Goal: Task Accomplishment & Management: Complete application form

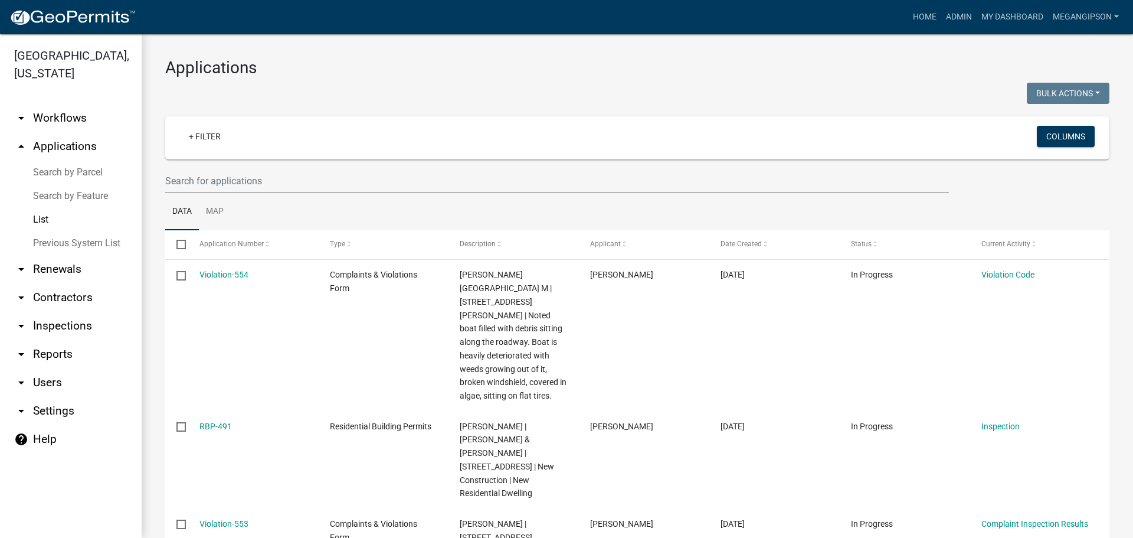
select select "3: 100"
click at [893, 30] on nav "Toggle drawer menu more_horiz Home Admin My Dashboard megangipson Admin Account…" at bounding box center [566, 17] width 1133 height 34
click at [908, 19] on link "Home" at bounding box center [924, 17] width 33 height 22
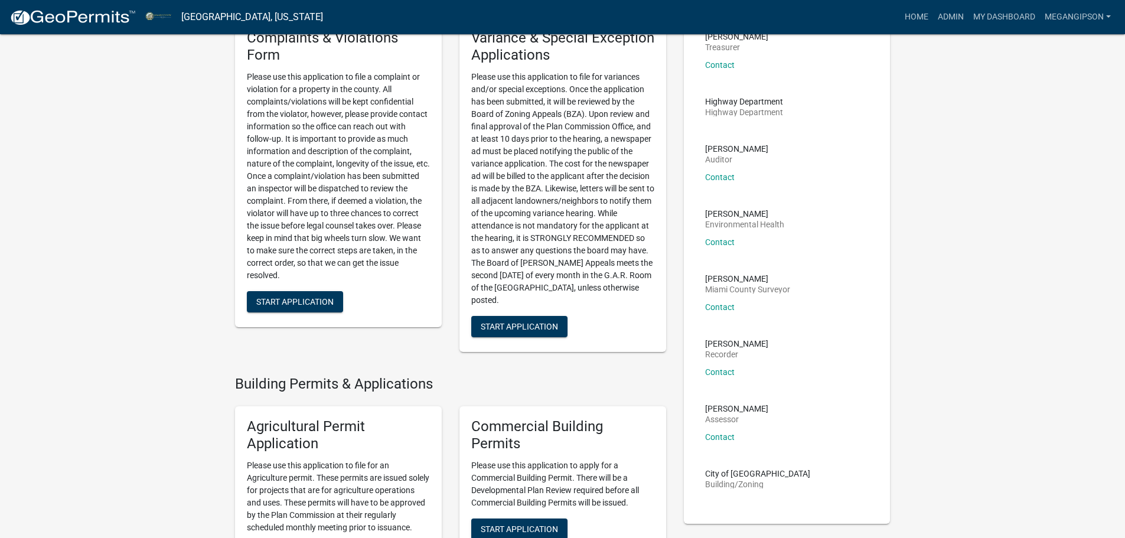
scroll to position [354, 0]
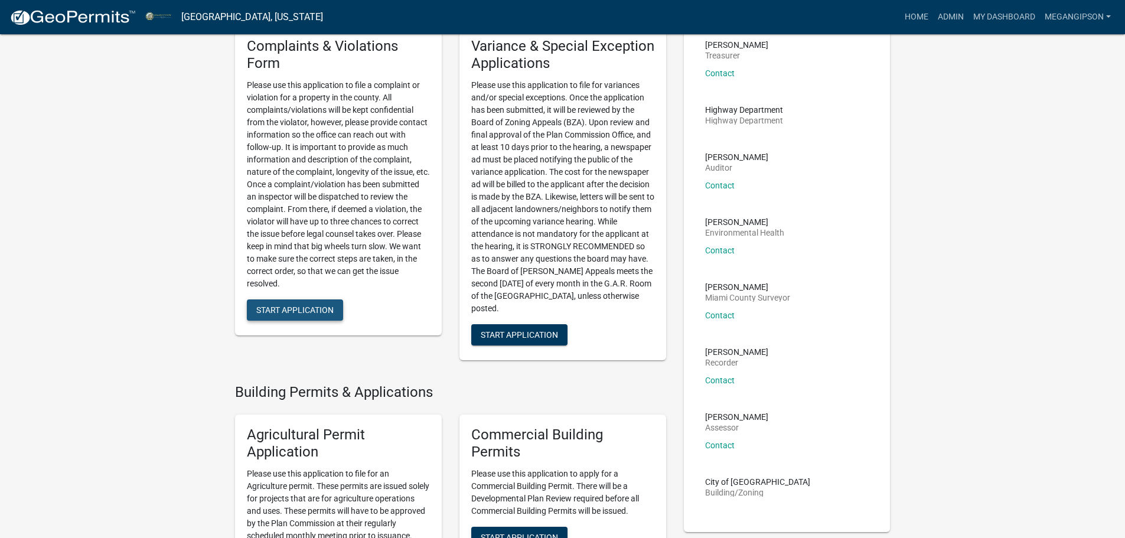
click at [305, 321] on button "Start Application" at bounding box center [295, 309] width 96 height 21
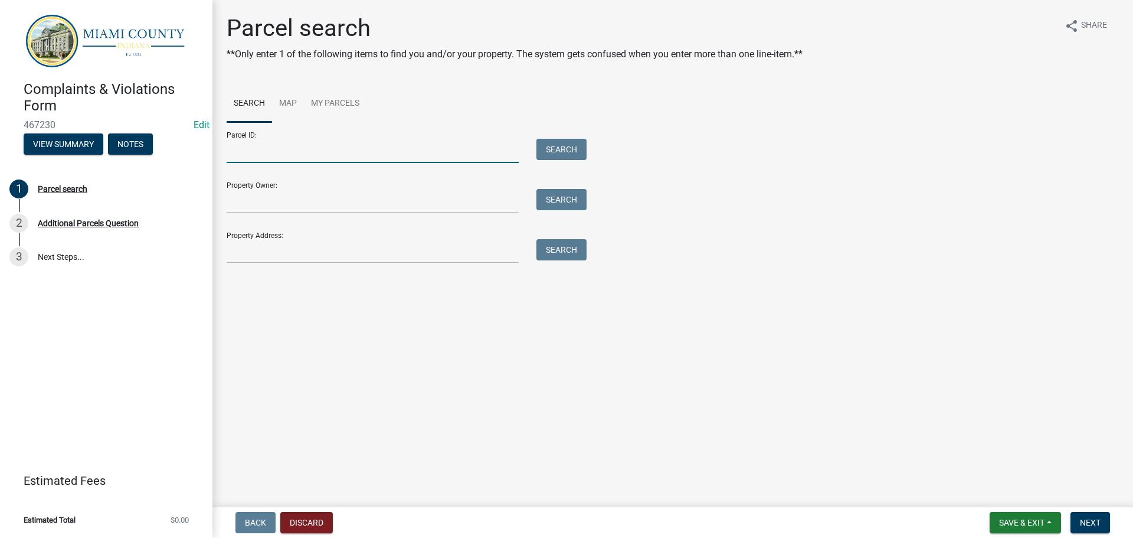
click at [285, 162] on input "Parcel ID:" at bounding box center [373, 151] width 292 height 24
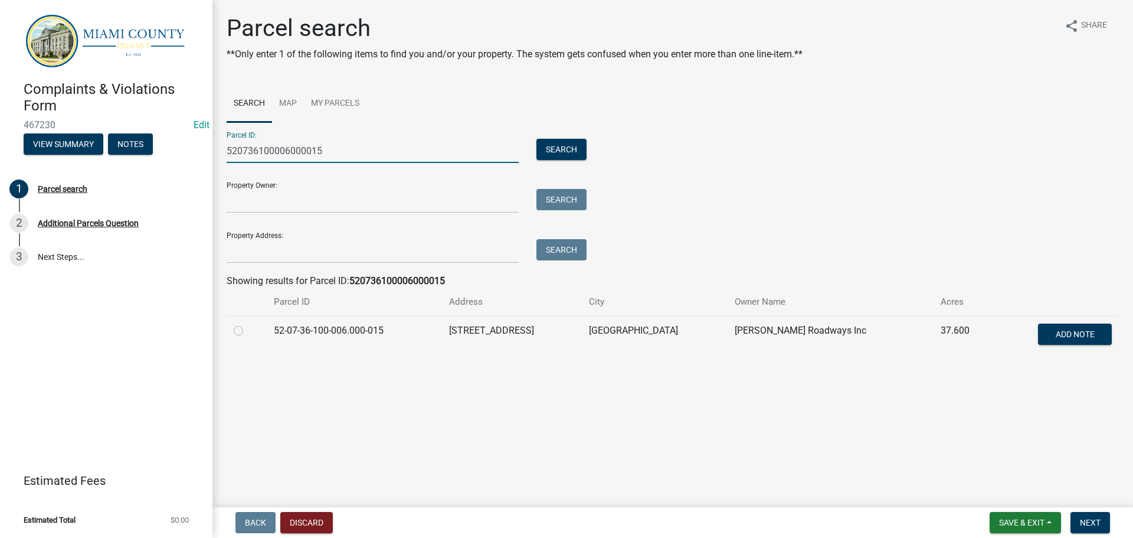
type input "520736100006000015"
click at [248, 323] on label at bounding box center [248, 323] width 0 height 0
click at [248, 331] on input "radio" at bounding box center [252, 327] width 8 height 8
radio input "true"
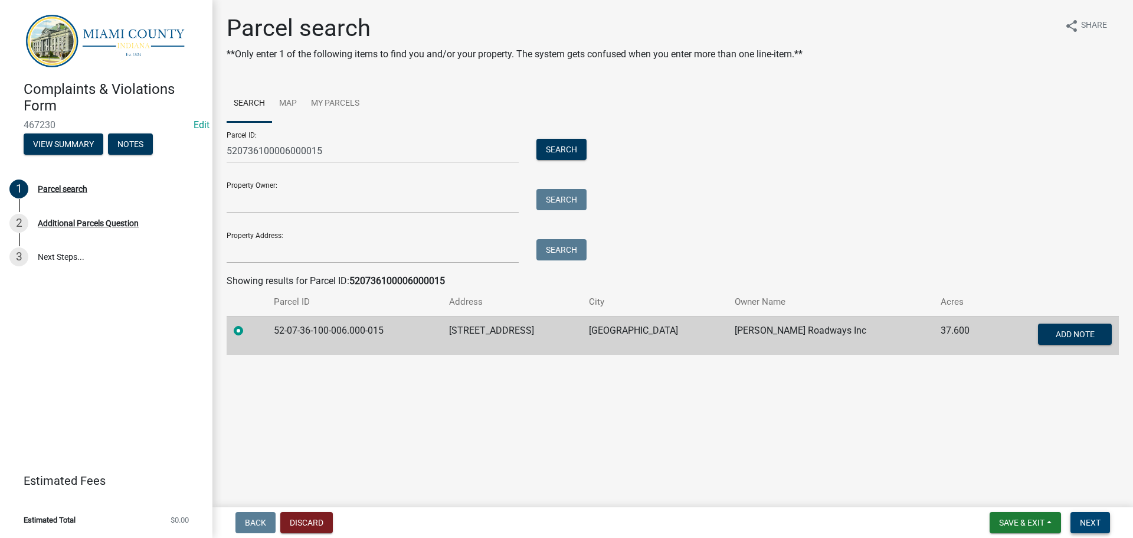
click at [1088, 521] on span "Next" at bounding box center [1090, 522] width 21 height 9
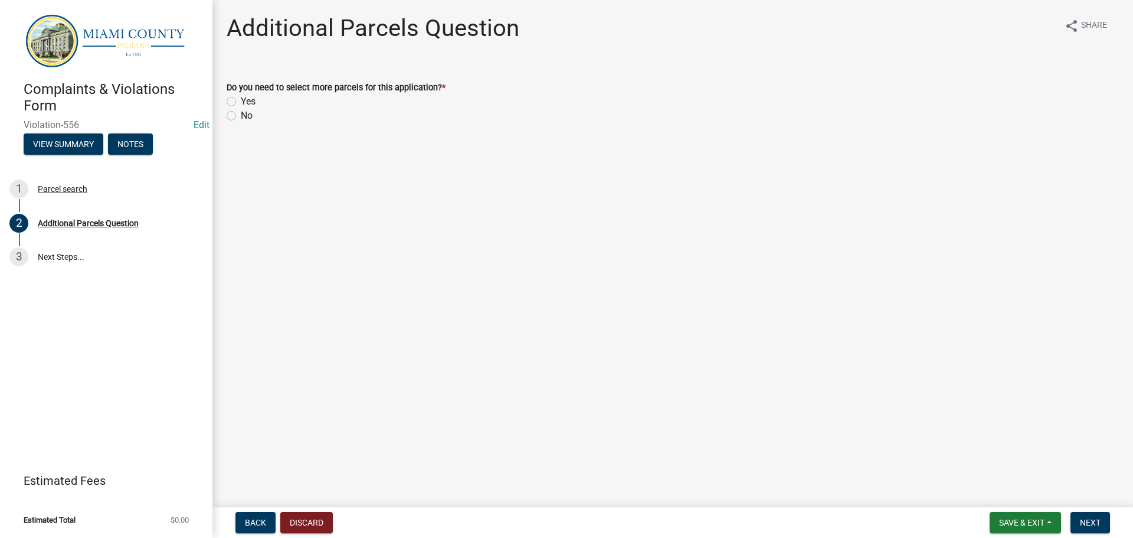
click at [241, 123] on label "No" at bounding box center [247, 116] width 12 height 14
click at [241, 116] on input "No" at bounding box center [245, 113] width 8 height 8
radio input "true"
click at [1095, 519] on span "Next" at bounding box center [1090, 522] width 21 height 9
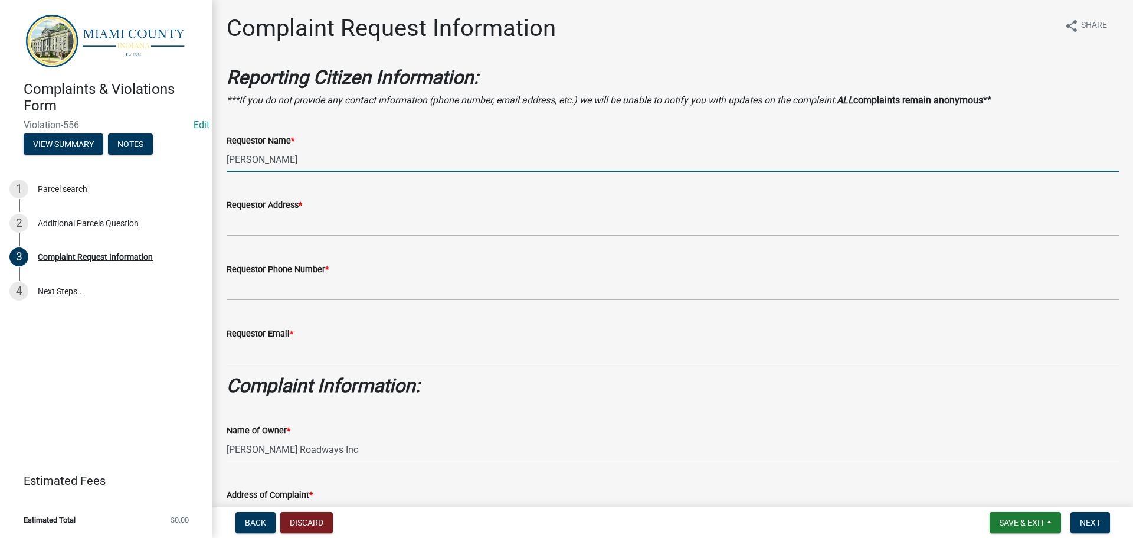
click at [349, 172] on input "[PERSON_NAME]" at bounding box center [673, 160] width 893 height 24
type input "[PERSON_NAME]"
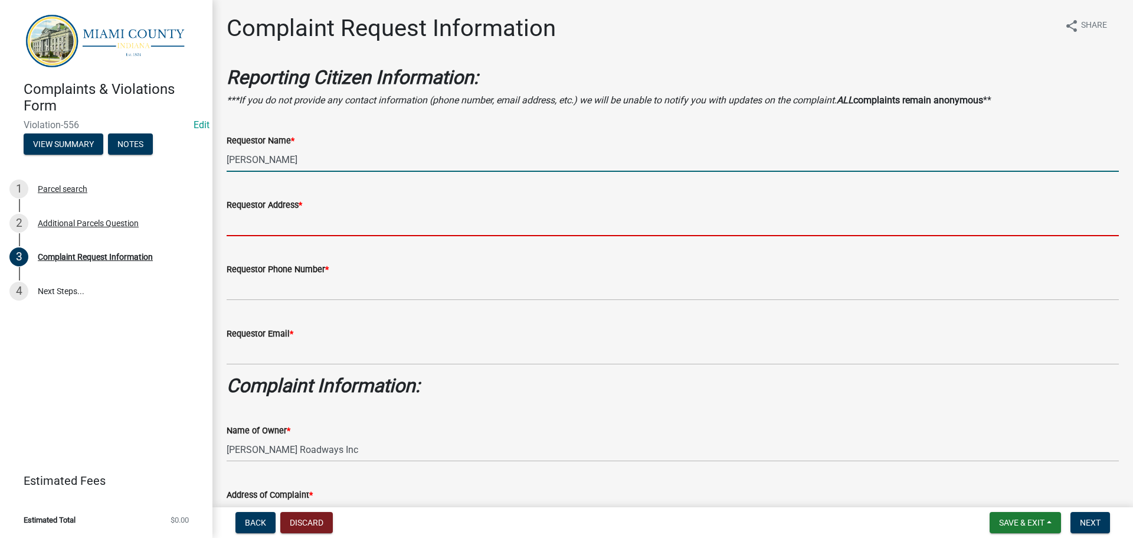
click at [301, 236] on input "Requestor Address *" at bounding box center [673, 224] width 893 height 24
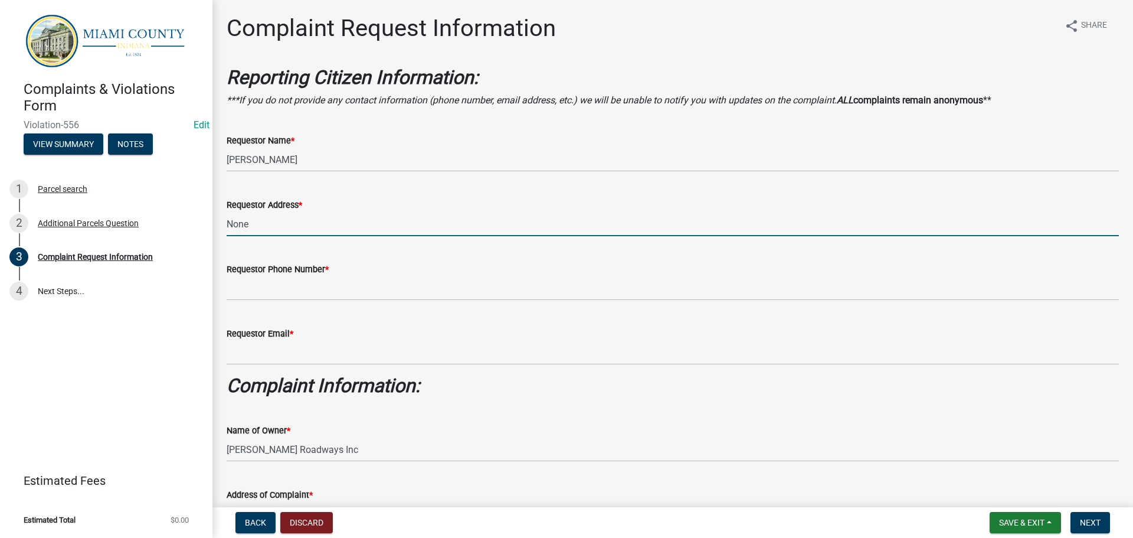
type input "None"
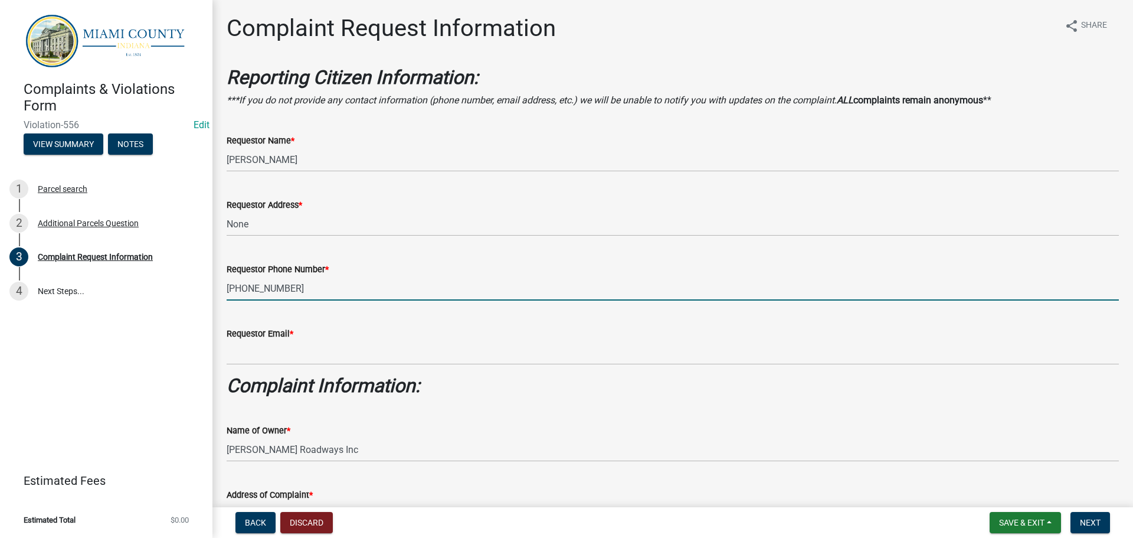
type input "[PHONE_NUMBER]"
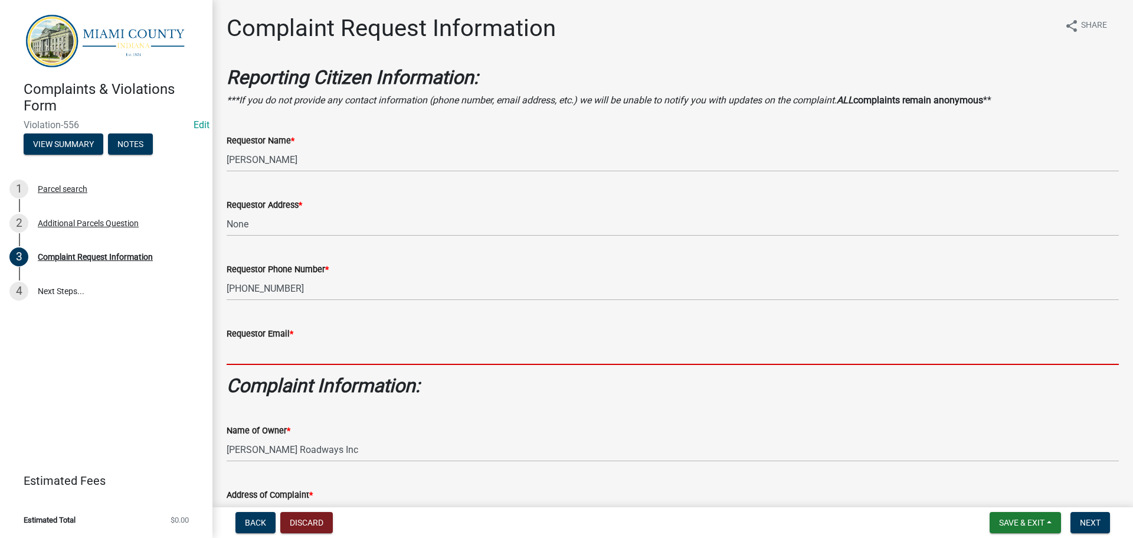
drag, startPoint x: 304, startPoint y: 398, endPoint x: 671, endPoint y: 411, distance: 367.4
click at [305, 365] on input "Requestor Email *" at bounding box center [673, 353] width 893 height 24
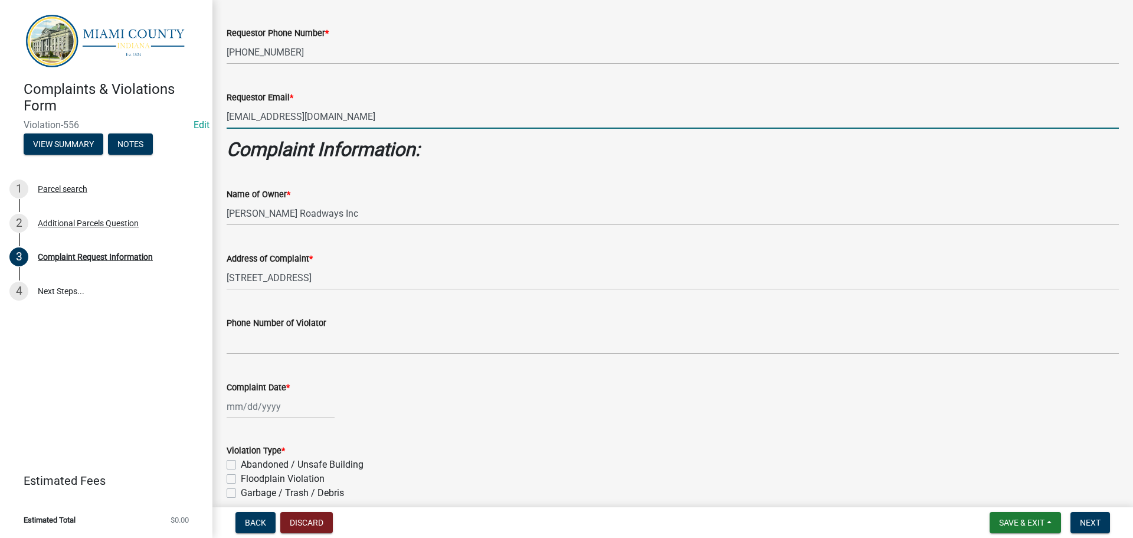
scroll to position [413, 0]
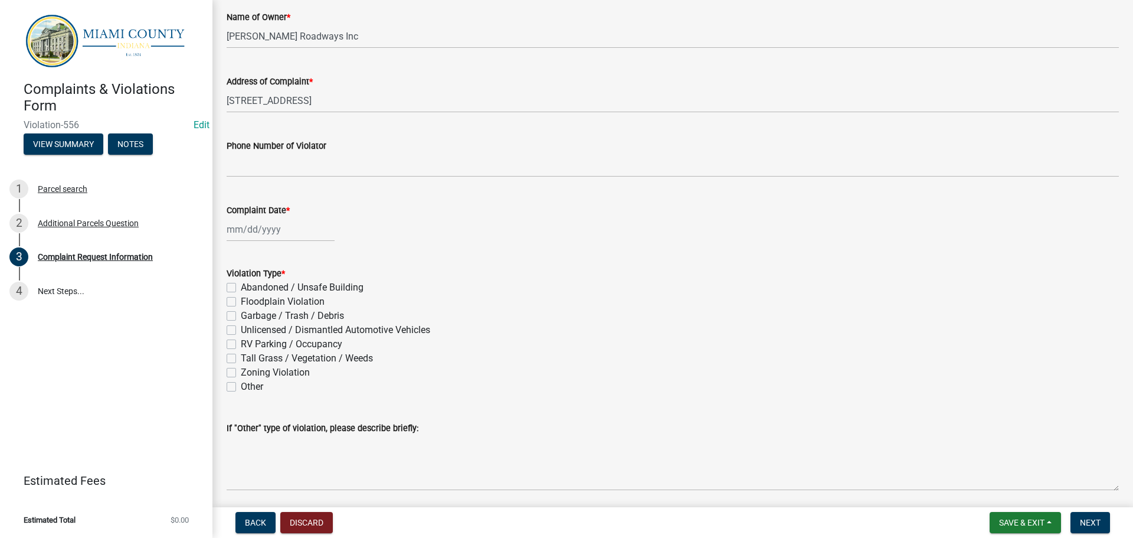
type input "[EMAIL_ADDRESS][DOMAIN_NAME]"
click at [288, 241] on div at bounding box center [281, 229] width 108 height 24
select select "8"
select select "2025"
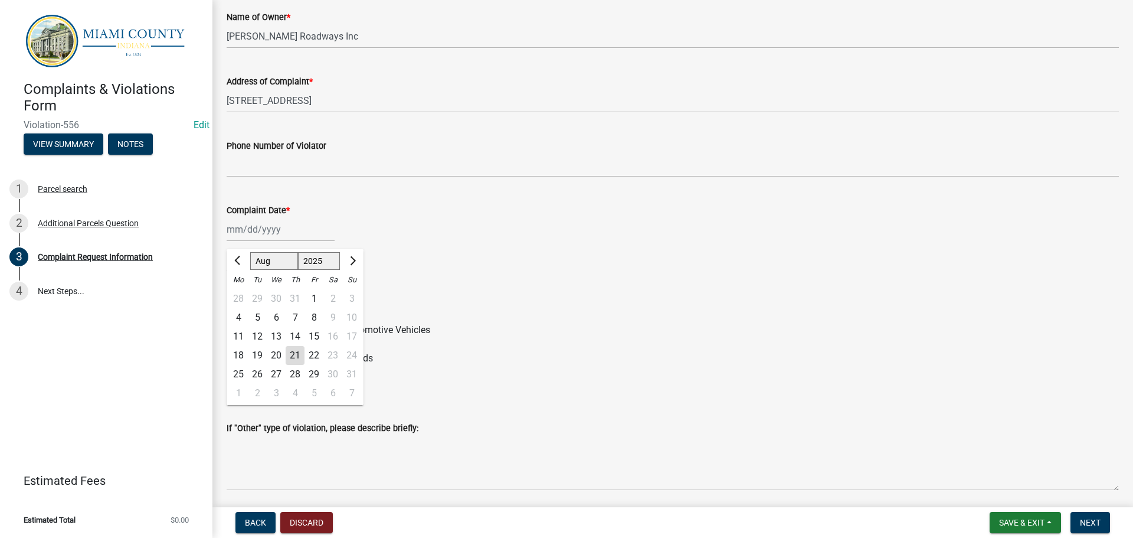
click at [302, 365] on div "21" at bounding box center [295, 355] width 19 height 19
type input "[DATE]"
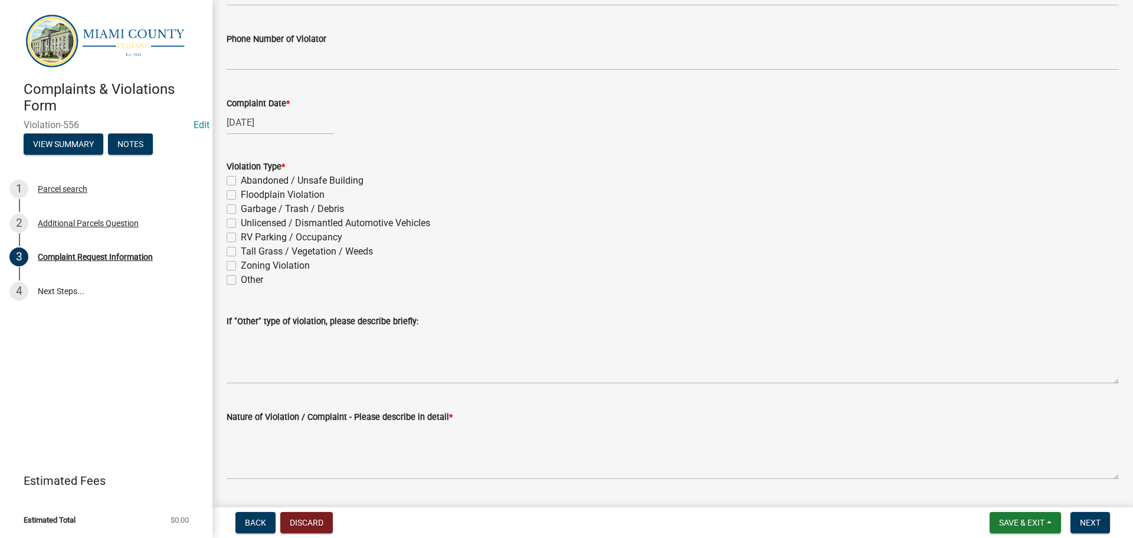
scroll to position [531, 0]
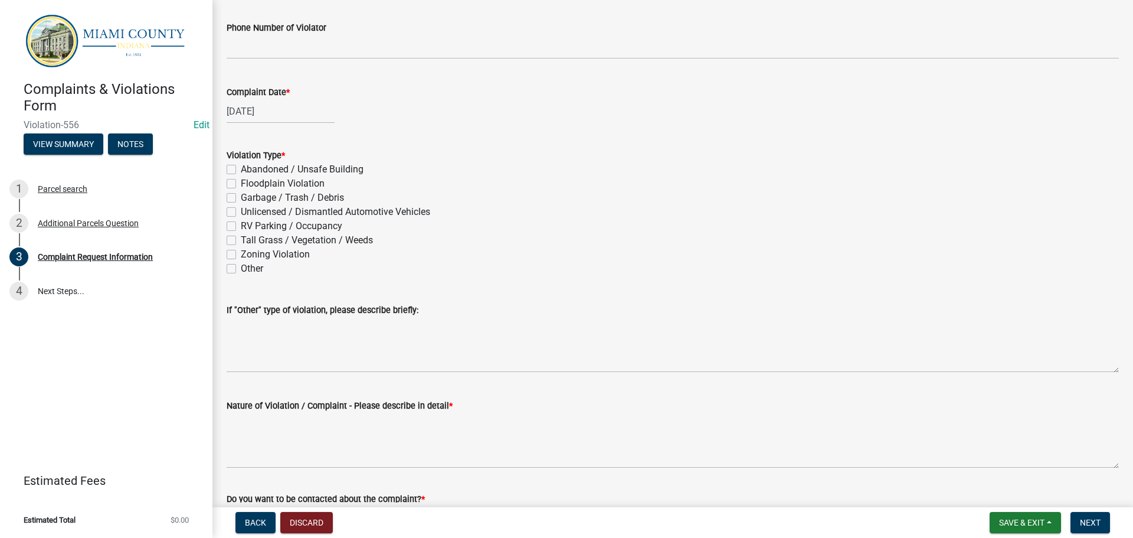
click at [241, 262] on label "Zoning Violation" at bounding box center [275, 254] width 69 height 14
click at [241, 255] on input "Zoning Violation" at bounding box center [245, 251] width 8 height 8
checkbox input "true"
checkbox input "false"
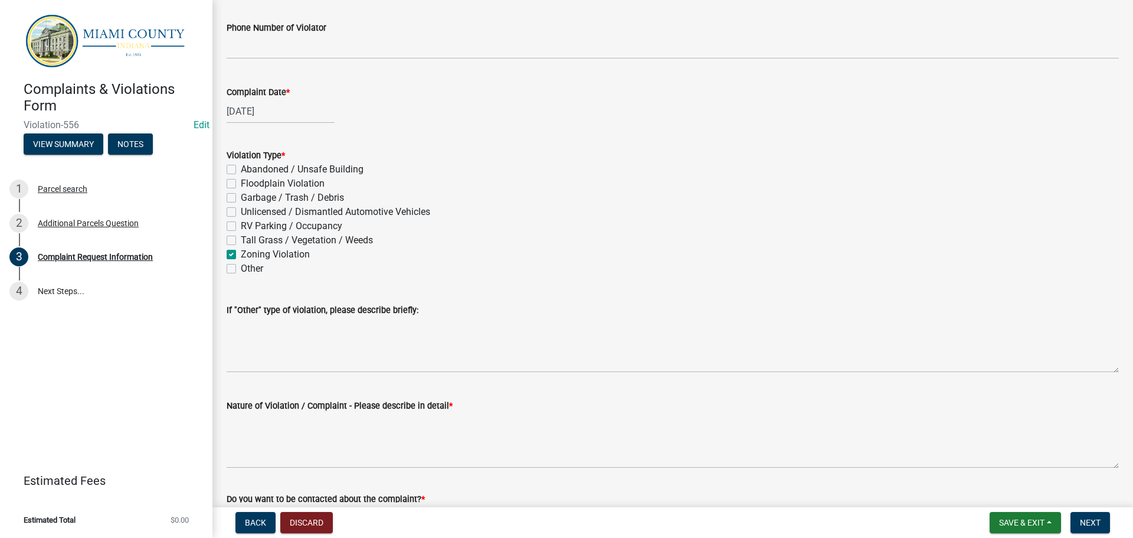
checkbox input "false"
checkbox input "true"
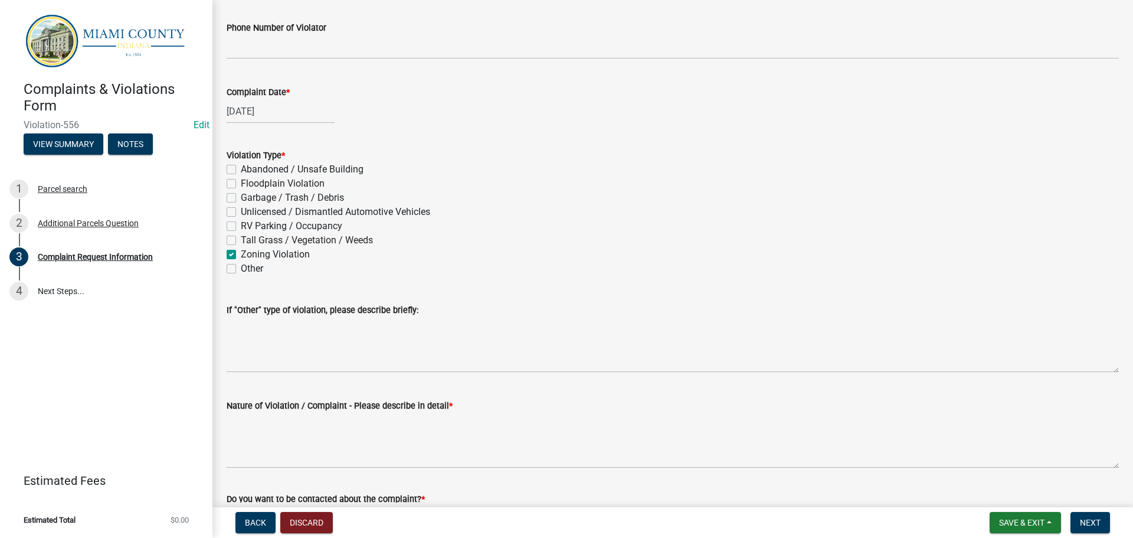
checkbox input "false"
click at [241, 219] on label "Unlicensed / Dismantled Automotive Vehicles" at bounding box center [335, 212] width 189 height 14
click at [241, 213] on input "Unlicensed / Dismantled Automotive Vehicles" at bounding box center [245, 209] width 8 height 8
checkbox input "true"
checkbox input "false"
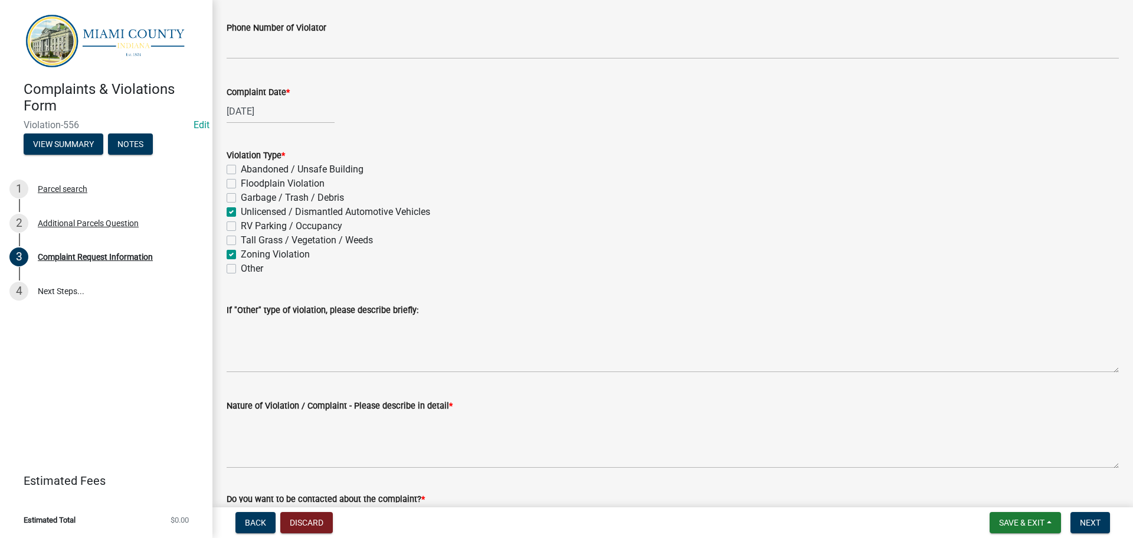
checkbox input "false"
checkbox input "true"
checkbox input "false"
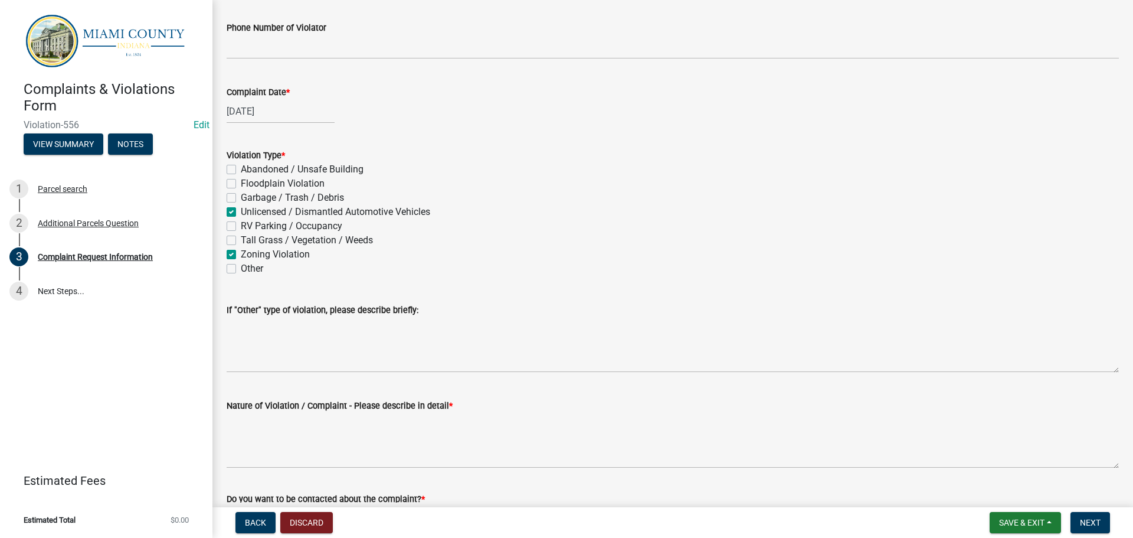
checkbox input "true"
checkbox input "false"
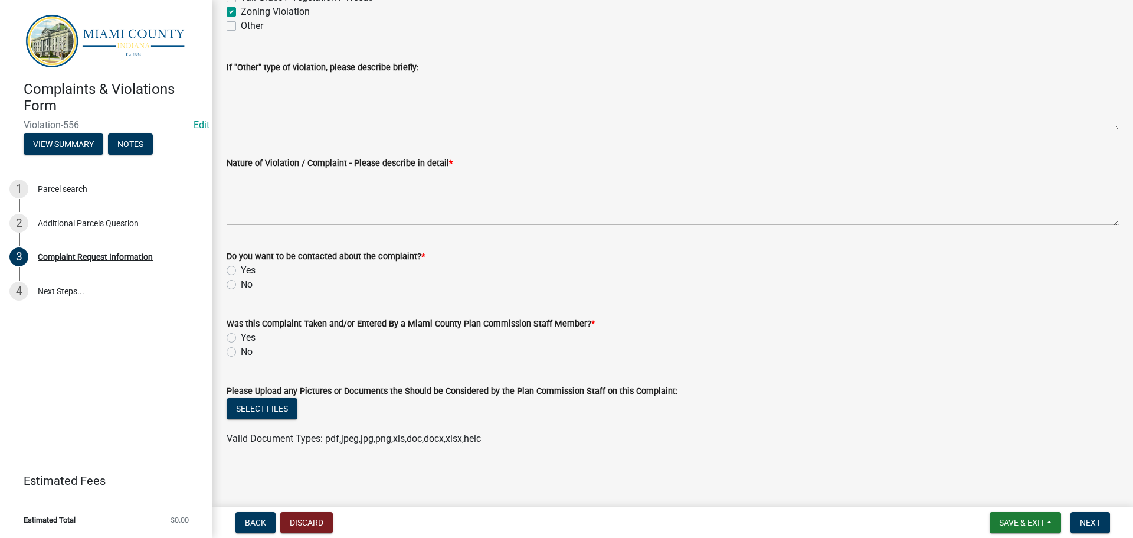
scroll to position [826, 0]
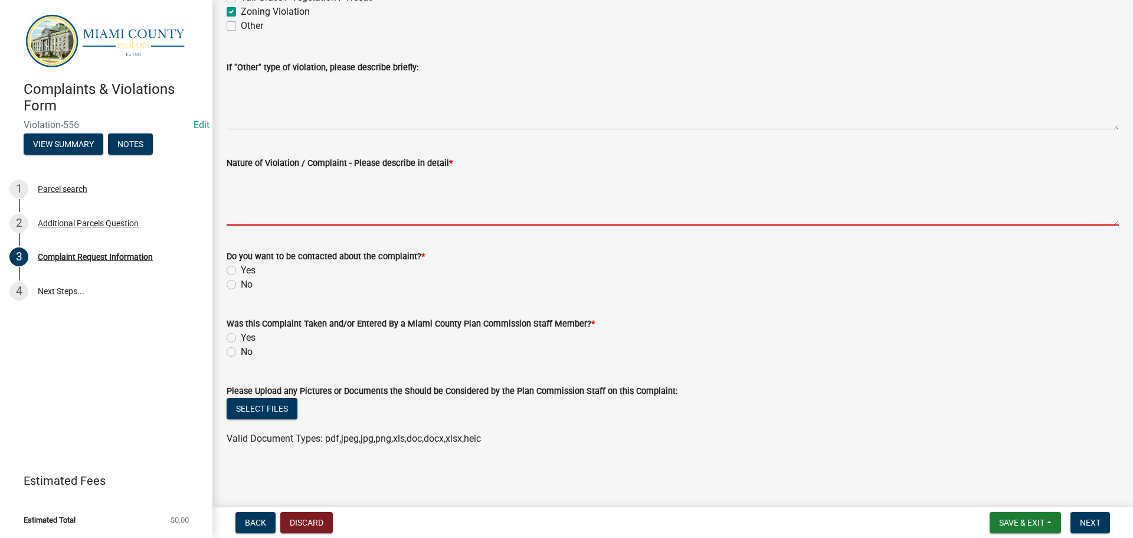
click at [404, 225] on textarea "Nature of Violation / Complaint - Please describe in detail *" at bounding box center [673, 197] width 893 height 55
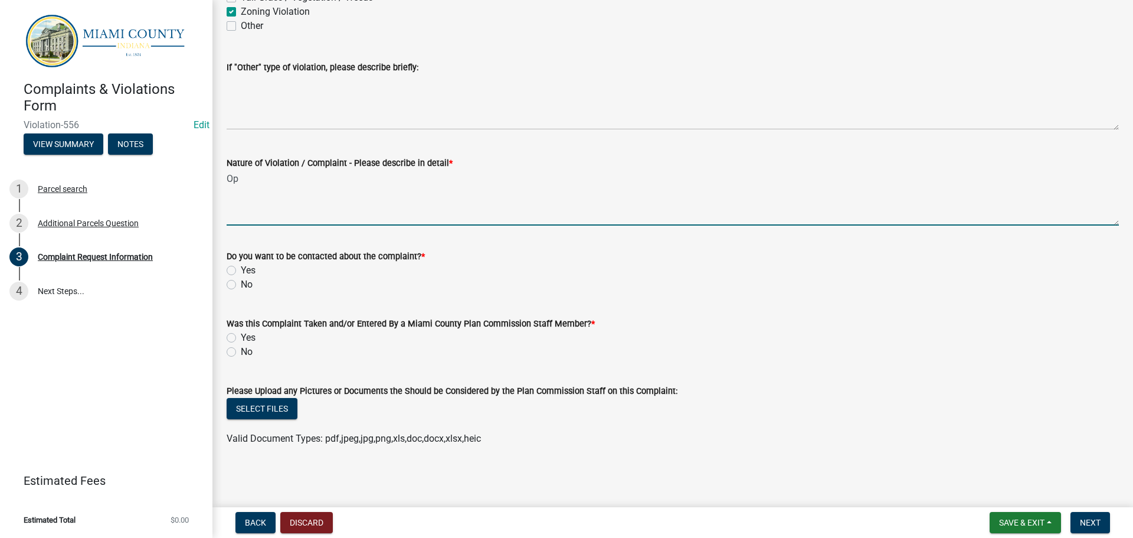
type textarea "O"
click at [591, 225] on textarea "Potentially operating junkyard without Special Exception approval; Roughly 9 ve…" at bounding box center [673, 197] width 893 height 55
click at [756, 225] on textarea "Potentially operating junkyard without Special Exception approval; Roughly 9 di…" at bounding box center [673, 197] width 893 height 55
type textarea "Potentially operating junkyard without Special Exception approval; Roughly 9 di…"
click at [241, 277] on label "Yes" at bounding box center [248, 270] width 15 height 14
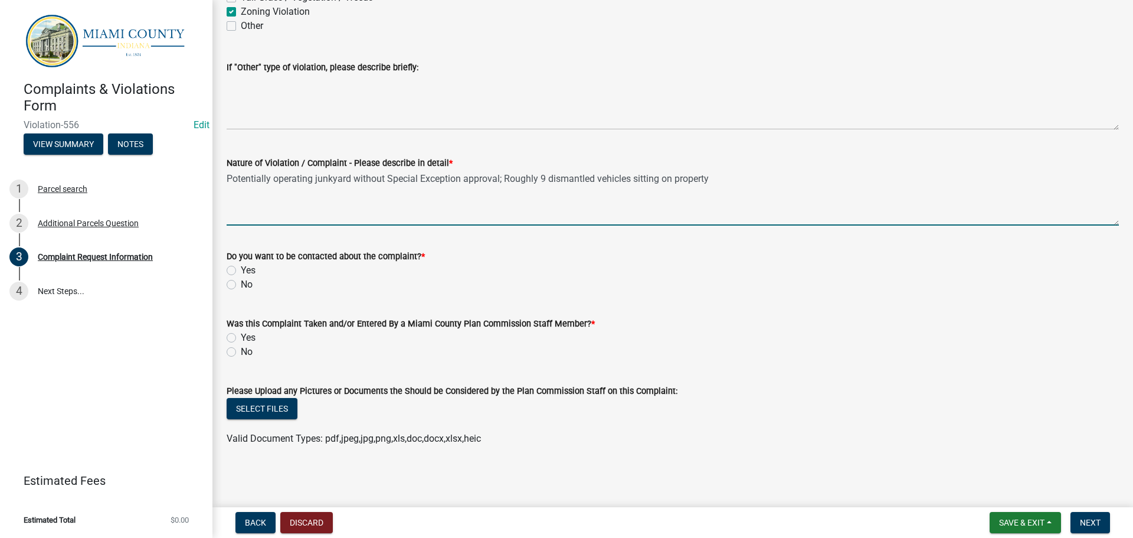
click at [241, 271] on input "Yes" at bounding box center [245, 267] width 8 height 8
radio input "true"
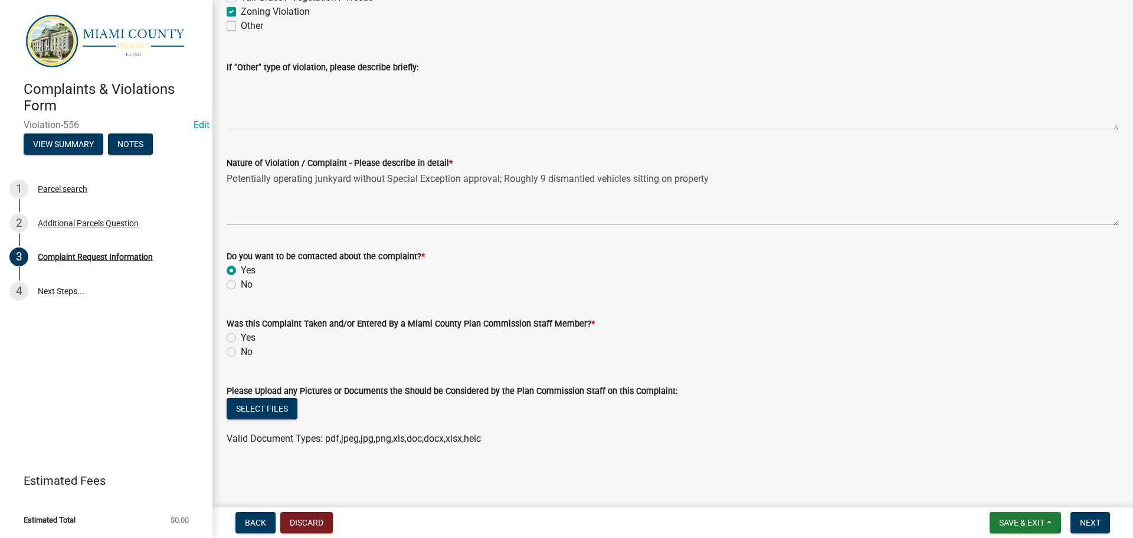
click at [241, 345] on label "Yes" at bounding box center [248, 338] width 15 height 14
click at [241, 338] on input "Yes" at bounding box center [245, 335] width 8 height 8
radio input "true"
click at [1089, 526] on span "Next" at bounding box center [1090, 522] width 21 height 9
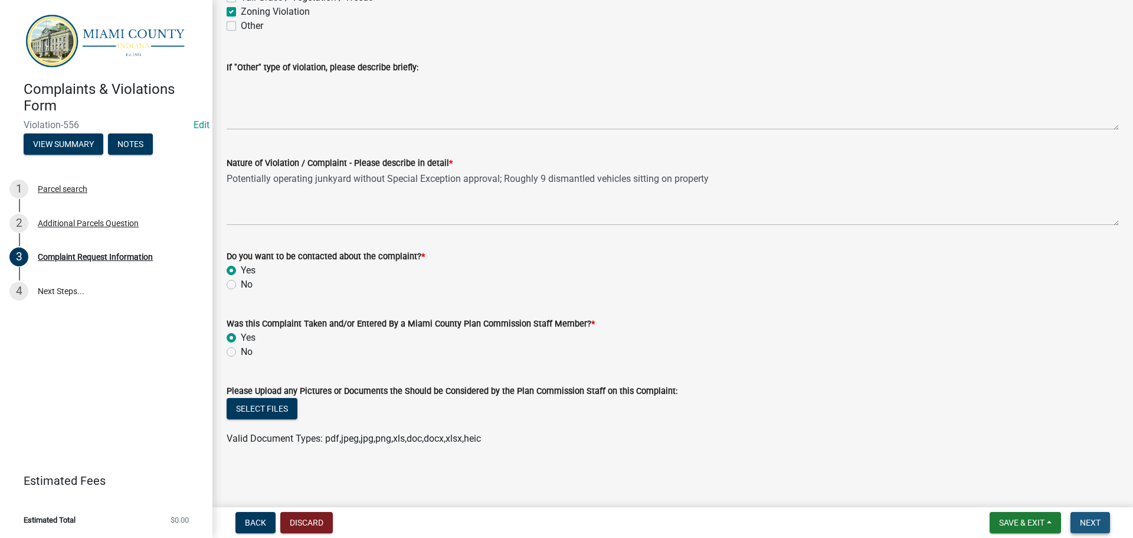
scroll to position [0, 0]
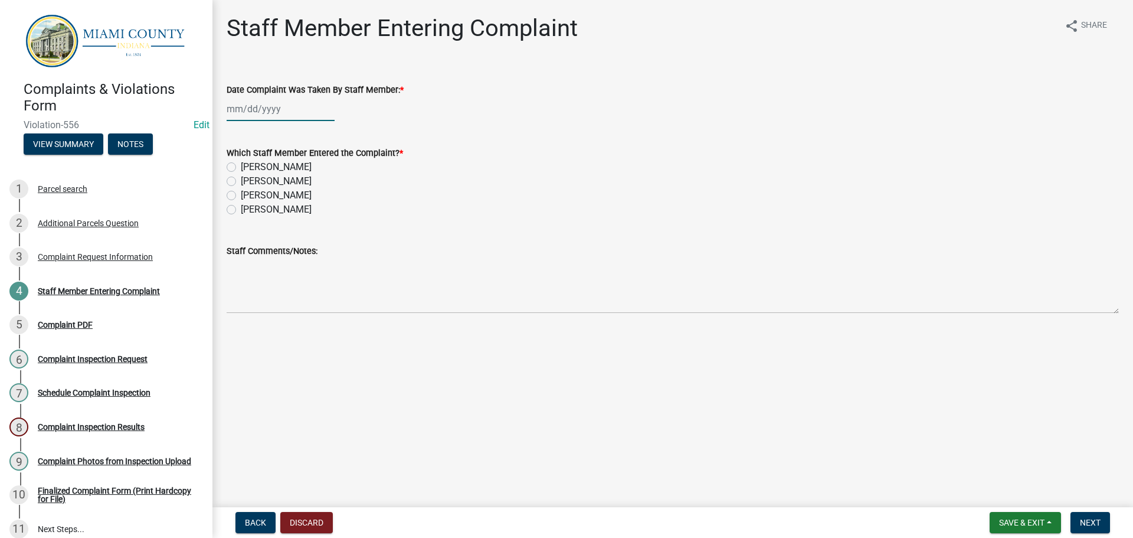
click at [266, 121] on div at bounding box center [281, 109] width 108 height 24
select select "8"
select select "2025"
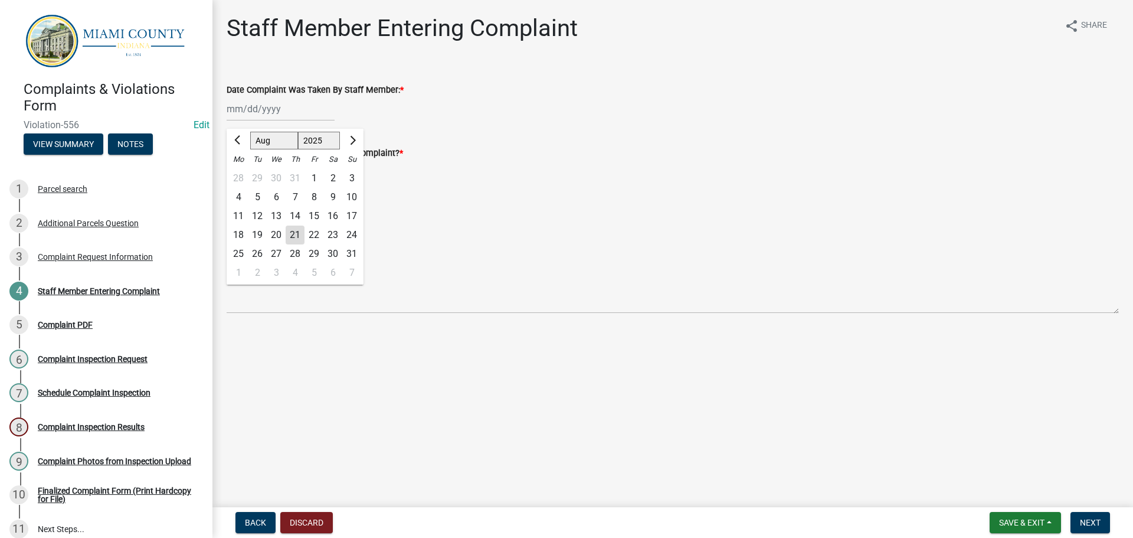
click at [303, 244] on div "21" at bounding box center [295, 234] width 19 height 19
type input "[DATE]"
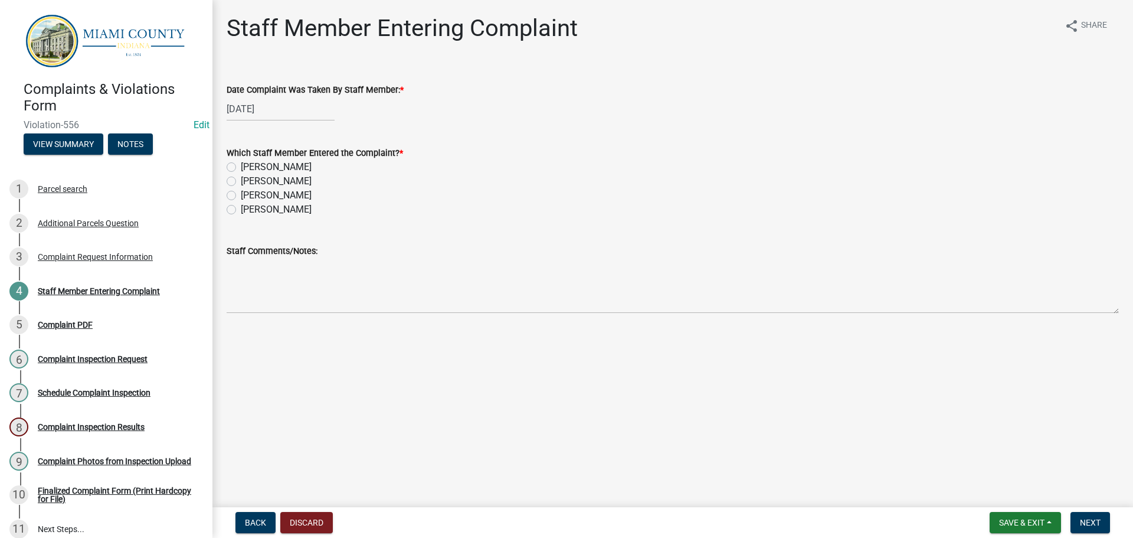
click at [267, 188] on label "[PERSON_NAME]" at bounding box center [276, 181] width 71 height 14
click at [249, 182] on input "[PERSON_NAME]" at bounding box center [245, 178] width 8 height 8
radio input "true"
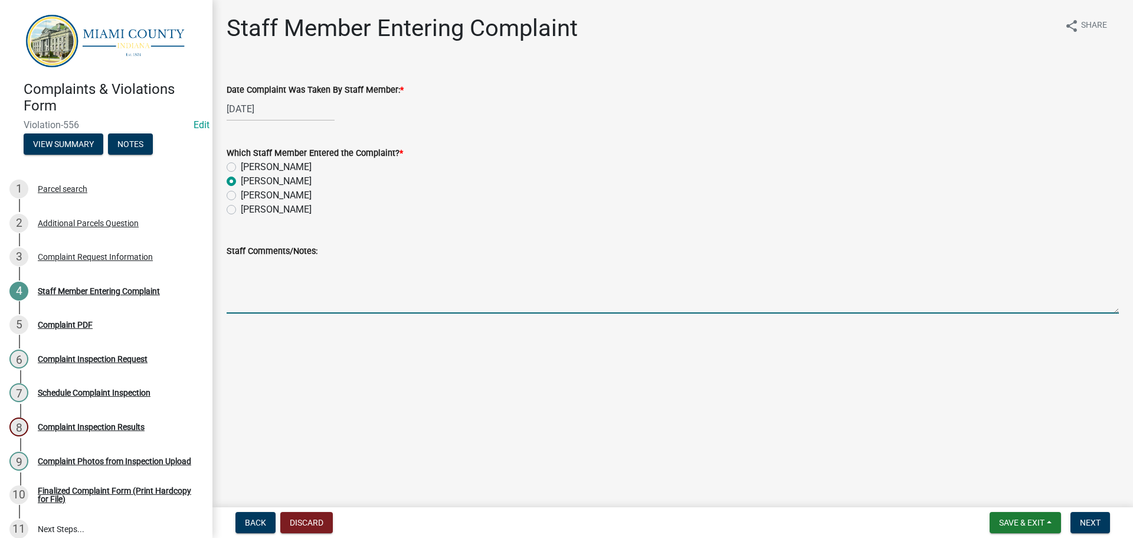
click at [300, 313] on textarea "Staff Comments/Notes:" at bounding box center [673, 285] width 893 height 55
click at [590, 313] on textarea "No Special Exception filed for current owners of parcel." at bounding box center [673, 285] width 893 height 55
type textarea "No Special Exception filed for current owners of parcel. Incorrect fencing for …"
click at [1080, 519] on span "Next" at bounding box center [1090, 522] width 21 height 9
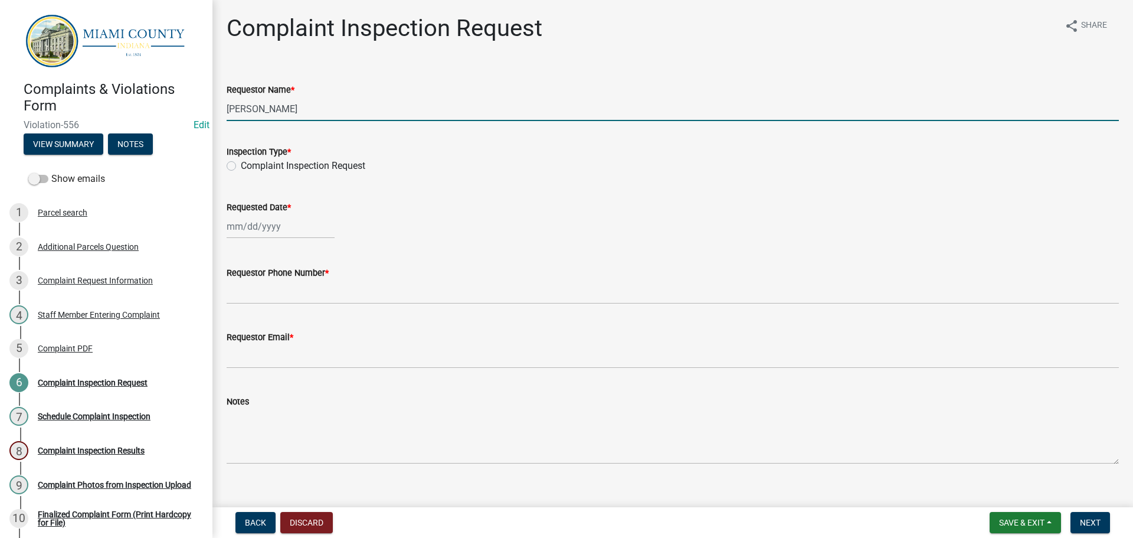
click at [330, 120] on input "[PERSON_NAME]" at bounding box center [673, 109] width 893 height 24
type input "[PERSON_NAME] Roadways, Inc."
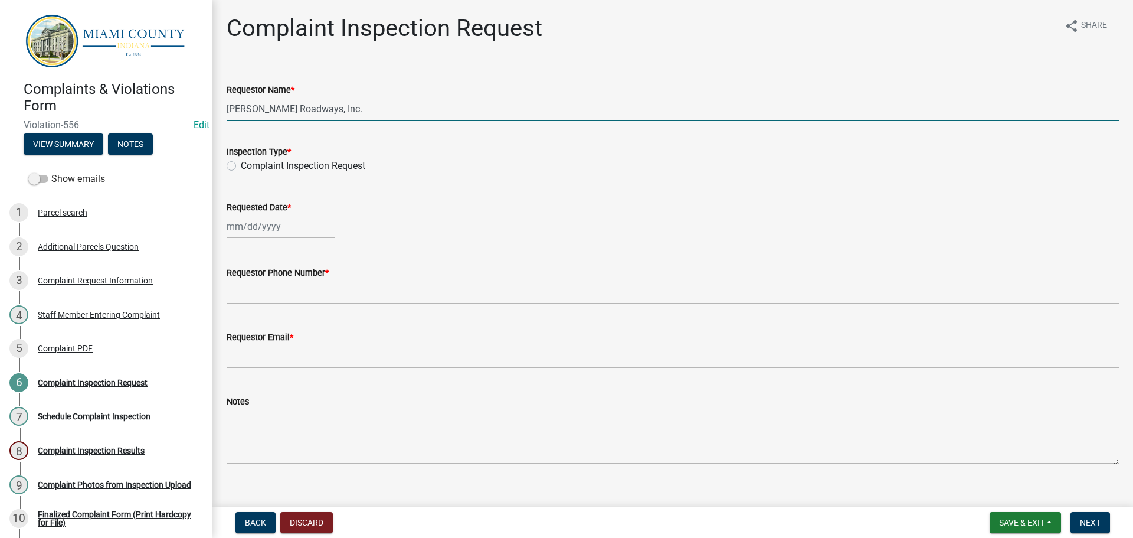
click at [241, 173] on label "Complaint Inspection Request" at bounding box center [303, 166] width 125 height 14
click at [241, 166] on input "Complaint Inspection Request" at bounding box center [245, 163] width 8 height 8
radio input "true"
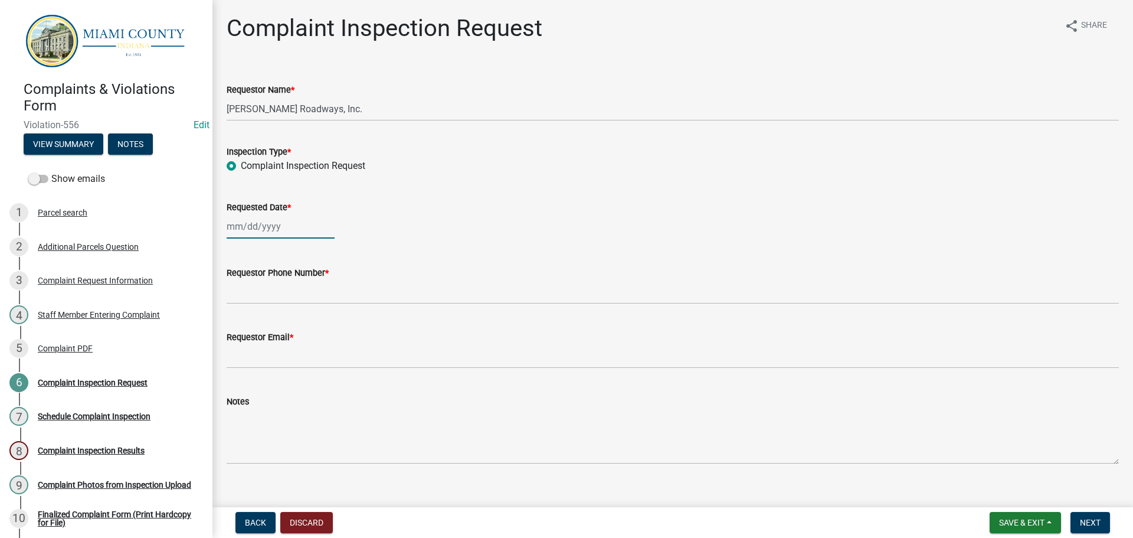
click at [257, 238] on div at bounding box center [281, 226] width 108 height 24
select select "8"
select select "2025"
click at [323, 362] on div "22" at bounding box center [314, 352] width 19 height 19
type input "[DATE]"
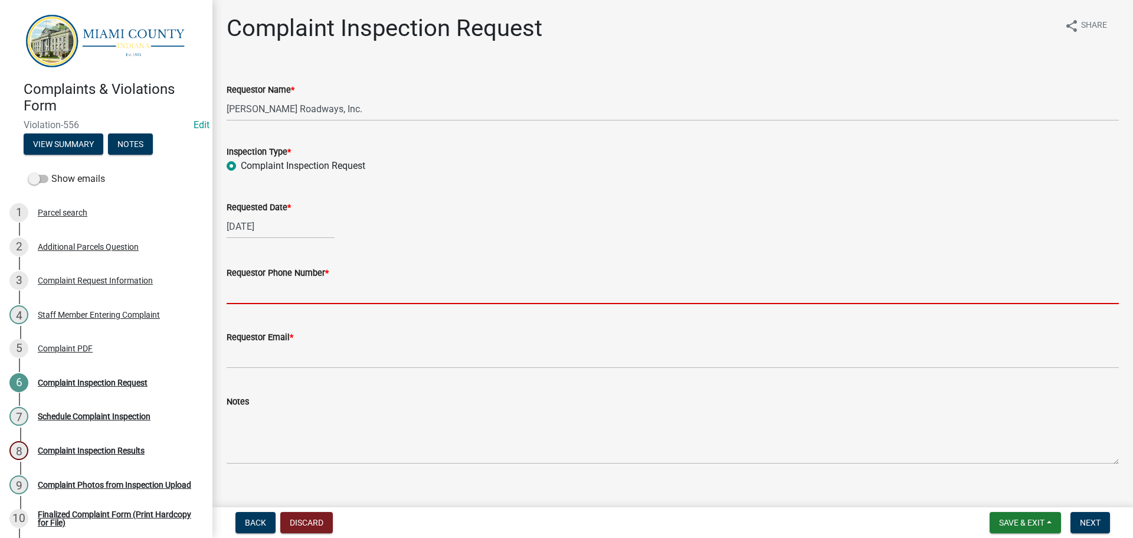
drag, startPoint x: 294, startPoint y: 322, endPoint x: 305, endPoint y: 320, distance: 11.5
click at [294, 304] on input "Requestor Phone Number *" at bounding box center [673, 292] width 893 height 24
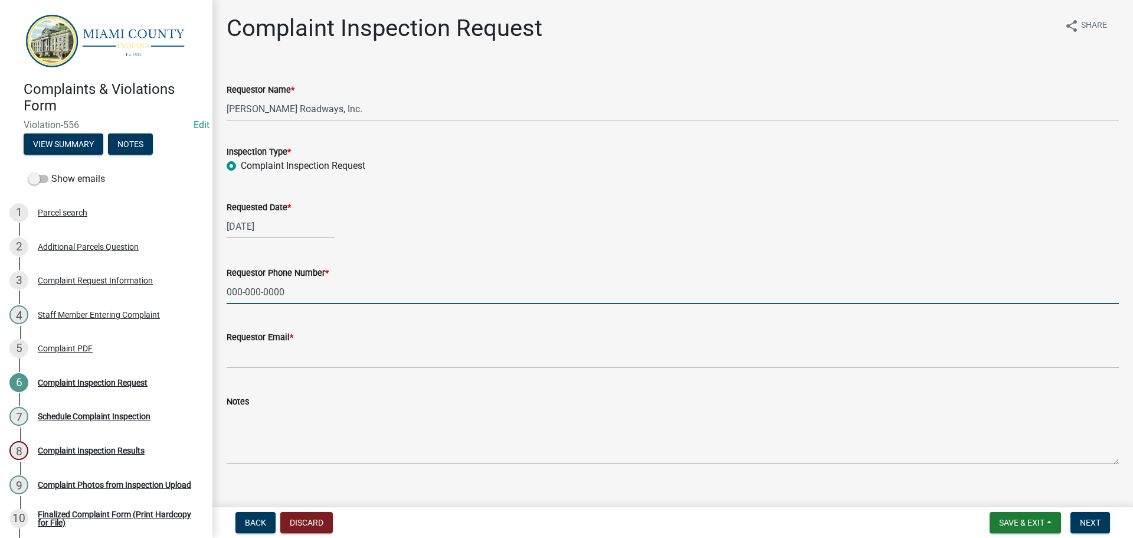
type input "000-000-0000"
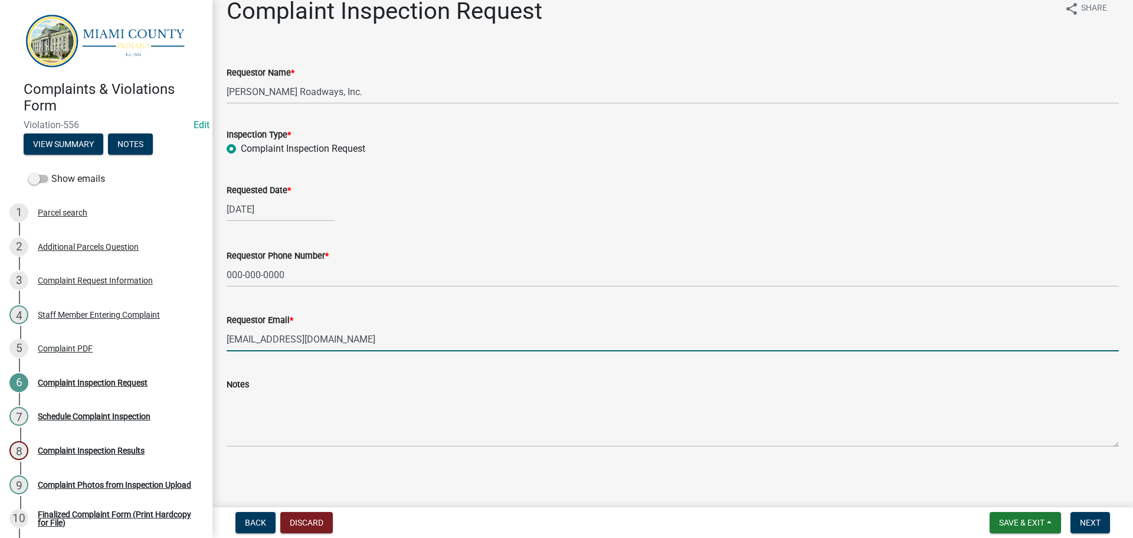
scroll to position [77, 0]
type input "[EMAIL_ADDRESS][DOMAIN_NAME]"
click at [1080, 518] on span "Next" at bounding box center [1090, 522] width 21 height 9
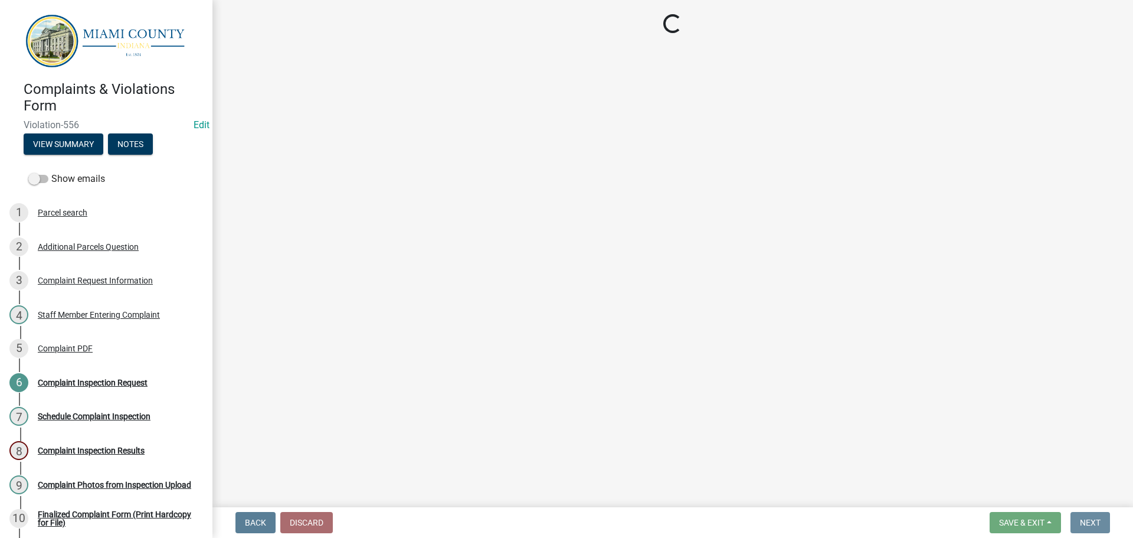
scroll to position [0, 0]
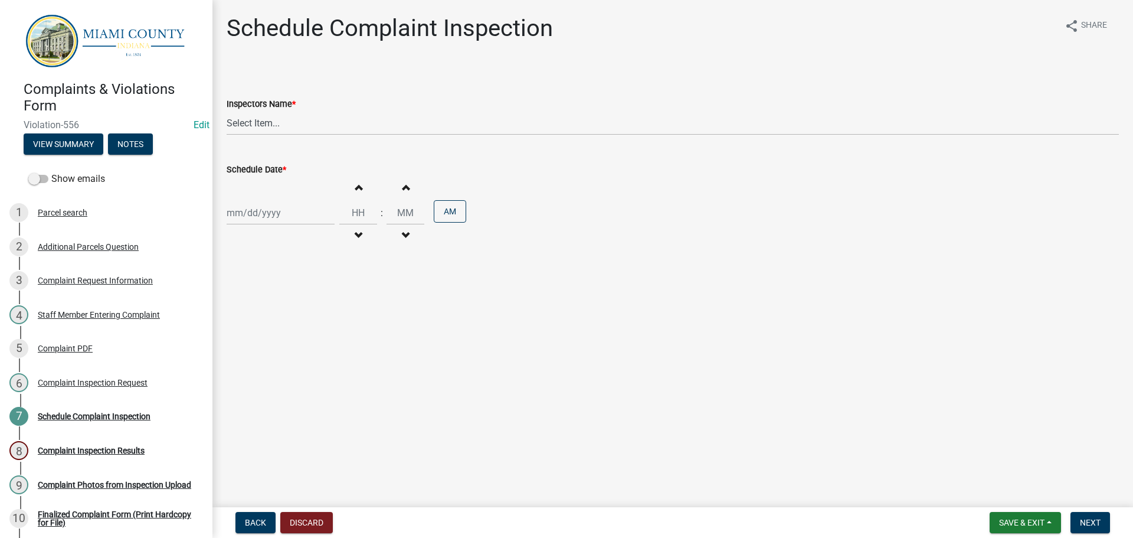
click at [279, 146] on wm-data-entity-input "Inspectors Name * Select Item... bmthomas ([PERSON_NAME]) croser ([PERSON_NAME]…" at bounding box center [673, 106] width 893 height 80
click at [286, 135] on select "Select Item... bmthomas ([PERSON_NAME]) croser ([PERSON_NAME]) [PERSON_NAME] ([…" at bounding box center [673, 123] width 893 height 24
select select "0324ce59-dc13-463c-88f6-21718b6e040a"
click at [228, 125] on select "Select Item... bmthomas ([PERSON_NAME]) croser ([PERSON_NAME]) [PERSON_NAME] ([…" at bounding box center [673, 123] width 893 height 24
click at [246, 225] on div at bounding box center [281, 213] width 108 height 24
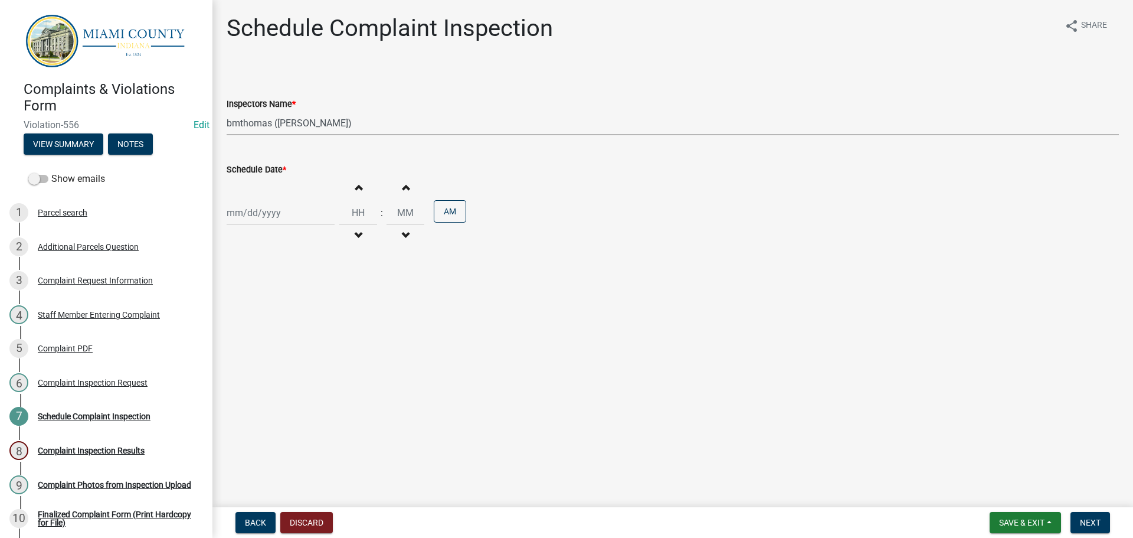
select select "8"
select select "2025"
click at [323, 352] on div "22" at bounding box center [314, 342] width 19 height 19
type input "[DATE]"
click at [368, 225] on input "Hours" at bounding box center [358, 213] width 38 height 24
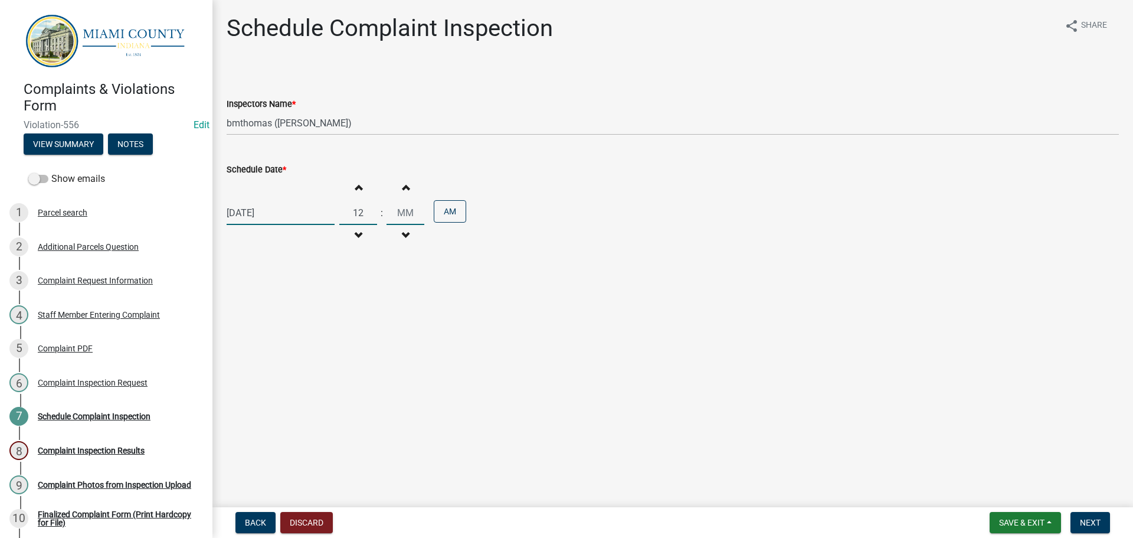
type input "12"
click at [424, 225] on input "Minutes" at bounding box center [406, 213] width 38 height 24
type input "00"
click at [466, 223] on button "AM" at bounding box center [450, 211] width 32 height 22
click at [466, 223] on button "PM" at bounding box center [450, 211] width 32 height 22
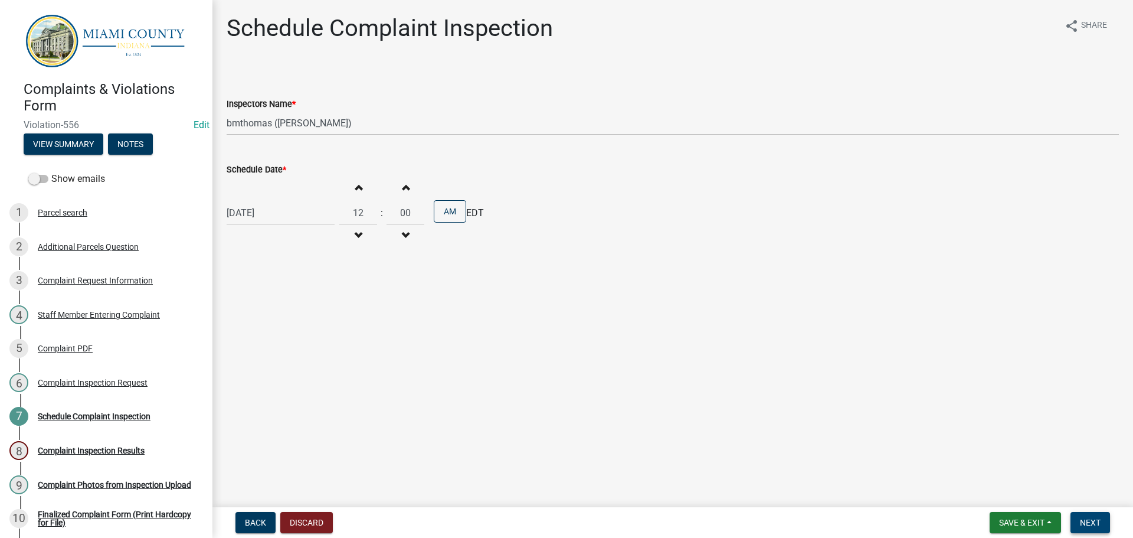
click at [1100, 524] on button "Next" at bounding box center [1091, 522] width 40 height 21
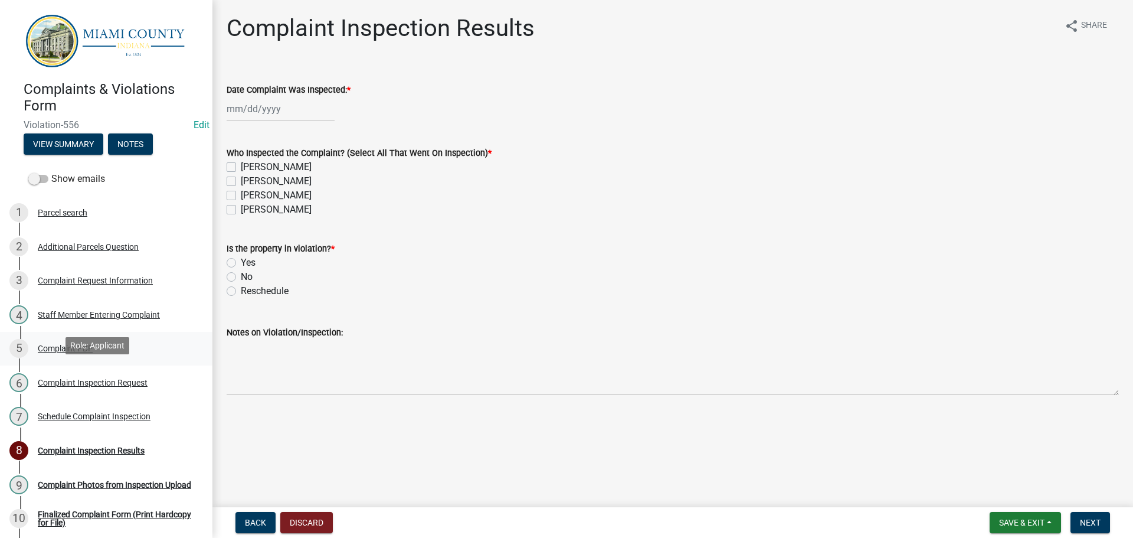
click at [77, 358] on div "5 Complaint PDF" at bounding box center [101, 348] width 184 height 19
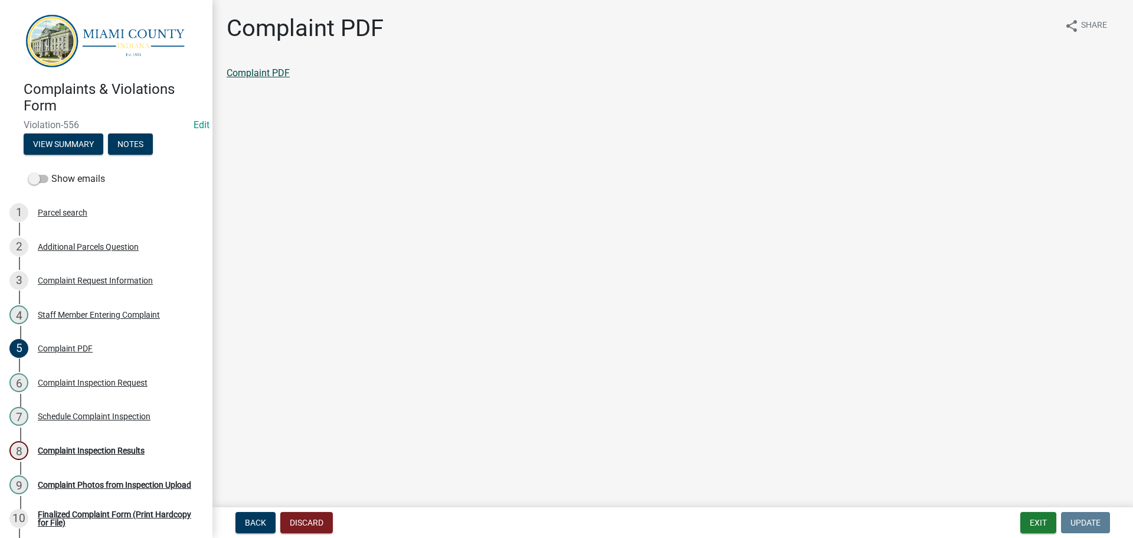
click at [268, 79] on link "Complaint PDF" at bounding box center [258, 72] width 63 height 11
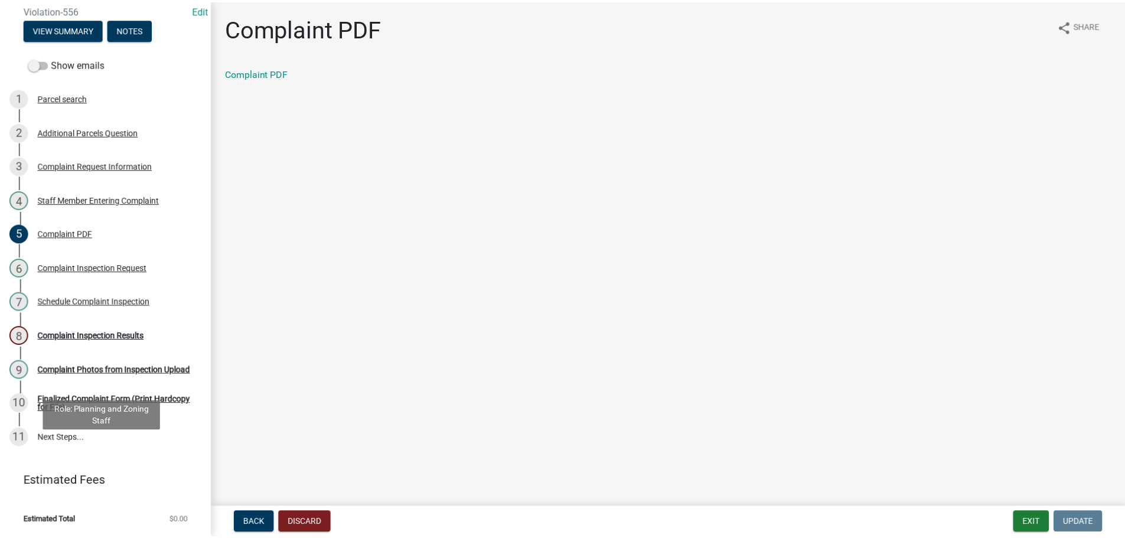
scroll to position [185, 0]
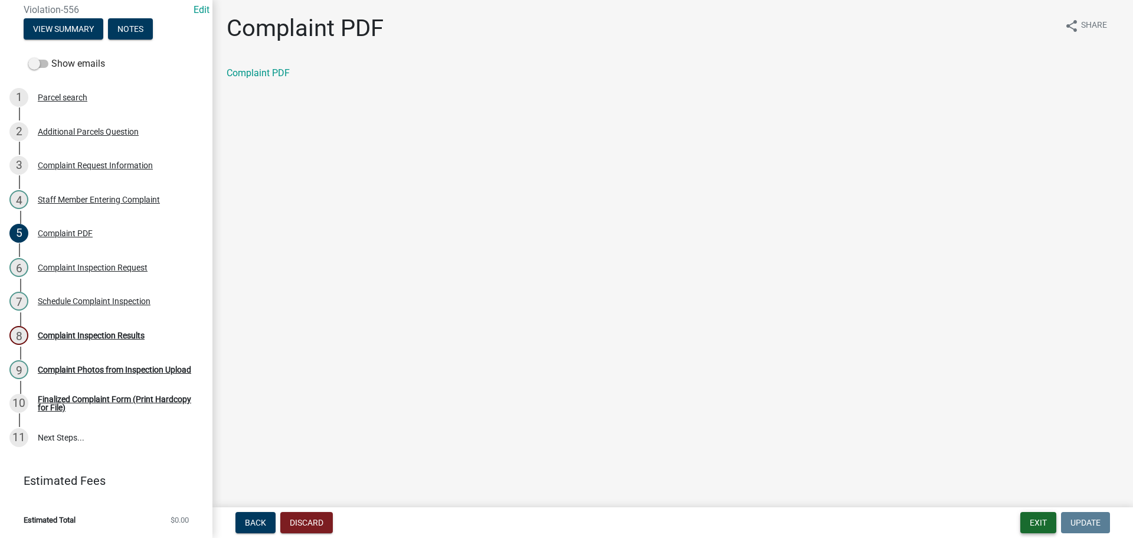
click at [1029, 522] on button "Exit" at bounding box center [1039, 522] width 36 height 21
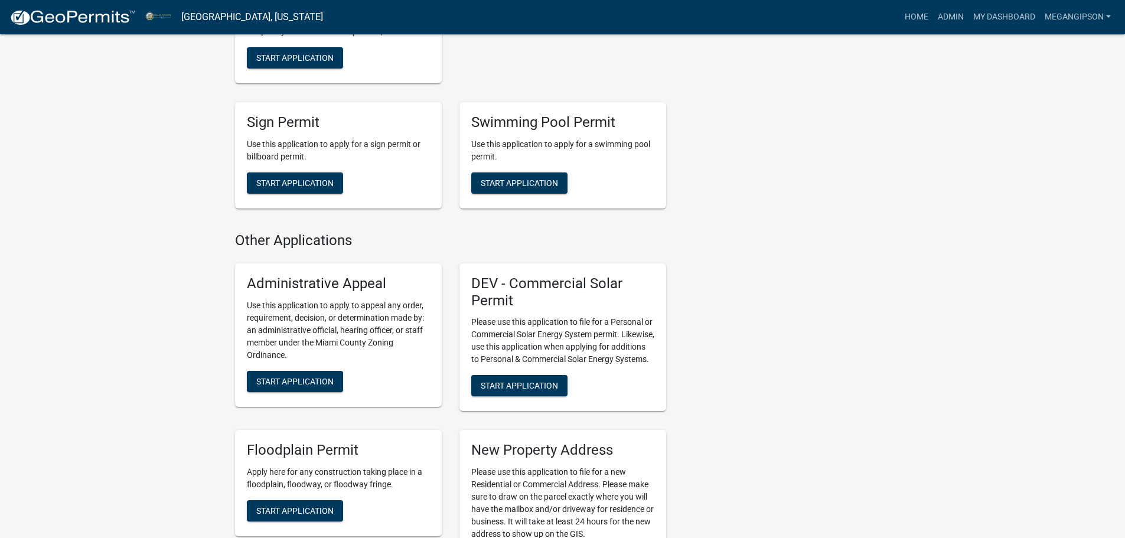
scroll to position [1358, 0]
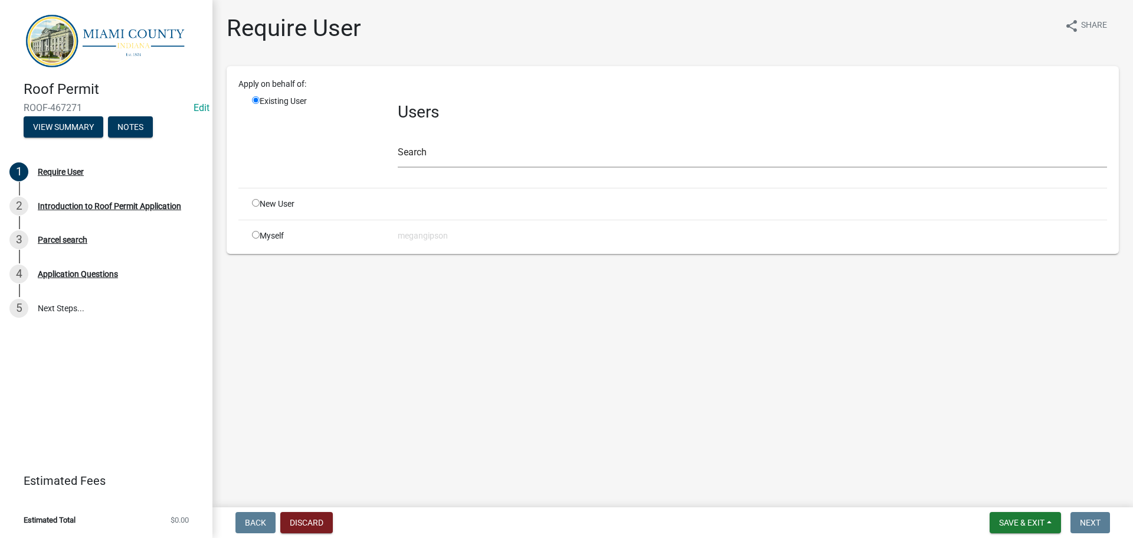
click at [259, 207] on input "radio" at bounding box center [256, 203] width 8 height 8
radio input "true"
radio input "false"
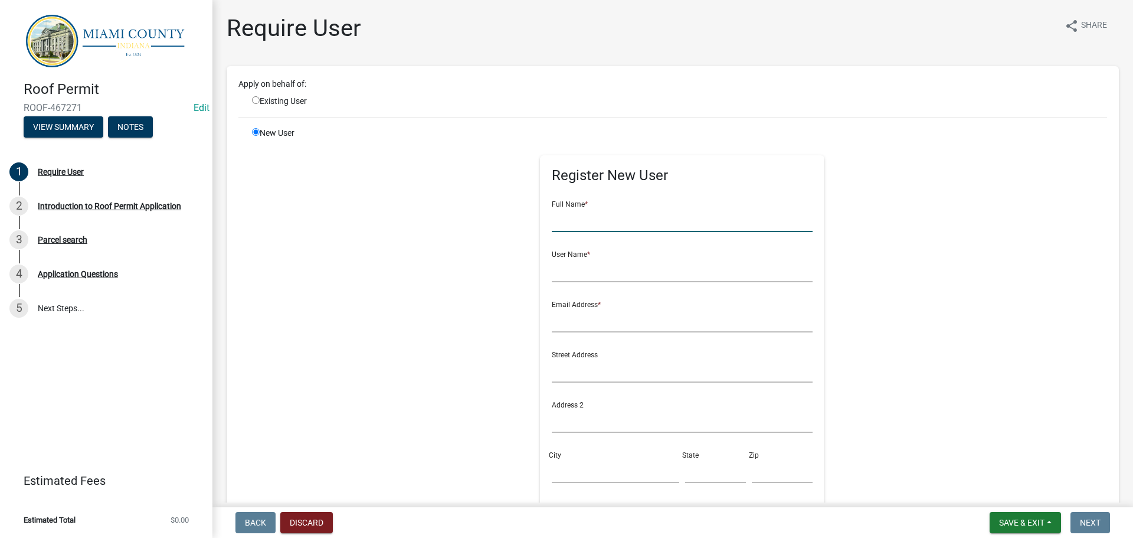
click at [594, 232] on input "text" at bounding box center [683, 220] width 262 height 24
type input "[PERSON_NAME]"
type input "hectoracuna"
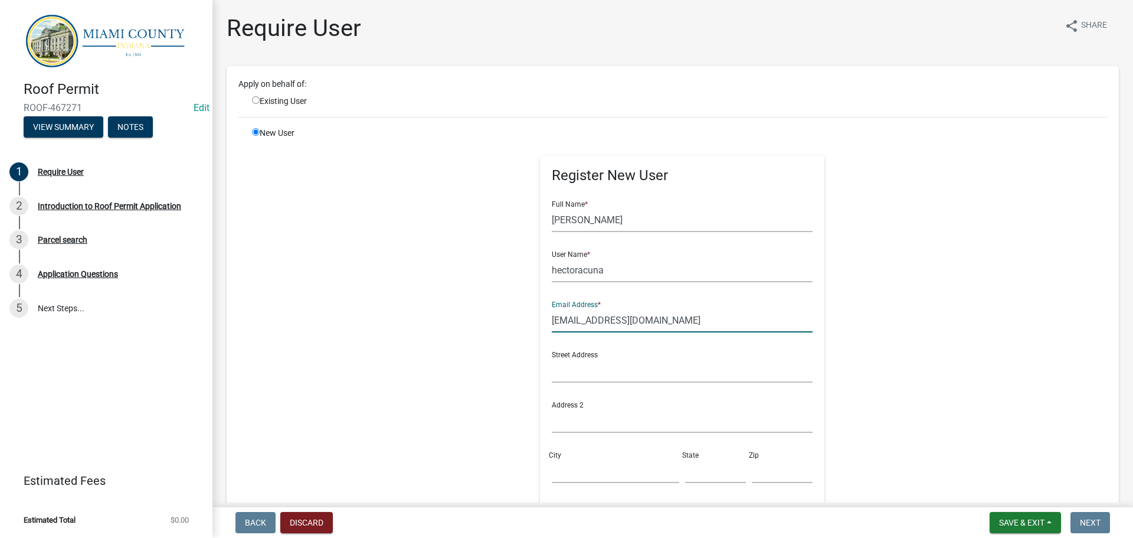
type input "[EMAIL_ADDRESS][DOMAIN_NAME]"
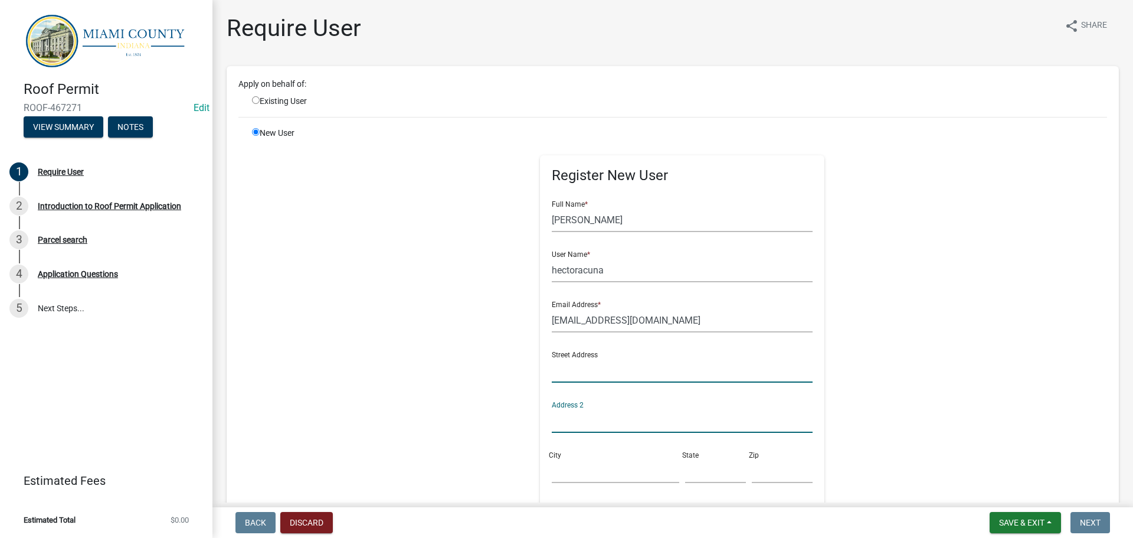
click at [611, 383] on input "text" at bounding box center [683, 370] width 262 height 24
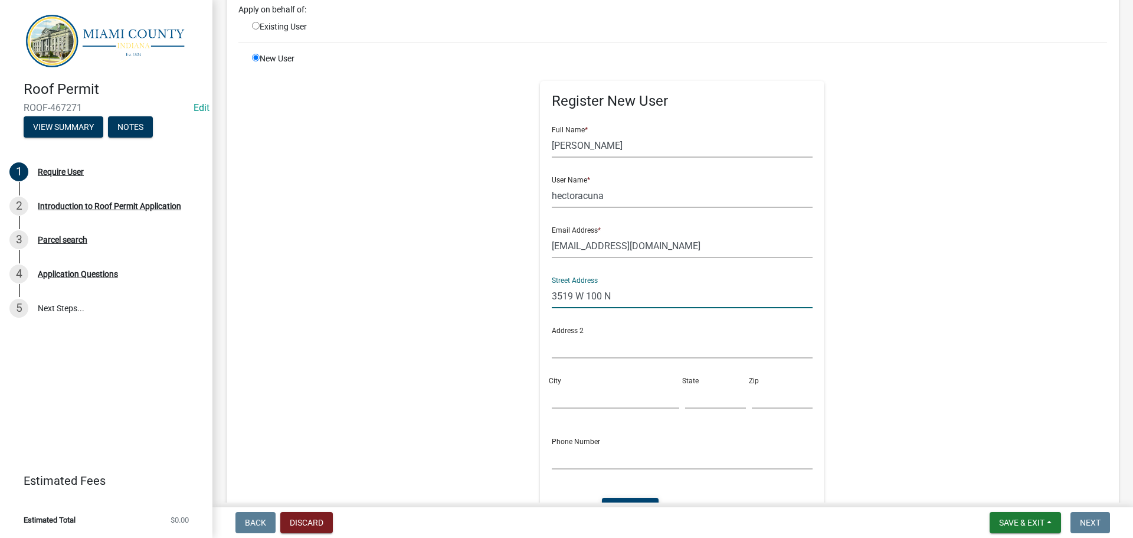
scroll to position [236, 0]
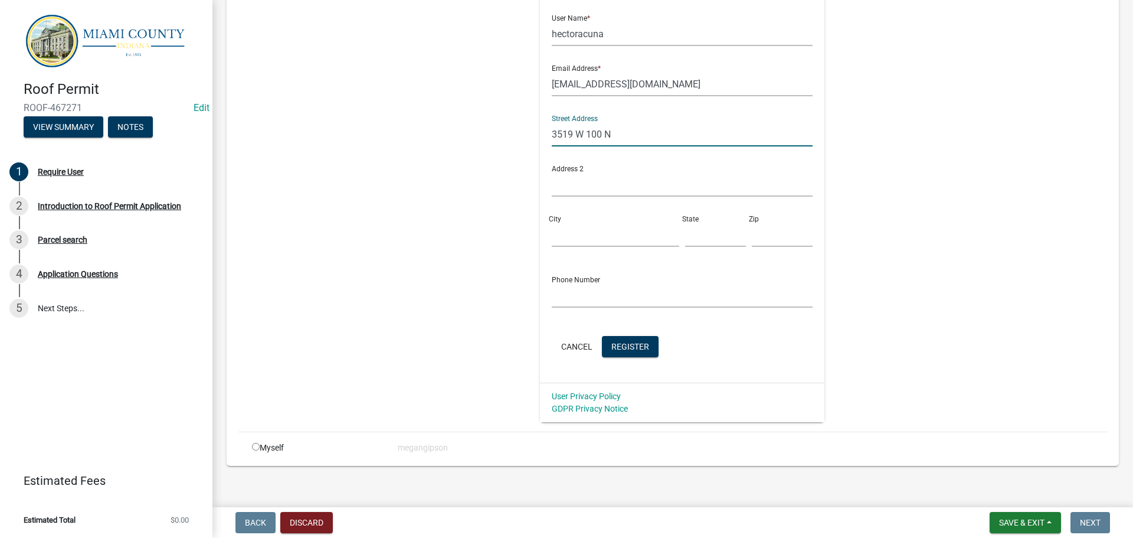
type input "3519 W 100 N"
click at [573, 247] on input "City" at bounding box center [616, 235] width 128 height 24
type input "[GEOGRAPHIC_DATA]"
type input "IN"
type input "46970"
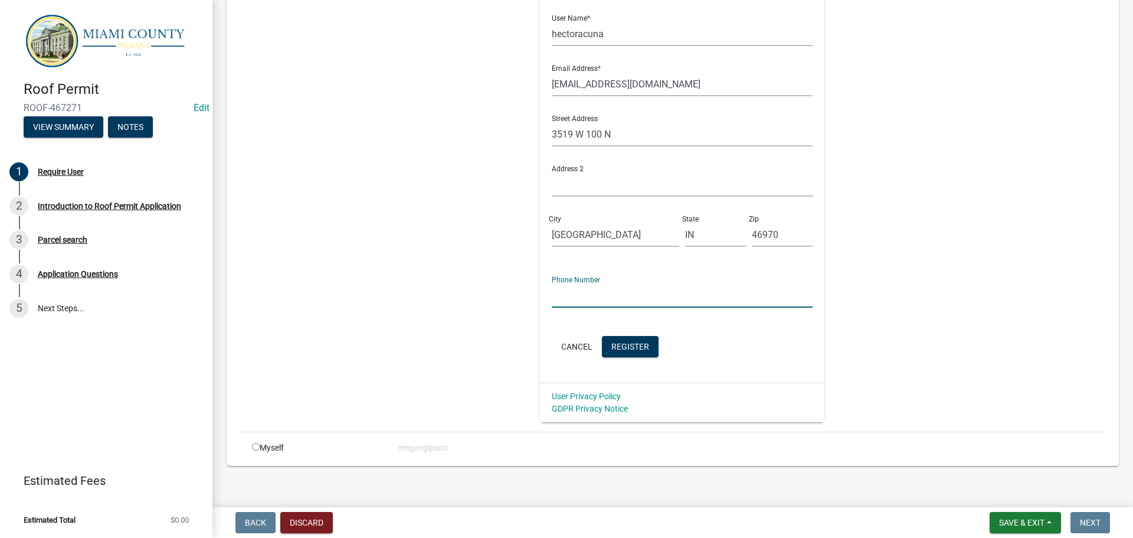
click at [629, 308] on input "text" at bounding box center [683, 295] width 262 height 24
drag, startPoint x: 670, startPoint y: 357, endPoint x: 493, endPoint y: 357, distance: 176.5
click at [493, 357] on div "Register New User Full Name * [PERSON_NAME] User Name * hectoracuna Email Addre…" at bounding box center [682, 156] width 605 height 531
type input "[PHONE_NUMBER]"
click at [649, 351] on span "Register" at bounding box center [631, 345] width 38 height 9
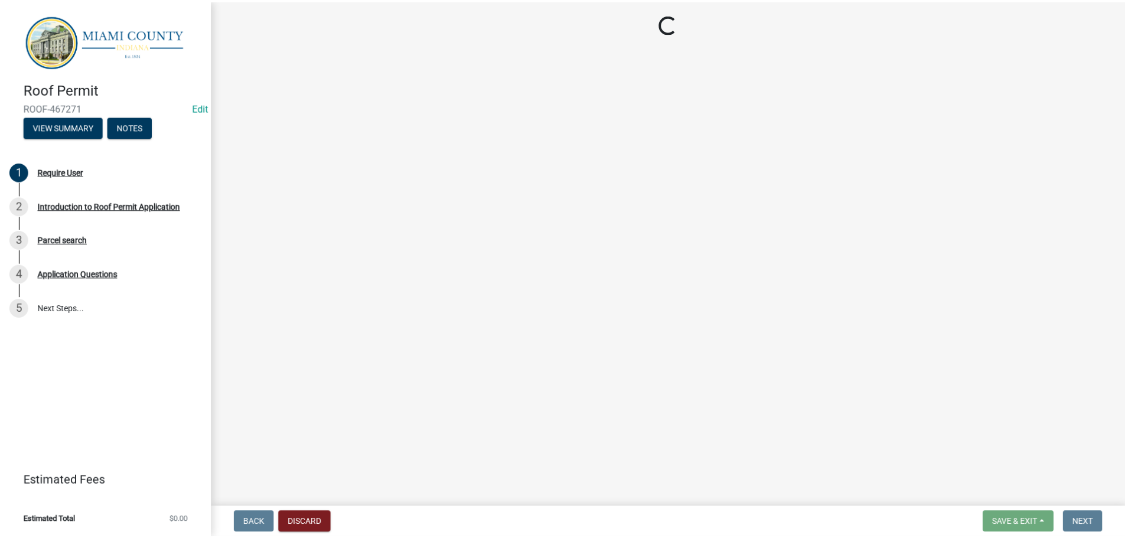
scroll to position [0, 0]
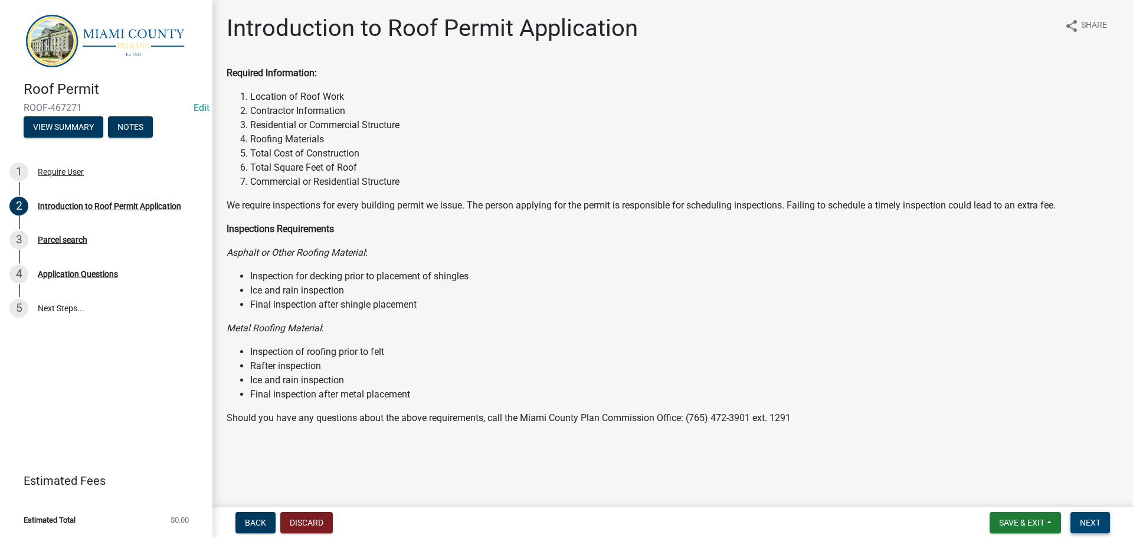
click at [1082, 518] on span "Next" at bounding box center [1090, 522] width 21 height 9
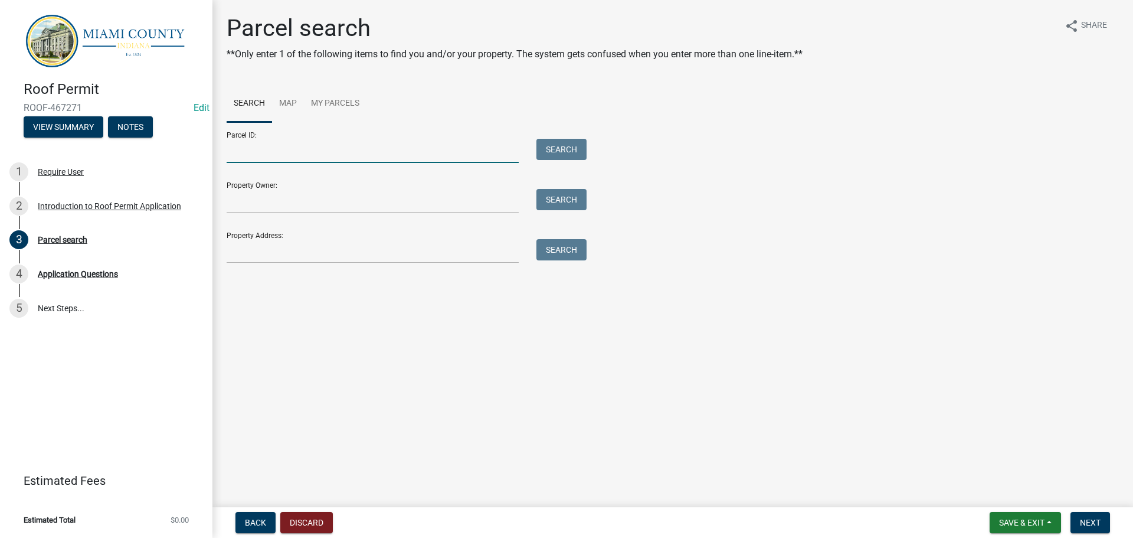
click at [285, 163] on input "Parcel ID:" at bounding box center [373, 151] width 292 height 24
click at [316, 515] on button "Discard" at bounding box center [306, 522] width 53 height 21
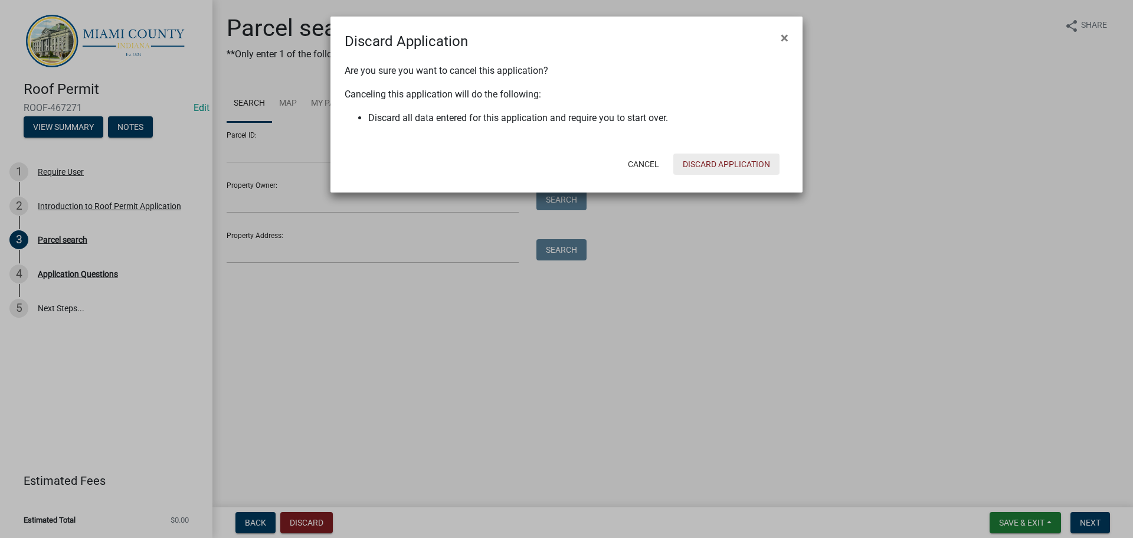
click at [700, 175] on button "Discard Application" at bounding box center [727, 163] width 106 height 21
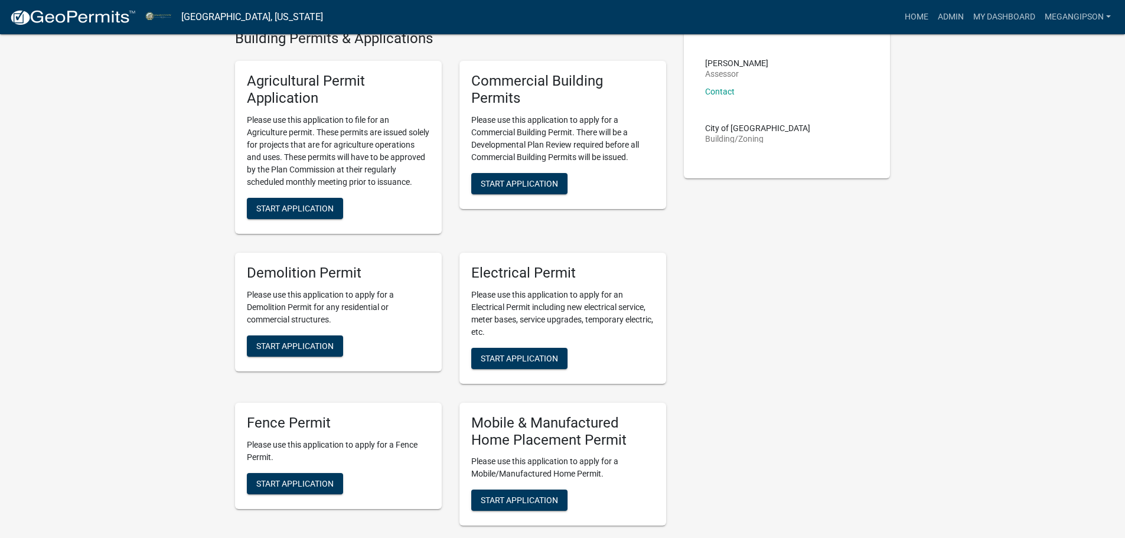
scroll to position [708, 0]
click at [330, 213] on span "Start Application" at bounding box center [294, 207] width 77 height 9
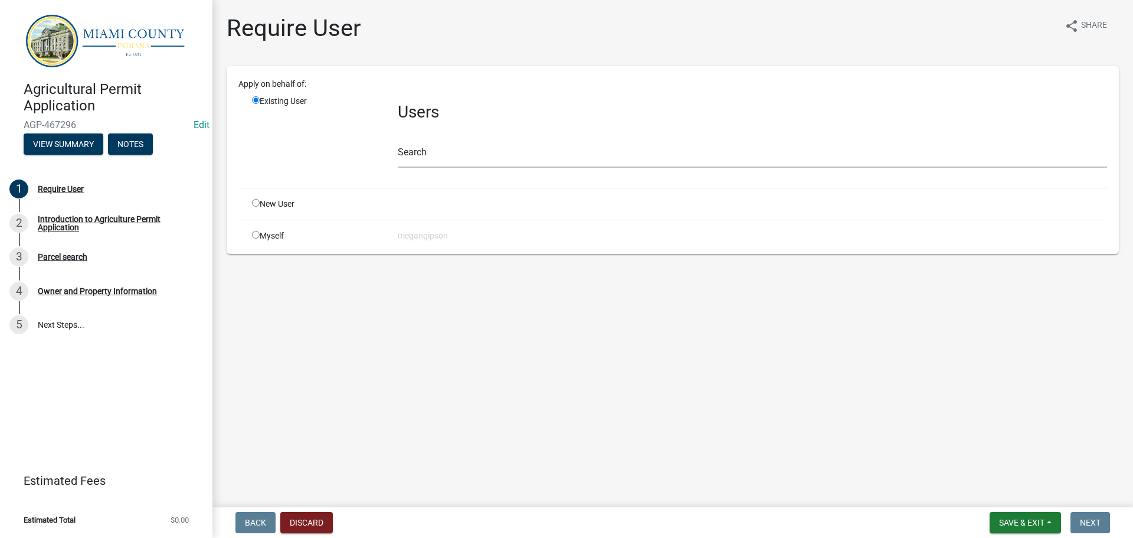
click at [260, 207] on input "radio" at bounding box center [256, 203] width 8 height 8
radio input "true"
radio input "false"
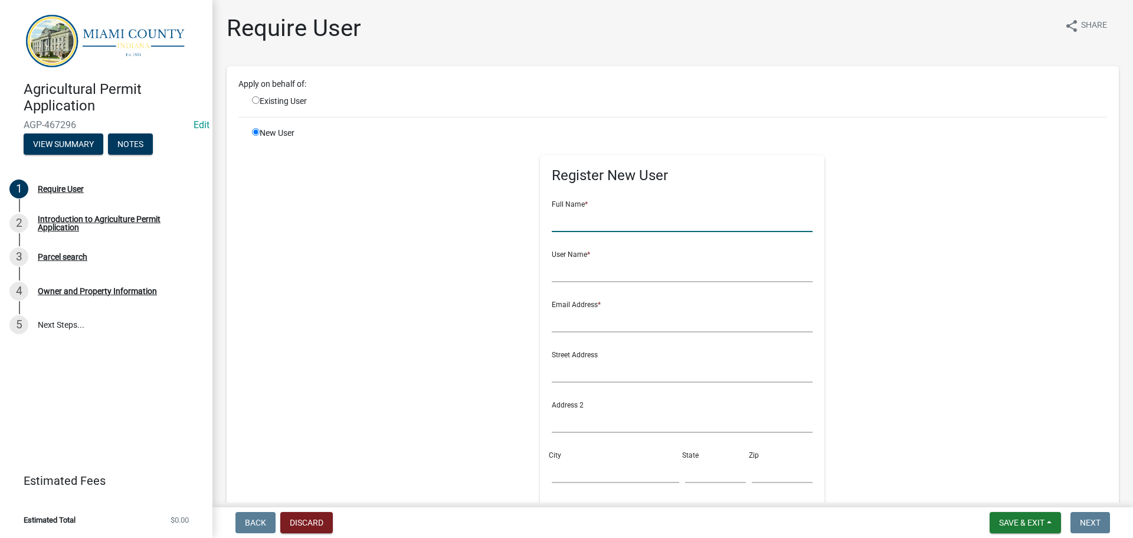
click at [625, 232] on input "text" at bounding box center [683, 220] width 262 height 24
type input "L"
click at [257, 104] on input "radio" at bounding box center [256, 100] width 8 height 8
radio input "true"
radio input "false"
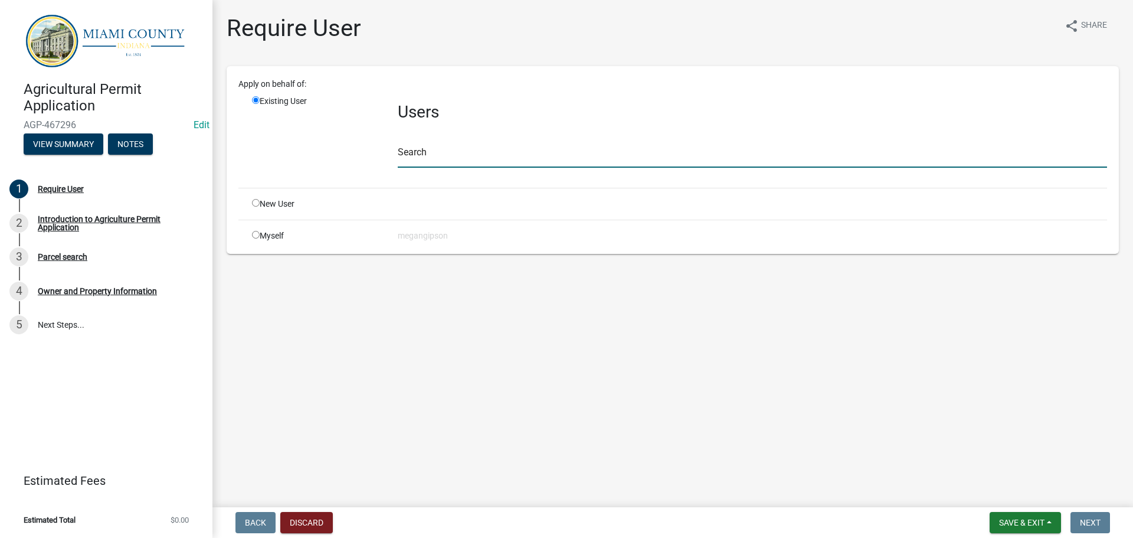
click at [491, 168] on input "text" at bounding box center [753, 155] width 710 height 24
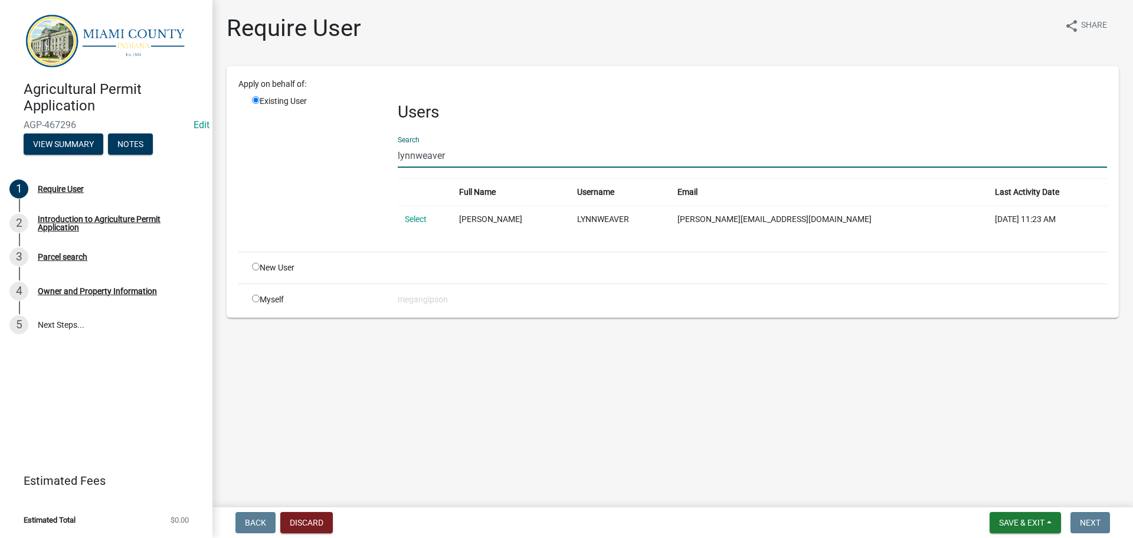
type input "lynnweaver"
click at [260, 270] on input "radio" at bounding box center [256, 267] width 8 height 8
radio input "true"
radio input "false"
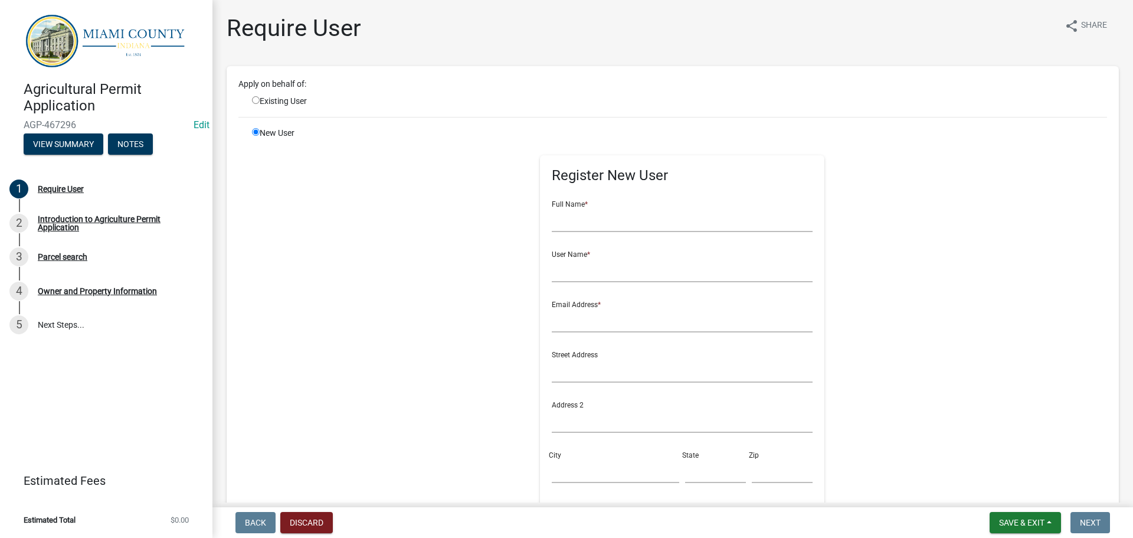
click at [613, 262] on form "Full Name * User Name * Email Address * Street Address Address 2 City State Zip…" at bounding box center [683, 393] width 262 height 405
click at [619, 232] on input "text" at bounding box center [683, 220] width 262 height 24
type input "[PERSON_NAME]"
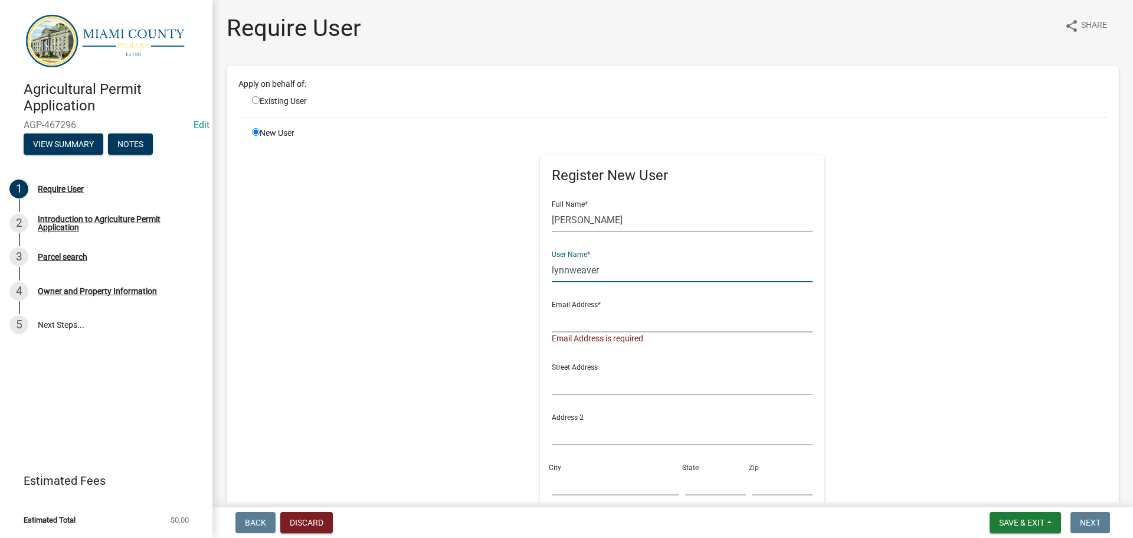
click at [585, 282] on input "lynnweaver" at bounding box center [683, 270] width 262 height 24
type input "lweaver"
click at [584, 332] on input "text" at bounding box center [683, 320] width 262 height 24
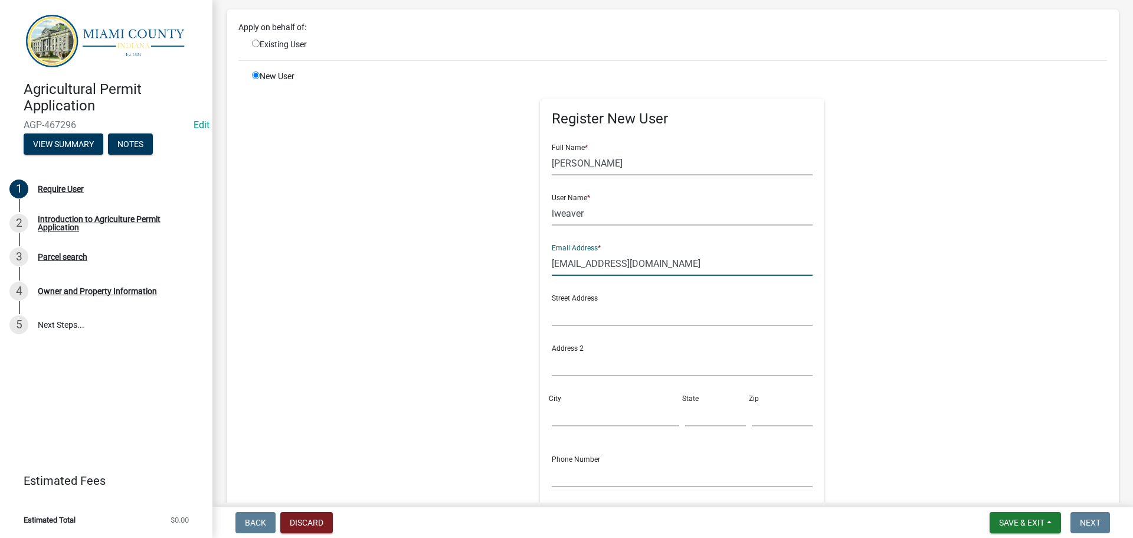
scroll to position [118, 0]
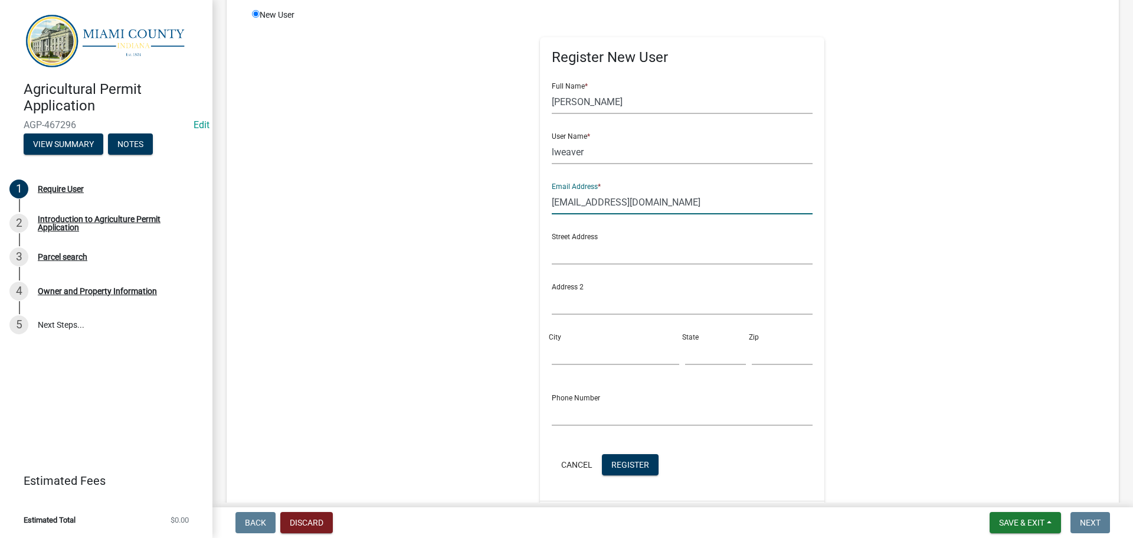
type input "[EMAIL_ADDRESS][DOMAIN_NAME]"
click at [603, 264] on input "text" at bounding box center [683, 252] width 262 height 24
type input "[STREET_ADDRESS]"
type input "Macy"
type input "IN"
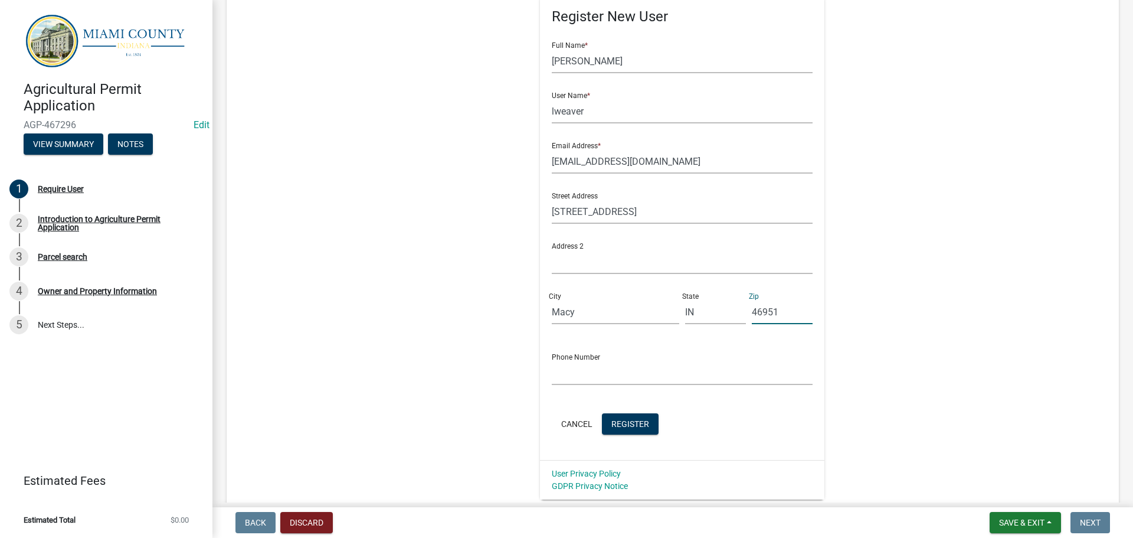
scroll to position [177, 0]
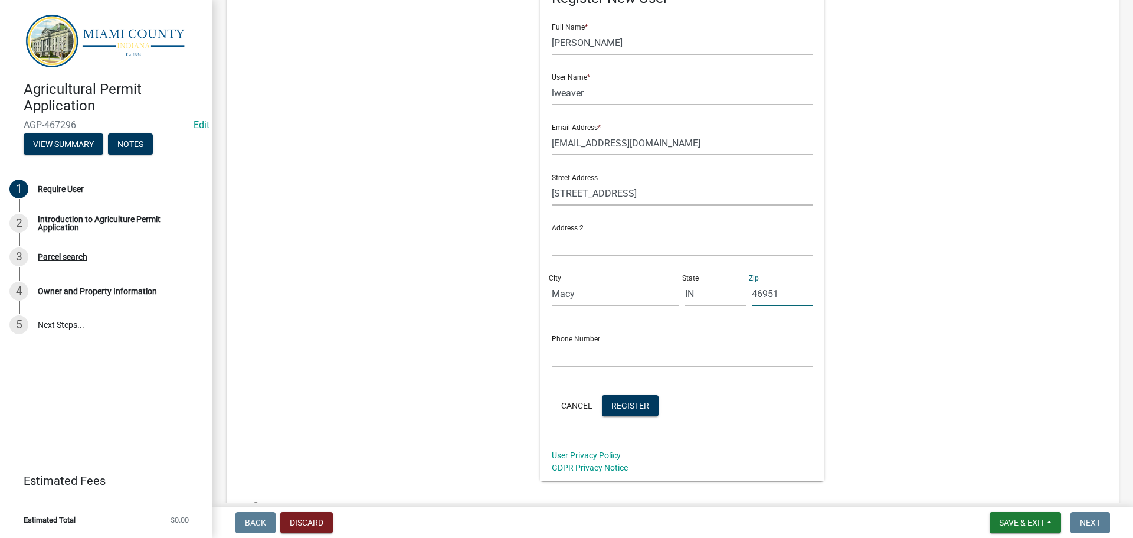
type input "46951"
click at [595, 367] on input "text" at bounding box center [683, 354] width 262 height 24
drag, startPoint x: 634, startPoint y: 422, endPoint x: 521, endPoint y: 420, distance: 112.8
click at [521, 420] on div "Register New User Full Name * [PERSON_NAME] User Name * lweaver Email Address *…" at bounding box center [682, 215] width 605 height 531
type input "[PHONE_NUMBER]"
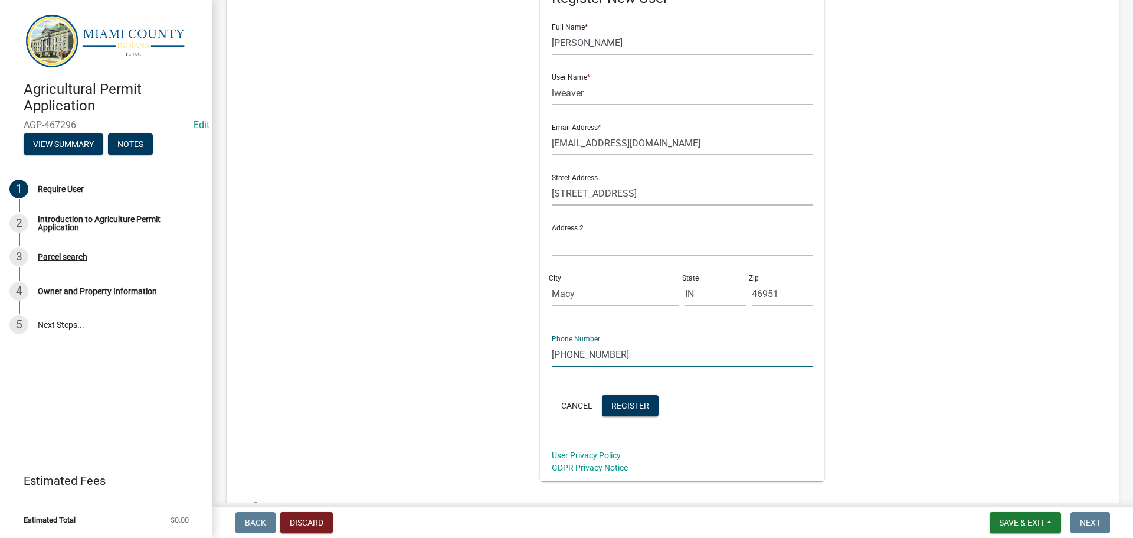
click at [697, 419] on form "Full Name * [PERSON_NAME] User Name * lweaver Email Address * [EMAIL_ADDRESS][D…" at bounding box center [683, 216] width 262 height 405
click at [647, 410] on span "Register" at bounding box center [631, 404] width 38 height 9
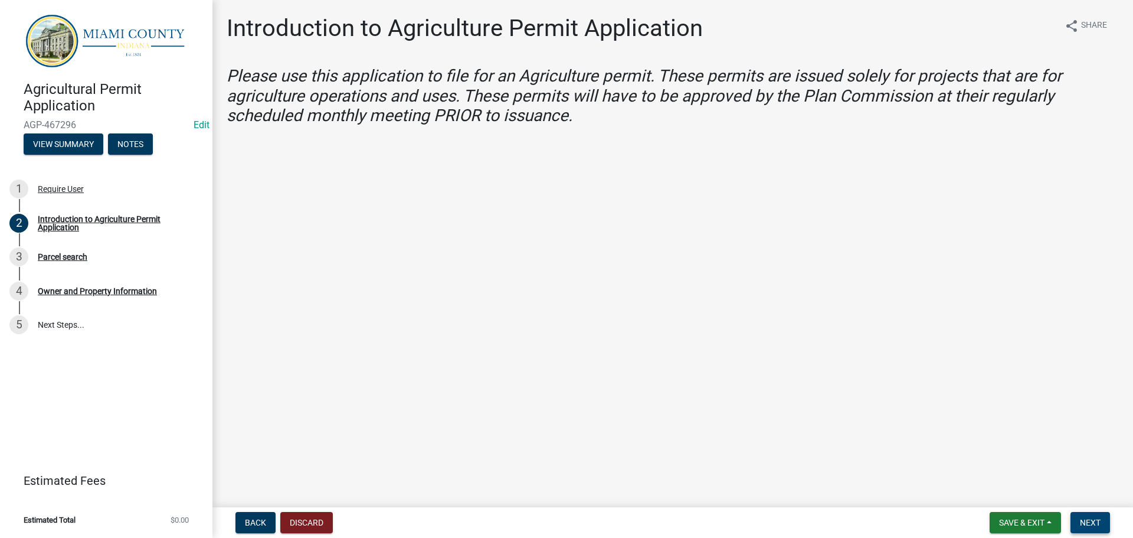
click at [1093, 523] on span "Next" at bounding box center [1090, 522] width 21 height 9
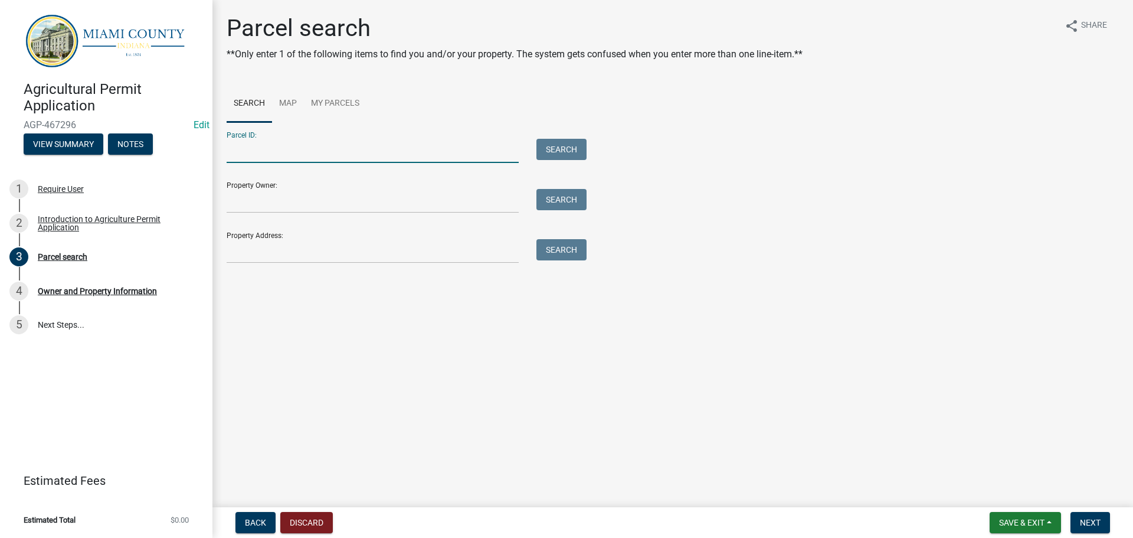
click at [317, 163] on input "Parcel ID:" at bounding box center [373, 151] width 292 height 24
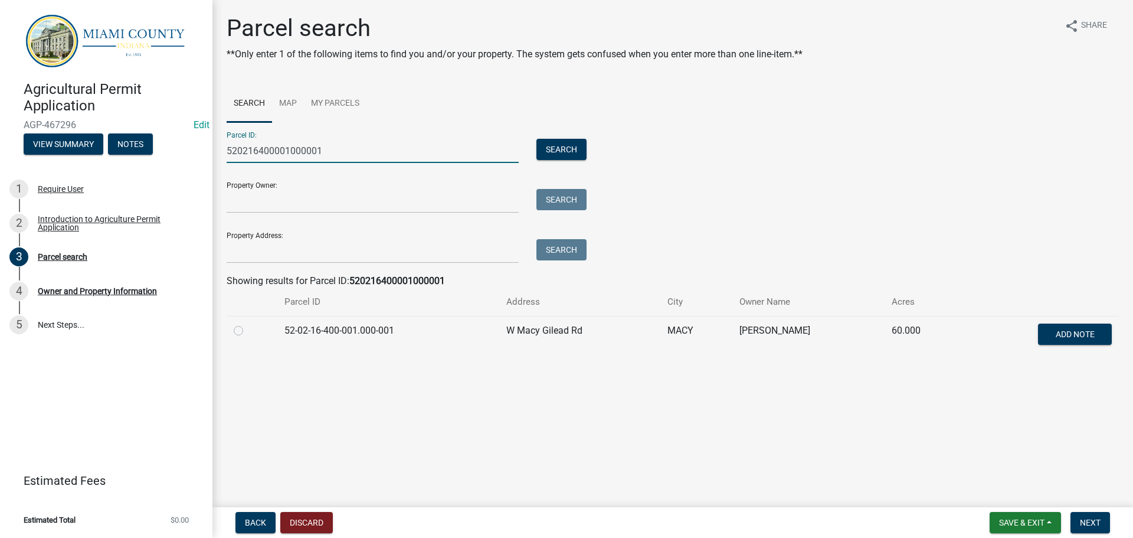
type input "520216400001000001"
click at [248, 323] on label at bounding box center [248, 323] width 0 height 0
click at [248, 331] on input "radio" at bounding box center [252, 327] width 8 height 8
radio input "true"
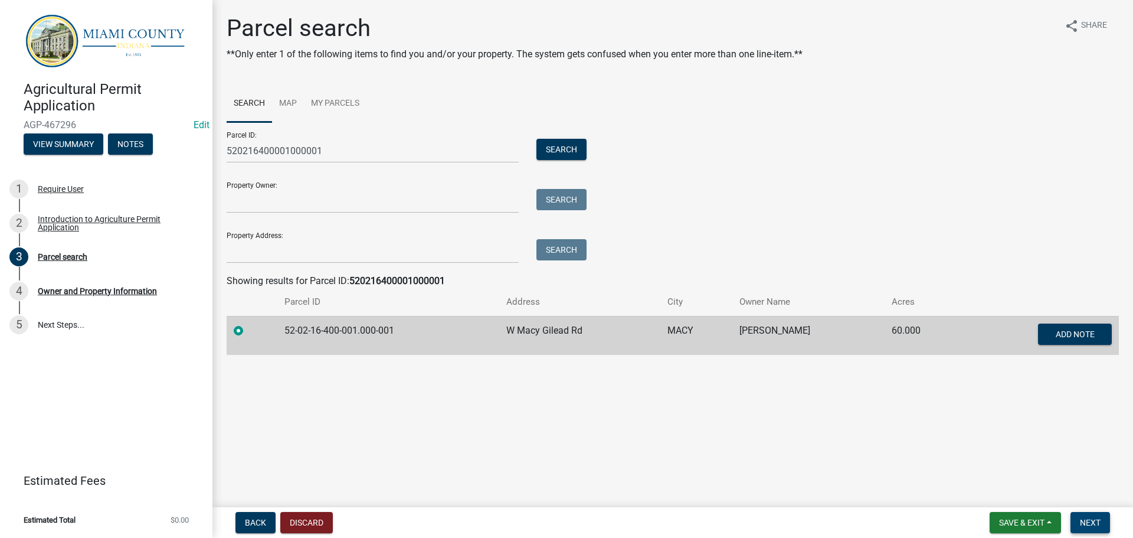
click at [1087, 521] on span "Next" at bounding box center [1090, 522] width 21 height 9
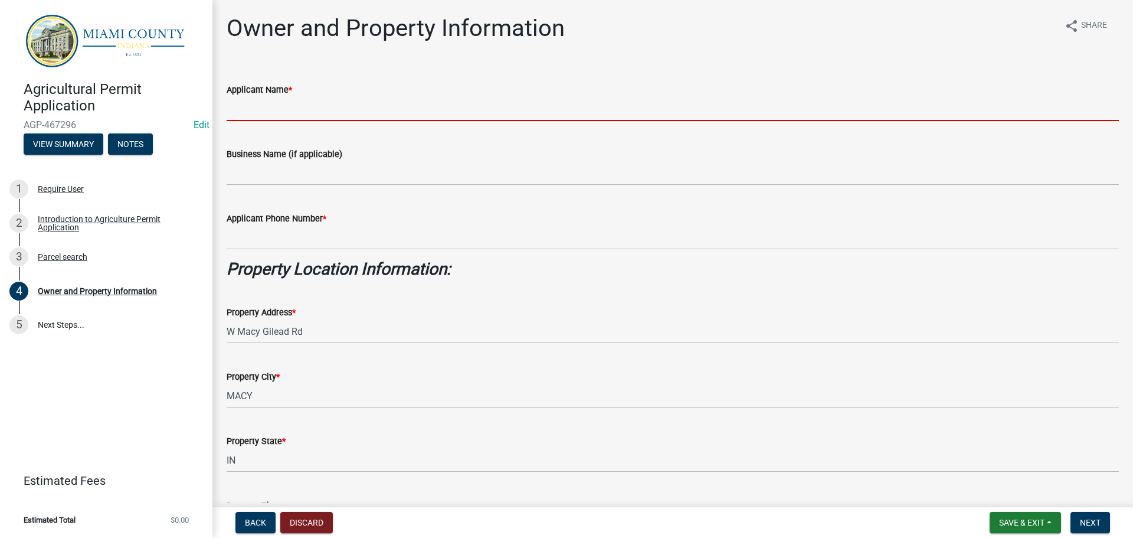
click at [322, 121] on input "Applicant Name *" at bounding box center [673, 109] width 893 height 24
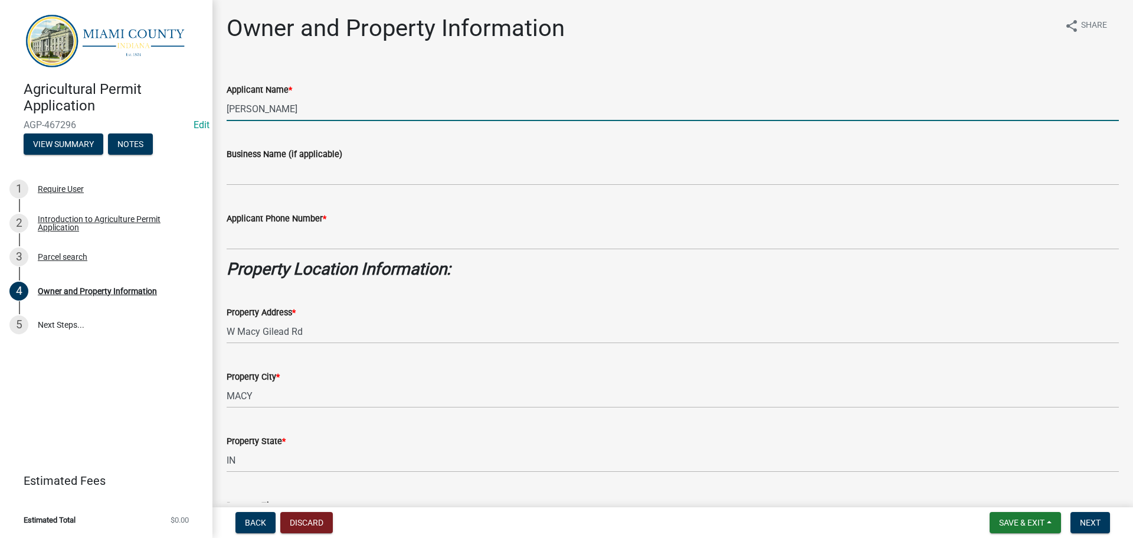
type input "[PERSON_NAME]"
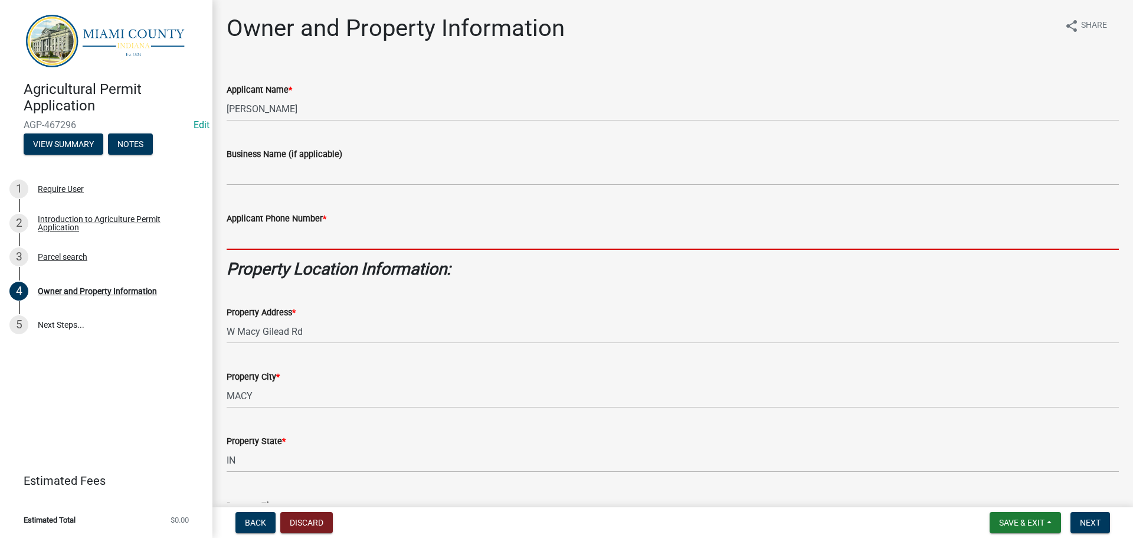
paste input "[PHONE_NUMBER]"
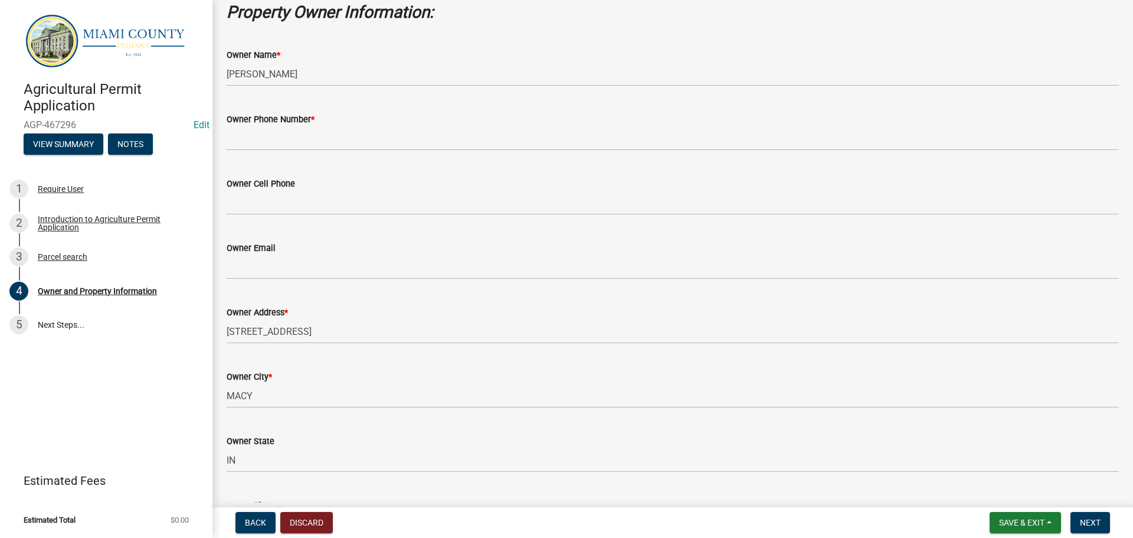
scroll to position [826, 0]
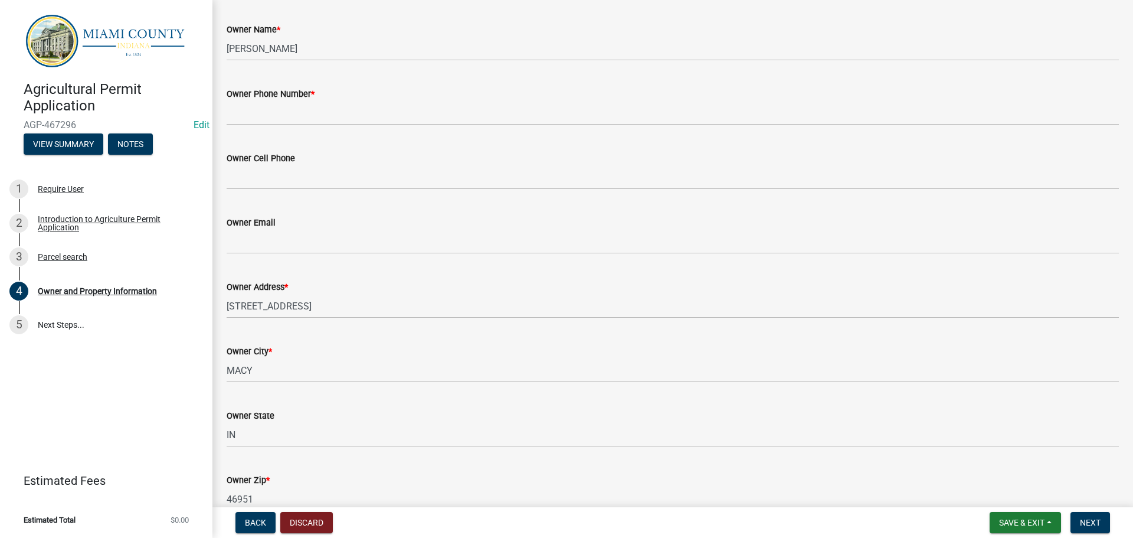
type input "[PHONE_NUMBER]"
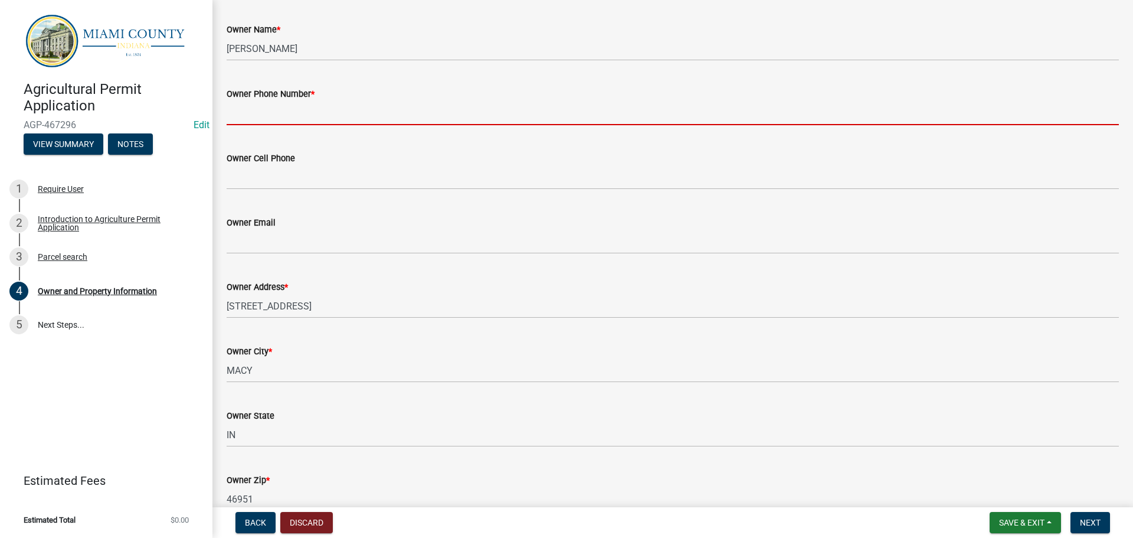
click at [294, 125] on input "Owner Phone Number *" at bounding box center [673, 113] width 893 height 24
paste input "[PHONE_NUMBER]"
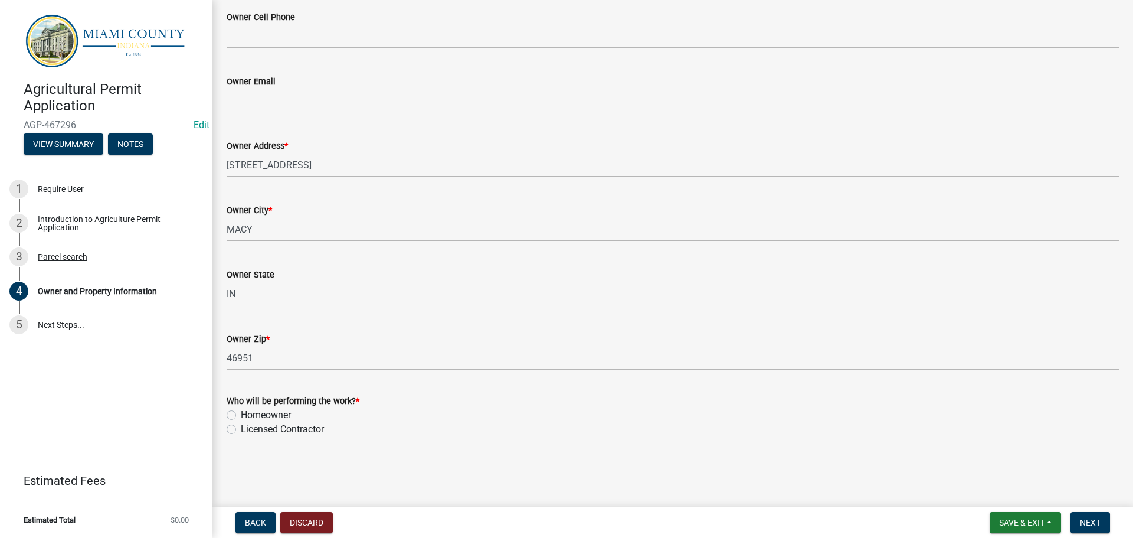
scroll to position [1144, 0]
type input "[PHONE_NUMBER]"
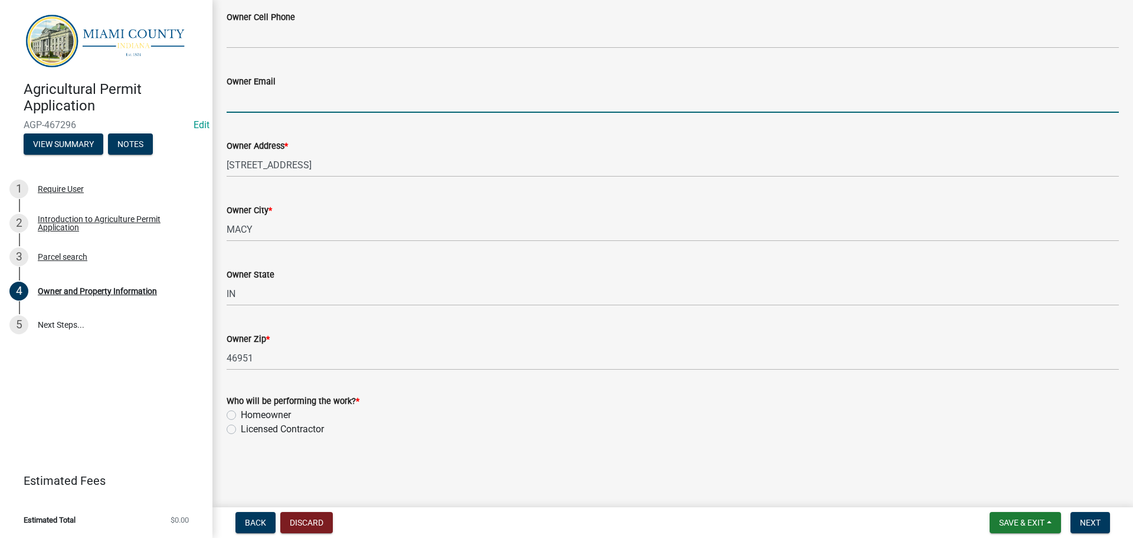
click at [282, 89] on input "Owner Email" at bounding box center [673, 101] width 893 height 24
type input "[EMAIL_ADDRESS][DOMAIN_NAME]"
click at [241, 423] on label "Licensed Contractor" at bounding box center [282, 429] width 83 height 14
click at [241, 423] on input "Licensed Contractor" at bounding box center [245, 426] width 8 height 8
radio input "true"
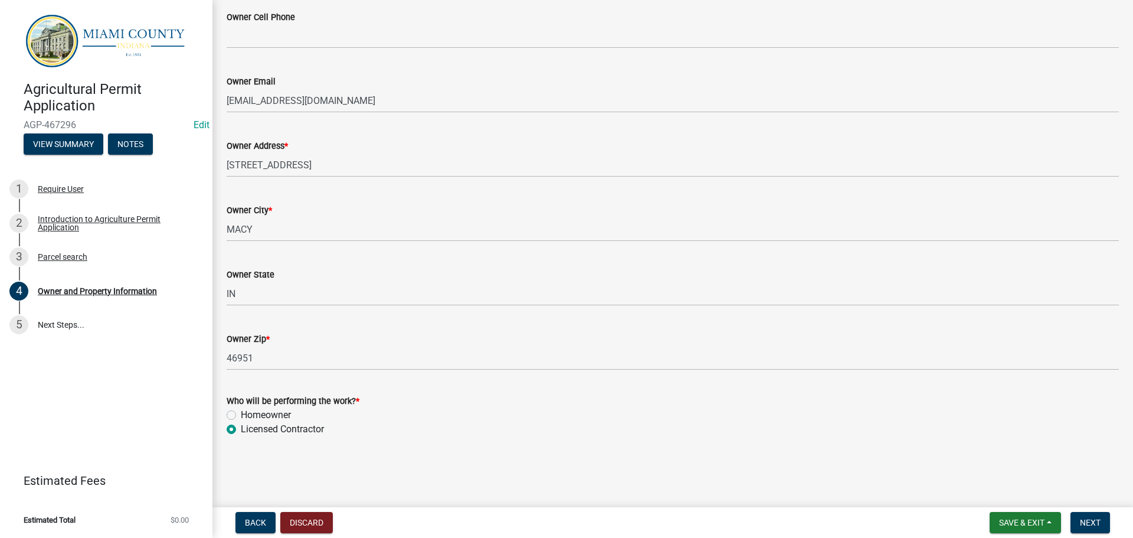
drag, startPoint x: 233, startPoint y: 409, endPoint x: 286, endPoint y: 421, distance: 54.6
click at [241, 410] on label "Homeowner" at bounding box center [266, 415] width 50 height 14
click at [241, 410] on input "Homeowner" at bounding box center [245, 412] width 8 height 8
radio input "true"
click at [1089, 521] on span "Next" at bounding box center [1090, 522] width 21 height 9
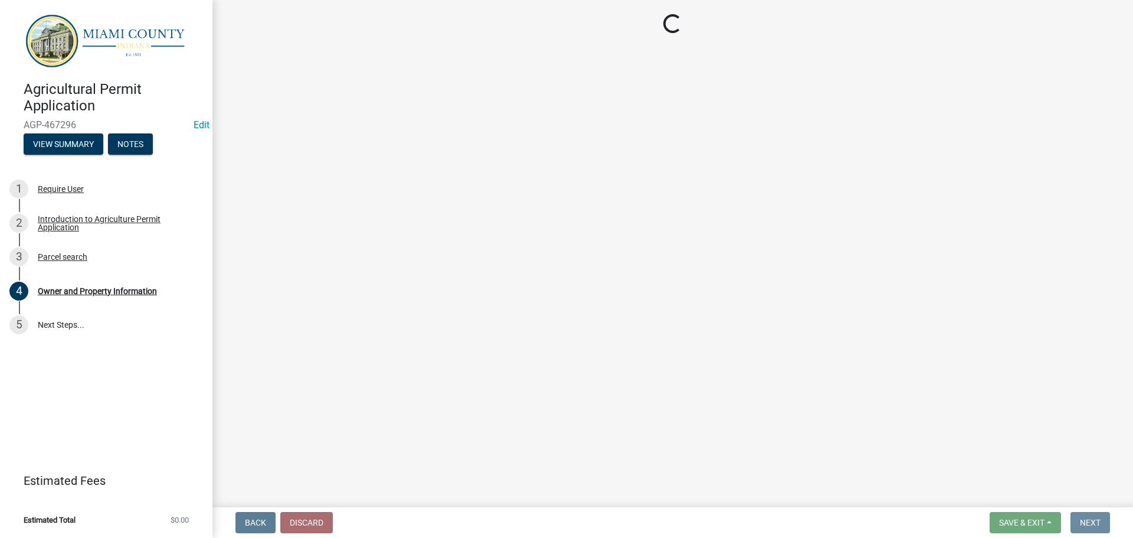
scroll to position [0, 0]
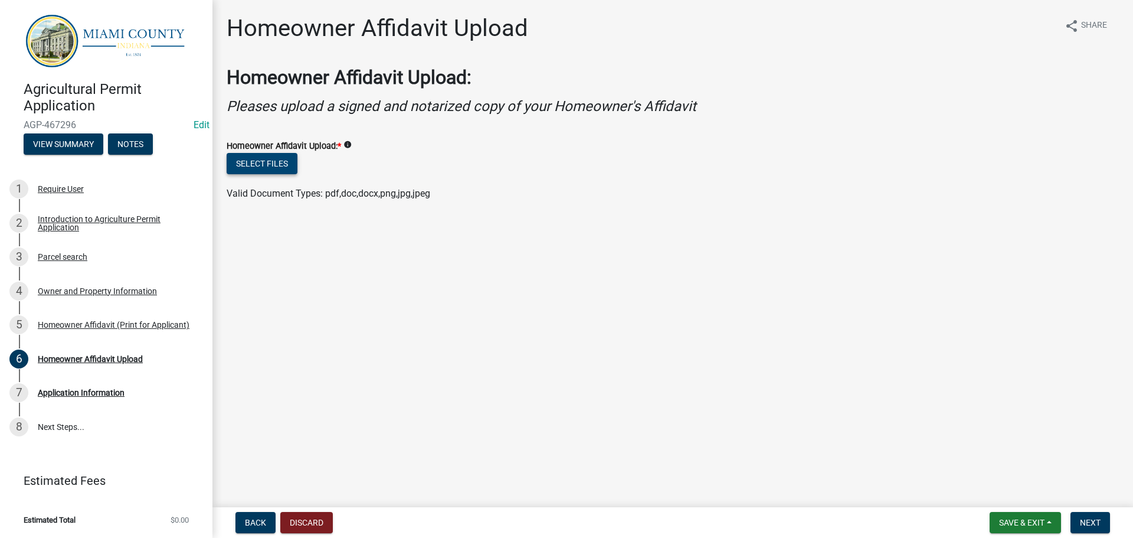
click at [261, 174] on button "Select files" at bounding box center [262, 163] width 71 height 21
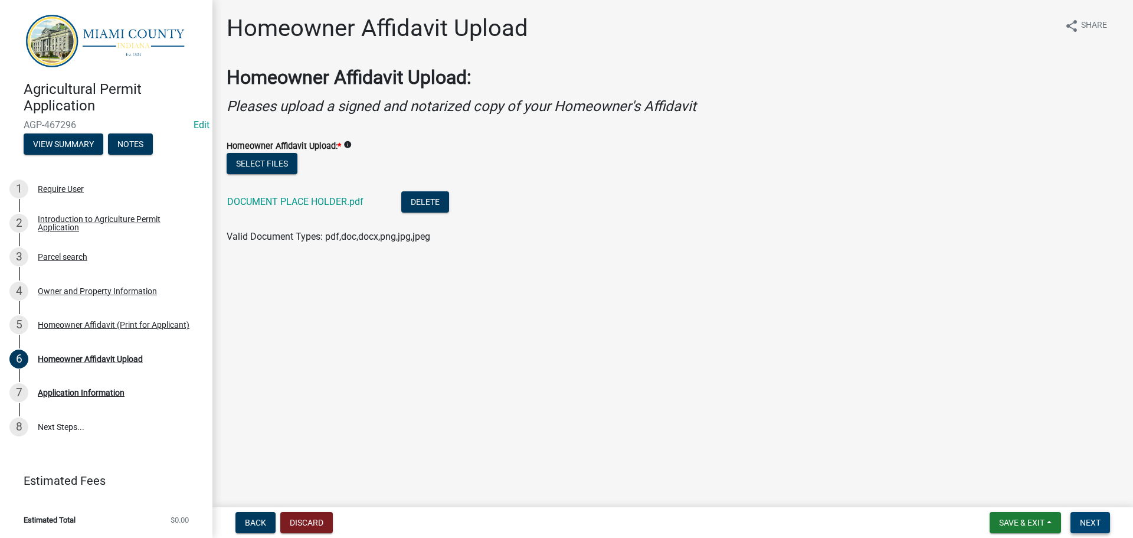
click at [1080, 518] on span "Next" at bounding box center [1090, 522] width 21 height 9
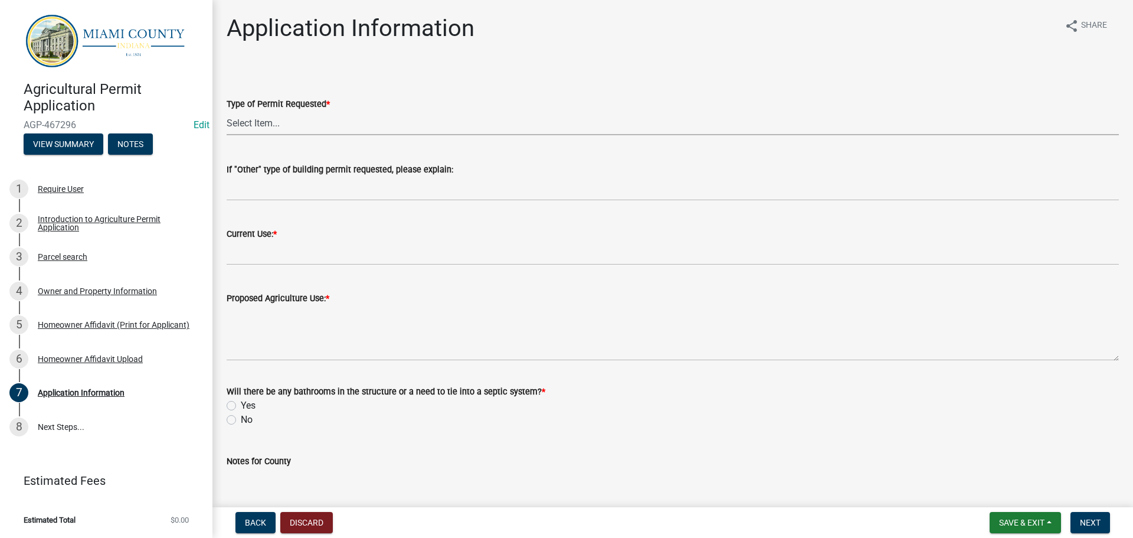
click at [317, 135] on select "Select Item... Addition Animal Arena Dairy Barn Hay Barn Horse Barn Horticultur…" at bounding box center [673, 123] width 893 height 24
click at [228, 125] on select "Select Item... Addition Animal Arena Dairy Barn Hay Barn Horse Barn Horticultur…" at bounding box center [673, 123] width 893 height 24
select select "1dcbb772-f53a-4fb1-be49-eecec54c15b8"
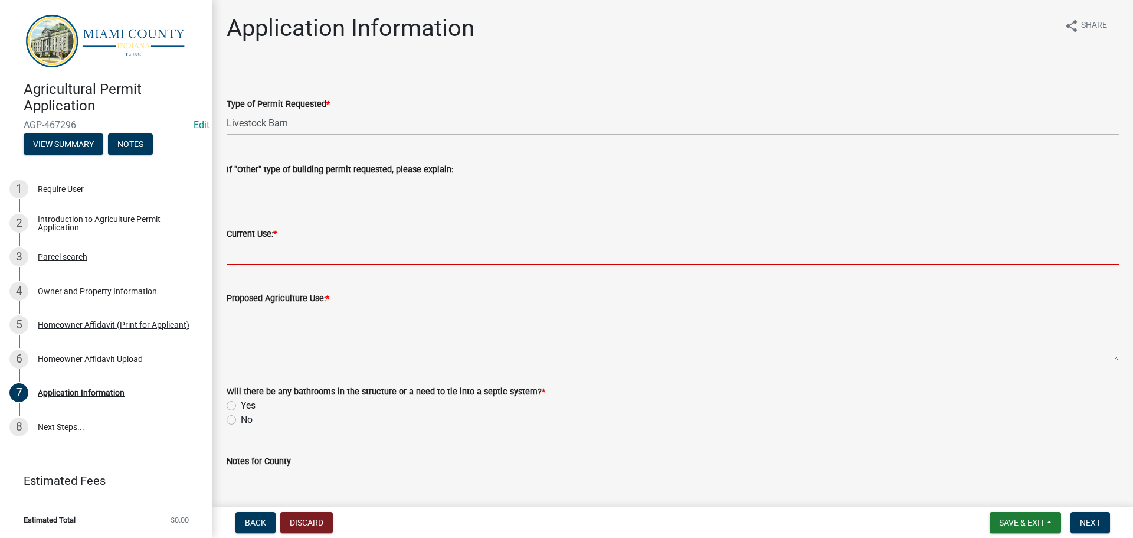
click at [271, 265] on input "Current Use: *" at bounding box center [673, 253] width 893 height 24
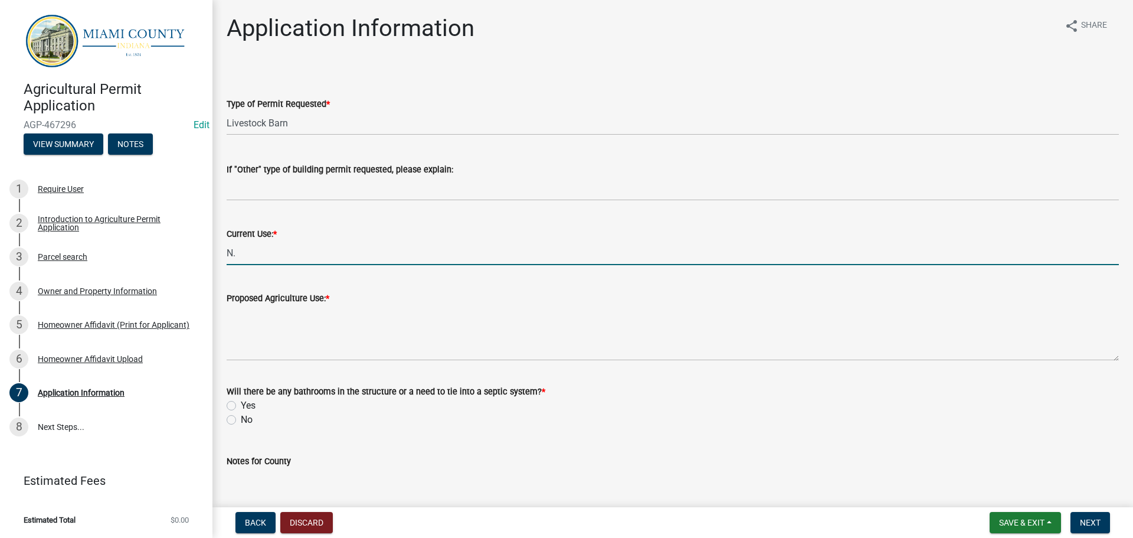
type input "N"
type input "F"
type input "Tillable farm land"
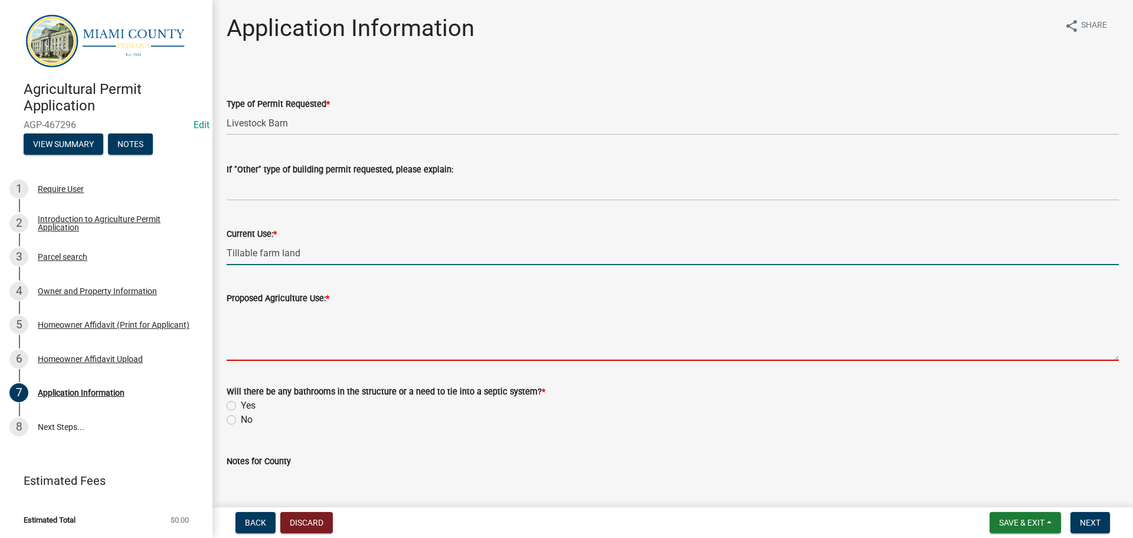
click at [305, 358] on textarea "Proposed Agriculture Use: *" at bounding box center [673, 332] width 893 height 55
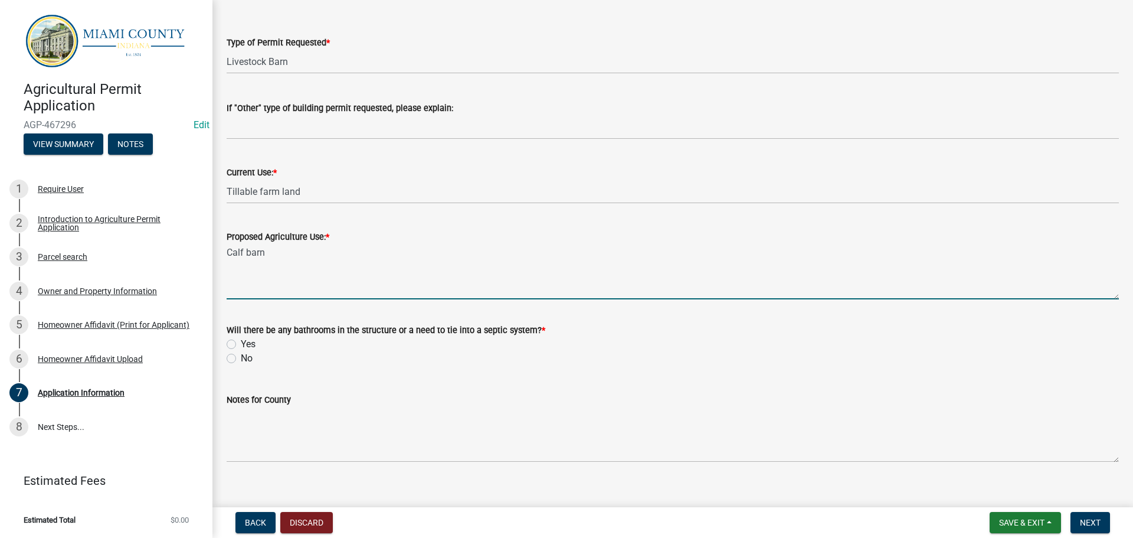
scroll to position [144, 0]
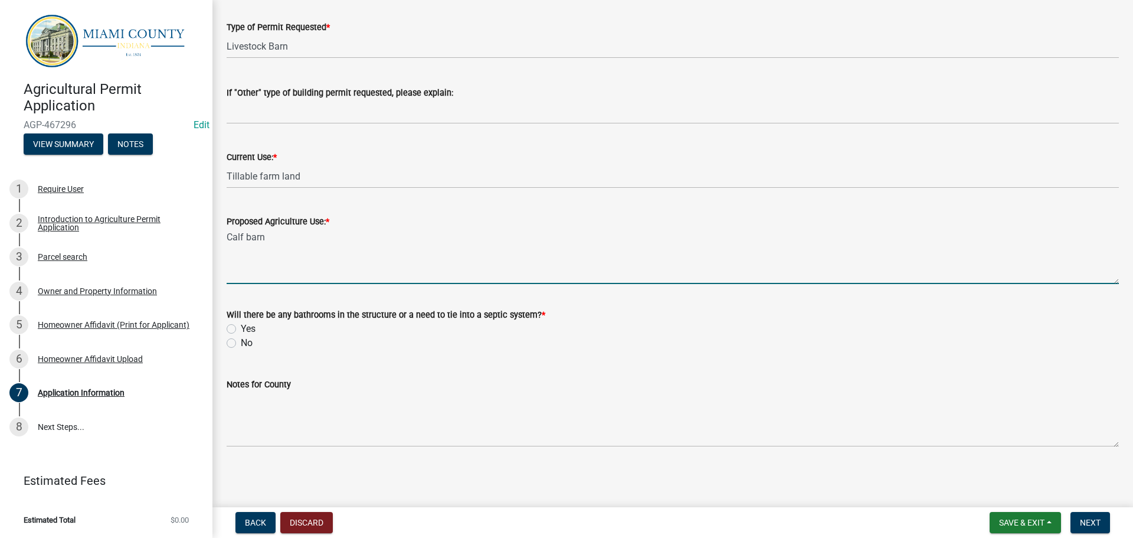
type textarea "Calf barn"
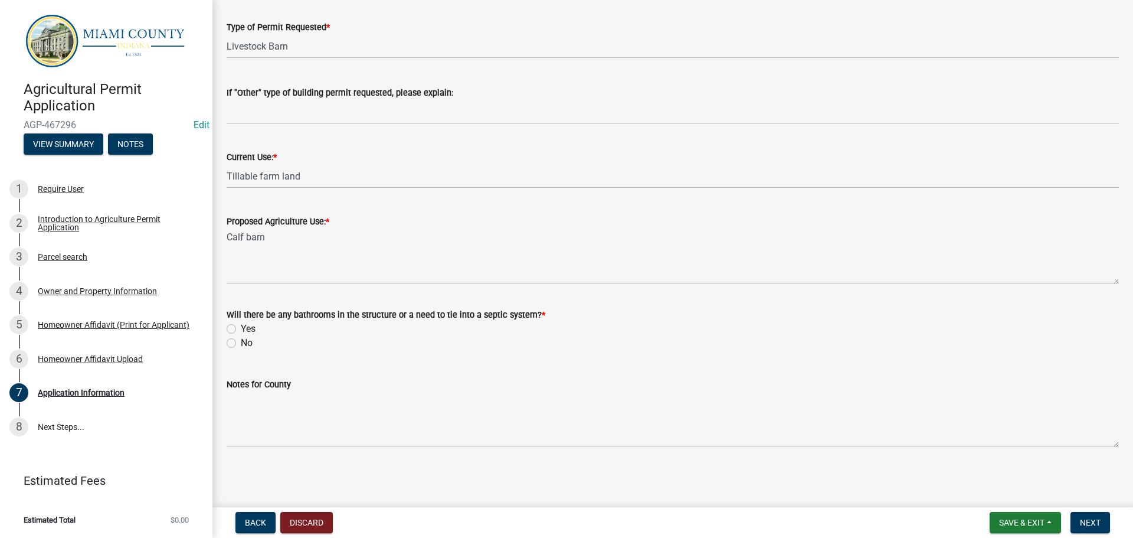
click at [241, 336] on label "No" at bounding box center [247, 343] width 12 height 14
click at [241, 336] on input "No" at bounding box center [245, 340] width 8 height 8
radio input "true"
click at [1085, 518] on span "Next" at bounding box center [1090, 522] width 21 height 9
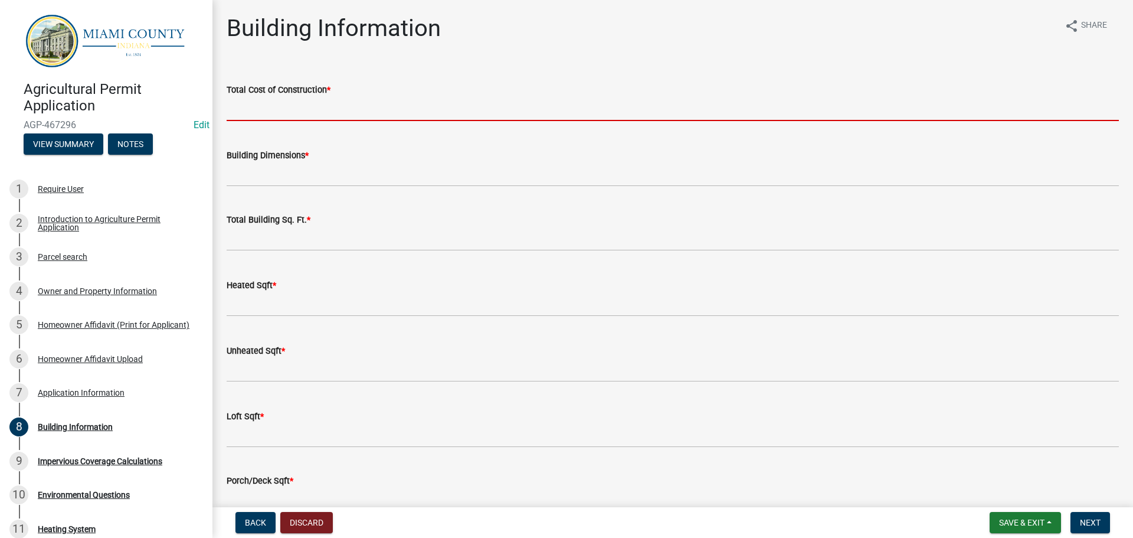
click at [334, 109] on input "text" at bounding box center [673, 109] width 893 height 24
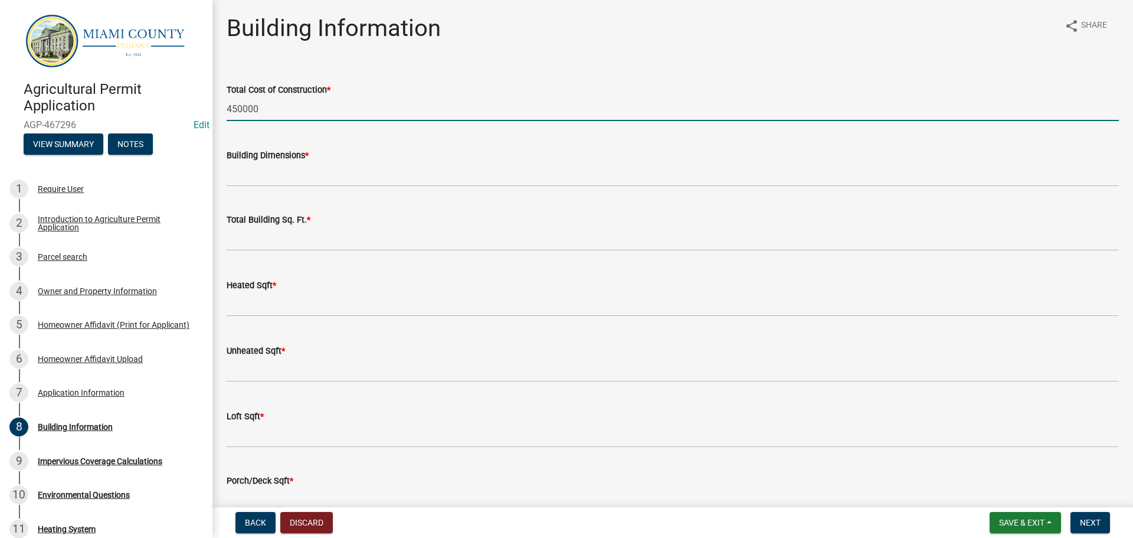
type input "450000"
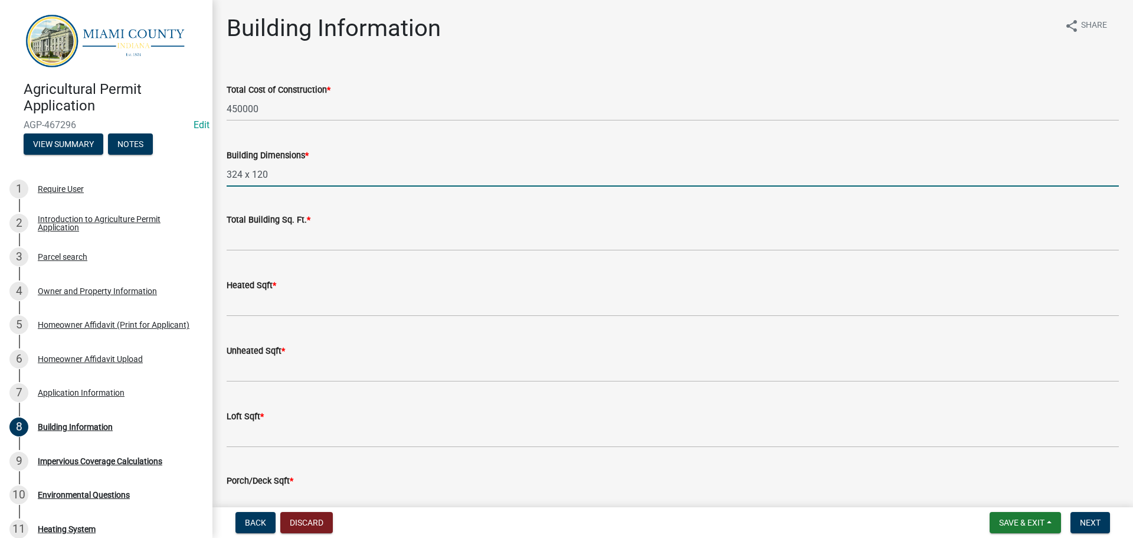
type input "324 x 120"
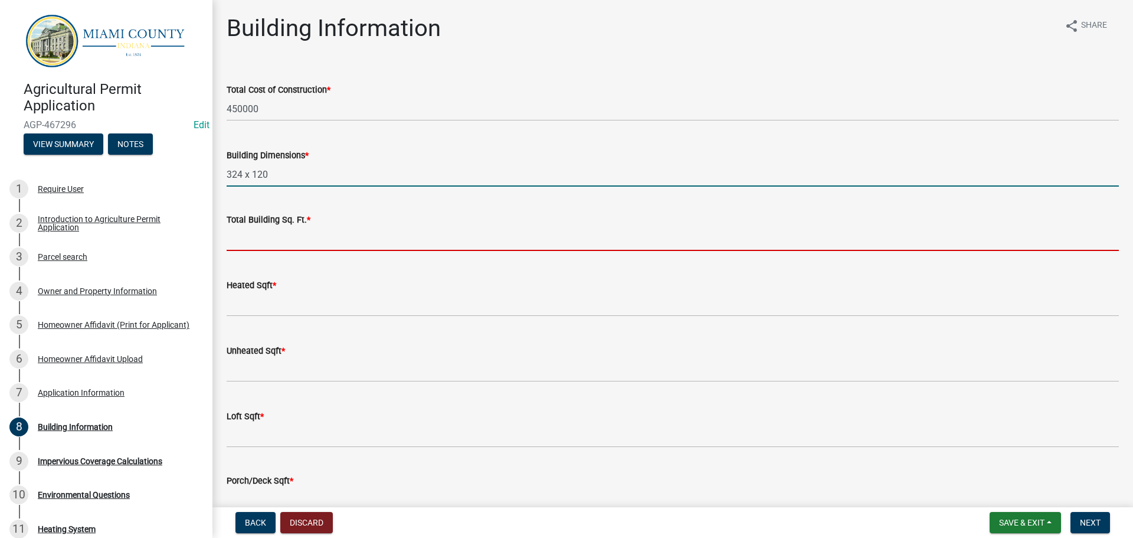
click at [296, 251] on input "text" at bounding box center [673, 239] width 893 height 24
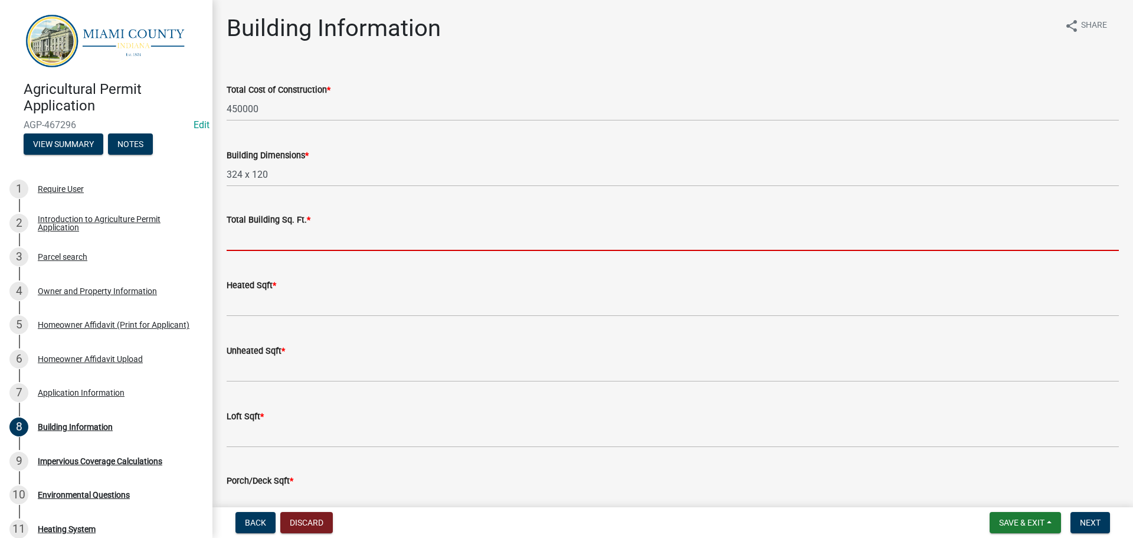
click at [285, 251] on input "text" at bounding box center [673, 239] width 893 height 24
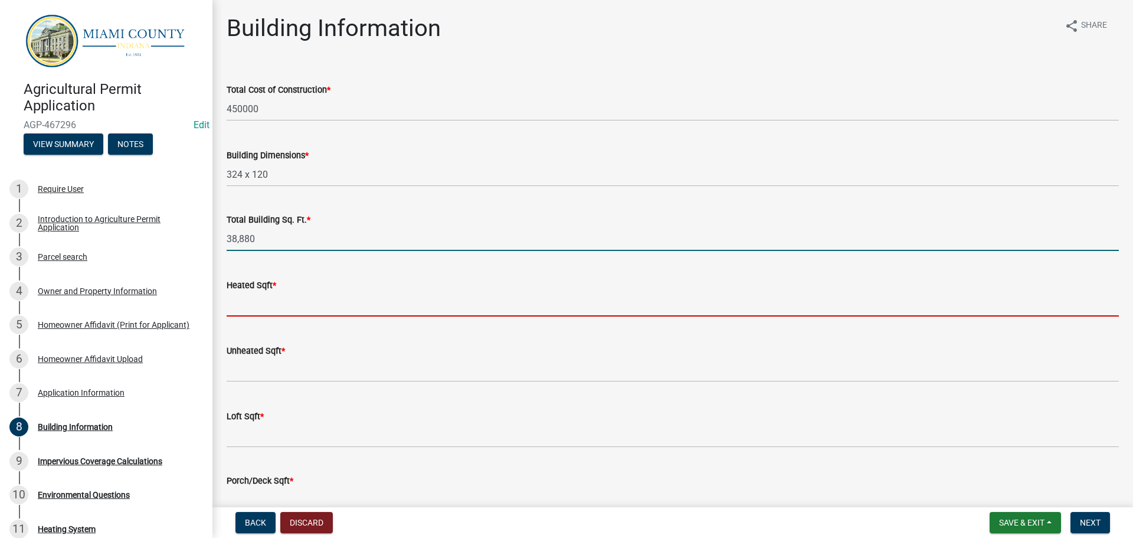
type input "38880"
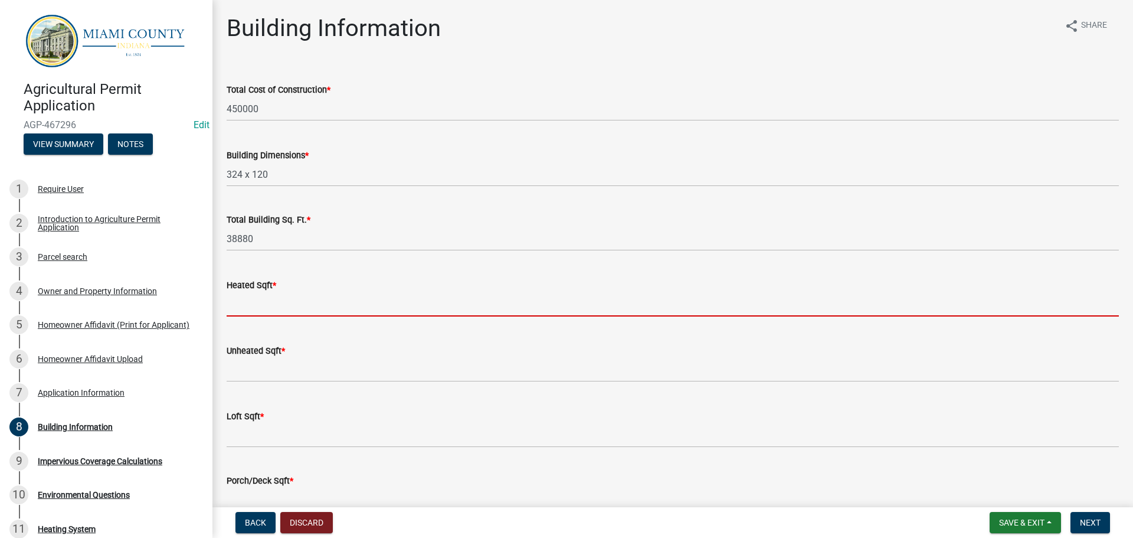
click at [300, 316] on input "text" at bounding box center [673, 304] width 893 height 24
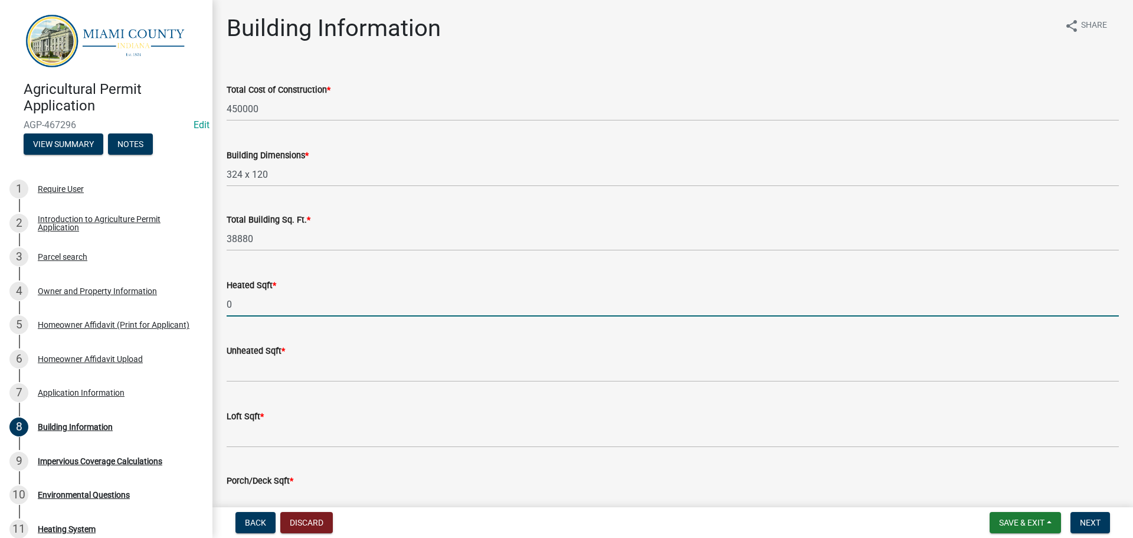
type input "0"
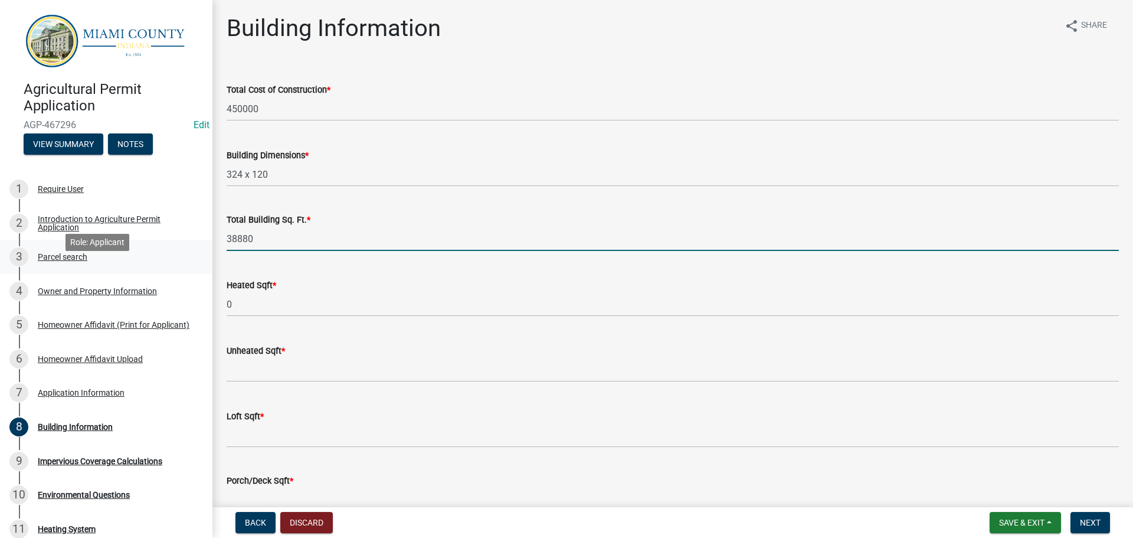
drag, startPoint x: 234, startPoint y: 265, endPoint x: 179, endPoint y: 264, distance: 54.9
click at [179, 264] on div "Agricultural Permit Application AGP-467296 Edit View Summary Notes 1 Require Us…" at bounding box center [566, 269] width 1133 height 538
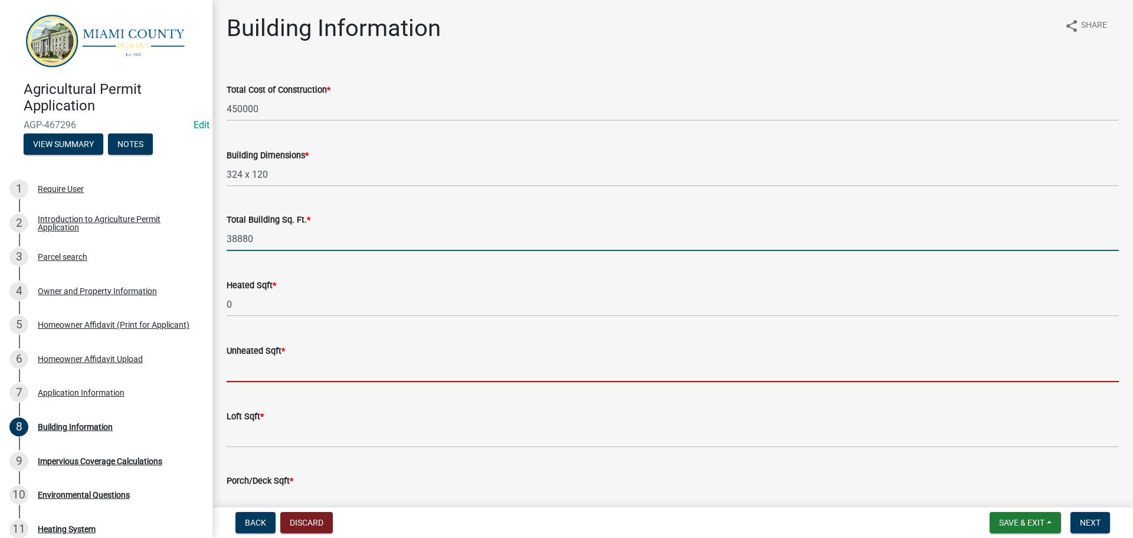
click at [273, 382] on input "text" at bounding box center [673, 370] width 893 height 24
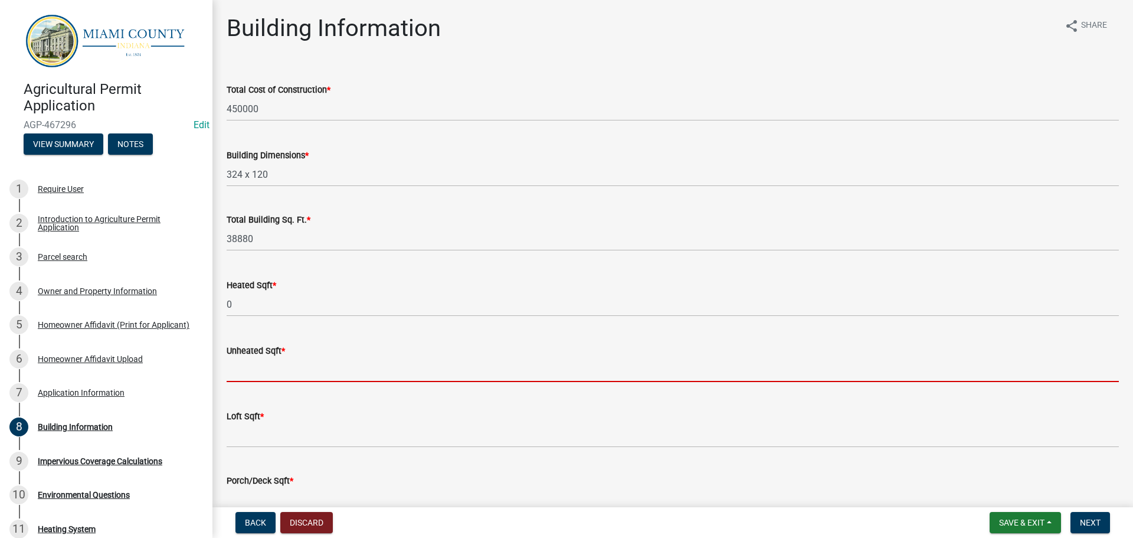
paste input "38880"
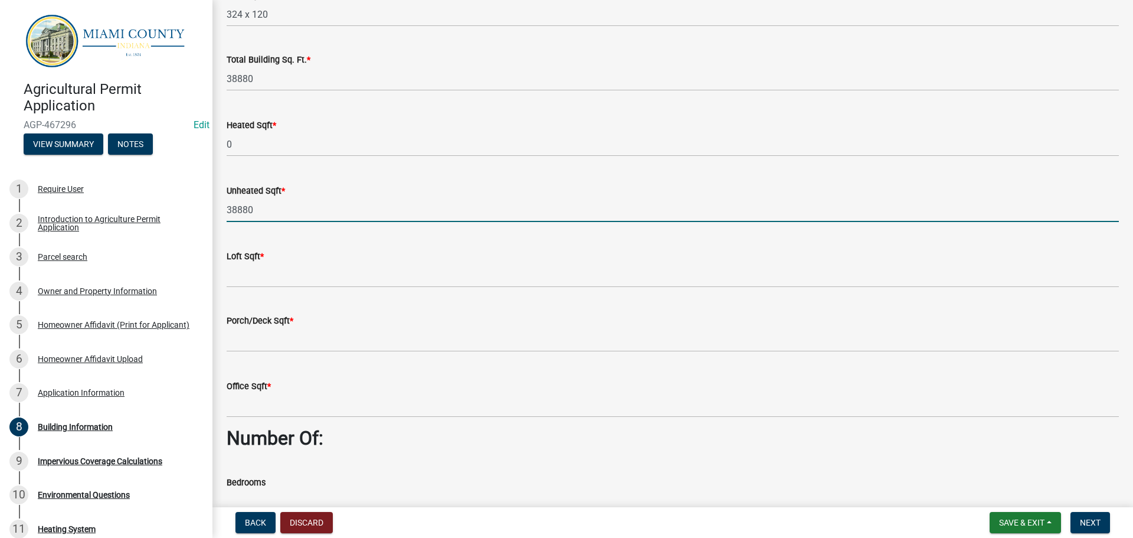
scroll to position [177, 0]
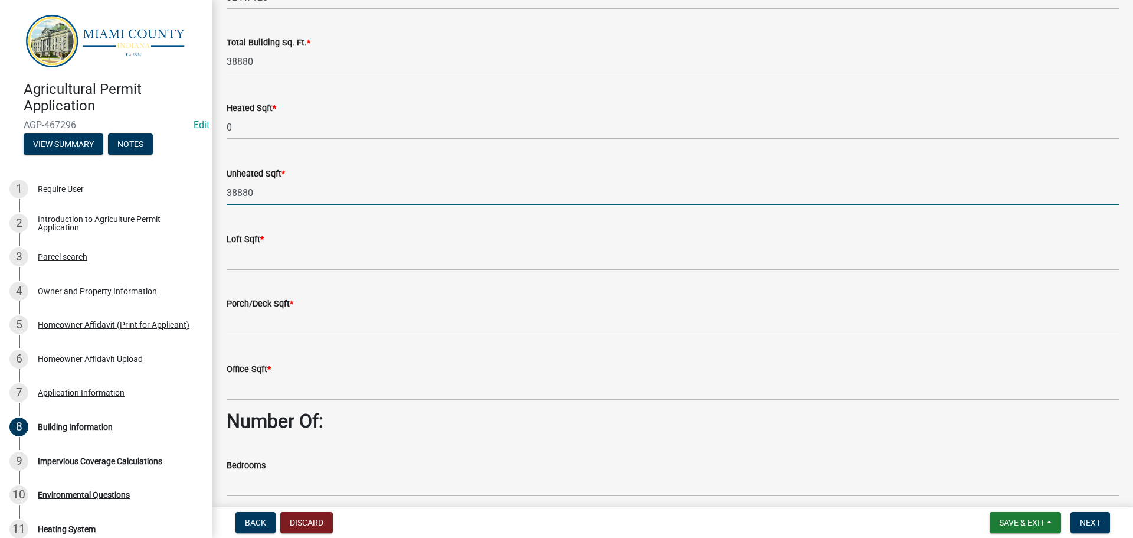
type input "38880"
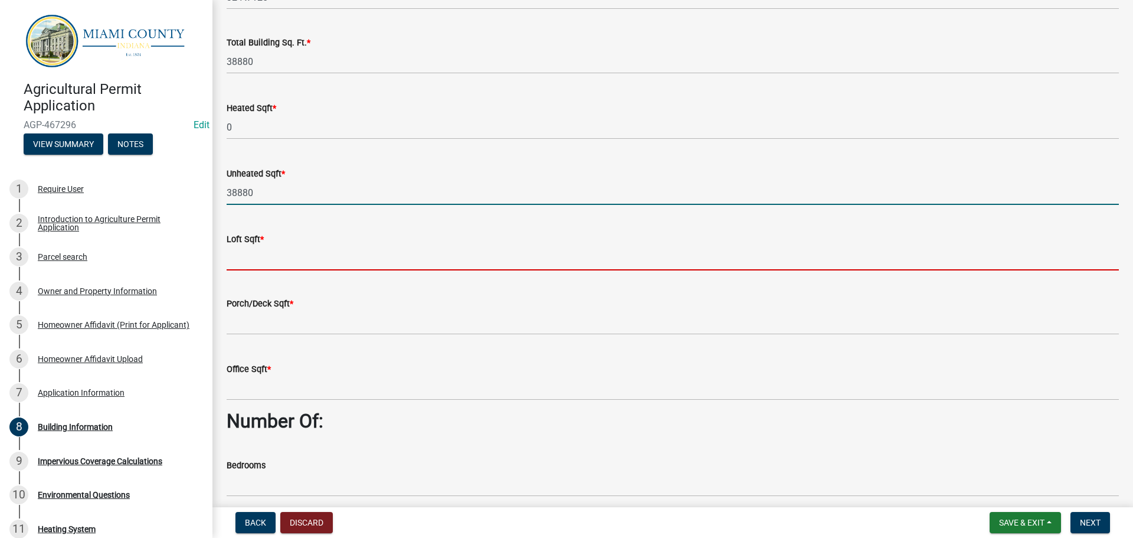
click at [263, 270] on input "Loft Sqft *" at bounding box center [673, 258] width 893 height 24
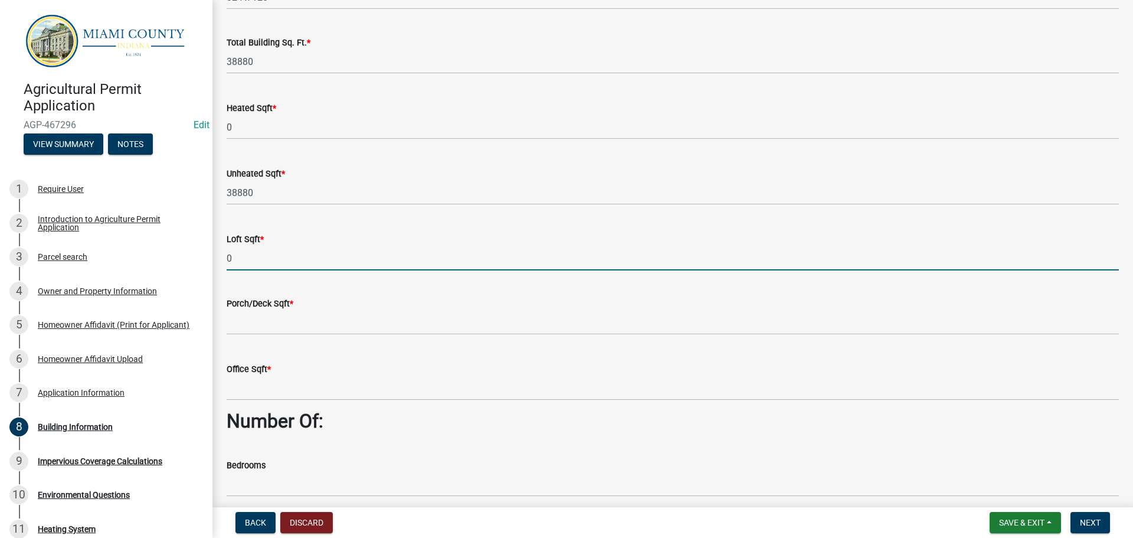
type input "0"
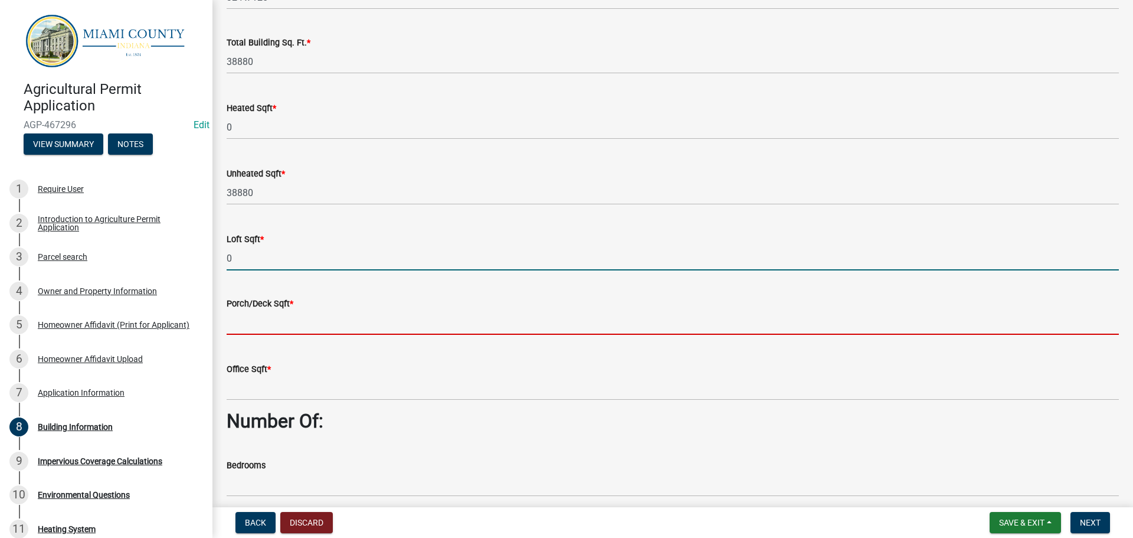
click at [264, 335] on input "text" at bounding box center [673, 323] width 893 height 24
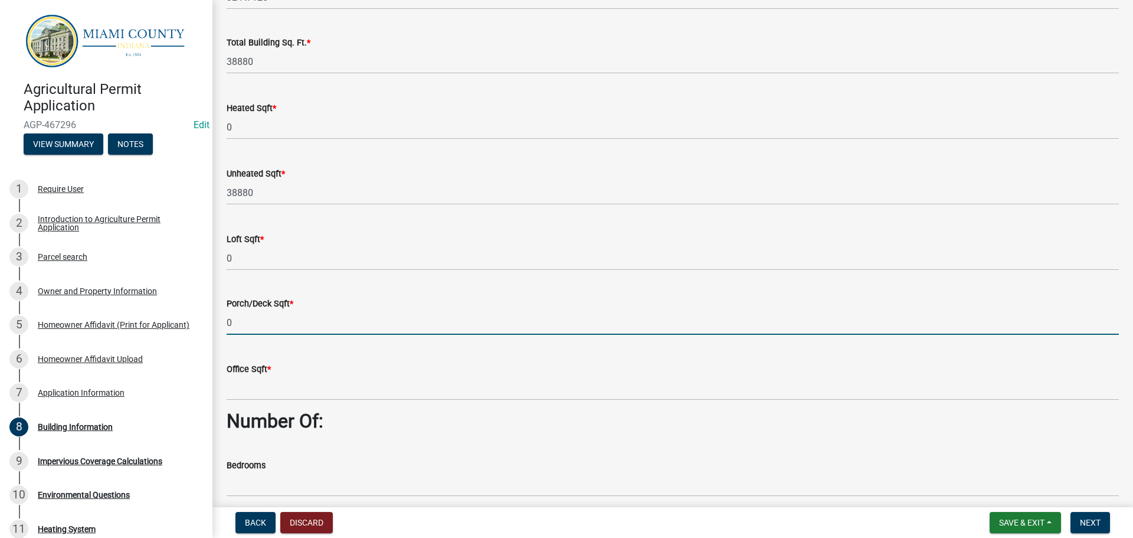
type input "0"
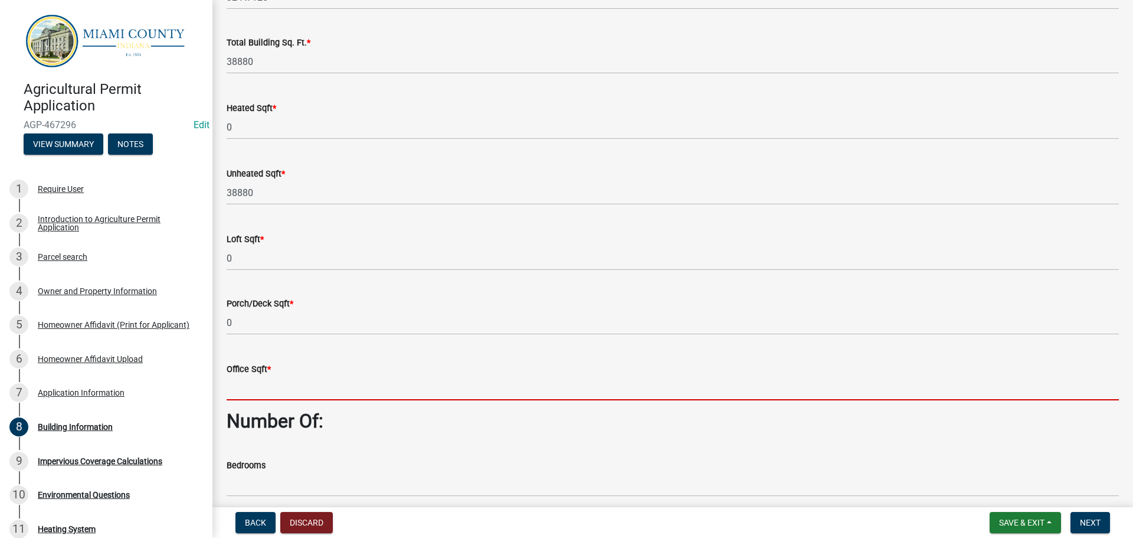
click at [253, 400] on input "Office Sqft *" at bounding box center [673, 388] width 893 height 24
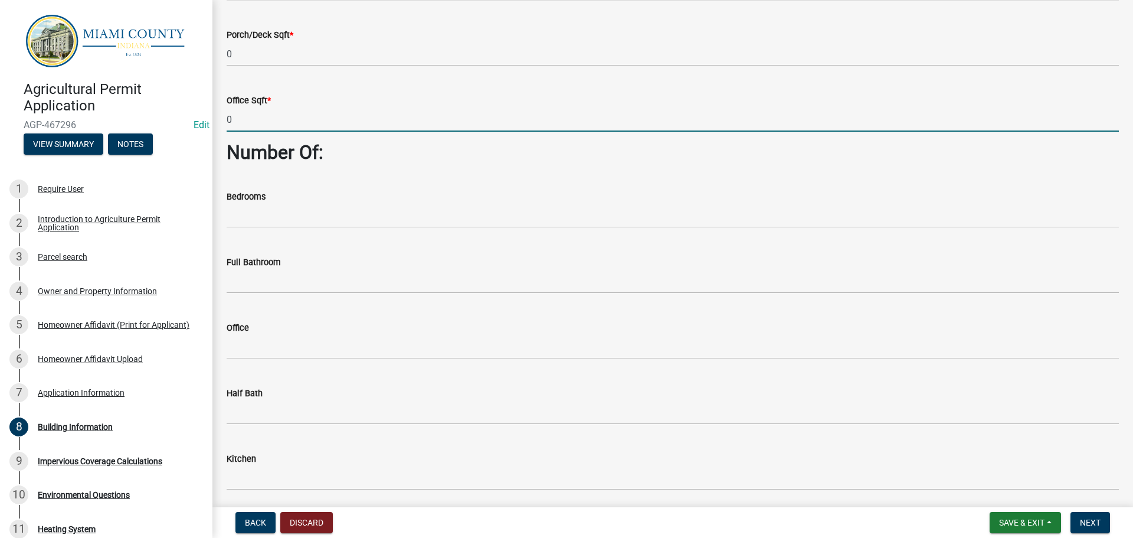
scroll to position [472, 0]
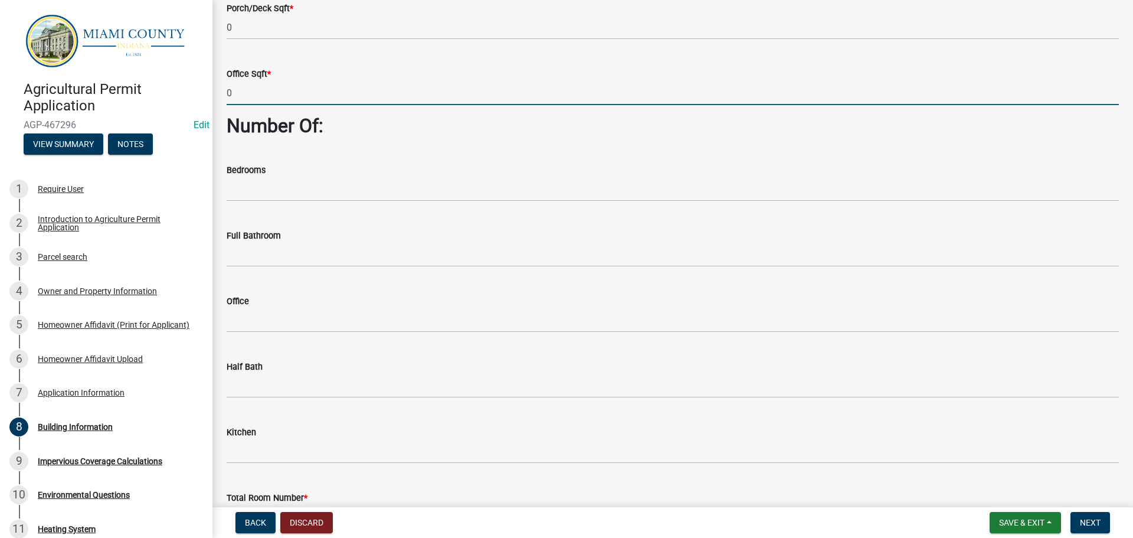
type input "0"
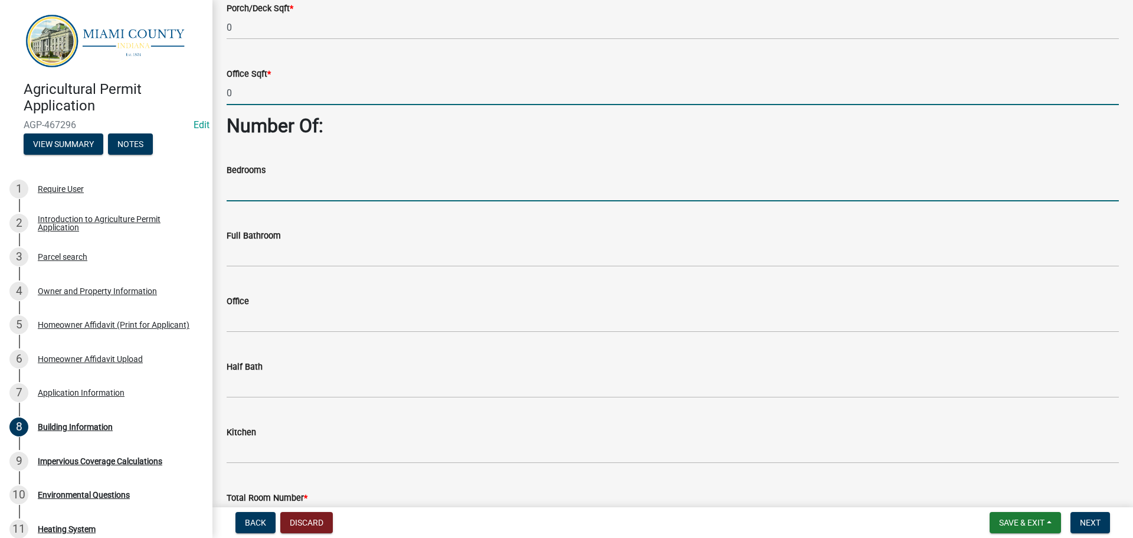
click at [277, 201] on input "text" at bounding box center [673, 189] width 893 height 24
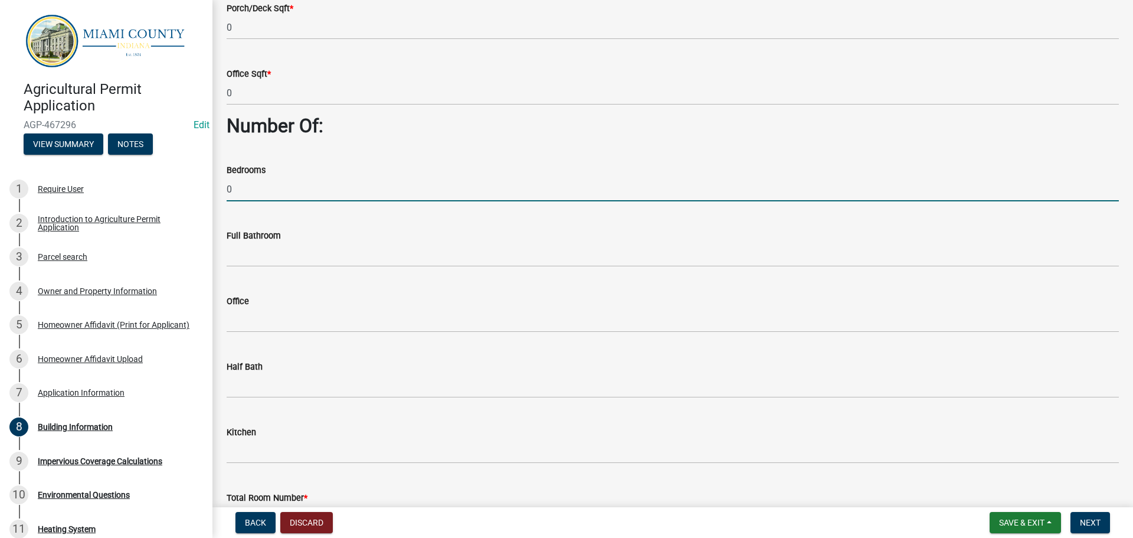
type input "0"
click at [269, 277] on wm-data-entity-input "Full Bathroom" at bounding box center [673, 245] width 893 height 66
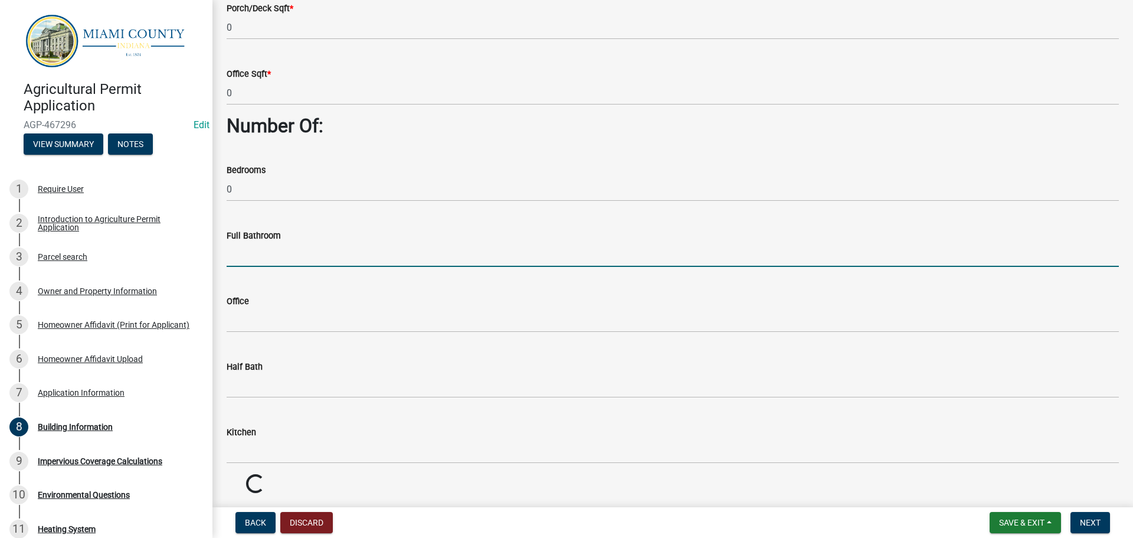
click at [270, 267] on input "text" at bounding box center [673, 255] width 893 height 24
type input "0"
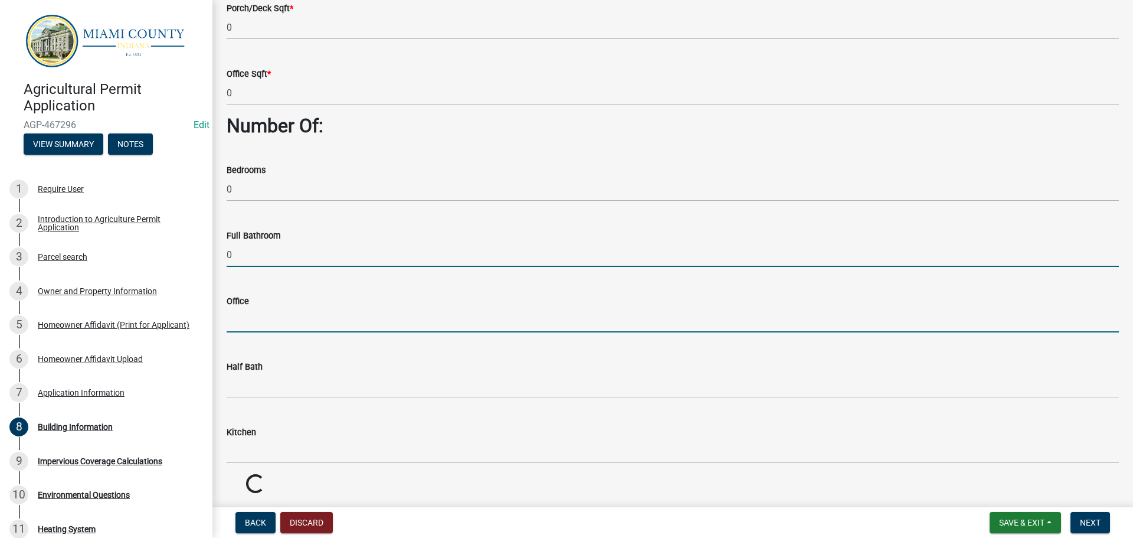
click at [260, 332] on input "text" at bounding box center [673, 320] width 893 height 24
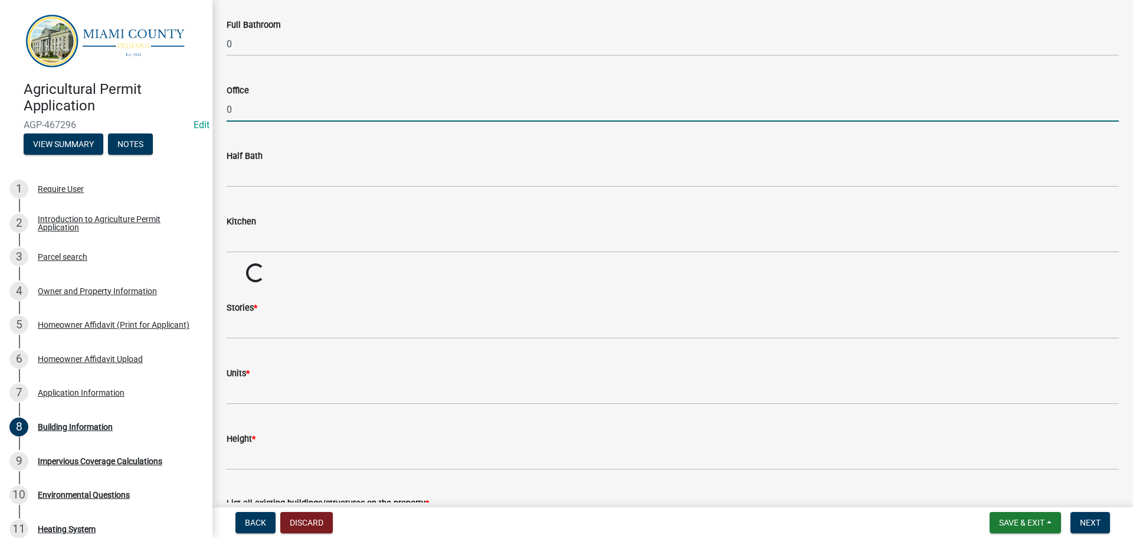
scroll to position [708, 0]
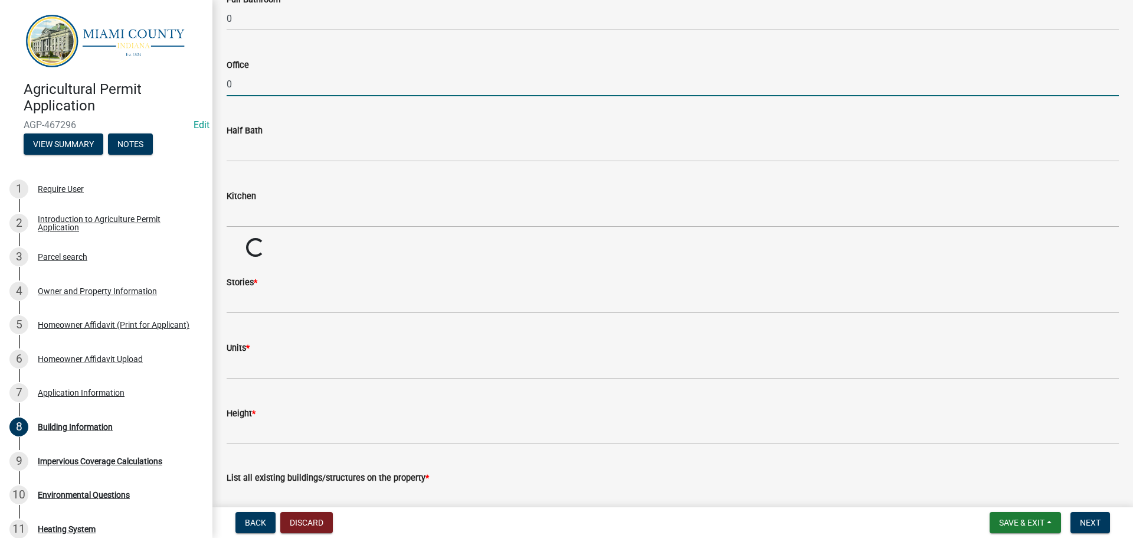
type input "0"
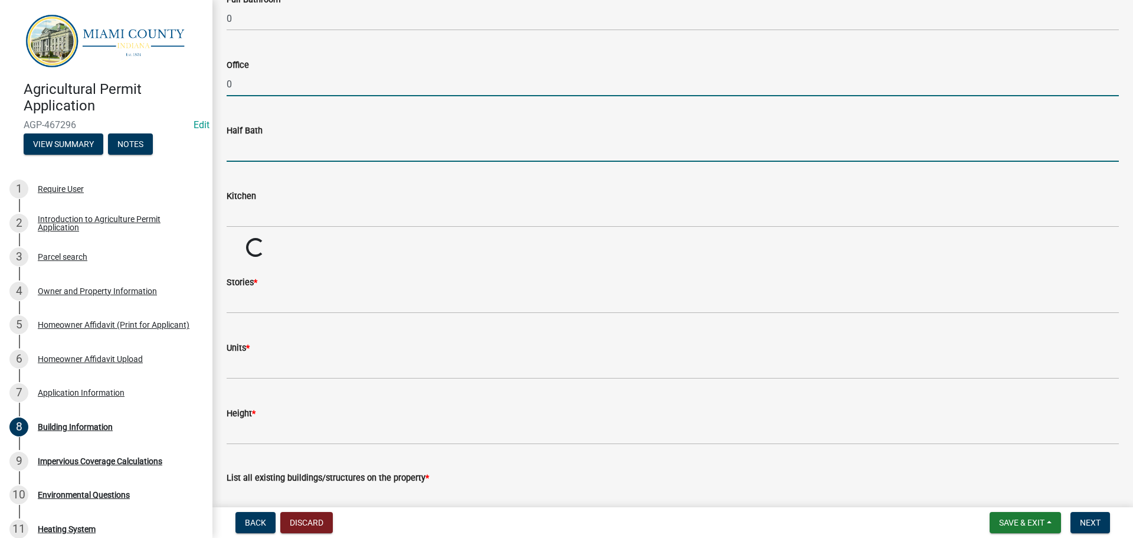
click at [276, 162] on input "text" at bounding box center [673, 150] width 893 height 24
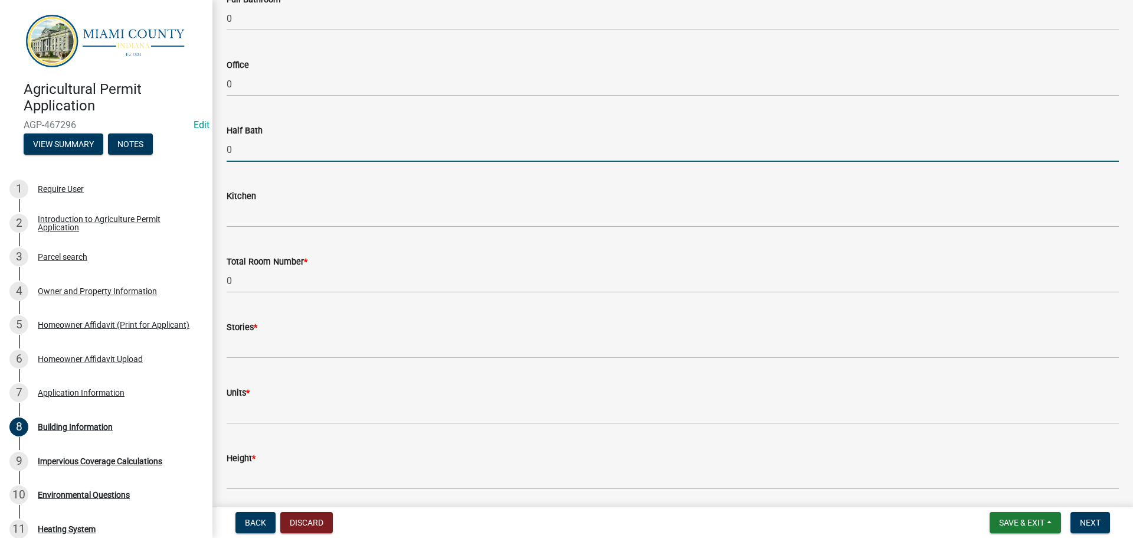
type input "0"
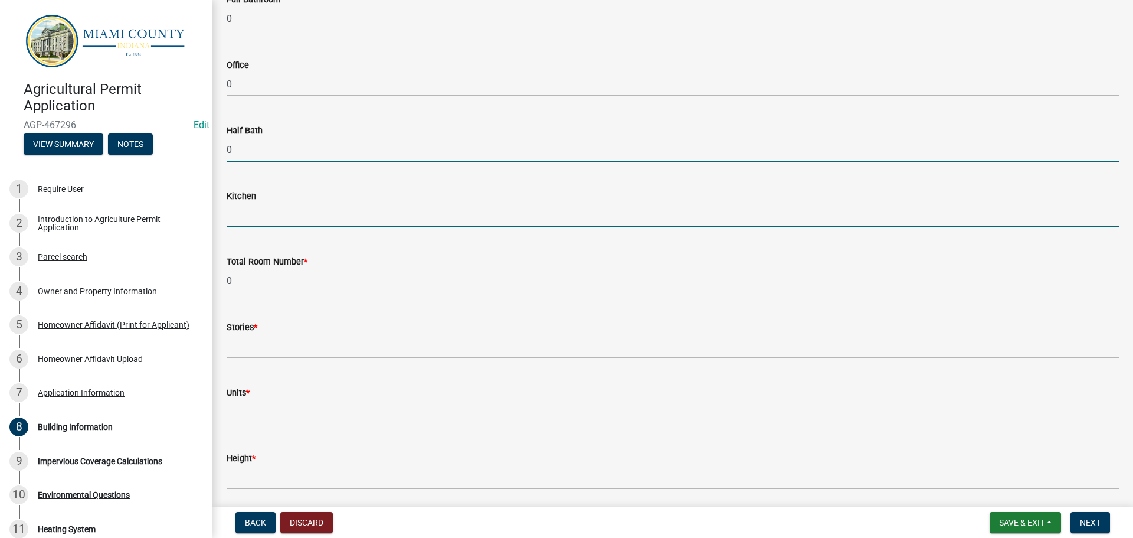
click at [246, 227] on input "text" at bounding box center [673, 215] width 893 height 24
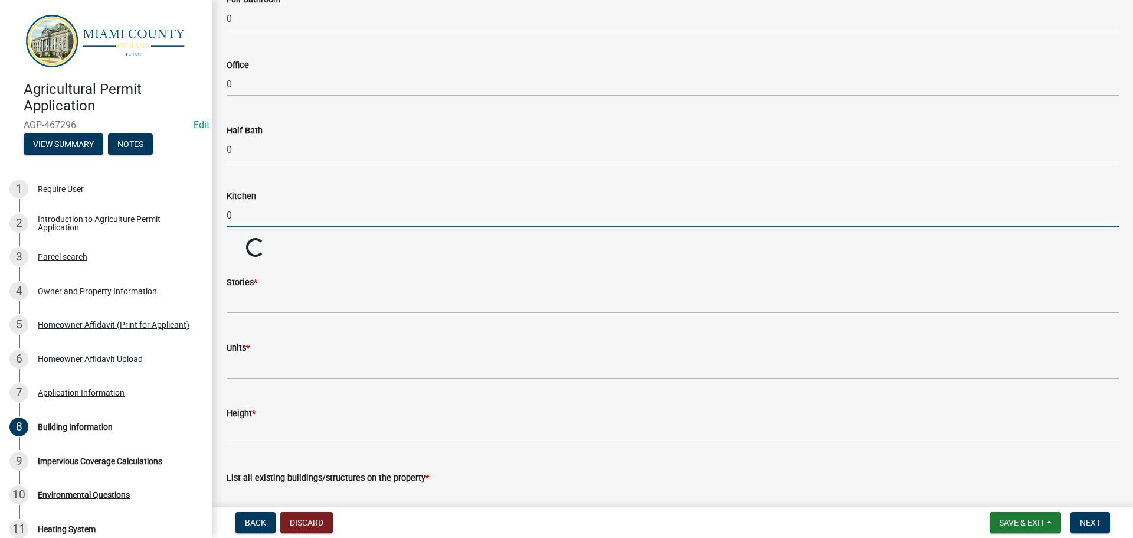
scroll to position [944, 0]
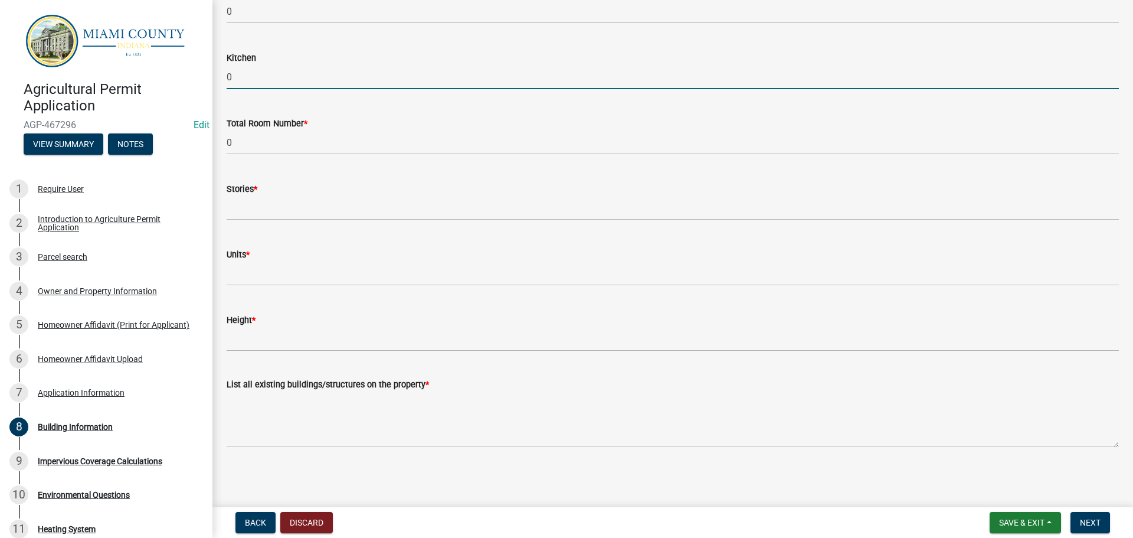
type input "0"
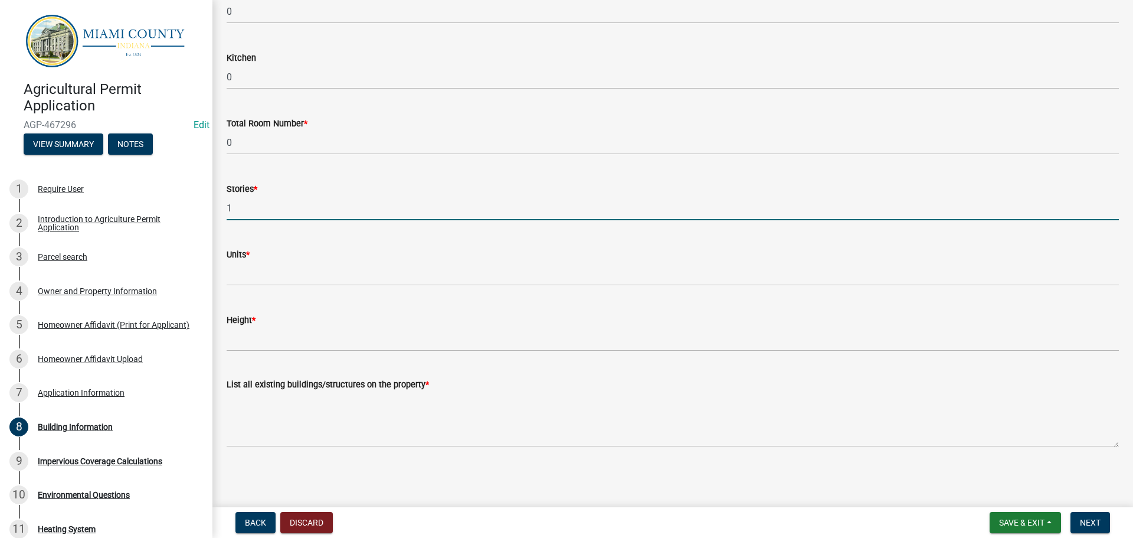
type input "1"
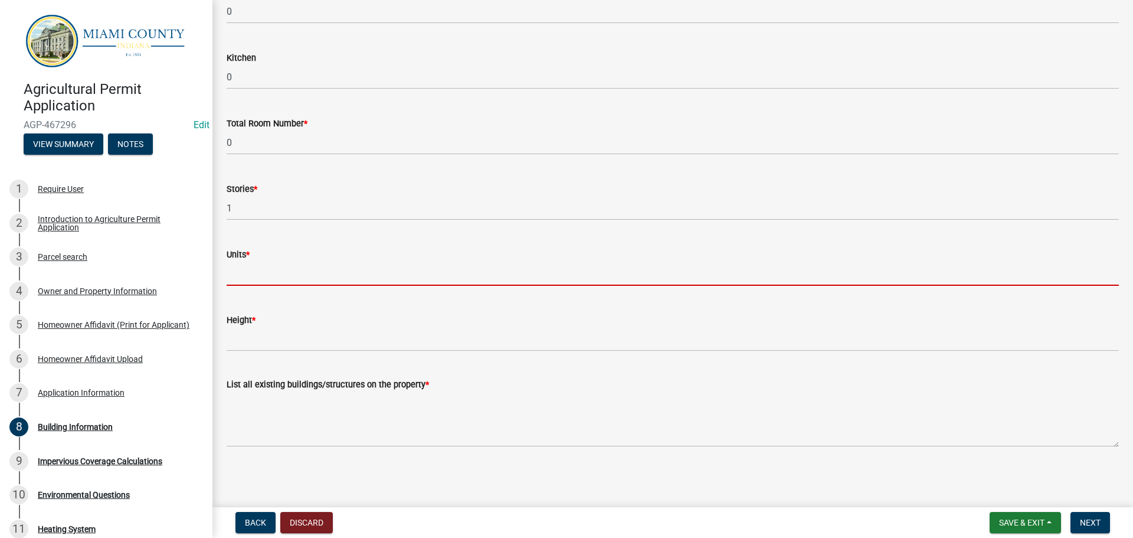
click at [252, 286] on input "text" at bounding box center [673, 274] width 893 height 24
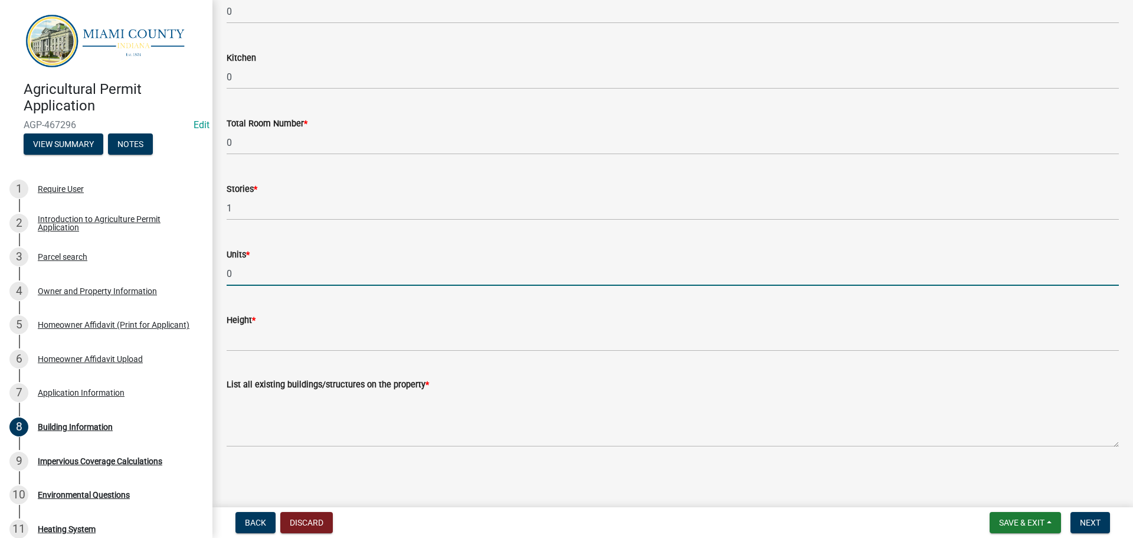
type input "0"
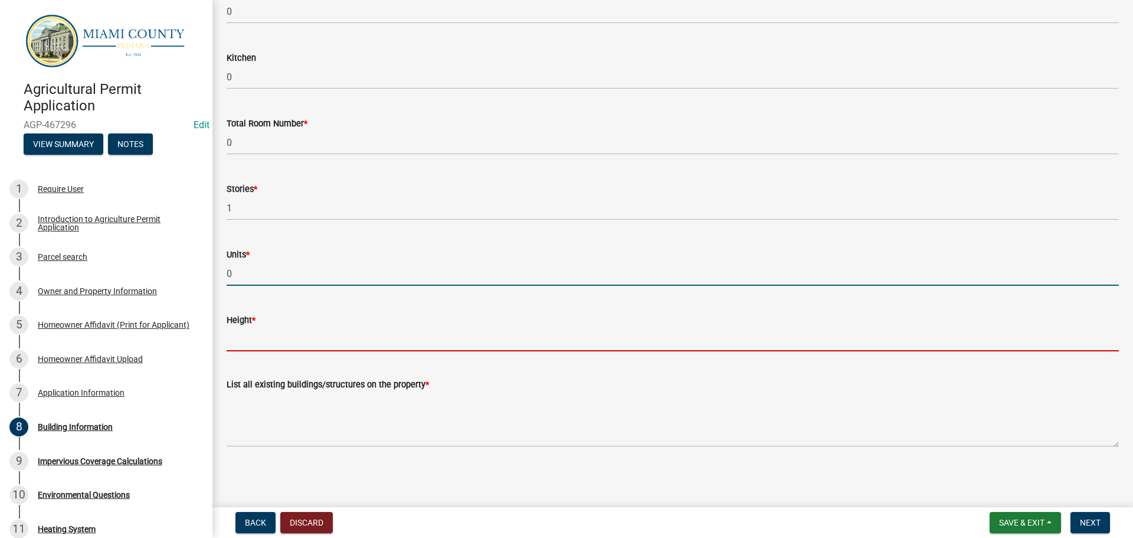
click at [264, 351] on input "Height *" at bounding box center [673, 339] width 893 height 24
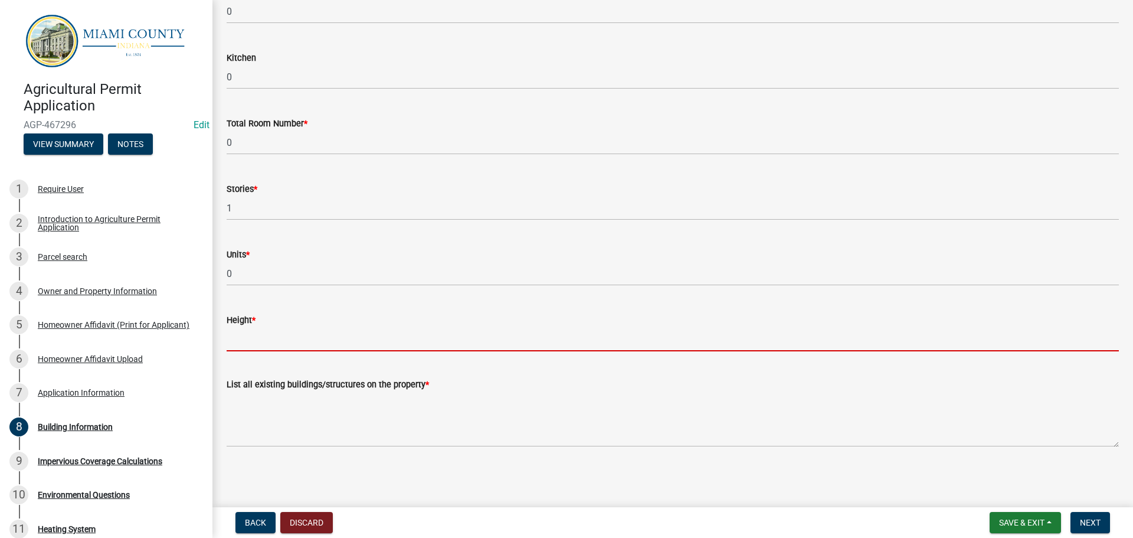
click at [241, 351] on input "Height *" at bounding box center [673, 339] width 893 height 24
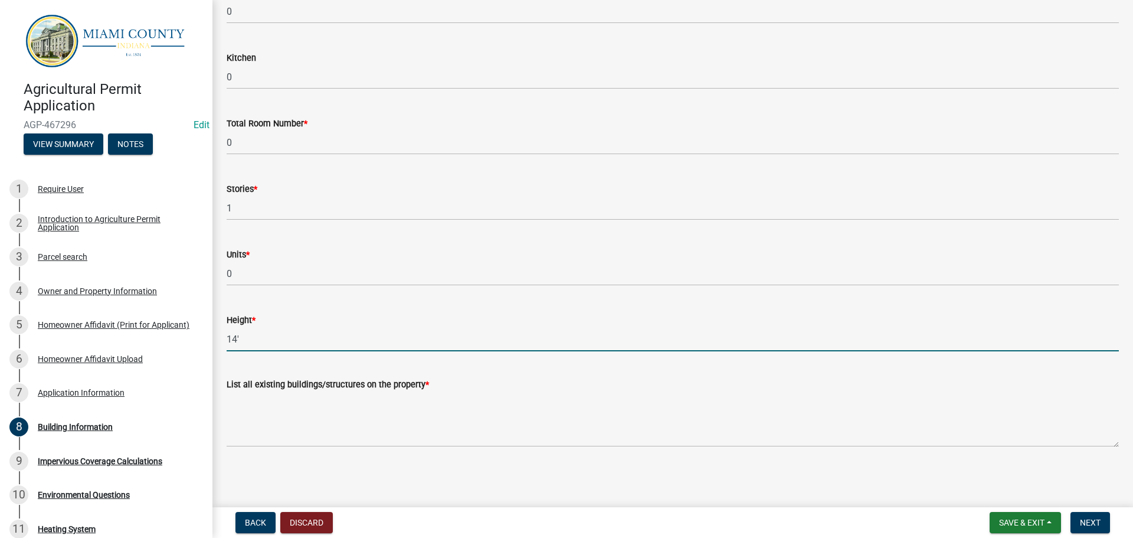
scroll to position [1008, 0]
type input "14'"
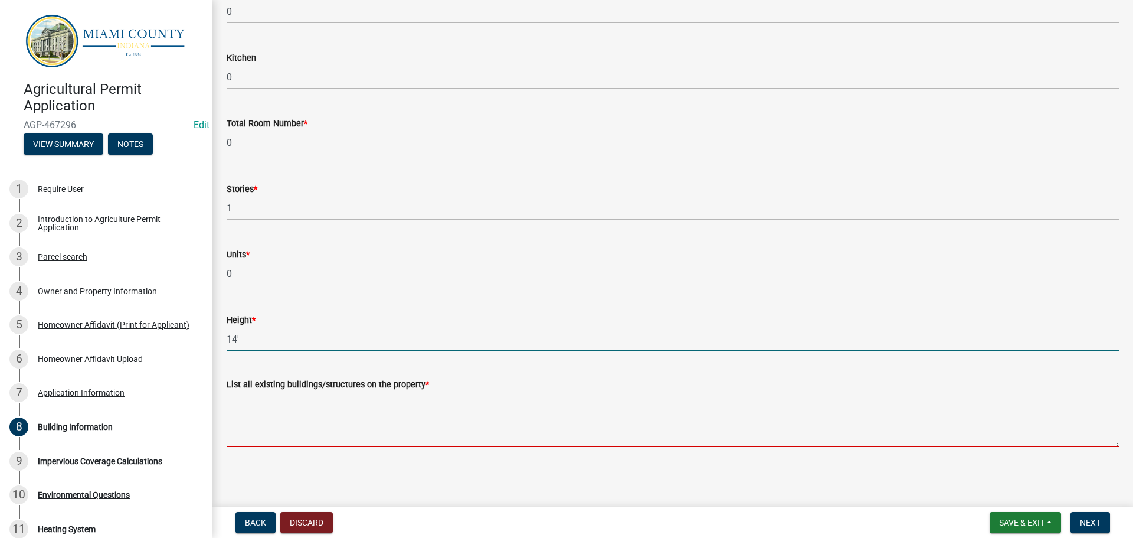
click at [397, 397] on textarea "List all existing buildings/structures on the property *" at bounding box center [673, 418] width 893 height 55
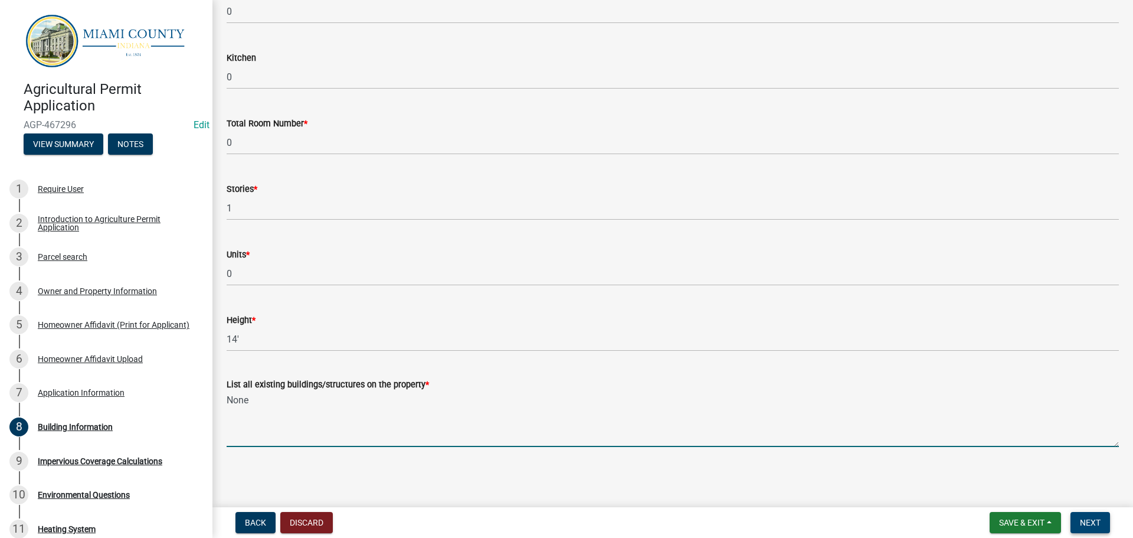
type textarea "None"
click at [1084, 519] on span "Next" at bounding box center [1090, 522] width 21 height 9
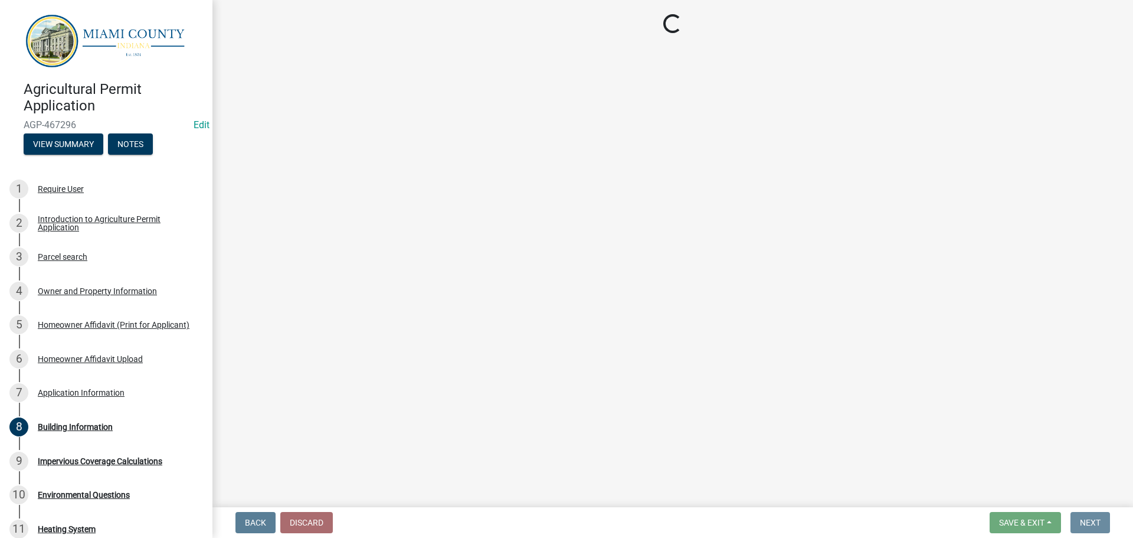
scroll to position [0, 0]
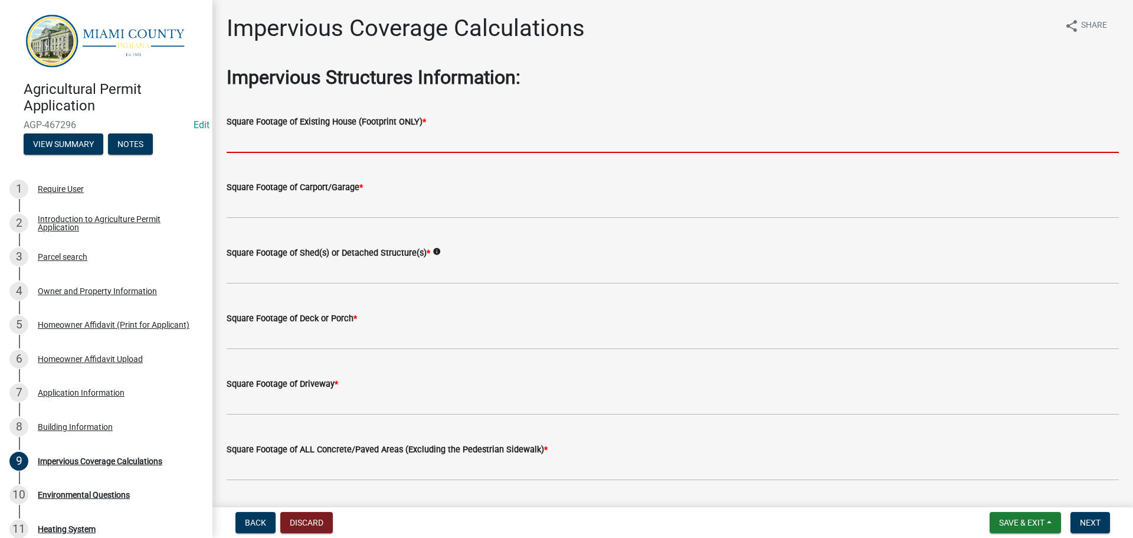
click at [375, 151] on input "text" at bounding box center [673, 141] width 893 height 24
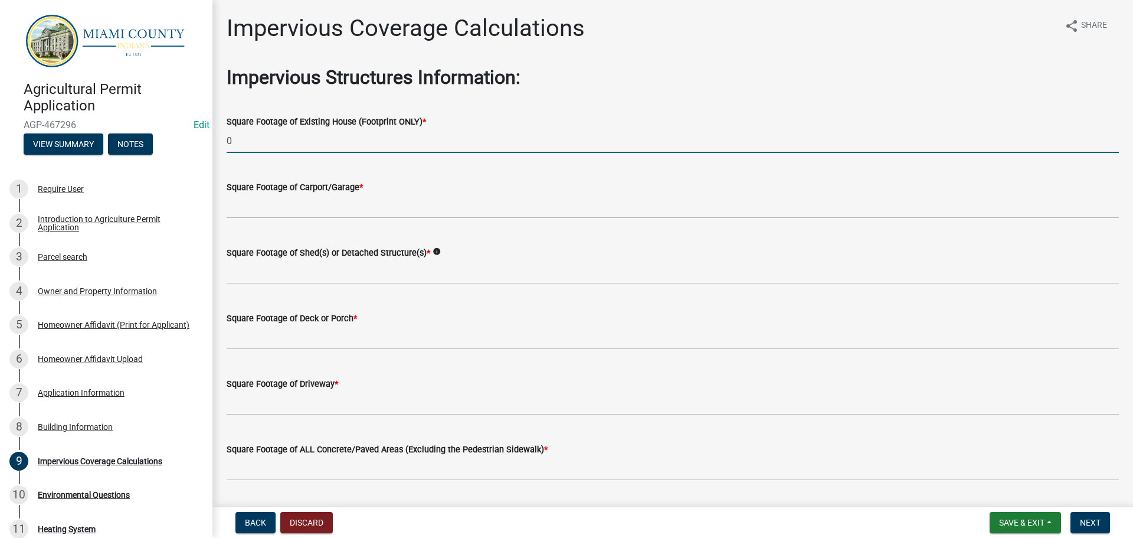
type input "0"
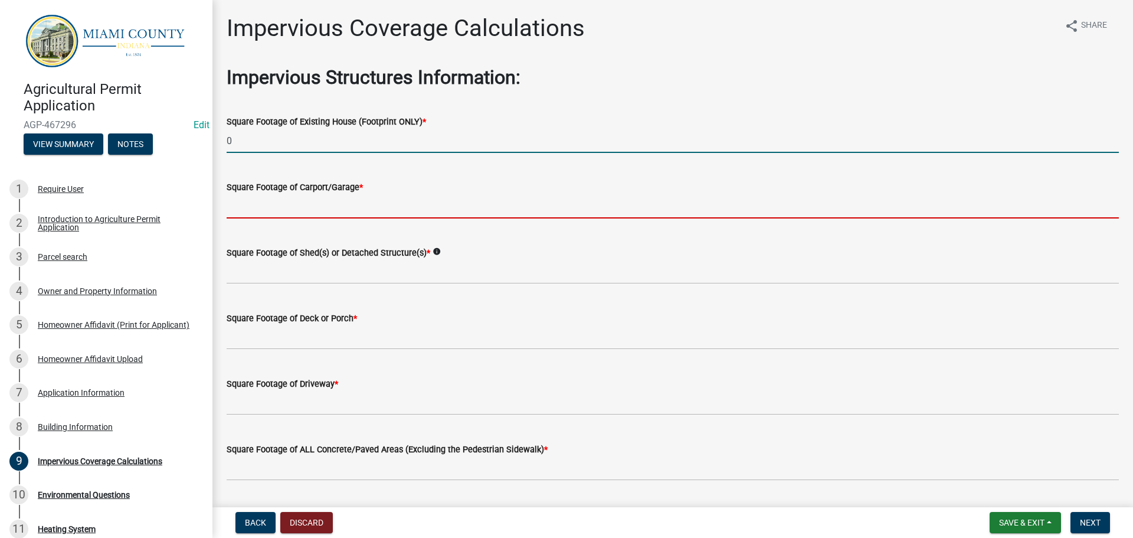
click at [394, 218] on input "text" at bounding box center [673, 206] width 893 height 24
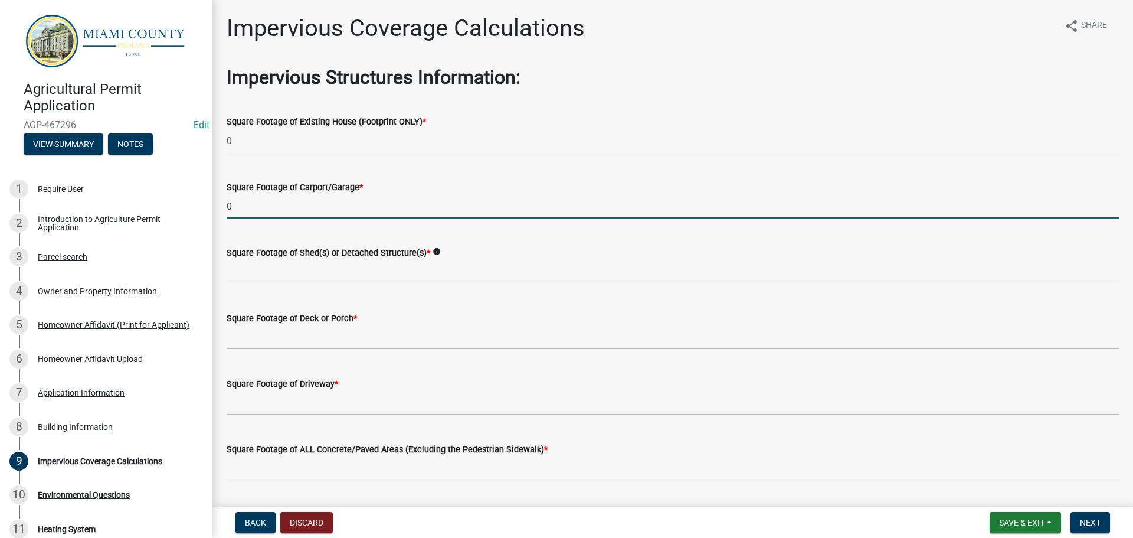
type input "0"
click at [333, 295] on wm-data-entity-input "Square Footage of Shed(s) or Detached Structure(s) * info" at bounding box center [673, 262] width 893 height 66
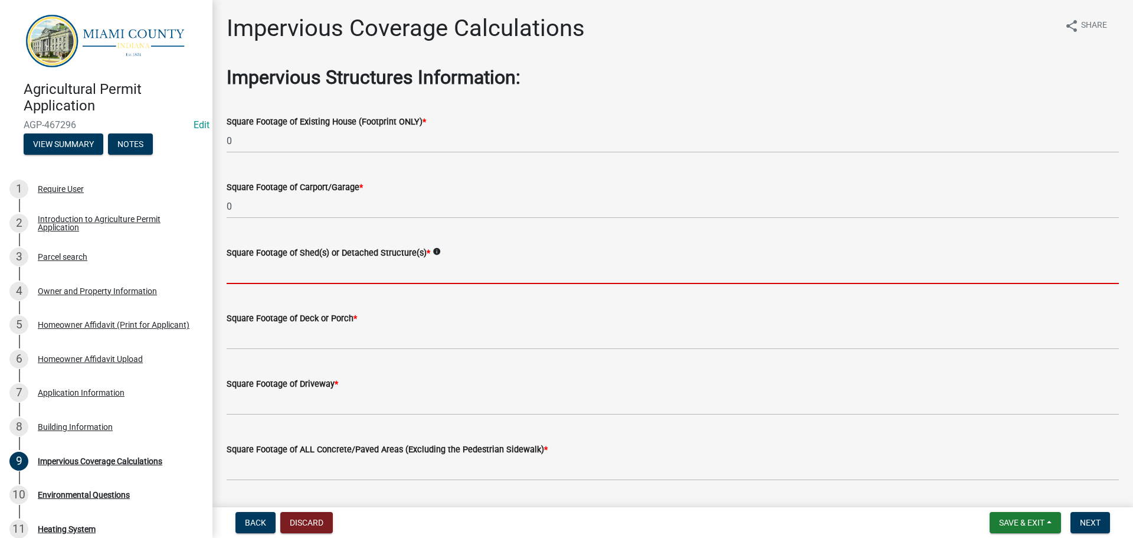
click at [341, 284] on input "text" at bounding box center [673, 272] width 893 height 24
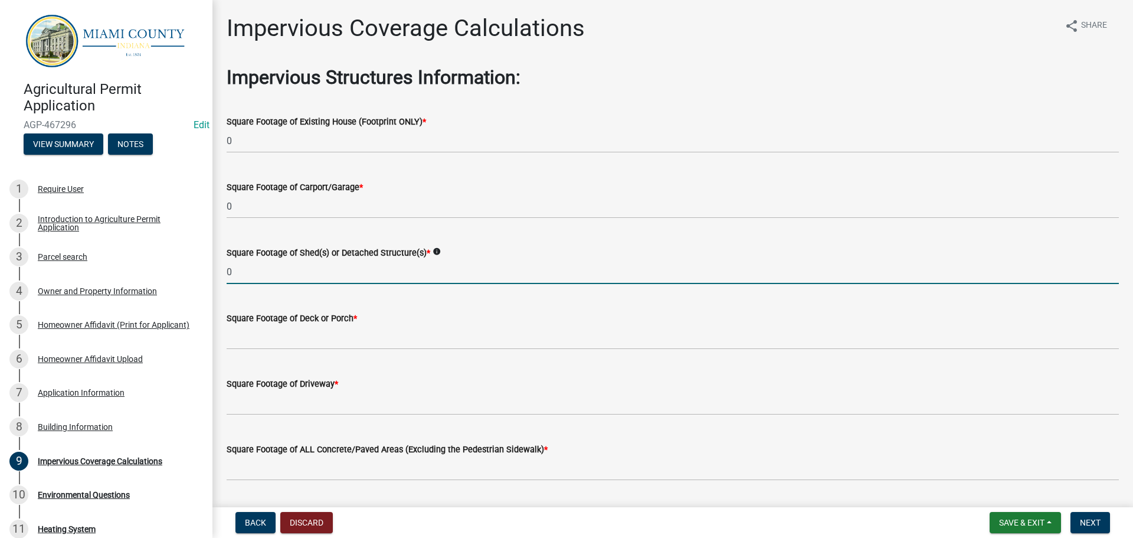
type input "0"
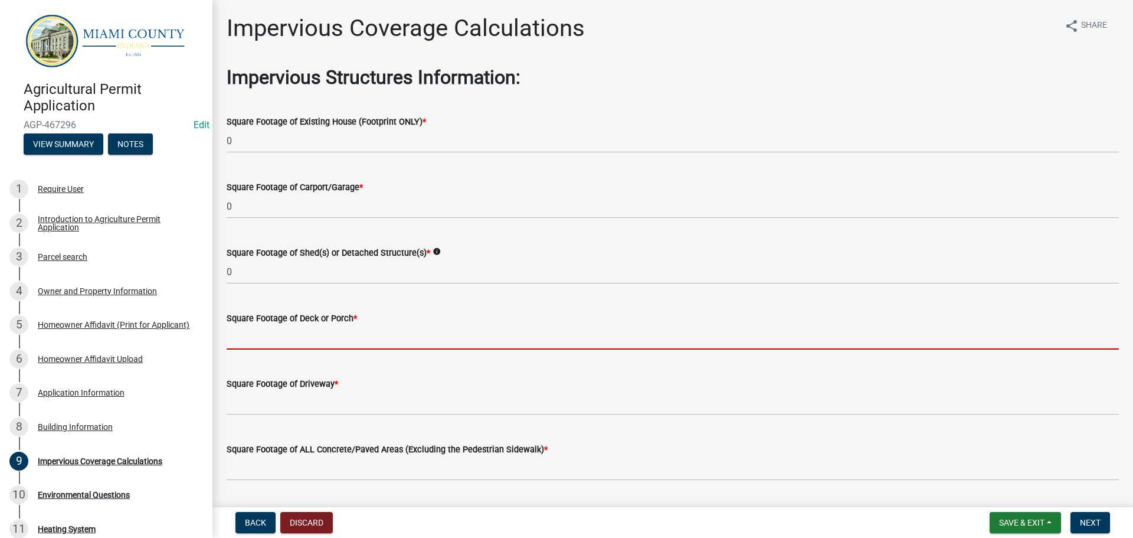
drag, startPoint x: 313, startPoint y: 382, endPoint x: 347, endPoint y: 385, distance: 33.2
click at [314, 349] on input "text" at bounding box center [673, 337] width 893 height 24
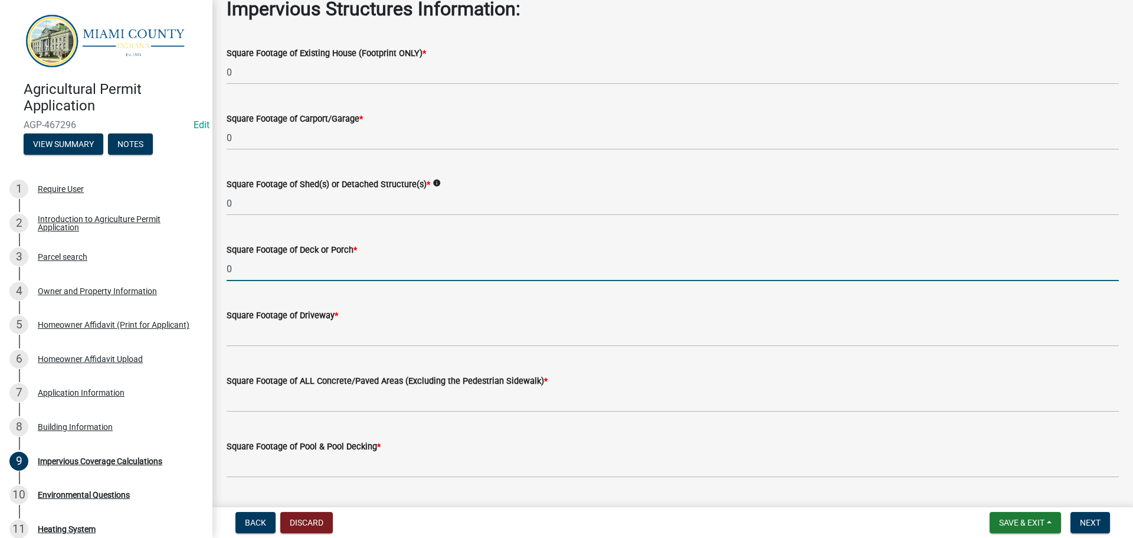
scroll to position [177, 0]
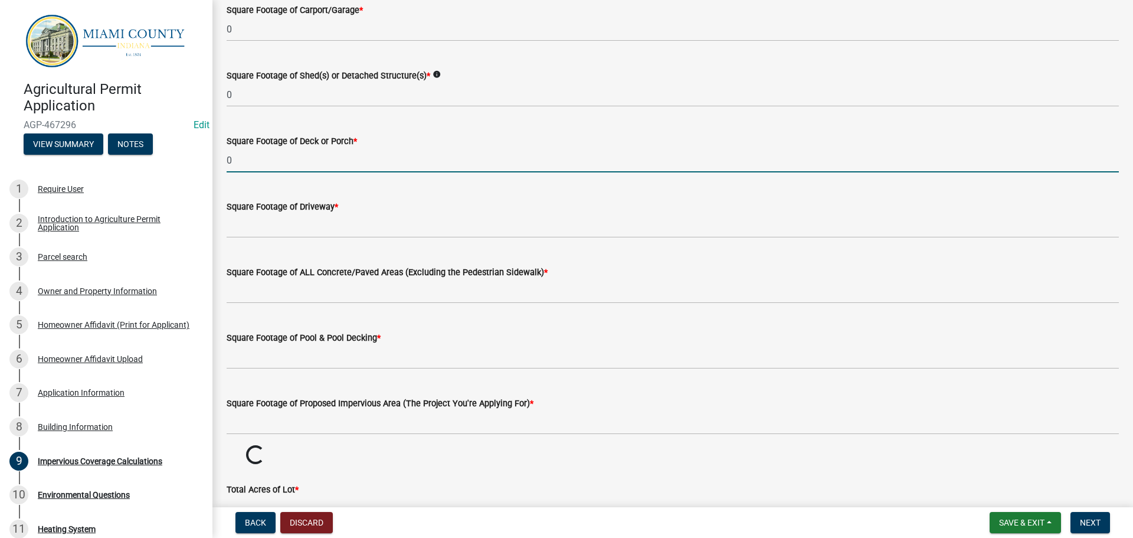
type input "0"
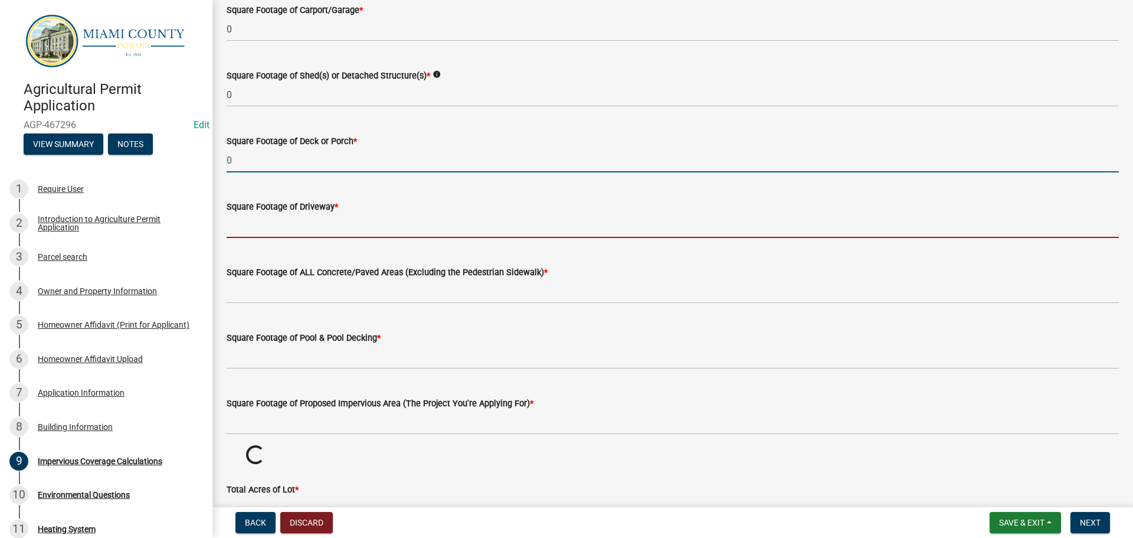
click at [326, 238] on input "text" at bounding box center [673, 226] width 893 height 24
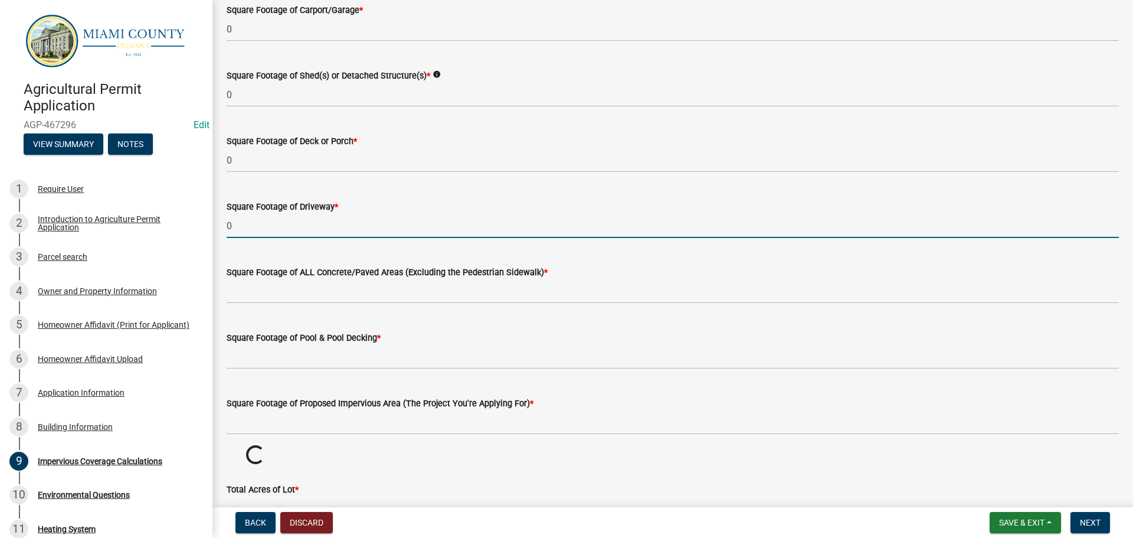
type input "0"
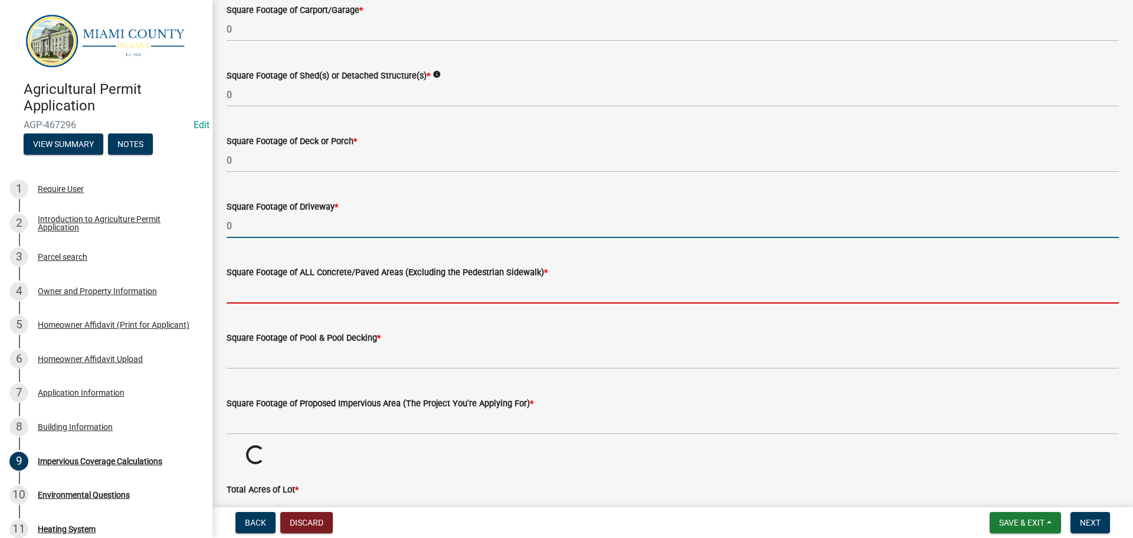
click at [291, 303] on input "text" at bounding box center [673, 291] width 893 height 24
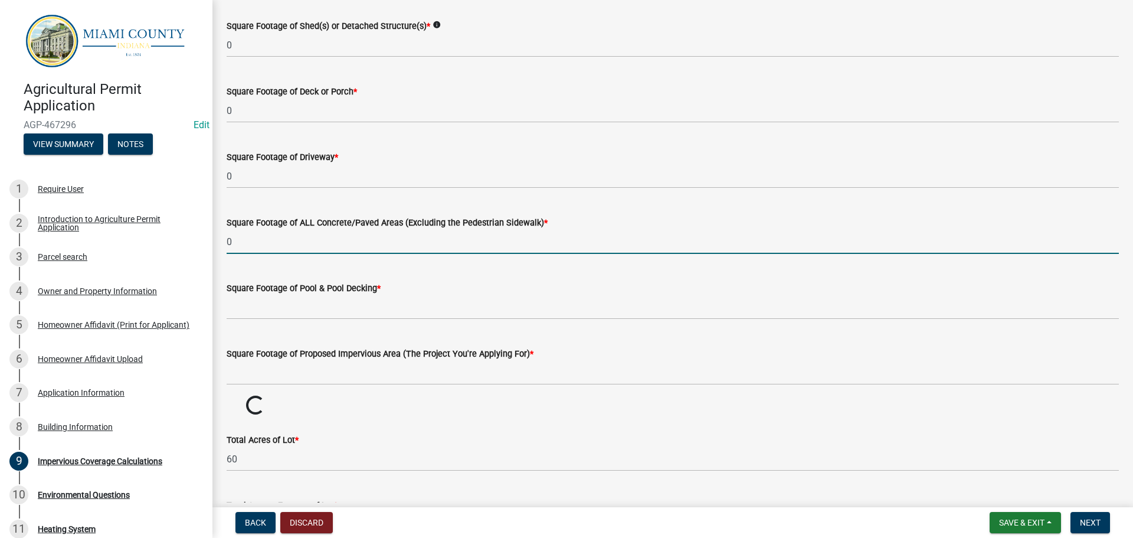
scroll to position [295, 0]
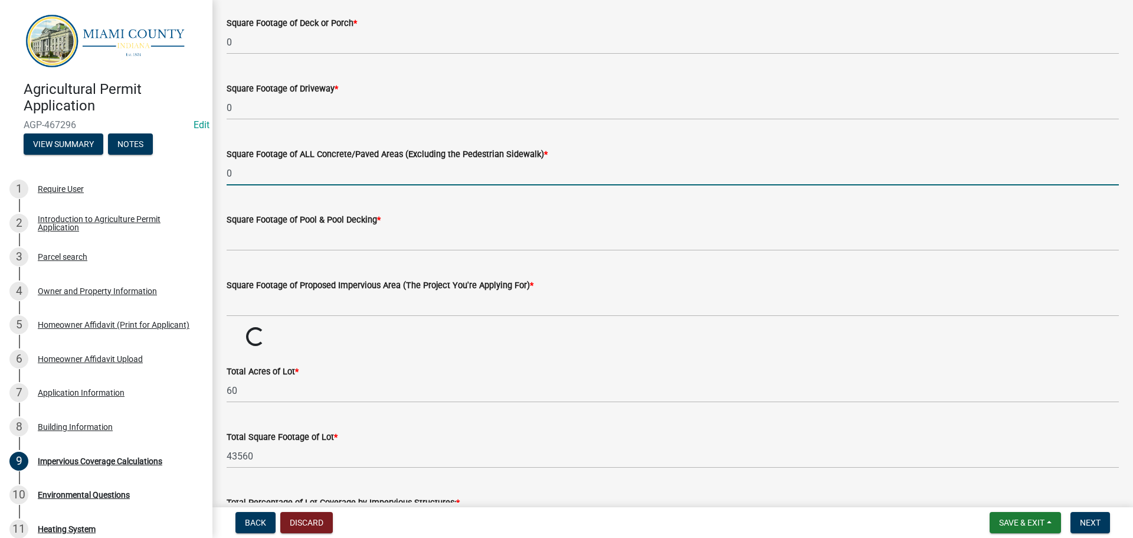
type input "0"
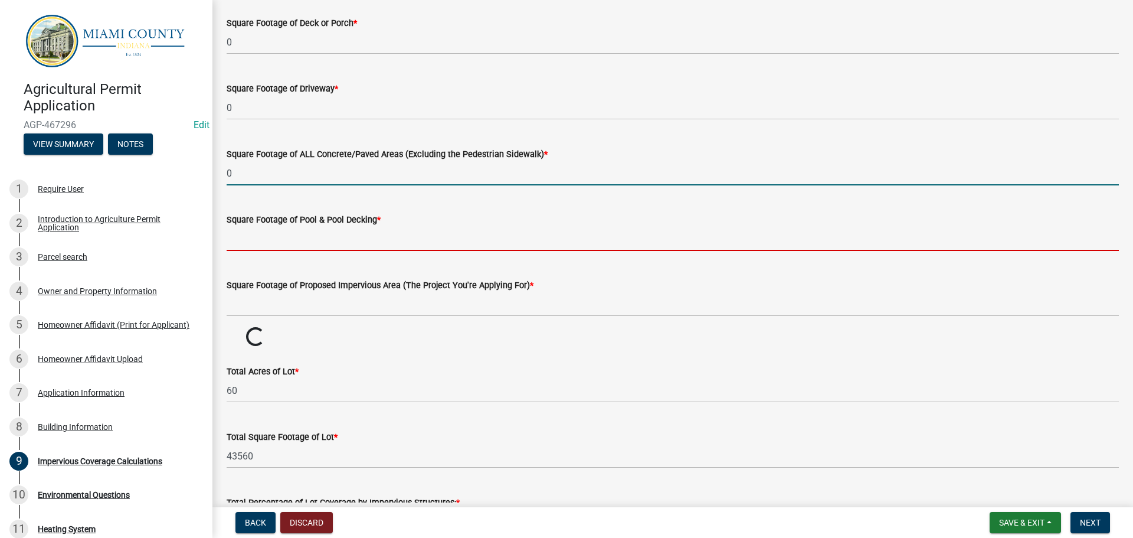
click at [313, 251] on input "text" at bounding box center [673, 239] width 893 height 24
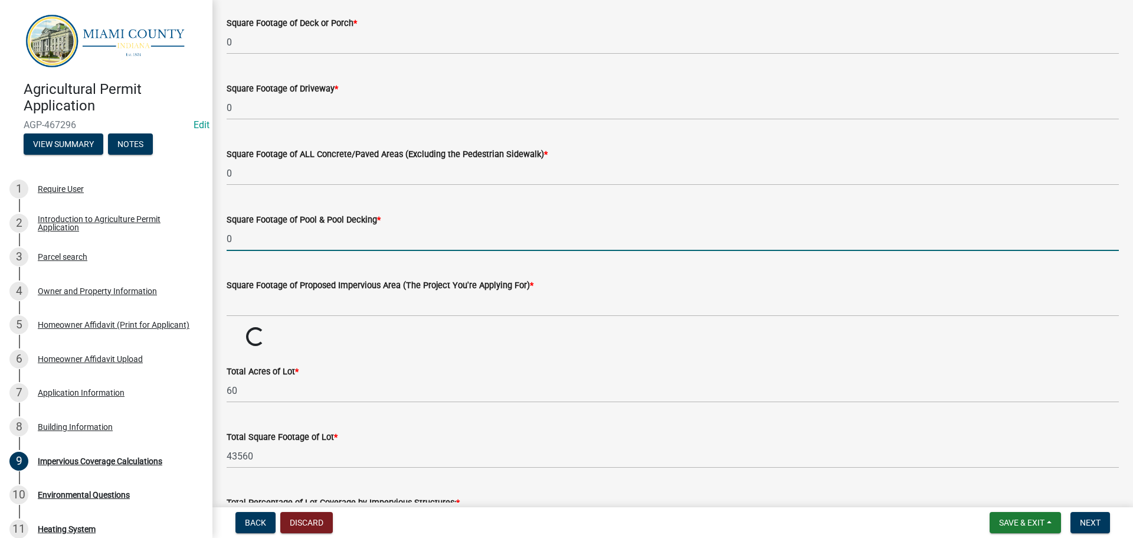
type input "0"
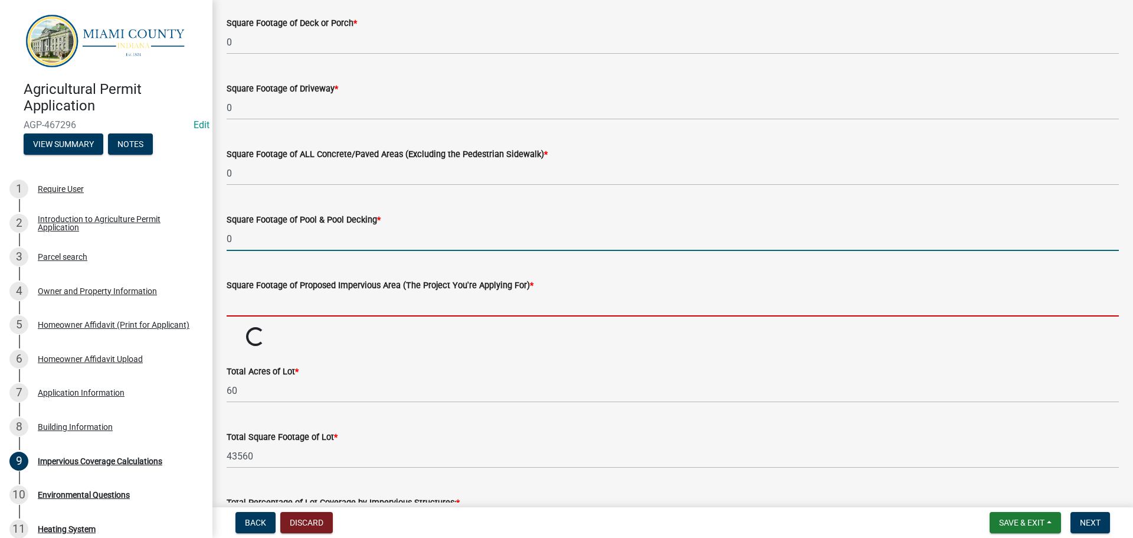
click at [311, 316] on input "text" at bounding box center [673, 304] width 893 height 24
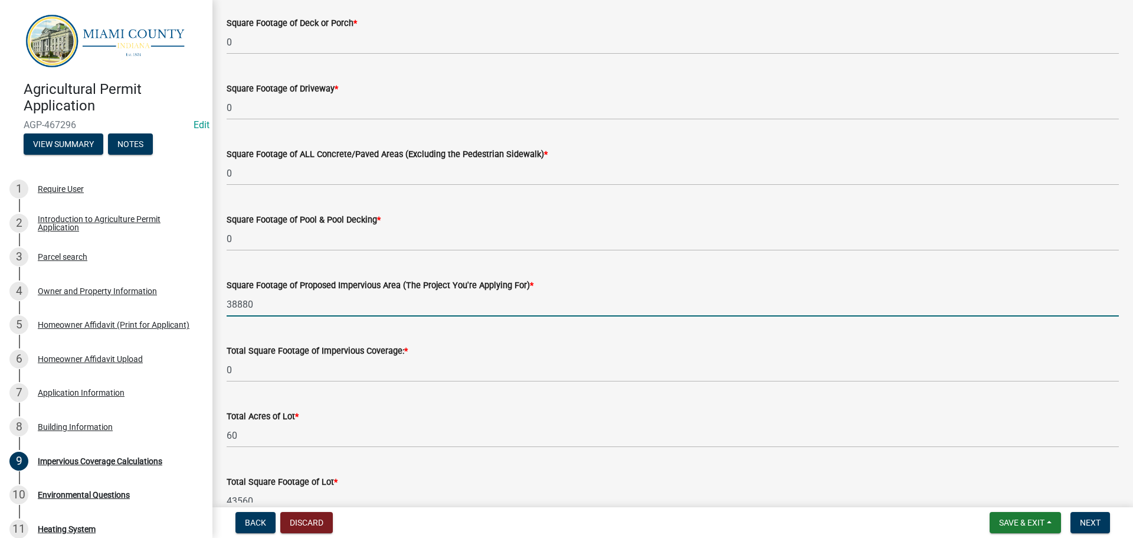
type input "38880"
click at [378, 327] on wm-data-entity-input "Square Footage of Proposed Impervious Area (The Project You're Applying For) * …" at bounding box center [673, 295] width 893 height 66
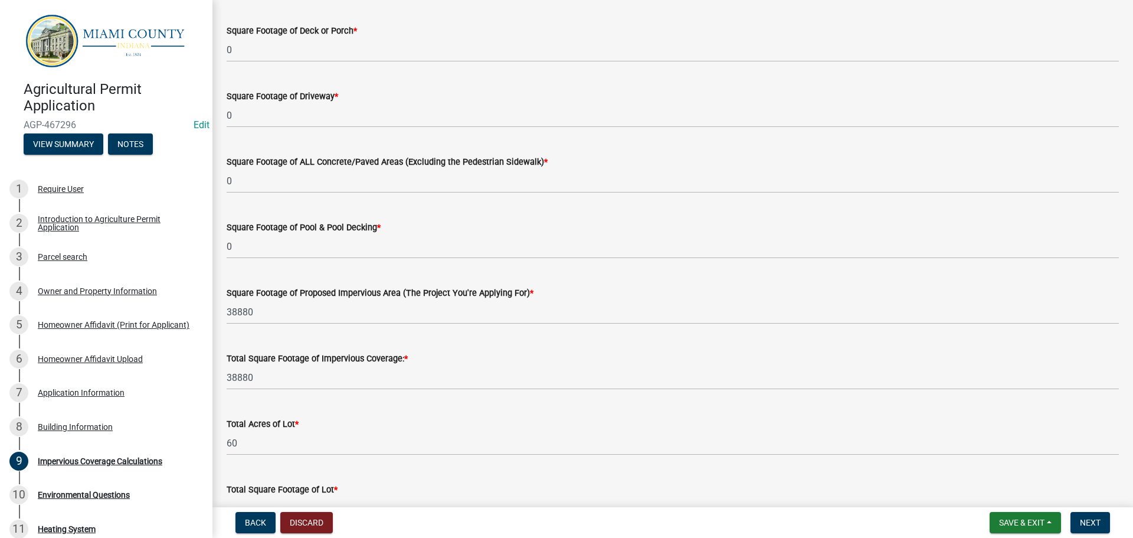
scroll to position [354, 0]
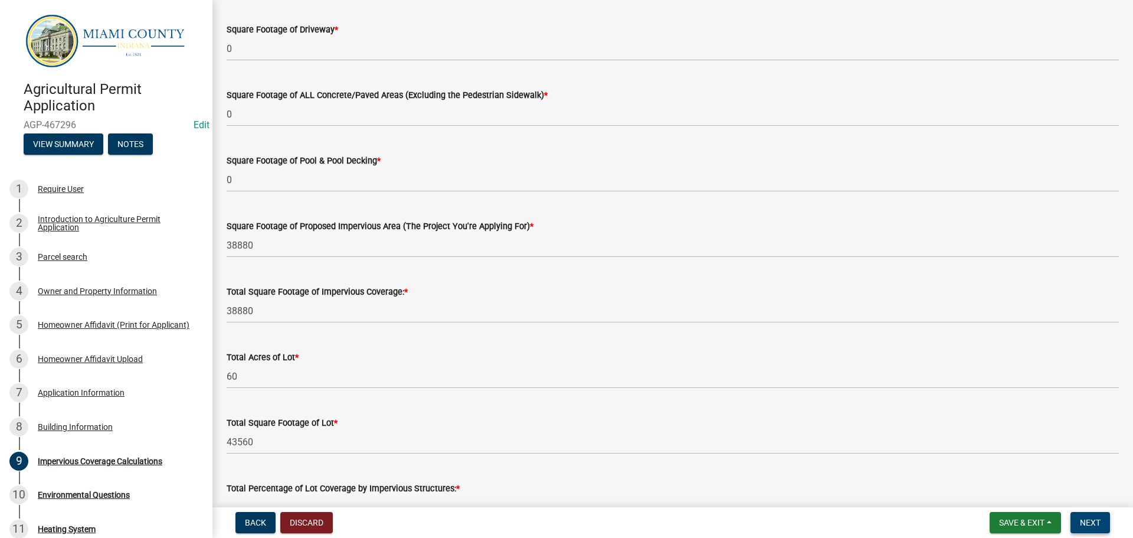
click at [1098, 528] on button "Next" at bounding box center [1091, 522] width 40 height 21
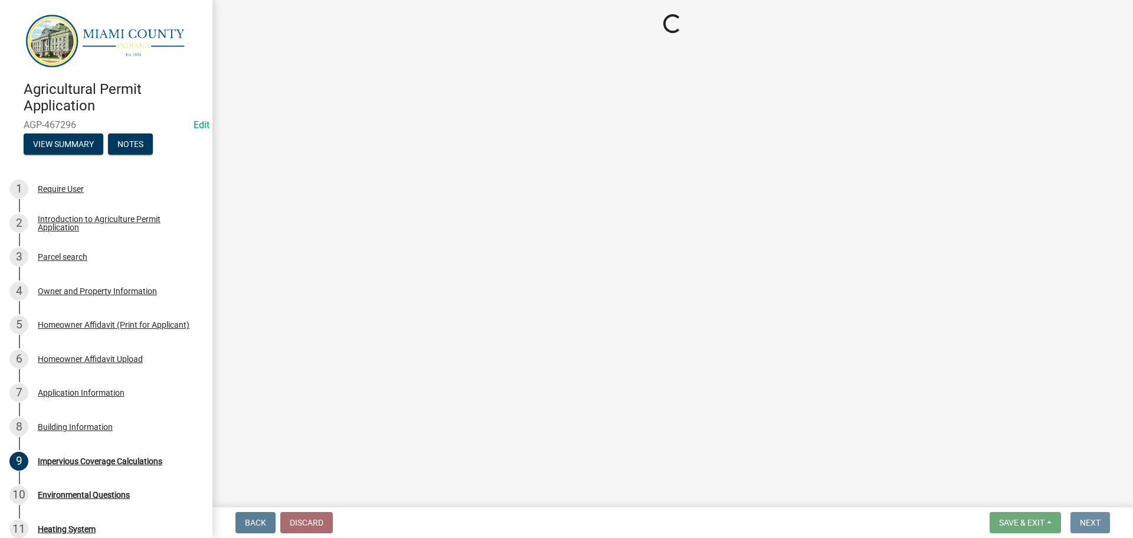
scroll to position [0, 0]
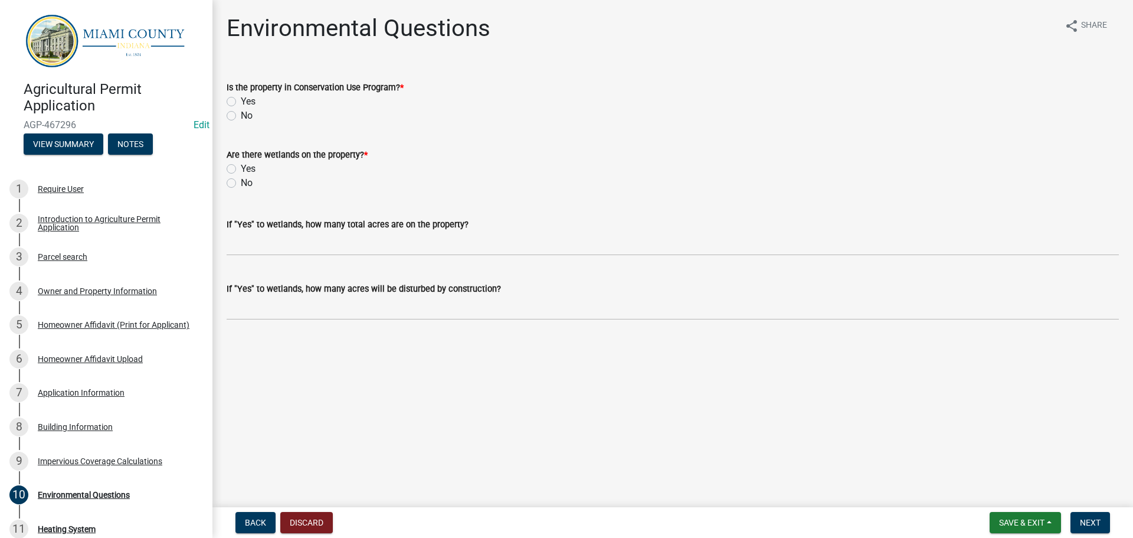
drag, startPoint x: 234, startPoint y: 129, endPoint x: 234, endPoint y: 138, distance: 8.9
click at [241, 123] on label "No" at bounding box center [247, 116] width 12 height 14
click at [241, 116] on input "No" at bounding box center [245, 113] width 8 height 8
radio input "true"
click at [241, 190] on label "No" at bounding box center [247, 183] width 12 height 14
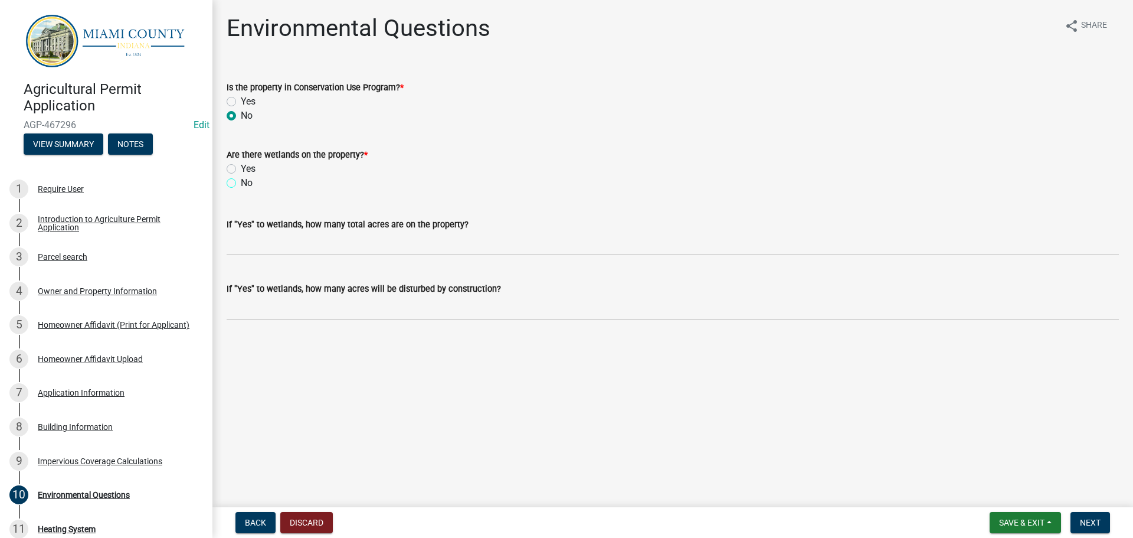
click at [241, 184] on input "No" at bounding box center [245, 180] width 8 height 8
radio input "true"
click at [1096, 525] on span "Next" at bounding box center [1090, 522] width 21 height 9
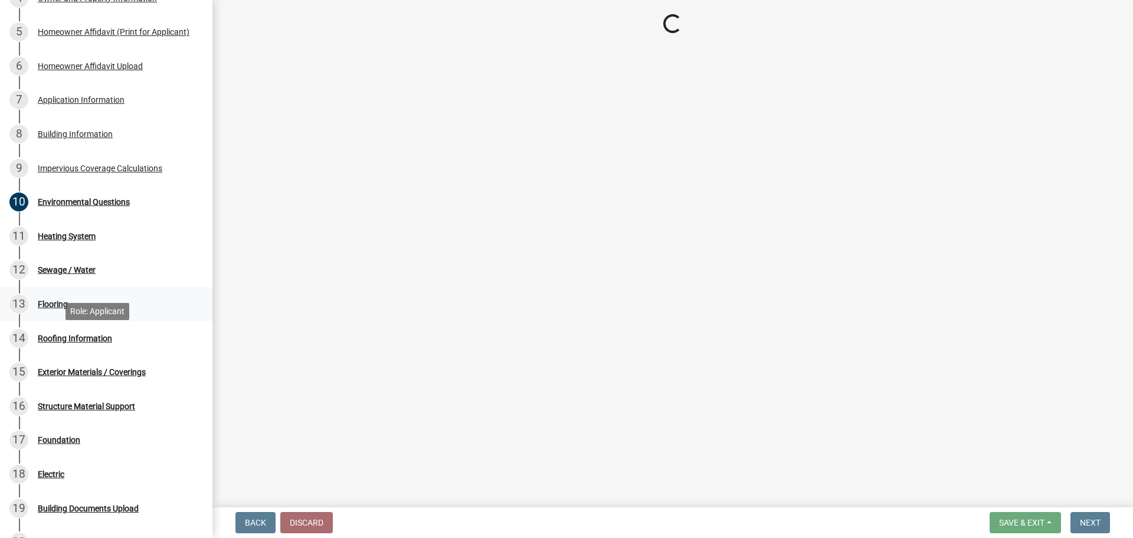
scroll to position [295, 0]
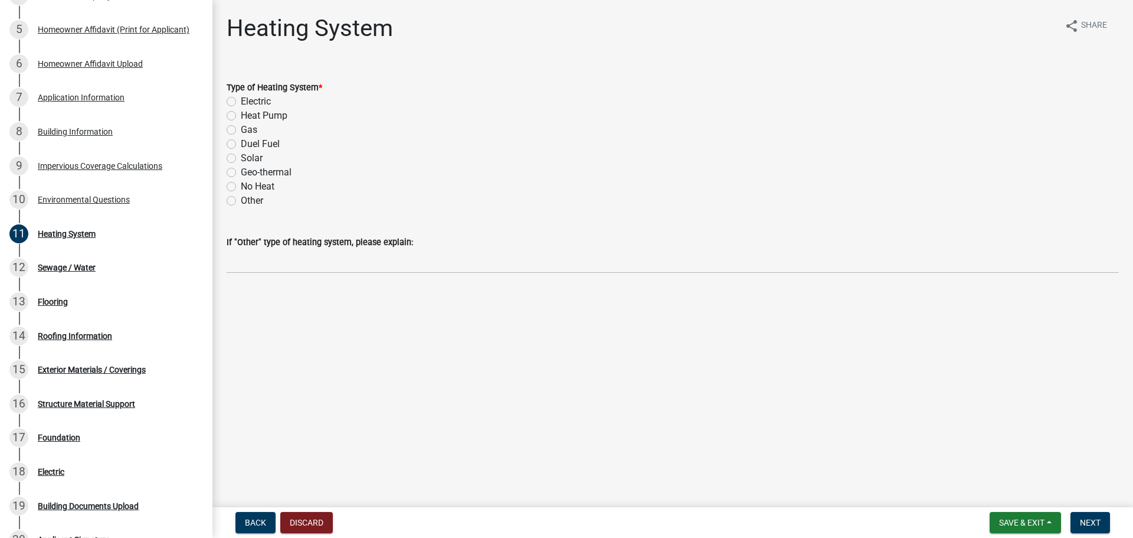
click at [241, 194] on label "No Heat" at bounding box center [258, 186] width 34 height 14
click at [241, 187] on input "No Heat" at bounding box center [245, 183] width 8 height 8
radio input "true"
click at [1087, 524] on span "Next" at bounding box center [1090, 522] width 21 height 9
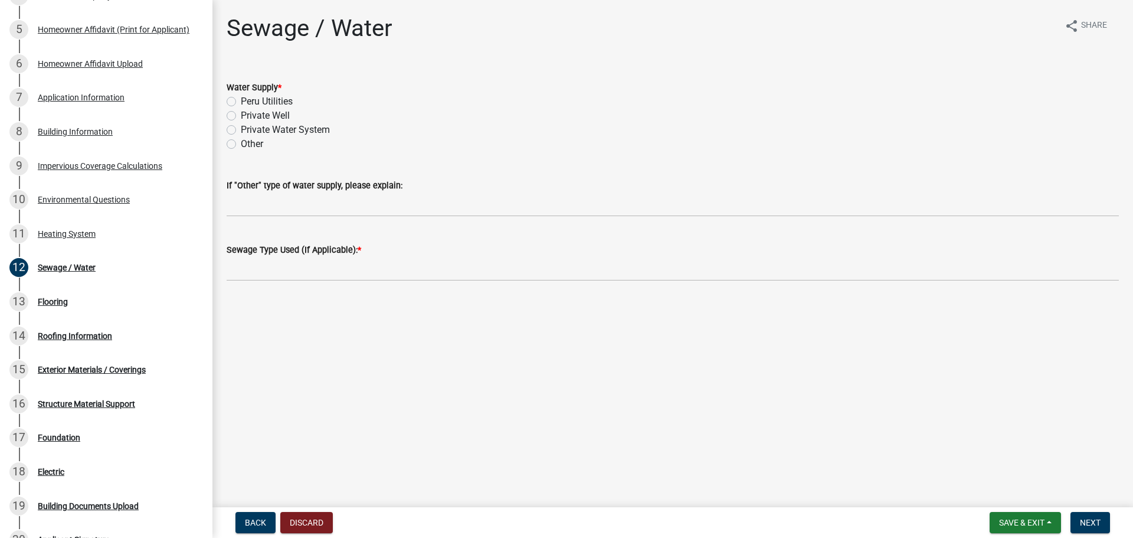
click at [241, 123] on label "Private Well" at bounding box center [265, 116] width 49 height 14
click at [241, 116] on input "Private Well" at bounding box center [245, 113] width 8 height 8
radio input "true"
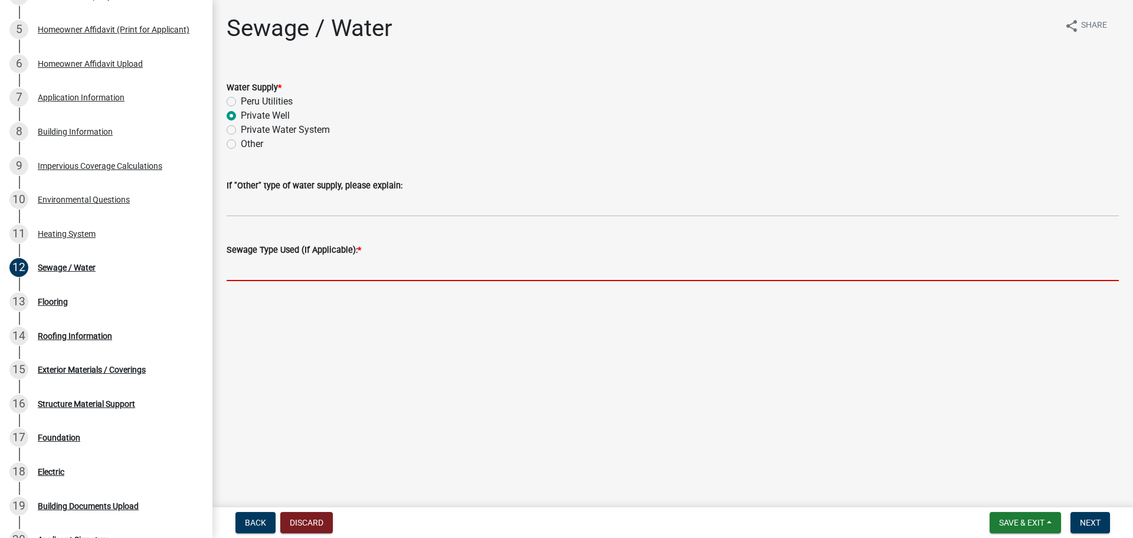
click at [331, 281] on input "Sewage Type Used (If Applicable): *" at bounding box center [673, 269] width 893 height 24
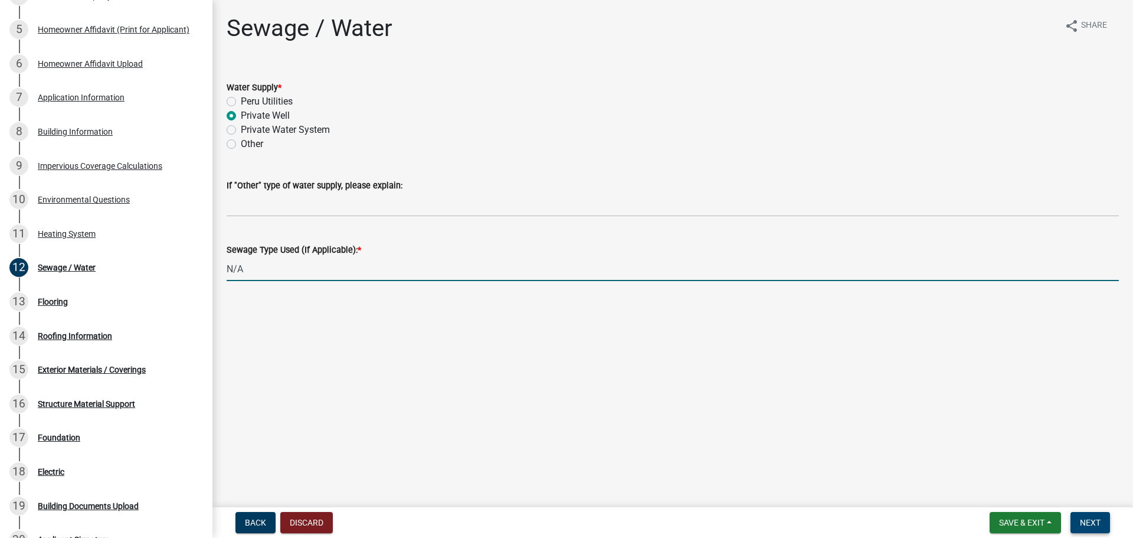
type input "N/A"
click at [1096, 518] on span "Next" at bounding box center [1090, 522] width 21 height 9
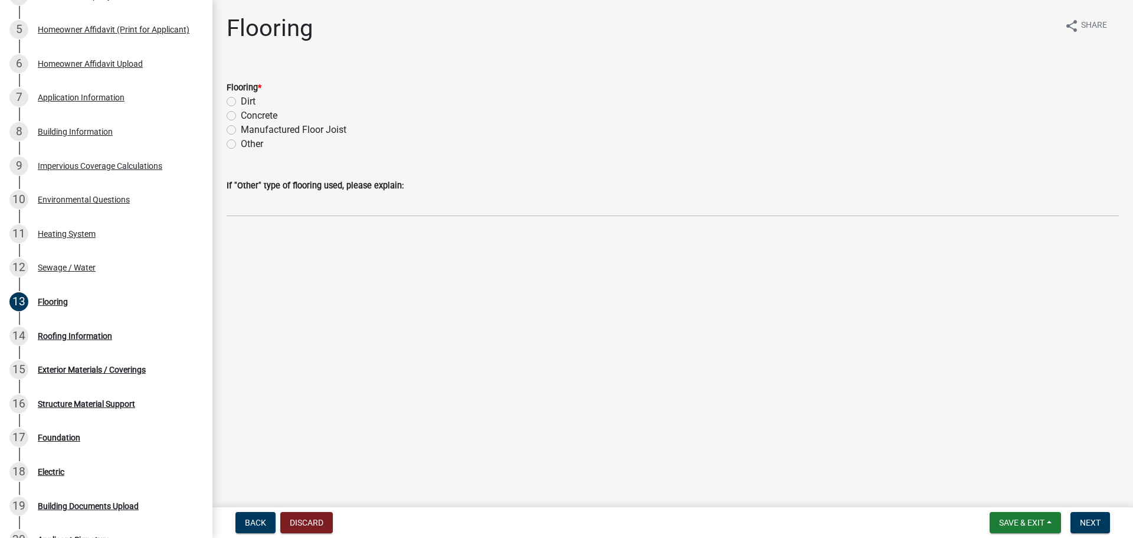
click at [241, 123] on label "Concrete" at bounding box center [259, 116] width 37 height 14
click at [241, 116] on input "Concrete" at bounding box center [245, 113] width 8 height 8
radio input "true"
click at [1095, 526] on span "Next" at bounding box center [1090, 522] width 21 height 9
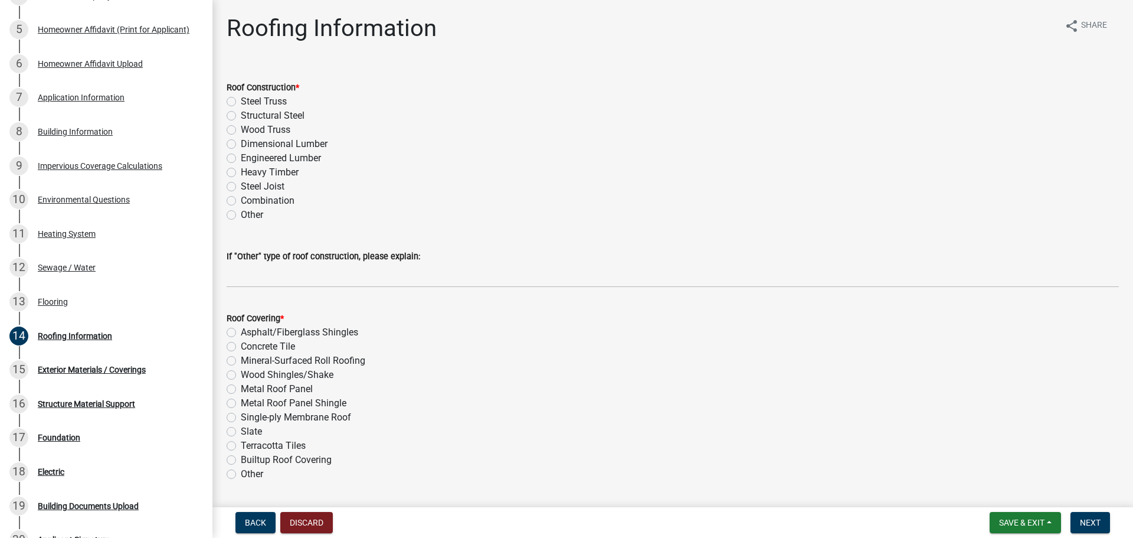
click at [241, 137] on label "Wood Truss" at bounding box center [266, 130] width 50 height 14
click at [241, 130] on input "Wood Truss" at bounding box center [245, 127] width 8 height 8
radio input "true"
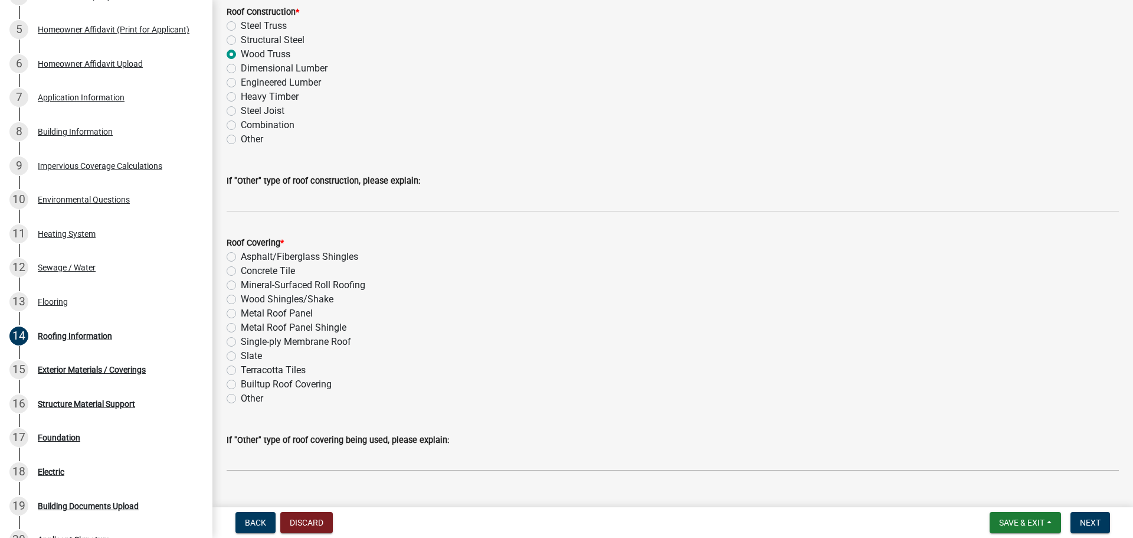
scroll to position [171, 0]
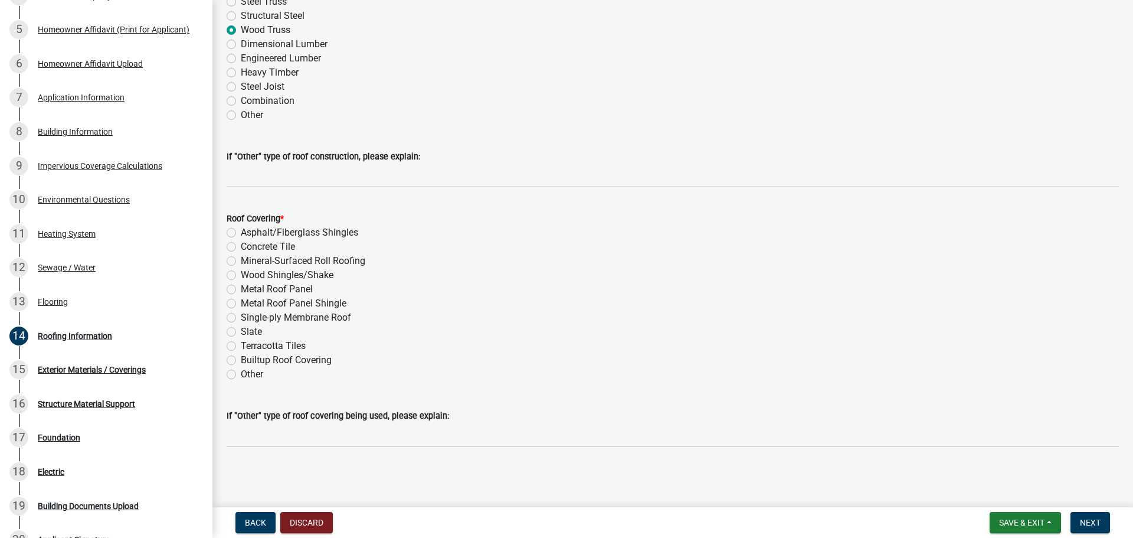
click at [241, 282] on label "Metal Roof Panel" at bounding box center [277, 289] width 72 height 14
click at [241, 282] on input "Metal Roof Panel" at bounding box center [245, 286] width 8 height 8
radio input "true"
click at [1094, 518] on span "Next" at bounding box center [1090, 522] width 21 height 9
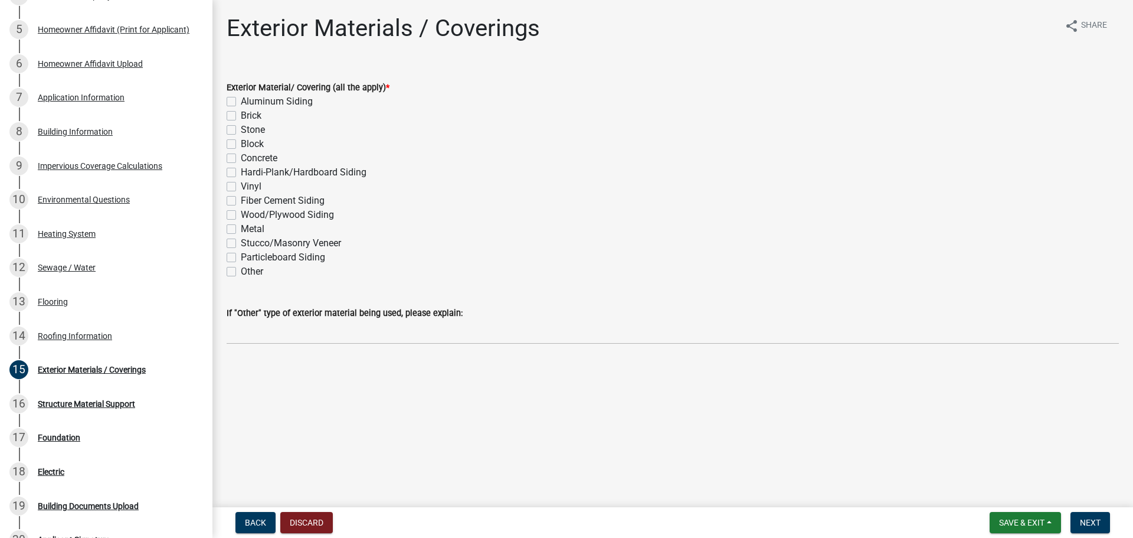
click at [241, 236] on label "Metal" at bounding box center [253, 229] width 24 height 14
click at [241, 230] on input "Metal" at bounding box center [245, 226] width 8 height 8
checkbox input "true"
checkbox input "false"
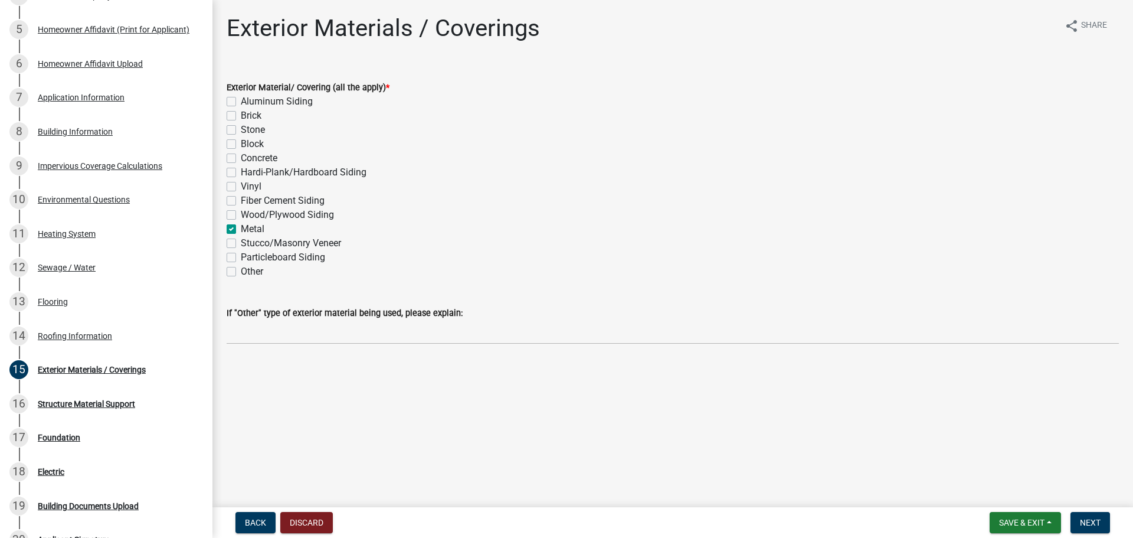
checkbox input "false"
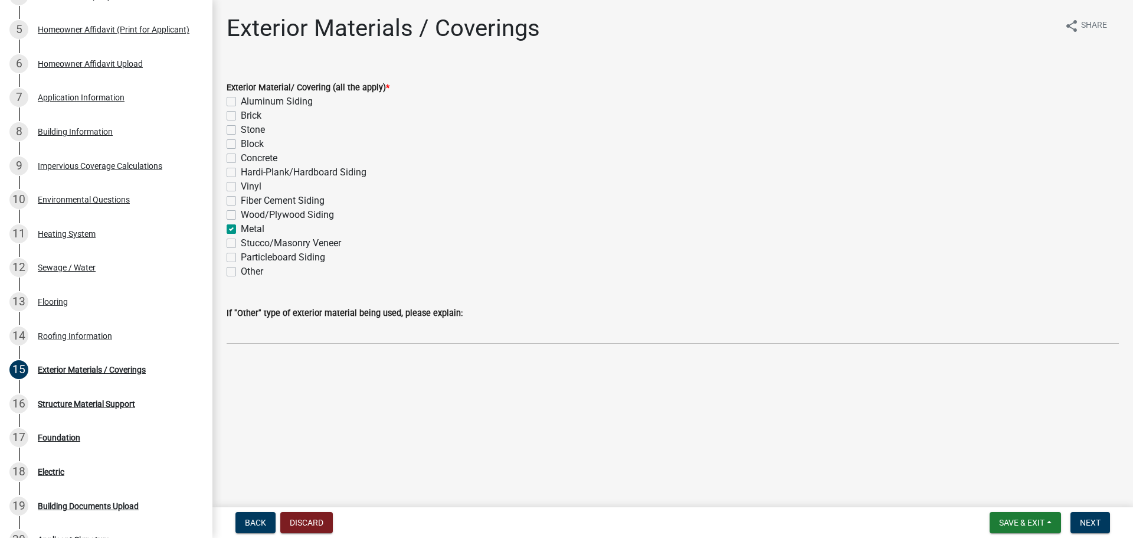
checkbox input "false"
checkbox input "true"
checkbox input "false"
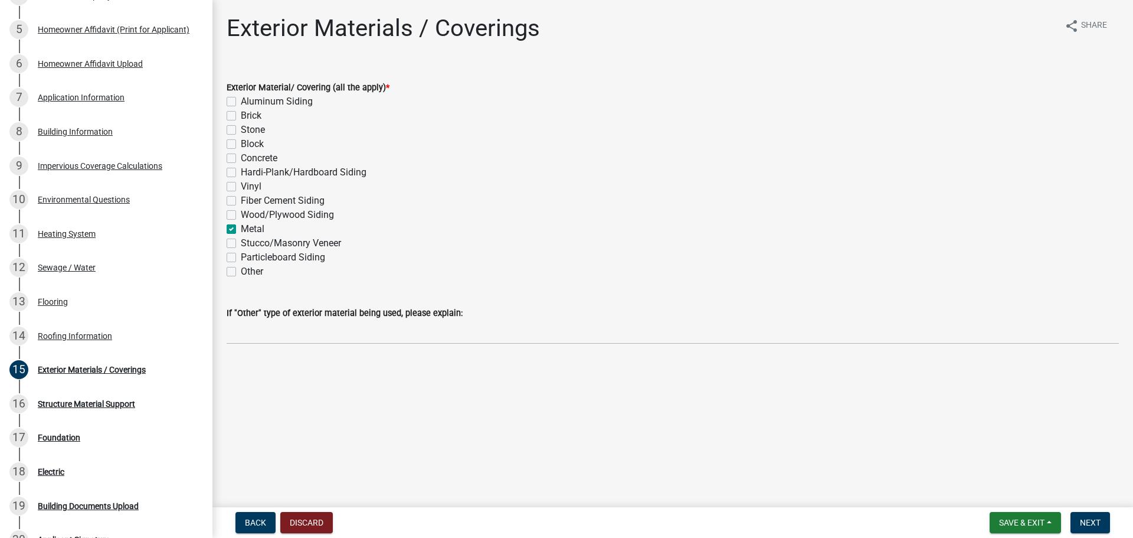
checkbox input "false"
click at [241, 236] on label "Metal" at bounding box center [253, 229] width 24 height 14
click at [241, 230] on input "Metal" at bounding box center [245, 226] width 8 height 8
checkbox input "false"
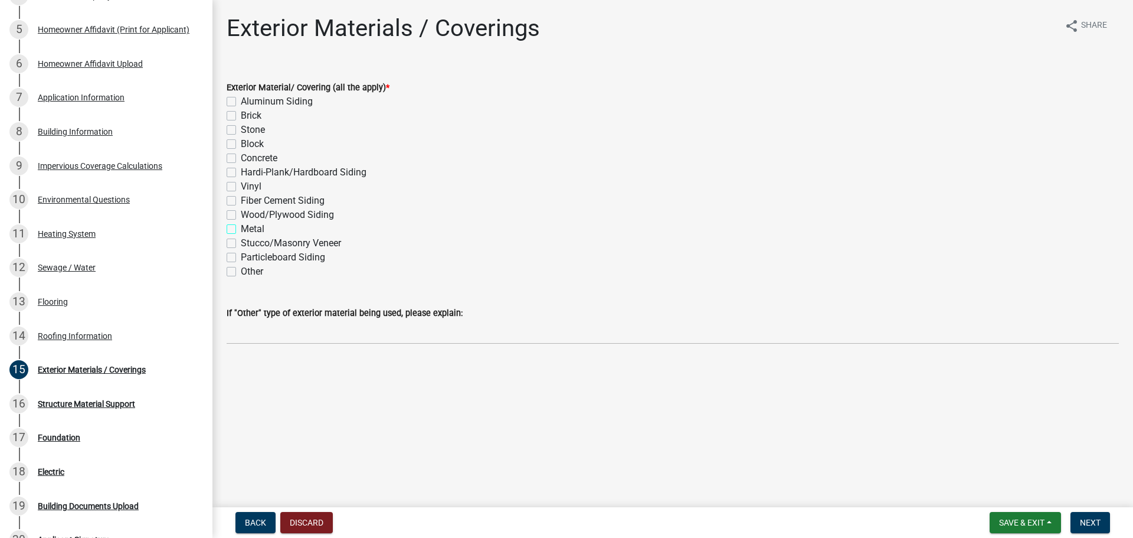
checkbox input "false"
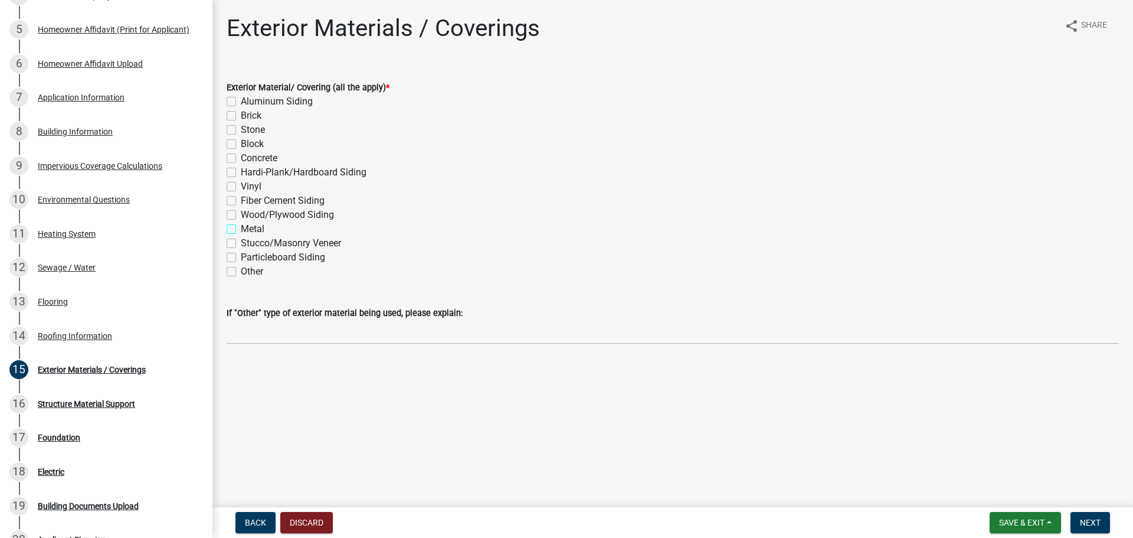
checkbox input "false"
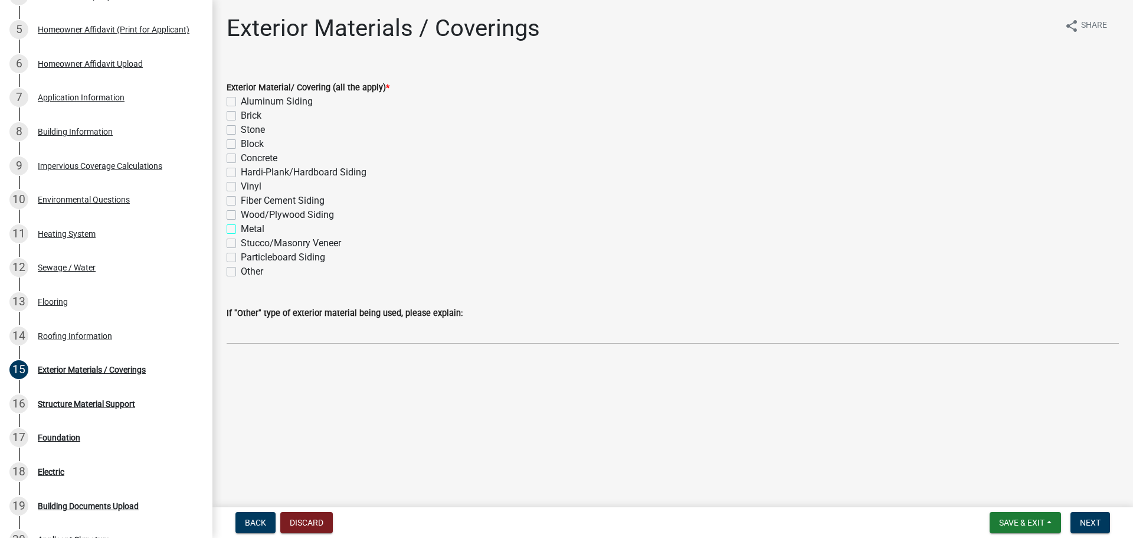
checkbox input "false"
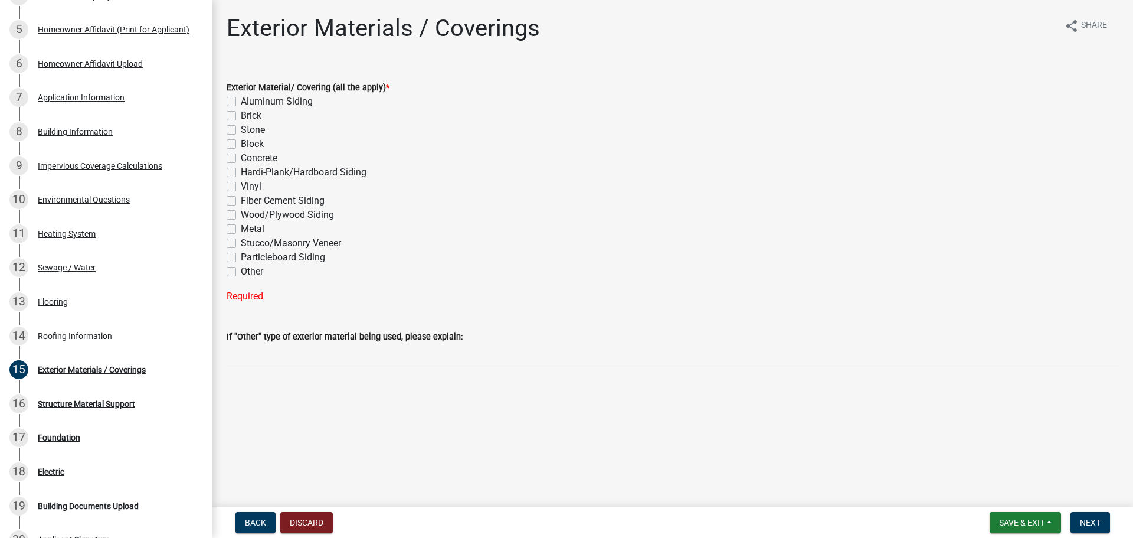
click at [241, 236] on label "Metal" at bounding box center [253, 229] width 24 height 14
click at [241, 230] on input "Metal" at bounding box center [245, 226] width 8 height 8
checkbox input "true"
checkbox input "false"
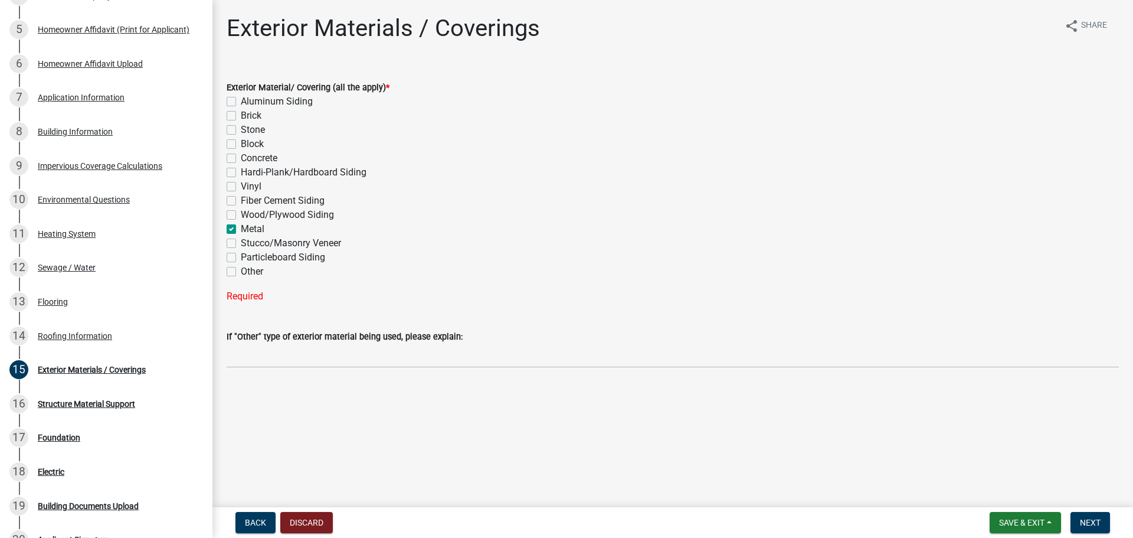
checkbox input "false"
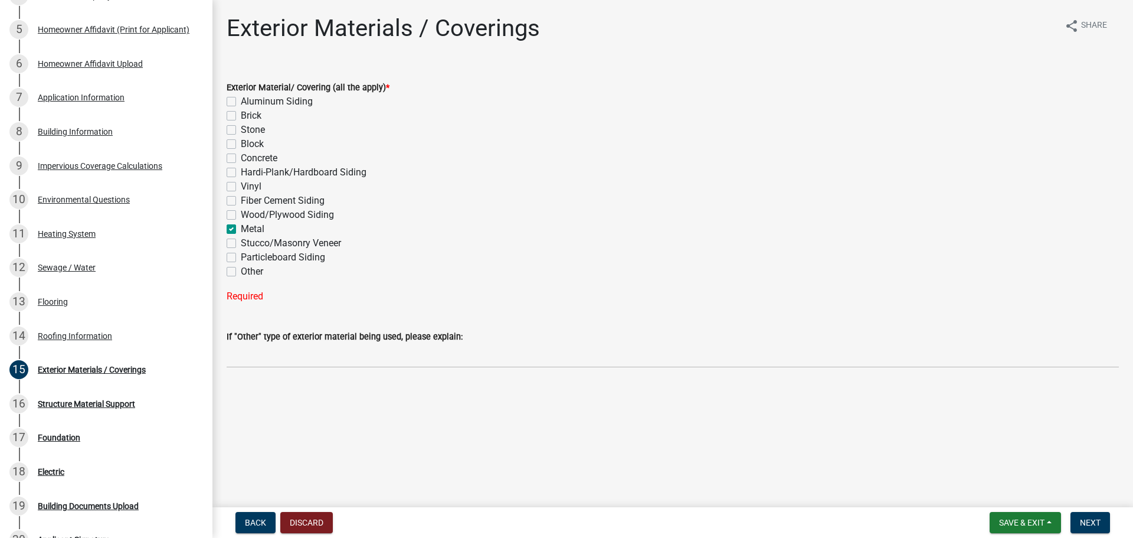
checkbox input "false"
checkbox input "true"
checkbox input "false"
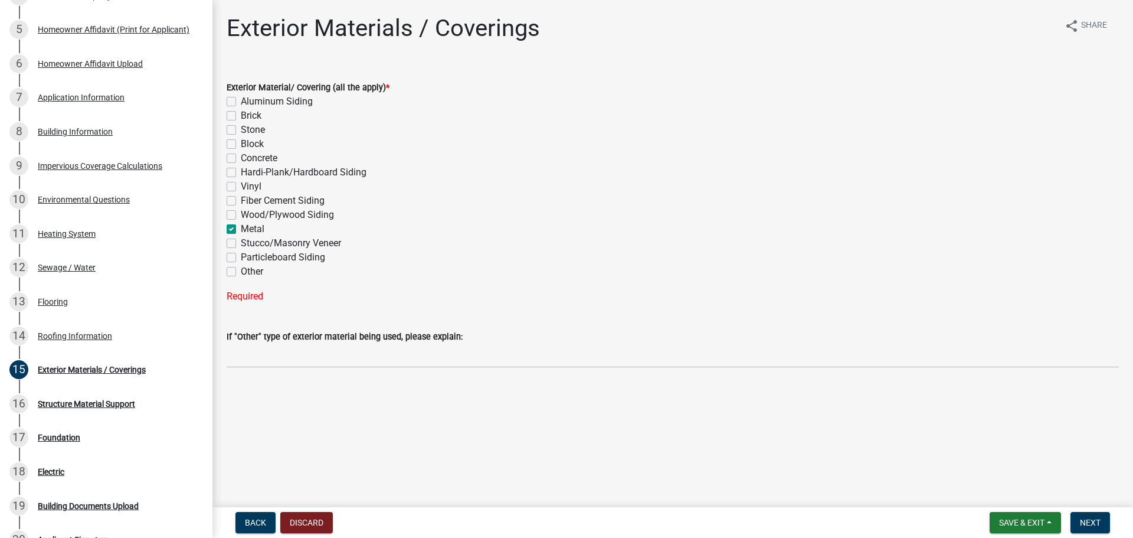
checkbox input "false"
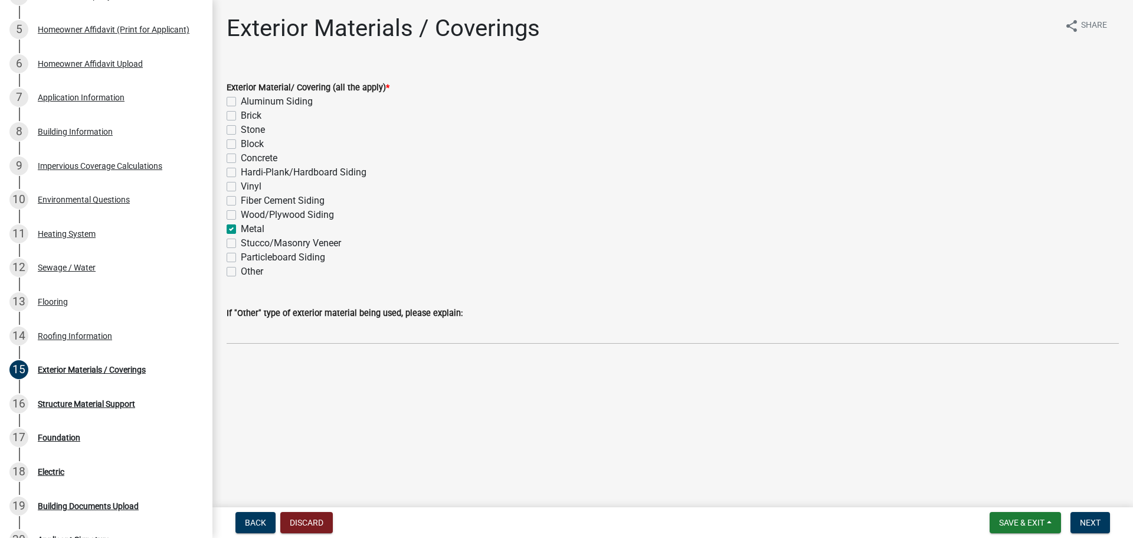
click at [241, 194] on label "Vinyl" at bounding box center [251, 186] width 21 height 14
click at [241, 187] on input "Vinyl" at bounding box center [245, 183] width 8 height 8
checkbox input "true"
checkbox input "false"
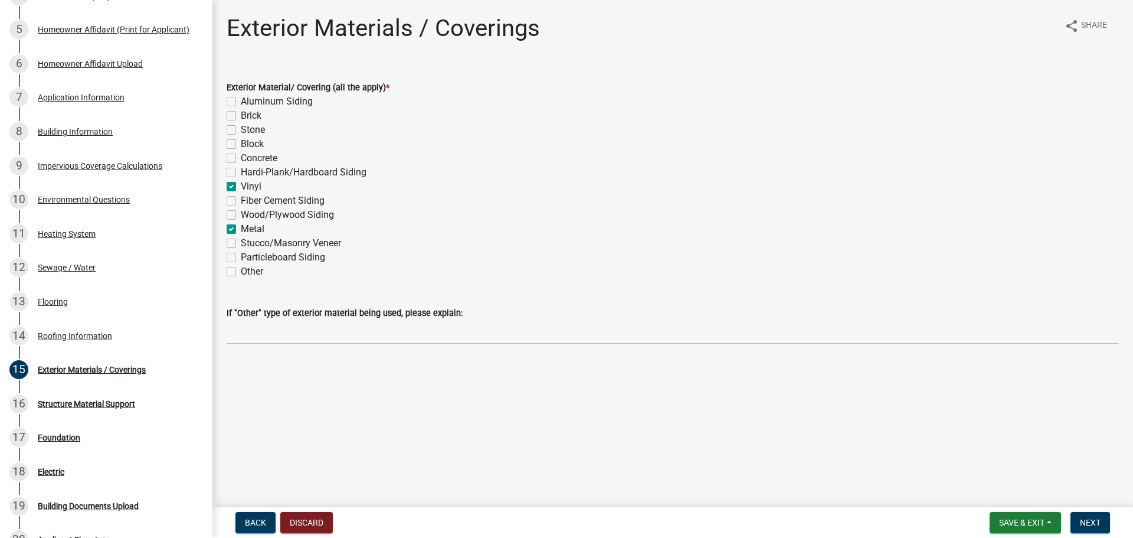
checkbox input "false"
checkbox input "true"
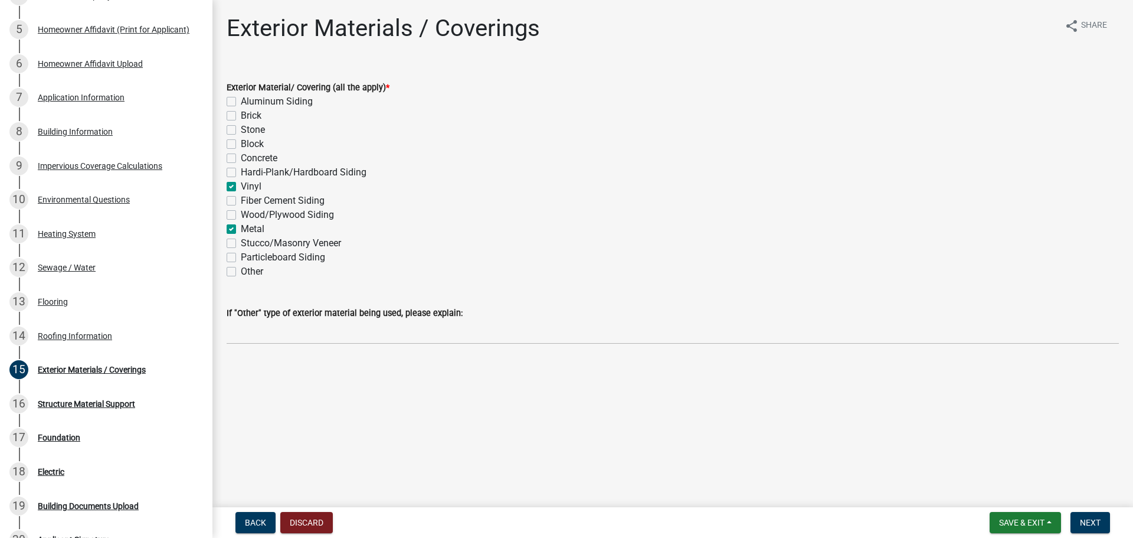
checkbox input "false"
checkbox input "true"
checkbox input "false"
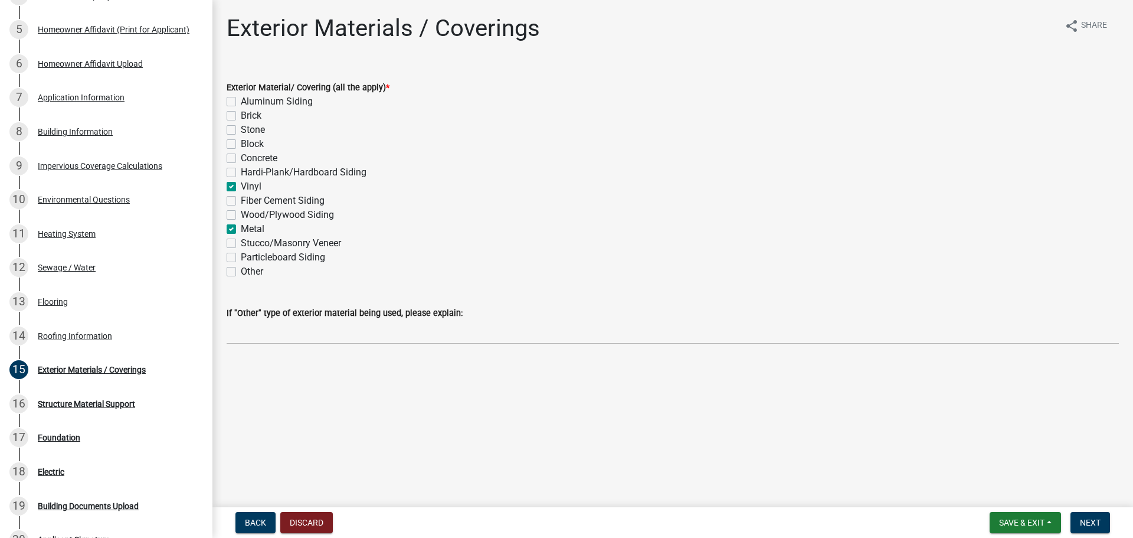
checkbox input "false"
click at [241, 194] on label "Vinyl" at bounding box center [251, 186] width 21 height 14
click at [241, 187] on input "Vinyl" at bounding box center [245, 183] width 8 height 8
checkbox input "false"
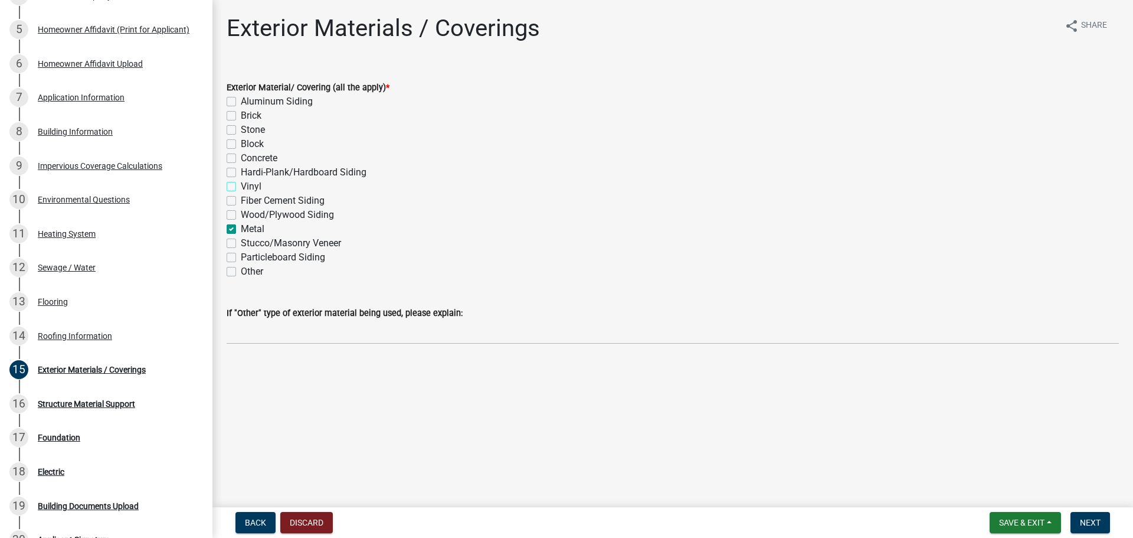
checkbox input "false"
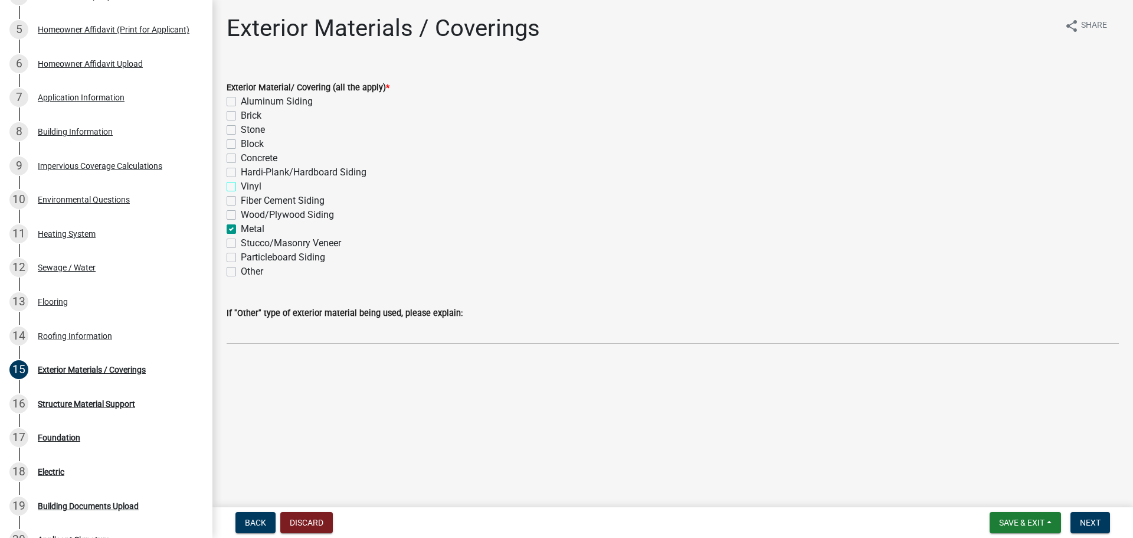
checkbox input "false"
checkbox input "true"
checkbox input "false"
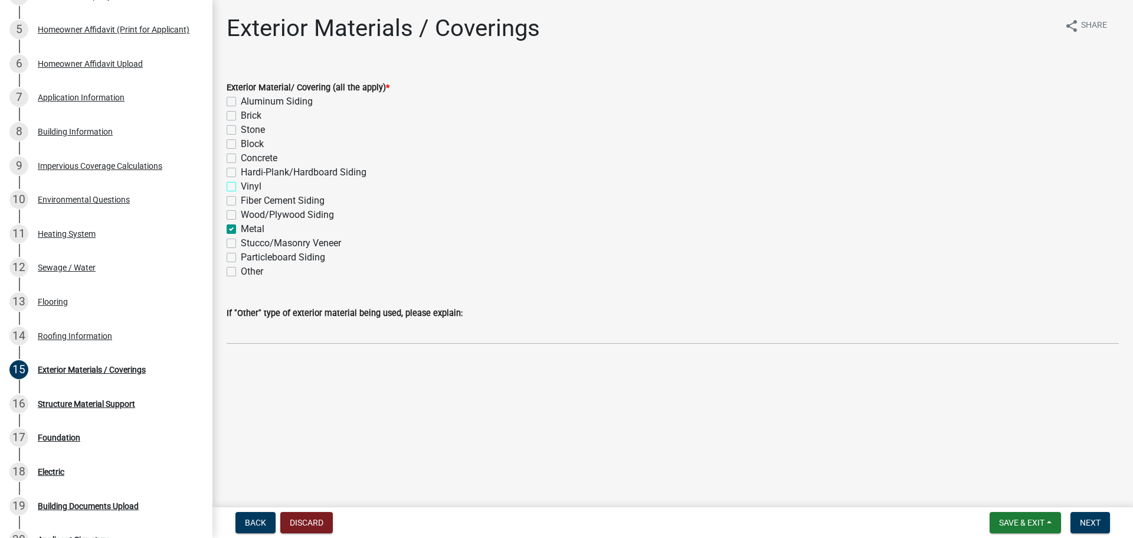
checkbox input "false"
click at [241, 279] on label "Other" at bounding box center [252, 271] width 22 height 14
click at [241, 272] on input "Other" at bounding box center [245, 268] width 8 height 8
checkbox input "true"
checkbox input "false"
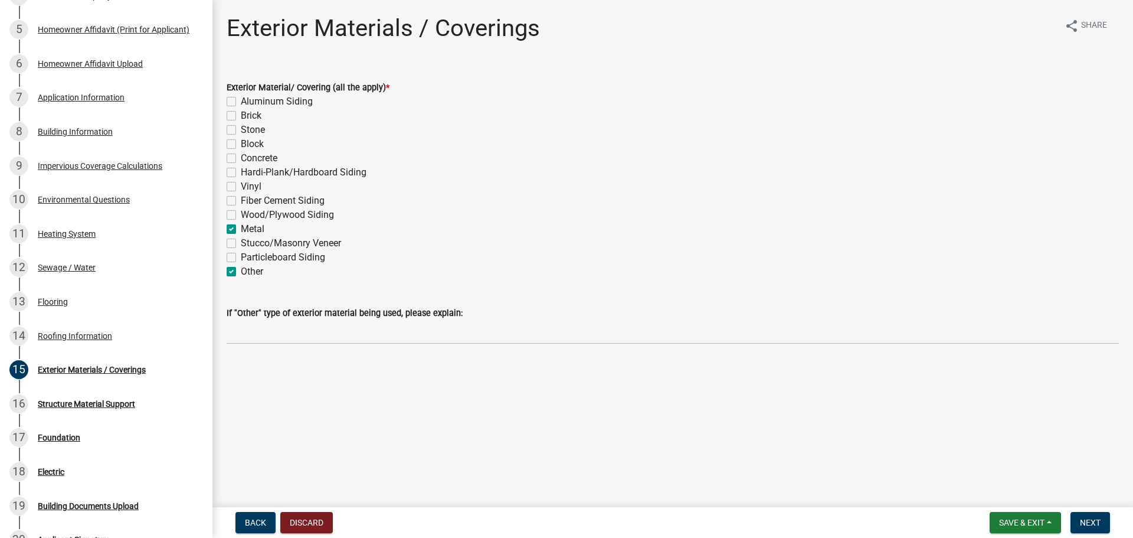
checkbox input "false"
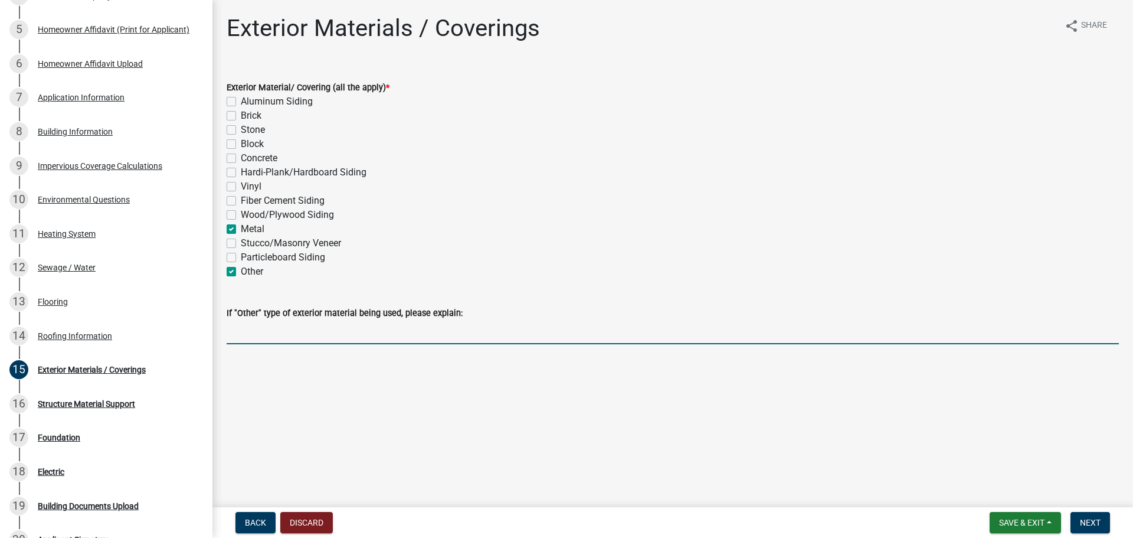
click at [245, 344] on input "If "Other" type of exterior material being used, please explain:" at bounding box center [673, 332] width 893 height 24
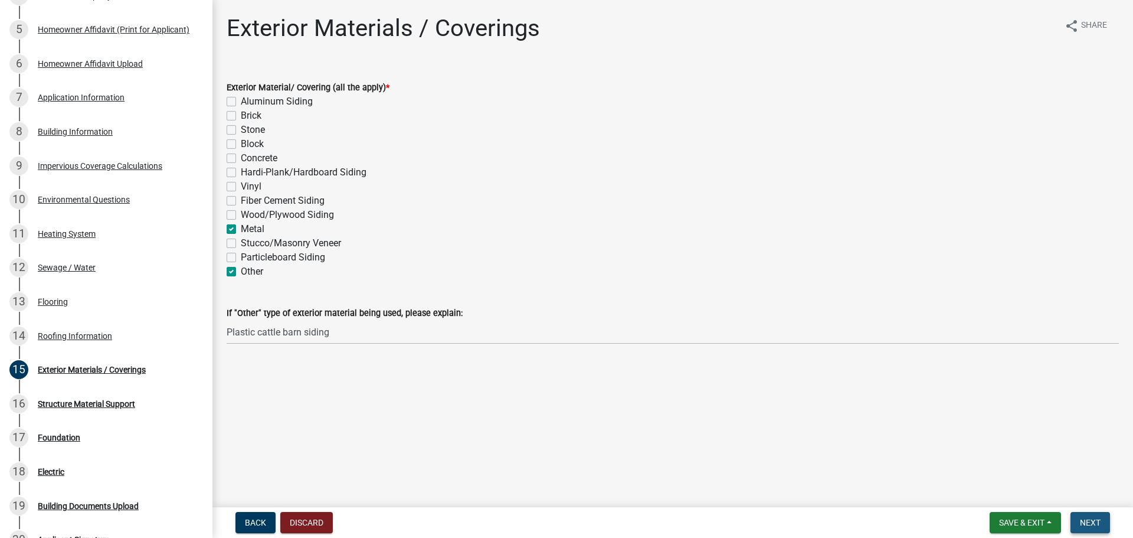
click at [1094, 518] on span "Next" at bounding box center [1090, 522] width 21 height 9
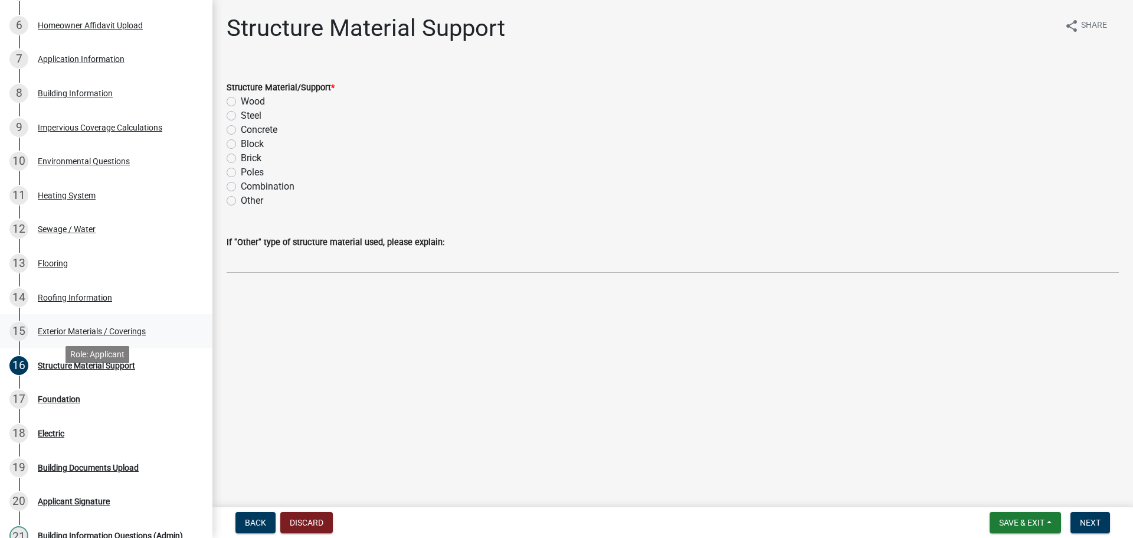
scroll to position [354, 0]
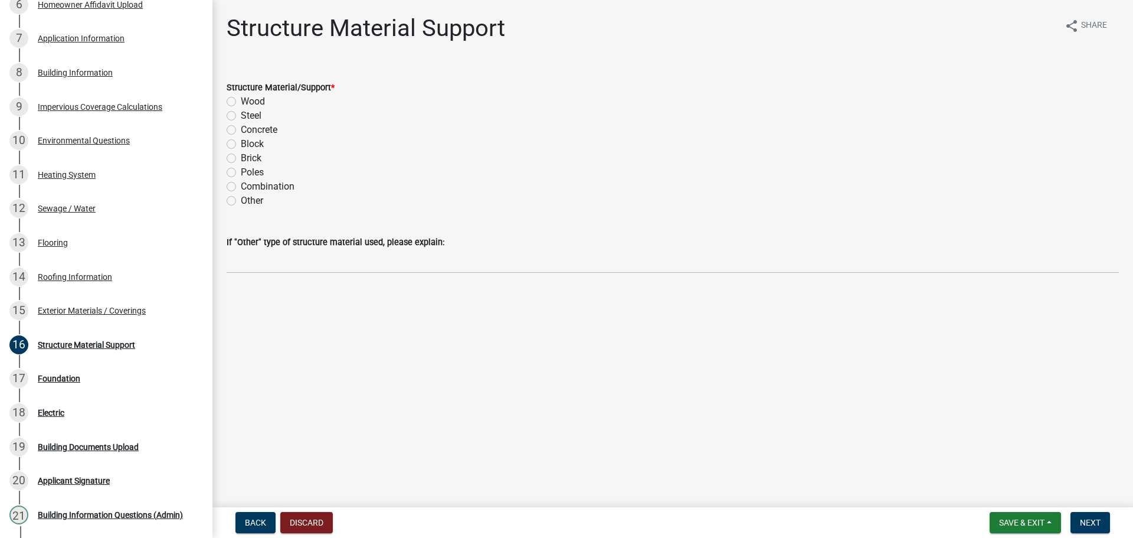
click at [241, 109] on label "Wood" at bounding box center [253, 101] width 24 height 14
click at [241, 102] on input "Wood" at bounding box center [245, 98] width 8 height 8
click at [1091, 518] on span "Next" at bounding box center [1090, 522] width 21 height 9
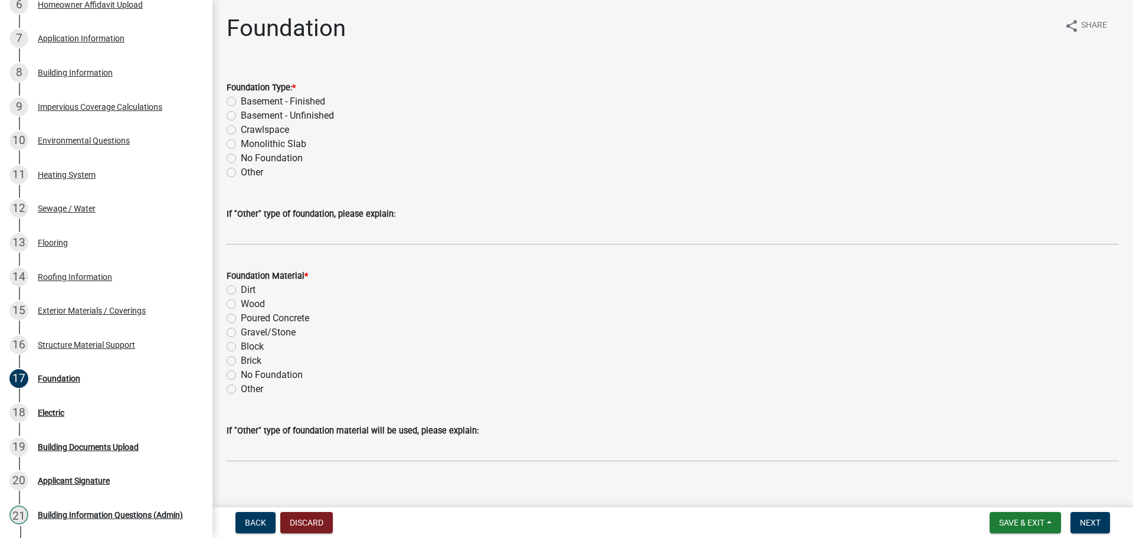
click at [241, 179] on label "Other" at bounding box center [252, 172] width 22 height 14
click at [241, 173] on input "Other" at bounding box center [245, 169] width 8 height 8
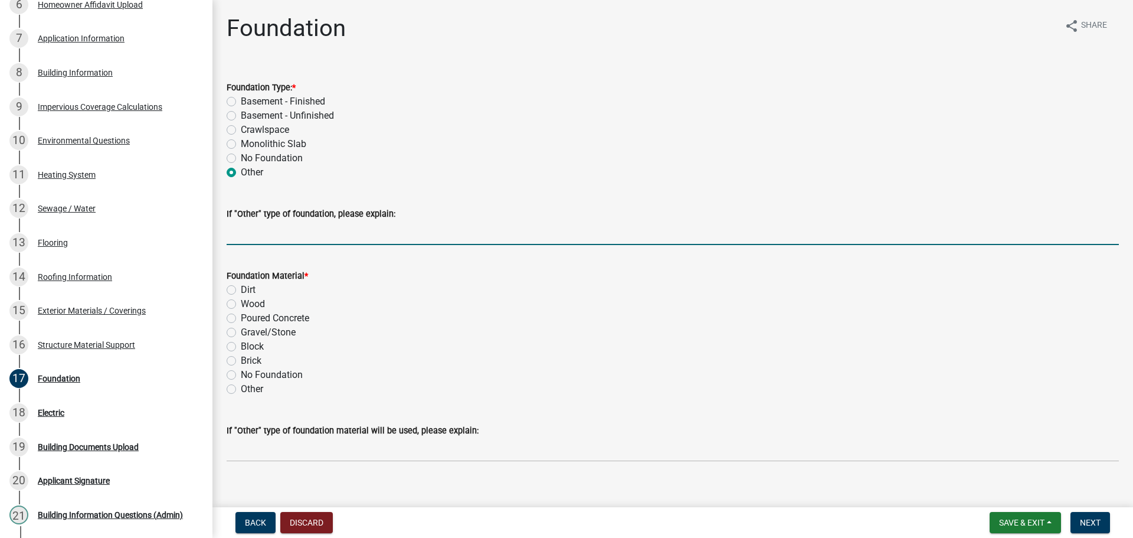
click at [254, 245] on input "If "Other" type of foundation, please explain:" at bounding box center [673, 233] width 893 height 24
click at [241, 325] on label "Poured Concrete" at bounding box center [275, 318] width 68 height 14
click at [241, 319] on input "Poured Concrete" at bounding box center [245, 315] width 8 height 8
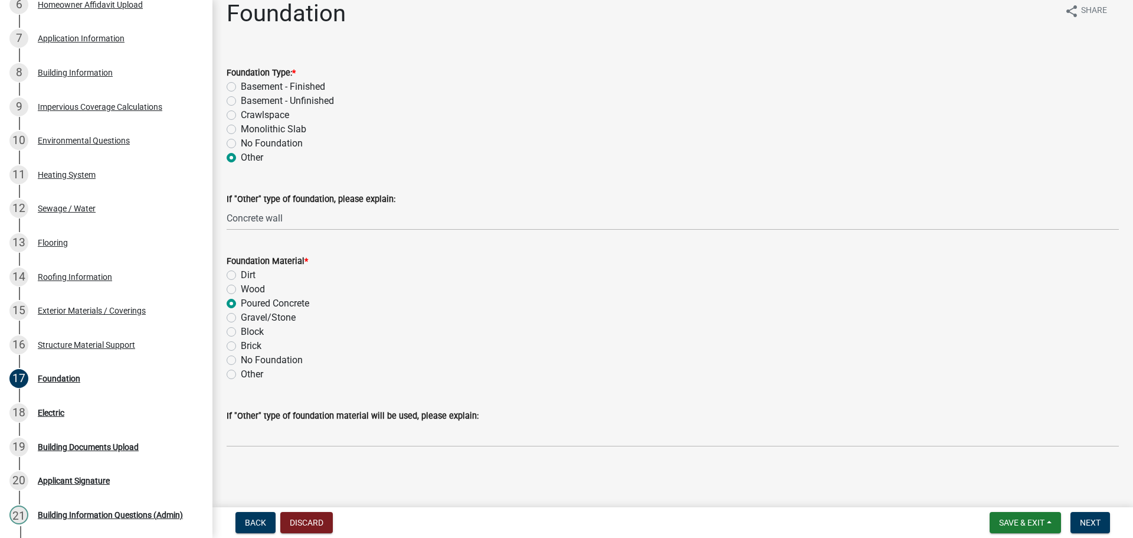
scroll to position [75, 0]
click at [1095, 522] on span "Next" at bounding box center [1090, 522] width 21 height 9
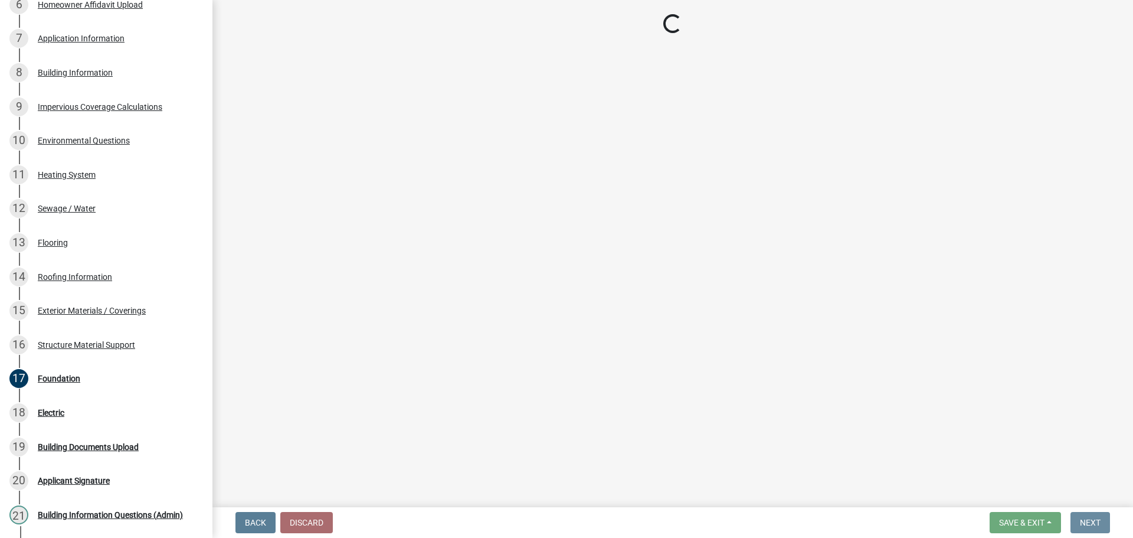
scroll to position [0, 0]
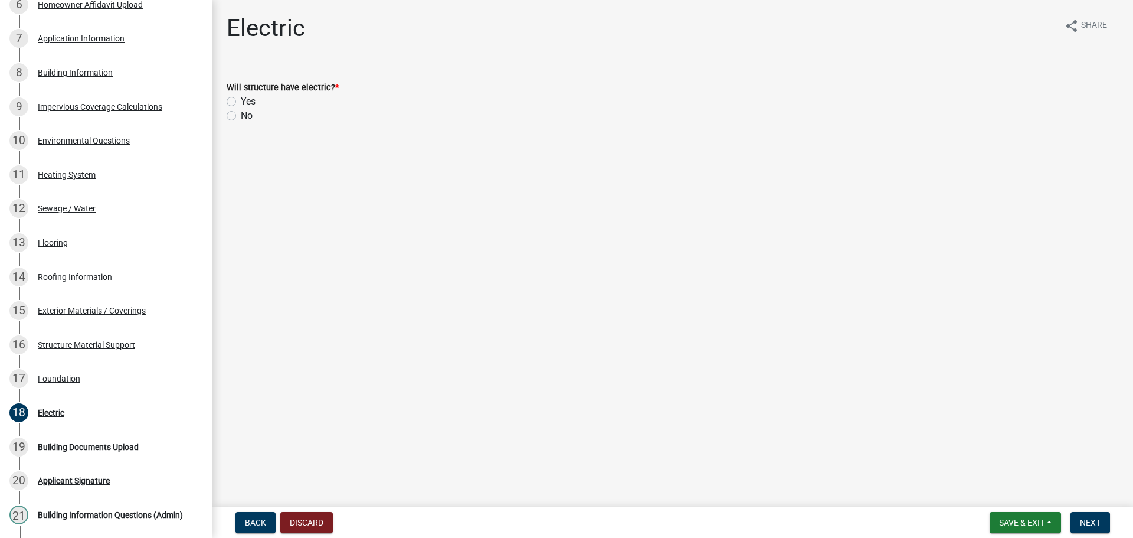
click at [241, 109] on label "Yes" at bounding box center [248, 101] width 15 height 14
click at [241, 102] on input "Yes" at bounding box center [245, 98] width 8 height 8
click at [1092, 529] on button "Next" at bounding box center [1091, 522] width 40 height 21
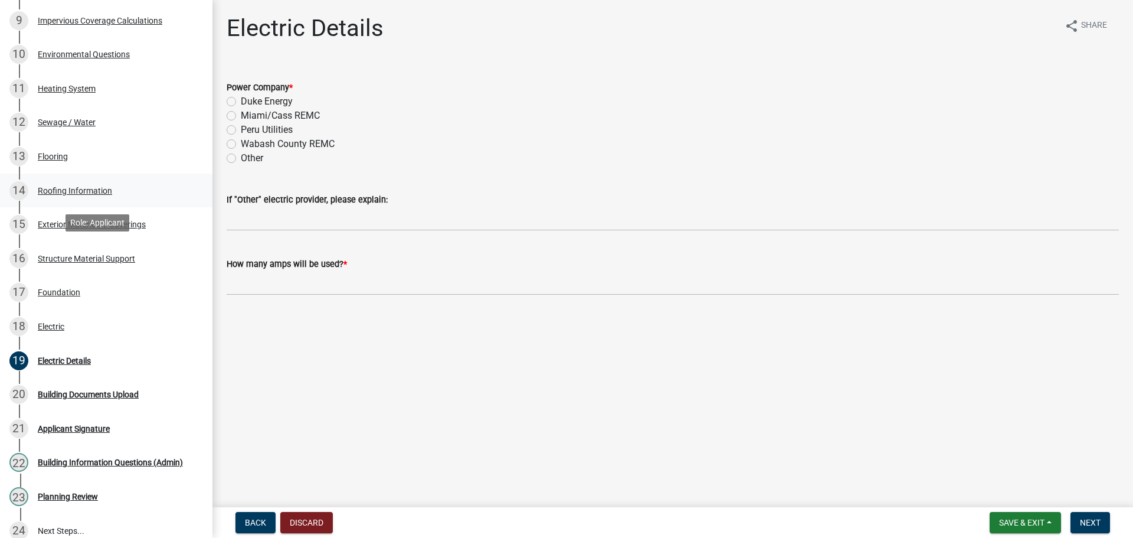
scroll to position [590, 0]
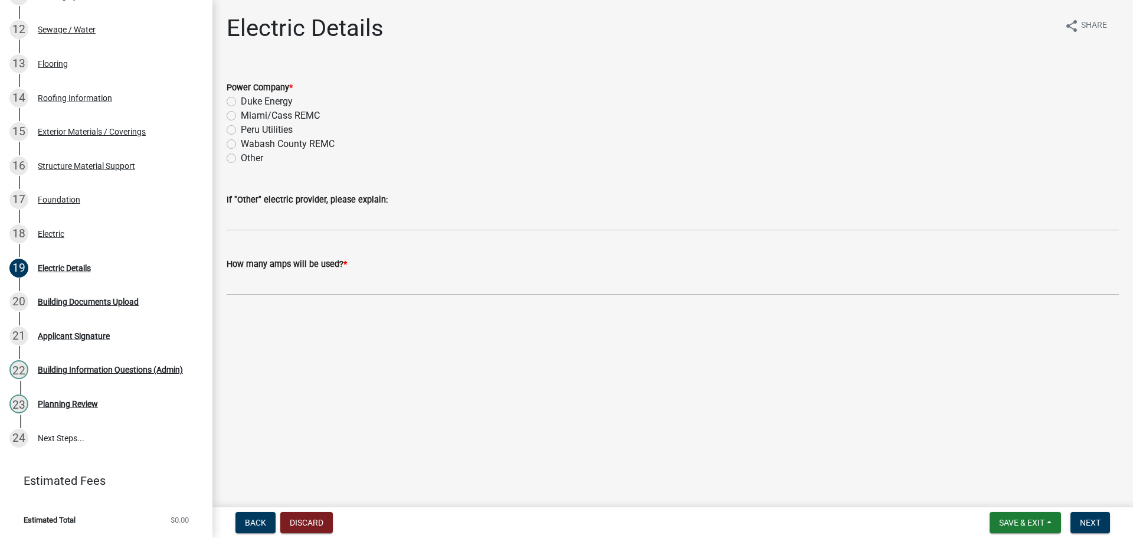
click at [241, 123] on label "Miami/Cass REMC" at bounding box center [280, 116] width 79 height 14
click at [241, 116] on input "Miami/Cass REMC" at bounding box center [245, 113] width 8 height 8
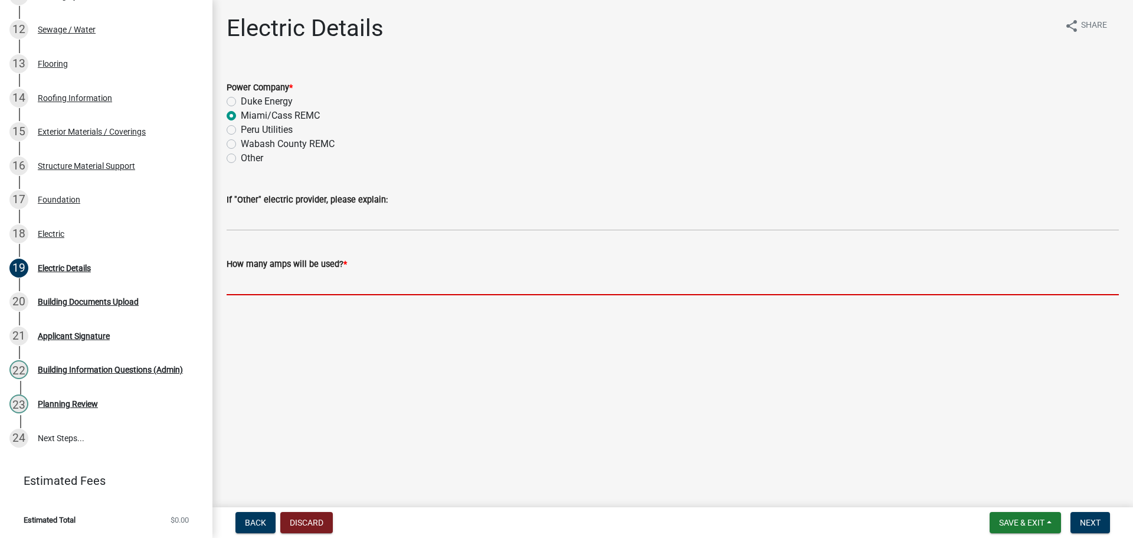
click at [345, 295] on input "How many amps will be used? *" at bounding box center [673, 283] width 893 height 24
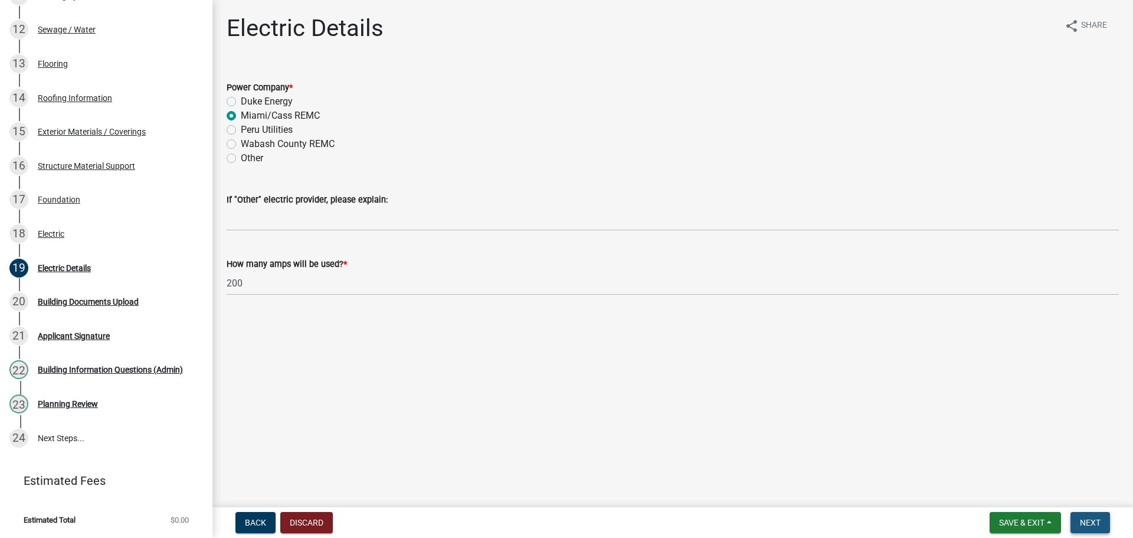
click at [1093, 518] on span "Next" at bounding box center [1090, 522] width 21 height 9
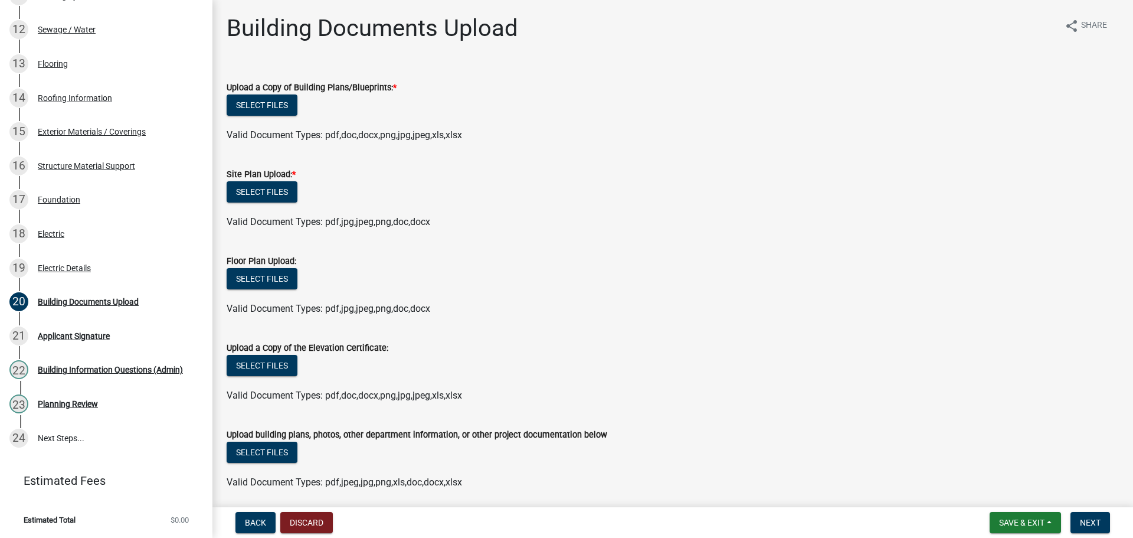
click at [361, 280] on form "Floor Plan Upload: Select files Valid Document Types: pdf,jpg,jpeg,png,doc,docx" at bounding box center [673, 278] width 893 height 76
click at [281, 116] on button "Select files" at bounding box center [262, 104] width 71 height 21
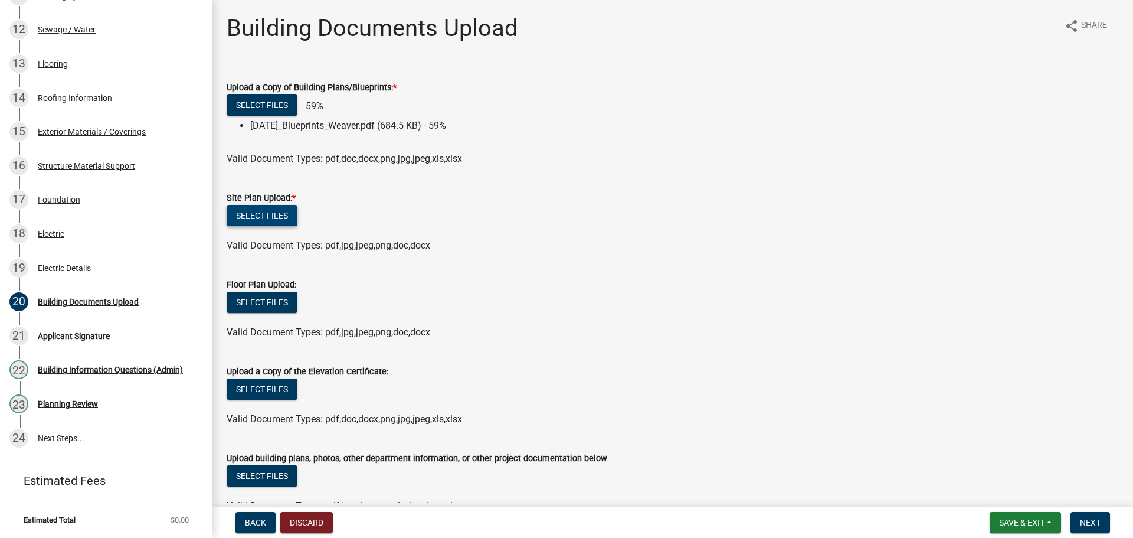
click at [268, 226] on button "Select files" at bounding box center [262, 215] width 71 height 21
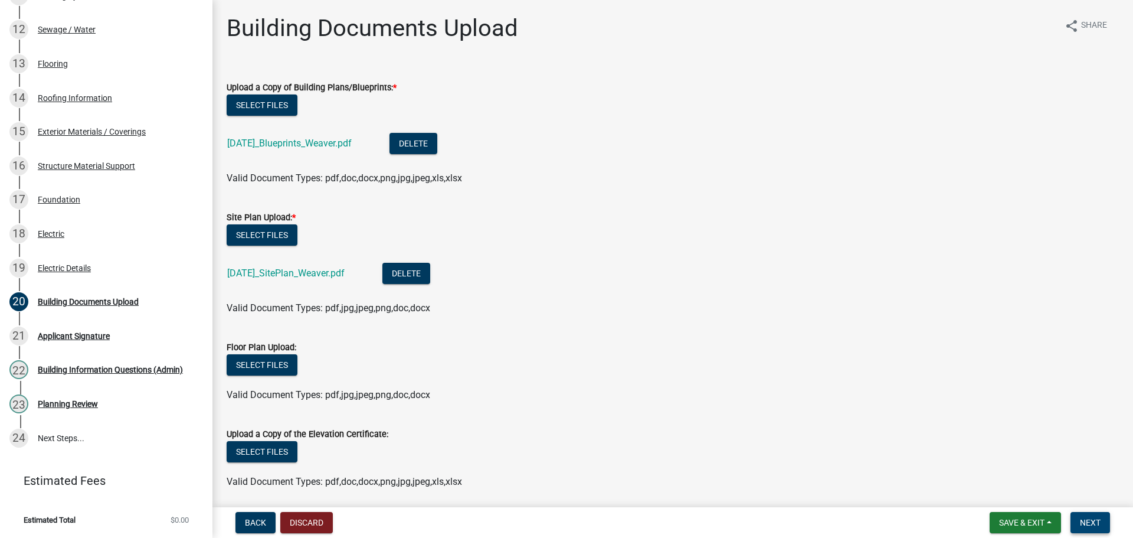
click at [1094, 521] on span "Next" at bounding box center [1090, 522] width 21 height 9
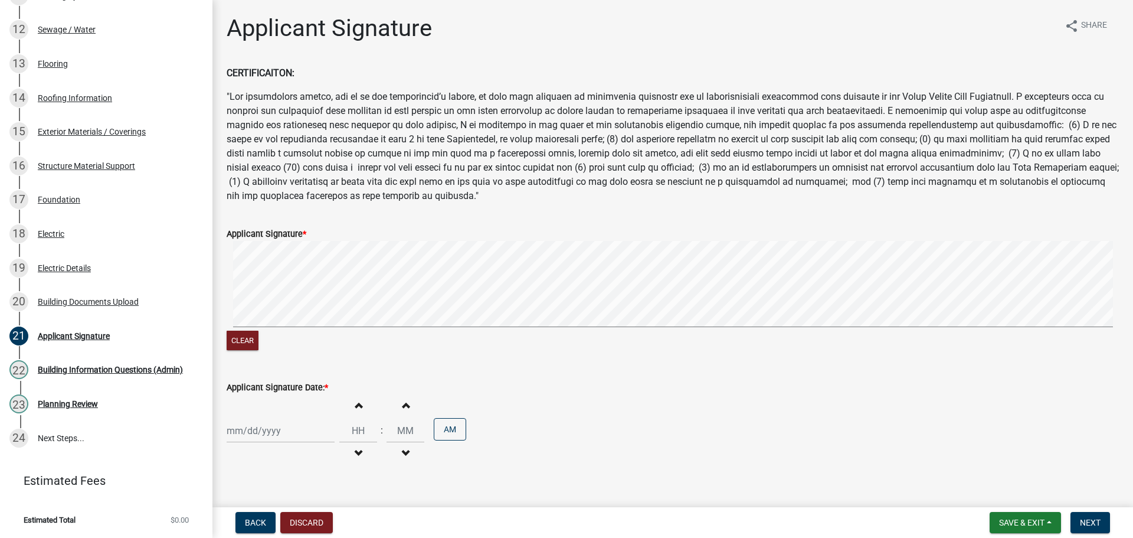
click at [368, 283] on form "Applicant Signature * Clear" at bounding box center [673, 283] width 893 height 140
click at [279, 443] on div at bounding box center [281, 431] width 108 height 24
click at [303, 371] on div "21" at bounding box center [295, 361] width 19 height 19
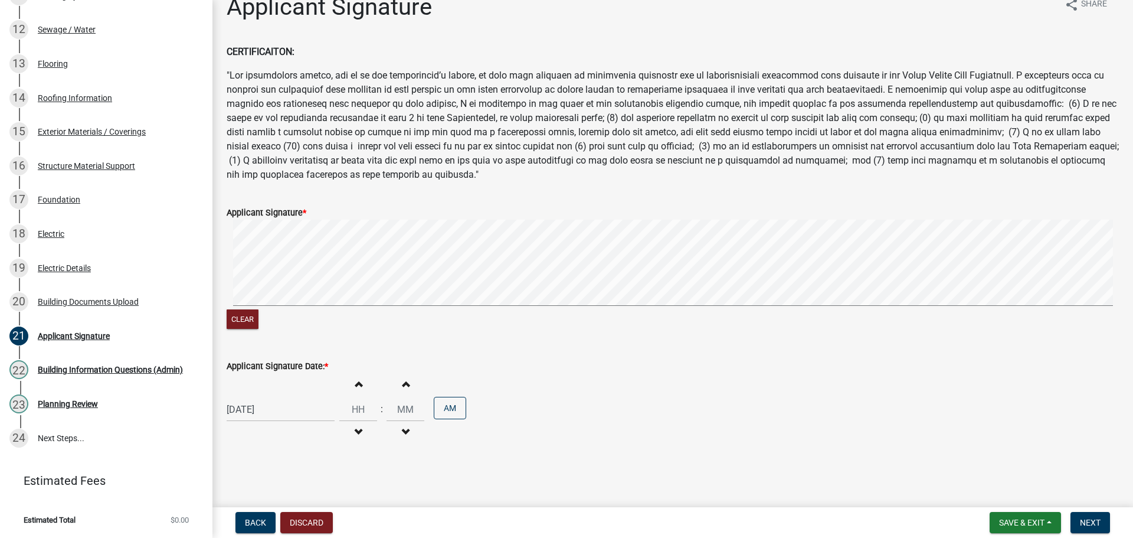
scroll to position [87, 0]
click at [1084, 531] on button "Next" at bounding box center [1091, 522] width 40 height 21
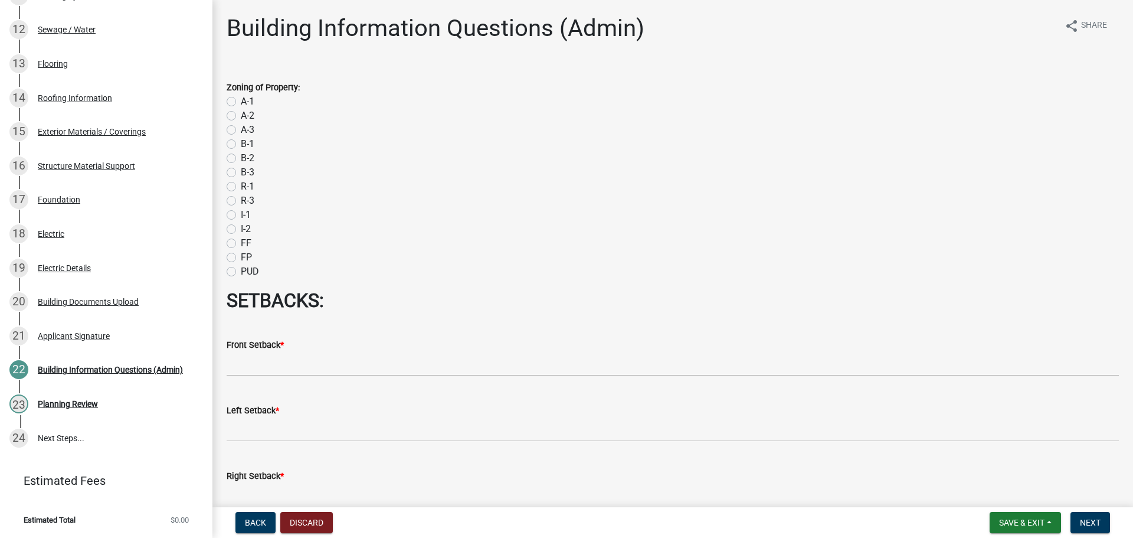
scroll to position [617, 0]
click at [241, 109] on label "A-1" at bounding box center [248, 101] width 14 height 14
click at [241, 102] on input "A-1" at bounding box center [245, 98] width 8 height 8
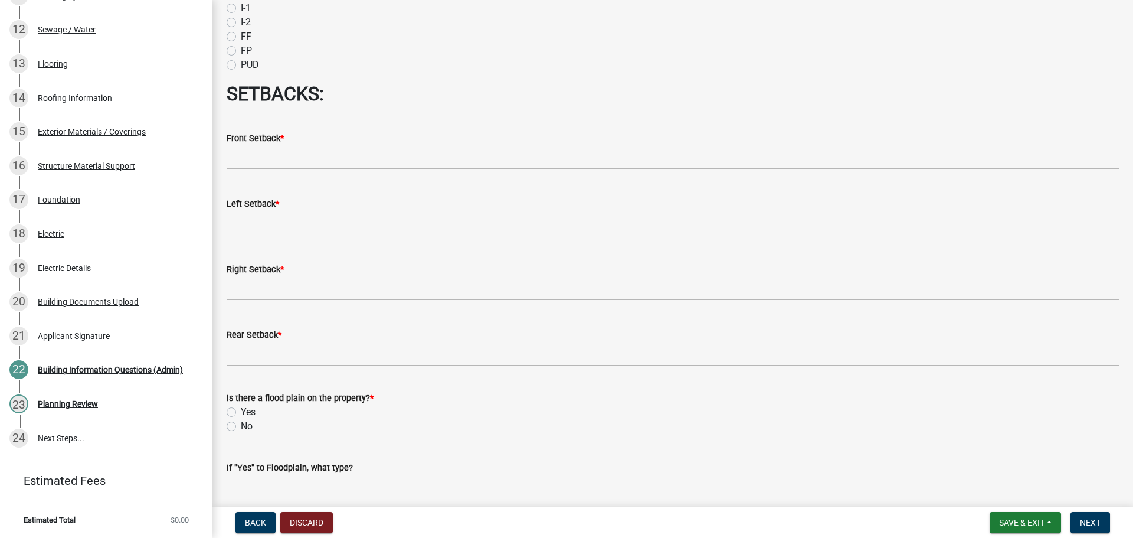
scroll to position [236, 0]
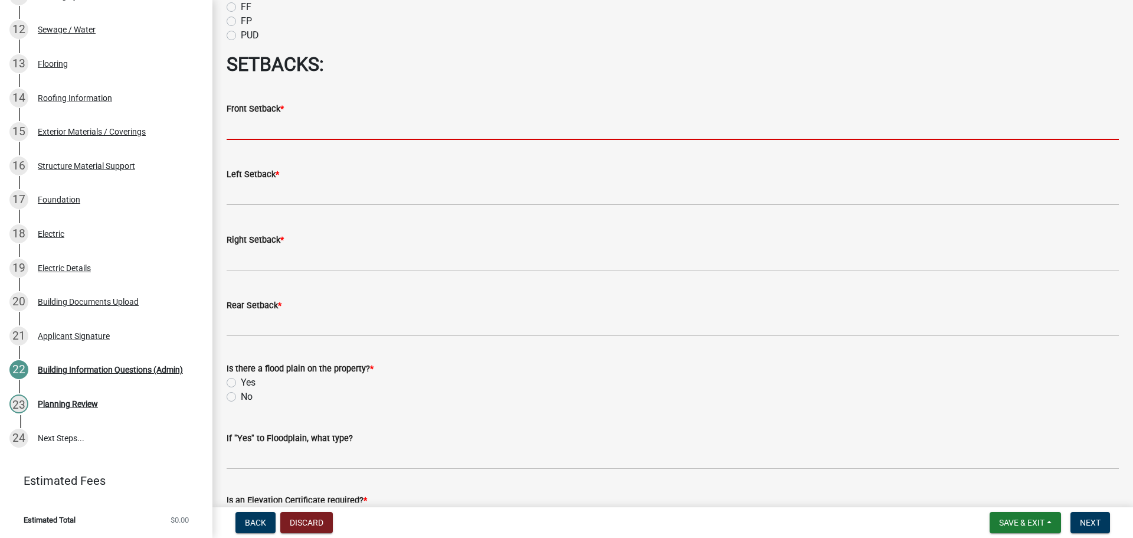
click at [285, 140] on input "text" at bounding box center [673, 128] width 893 height 24
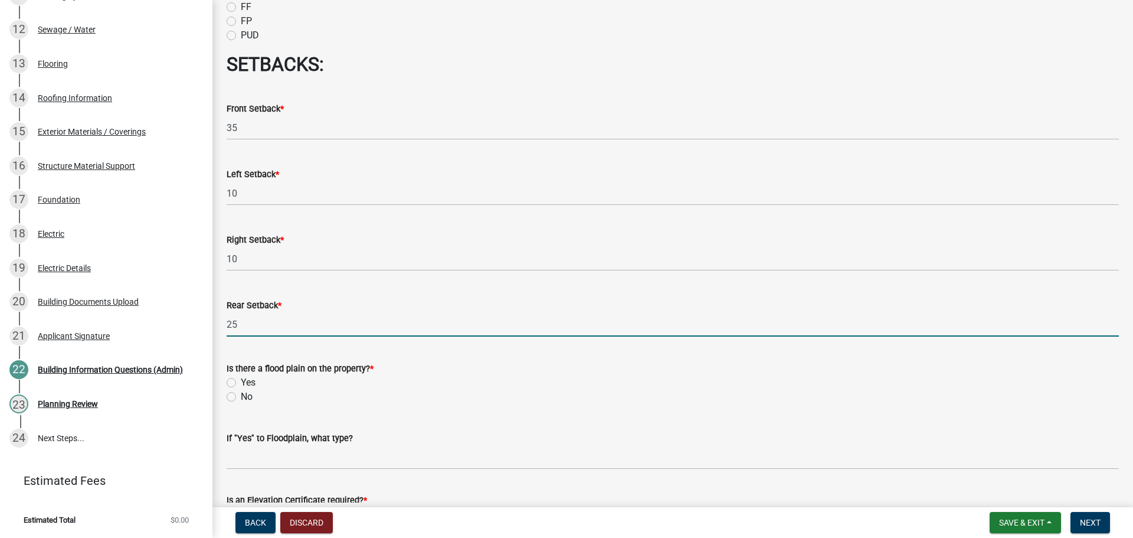
scroll to position [472, 0]
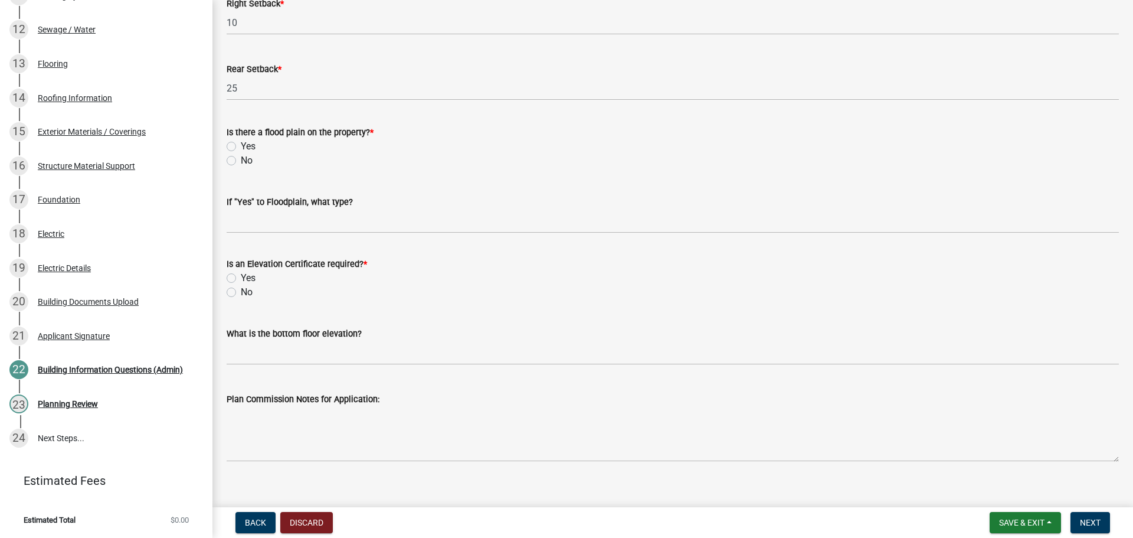
click at [241, 168] on label "No" at bounding box center [247, 160] width 12 height 14
click at [241, 161] on input "No" at bounding box center [245, 157] width 8 height 8
click at [241, 299] on label "No" at bounding box center [247, 292] width 12 height 14
click at [241, 293] on input "No" at bounding box center [245, 289] width 8 height 8
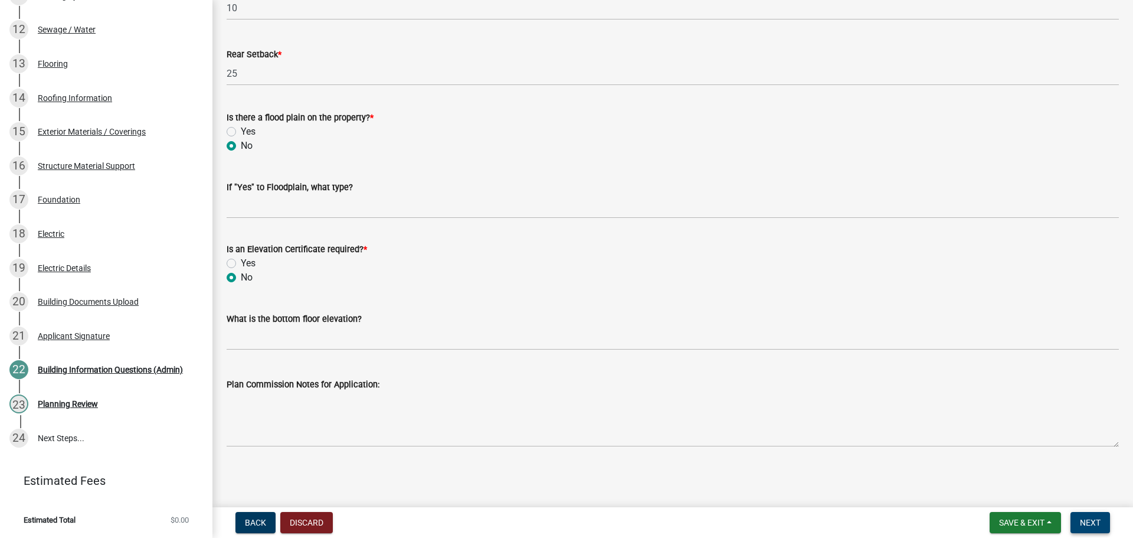
click at [1098, 521] on span "Next" at bounding box center [1090, 522] width 21 height 9
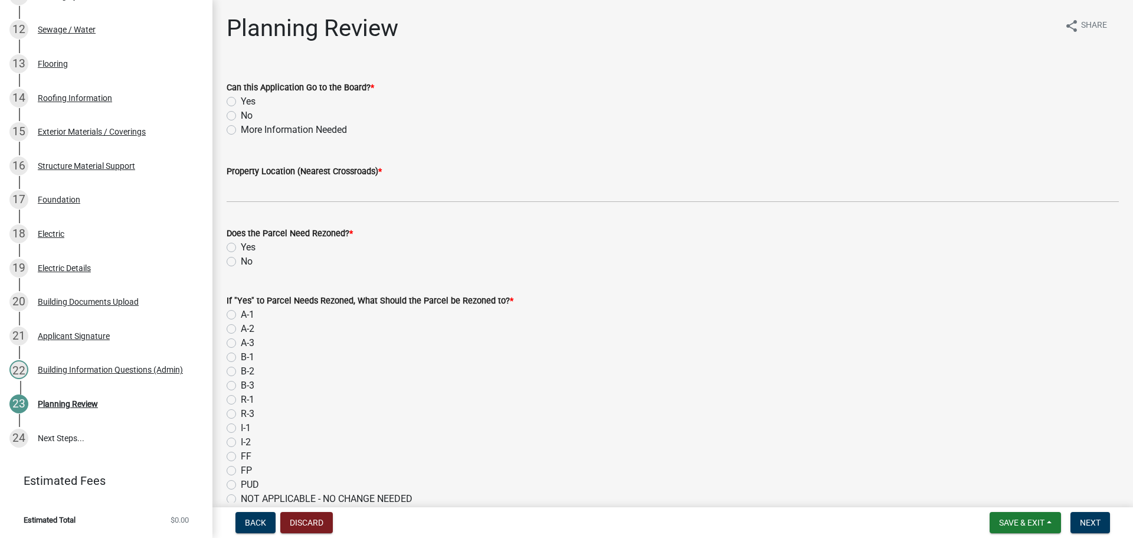
click at [241, 109] on label "Yes" at bounding box center [248, 101] width 15 height 14
click at [241, 102] on input "Yes" at bounding box center [245, 98] width 8 height 8
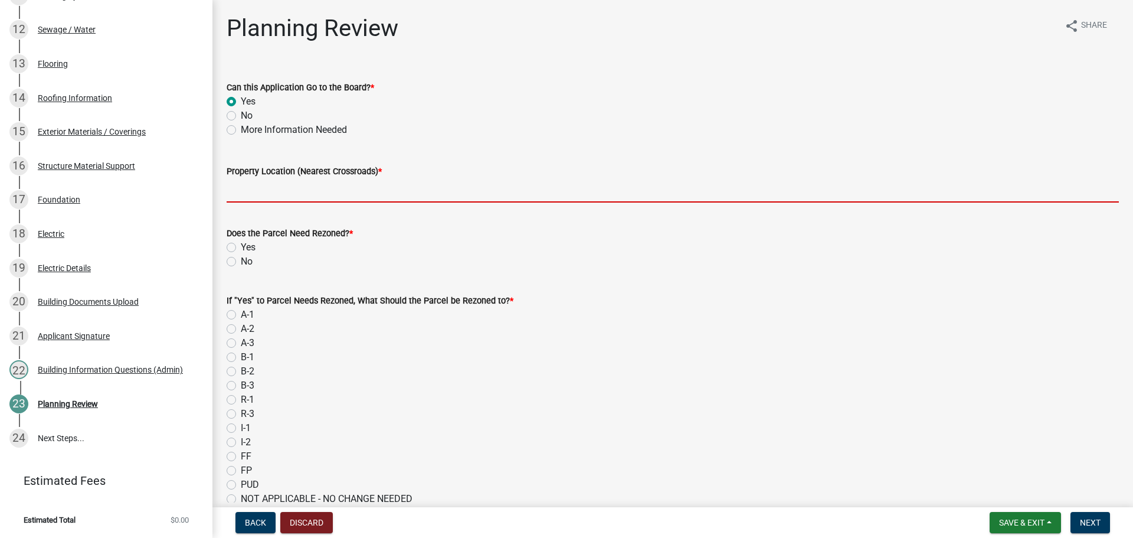
click at [279, 202] on input "Property Location (Nearest Crossroads) *" at bounding box center [673, 190] width 893 height 24
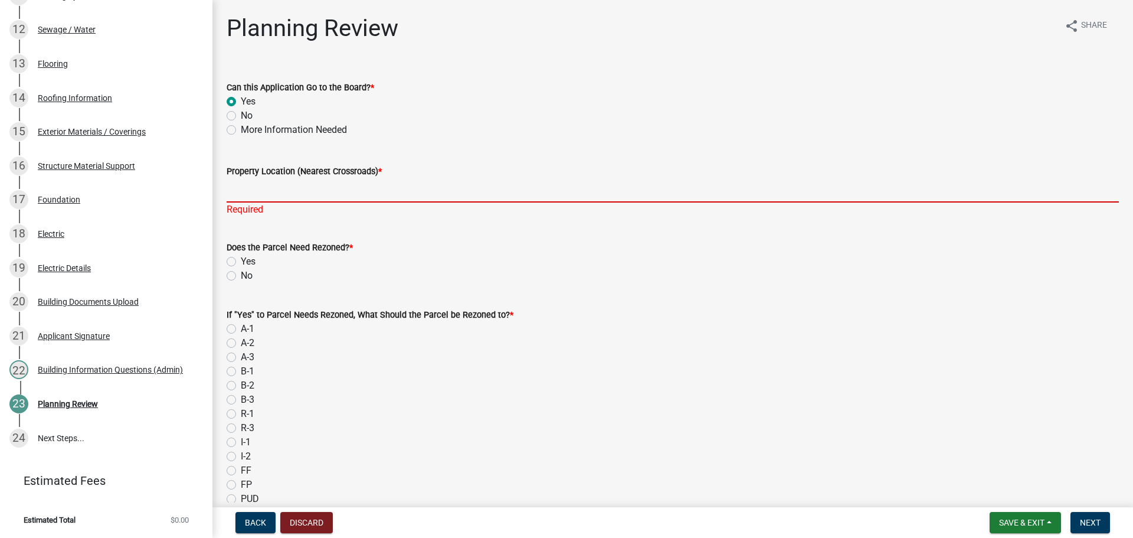
click at [318, 202] on input "Property Location (Nearest Crossroads) *" at bounding box center [673, 190] width 893 height 24
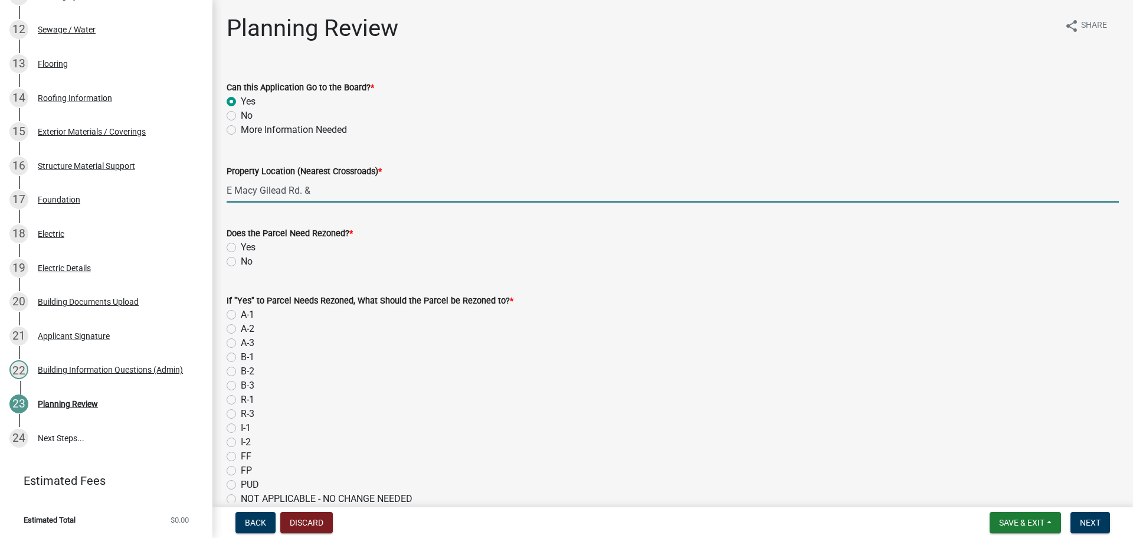
click at [388, 202] on input "E Macy Gilead Rd. &" at bounding box center [673, 190] width 893 height 24
click at [241, 269] on label "No" at bounding box center [247, 261] width 12 height 14
click at [241, 262] on input "No" at bounding box center [245, 258] width 8 height 8
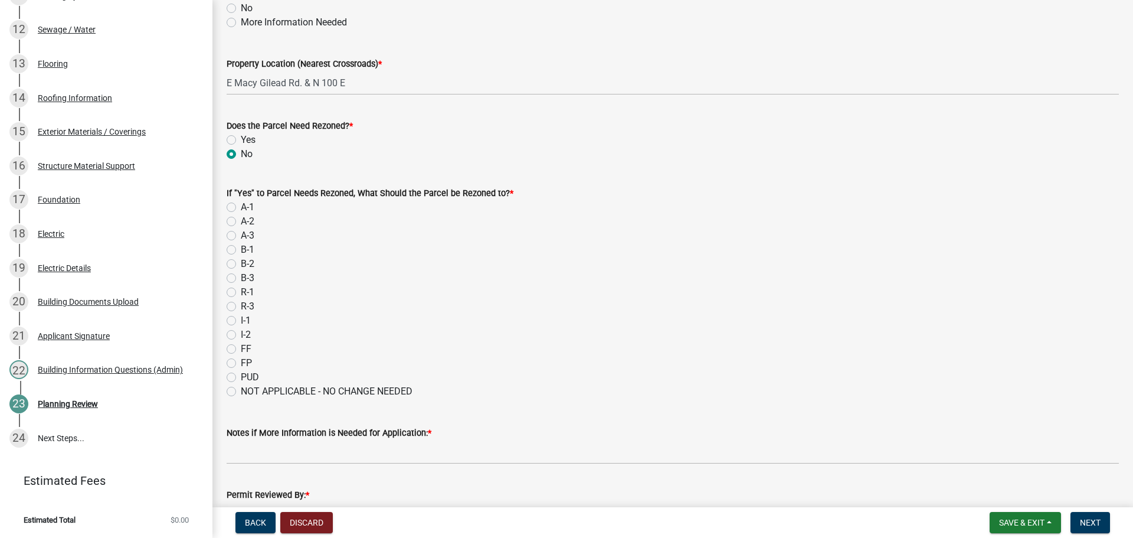
scroll to position [118, 0]
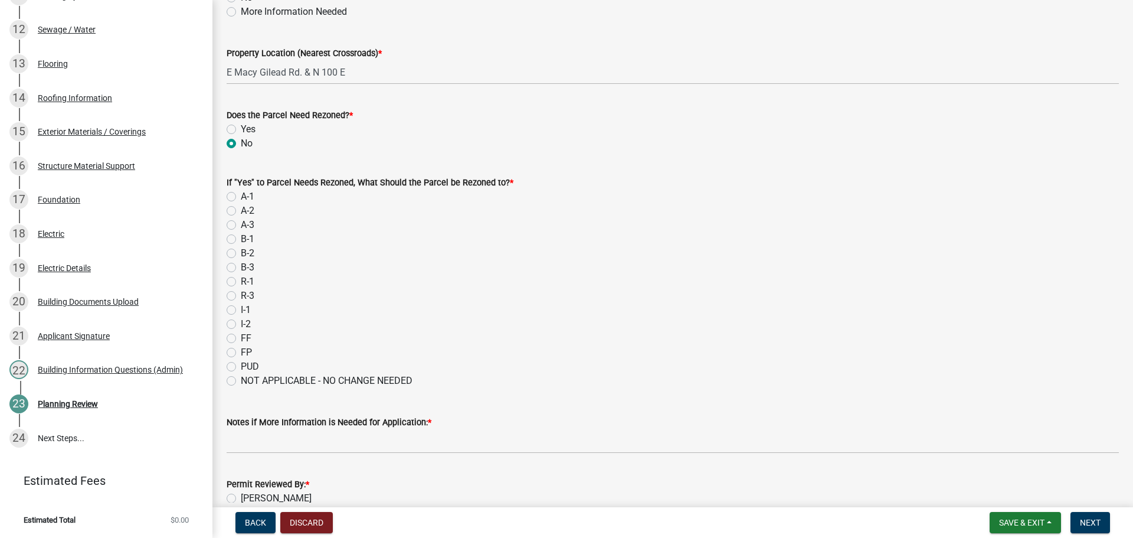
click at [241, 388] on label "NOT APPLICABLE - NO CHANGE NEEDED" at bounding box center [327, 381] width 172 height 14
click at [241, 381] on input "NOT APPLICABLE - NO CHANGE NEEDED" at bounding box center [245, 378] width 8 height 8
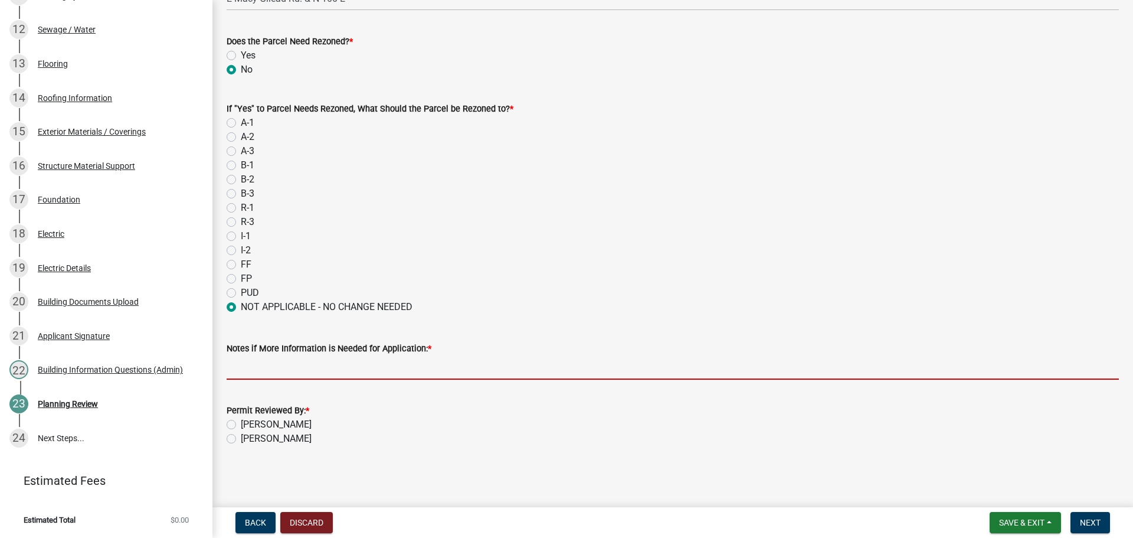
click at [274, 361] on input "Notes if More Information is Needed for Application: *" at bounding box center [673, 367] width 893 height 24
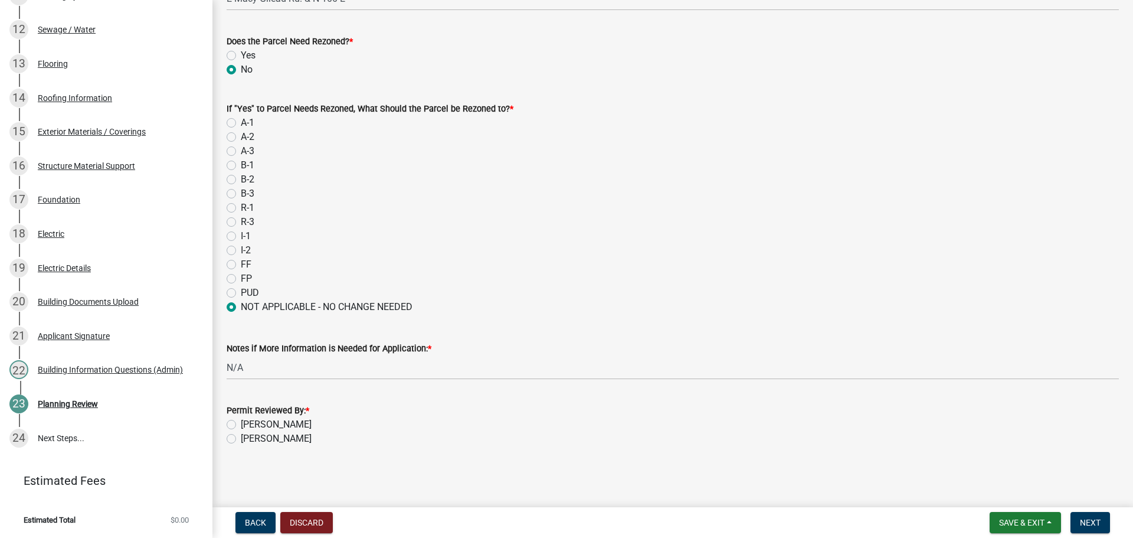
click at [241, 438] on label "[PERSON_NAME]" at bounding box center [276, 439] width 71 height 14
click at [241, 438] on input "[PERSON_NAME]" at bounding box center [245, 436] width 8 height 8
click at [1073, 516] on button "Next" at bounding box center [1091, 522] width 40 height 21
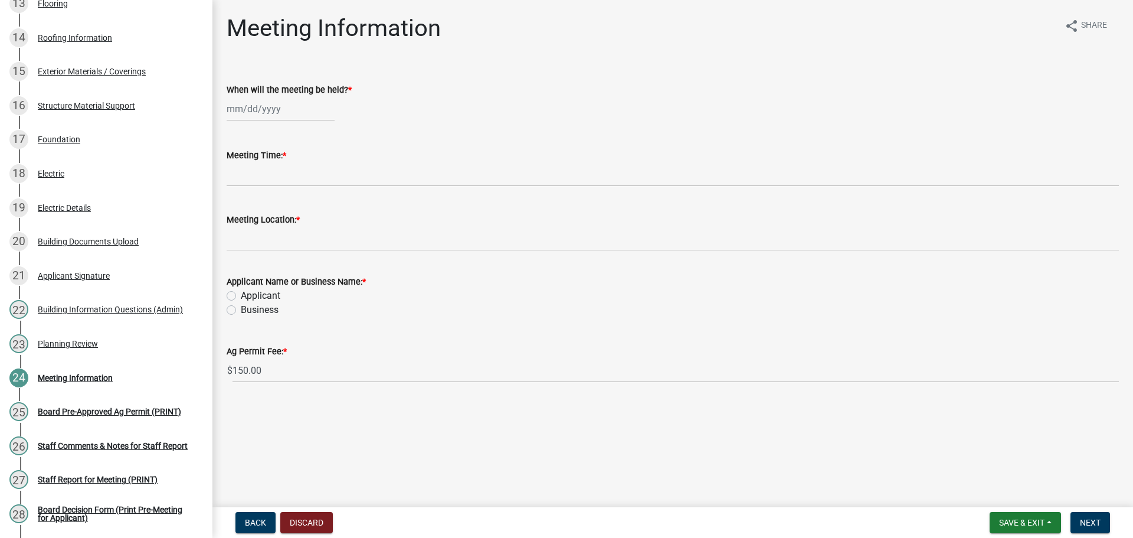
scroll to position [961, 0]
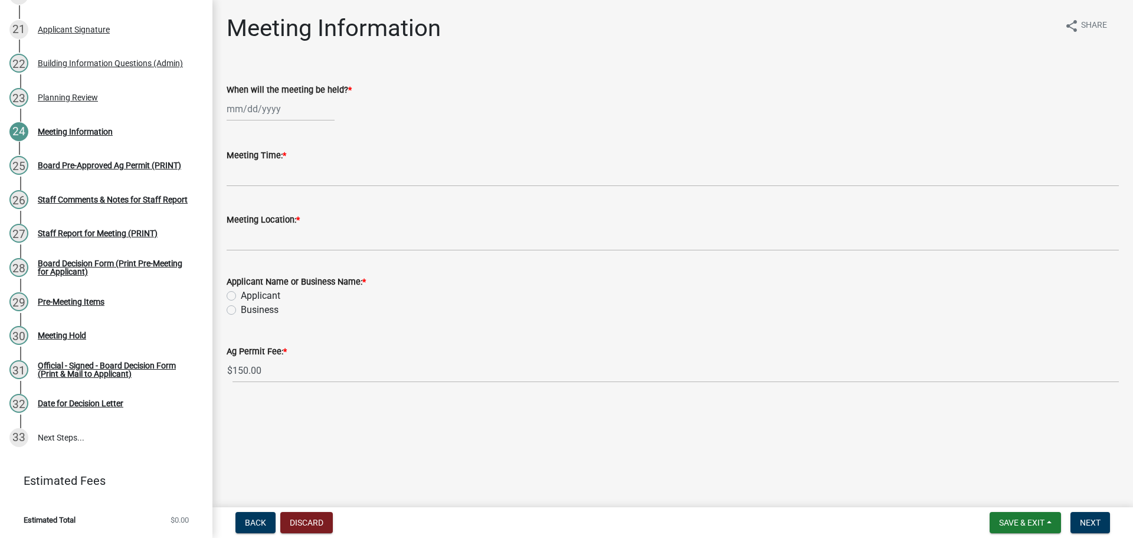
click at [268, 121] on div at bounding box center [281, 109] width 108 height 24
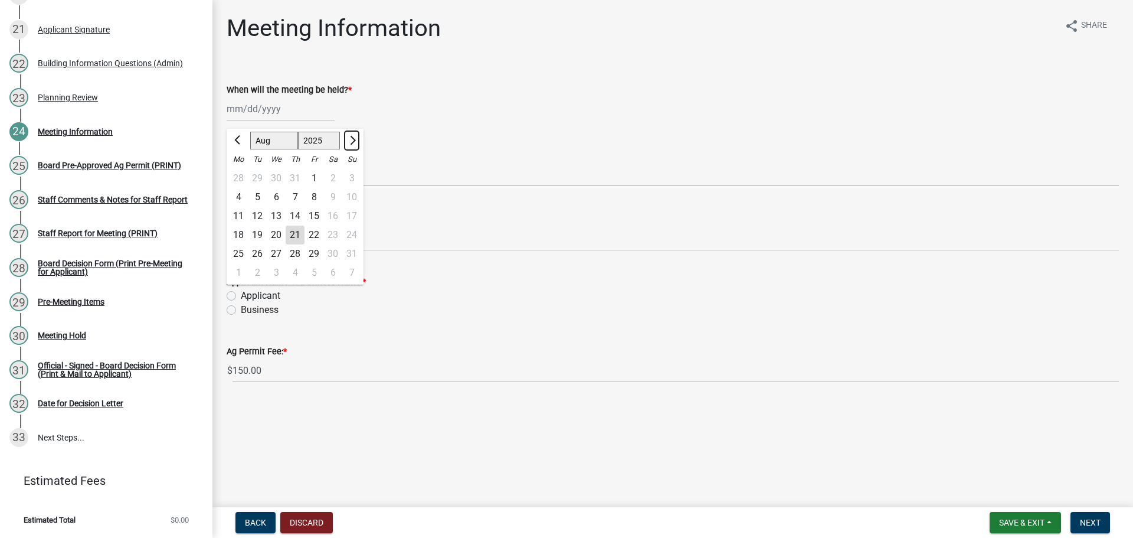
click at [359, 142] on button "Next month" at bounding box center [352, 140] width 14 height 19
click at [286, 207] on div "10" at bounding box center [276, 197] width 19 height 19
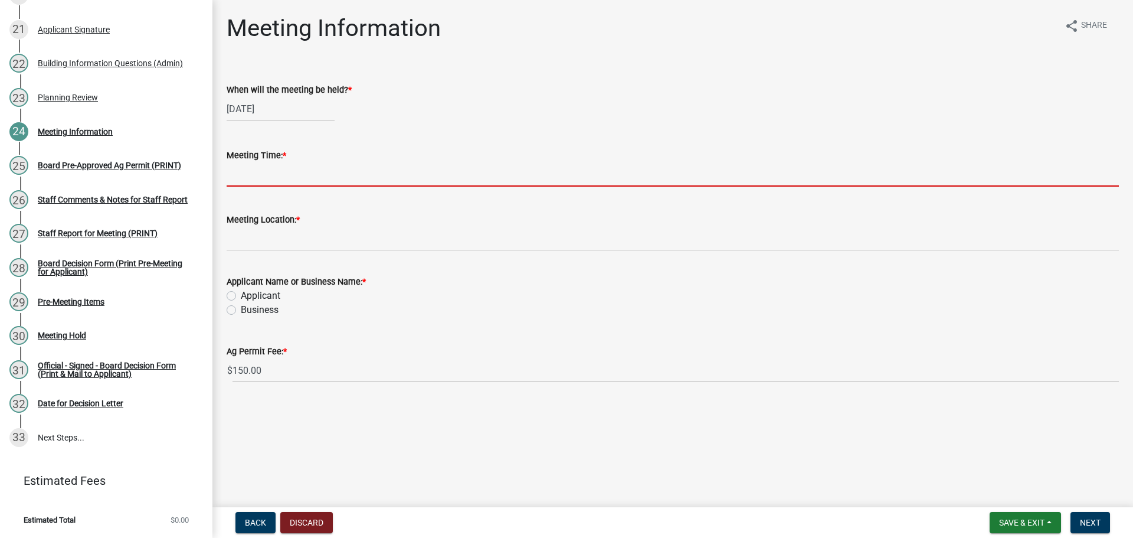
click at [272, 187] on input "Meeting Time: *" at bounding box center [673, 174] width 893 height 24
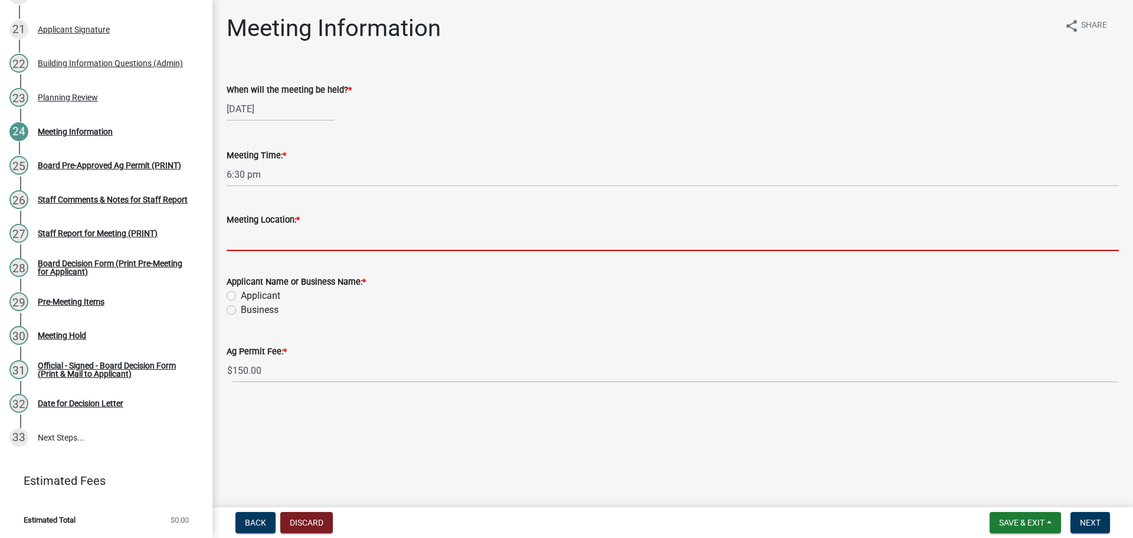
click at [264, 251] on input "Meeting Location: *" at bounding box center [673, 239] width 893 height 24
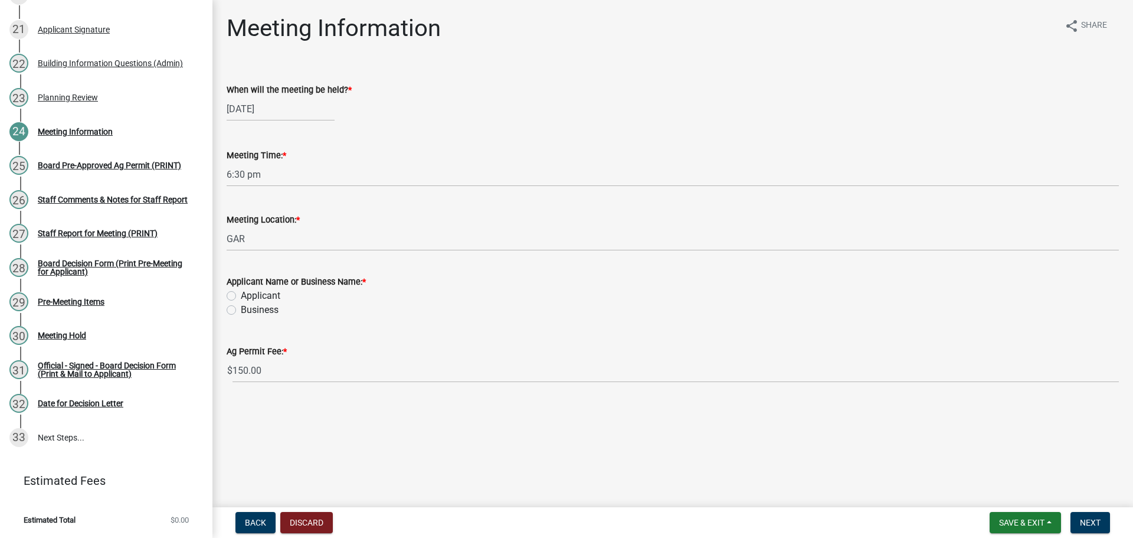
click at [241, 303] on label "Applicant" at bounding box center [261, 296] width 40 height 14
click at [241, 296] on input "Applicant" at bounding box center [245, 293] width 8 height 8
click at [1096, 525] on span "Next" at bounding box center [1090, 522] width 21 height 9
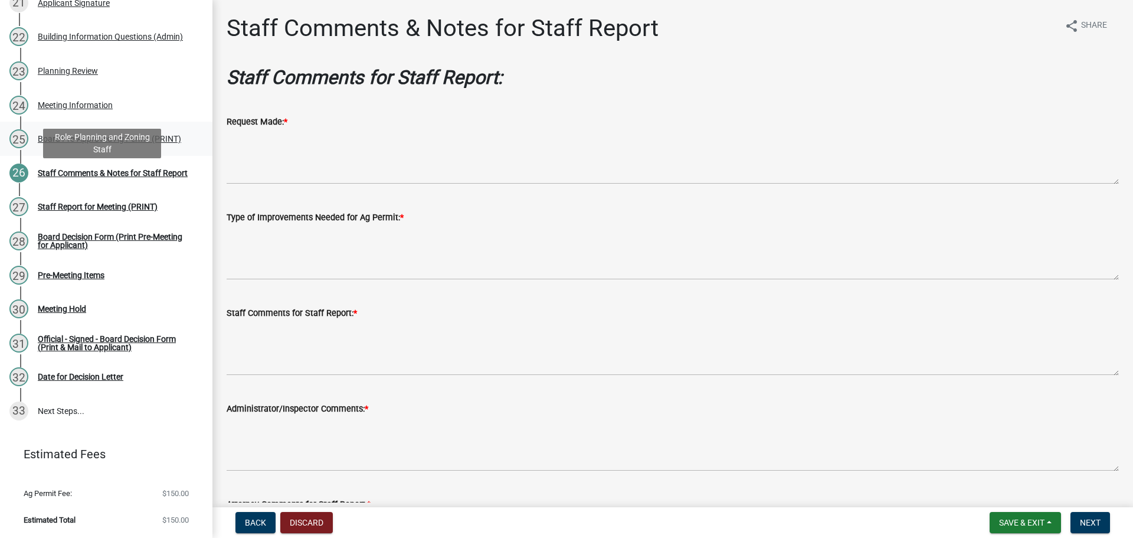
click at [124, 143] on div "Board Pre-Approved Ag Permit (PRINT)" at bounding box center [109, 139] width 143 height 8
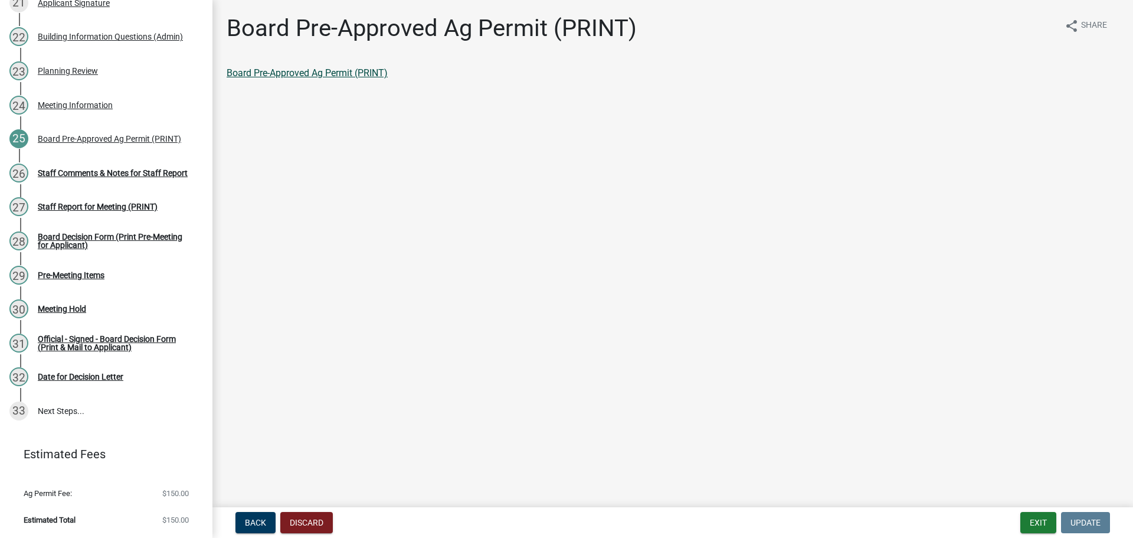
click at [312, 79] on link "Board Pre-Approved Ag Permit (PRINT)" at bounding box center [307, 72] width 161 height 11
click at [90, 224] on link "27 Staff Report for Meeting (PRINT)" at bounding box center [106, 207] width 213 height 34
click at [94, 177] on div "Staff Comments & Notes for Staff Report" at bounding box center [113, 173] width 150 height 8
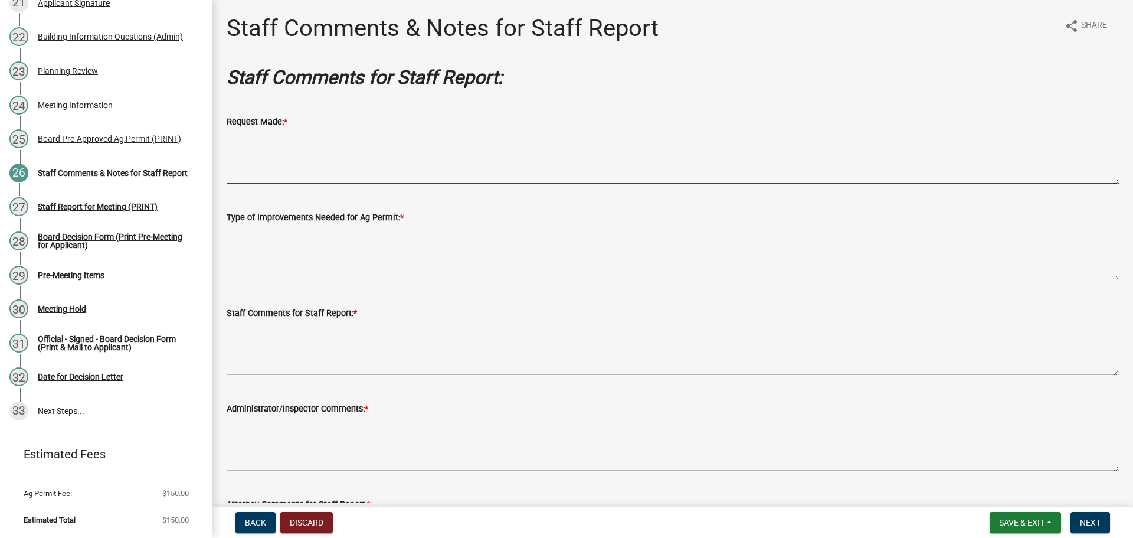
click at [302, 169] on textarea "Request Made: *" at bounding box center [673, 156] width 893 height 55
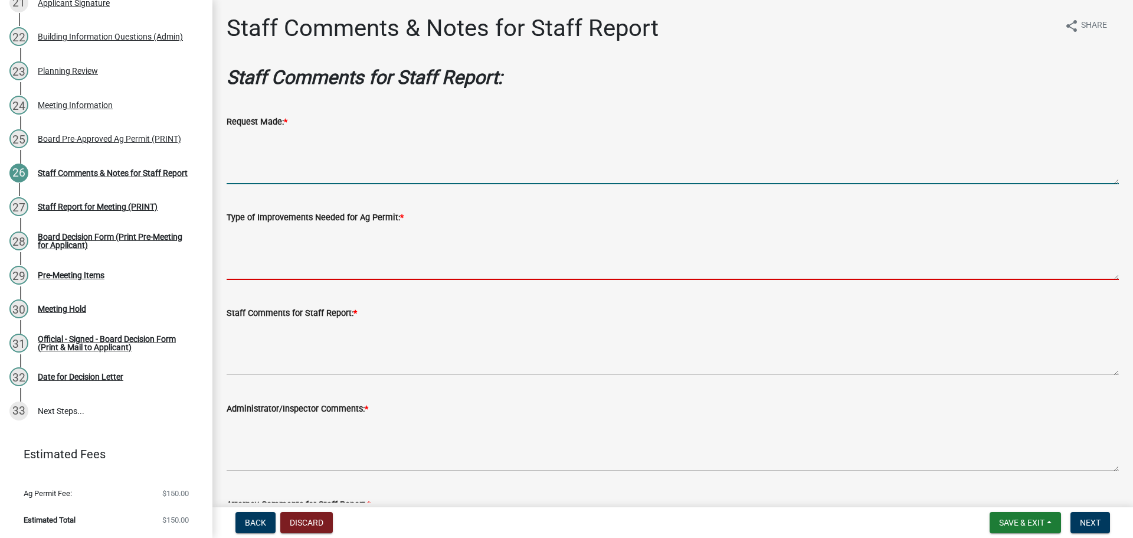
click at [304, 270] on textarea "Type of Improvements Needed for Ag Permit: *" at bounding box center [673, 251] width 893 height 55
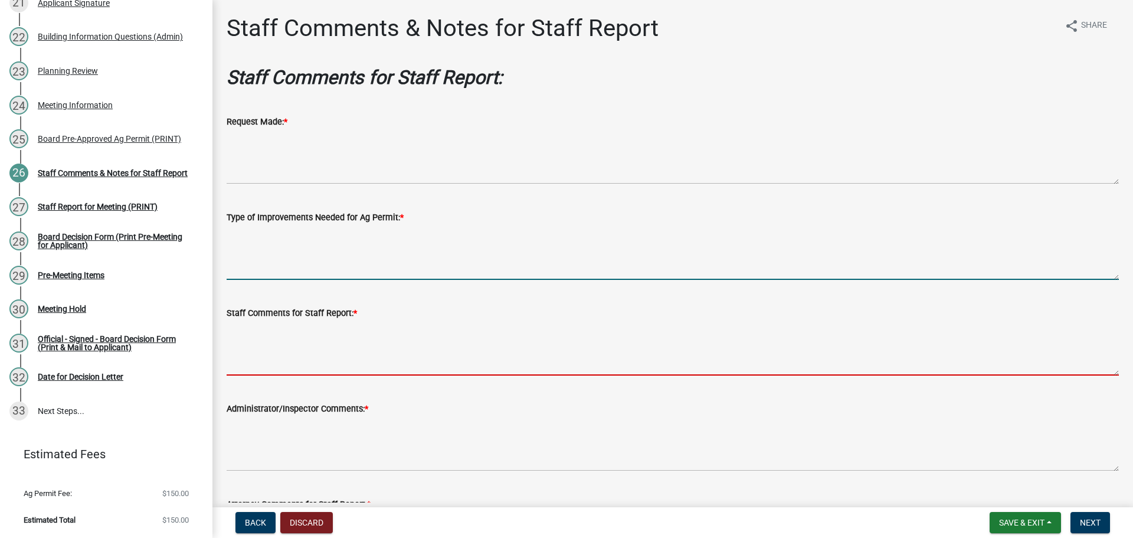
click at [302, 375] on textarea "Staff Comments for Staff Report: *" at bounding box center [673, 347] width 893 height 55
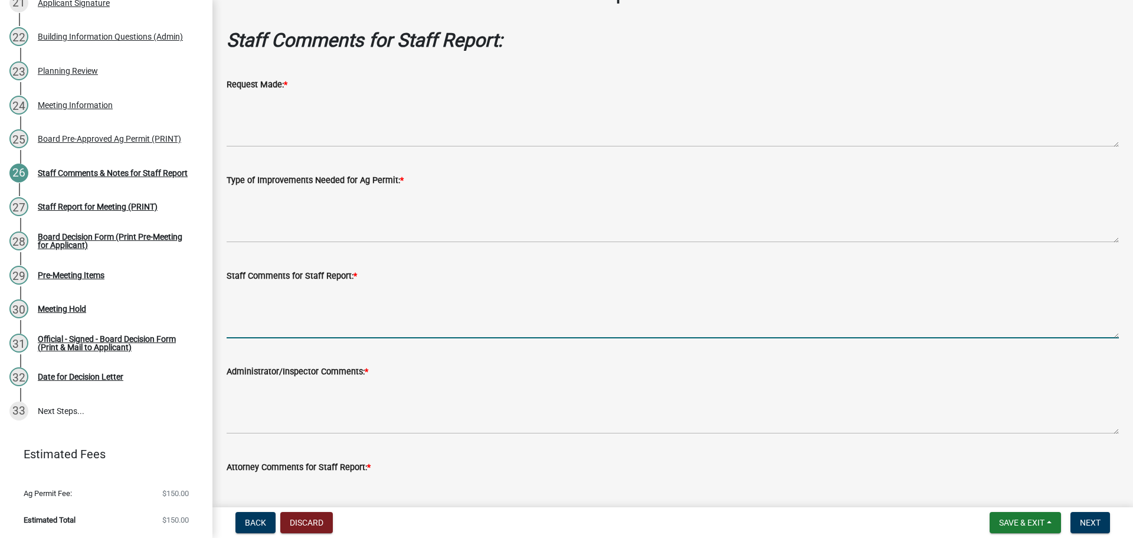
scroll to position [177, 0]
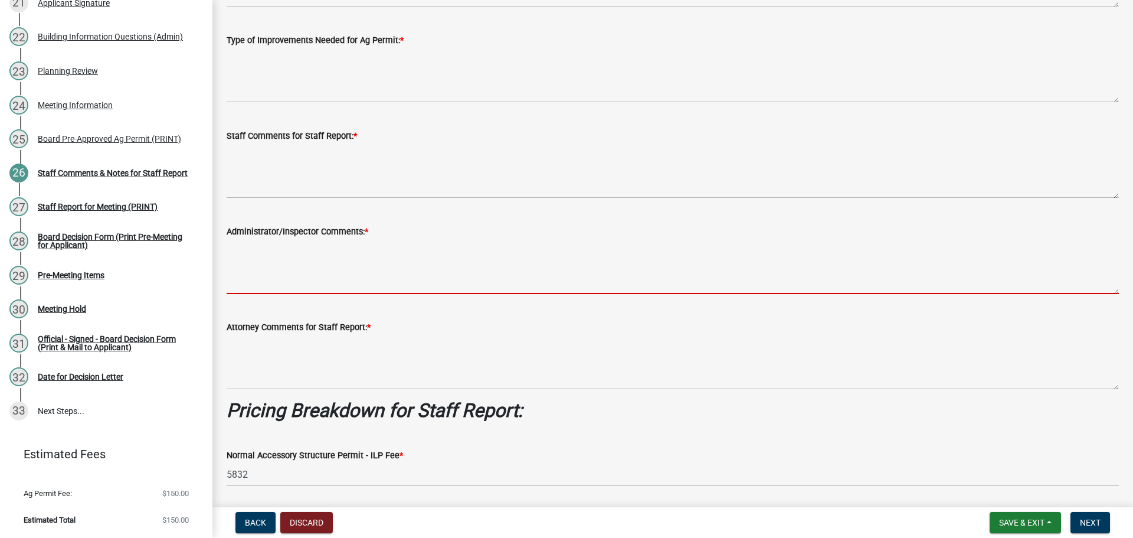
click at [260, 294] on textarea "Administrator/Inspector Comments: *" at bounding box center [673, 265] width 893 height 55
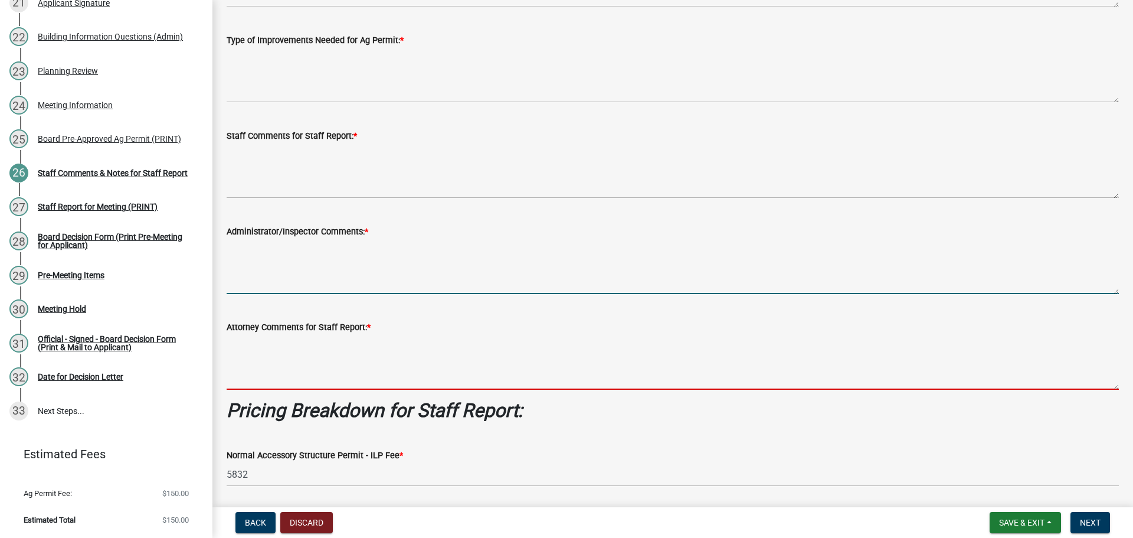
click at [279, 390] on textarea "Attorney Comments for Staff Report: *" at bounding box center [673, 361] width 893 height 55
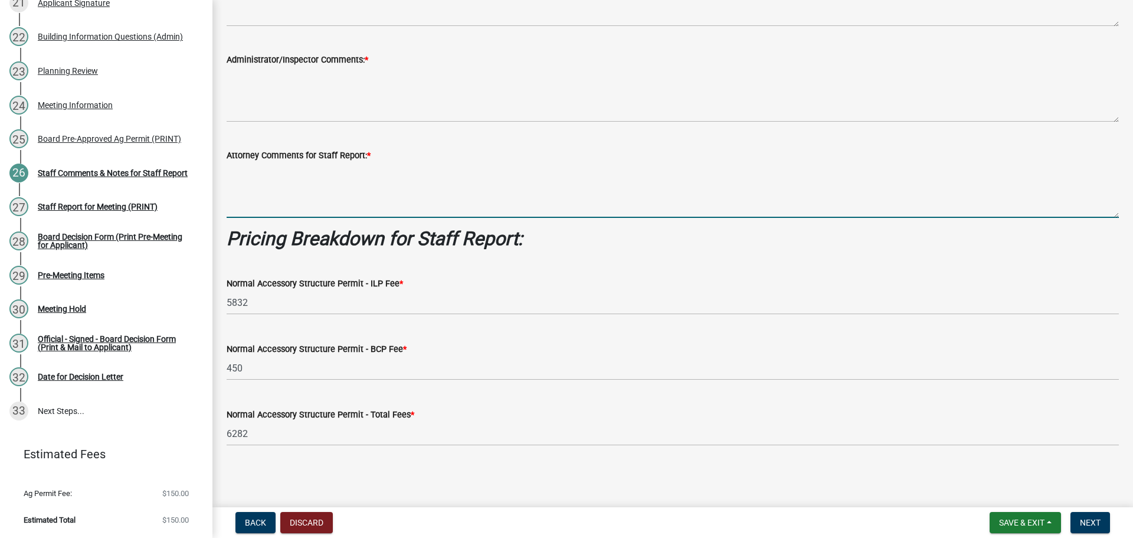
scroll to position [450, 0]
click at [1089, 519] on span "Next" at bounding box center [1090, 522] width 21 height 9
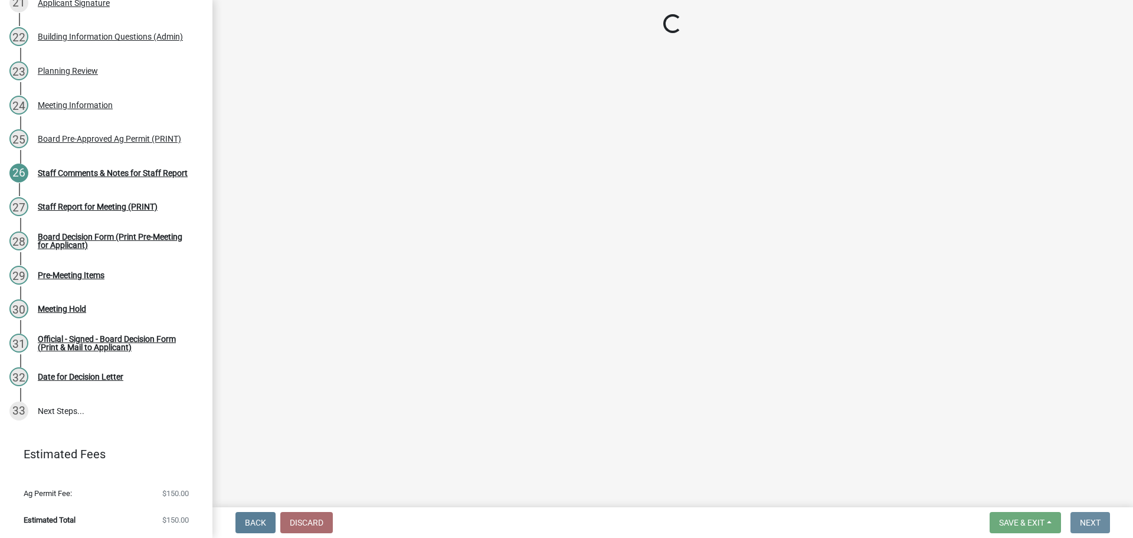
scroll to position [0, 0]
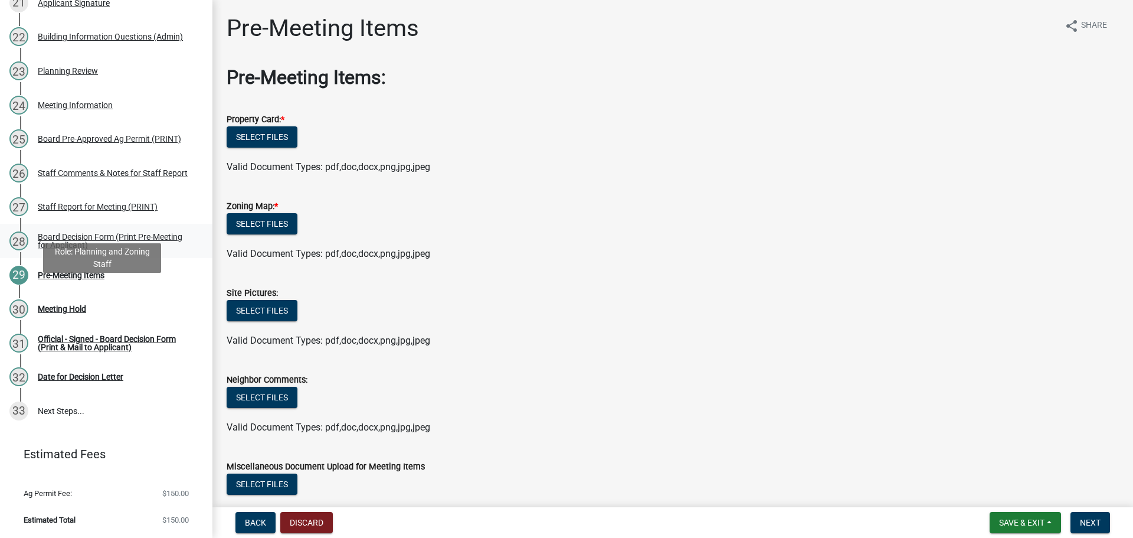
click at [86, 249] on div "Board Decision Form (Print Pre-Meeting for Applicant)" at bounding box center [116, 241] width 156 height 17
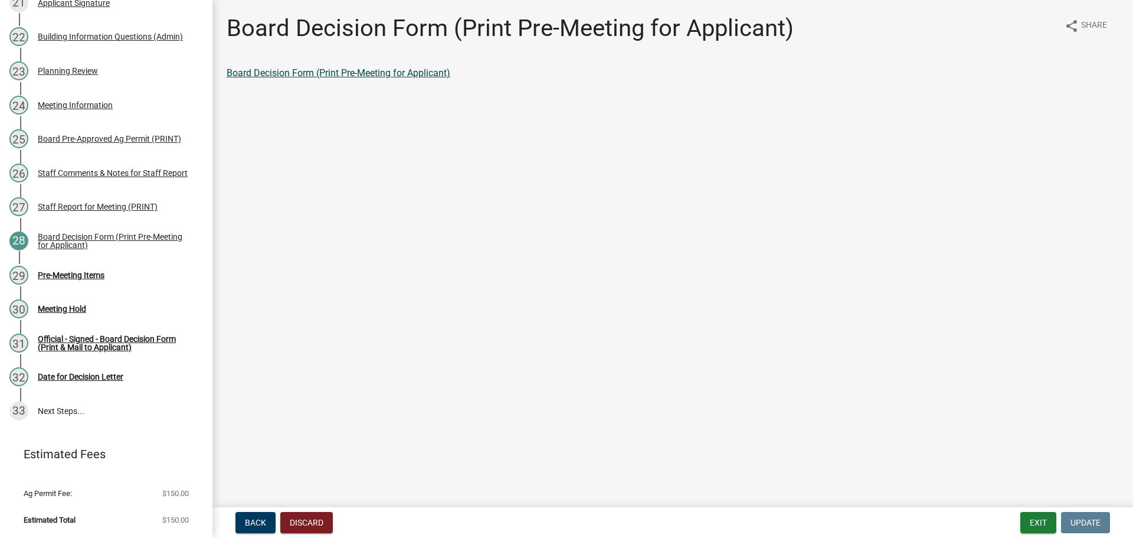
click at [378, 79] on link "Board Decision Form (Print Pre-Meeting for Applicant)" at bounding box center [339, 72] width 224 height 11
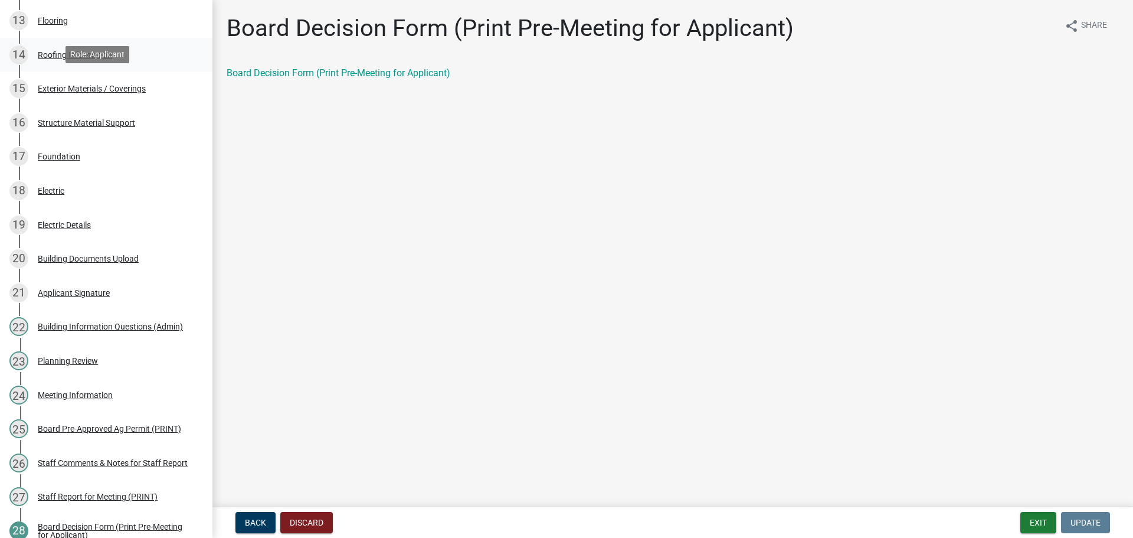
scroll to position [826, 0]
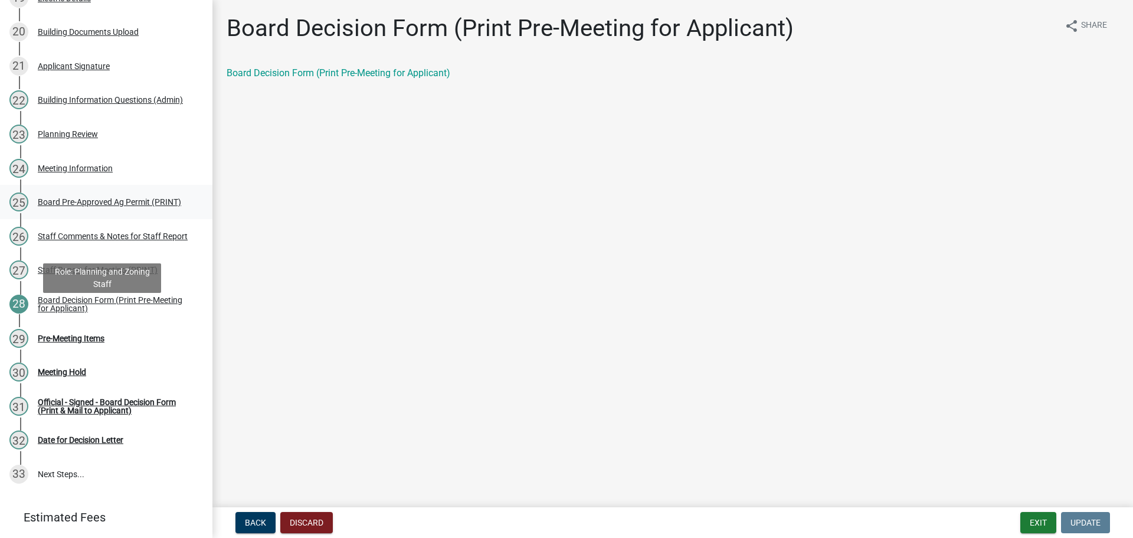
click at [103, 206] on div "Board Pre-Approved Ag Permit (PRINT)" at bounding box center [109, 202] width 143 height 8
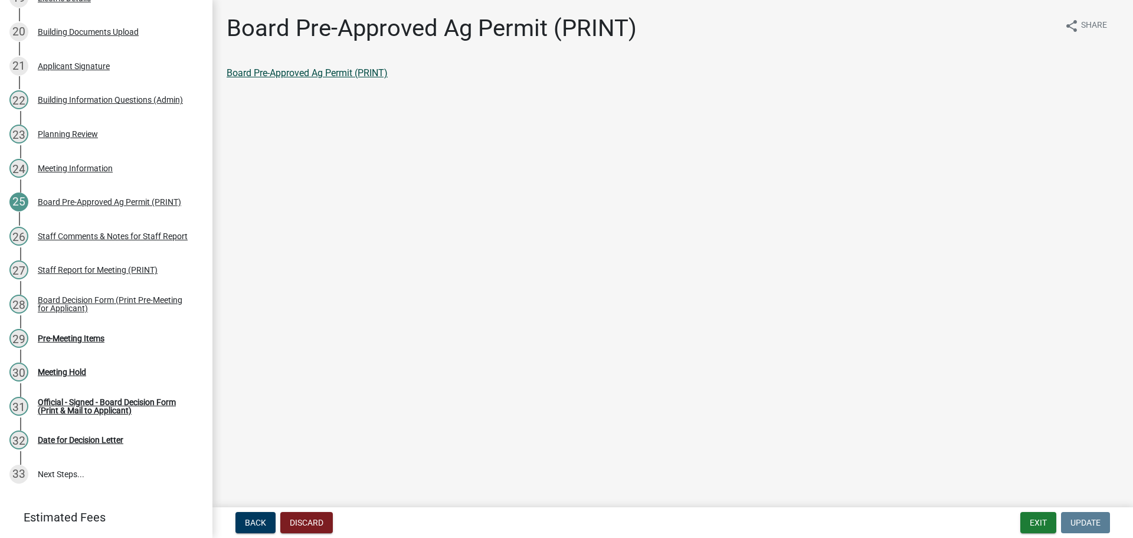
click at [295, 79] on link "Board Pre-Approved Ag Permit (PRINT)" at bounding box center [307, 72] width 161 height 11
click at [81, 312] on div "Board Decision Form (Print Pre-Meeting for Applicant)" at bounding box center [116, 304] width 156 height 17
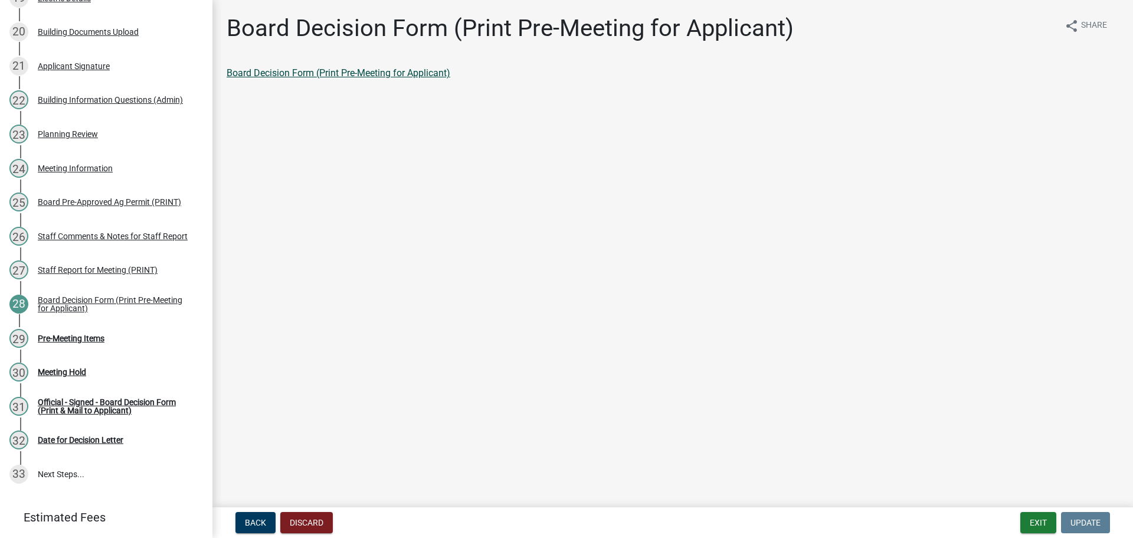
click at [397, 79] on link "Board Decision Form (Print Pre-Meeting for Applicant)" at bounding box center [339, 72] width 224 height 11
click at [116, 240] on div "Staff Comments & Notes for Staff Report" at bounding box center [113, 236] width 150 height 8
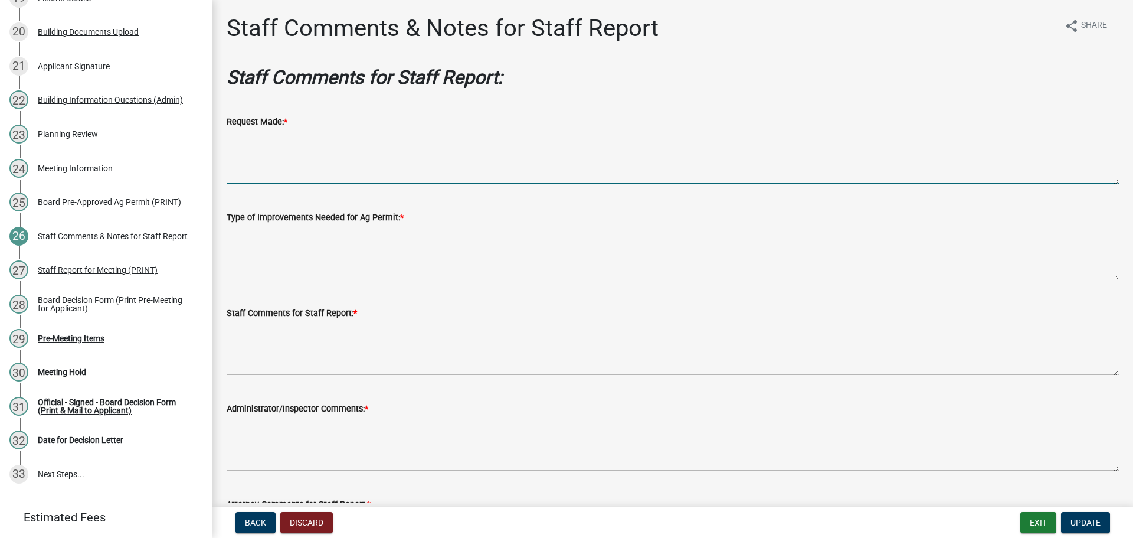
click at [340, 171] on textarea "Request Made: *" at bounding box center [673, 156] width 893 height 55
click at [413, 162] on textarea "To build a 38,880-square-foot" at bounding box center [673, 156] width 893 height 55
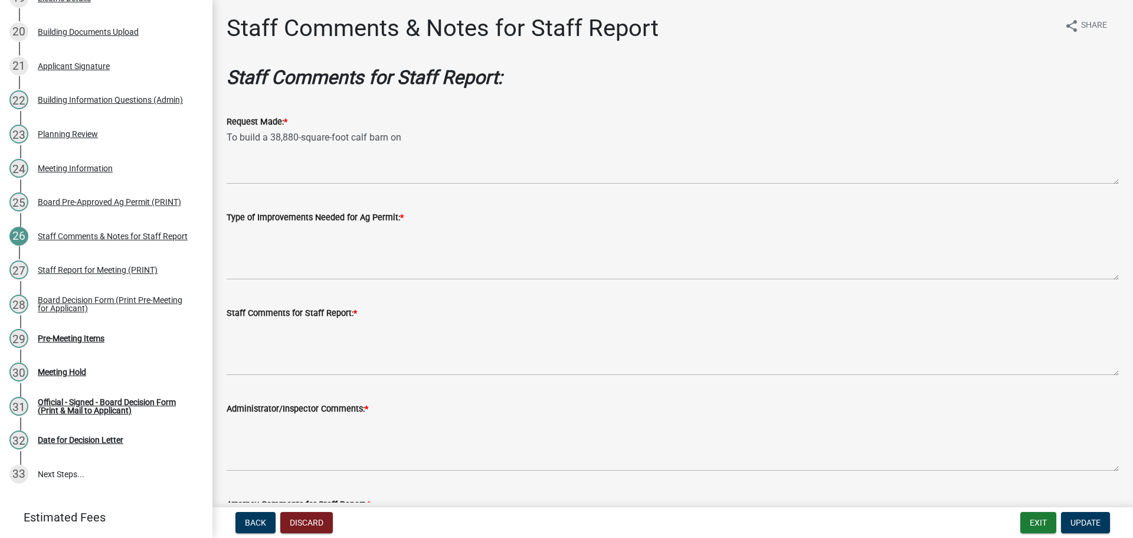
click at [515, 129] on div "Request Made: *" at bounding box center [673, 122] width 893 height 14
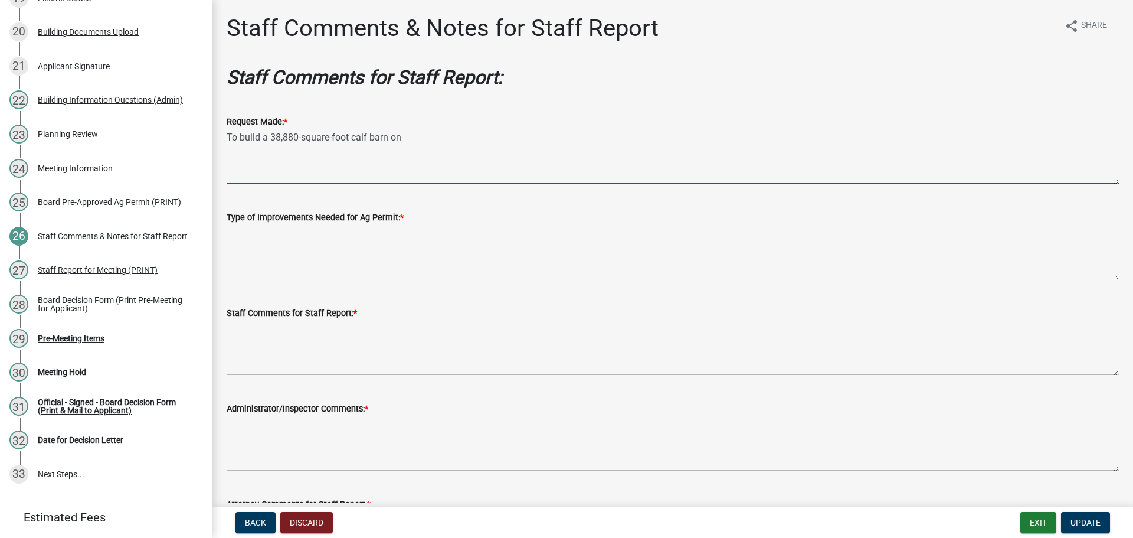
click at [478, 157] on textarea "To build a 38,880-square-foot calf barn on" at bounding box center [673, 156] width 893 height 55
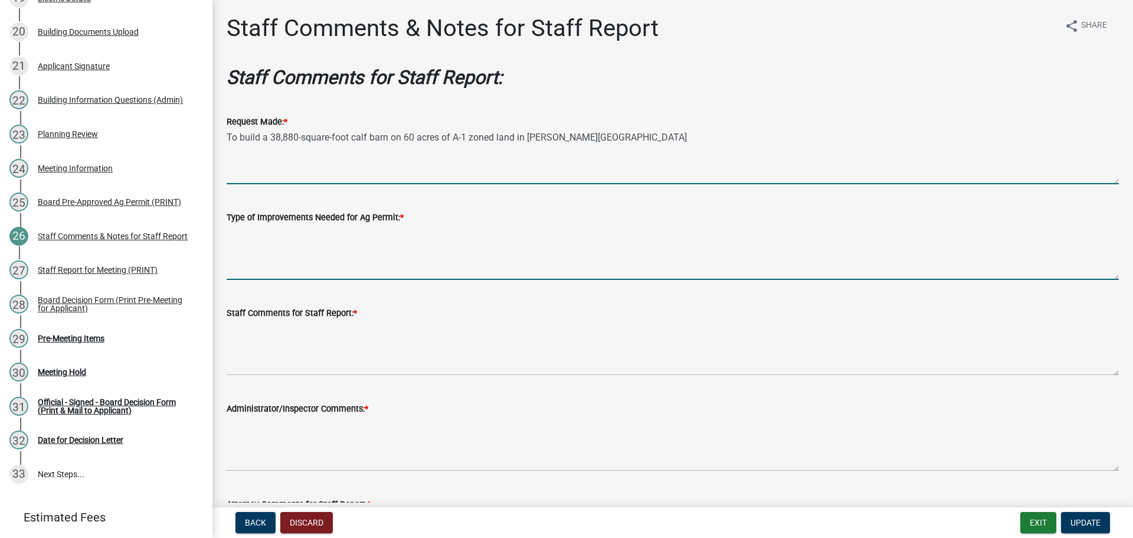
click at [400, 280] on textarea "Type of Improvements Needed for Ag Permit: *" at bounding box center [673, 251] width 893 height 55
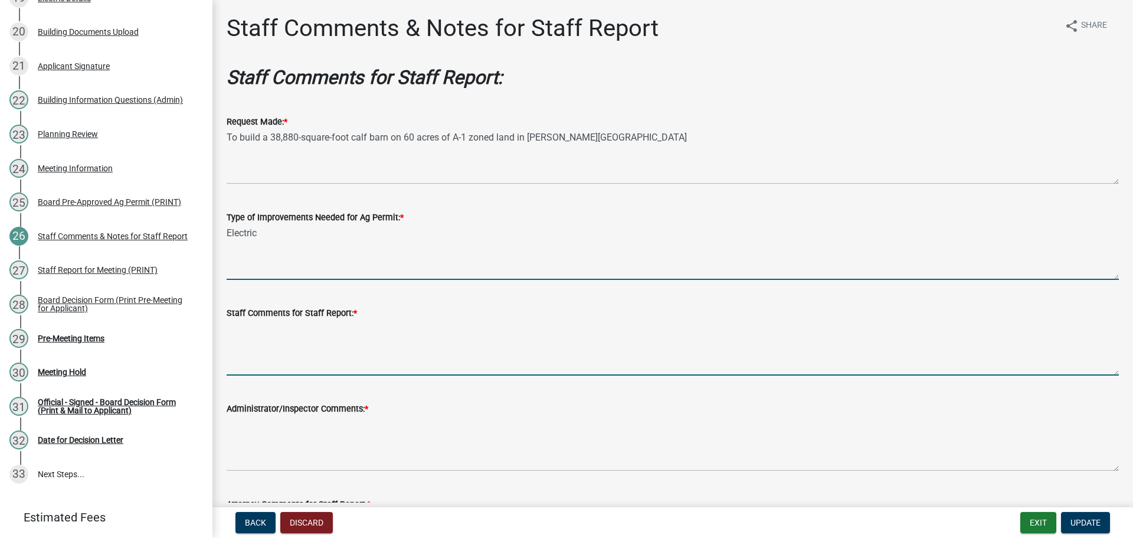
click at [400, 375] on textarea "Staff Comments for Staff Report: *" at bounding box center [673, 347] width 893 height 55
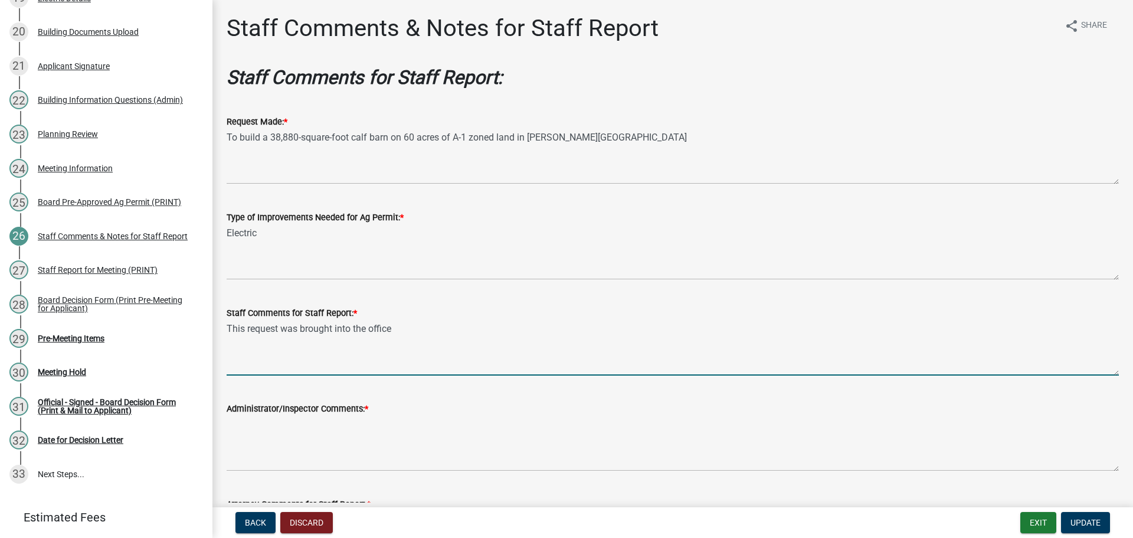
drag, startPoint x: 467, startPoint y: 378, endPoint x: 217, endPoint y: 387, distance: 249.9
click at [217, 387] on div "Staff Comments & Notes for Staff Report share Share Staff Comments for Staff Re…" at bounding box center [673, 415] width 921 height 802
click at [761, 367] on textarea "[PERSON_NAME] brought this request into the office on [DATE]. [PERSON_NAME] wou…" at bounding box center [673, 347] width 893 height 55
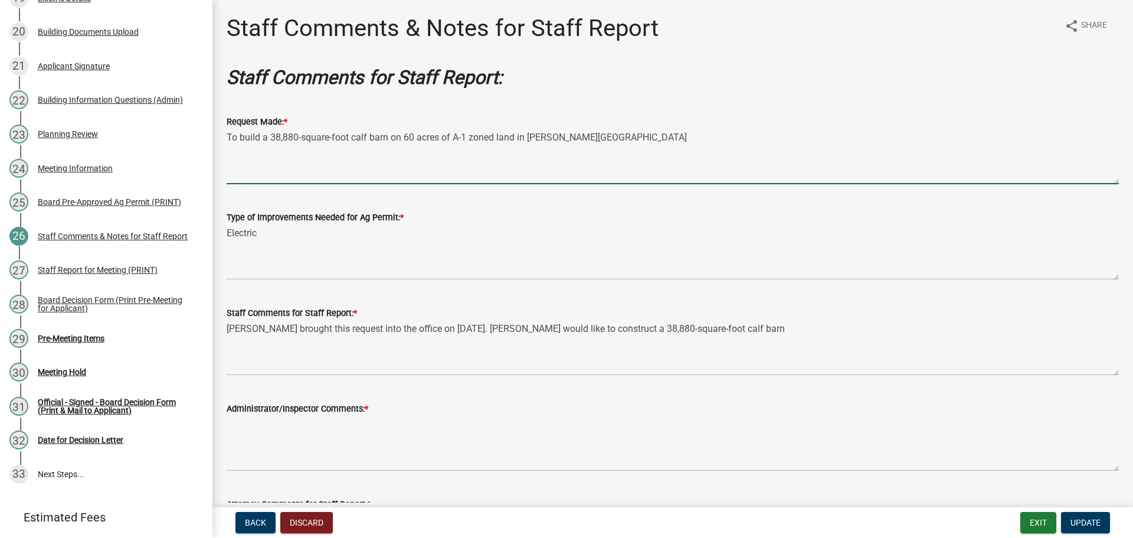
drag, startPoint x: 367, startPoint y: 154, endPoint x: 276, endPoint y: 162, distance: 90.6
click at [276, 162] on textarea "To build a 38,880-square-foot calf barn on 60 acres of A-1 zoned land in [PERSO…" at bounding box center [673, 156] width 893 height 55
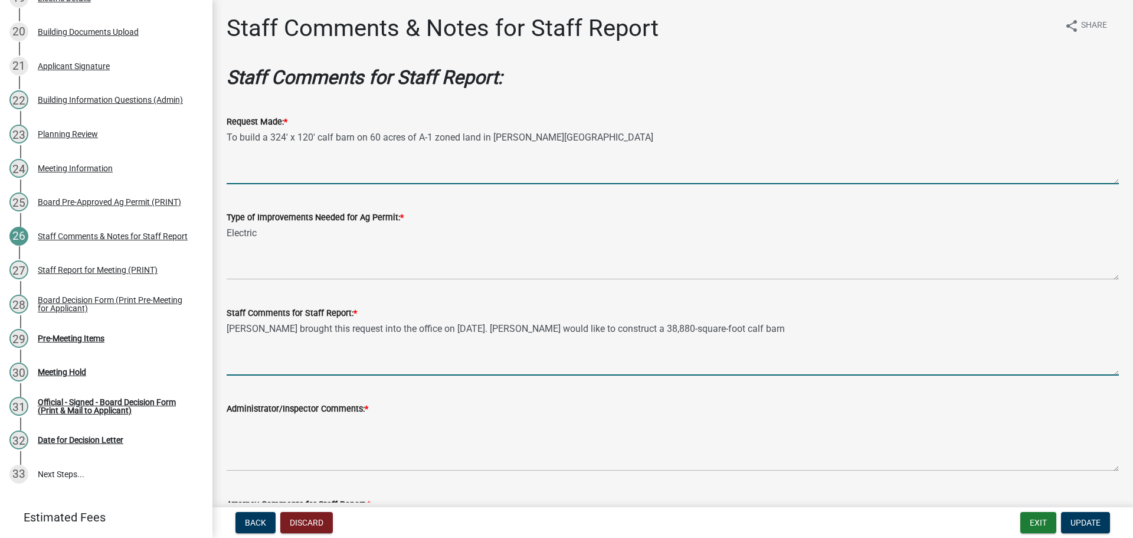
click at [862, 371] on textarea "[PERSON_NAME] brought this request into the office on [DATE]. [PERSON_NAME] wou…" at bounding box center [673, 347] width 893 height 55
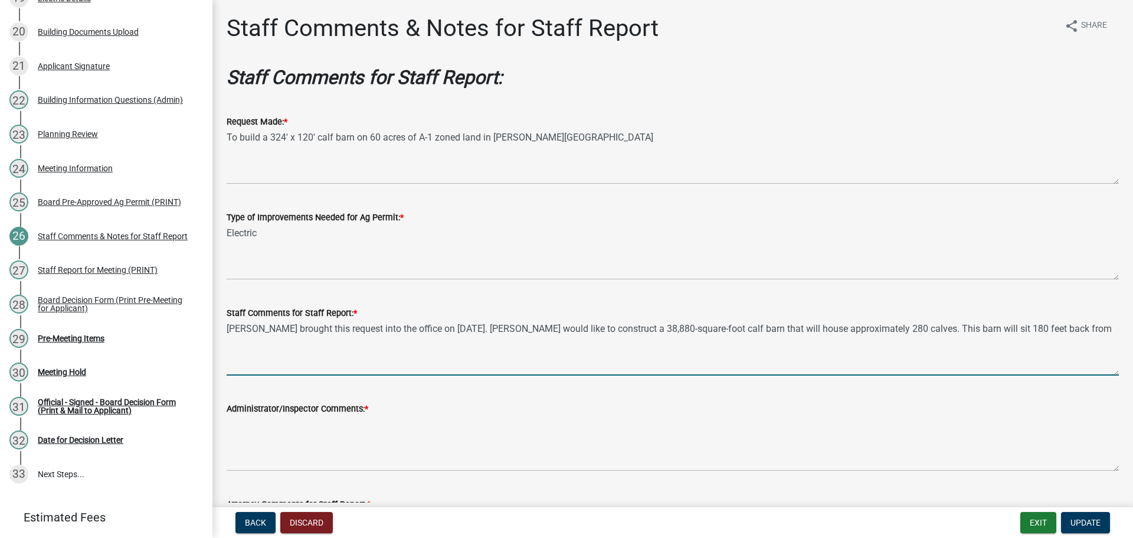
drag, startPoint x: 920, startPoint y: 393, endPoint x: 1094, endPoint y: 371, distance: 175.5
click at [1094, 371] on textarea "[PERSON_NAME] brought this request into the office on [DATE]. [PERSON_NAME] wou…" at bounding box center [673, 347] width 893 height 55
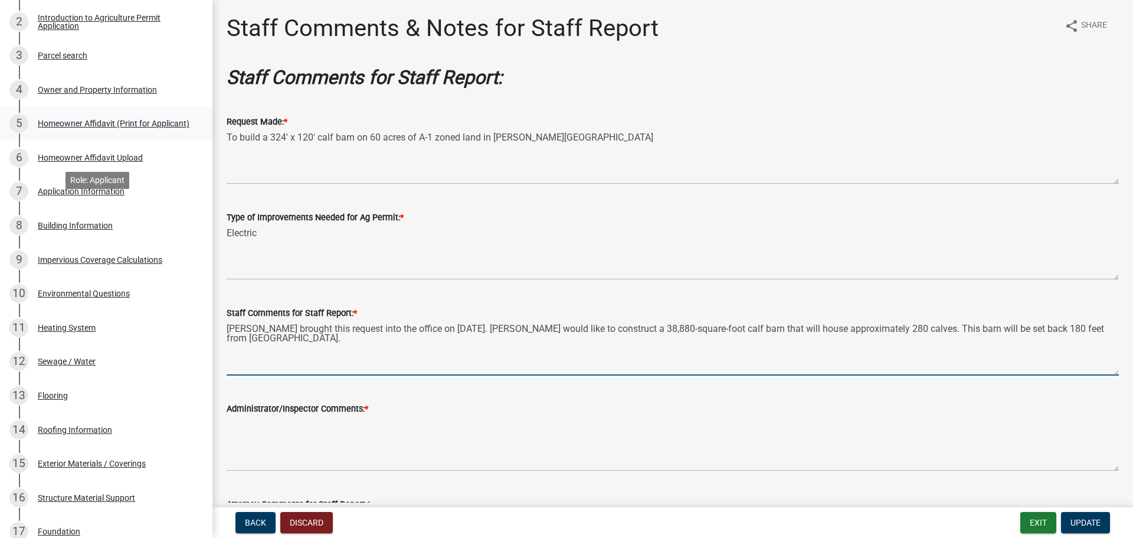
scroll to position [0, 0]
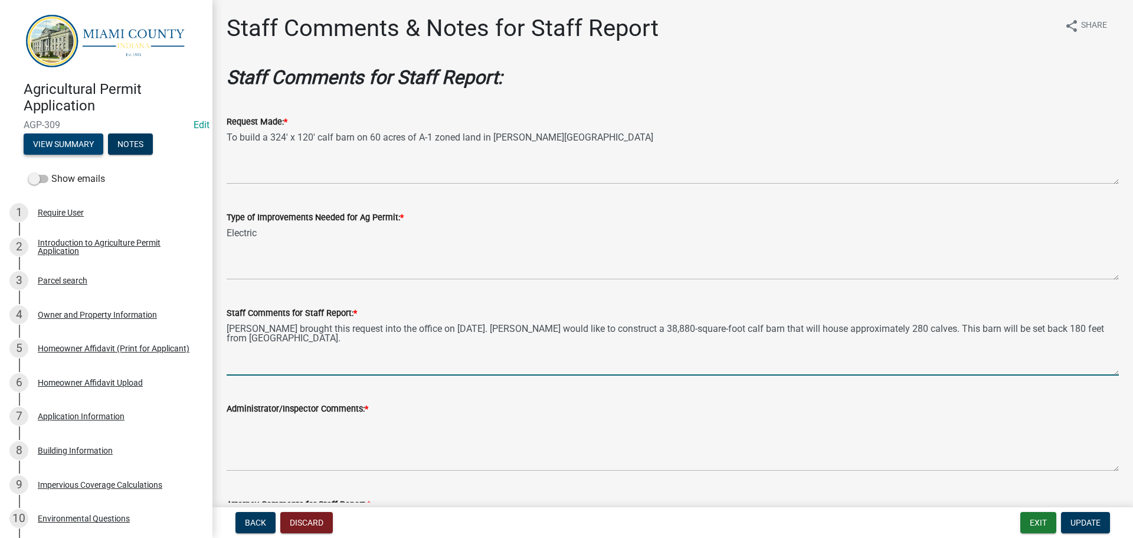
click at [80, 145] on button "View Summary" at bounding box center [64, 143] width 80 height 21
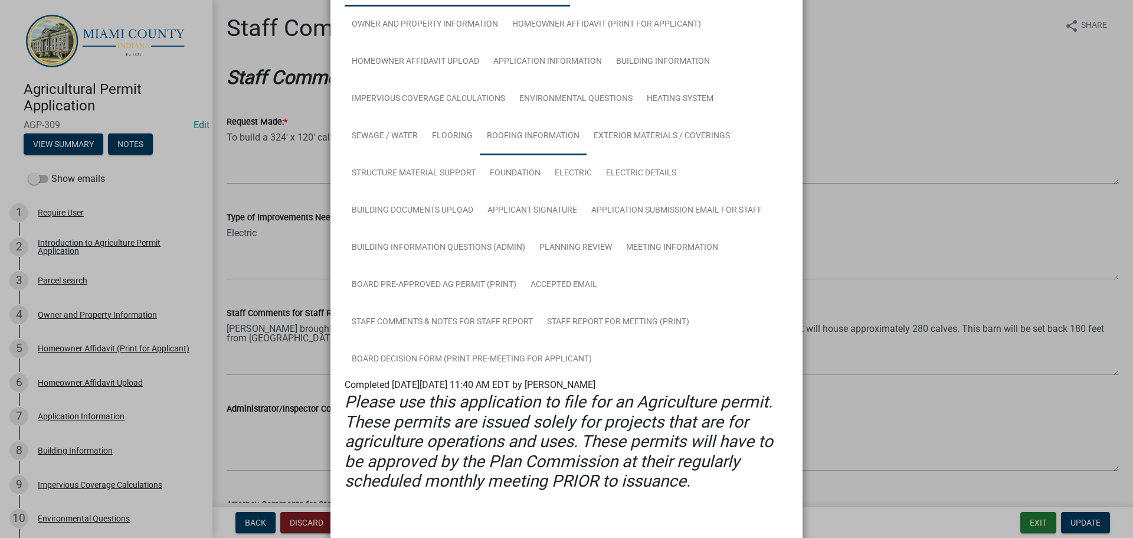
scroll to position [118, 0]
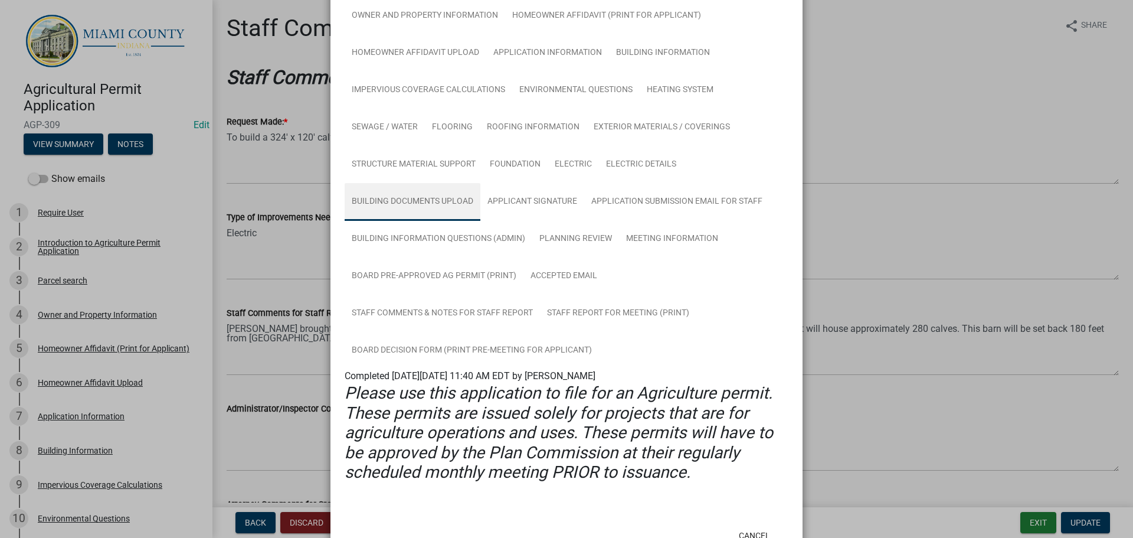
click at [467, 221] on link "Building Documents Upload" at bounding box center [413, 202] width 136 height 38
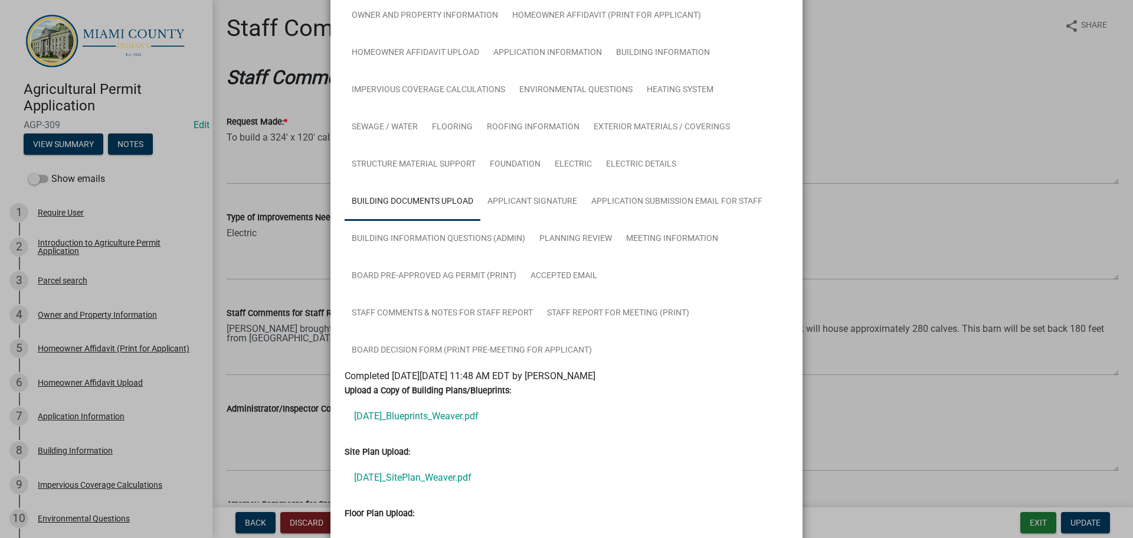
scroll to position [295, 0]
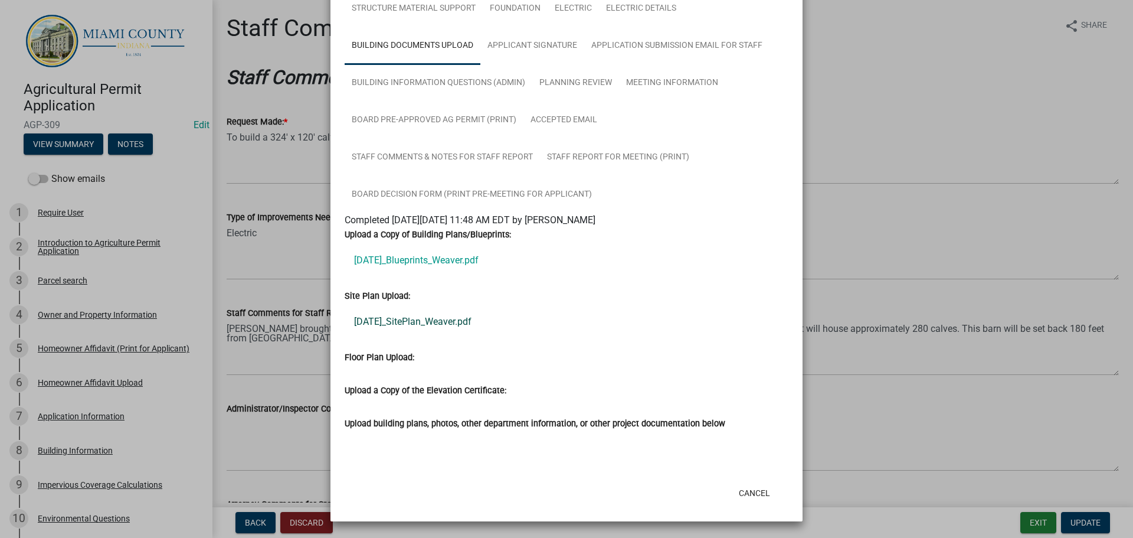
click at [434, 336] on link "[DATE]_SitePlan_Weaver.pdf" at bounding box center [567, 322] width 444 height 28
click at [443, 274] on link "[DATE]_Blueprints_Weaver.pdf" at bounding box center [567, 260] width 444 height 28
click at [394, 336] on link "[DATE]_SitePlan_Weaver.pdf" at bounding box center [567, 322] width 444 height 28
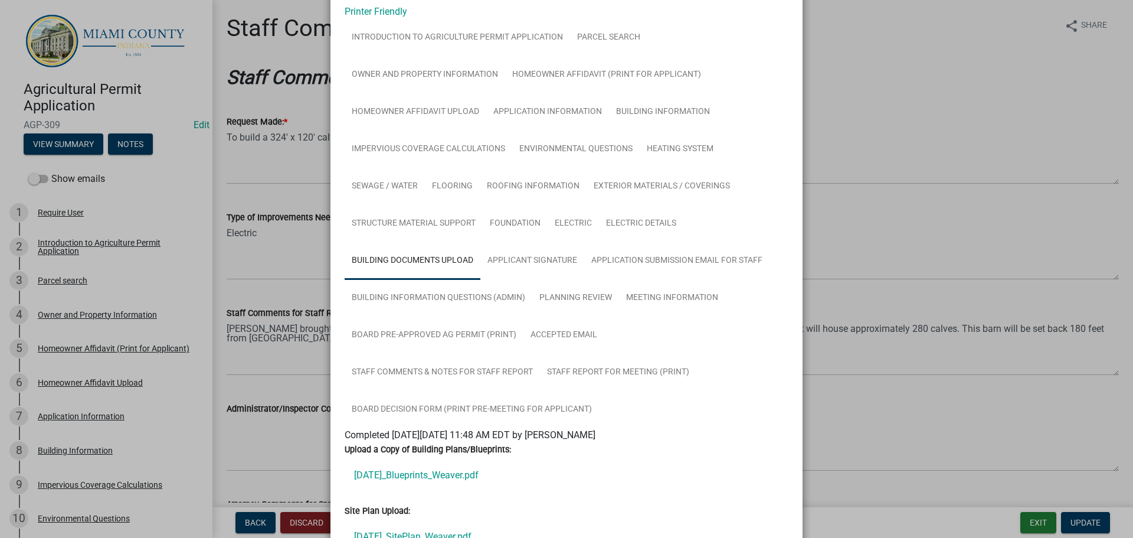
click at [939, 157] on ngb-modal-window "Summary × Printer Friendly Introduction to Agriculture Permit Application Parce…" at bounding box center [566, 269] width 1133 height 538
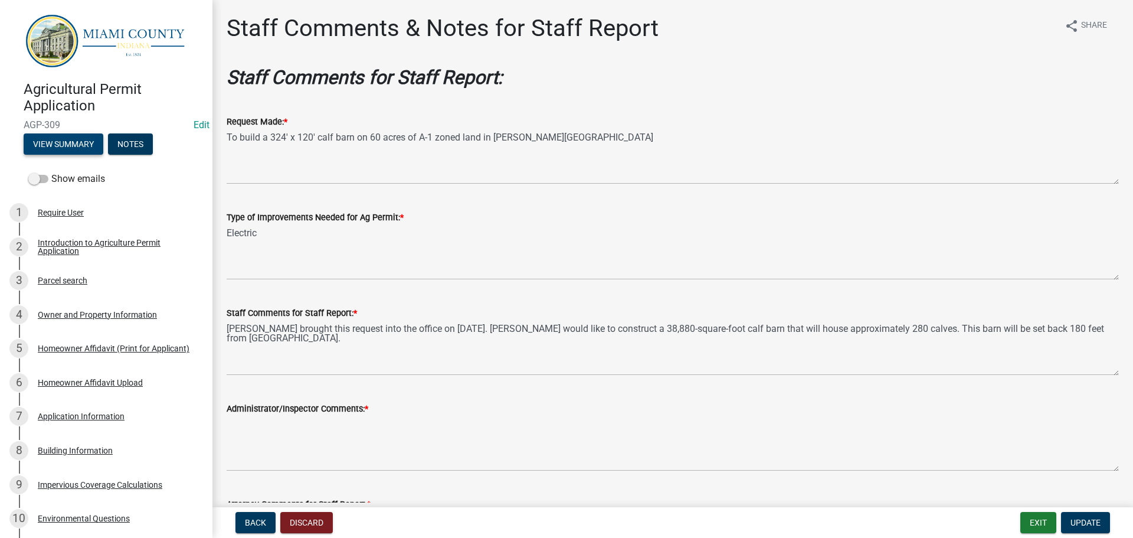
scroll to position [118, 0]
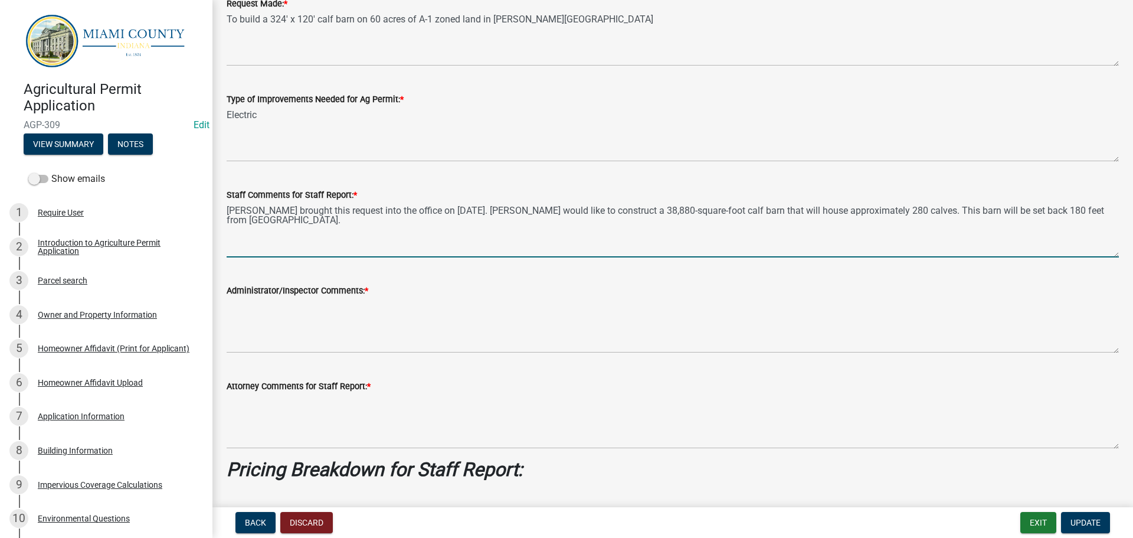
click at [496, 257] on textarea "[PERSON_NAME] brought this request into the office on [DATE]. [PERSON_NAME] wou…" at bounding box center [673, 229] width 893 height 55
click at [478, 257] on textarea "[PERSON_NAME] brought this request into the office on [DATE]. [PERSON_NAME] wou…" at bounding box center [673, 229] width 893 height 55
click at [782, 257] on textarea "[PERSON_NAME] brought this request into the office on [DATE]. [PERSON_NAME] wou…" at bounding box center [673, 229] width 893 height 55
drag, startPoint x: 784, startPoint y: 266, endPoint x: 710, endPoint y: 276, distance: 75.1
click at [710, 257] on textarea "[PERSON_NAME] brought this request into the office on [DATE]. [PERSON_NAME] wou…" at bounding box center [673, 229] width 893 height 55
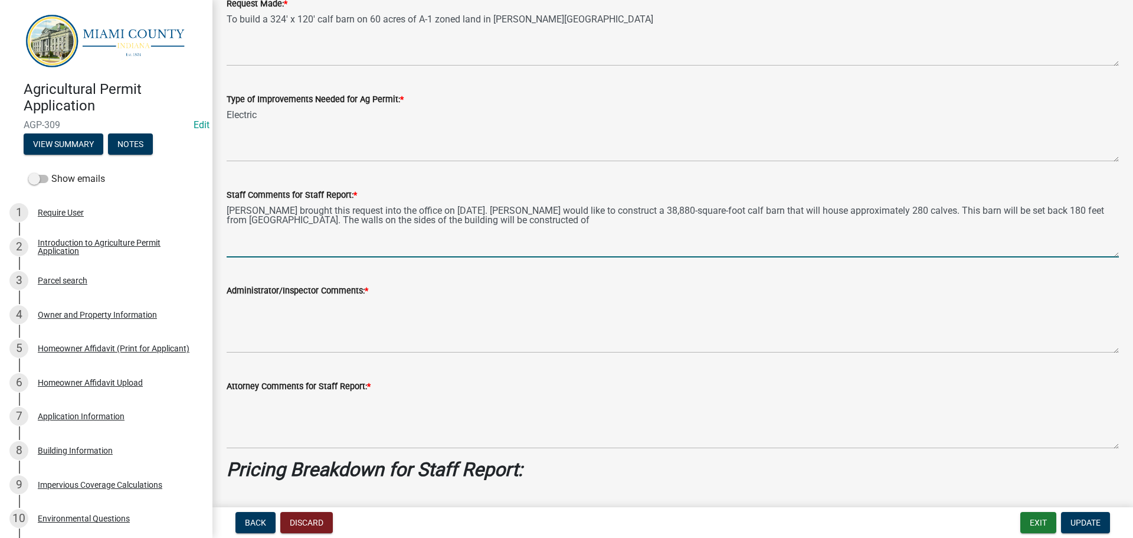
drag, startPoint x: 729, startPoint y: 266, endPoint x: 730, endPoint y: 276, distance: 10.1
click at [730, 257] on textarea "[PERSON_NAME] brought this request into the office on [DATE]. [PERSON_NAME] wou…" at bounding box center [673, 229] width 893 height 55
drag, startPoint x: 694, startPoint y: 265, endPoint x: 652, endPoint y: 268, distance: 42.0
click at [652, 257] on textarea "[PERSON_NAME] brought this request into the office on [DATE]. [PERSON_NAME] wou…" at bounding box center [673, 229] width 893 height 55
click at [1066, 257] on textarea "[PERSON_NAME] brought this request into the office on [DATE]. [PERSON_NAME] wou…" at bounding box center [673, 229] width 893 height 55
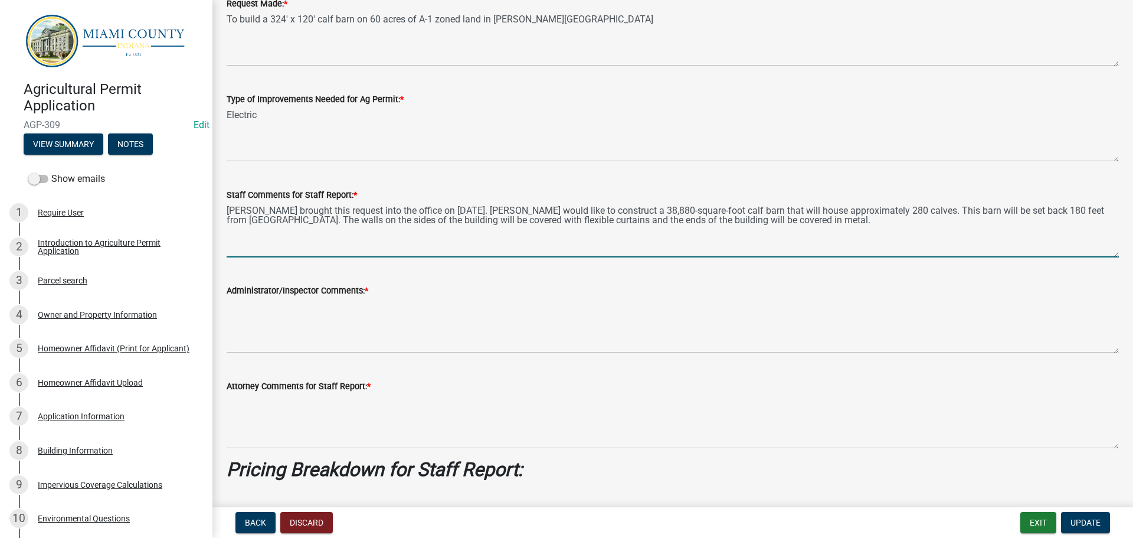
click at [1069, 257] on textarea "[PERSON_NAME] brought this request into the office on [DATE]. [PERSON_NAME] wou…" at bounding box center [673, 229] width 893 height 55
click at [1060, 257] on textarea "[PERSON_NAME] brought this request into the office on [DATE]. [PERSON_NAME] wou…" at bounding box center [673, 229] width 893 height 55
click at [1040, 257] on textarea "[PERSON_NAME] brought this request into the office on [DATE]. [PERSON_NAME] wou…" at bounding box center [673, 229] width 893 height 55
click at [391, 257] on textarea "[PERSON_NAME] brought this request into the office on [DATE]. [PERSON_NAME] wou…" at bounding box center [673, 229] width 893 height 55
click at [358, 257] on textarea "[PERSON_NAME] brought this request into the office on [DATE]. [PERSON_NAME] wou…" at bounding box center [673, 229] width 893 height 55
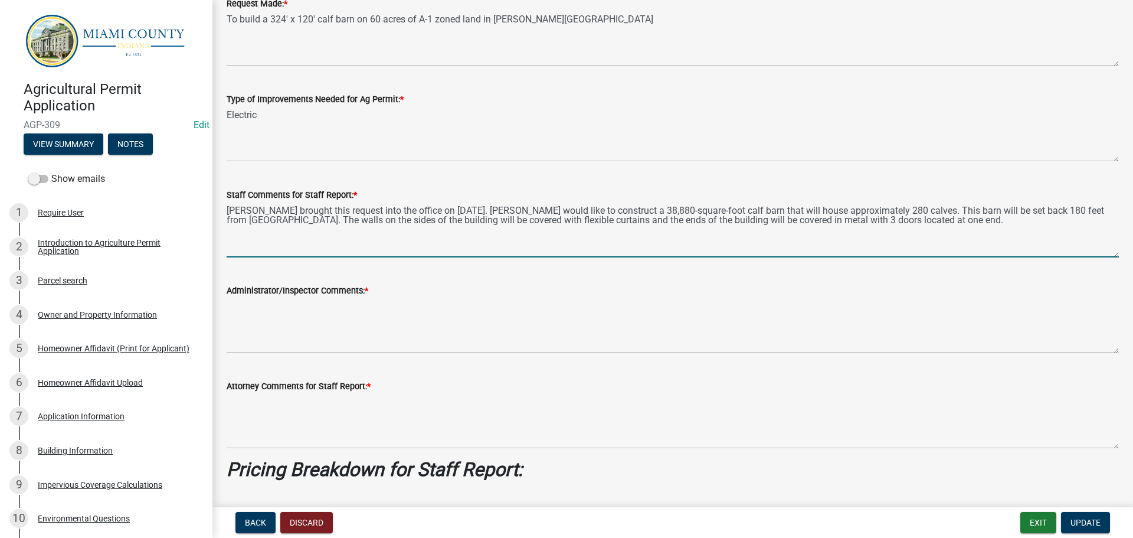
click at [993, 257] on textarea "[PERSON_NAME] brought this request into the office on [DATE]. [PERSON_NAME] wou…" at bounding box center [673, 229] width 893 height 55
click at [1035, 257] on textarea "[PERSON_NAME] brought this request into the office on [DATE]. [PERSON_NAME] wou…" at bounding box center [673, 229] width 893 height 55
click at [367, 257] on textarea "[PERSON_NAME] brought this request into the office on [DATE]. [PERSON_NAME] wou…" at bounding box center [673, 229] width 893 height 55
click at [359, 257] on textarea "[PERSON_NAME] brought this request into the office on [DATE]. [PERSON_NAME] wou…" at bounding box center [673, 229] width 893 height 55
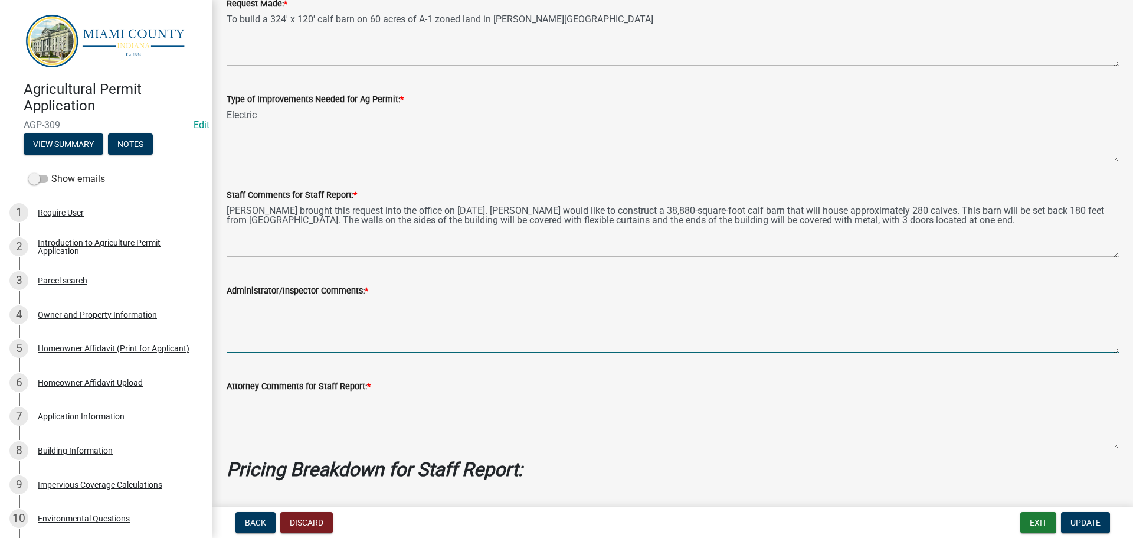
click at [354, 353] on textarea "Administrator/Inspector Comments: *" at bounding box center [673, 325] width 893 height 55
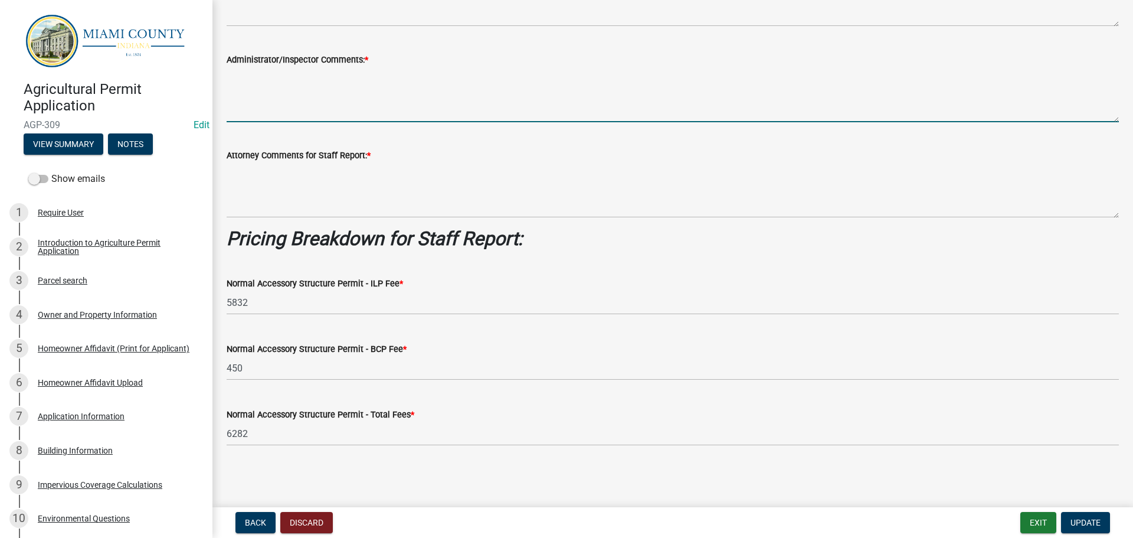
scroll to position [450, 0]
click at [1077, 518] on span "Update" at bounding box center [1086, 522] width 30 height 9
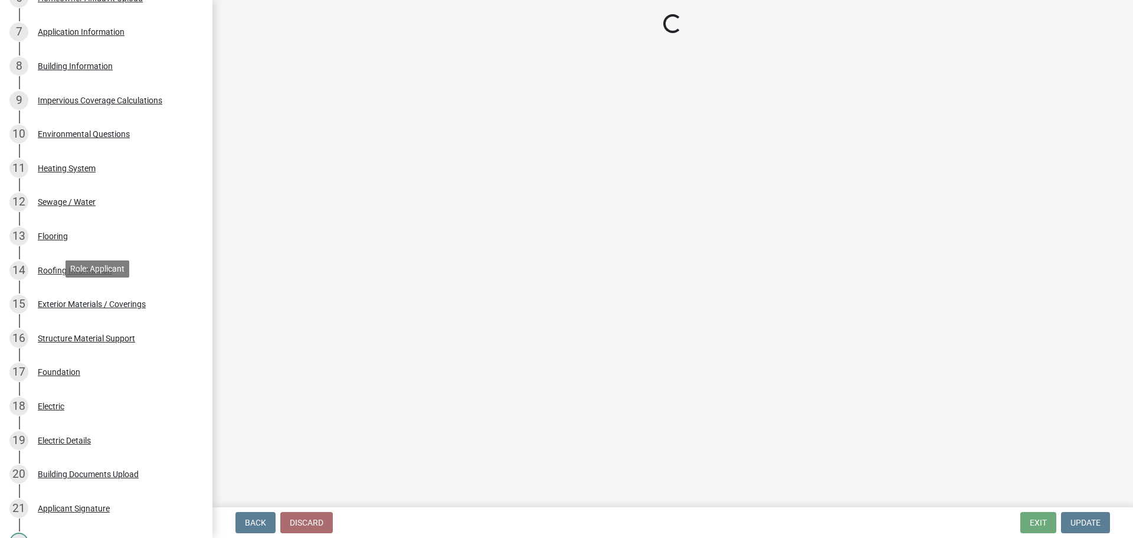
scroll to position [826, 0]
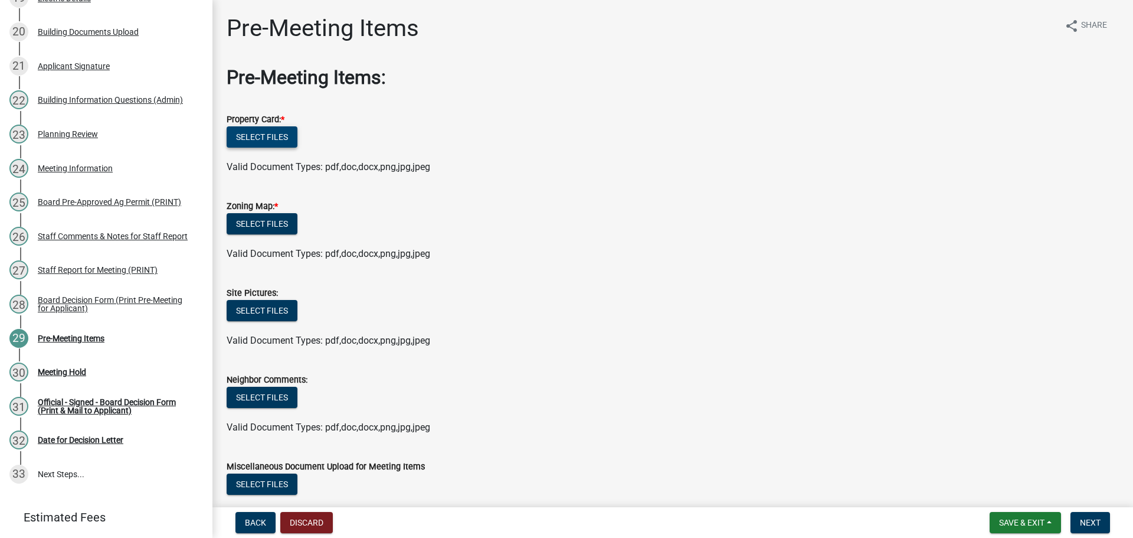
click at [274, 148] on button "Select files" at bounding box center [262, 136] width 71 height 21
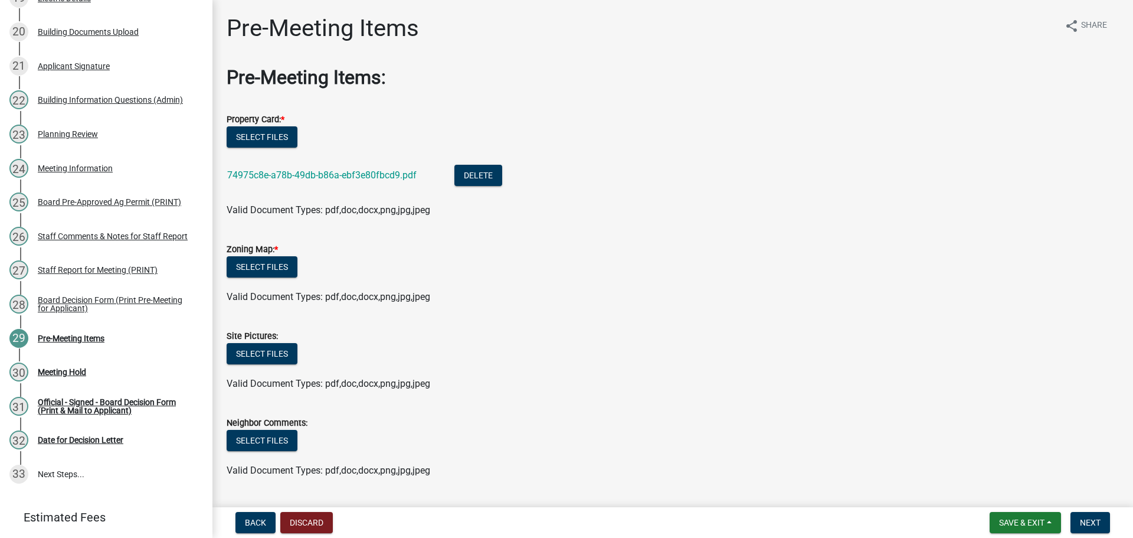
click at [267, 254] on label "Zoning Map: *" at bounding box center [252, 250] width 51 height 8
click at [264, 277] on button "Select files" at bounding box center [262, 266] width 71 height 21
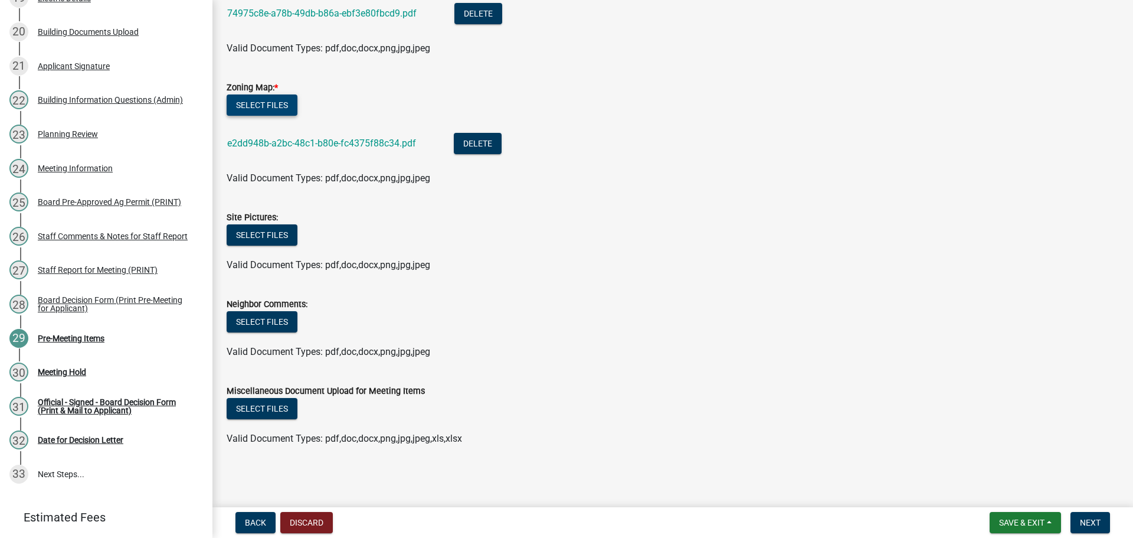
scroll to position [241, 0]
click at [1091, 523] on span "Next" at bounding box center [1090, 522] width 21 height 9
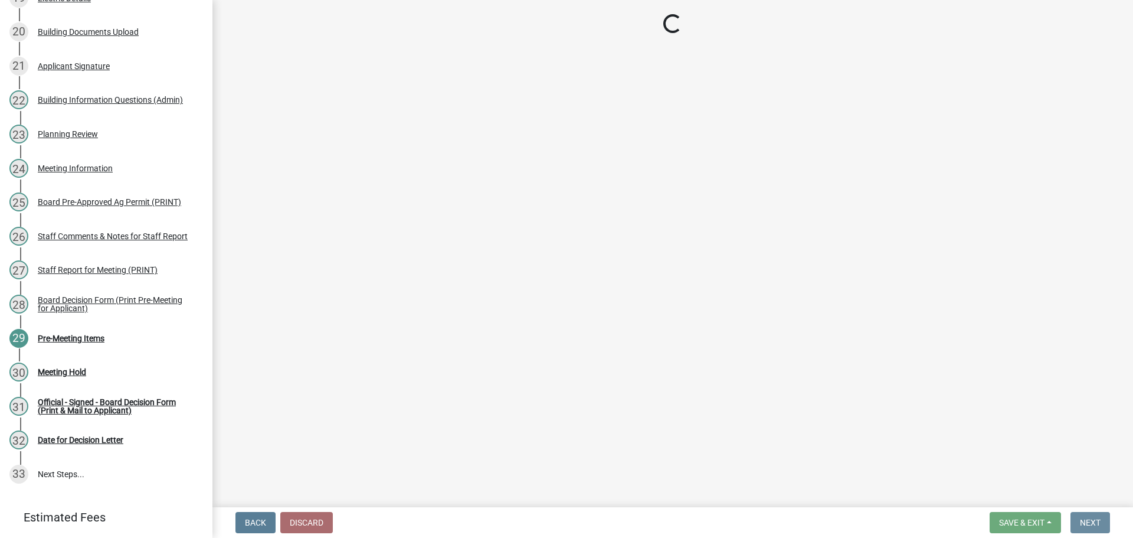
scroll to position [0, 0]
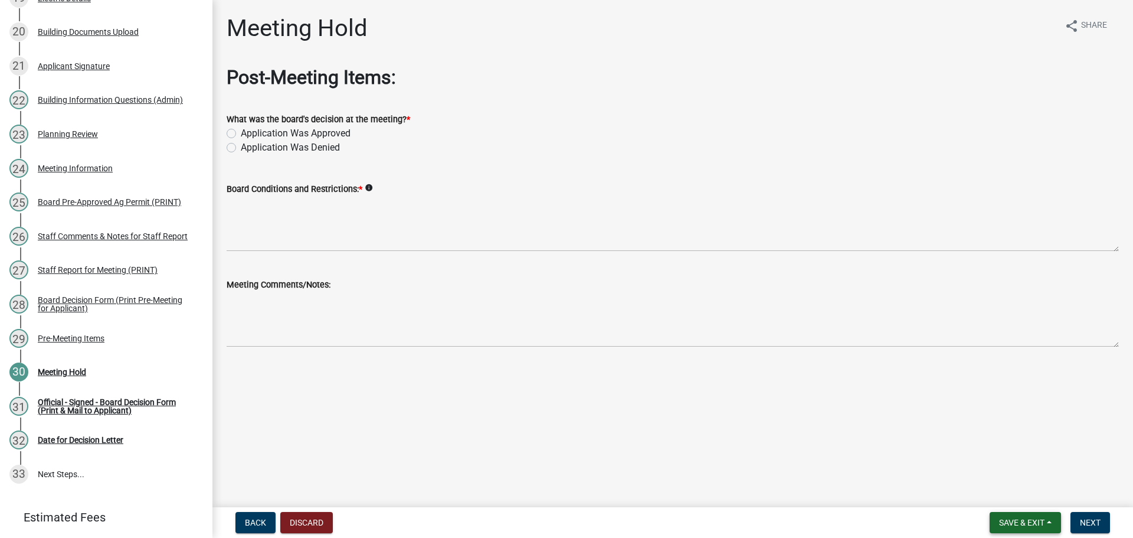
click at [1018, 513] on button "Save & Exit" at bounding box center [1025, 522] width 71 height 21
click at [1000, 488] on button "Save & Exit" at bounding box center [1014, 489] width 94 height 28
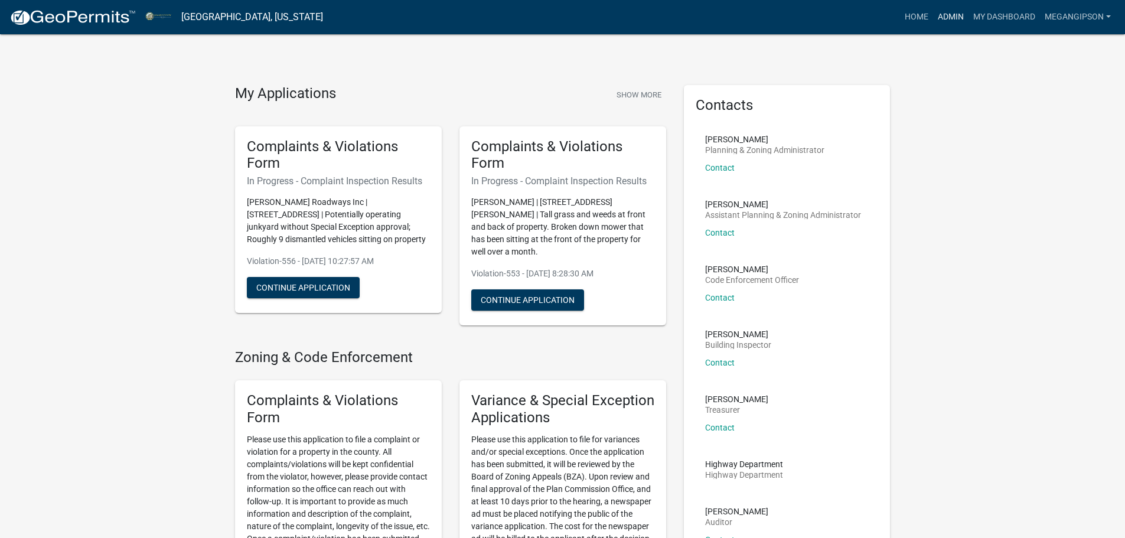
click at [933, 15] on link "Admin" at bounding box center [950, 17] width 35 height 22
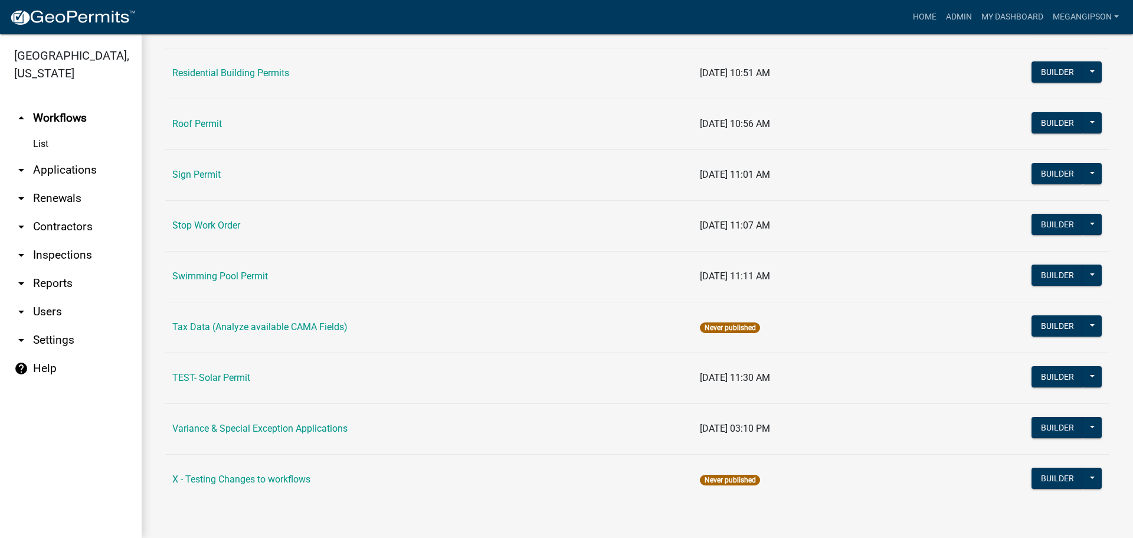
scroll to position [995, 0]
click at [249, 423] on link "Variance & Special Exception Applications" at bounding box center [259, 428] width 175 height 11
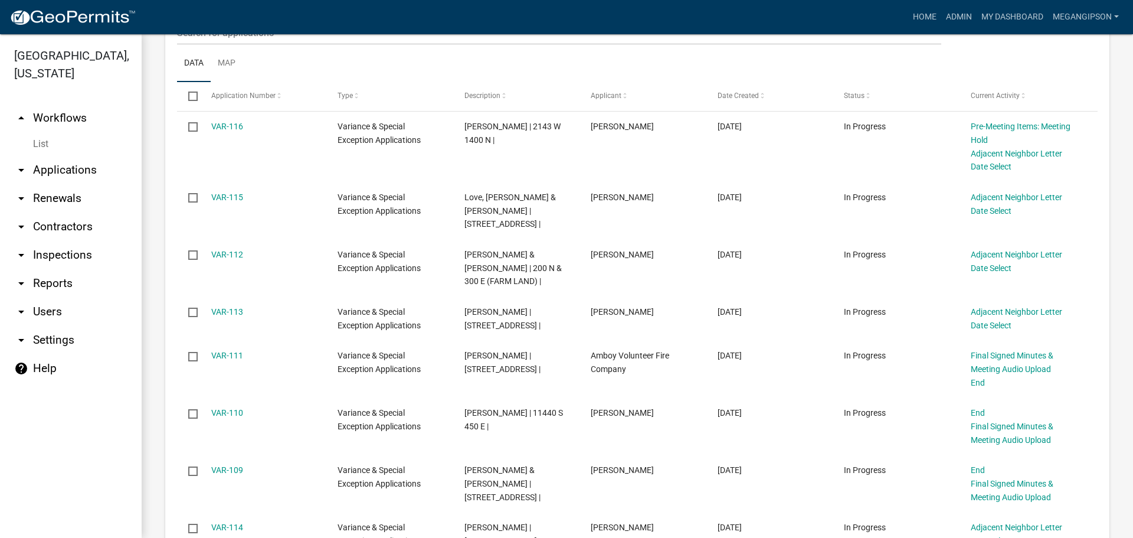
scroll to position [413, 0]
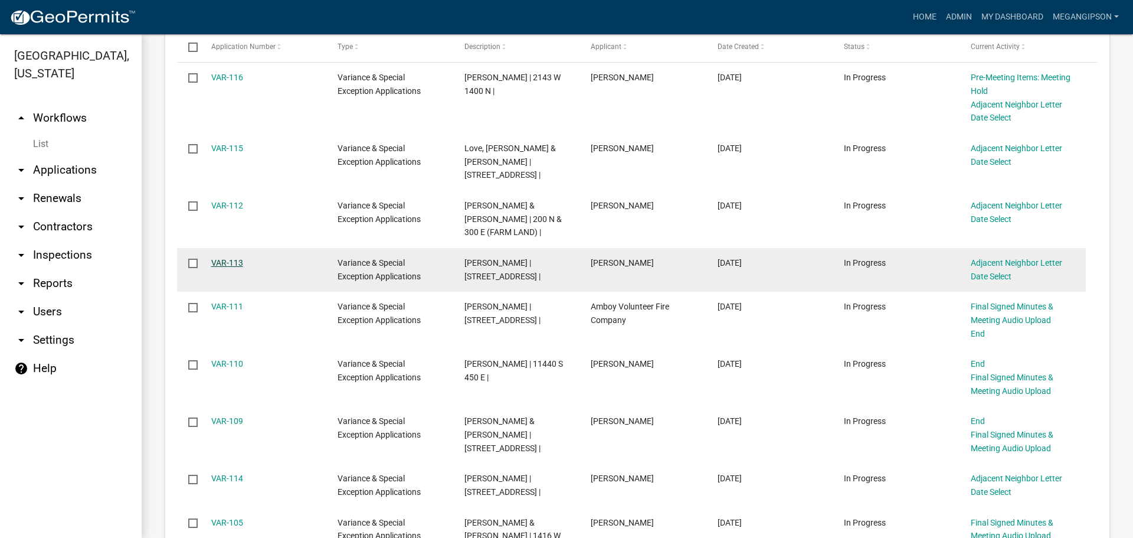
click at [237, 267] on link "VAR-113" at bounding box center [227, 262] width 32 height 9
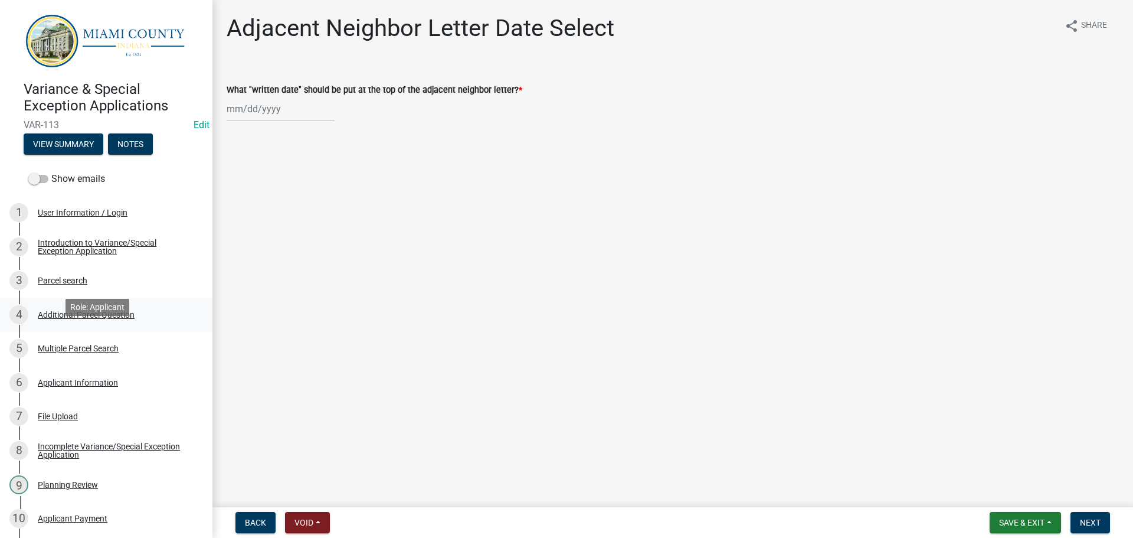
click at [110, 324] on div "4 Additional Parcel Question" at bounding box center [101, 314] width 184 height 19
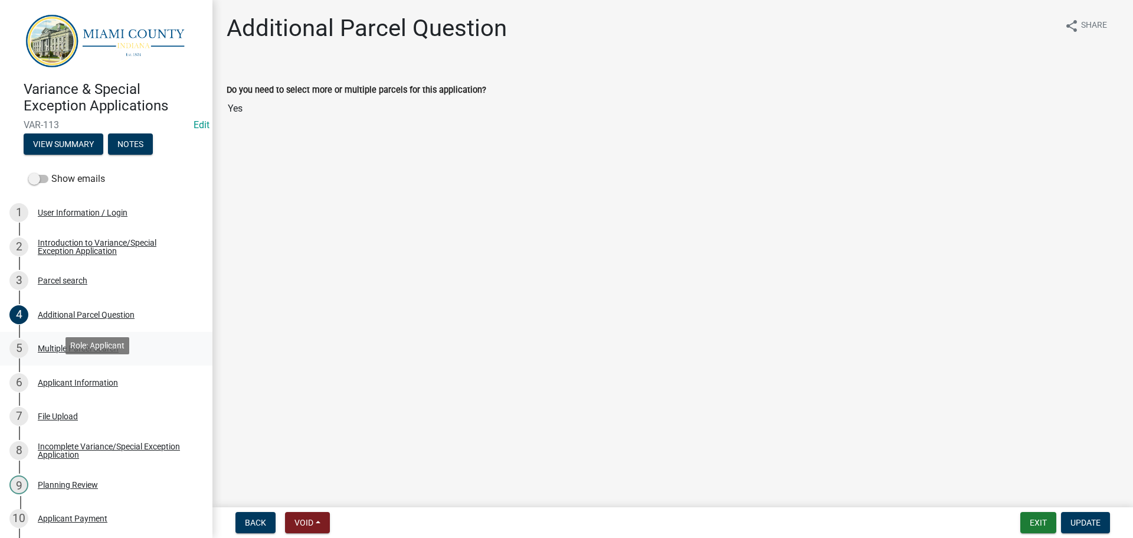
click at [103, 352] on div "Multiple Parcel Search" at bounding box center [78, 348] width 81 height 8
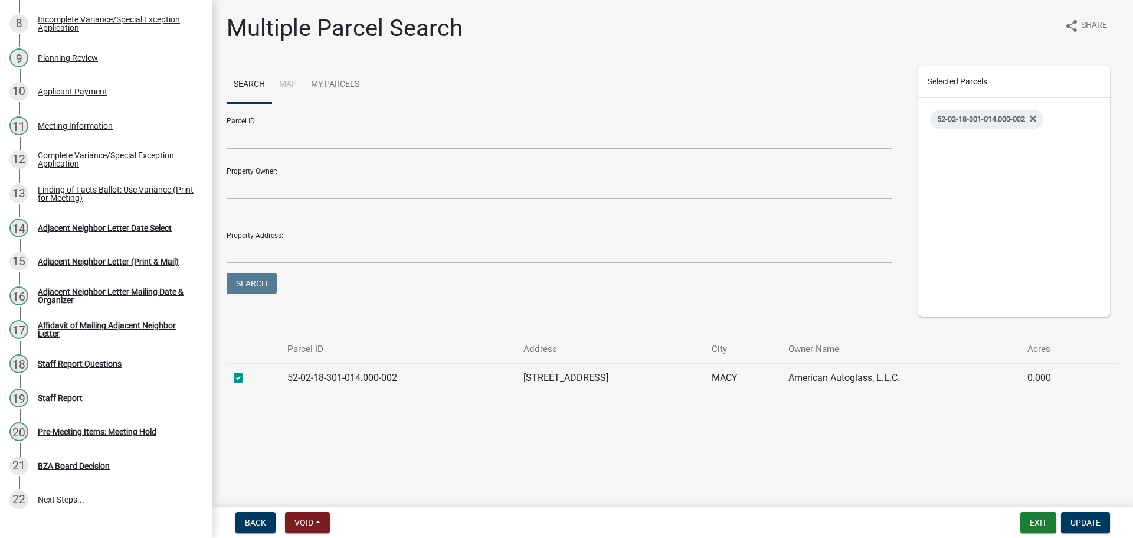
scroll to position [644, 0]
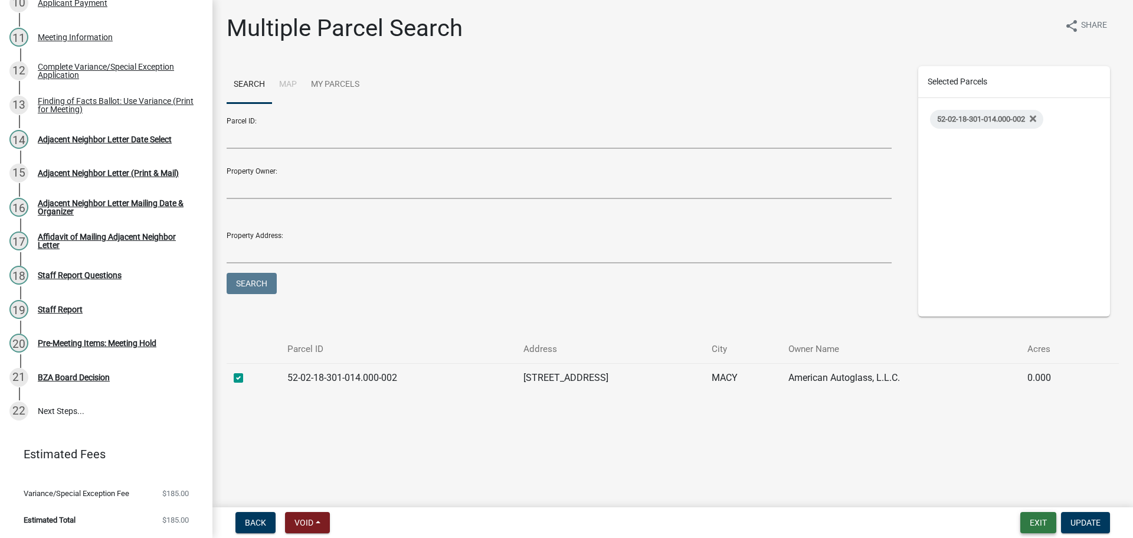
click at [1026, 516] on button "Exit" at bounding box center [1039, 522] width 36 height 21
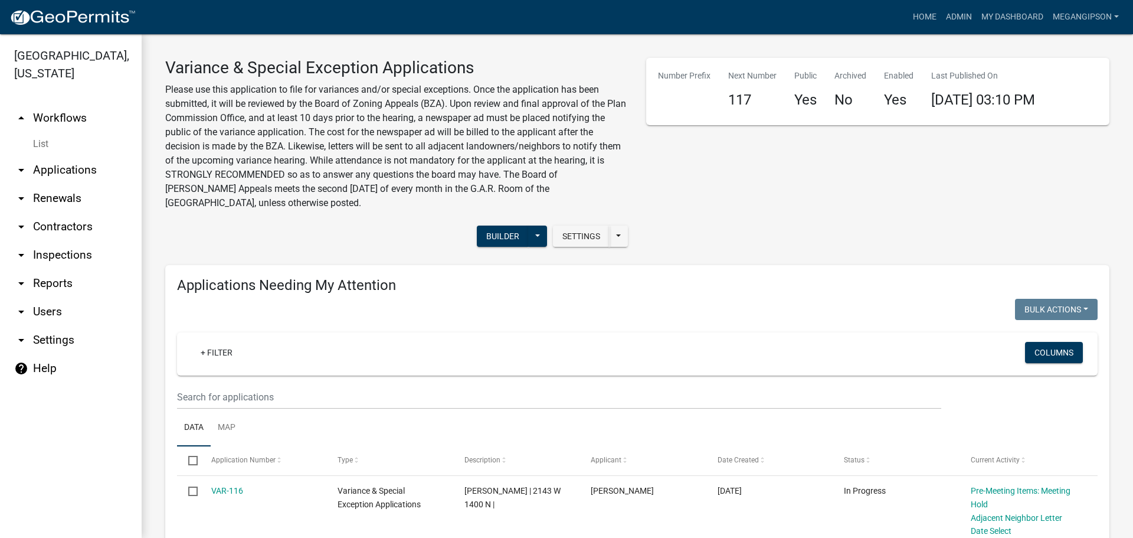
drag, startPoint x: 78, startPoint y: 128, endPoint x: 85, endPoint y: 133, distance: 8.5
click at [78, 128] on link "arrow_drop_up Workflows" at bounding box center [71, 118] width 142 height 28
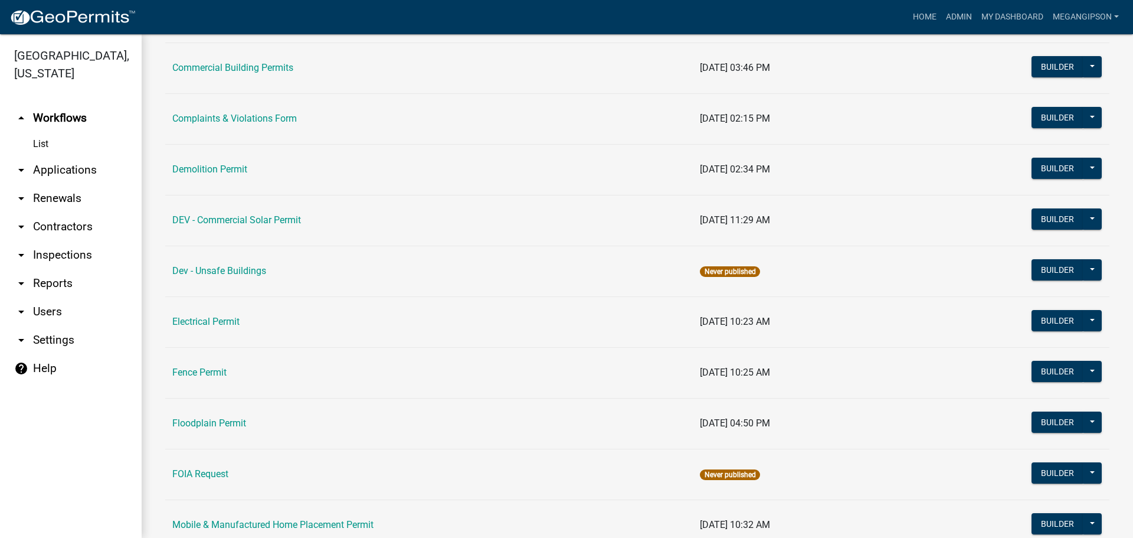
scroll to position [590, 0]
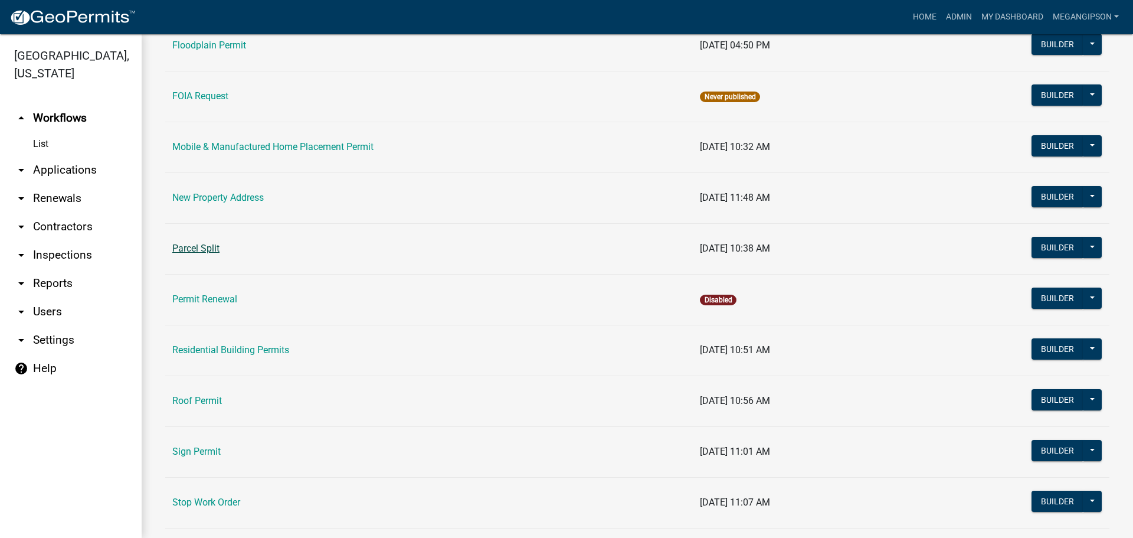
click at [191, 254] on link "Parcel Split" at bounding box center [195, 248] width 47 height 11
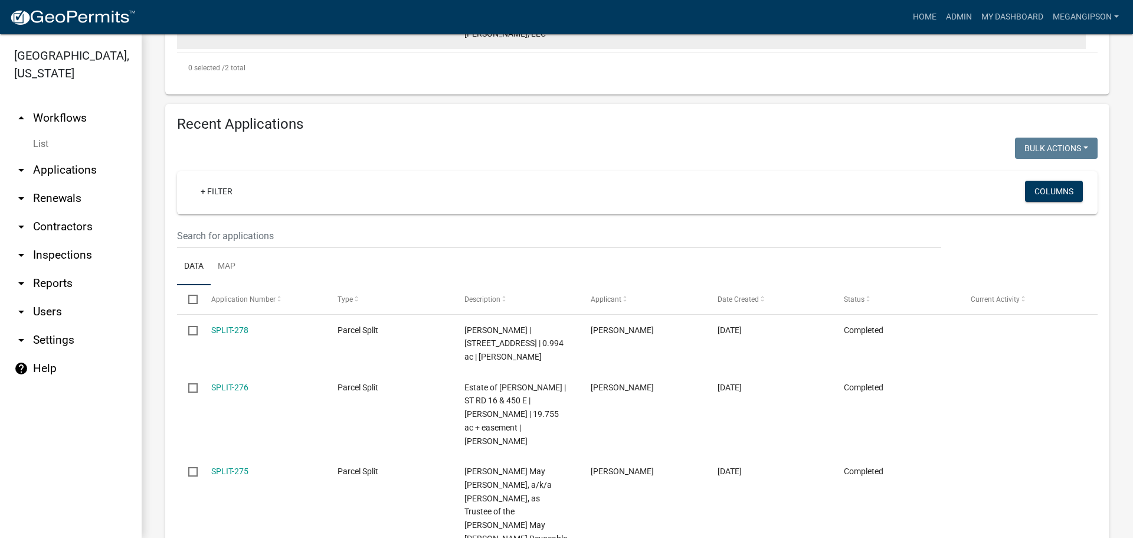
scroll to position [629, 0]
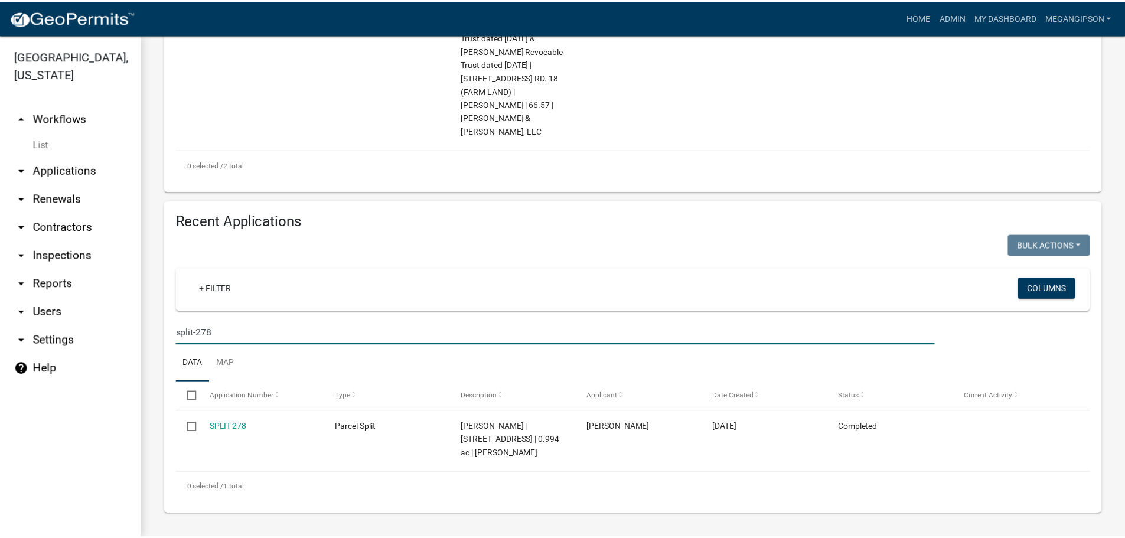
scroll to position [568, 0]
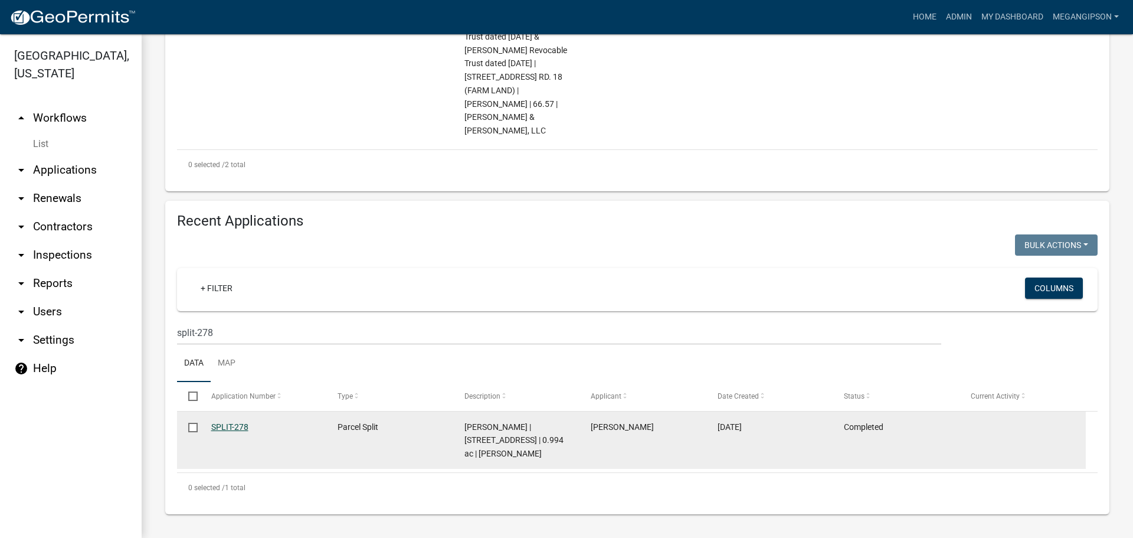
click at [232, 423] on link "SPLIT-278" at bounding box center [229, 426] width 37 height 9
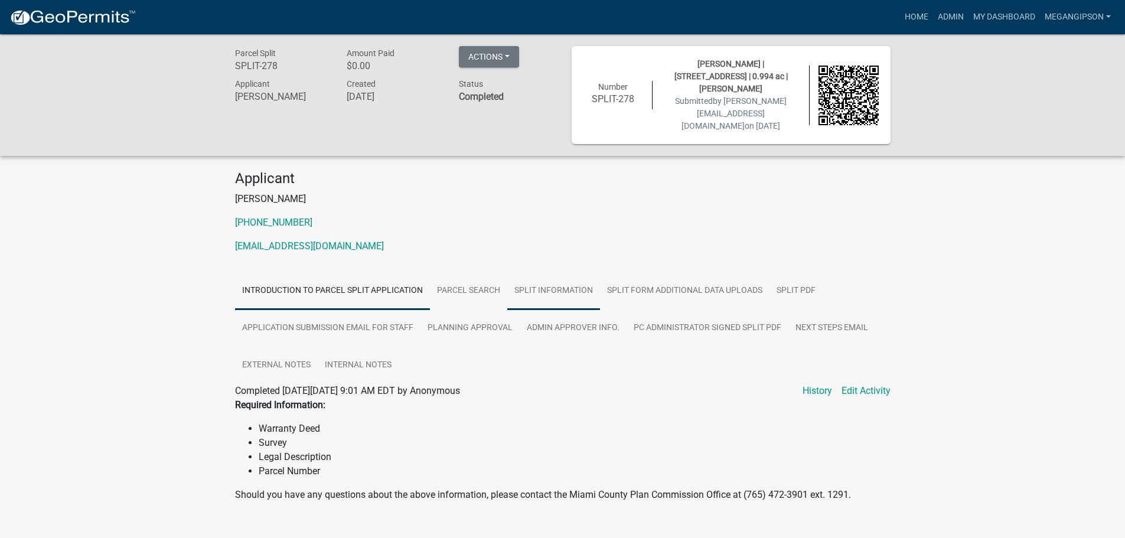
click at [587, 295] on link "Split Information" at bounding box center [553, 291] width 93 height 38
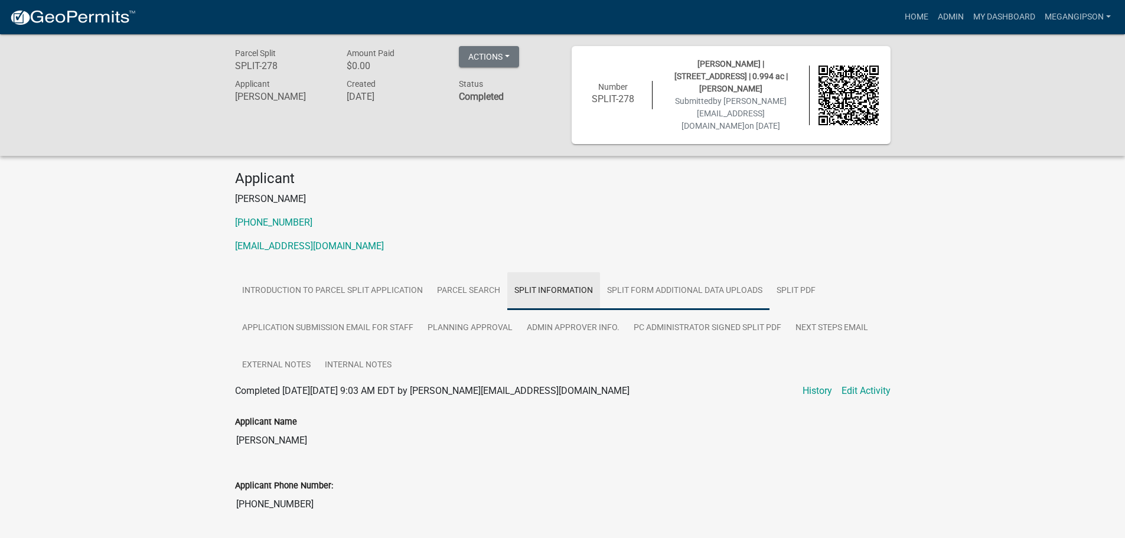
click at [725, 295] on link "Split Form Additional Data Uploads" at bounding box center [684, 291] width 169 height 38
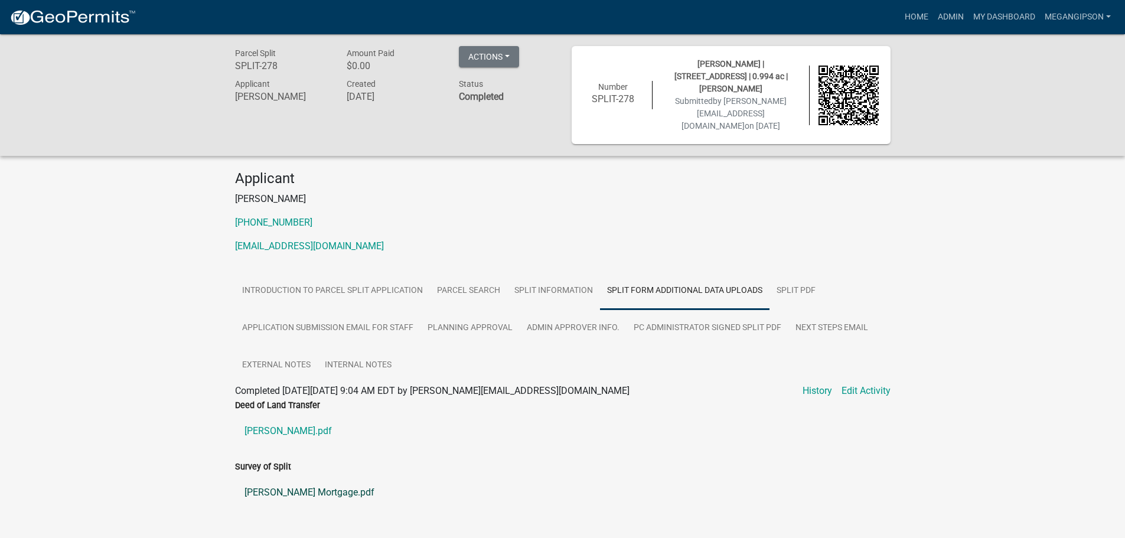
click at [285, 506] on link "[PERSON_NAME] Mortgage.pdf" at bounding box center [562, 492] width 655 height 28
click at [594, 305] on link "Split Information" at bounding box center [553, 291] width 93 height 38
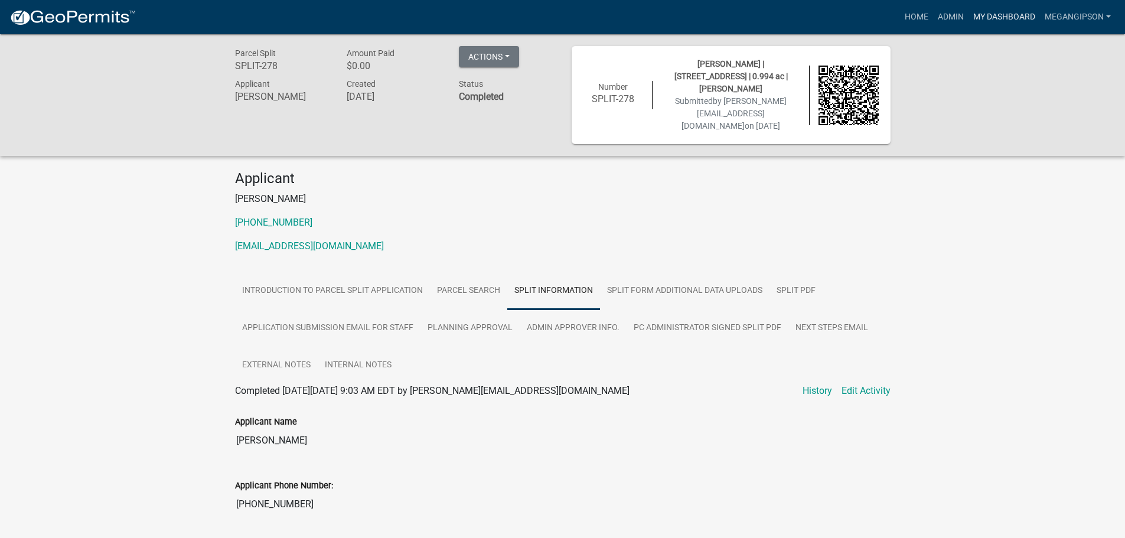
click at [980, 16] on link "My Dashboard" at bounding box center [1003, 17] width 71 height 22
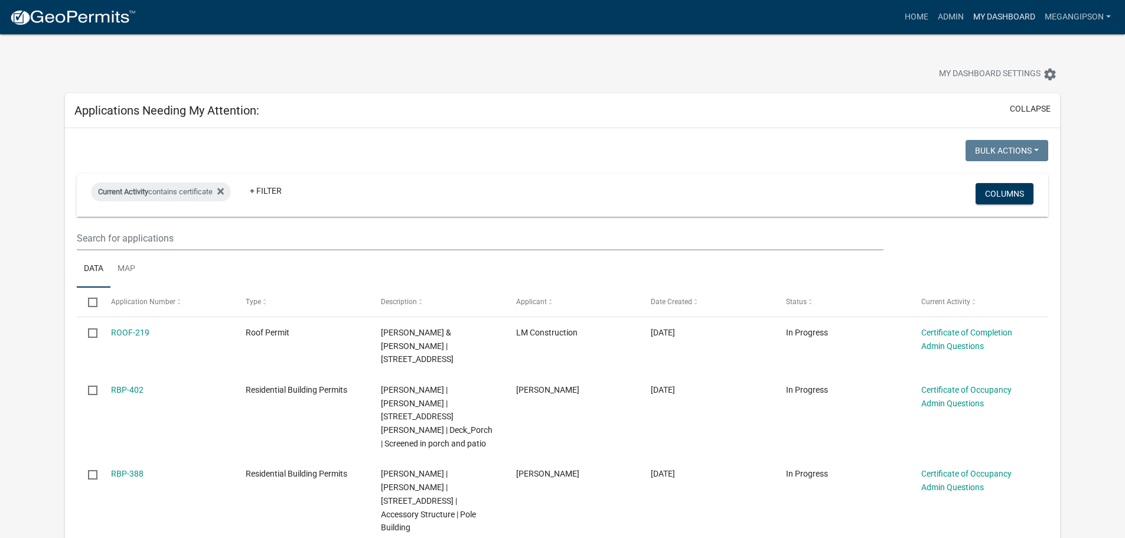
click at [986, 12] on link "My Dashboard" at bounding box center [1003, 17] width 71 height 22
click at [900, 28] on link "Home" at bounding box center [916, 17] width 33 height 22
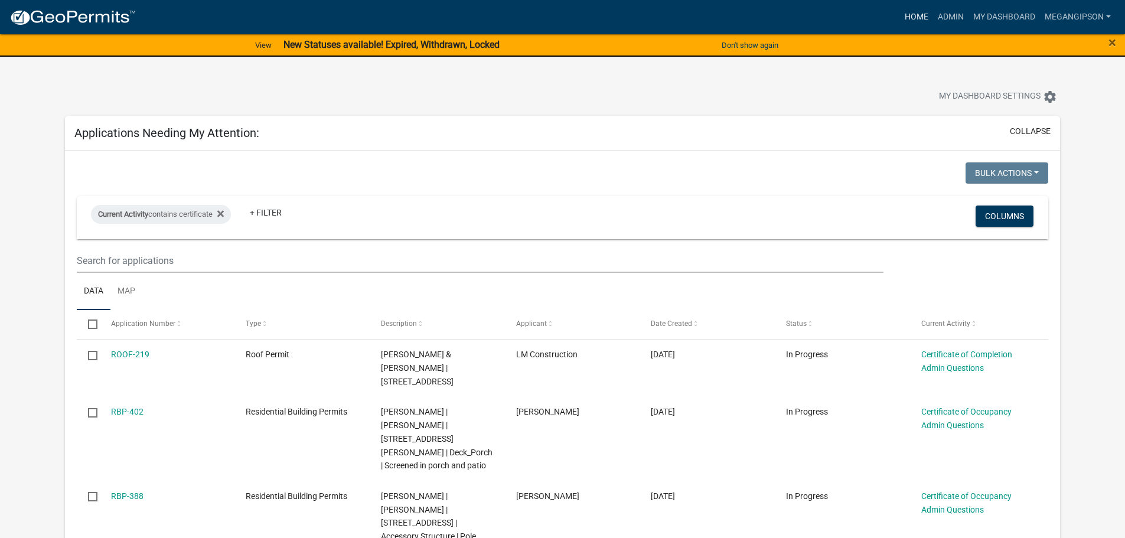
click at [900, 21] on link "Home" at bounding box center [916, 17] width 33 height 22
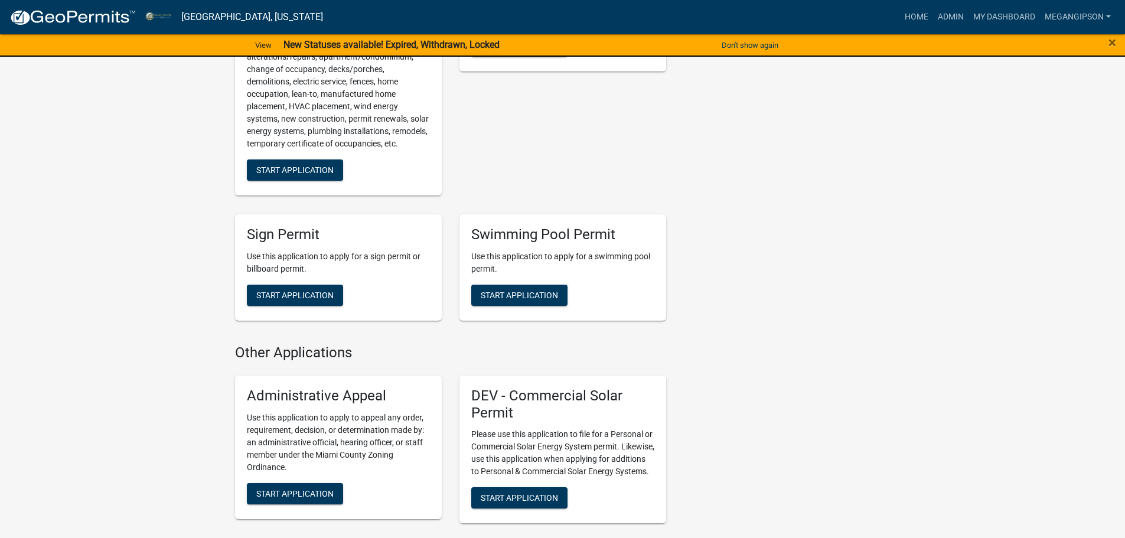
scroll to position [1299, 0]
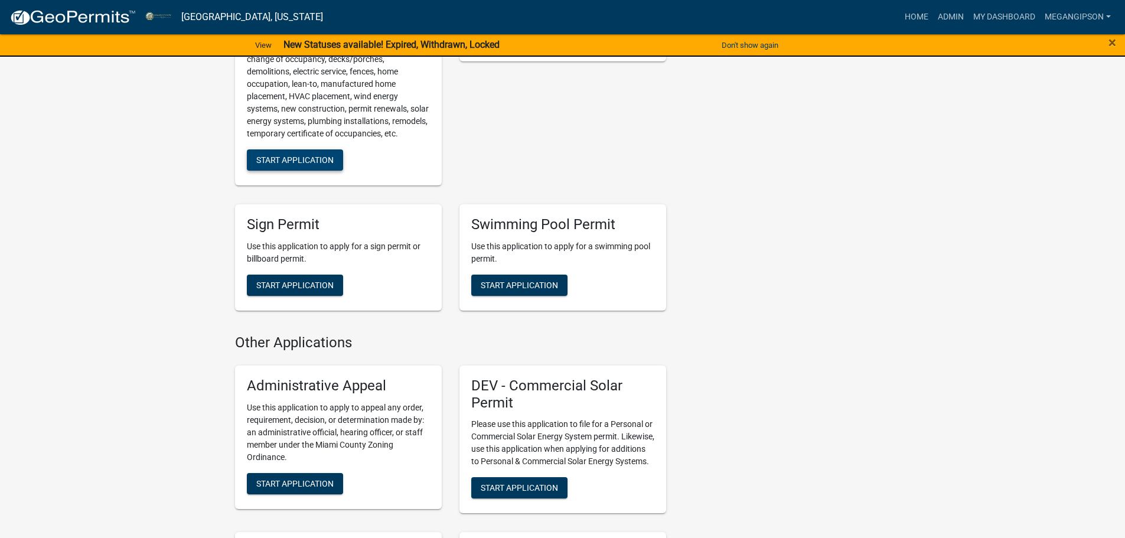
click at [294, 171] on button "Start Application" at bounding box center [295, 159] width 96 height 21
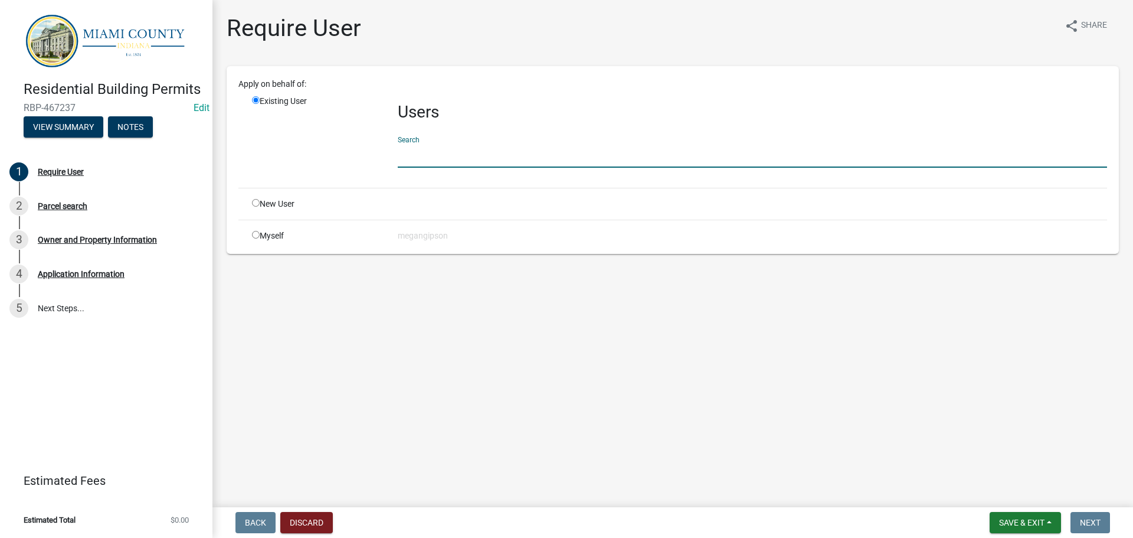
click at [417, 168] on input "text" at bounding box center [753, 155] width 710 height 24
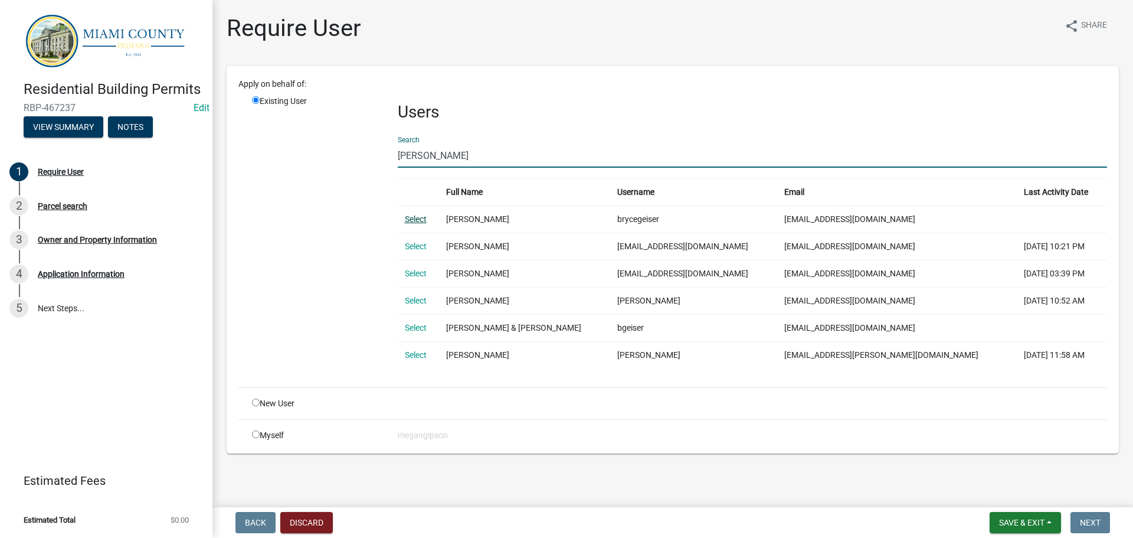
type input "geiser"
drag, startPoint x: 411, startPoint y: 247, endPoint x: 456, endPoint y: 256, distance: 45.7
click at [411, 224] on link "Select" at bounding box center [416, 218] width 22 height 9
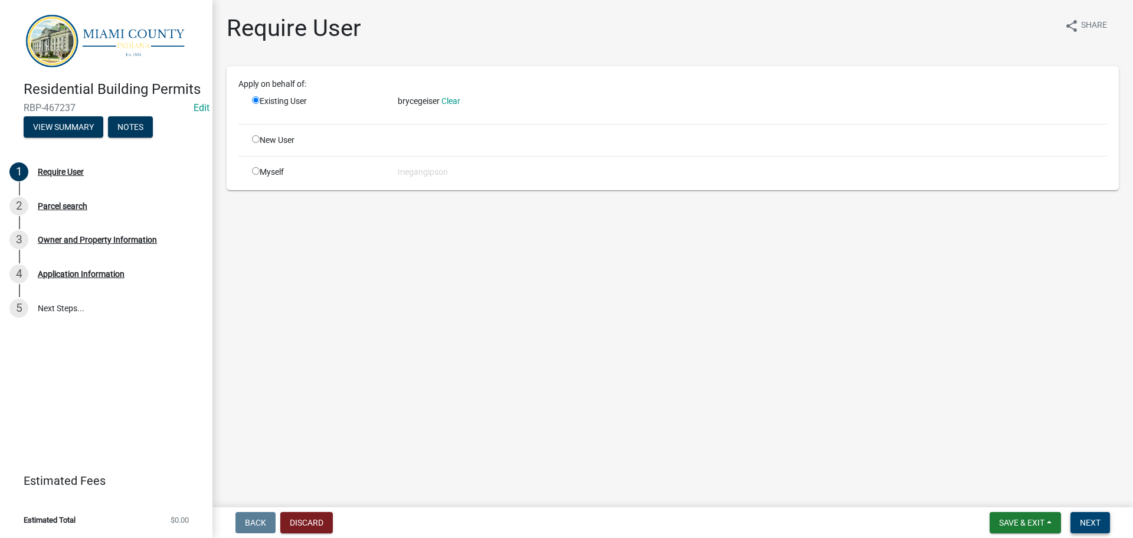
click at [1089, 523] on span "Next" at bounding box center [1090, 522] width 21 height 9
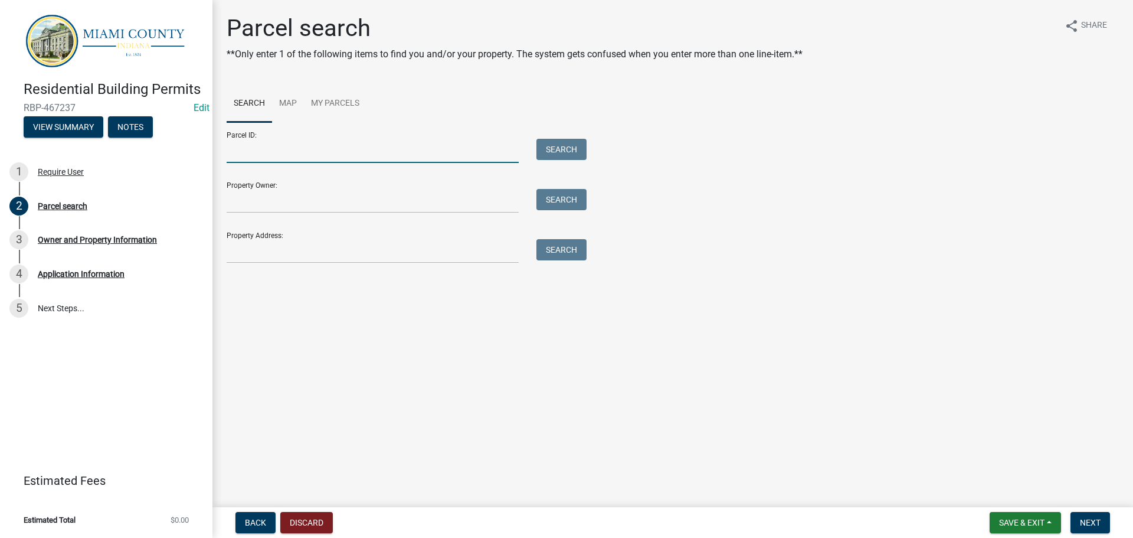
click at [290, 162] on input "Parcel ID:" at bounding box center [373, 151] width 292 height 24
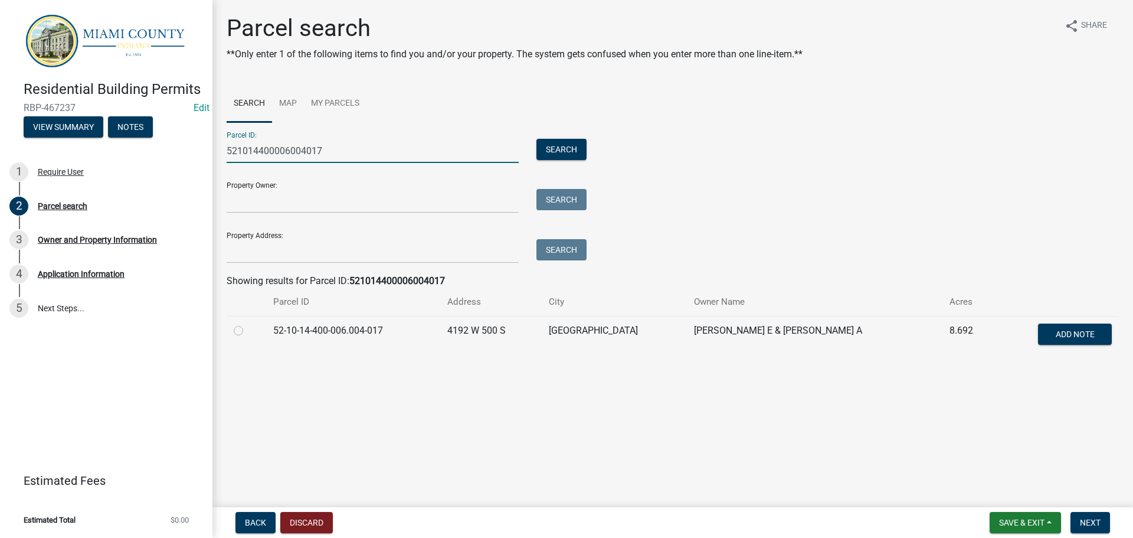
type input "521014400006004017"
click at [248, 323] on label at bounding box center [248, 323] width 0 height 0
click at [248, 331] on input "radio" at bounding box center [252, 327] width 8 height 8
radio input "true"
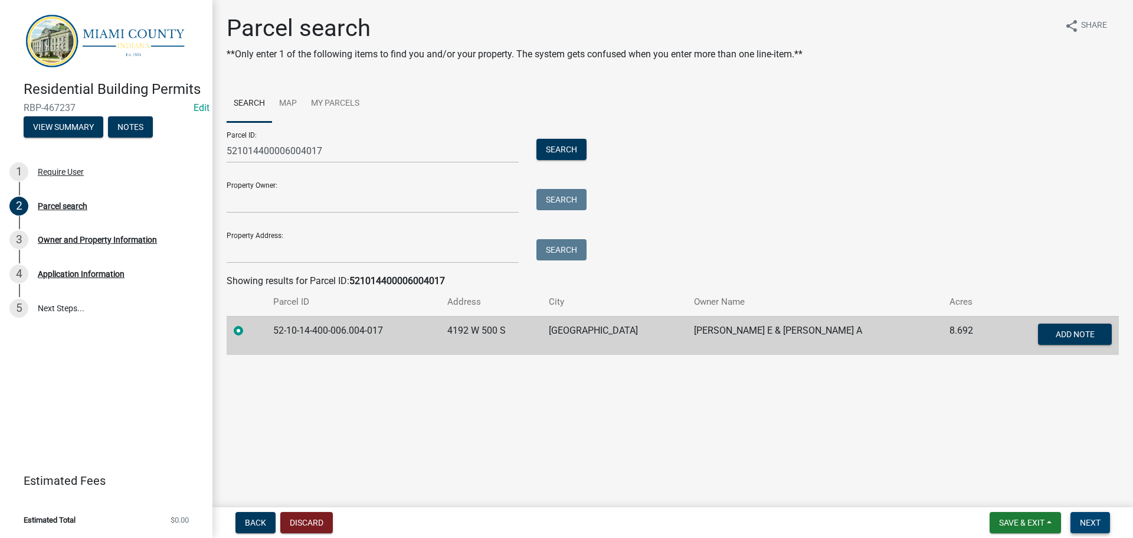
click at [1097, 520] on span "Next" at bounding box center [1090, 522] width 21 height 9
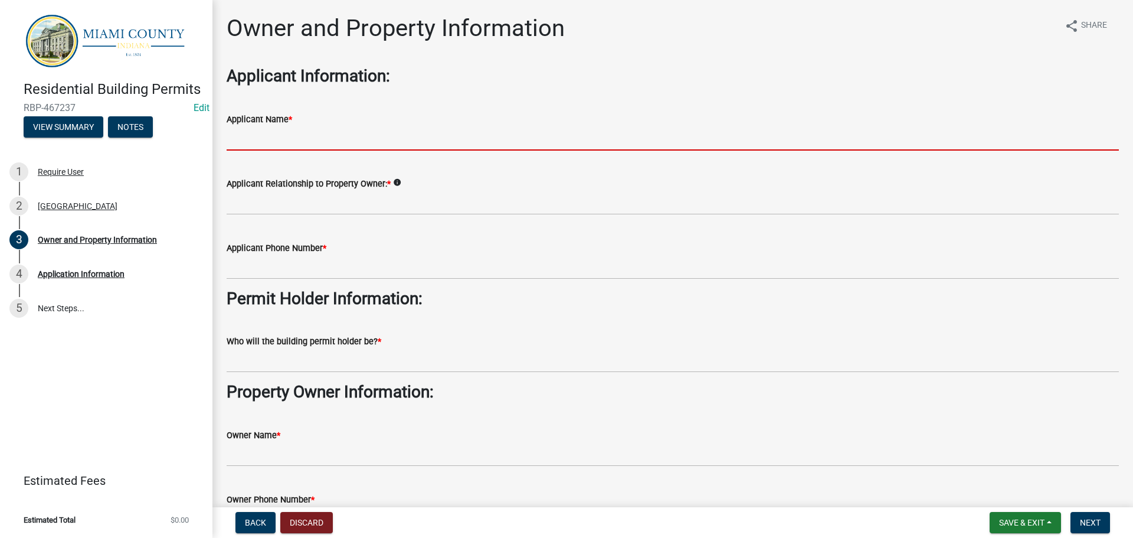
click at [312, 151] on input "Applicant Name *" at bounding box center [673, 138] width 893 height 24
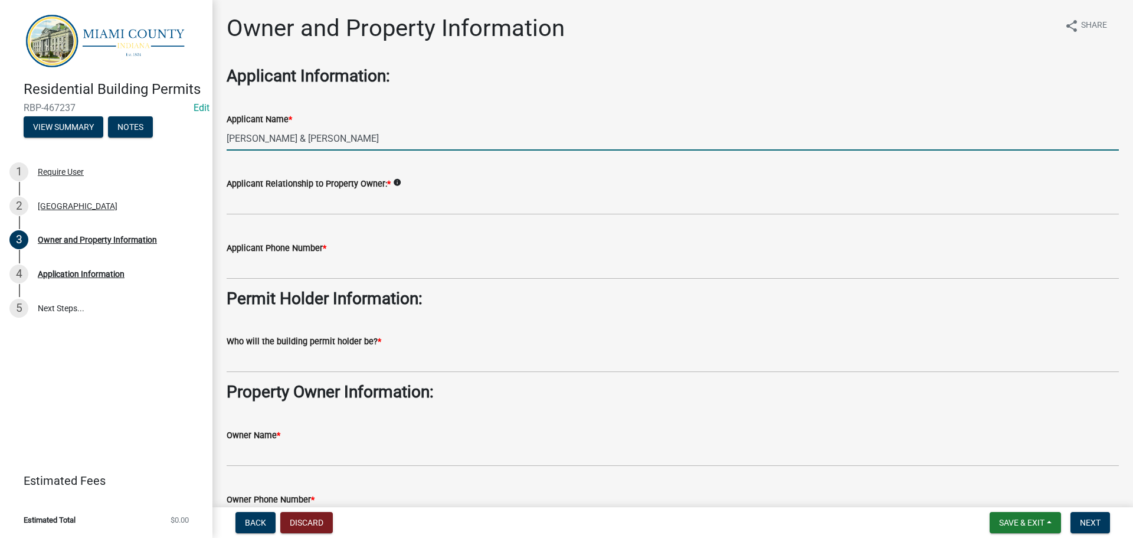
type input "Bryce & Eloise Geiser"
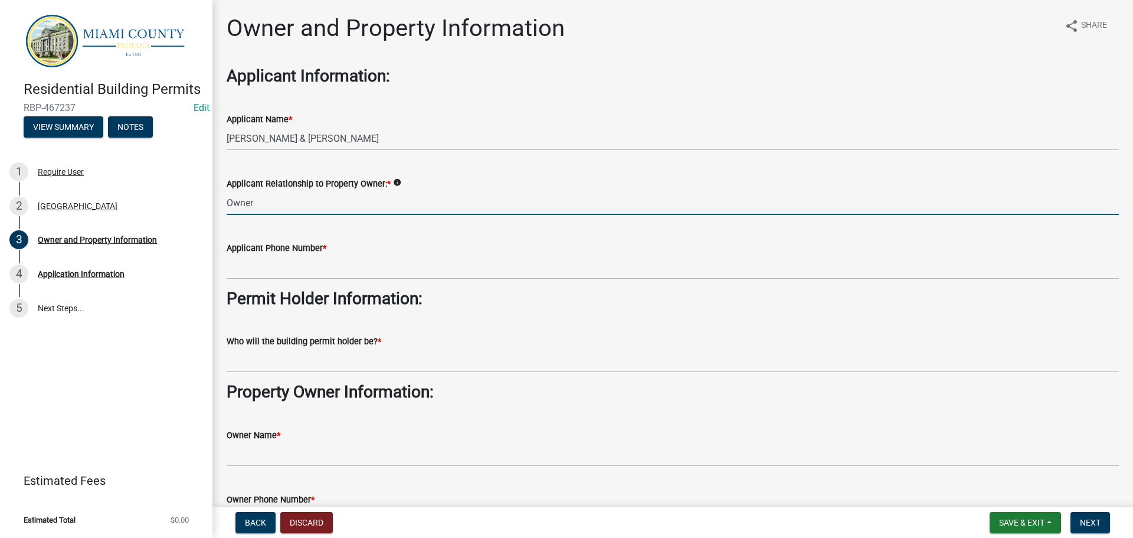
type input "Owner"
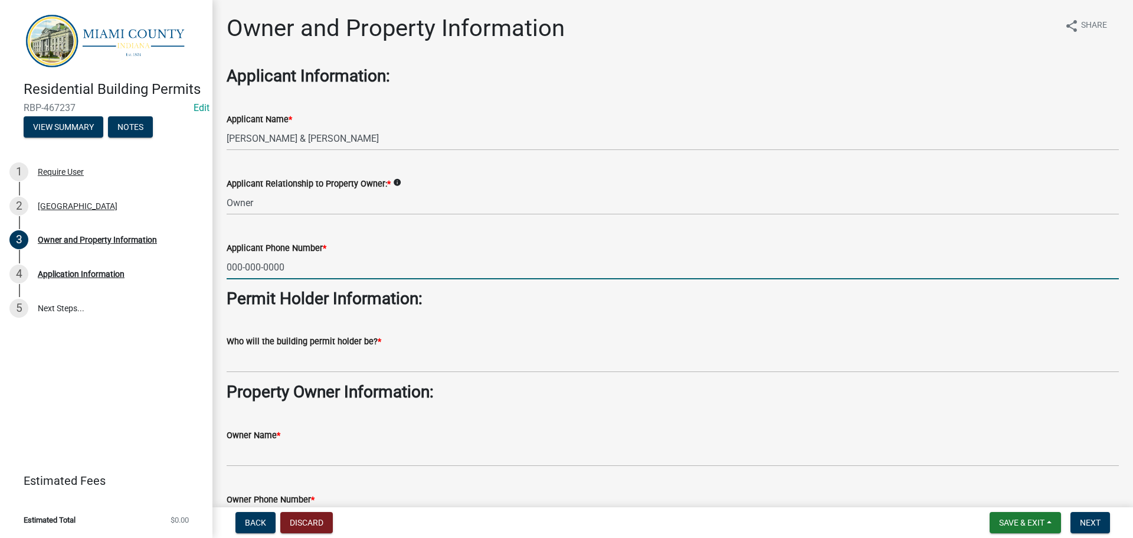
type input "000-000-0000"
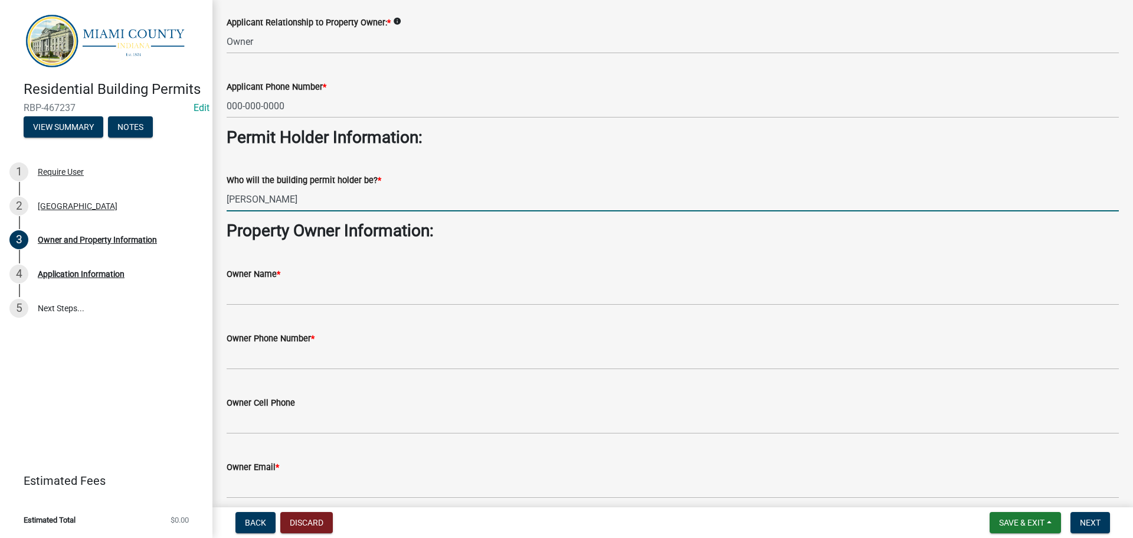
scroll to position [177, 0]
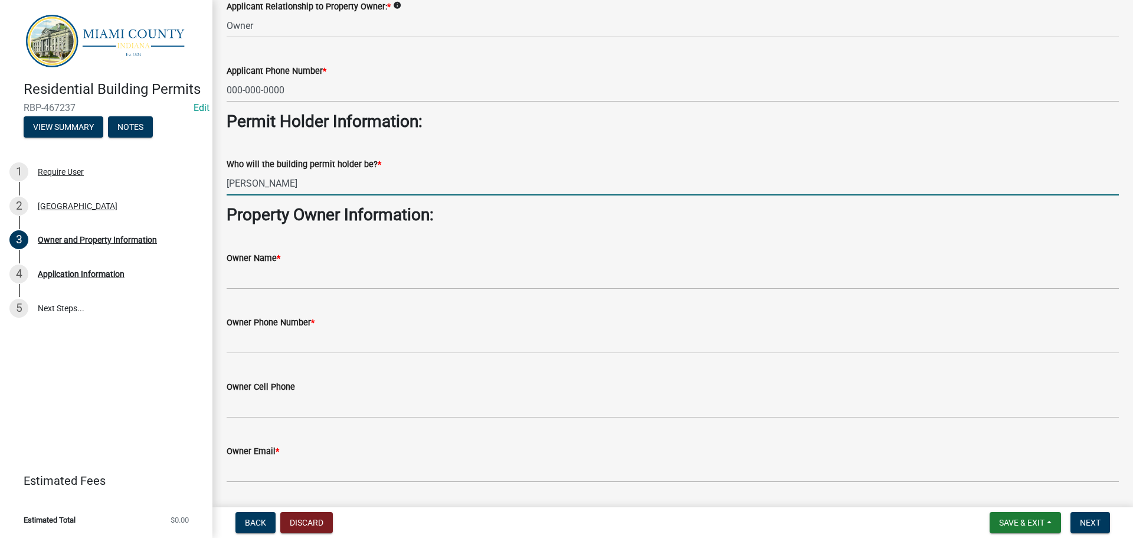
type input "[PERSON_NAME]"
click at [300, 265] on div "Owner Name *" at bounding box center [673, 258] width 893 height 14
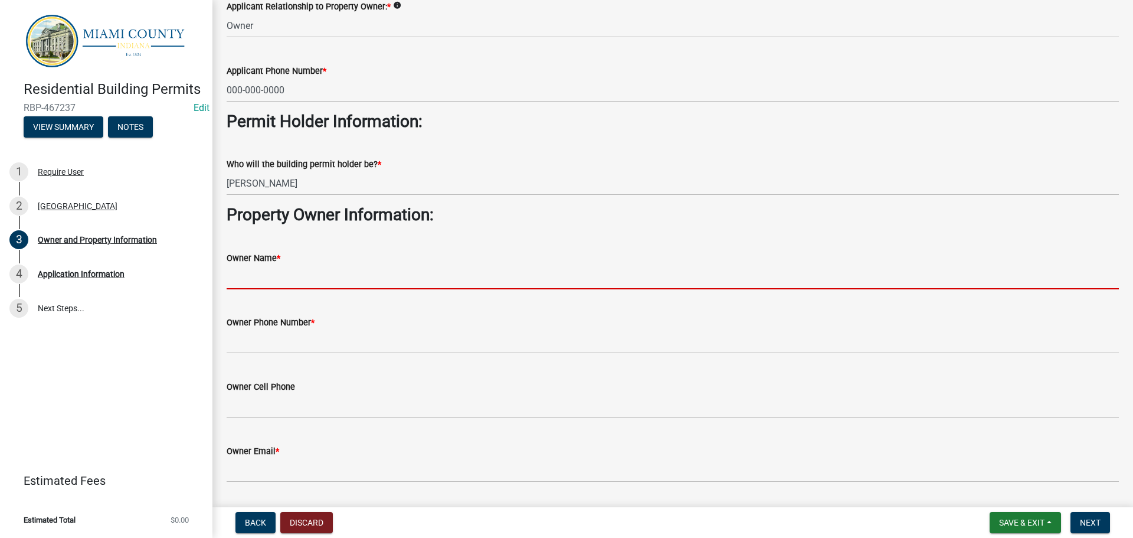
click at [299, 289] on input "Owner Name *" at bounding box center [673, 277] width 893 height 24
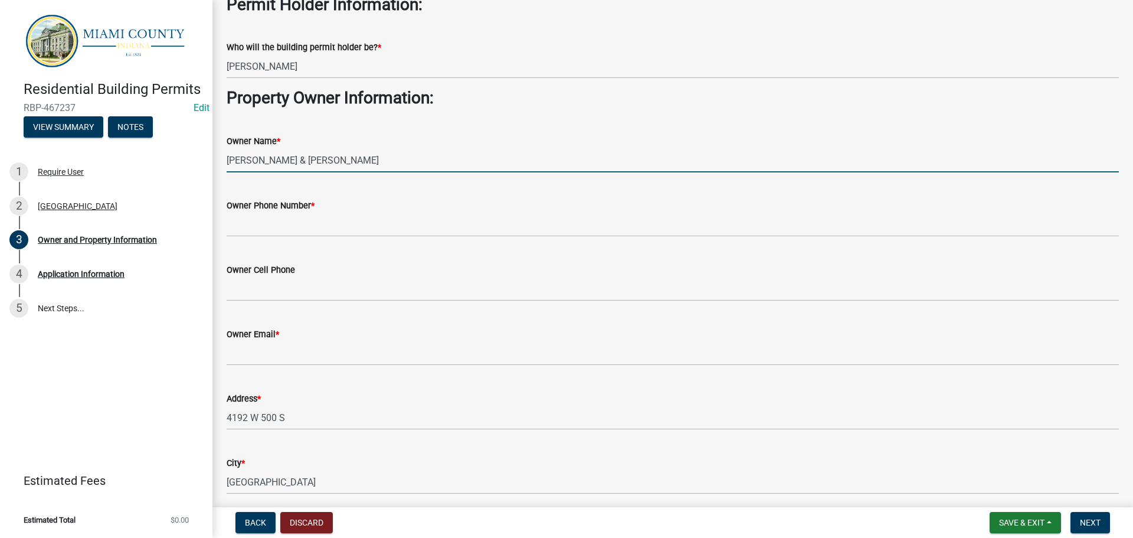
scroll to position [295, 0]
type input "Bryce & Eloise Geiser"
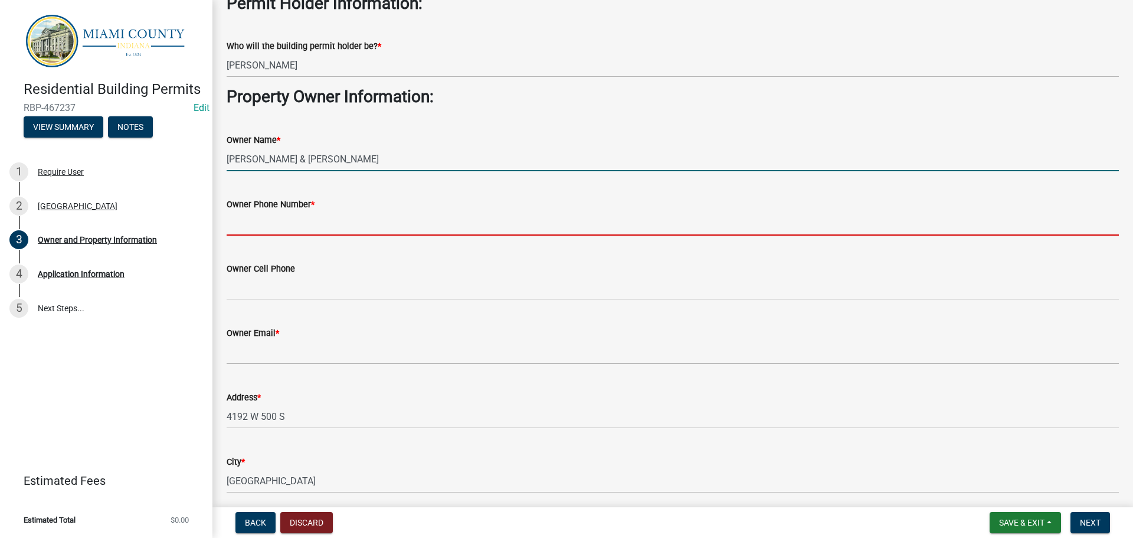
click at [318, 236] on input "Owner Phone Number *" at bounding box center [673, 223] width 893 height 24
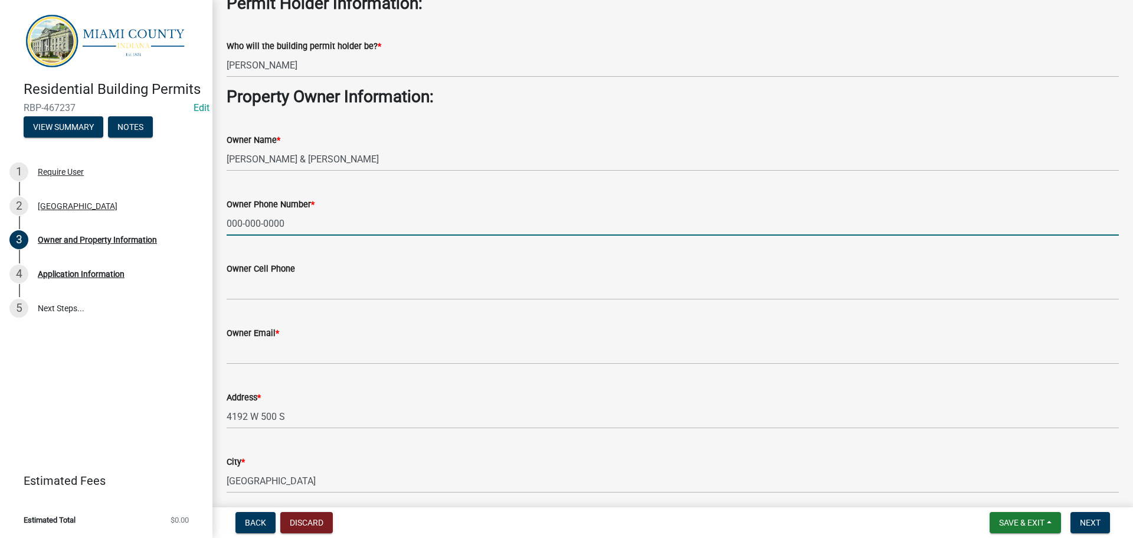
type input "000-000-0000"
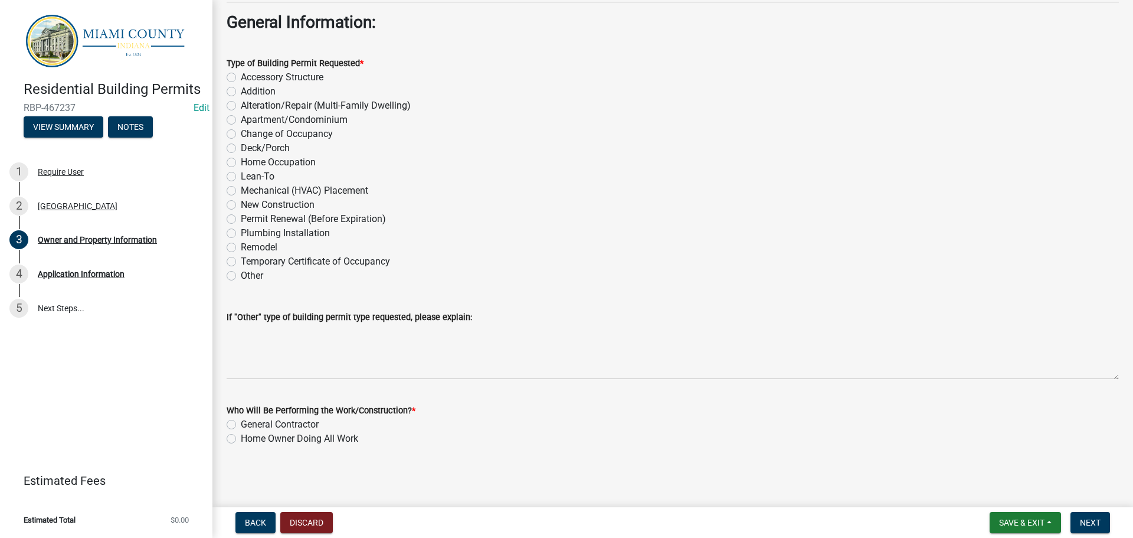
scroll to position [1299, 0]
type input "[EMAIL_ADDRESS][DOMAIN_NAME]"
click at [241, 84] on label "Accessory Structure" at bounding box center [282, 77] width 83 height 14
click at [241, 78] on input "Accessory Structure" at bounding box center [245, 74] width 8 height 8
radio input "true"
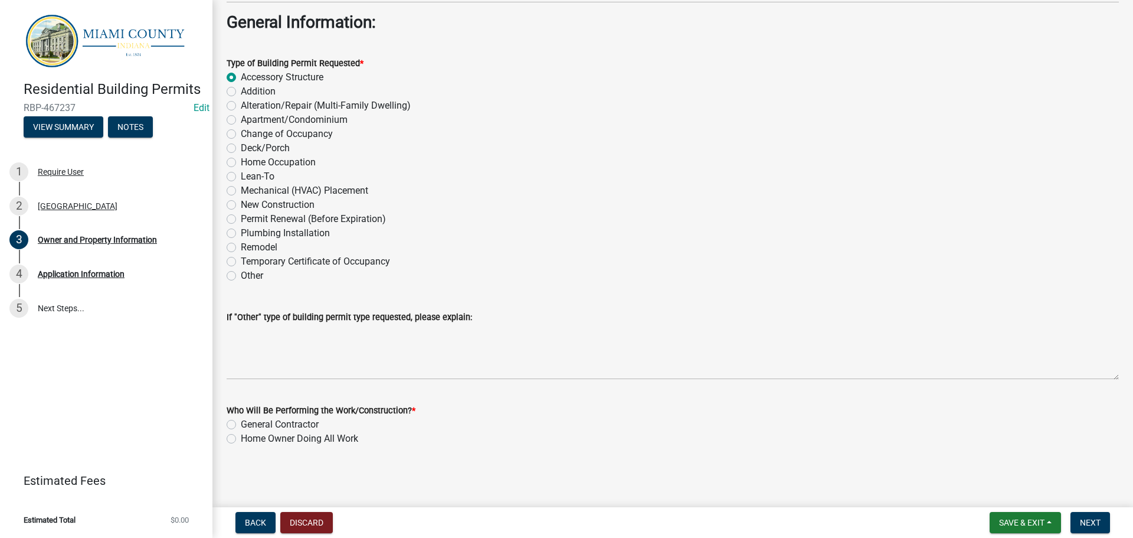
scroll to position [1499, 0]
click at [271, 432] on label "Home Owner Doing All Work" at bounding box center [299, 439] width 117 height 14
click at [249, 432] on input "Home Owner Doing All Work" at bounding box center [245, 436] width 8 height 8
radio input "true"
click at [1089, 525] on span "Next" at bounding box center [1090, 522] width 21 height 9
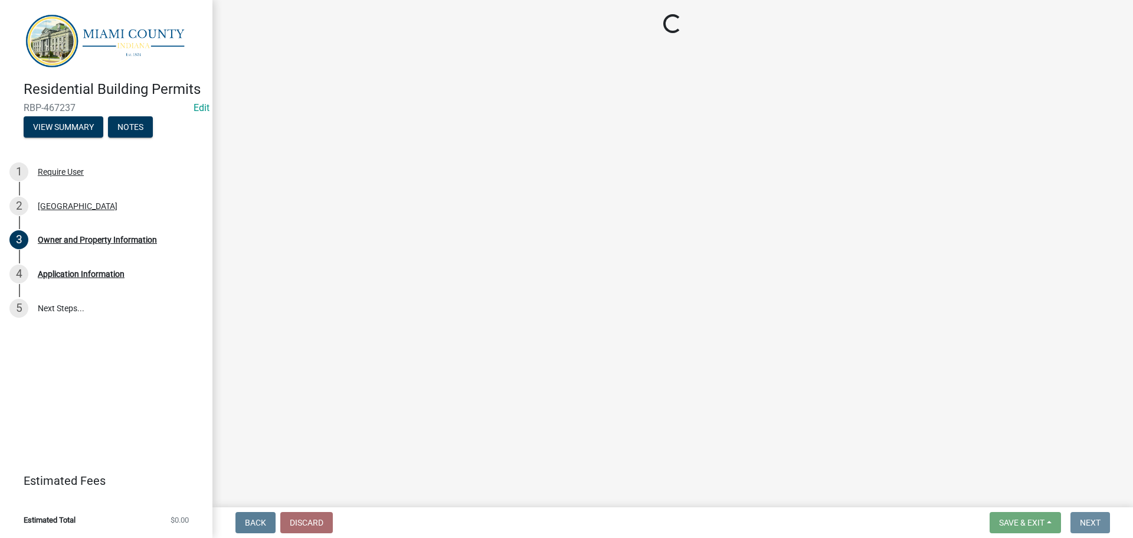
scroll to position [0, 0]
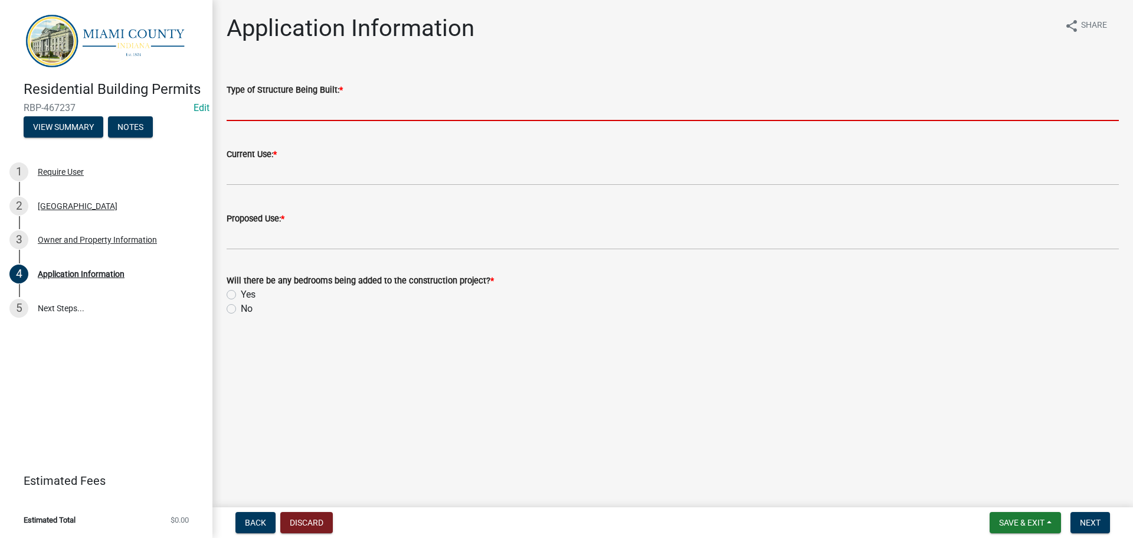
click at [375, 121] on input "Type of Structure Being Built: *" at bounding box center [673, 109] width 893 height 24
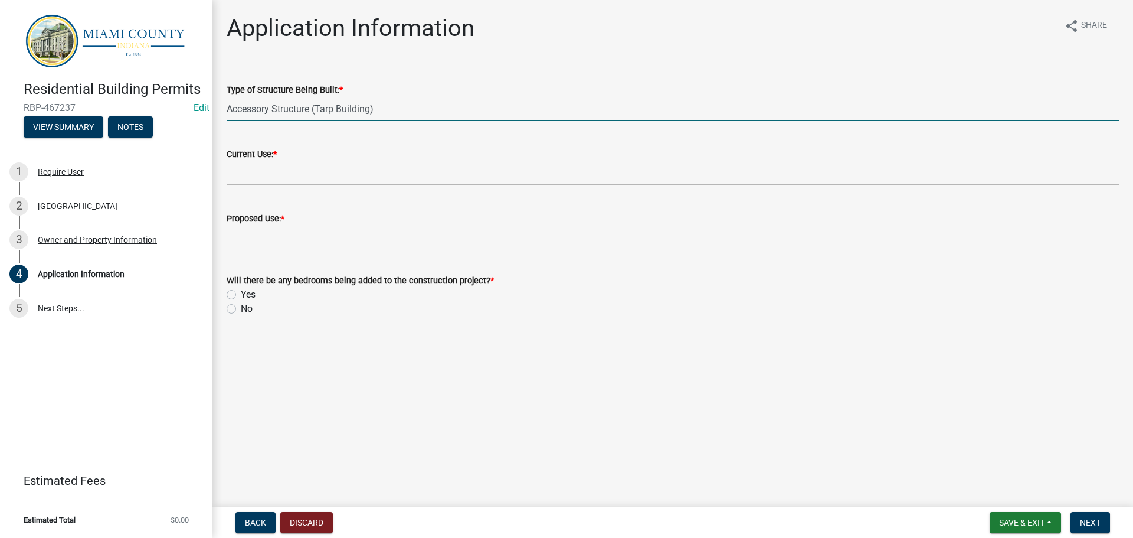
type input "Accessory Structure (Tarp Building)"
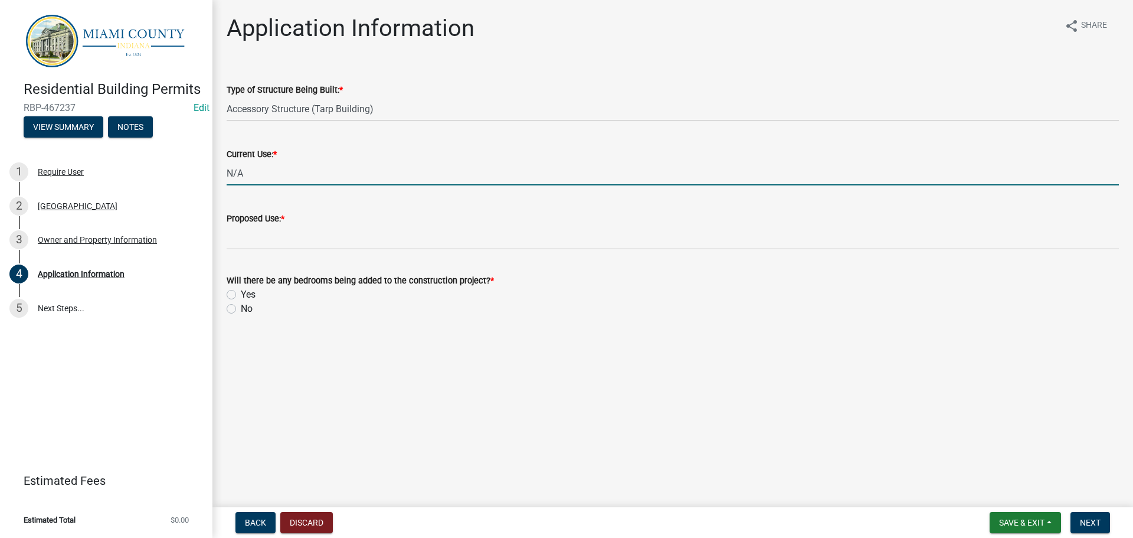
type input "N/A"
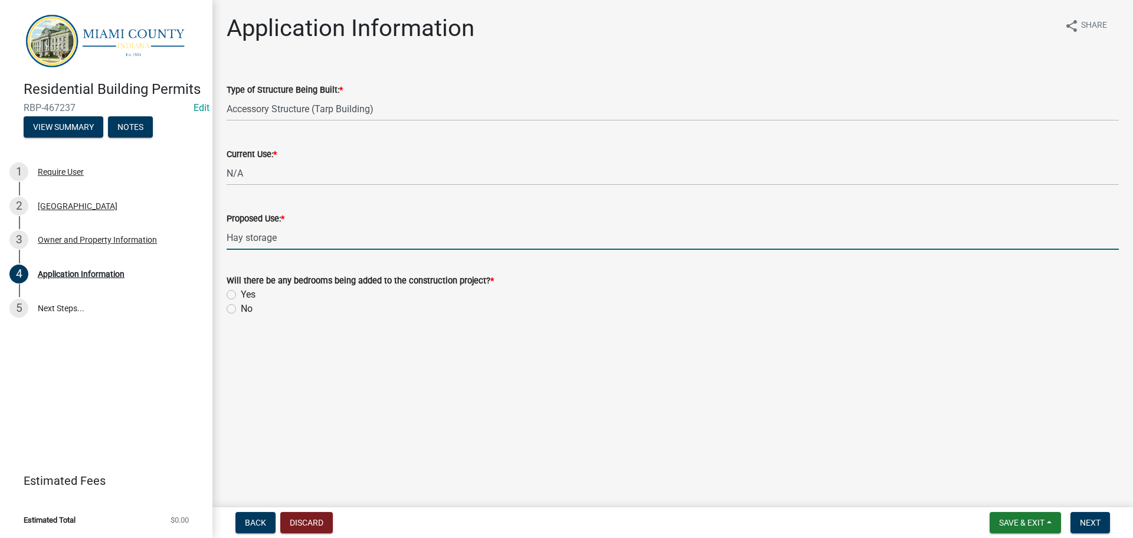
type input "Hay storage"
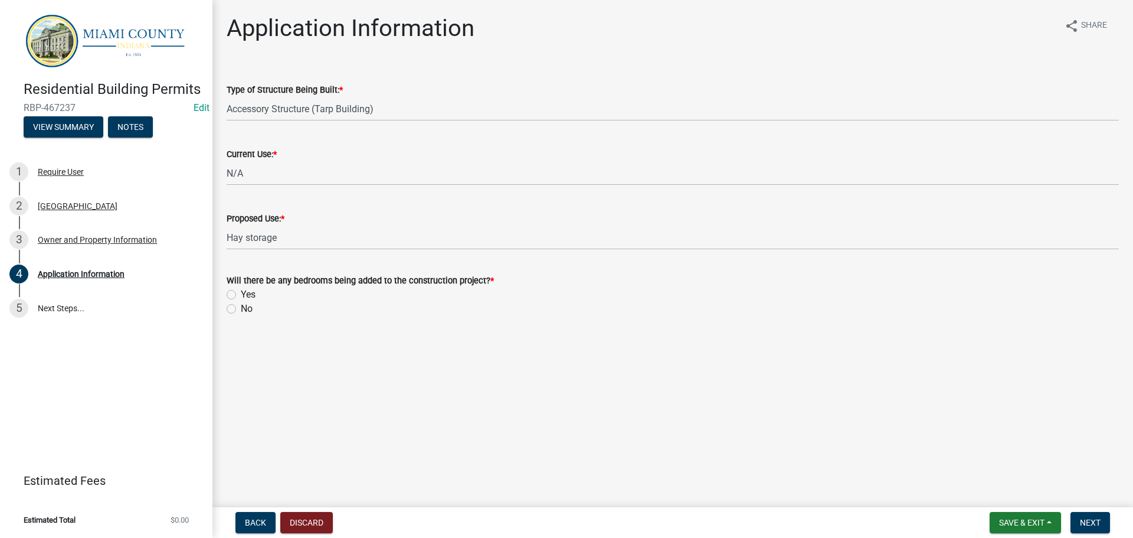
click at [253, 316] on label "No" at bounding box center [247, 309] width 12 height 14
click at [249, 309] on input "No" at bounding box center [245, 306] width 8 height 8
radio input "true"
click at [1081, 507] on nav "Back Discard Save & Exit Save Save & Exit Next" at bounding box center [673, 522] width 921 height 31
click at [1081, 518] on span "Next" at bounding box center [1090, 522] width 21 height 9
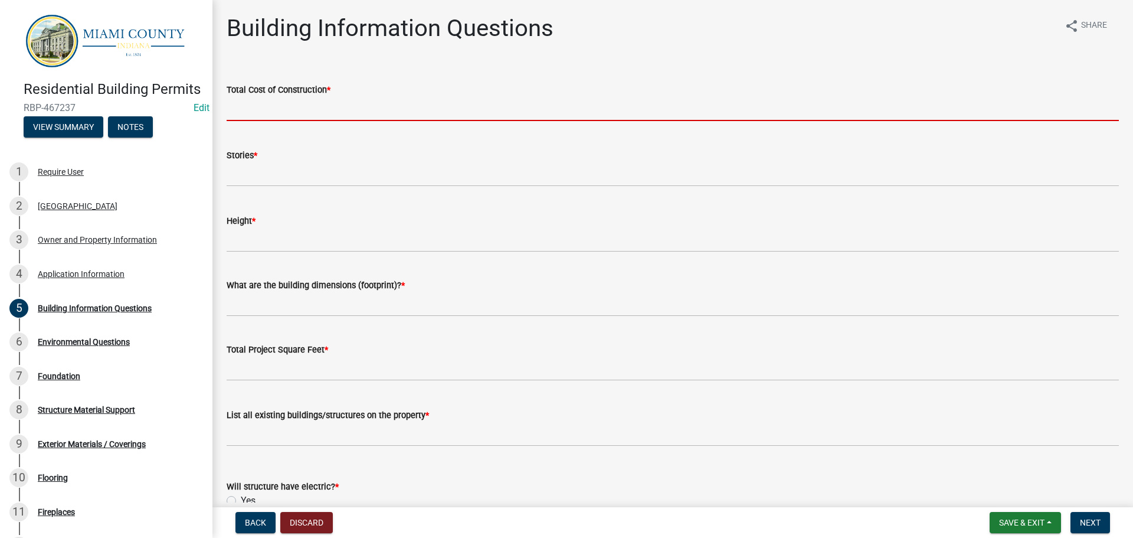
click at [282, 121] on input "text" at bounding box center [673, 109] width 893 height 24
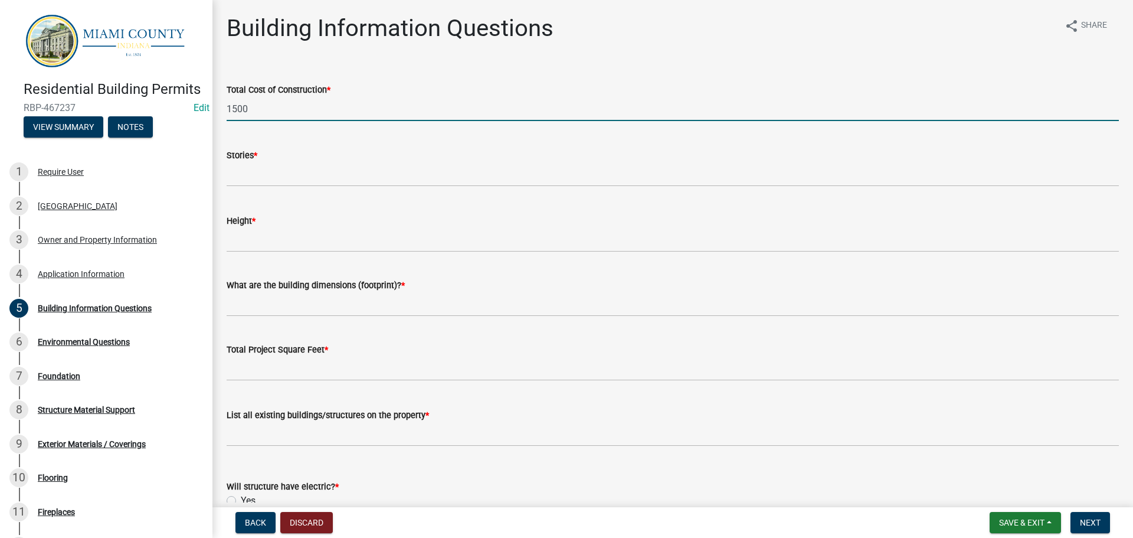
type input "1500"
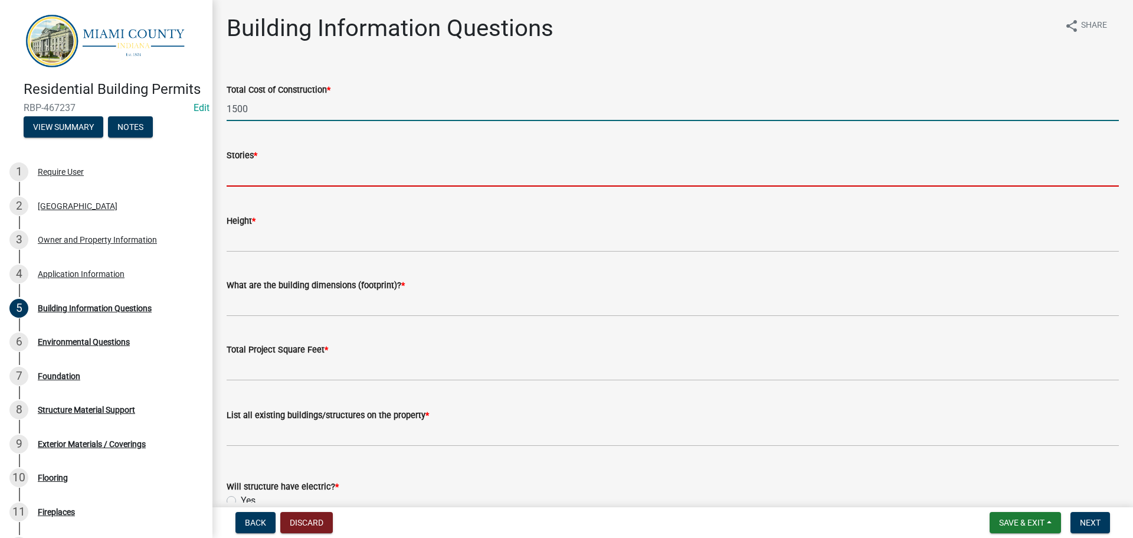
click at [274, 187] on input "text" at bounding box center [673, 174] width 893 height 24
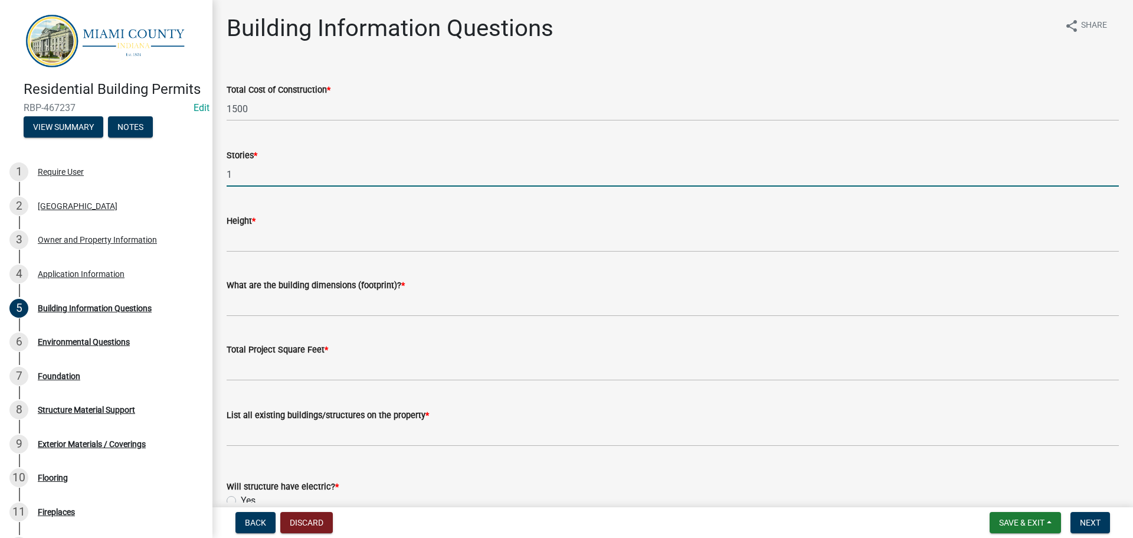
type input "1"
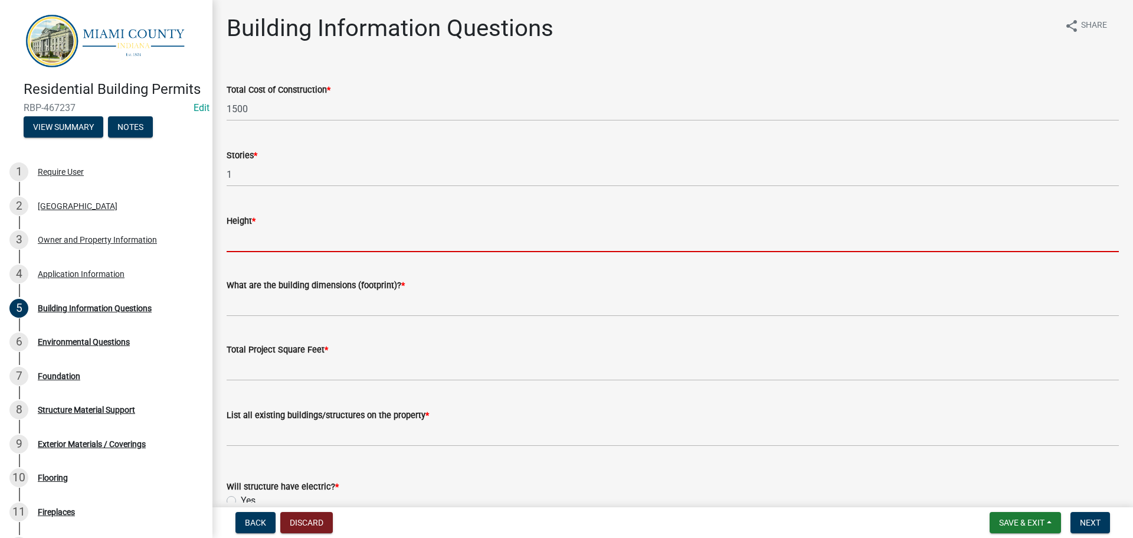
click at [347, 252] on input "Height *" at bounding box center [673, 240] width 893 height 24
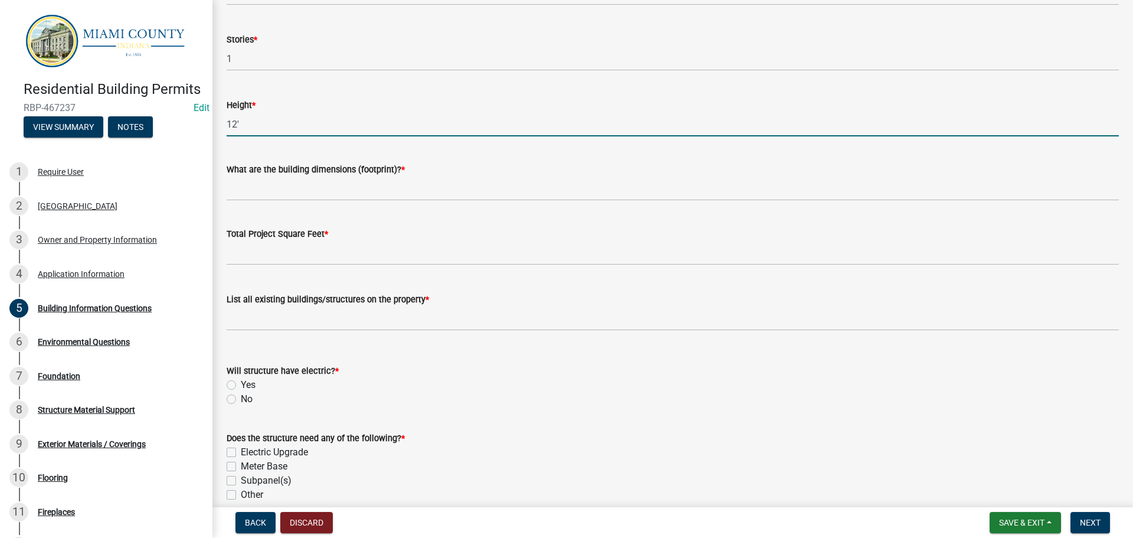
scroll to position [118, 0]
type input "12'"
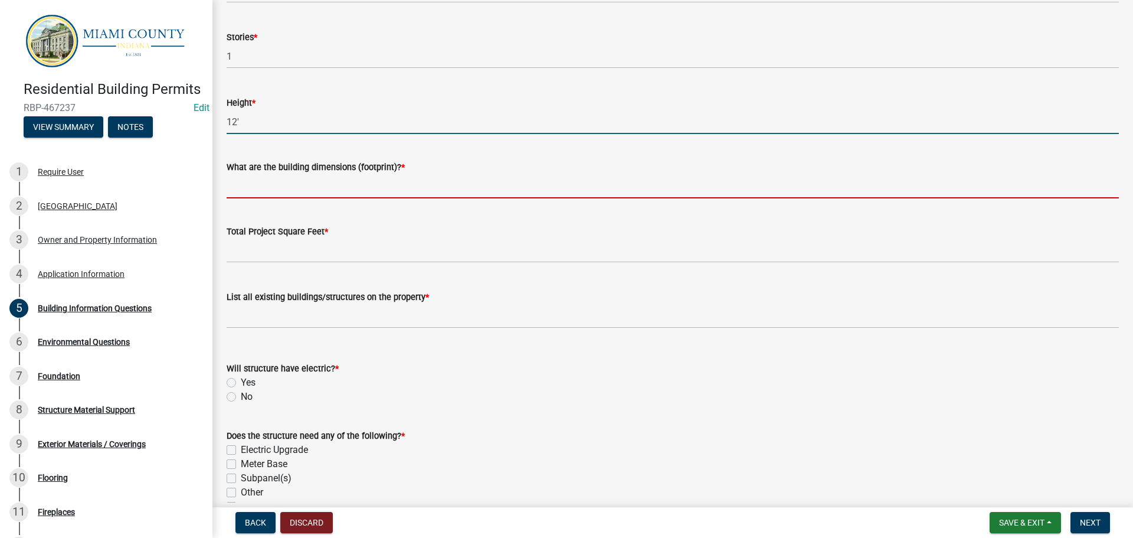
click at [358, 198] on input "What are the building dimensions (footprint)? *" at bounding box center [673, 186] width 893 height 24
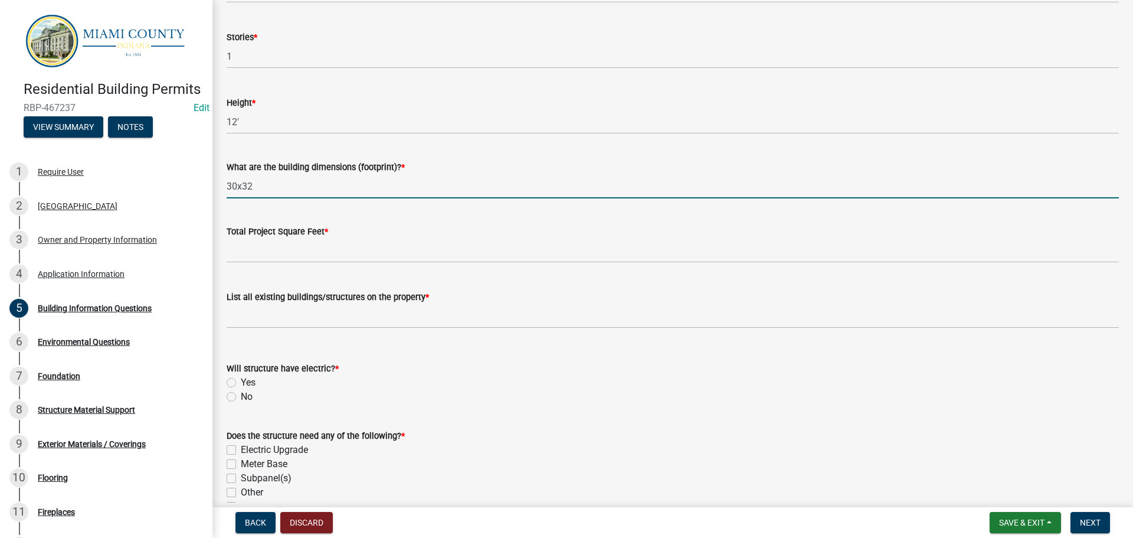
type input "30x32"
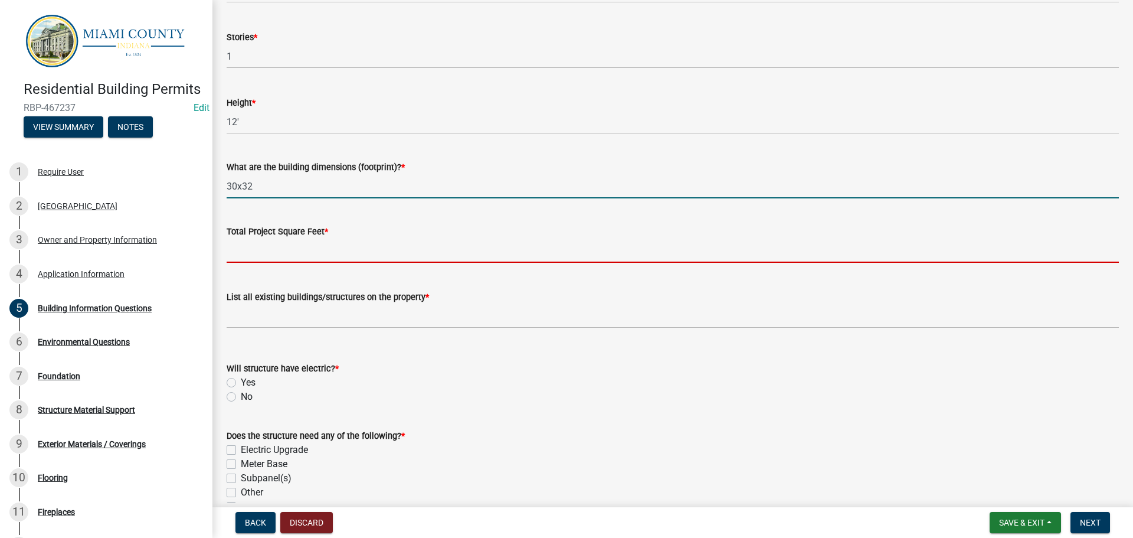
click at [365, 263] on input "text" at bounding box center [673, 250] width 893 height 24
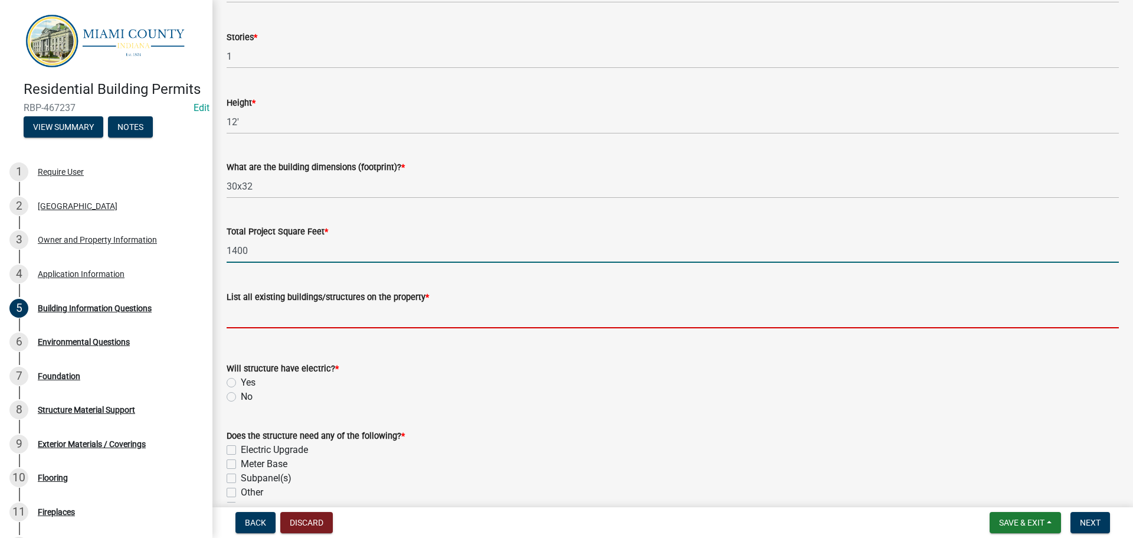
click at [403, 328] on input "List all existing buildings/structures on the property *" at bounding box center [673, 316] width 893 height 24
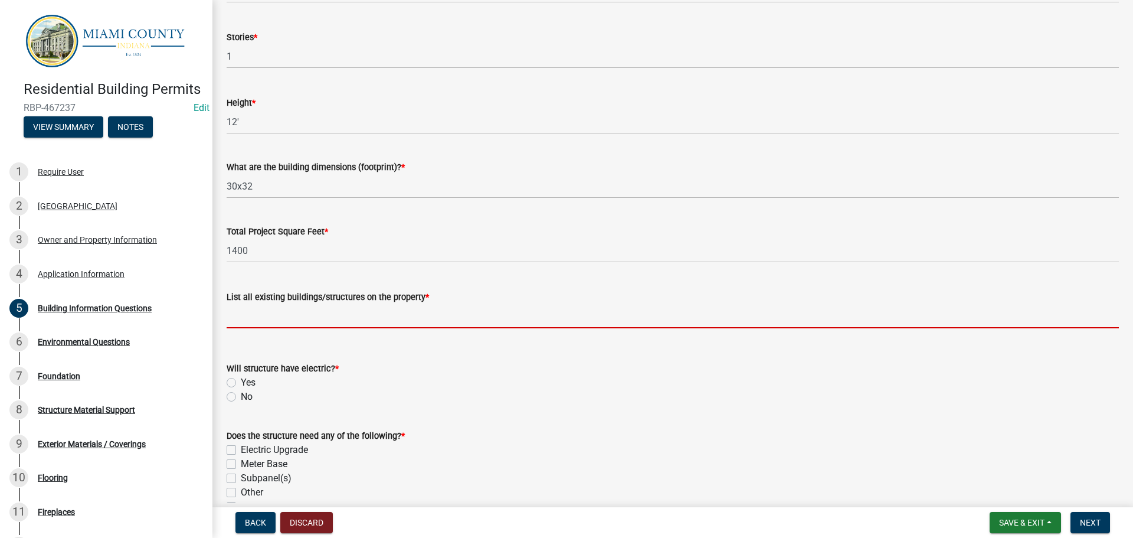
drag, startPoint x: 270, startPoint y: 280, endPoint x: 207, endPoint y: 277, distance: 63.2
click at [215, 279] on div "Building Information Questions share Share Total Cost of Construction * 1500 St…" at bounding box center [673, 399] width 921 height 1006
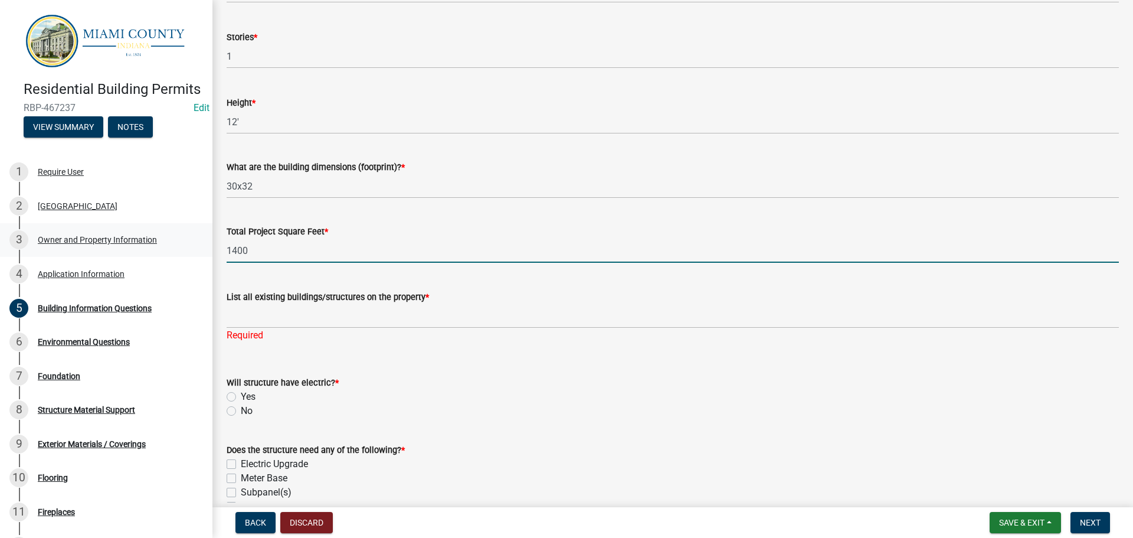
drag, startPoint x: 307, startPoint y: 296, endPoint x: 202, endPoint y: 293, distance: 105.1
click at [213, 294] on div "Building Information Questions share Share Total Cost of Construction * 1500 St…" at bounding box center [673, 406] width 921 height 1020
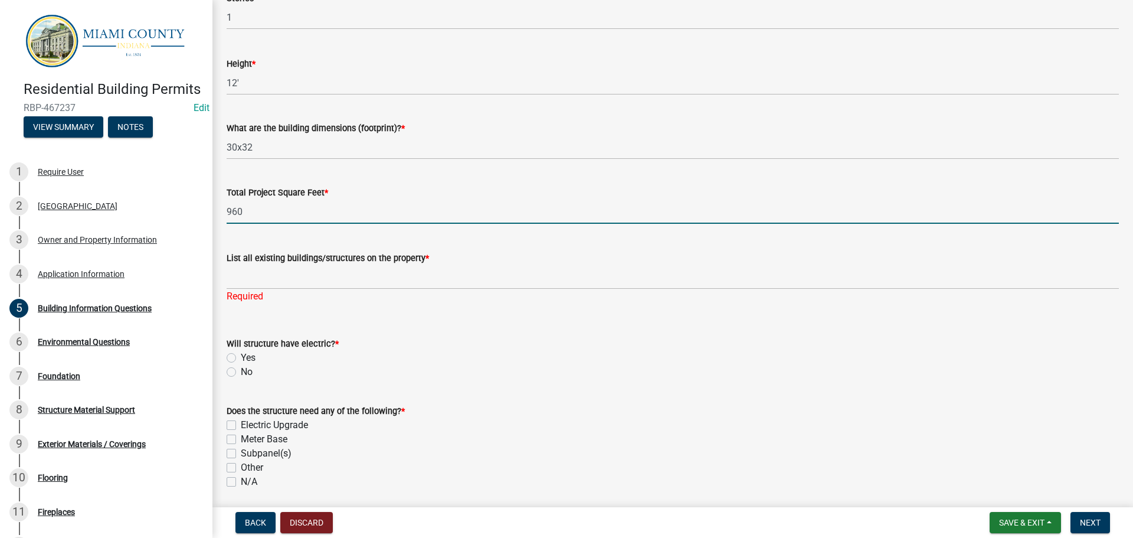
scroll to position [177, 0]
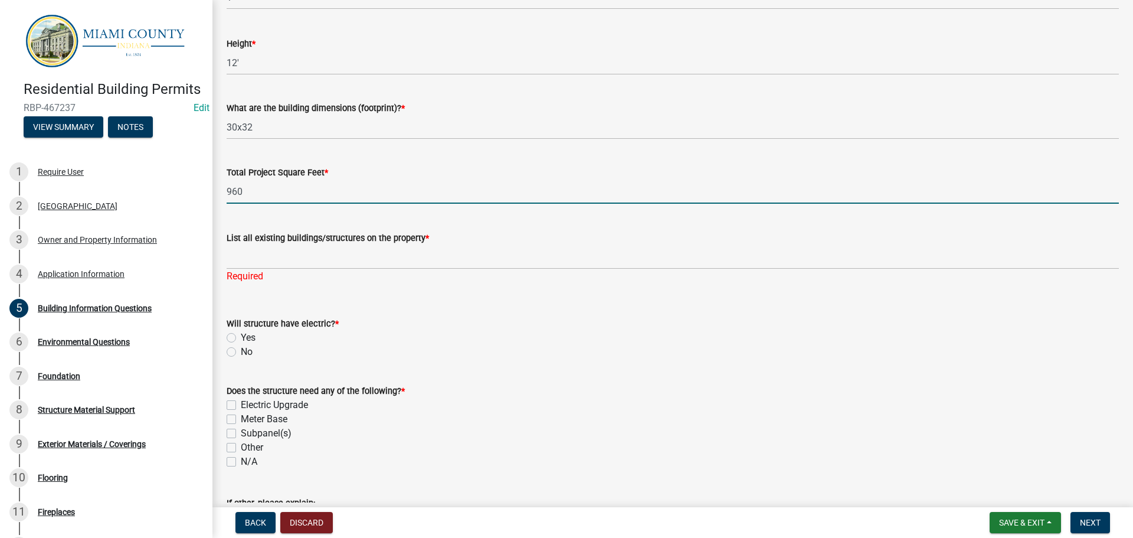
type input "960"
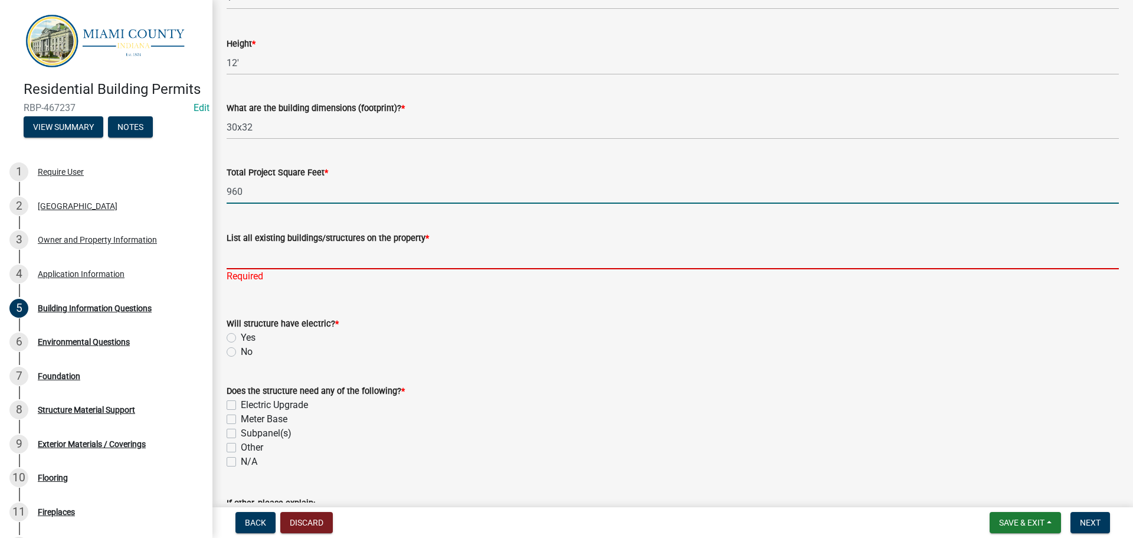
click at [382, 269] on input "List all existing buildings/structures on the property *" at bounding box center [673, 257] width 893 height 24
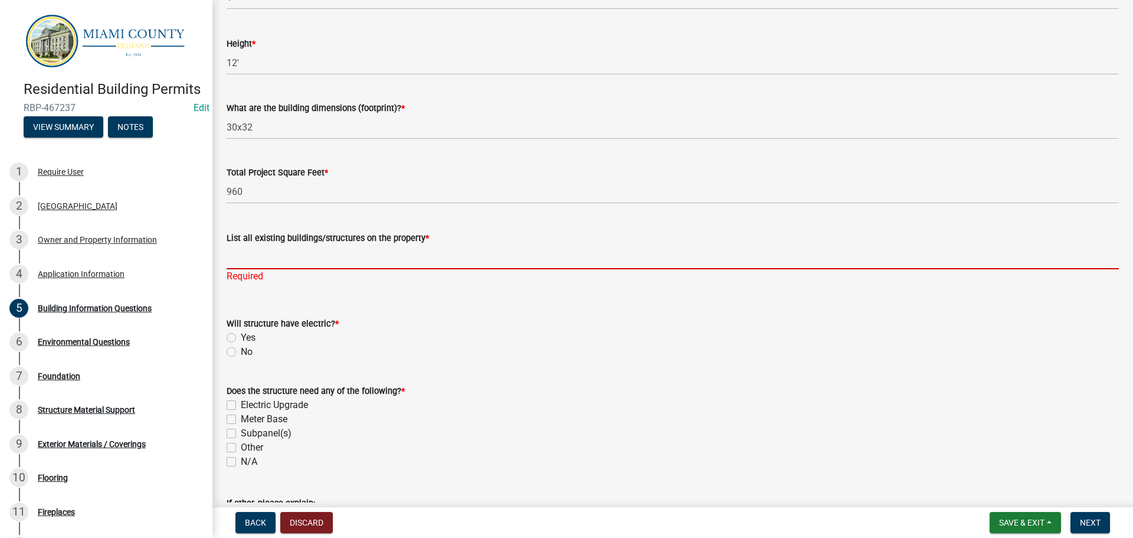
click at [366, 269] on input "List all existing buildings/structures on the property *" at bounding box center [673, 257] width 893 height 24
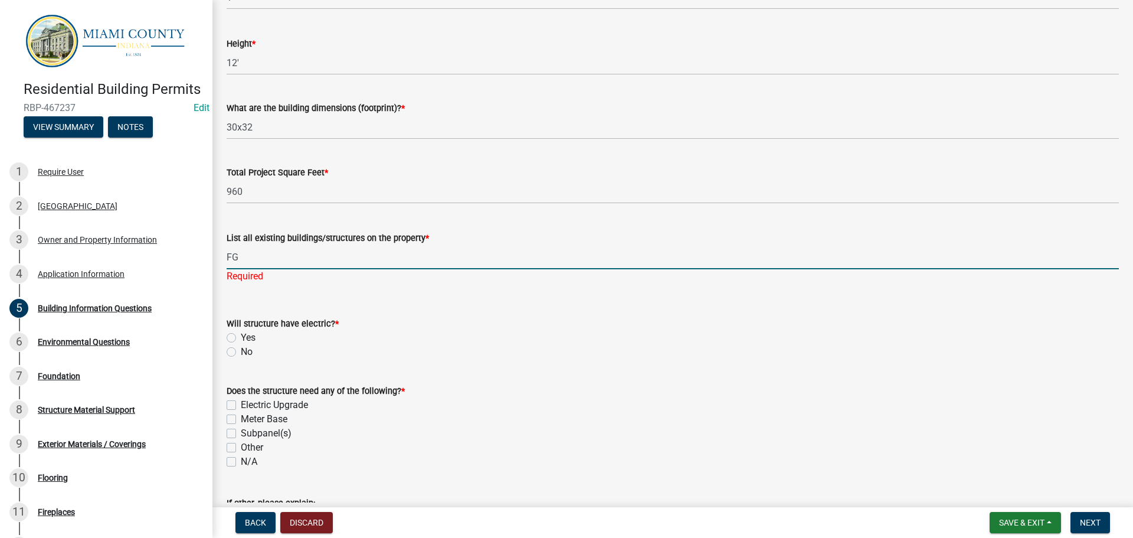
type input "F"
type input "G"
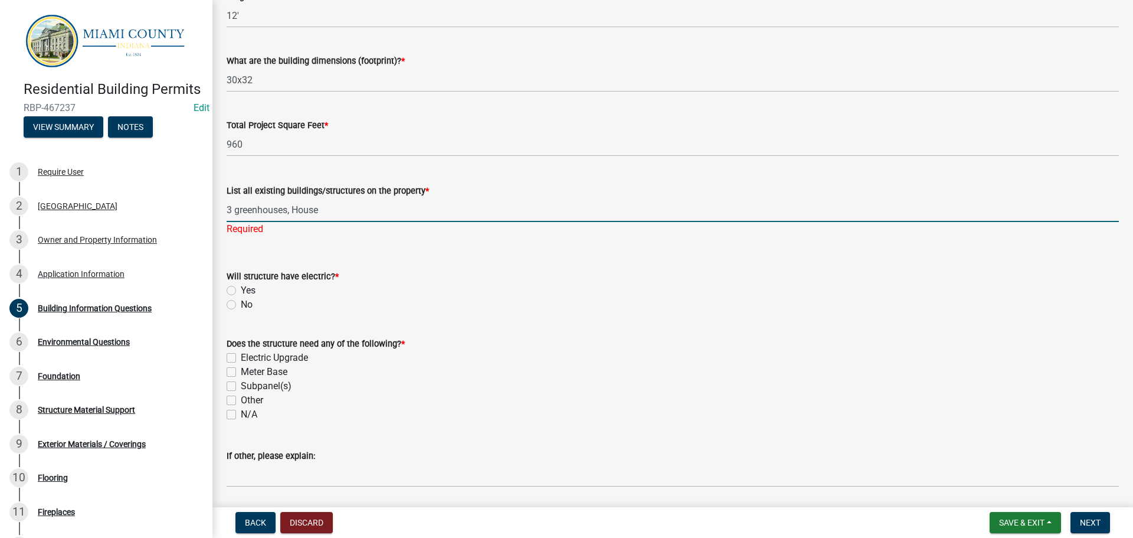
scroll to position [354, 0]
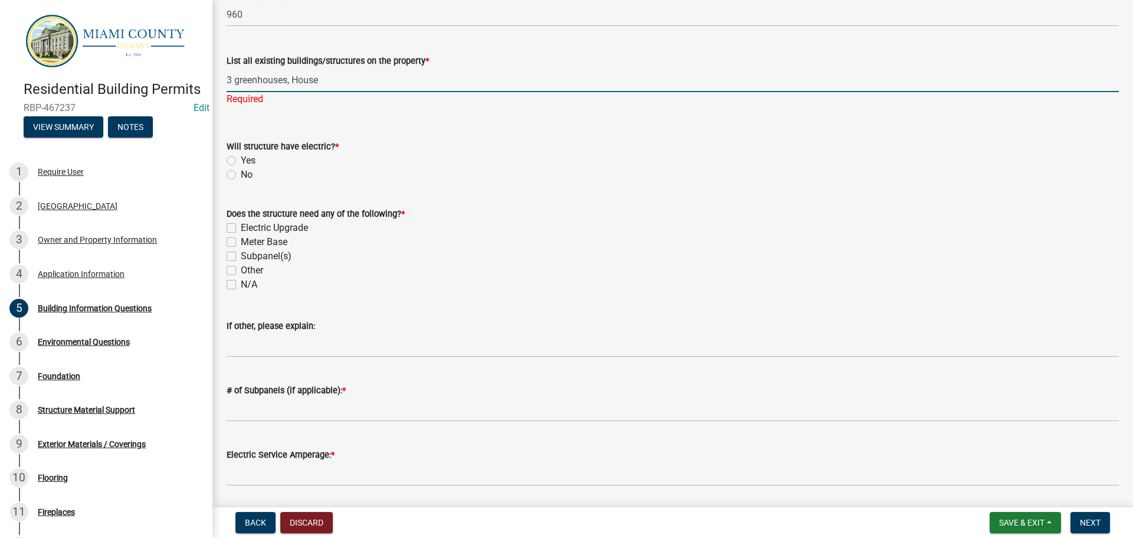
type input "3 greenhouses, House"
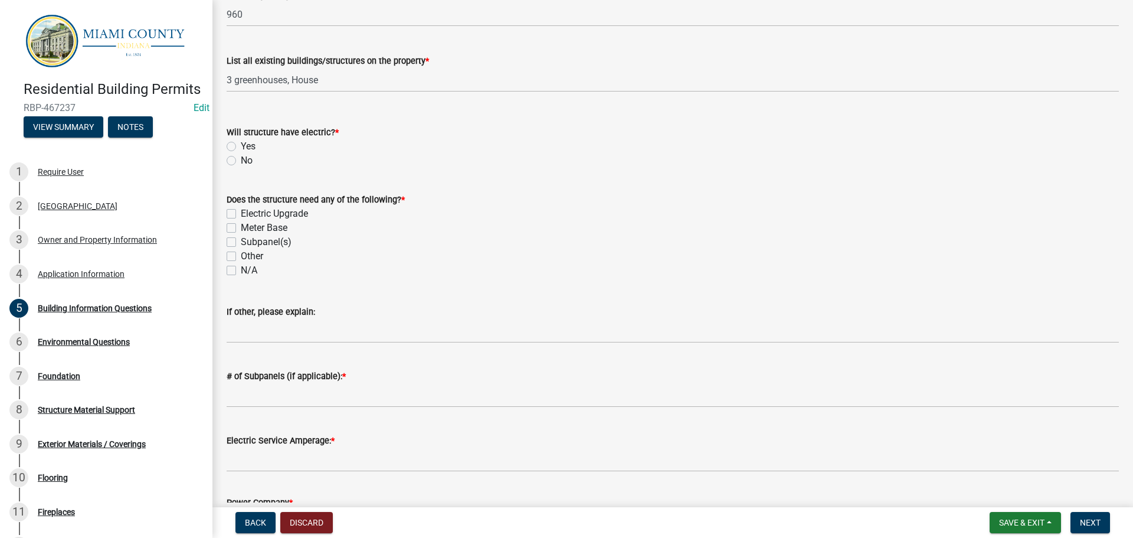
click at [234, 178] on wm-data-entity-input "Will structure have electric? * Yes No" at bounding box center [673, 144] width 893 height 67
click at [241, 168] on label "No" at bounding box center [247, 160] width 12 height 14
click at [241, 161] on input "No" at bounding box center [245, 157] width 8 height 8
radio input "true"
click at [241, 277] on label "N/A" at bounding box center [249, 270] width 17 height 14
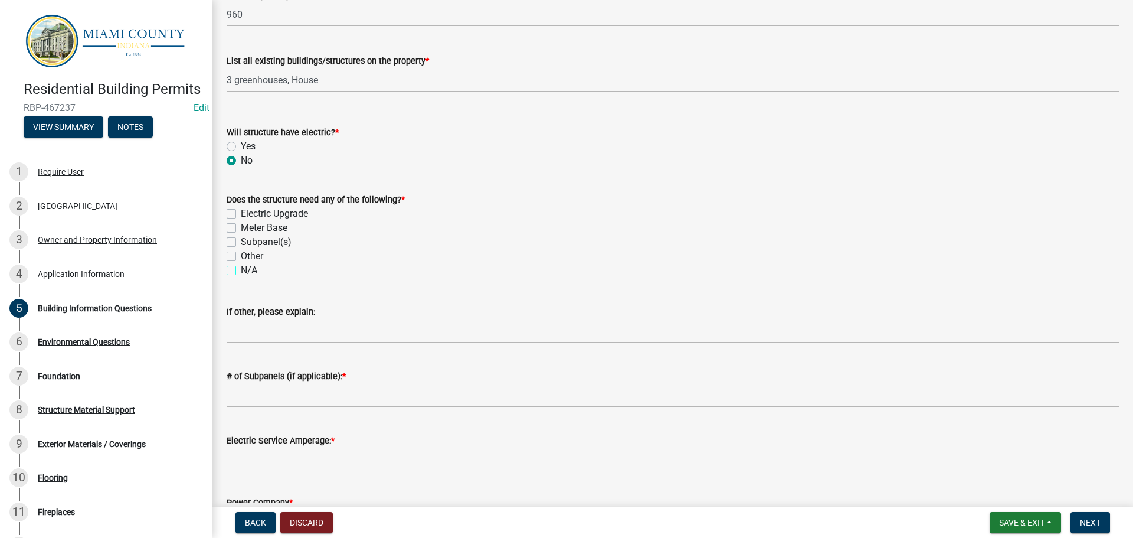
click at [241, 271] on input "N/A" at bounding box center [245, 267] width 8 height 8
checkbox input "true"
checkbox input "false"
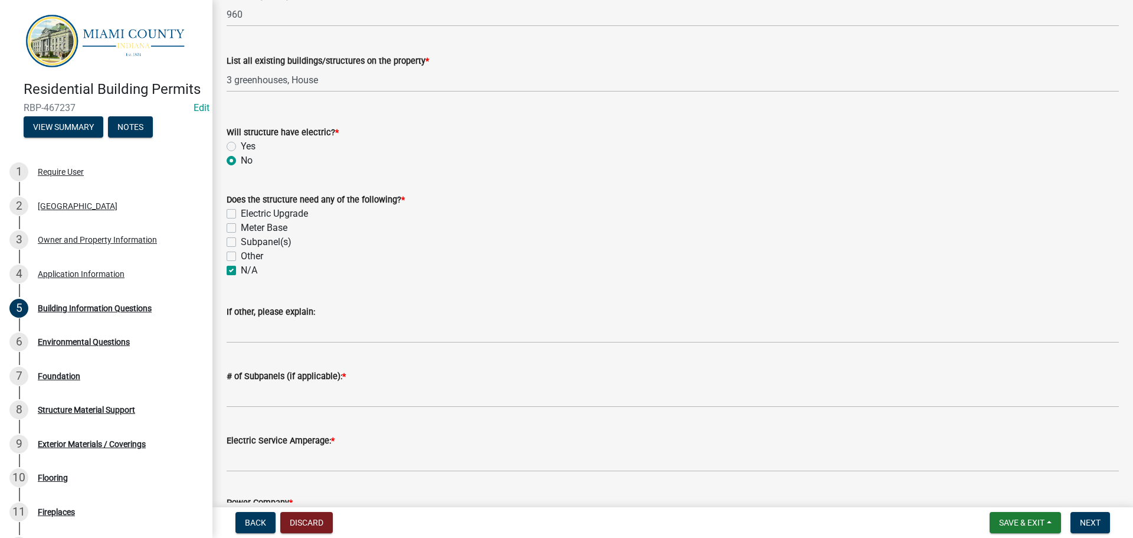
checkbox input "false"
checkbox input "true"
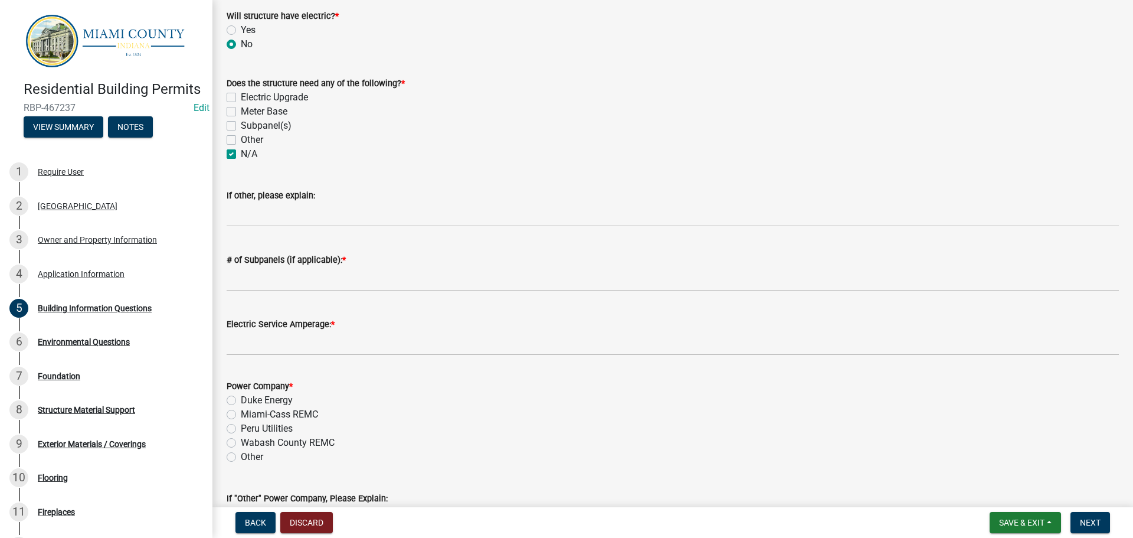
scroll to position [472, 0]
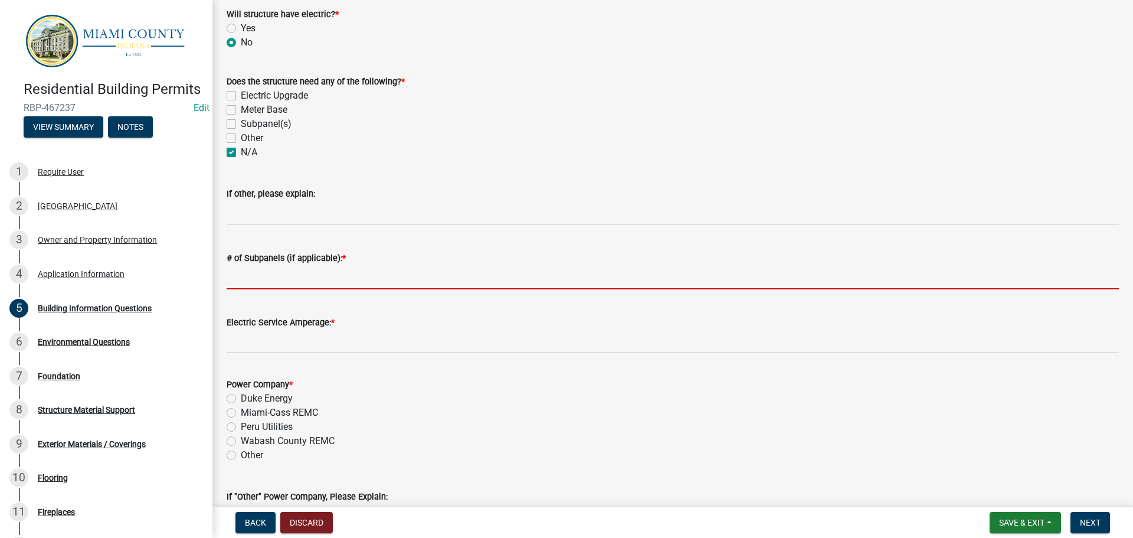
click at [311, 289] on input "# of Subpanels (if applicable): *" at bounding box center [673, 277] width 893 height 24
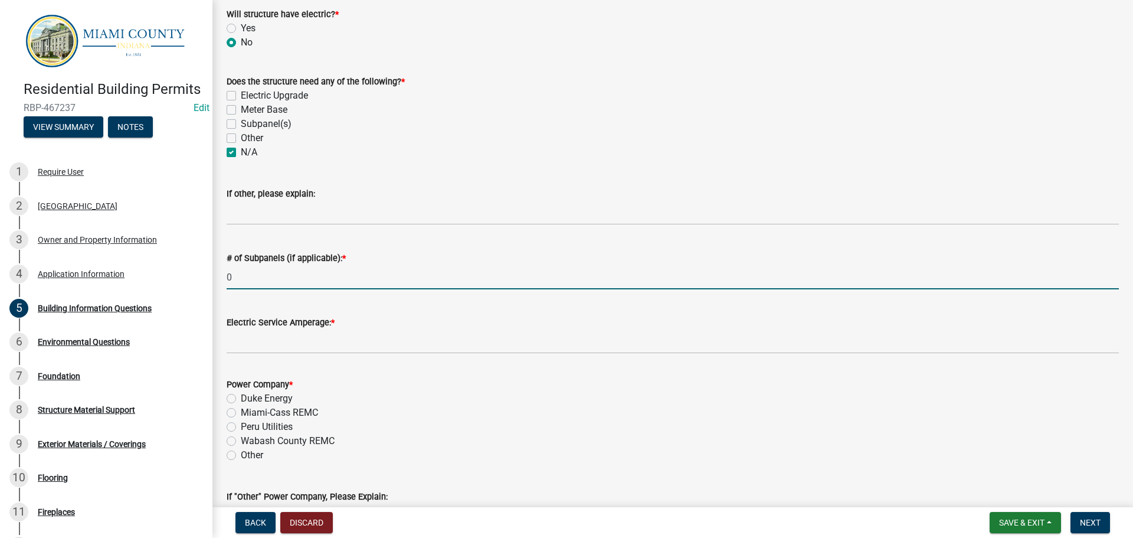
type input "0"
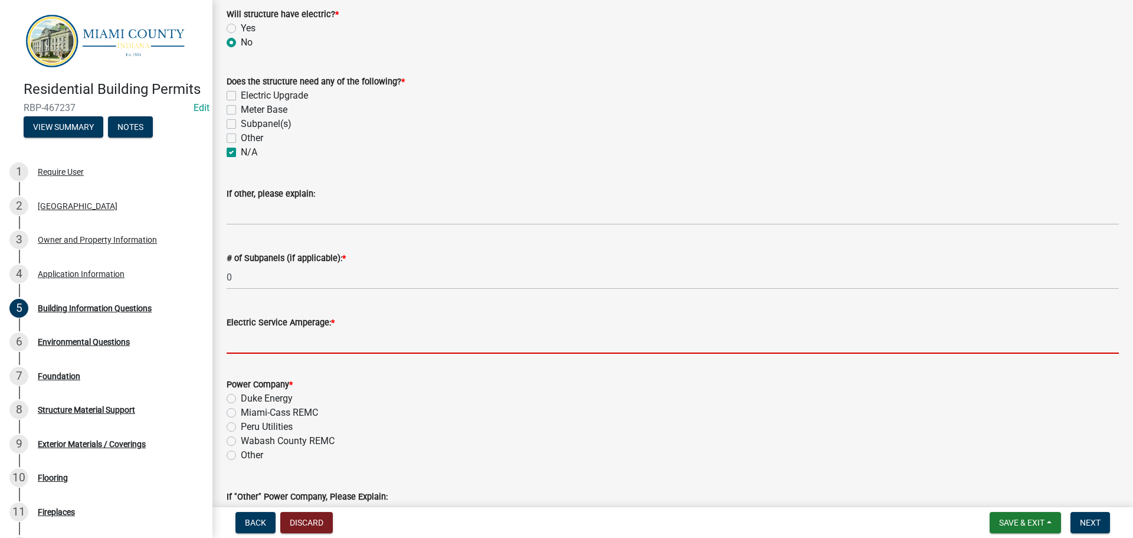
click at [285, 354] on input "Electric Service Amperage: *" at bounding box center [673, 341] width 893 height 24
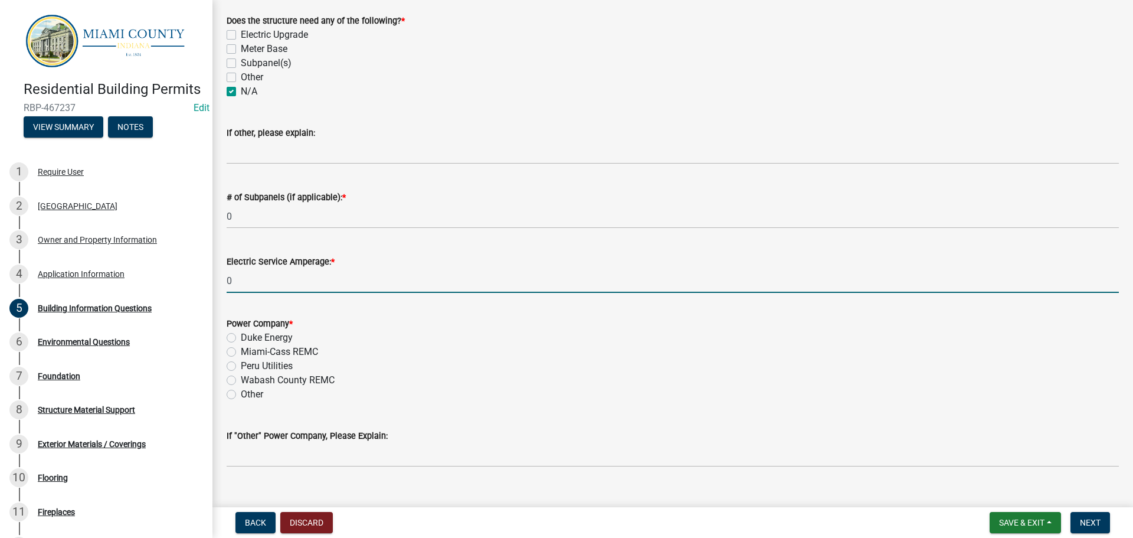
scroll to position [590, 0]
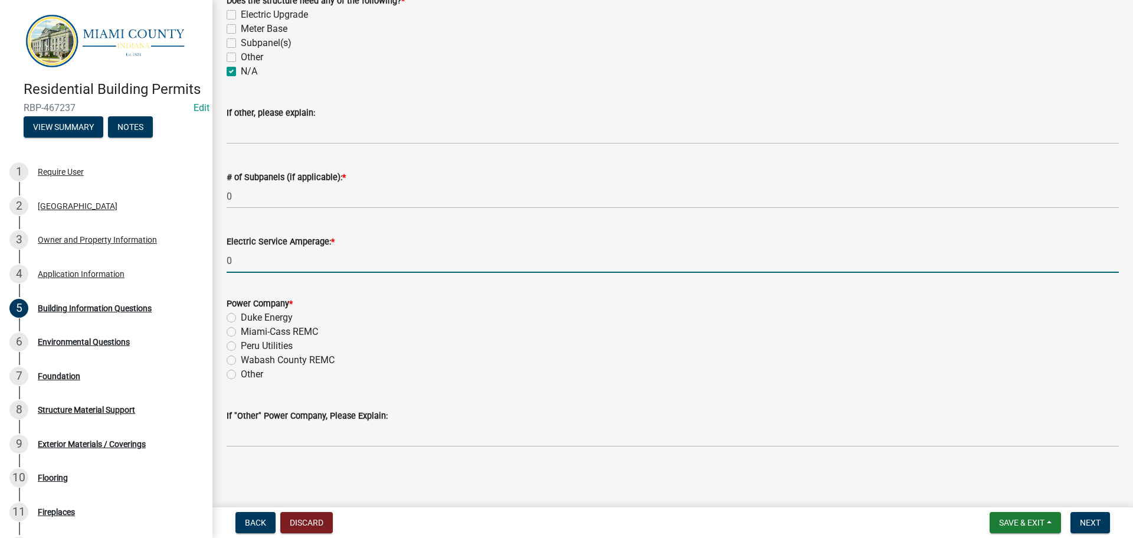
type input "0"
click at [241, 381] on label "Other" at bounding box center [252, 374] width 22 height 14
click at [241, 375] on input "Other" at bounding box center [245, 371] width 8 height 8
radio input "true"
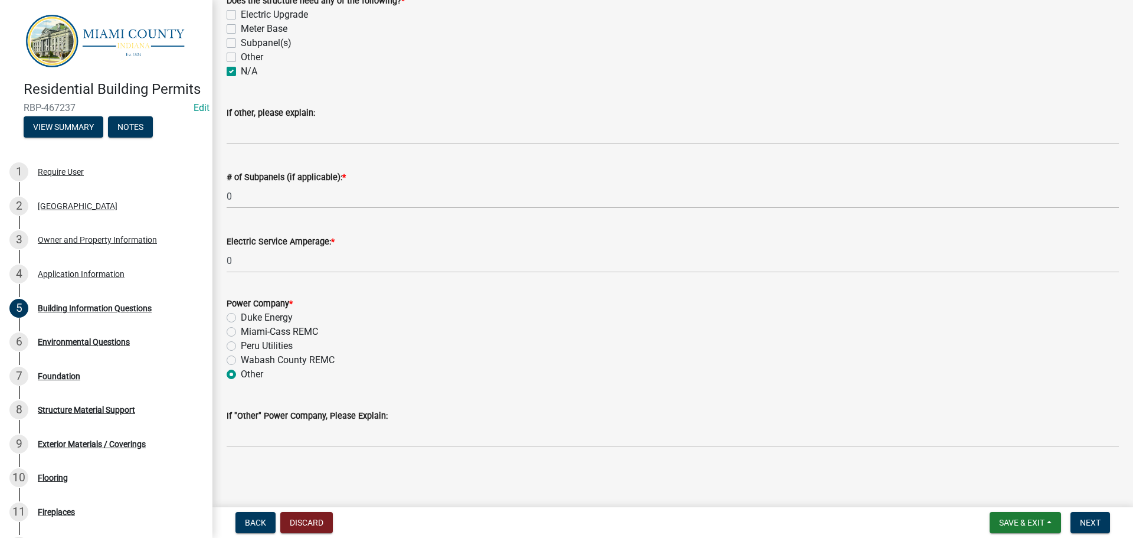
scroll to position [679, 0]
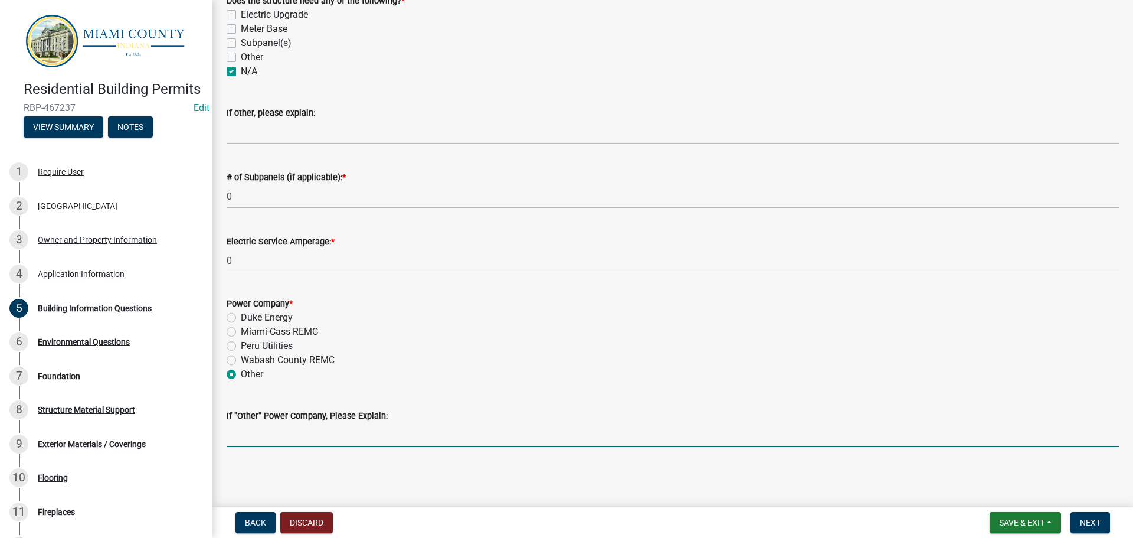
click at [318, 423] on input "If "Other" Power Company, Please Explain:" at bounding box center [673, 435] width 893 height 24
type input "None"
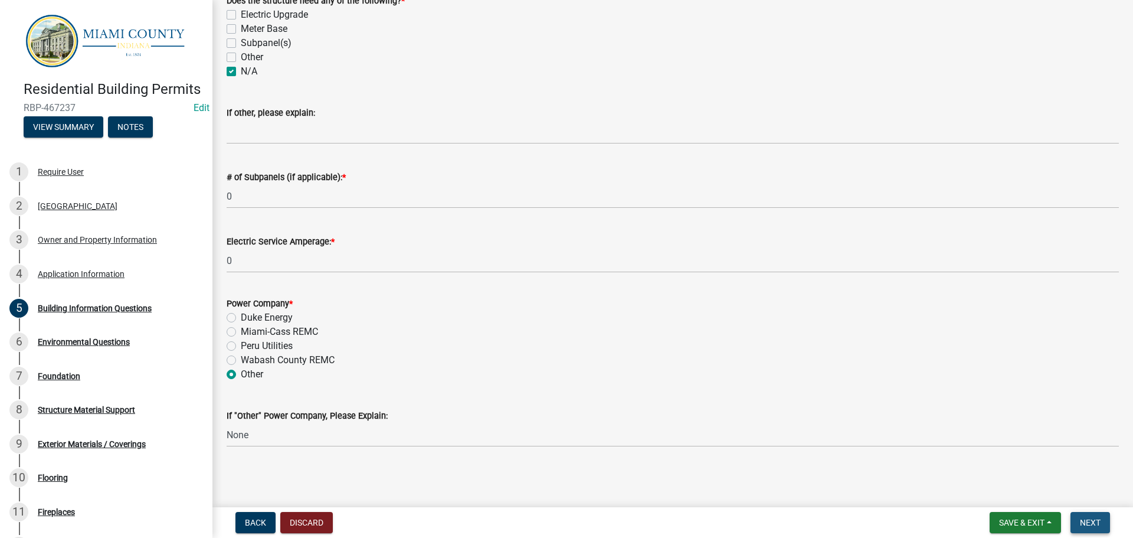
click at [1086, 518] on span "Next" at bounding box center [1090, 522] width 21 height 9
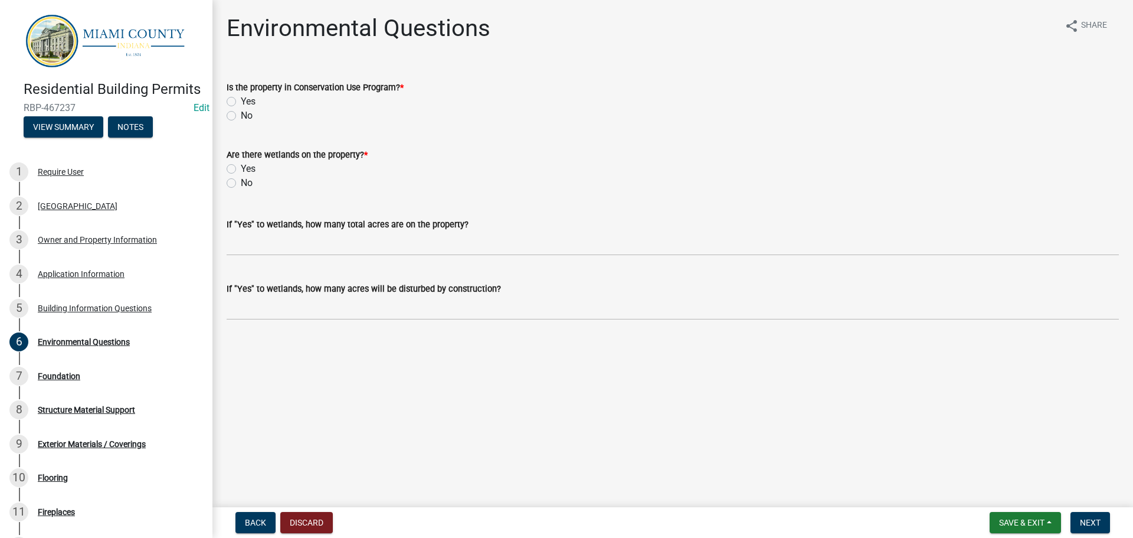
click at [250, 123] on label "No" at bounding box center [247, 116] width 12 height 14
click at [249, 116] on input "No" at bounding box center [245, 113] width 8 height 8
radio input "true"
click at [247, 190] on label "No" at bounding box center [247, 183] width 12 height 14
click at [247, 184] on input "No" at bounding box center [245, 180] width 8 height 8
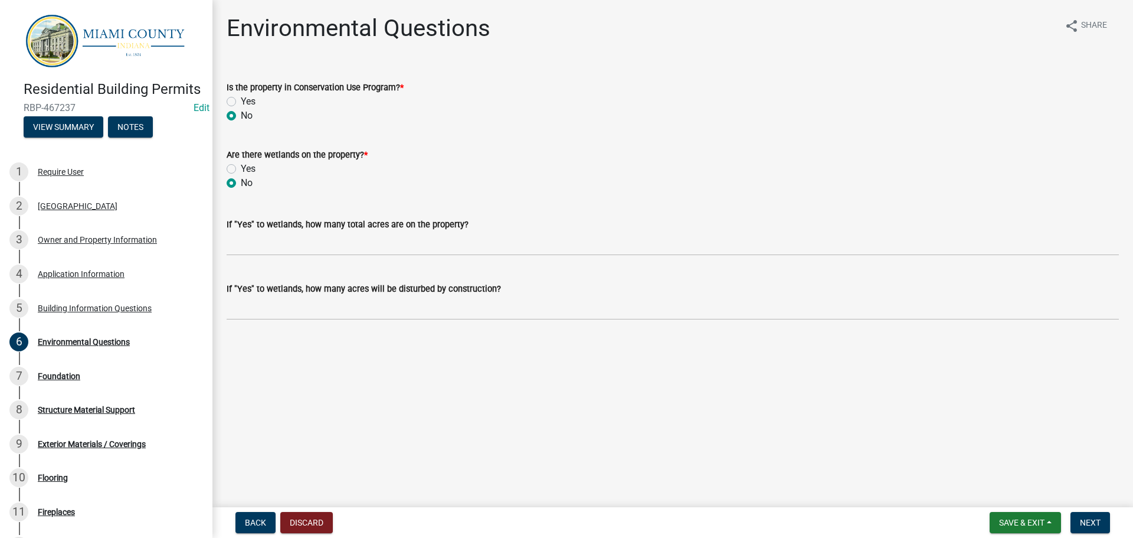
radio input "true"
click at [1083, 518] on span "Next" at bounding box center [1090, 522] width 21 height 9
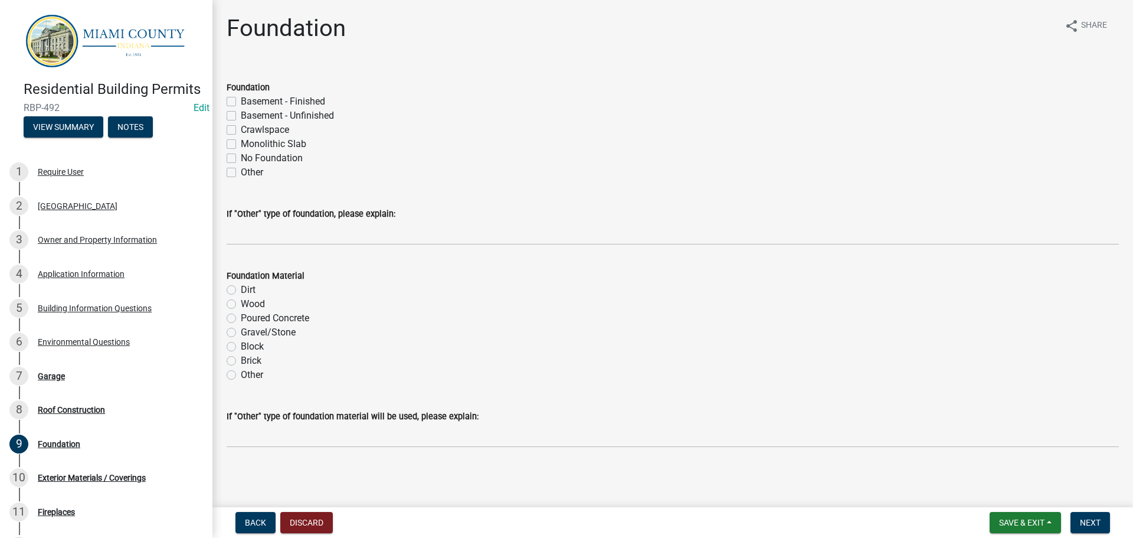
click at [241, 165] on label "No Foundation" at bounding box center [272, 158] width 62 height 14
click at [241, 159] on input "No Foundation" at bounding box center [245, 155] width 8 height 8
checkbox input "true"
checkbox input "false"
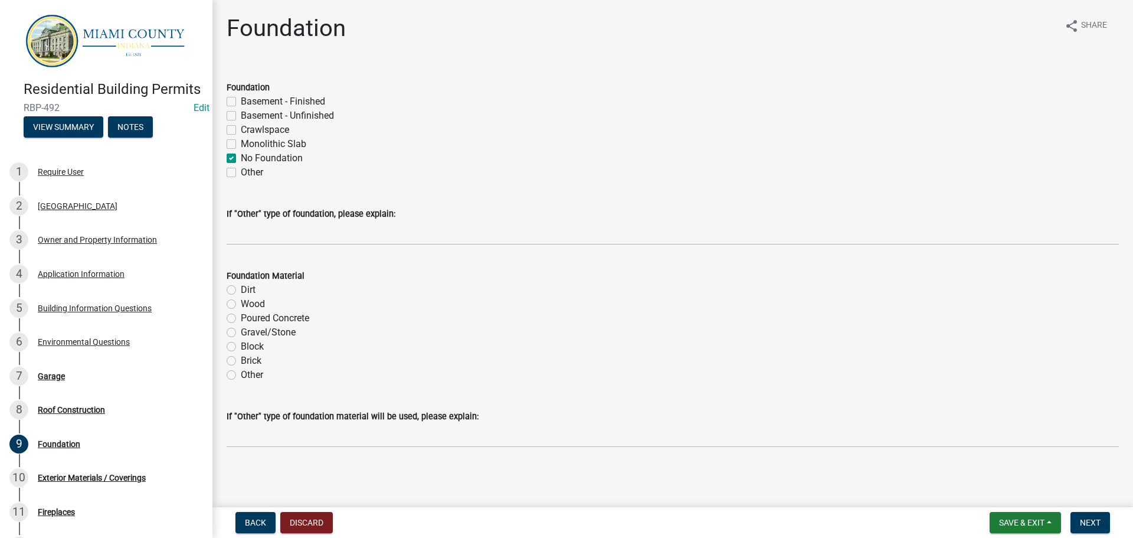
checkbox input "false"
checkbox input "true"
checkbox input "false"
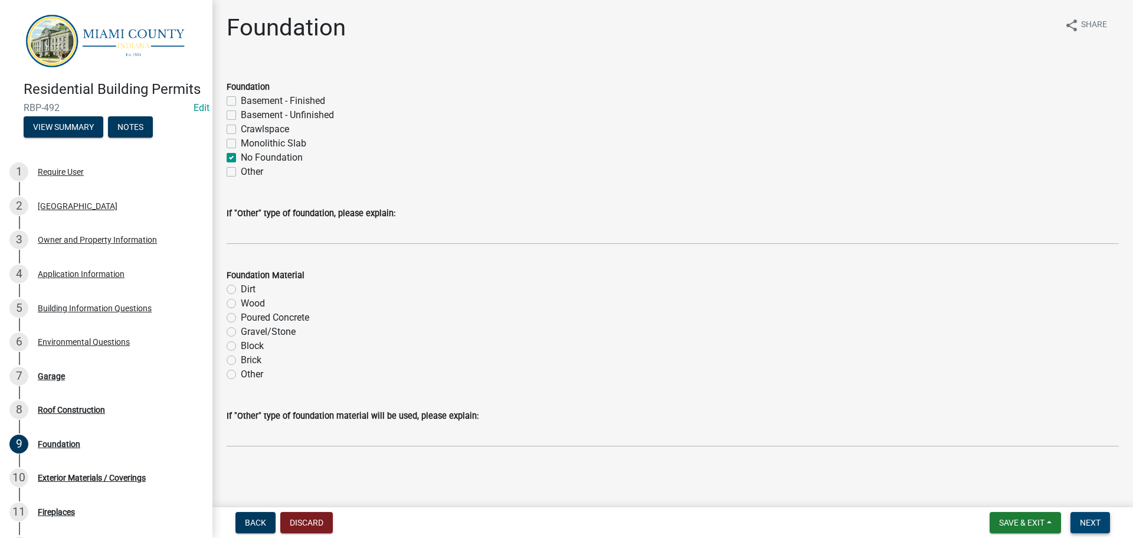
click at [1091, 520] on span "Next" at bounding box center [1090, 522] width 21 height 9
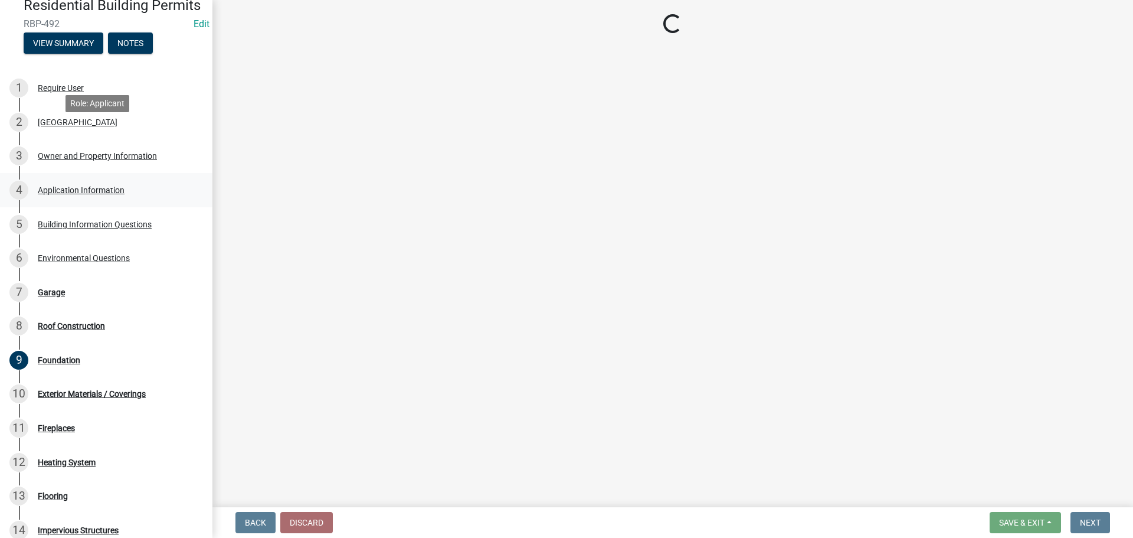
scroll to position [177, 0]
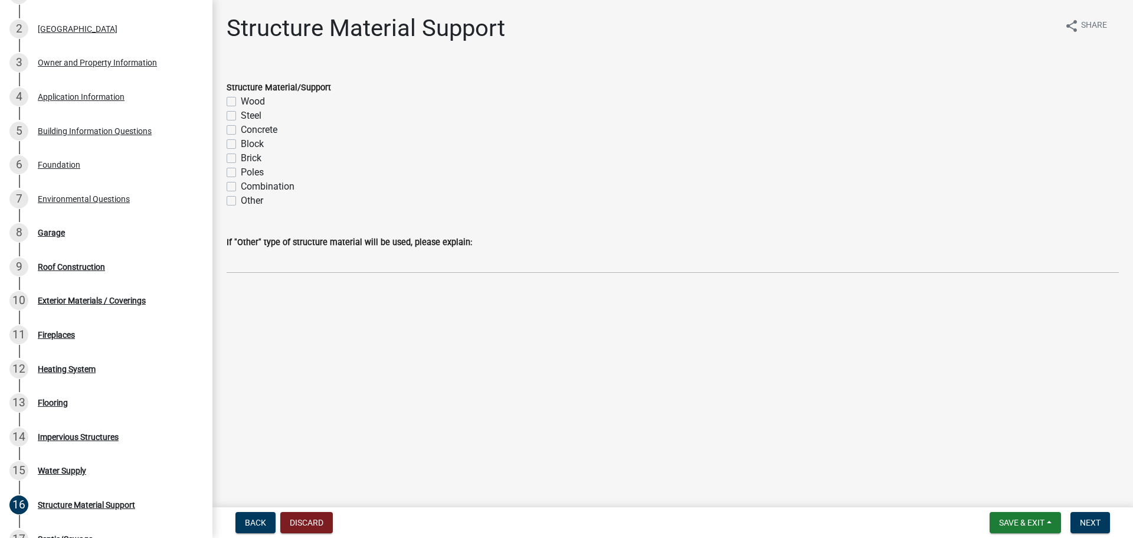
click at [257, 123] on label "Steel" at bounding box center [251, 116] width 21 height 14
click at [249, 116] on input "Steel" at bounding box center [245, 113] width 8 height 8
checkbox input "true"
checkbox input "false"
checkbox input "true"
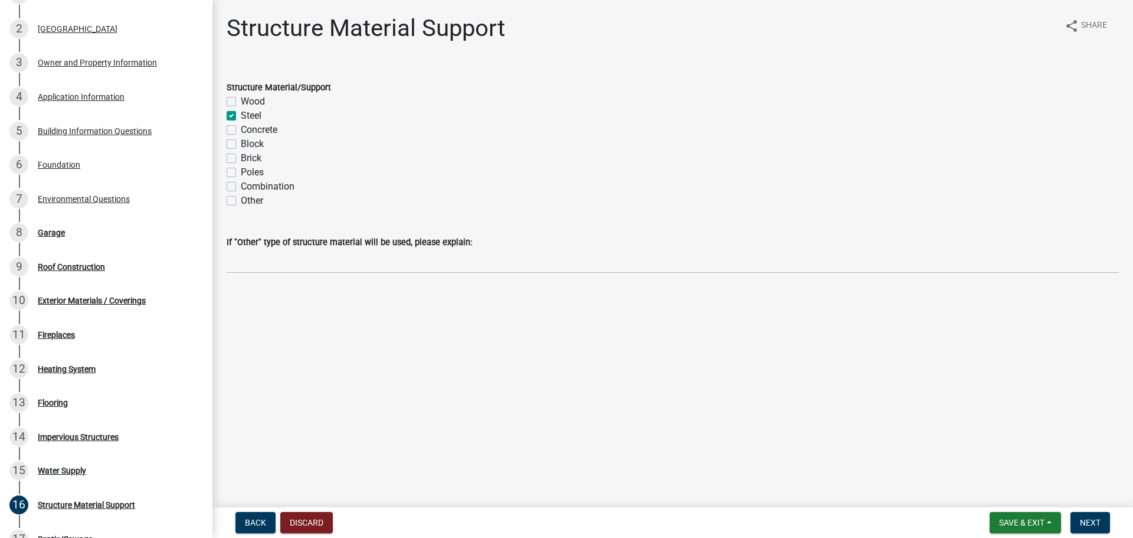
checkbox input "false"
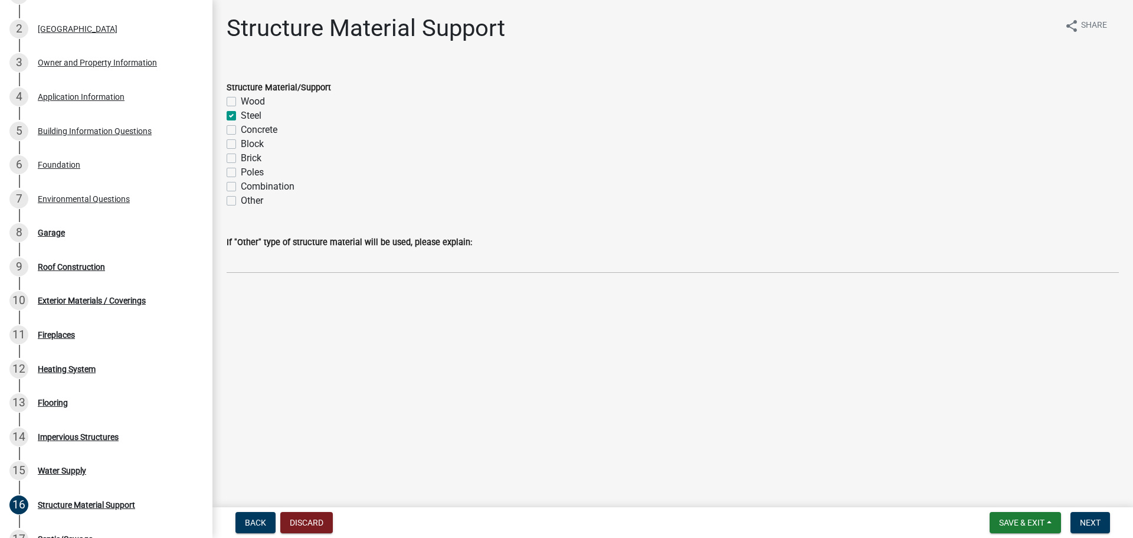
click at [255, 208] on label "Other" at bounding box center [252, 201] width 22 height 14
click at [249, 201] on input "Other" at bounding box center [245, 198] width 8 height 8
checkbox input "true"
checkbox input "false"
checkbox input "true"
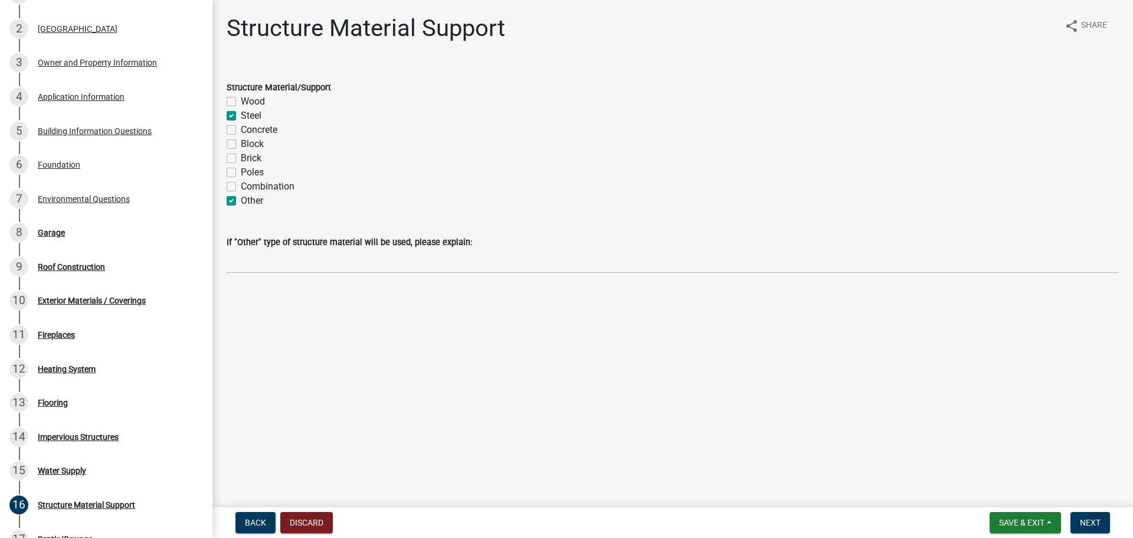
checkbox input "false"
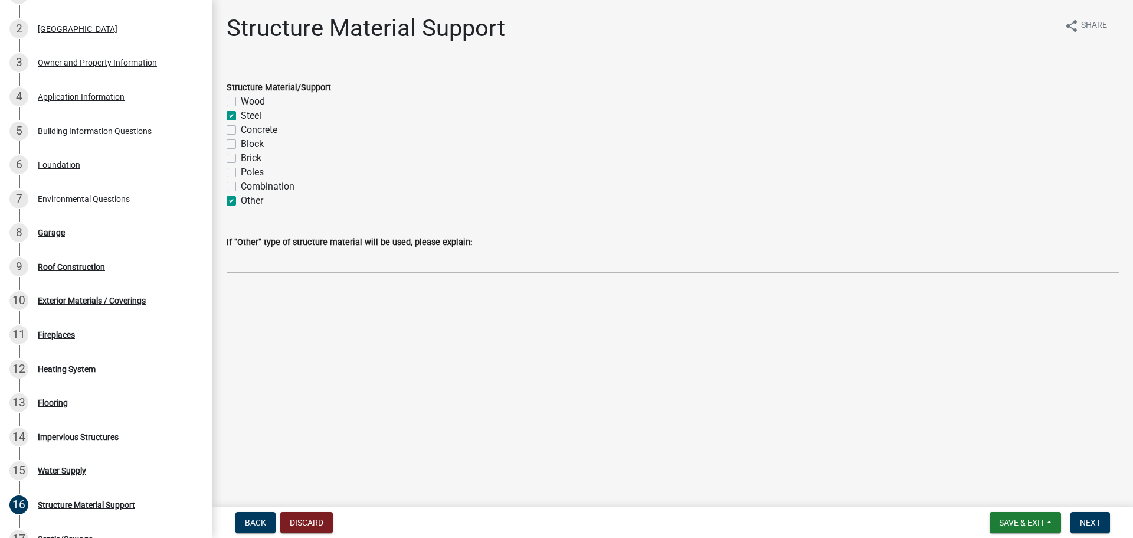
checkbox input "true"
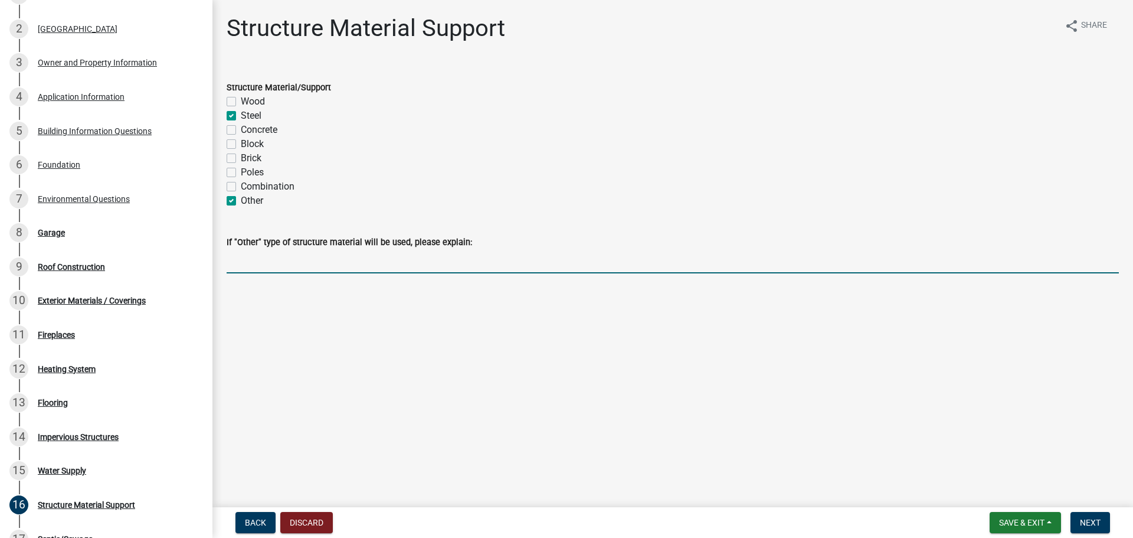
click at [272, 273] on input "If "Other" type of structure material will be used, please explain:" at bounding box center [673, 261] width 893 height 24
type input "Tarp"
click at [1089, 525] on span "Next" at bounding box center [1090, 522] width 21 height 9
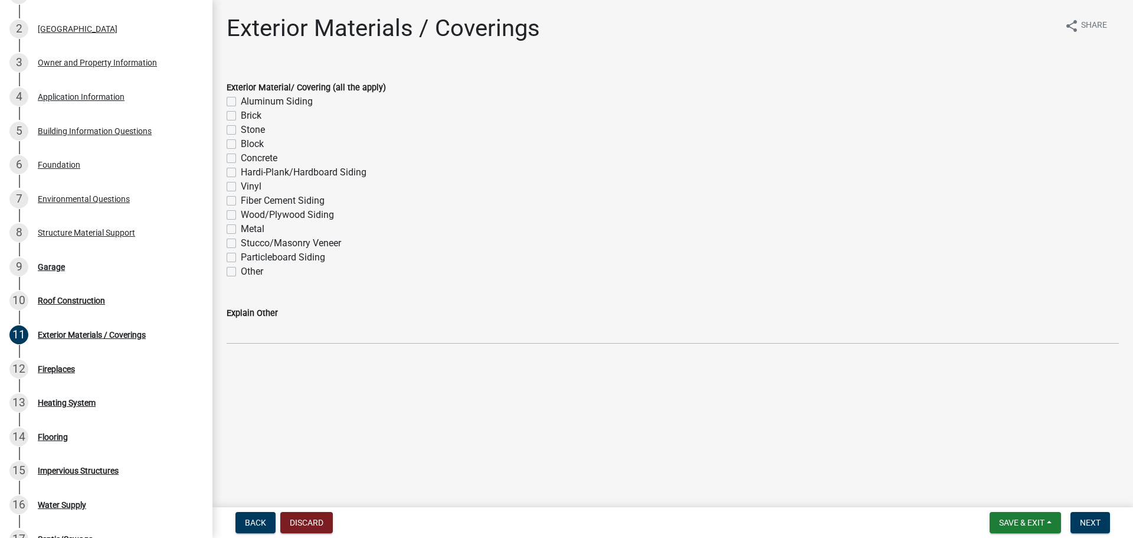
click at [241, 194] on label "Vinyl" at bounding box center [251, 186] width 21 height 14
click at [241, 187] on input "Vinyl" at bounding box center [245, 183] width 8 height 8
checkbox input "true"
checkbox input "false"
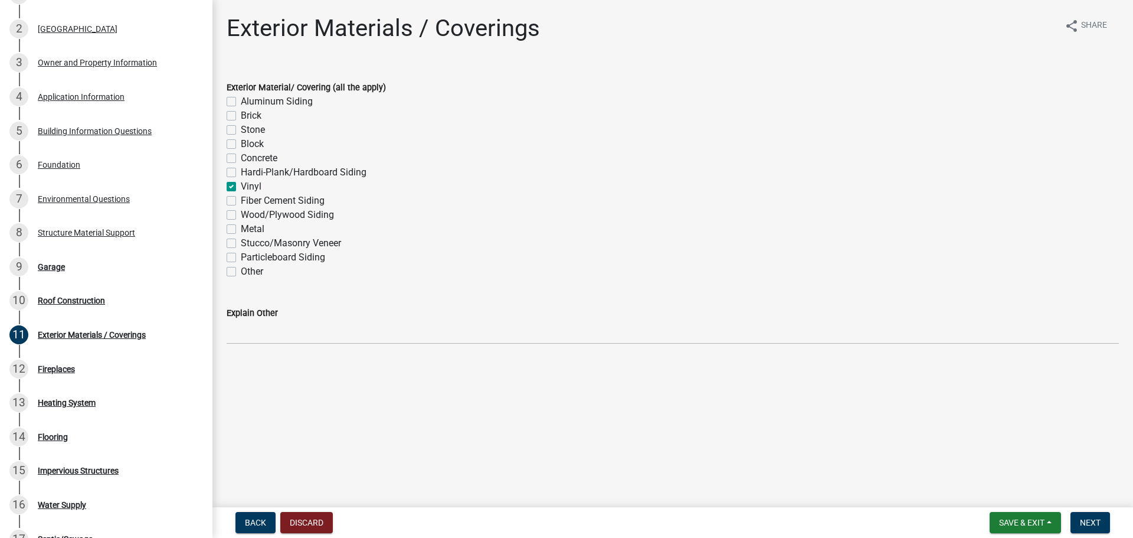
checkbox input "false"
checkbox input "true"
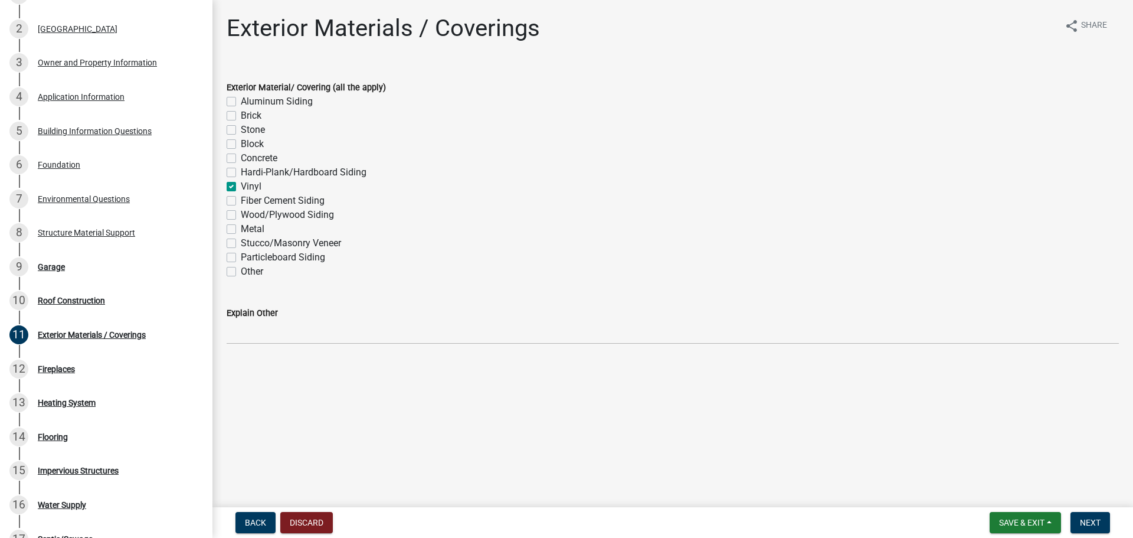
checkbox input "false"
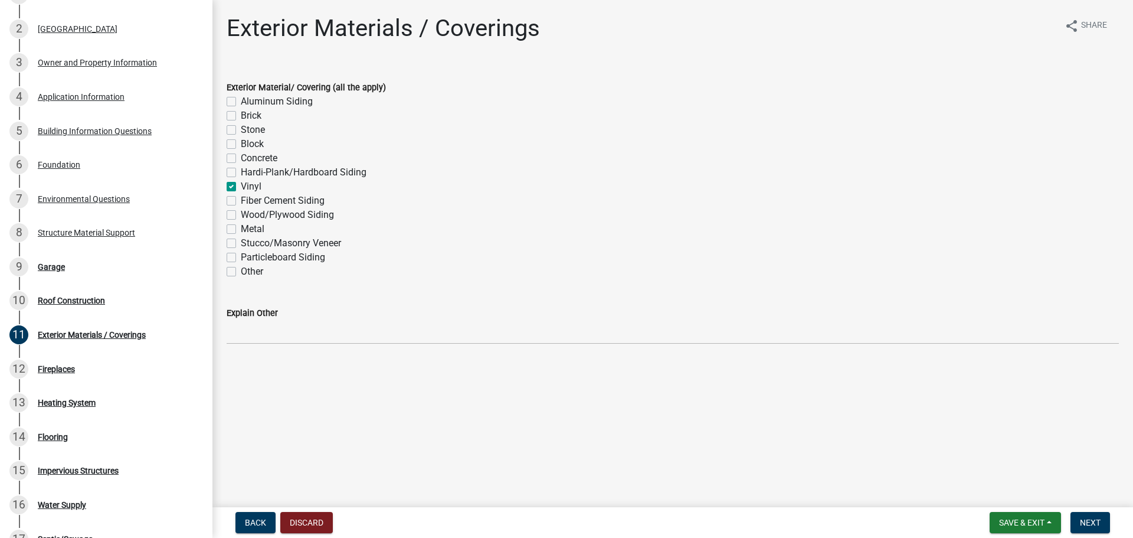
checkbox input "false"
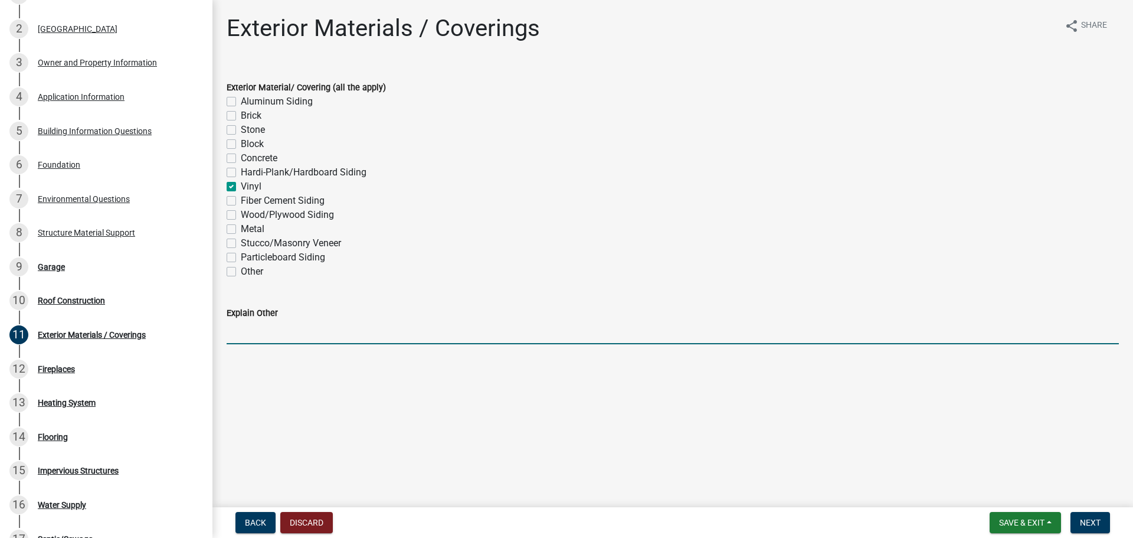
click at [282, 344] on input "Explain Other" at bounding box center [673, 332] width 893 height 24
type input "Vinyl tarp"
click at [1082, 520] on span "Next" at bounding box center [1090, 522] width 21 height 9
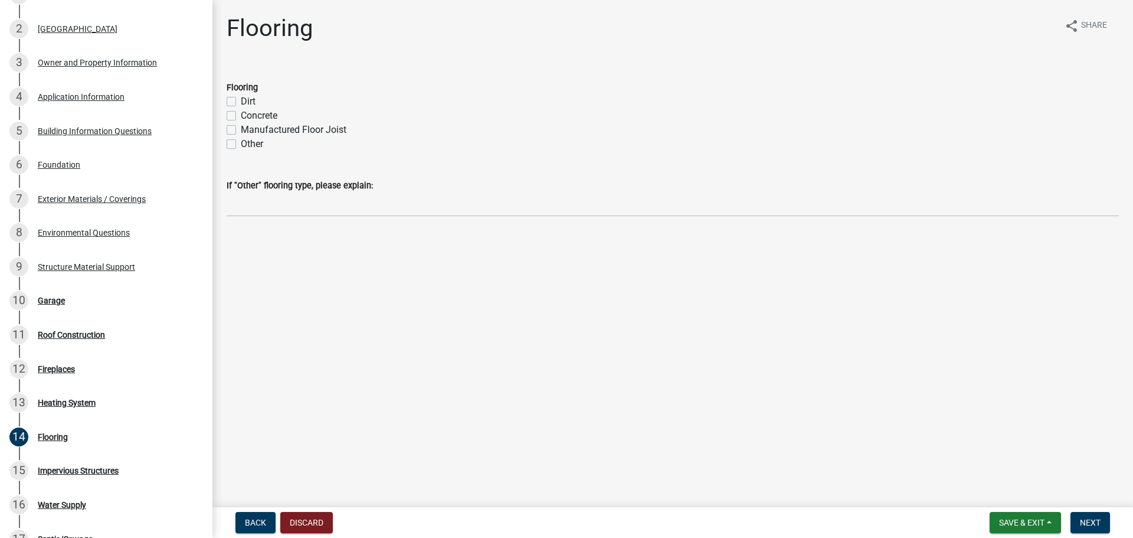
click at [240, 151] on div "Other" at bounding box center [673, 144] width 893 height 14
click at [230, 151] on div "Other" at bounding box center [673, 144] width 893 height 14
click at [241, 151] on label "Other" at bounding box center [252, 144] width 22 height 14
click at [241, 145] on input "Other" at bounding box center [245, 141] width 8 height 8
checkbox input "true"
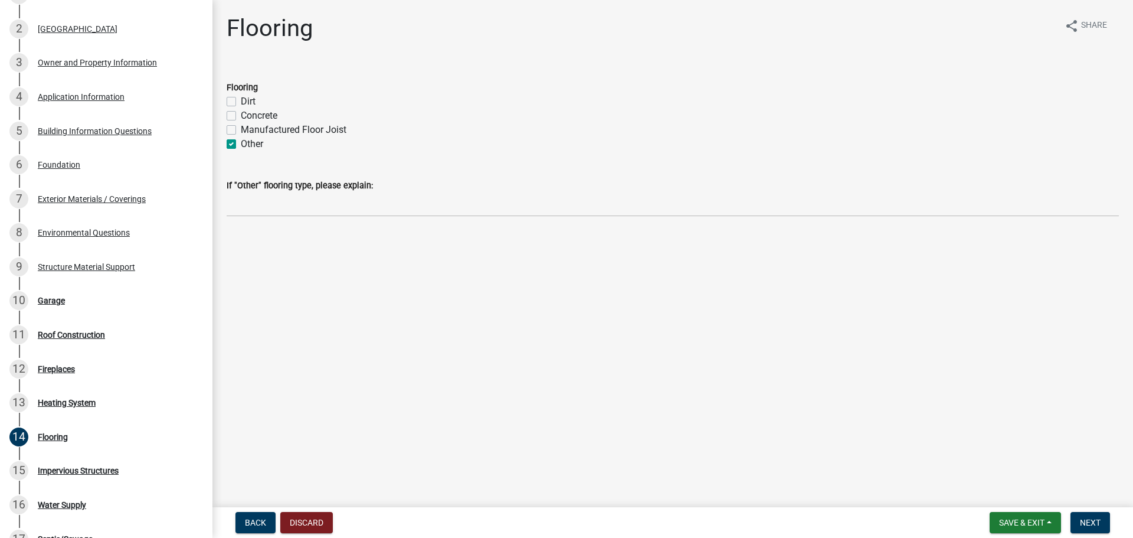
checkbox input "false"
checkbox input "true"
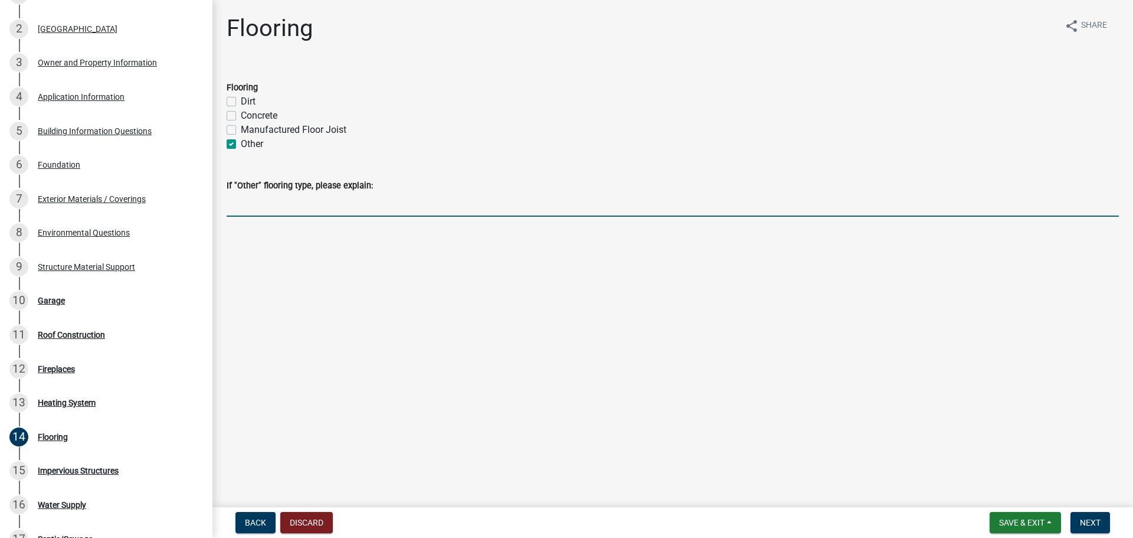
click at [244, 217] on input "If "Other" flooring type, please explain:" at bounding box center [673, 204] width 893 height 24
type input "Gravel"
click at [1080, 514] on button "Next" at bounding box center [1091, 522] width 40 height 21
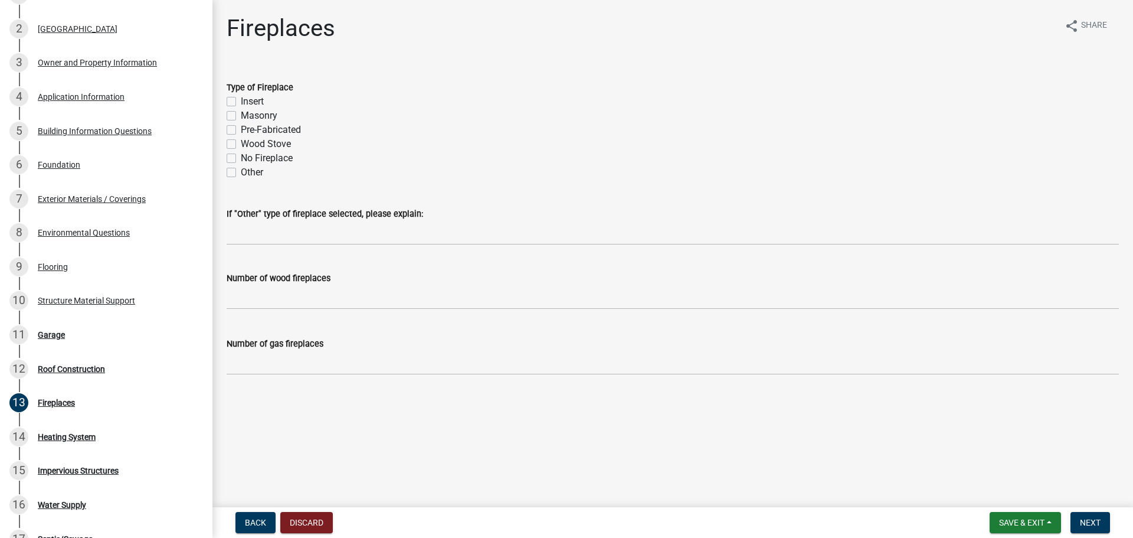
click at [256, 179] on label "Other" at bounding box center [252, 172] width 22 height 14
click at [249, 173] on input "Other" at bounding box center [245, 169] width 8 height 8
checkbox input "true"
checkbox input "false"
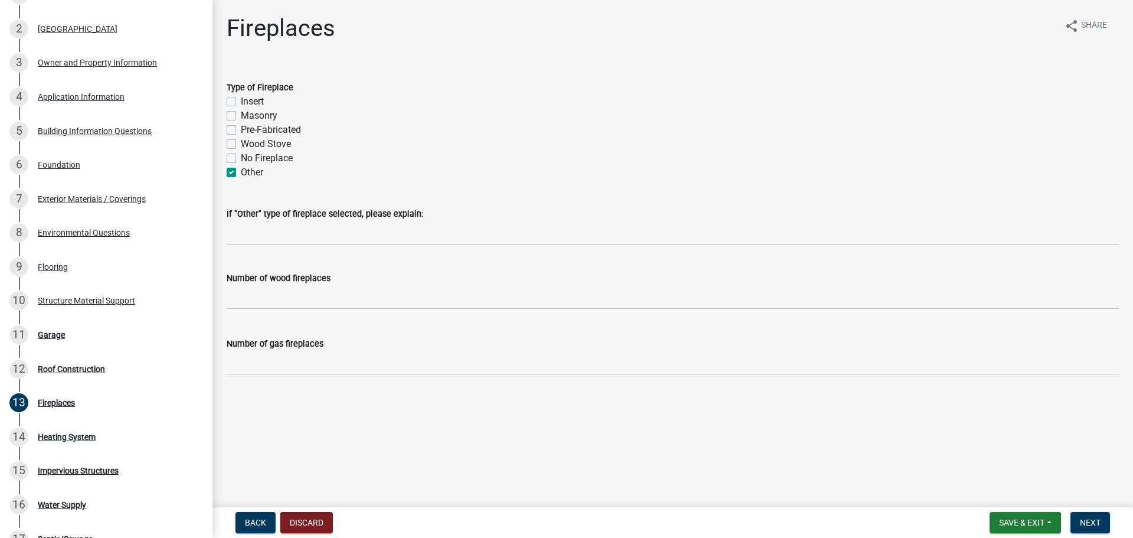
checkbox input "false"
checkbox input "true"
click at [264, 165] on label "No Fireplace" at bounding box center [267, 158] width 52 height 14
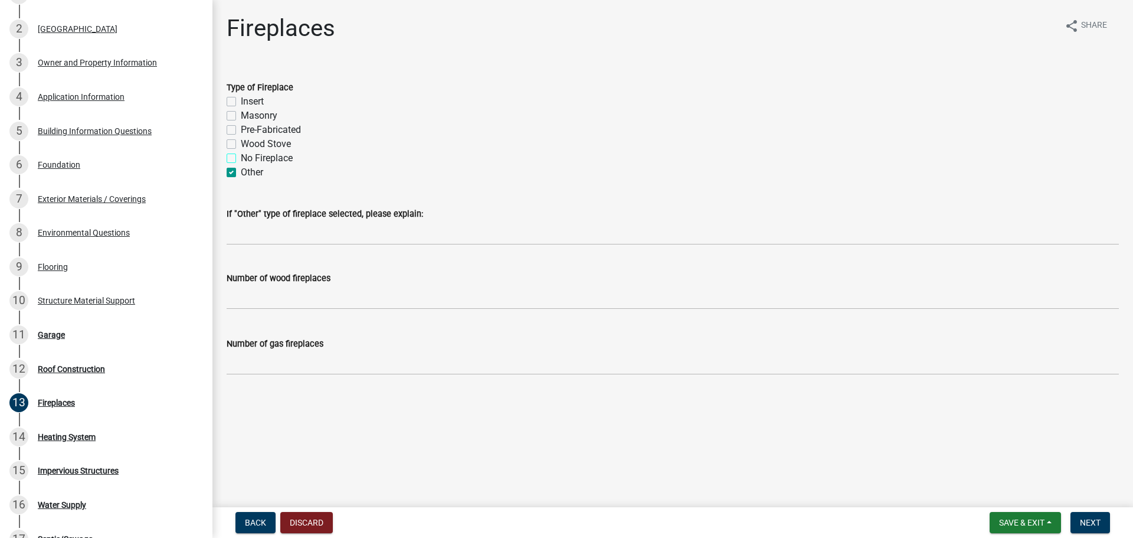
click at [249, 159] on input "No Fireplace" at bounding box center [245, 155] width 8 height 8
checkbox input "true"
checkbox input "false"
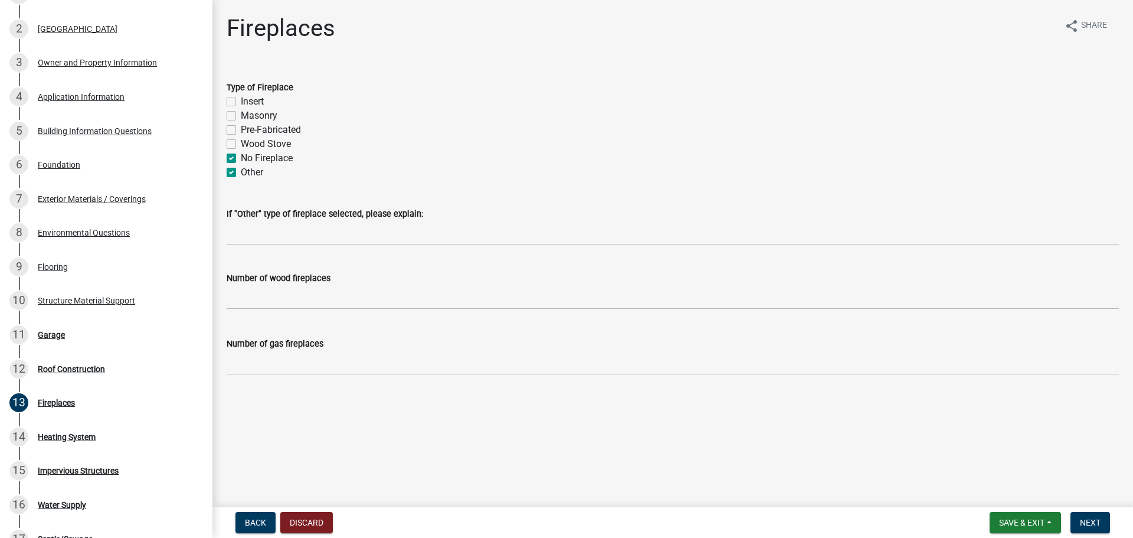
checkbox input "false"
checkbox input "true"
click at [258, 179] on label "Other" at bounding box center [252, 172] width 22 height 14
click at [249, 173] on input "Other" at bounding box center [245, 169] width 8 height 8
checkbox input "false"
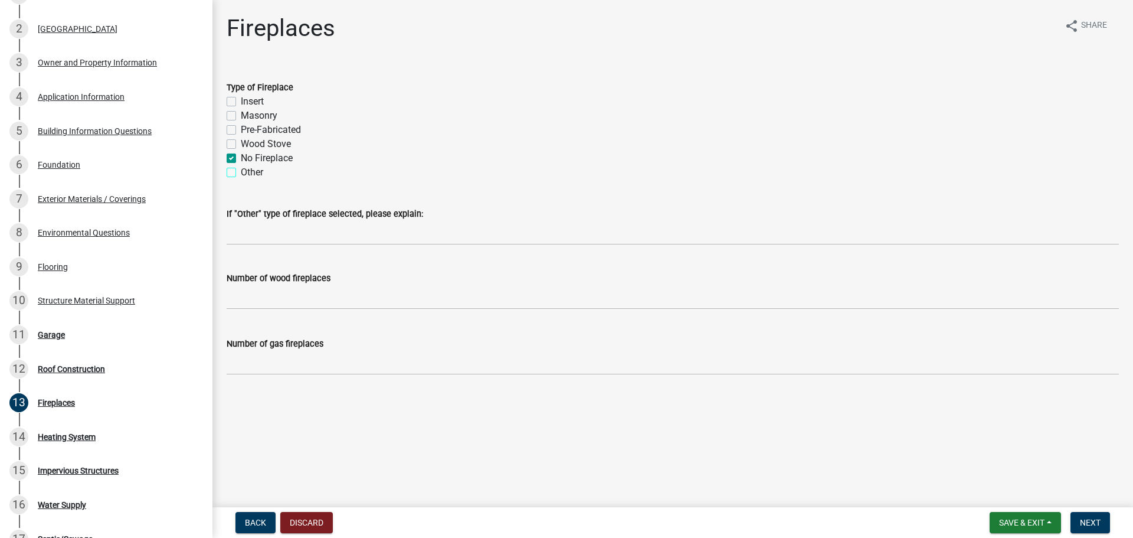
checkbox input "false"
checkbox input "true"
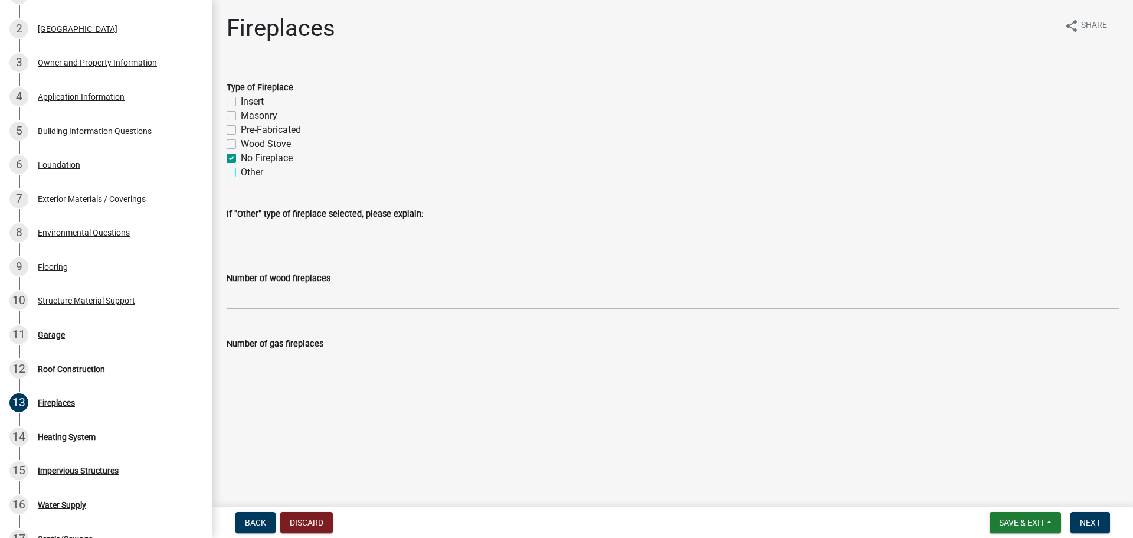
checkbox input "false"
click at [1093, 518] on span "Next" at bounding box center [1090, 522] width 21 height 9
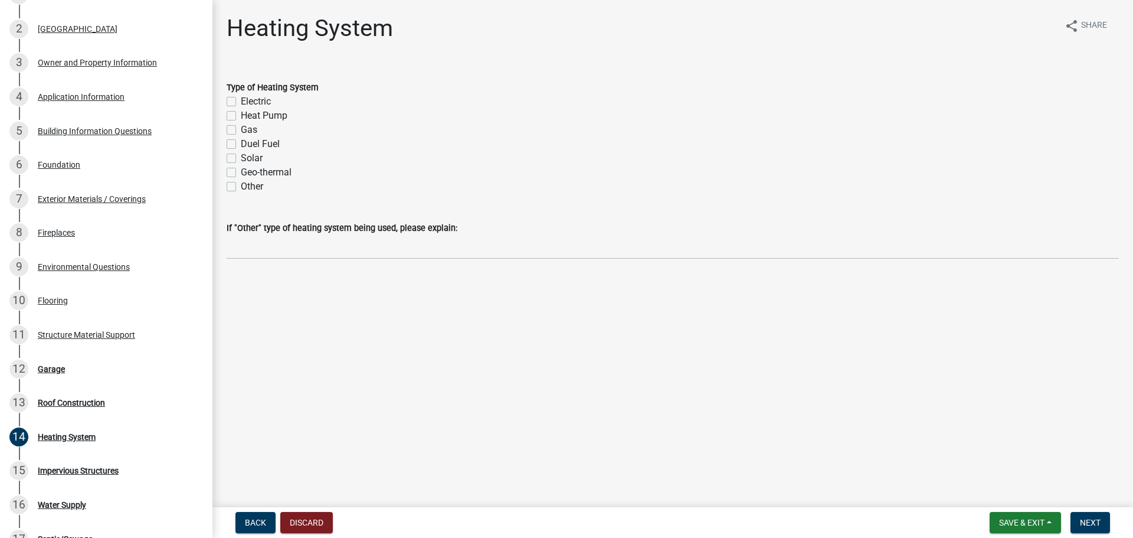
click at [253, 194] on label "Other" at bounding box center [252, 186] width 22 height 14
click at [249, 187] on input "Other" at bounding box center [245, 183] width 8 height 8
checkbox input "true"
checkbox input "false"
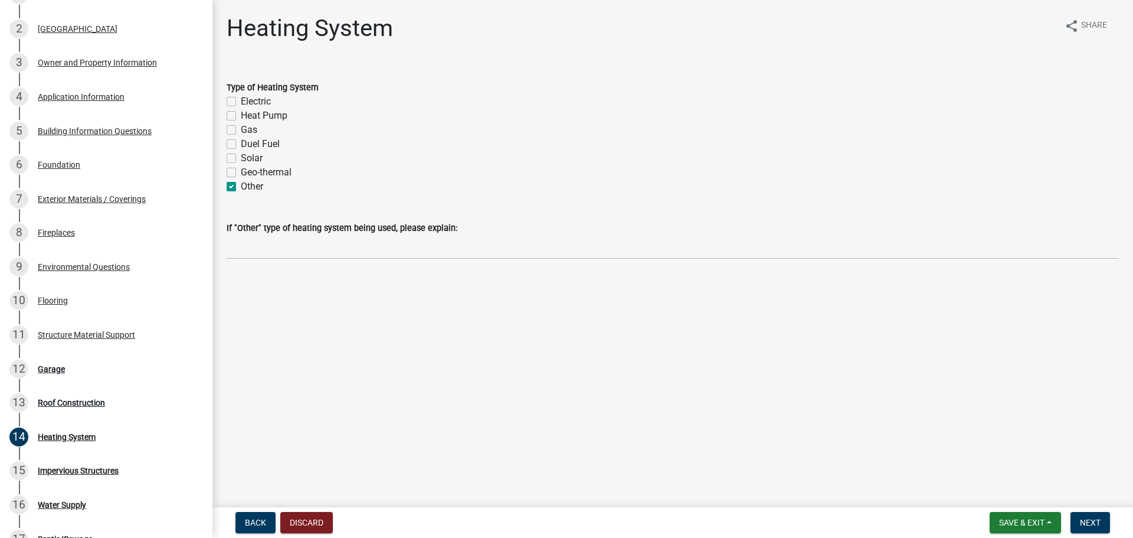
checkbox input "false"
checkbox input "true"
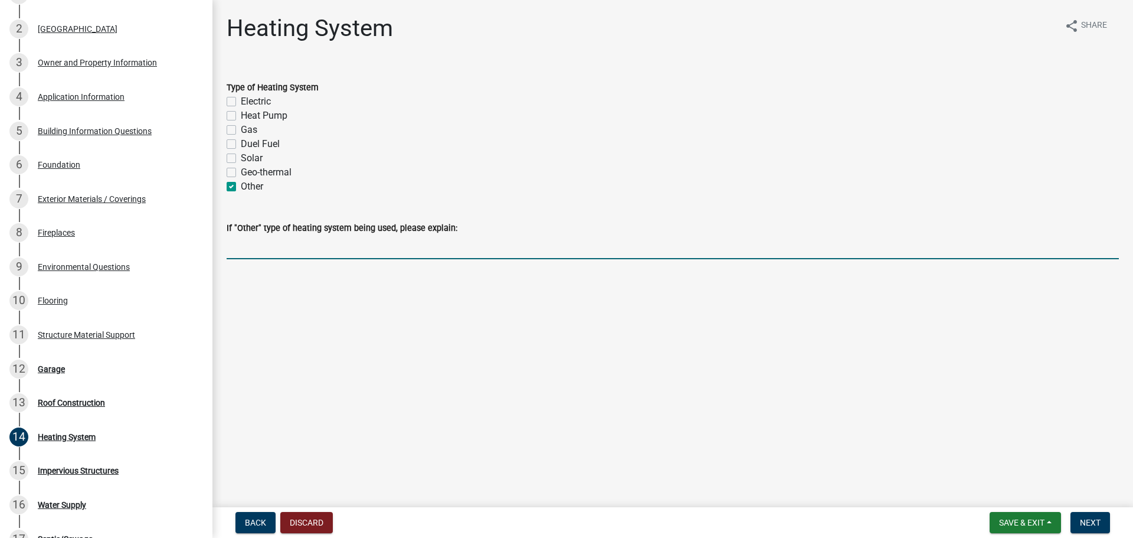
click at [274, 259] on input "If "Other" type of heating system being used, please explain:" at bounding box center [673, 247] width 893 height 24
type input "None"
click at [1087, 521] on span "Next" at bounding box center [1090, 522] width 21 height 9
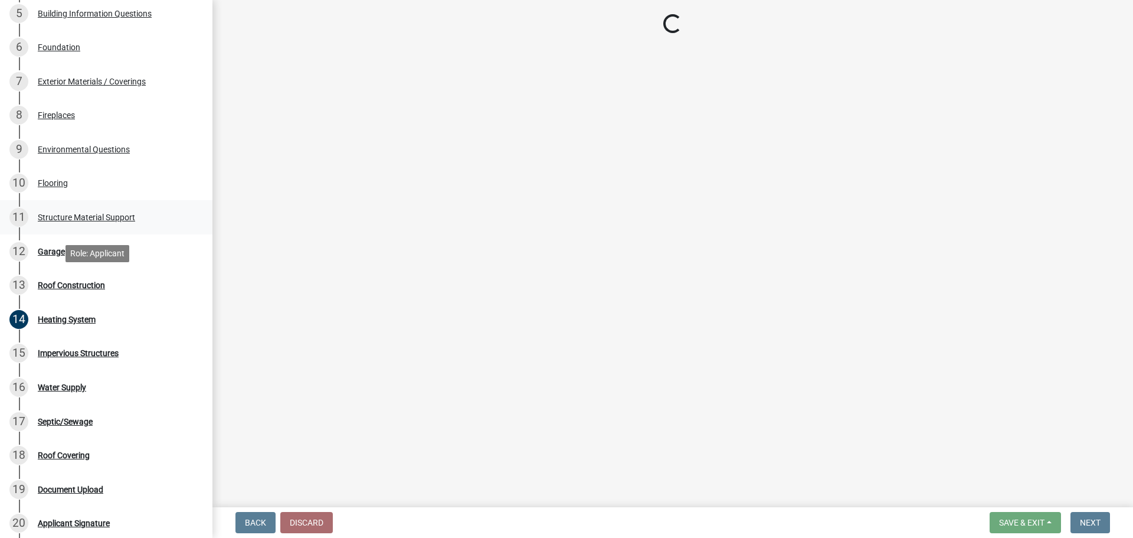
scroll to position [295, 0]
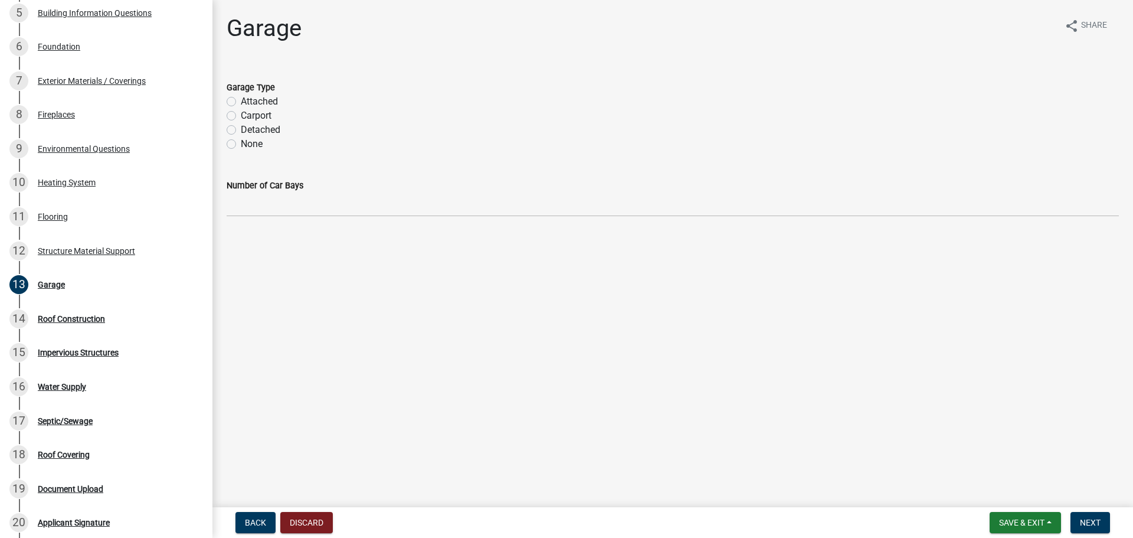
click at [263, 151] on label "None" at bounding box center [252, 144] width 22 height 14
click at [249, 145] on input "None" at bounding box center [245, 141] width 8 height 8
radio input "true"
click at [1083, 528] on button "Next" at bounding box center [1091, 522] width 40 height 21
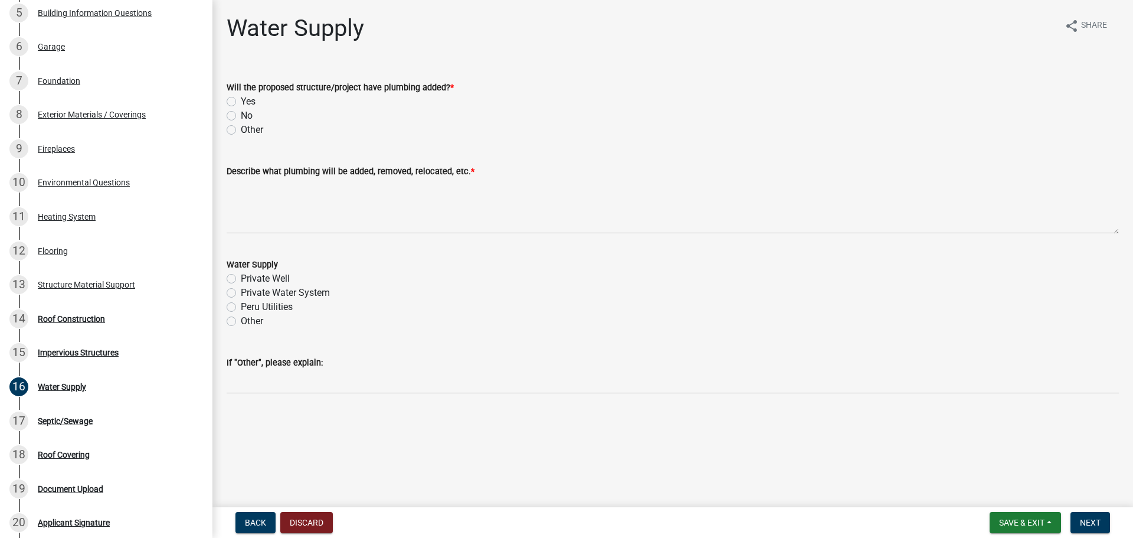
click at [253, 123] on label "No" at bounding box center [247, 116] width 12 height 14
click at [249, 116] on input "No" at bounding box center [245, 113] width 8 height 8
radio input "true"
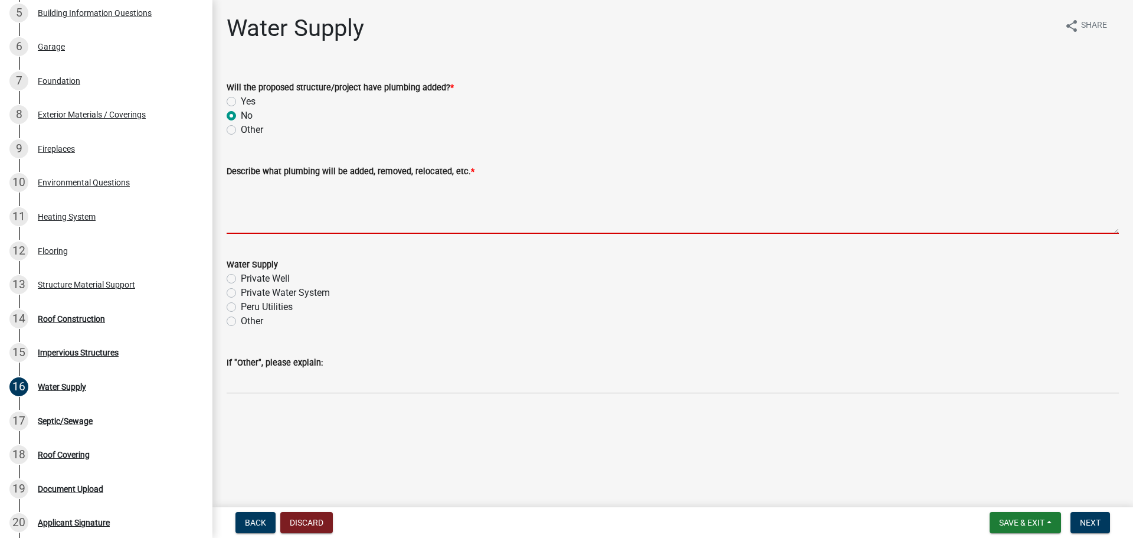
click at [543, 234] on textarea "Describe what plumbing will be added, removed, relocated, etc. *" at bounding box center [673, 205] width 893 height 55
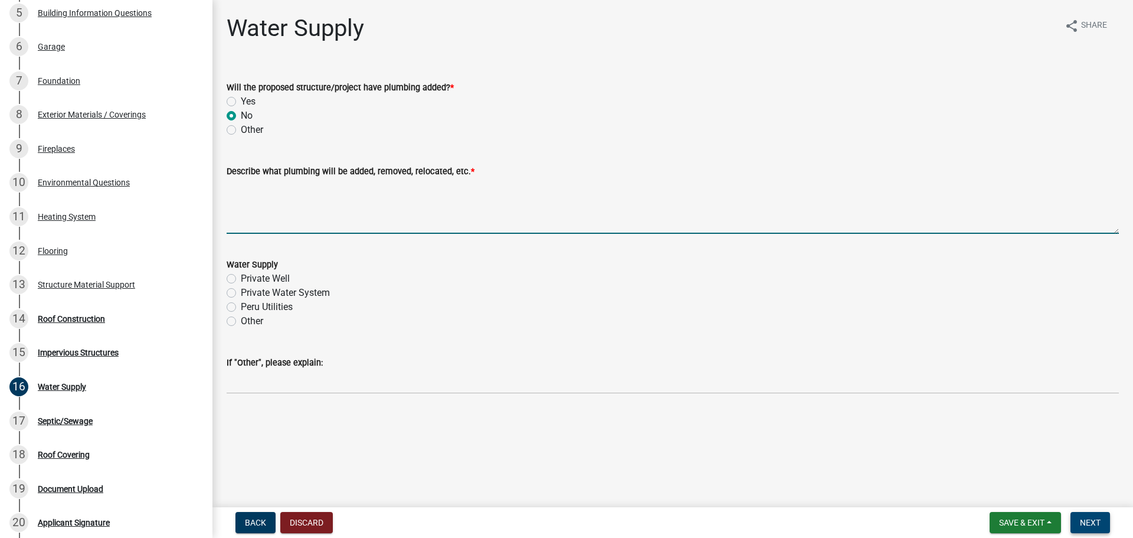
click at [1089, 531] on button "Next" at bounding box center [1091, 522] width 40 height 21
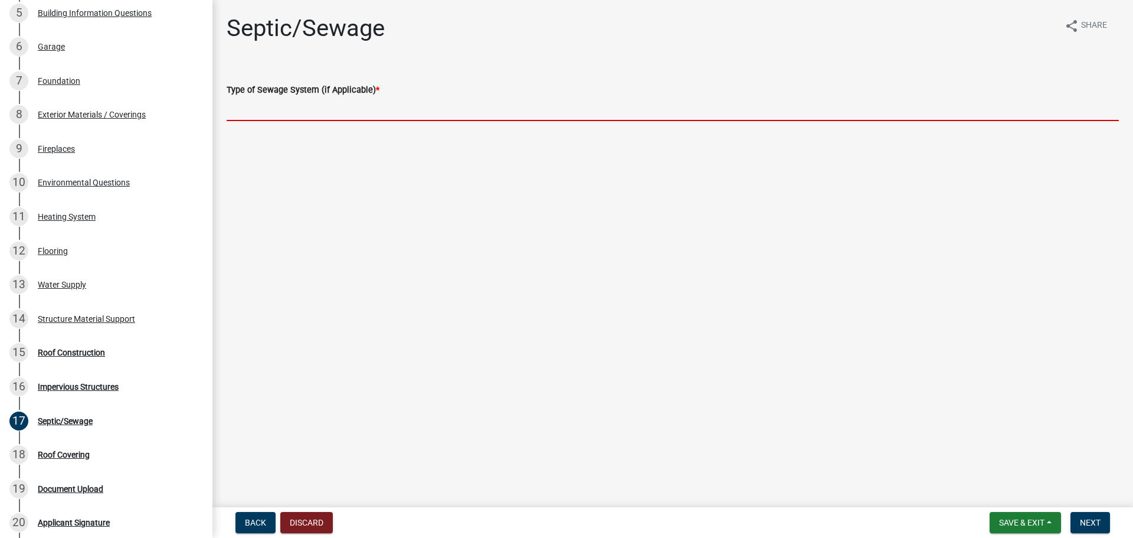
click at [290, 121] on input "Type of Sewage System (if Applicable) *" at bounding box center [673, 109] width 893 height 24
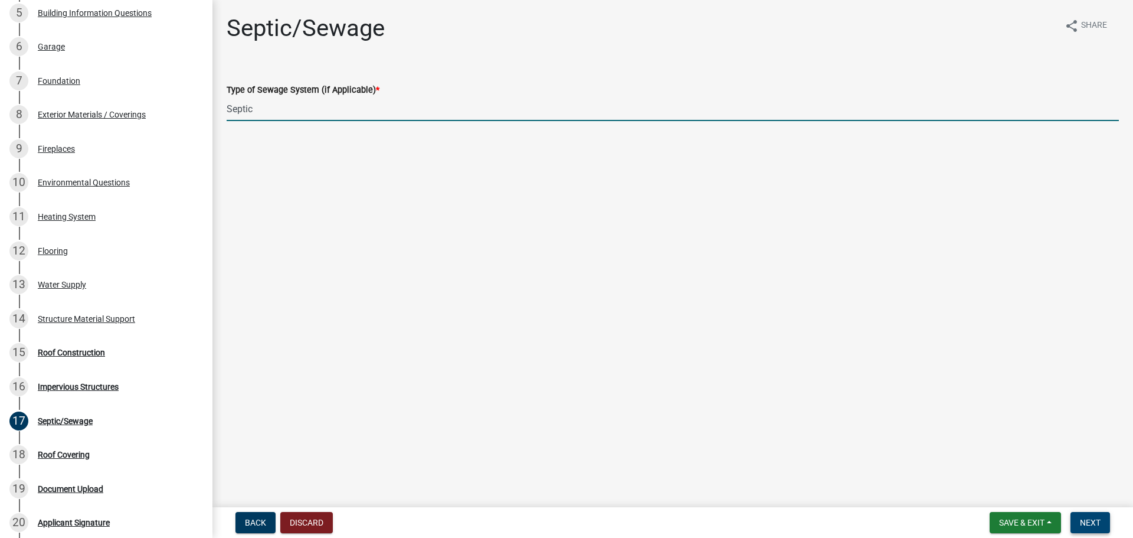
type input "Septic"
click at [1082, 514] on button "Next" at bounding box center [1091, 522] width 40 height 21
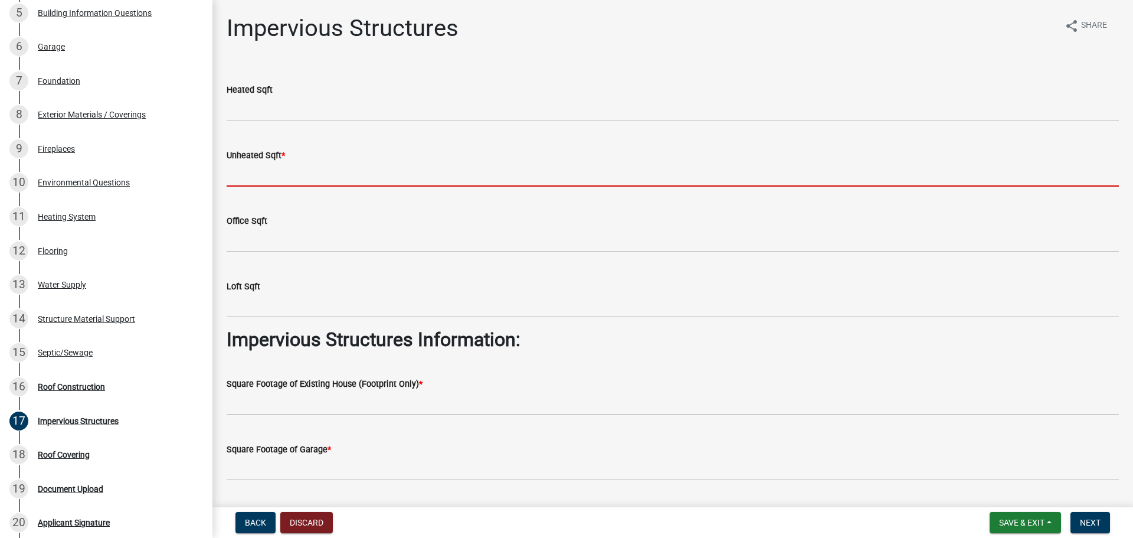
click at [287, 187] on input "text" at bounding box center [673, 174] width 893 height 24
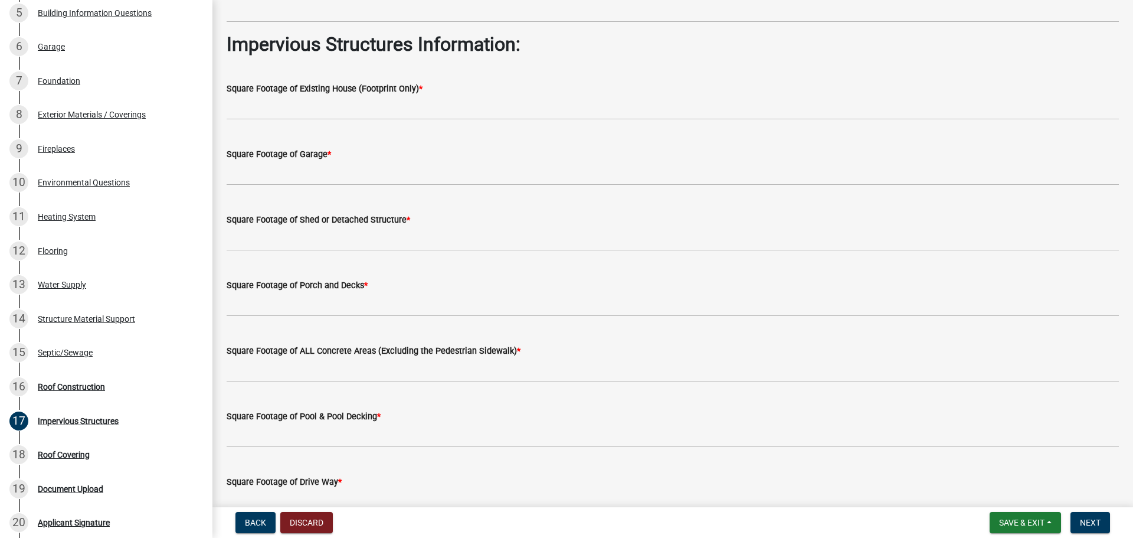
type input "960"
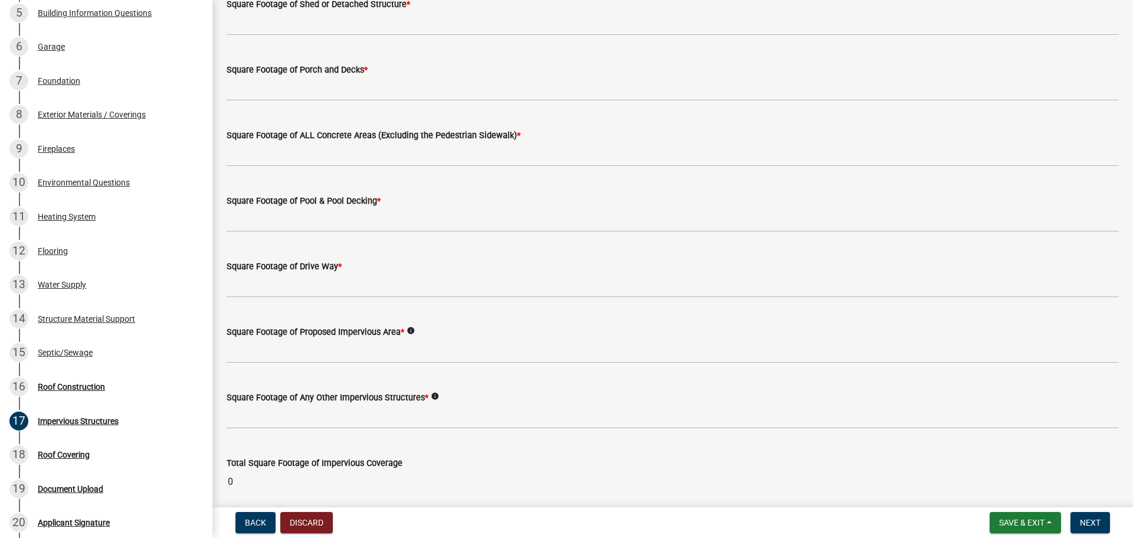
scroll to position [531, 0]
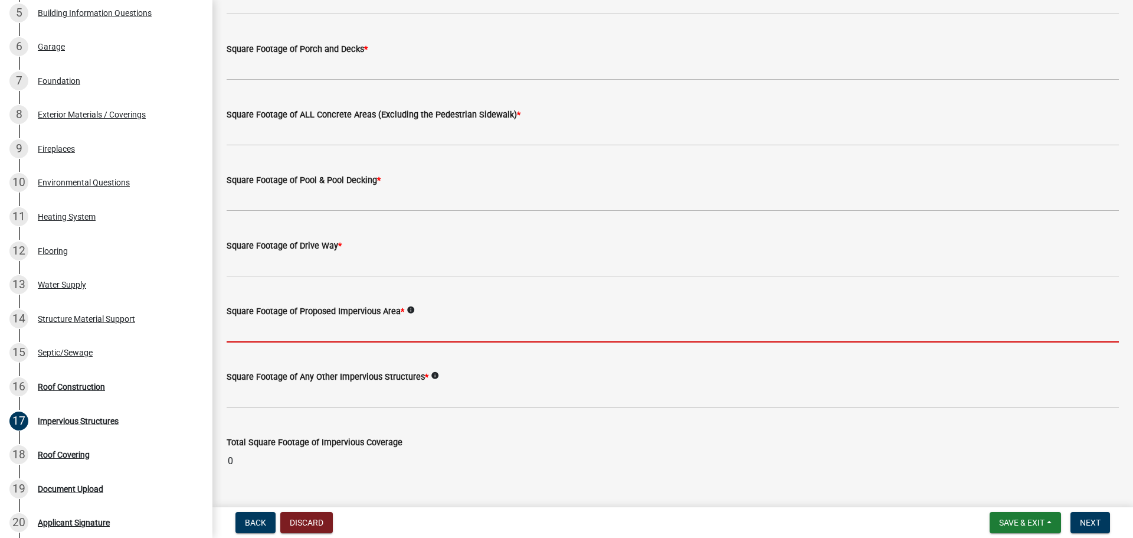
click at [377, 342] on input "text" at bounding box center [673, 330] width 893 height 24
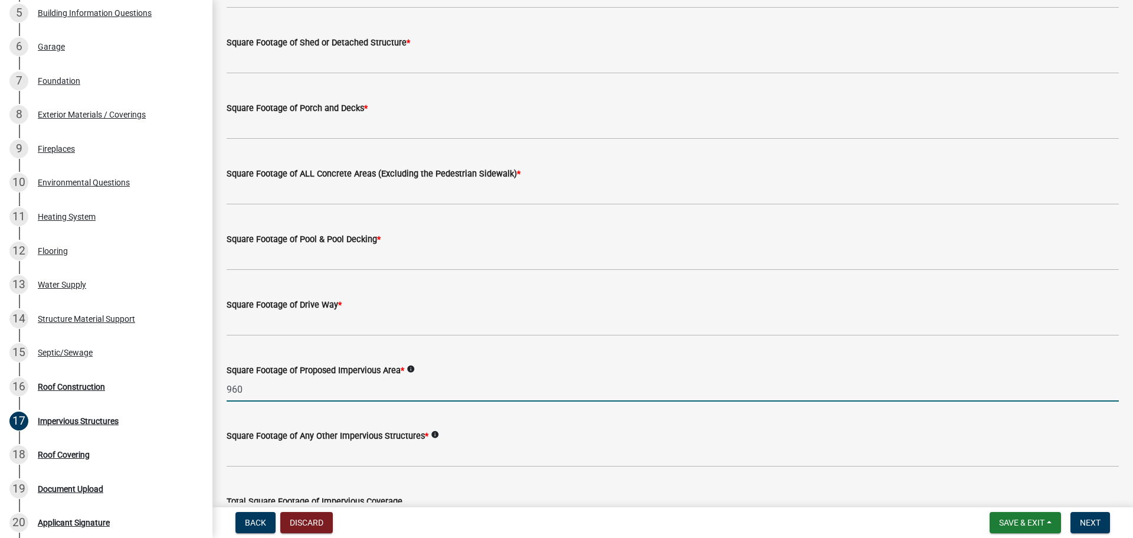
scroll to position [413, 0]
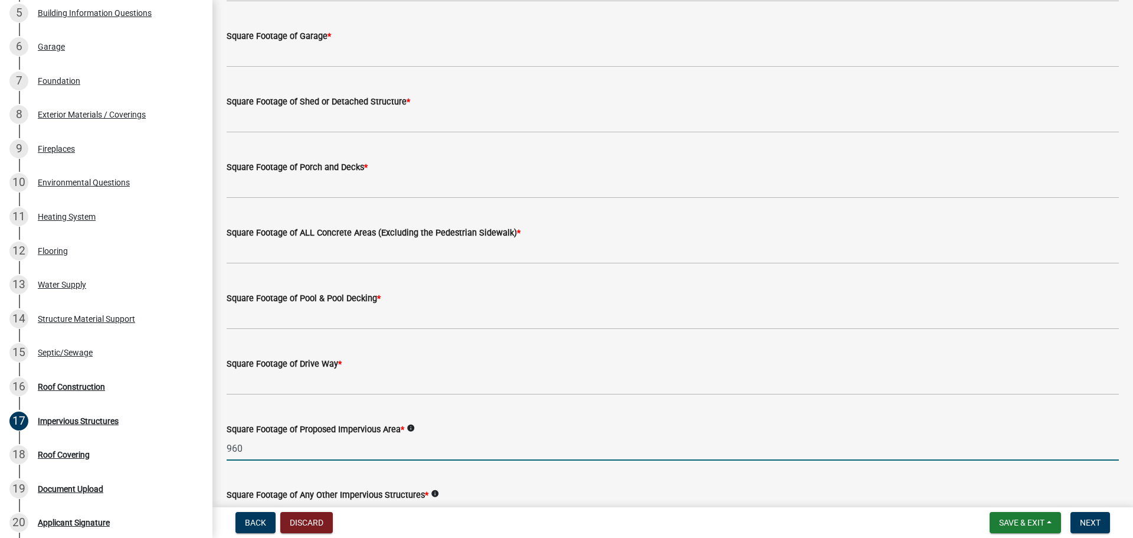
type input "960"
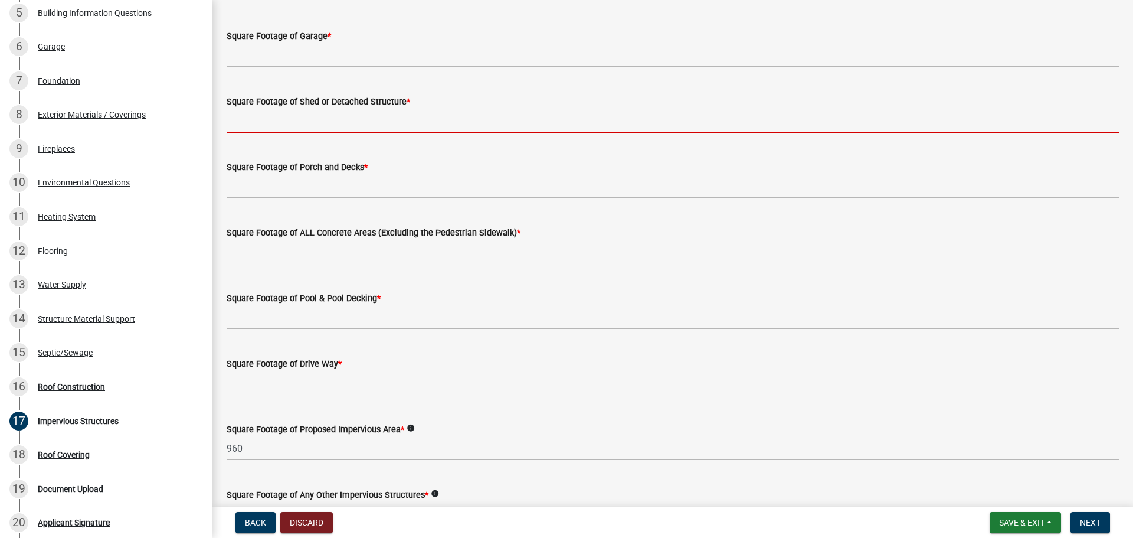
click at [377, 133] on input "text" at bounding box center [673, 121] width 893 height 24
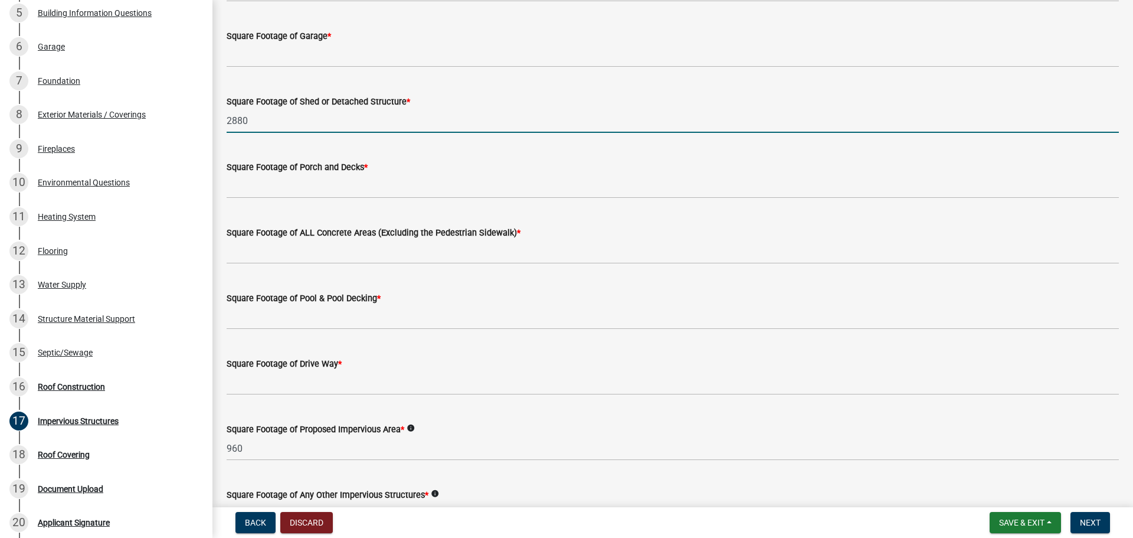
click at [235, 133] on input "2880" at bounding box center [673, 121] width 893 height 24
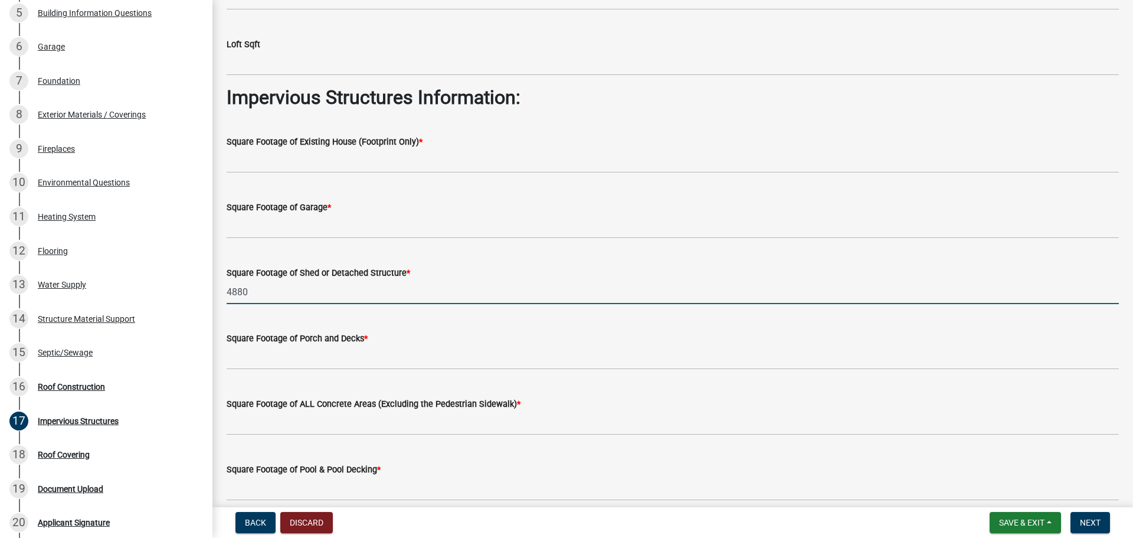
scroll to position [236, 0]
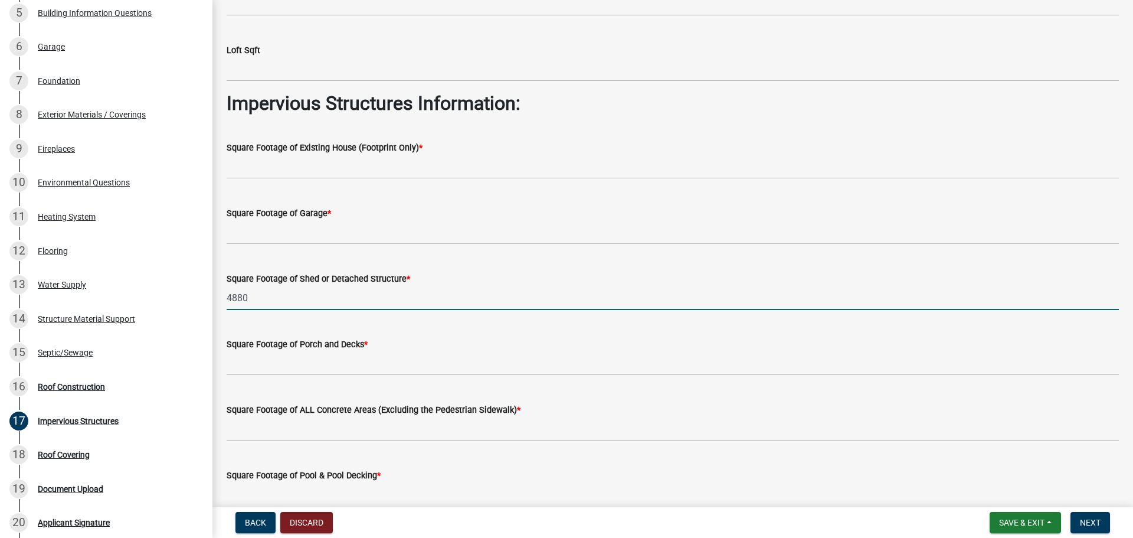
type input "4880"
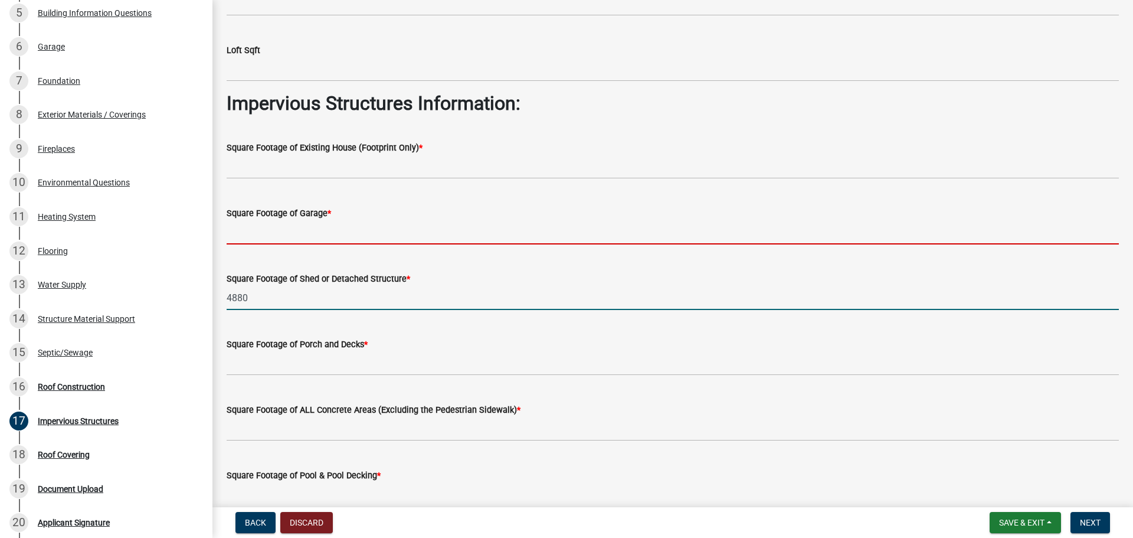
click at [347, 244] on input "text" at bounding box center [673, 232] width 893 height 24
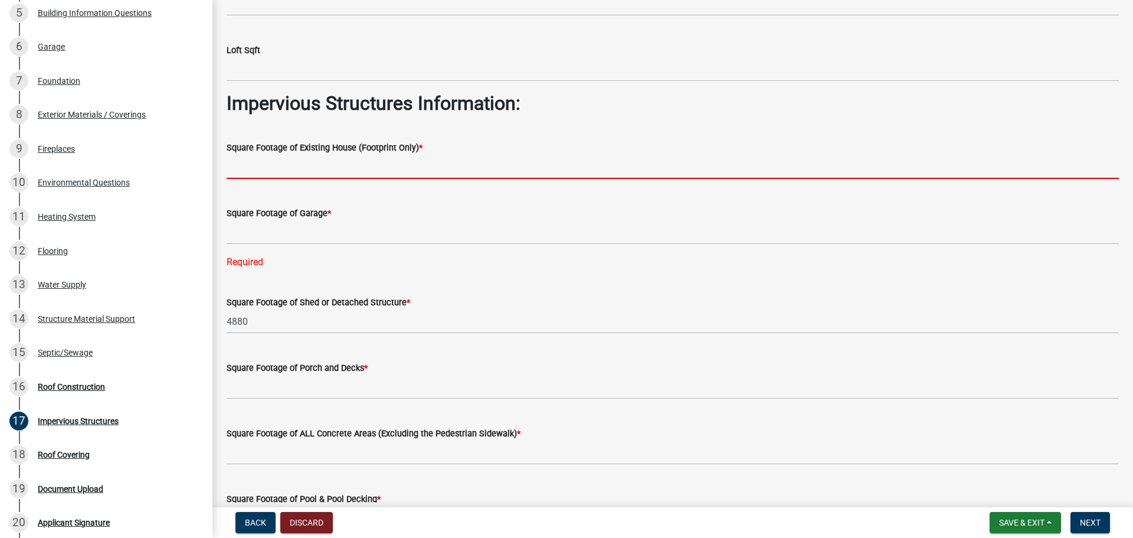
click at [382, 179] on input "text" at bounding box center [673, 167] width 893 height 24
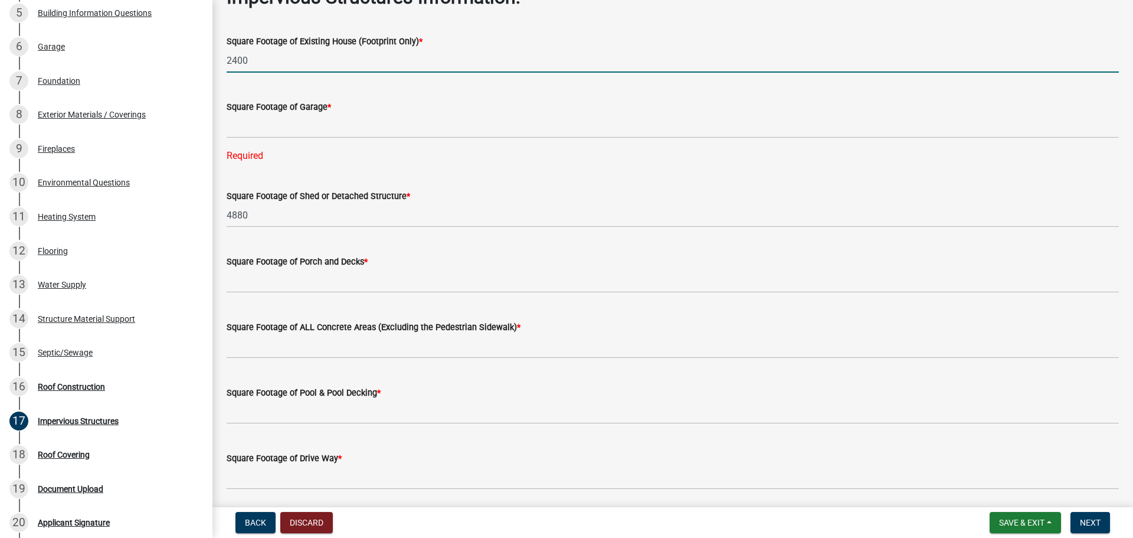
scroll to position [354, 0]
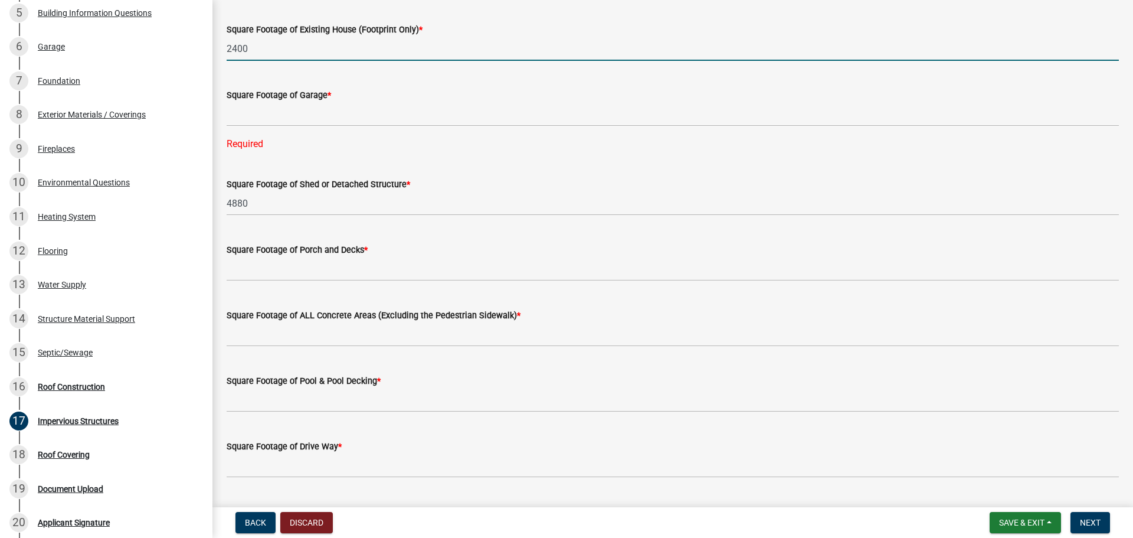
type input "2400"
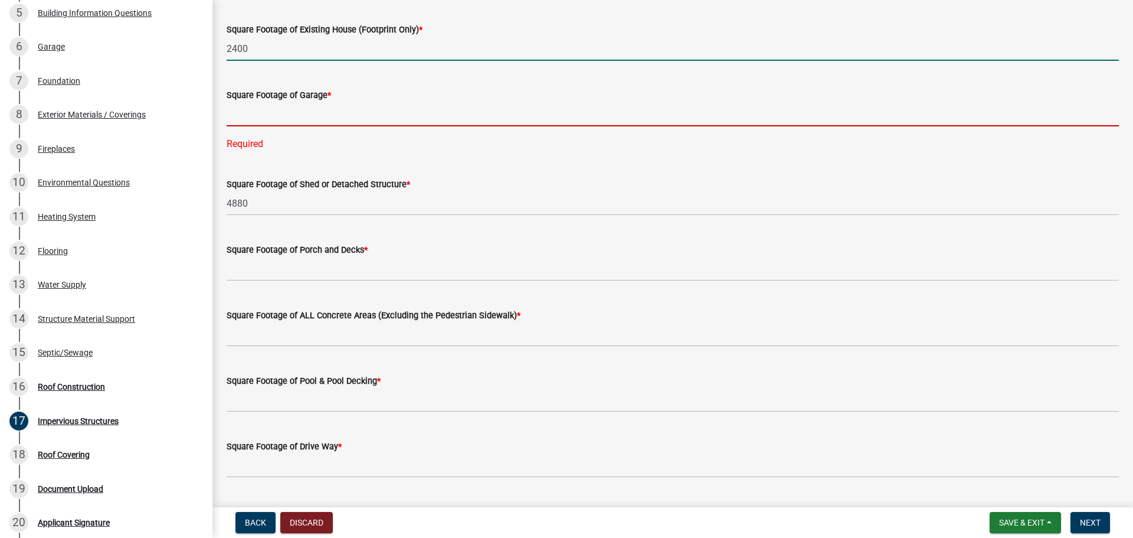
click at [322, 126] on input "text" at bounding box center [673, 114] width 893 height 24
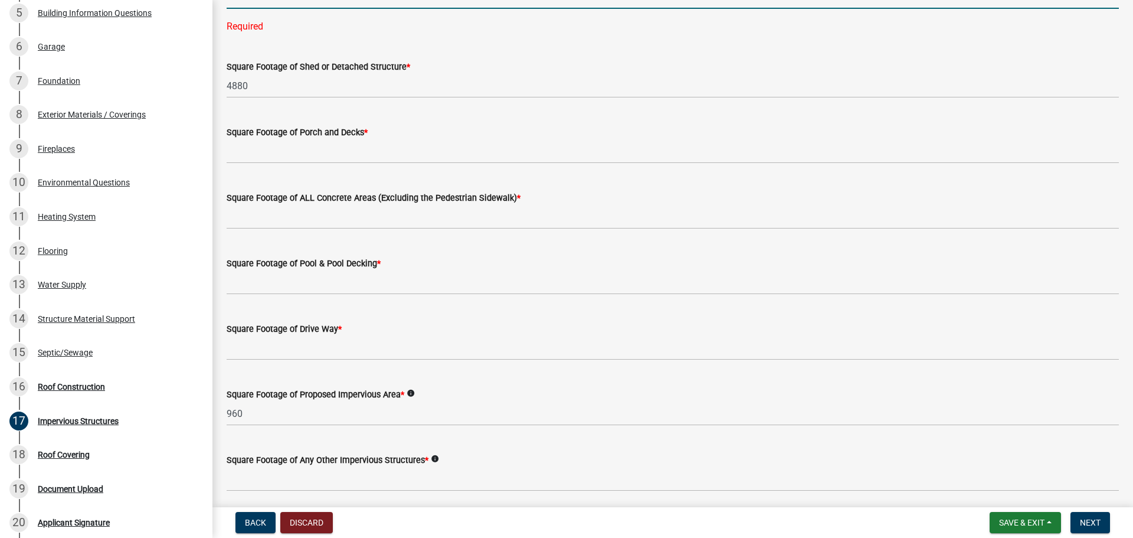
scroll to position [472, 0]
type input "0"
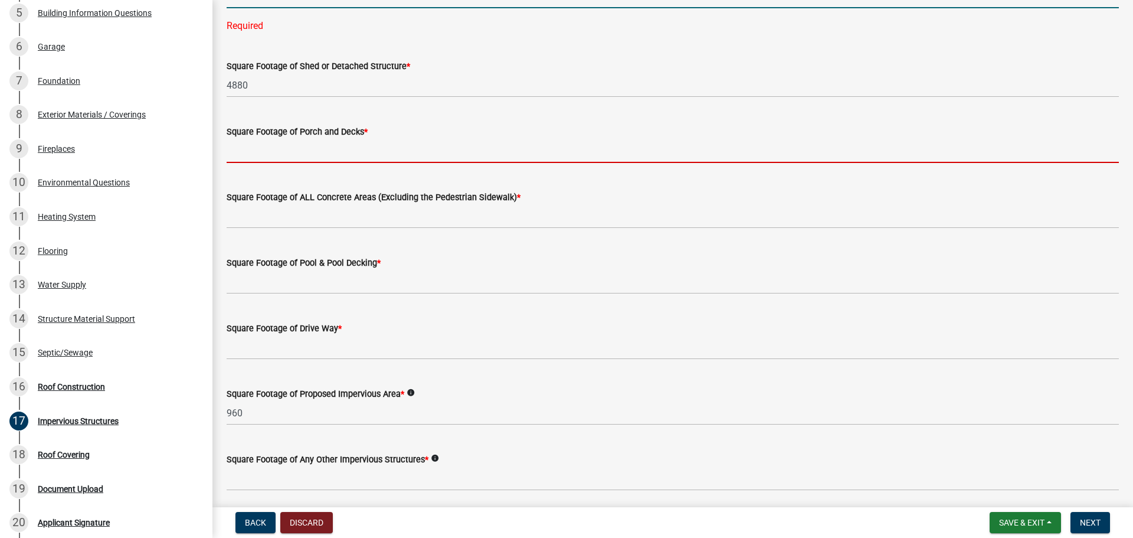
click at [326, 174] on wm-data-entity-input "Square Footage of Porch and Decks *" at bounding box center [673, 141] width 893 height 66
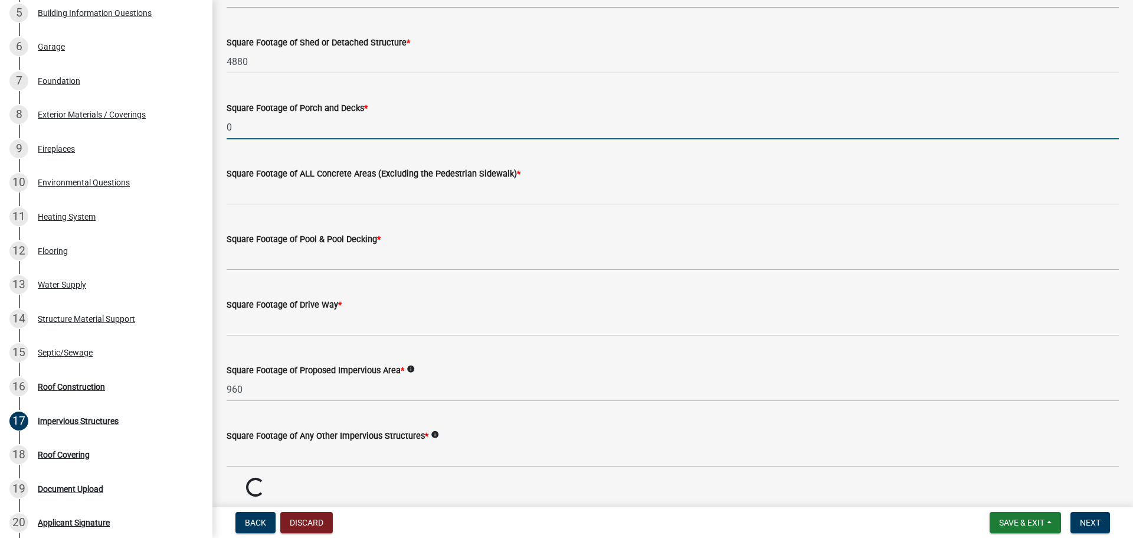
type input "0"
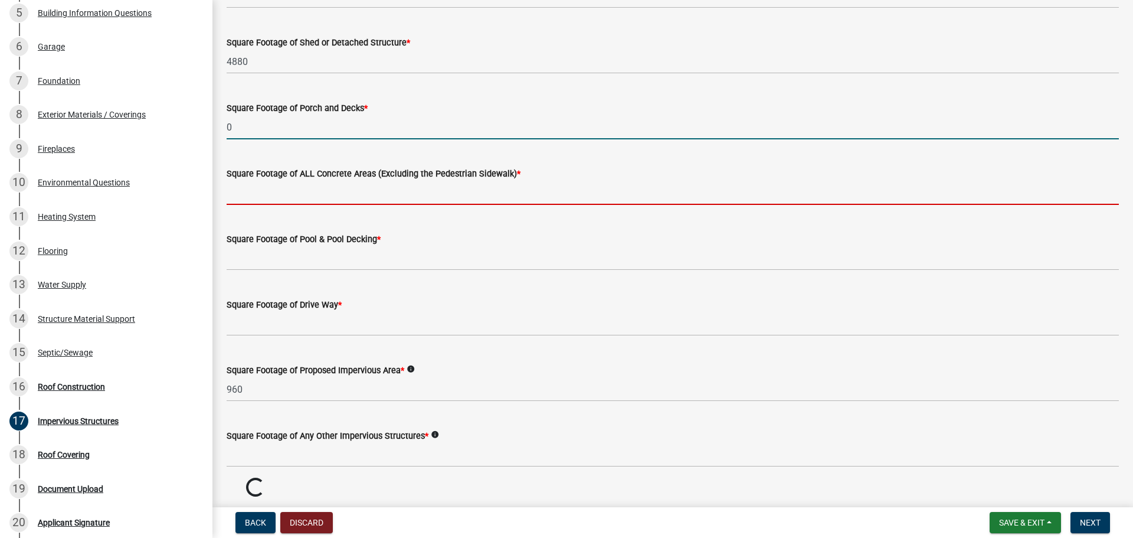
click at [306, 205] on input "text" at bounding box center [673, 193] width 893 height 24
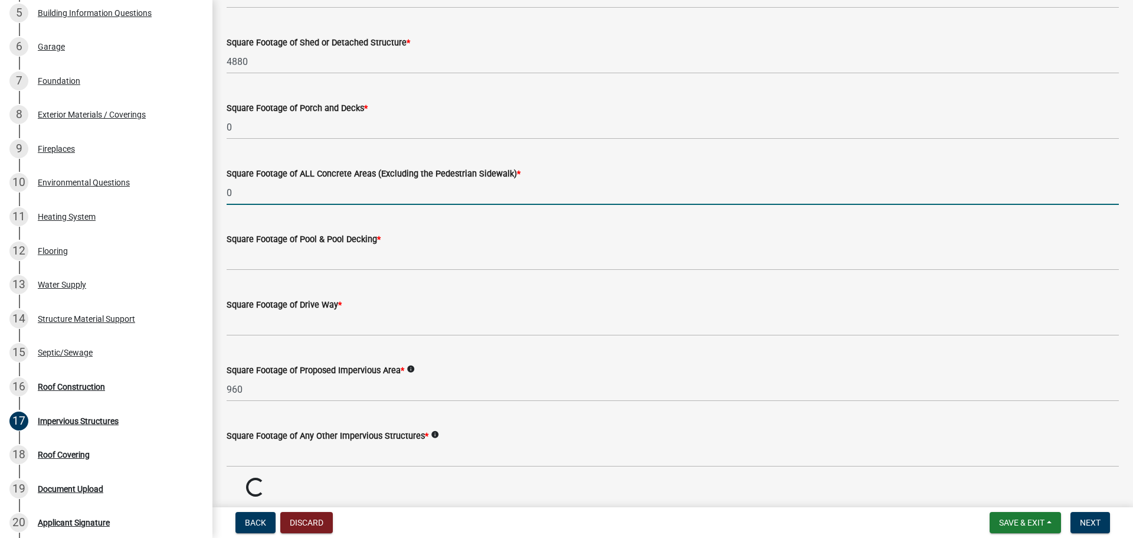
type input "0"
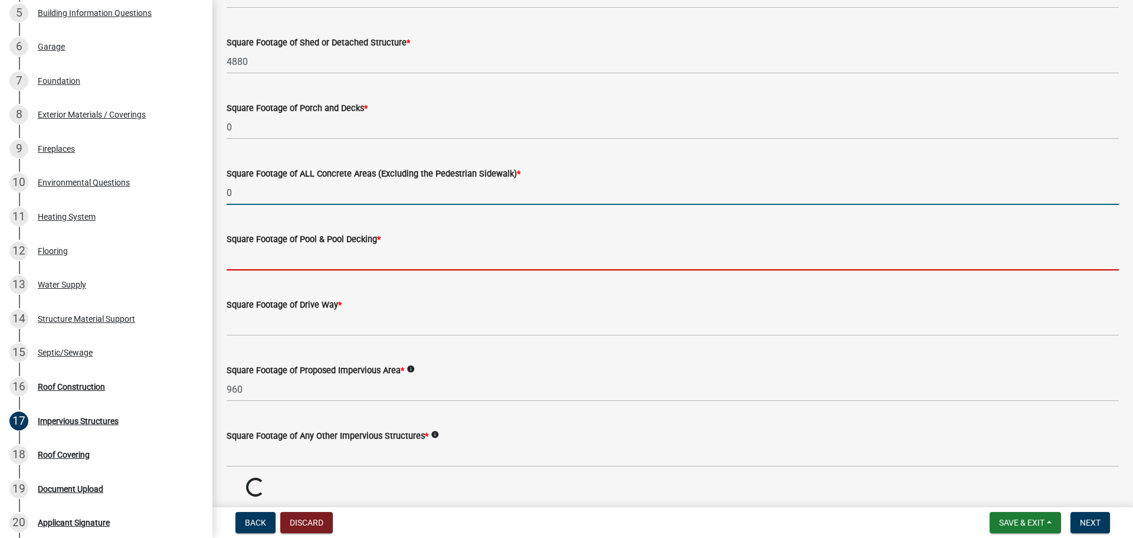
click at [315, 270] on input "text" at bounding box center [673, 258] width 893 height 24
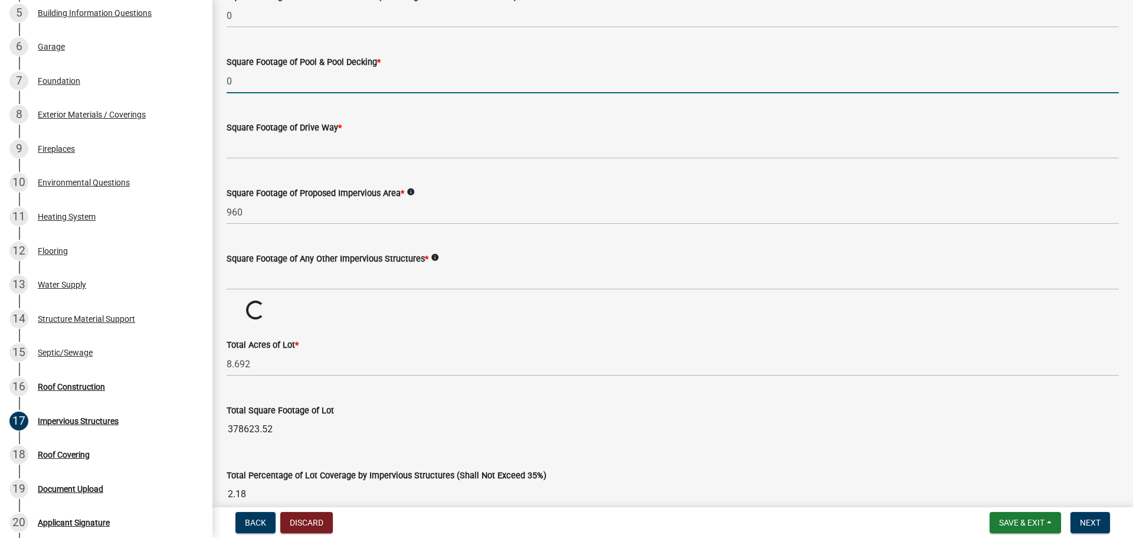
type input "0"
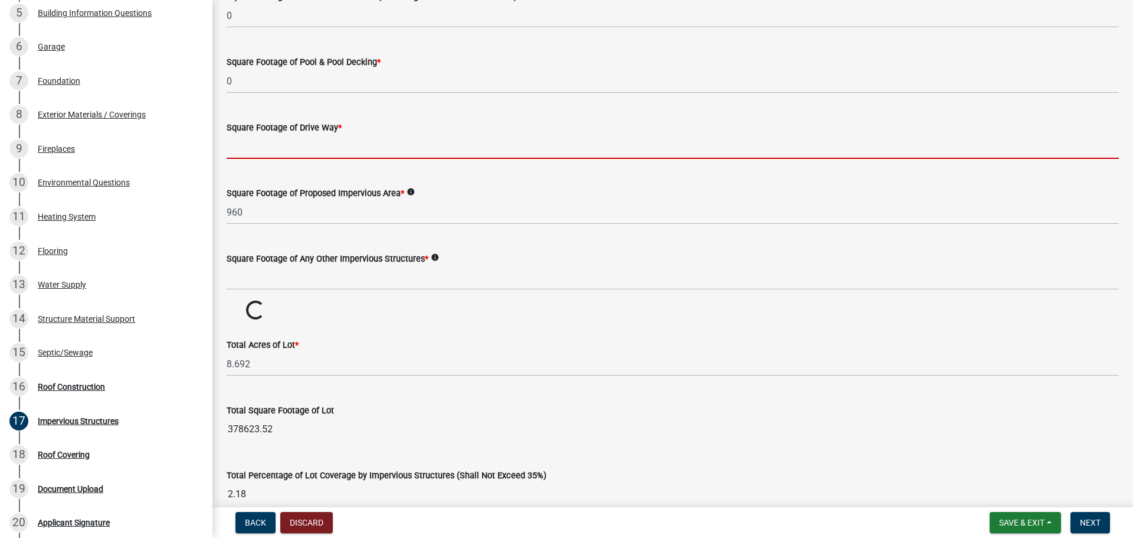
click at [312, 159] on input "text" at bounding box center [673, 147] width 893 height 24
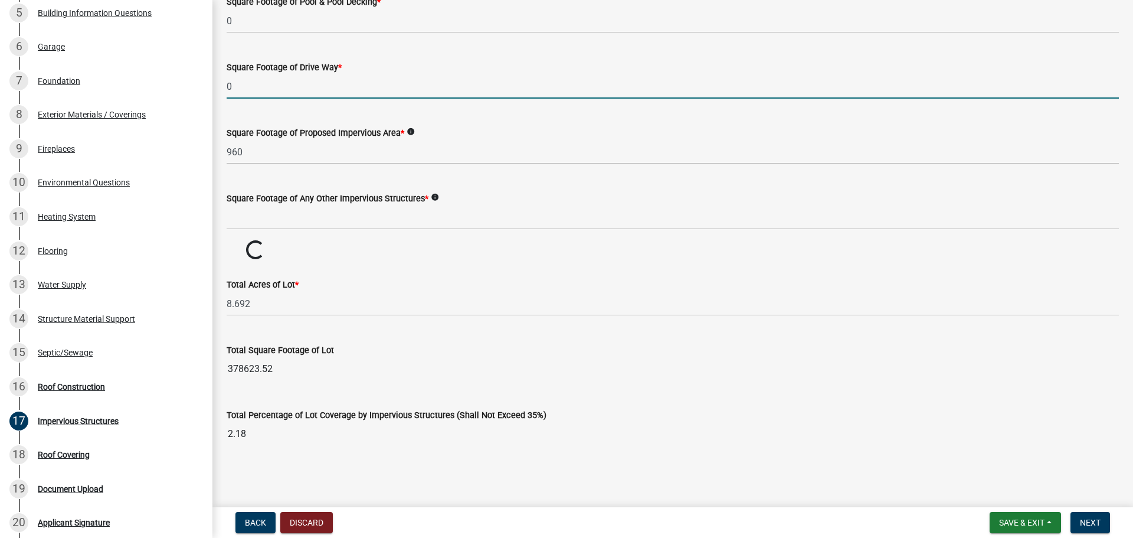
scroll to position [854, 0]
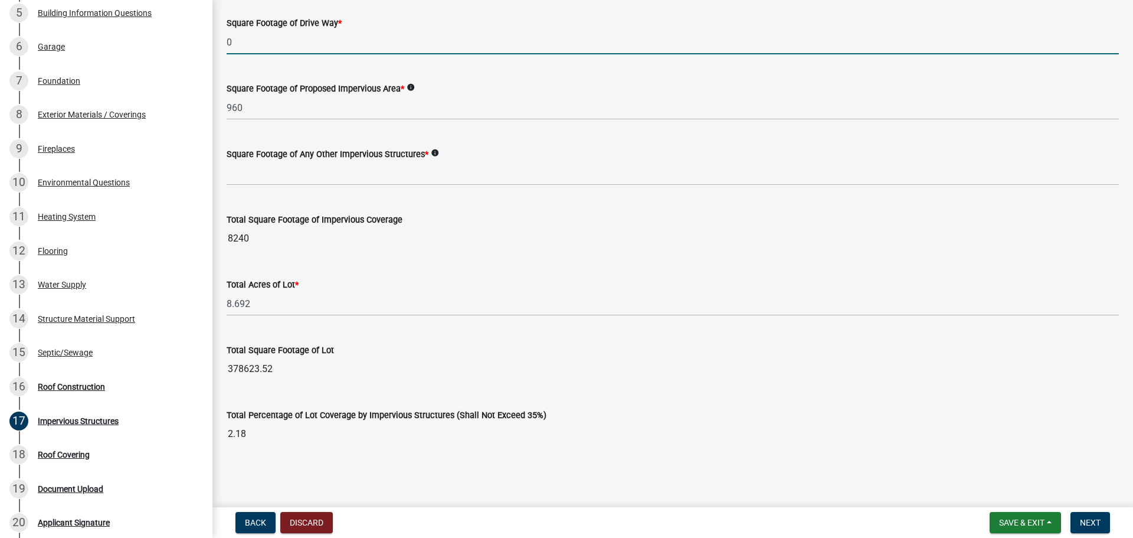
type input "0"
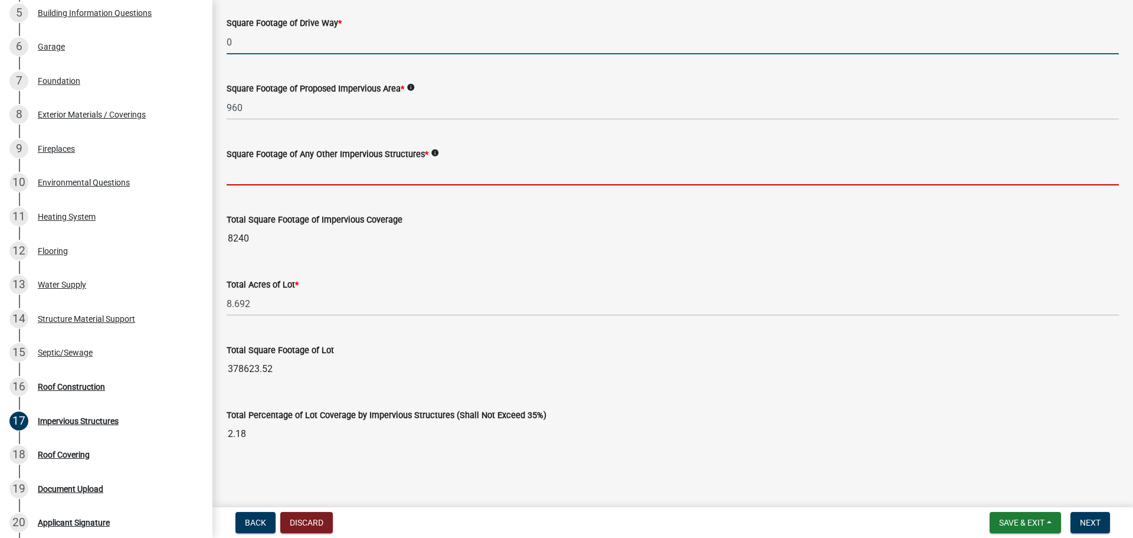
click at [367, 185] on input "text" at bounding box center [673, 173] width 893 height 24
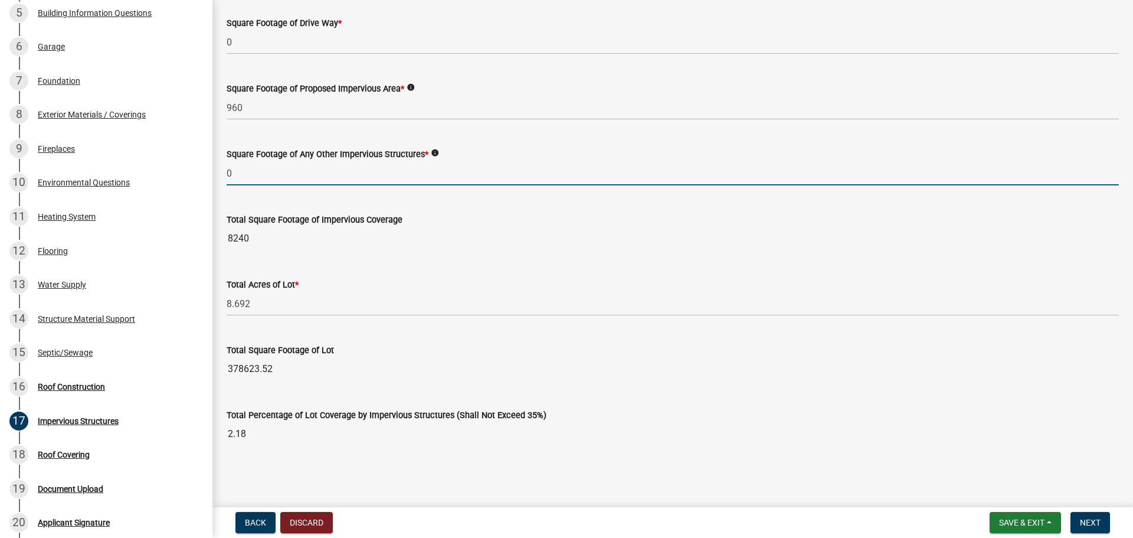
scroll to position [904, 0]
type input "0"
click at [1091, 525] on span "Next" at bounding box center [1090, 522] width 21 height 9
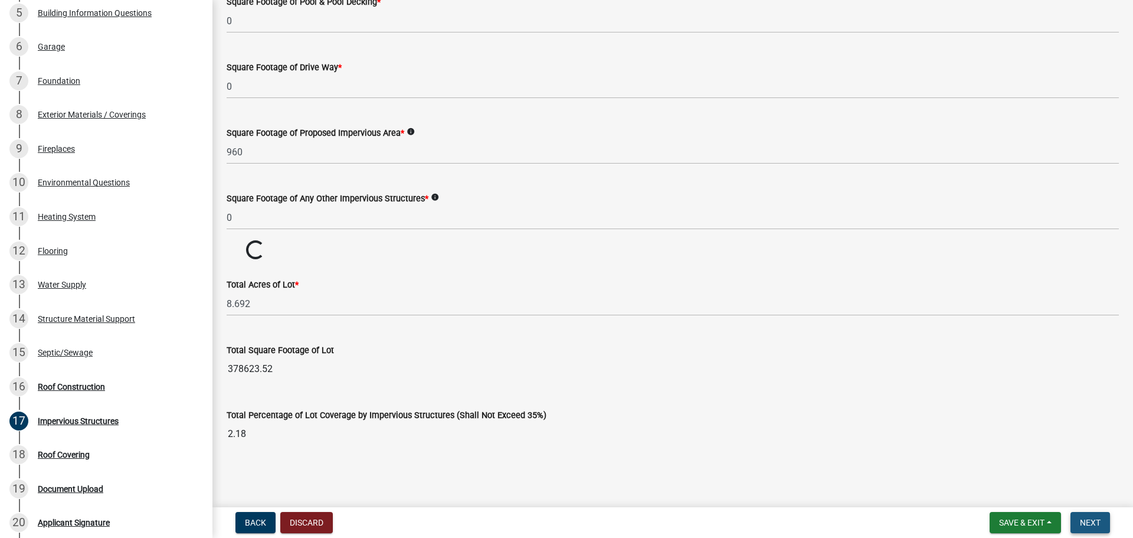
scroll to position [854, 0]
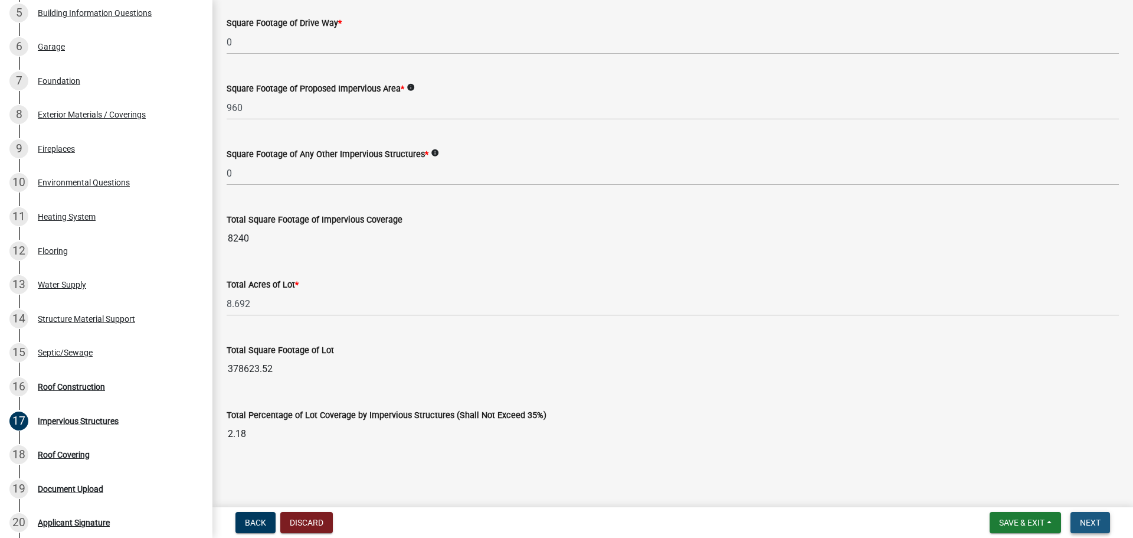
click at [1102, 514] on button "Next" at bounding box center [1091, 522] width 40 height 21
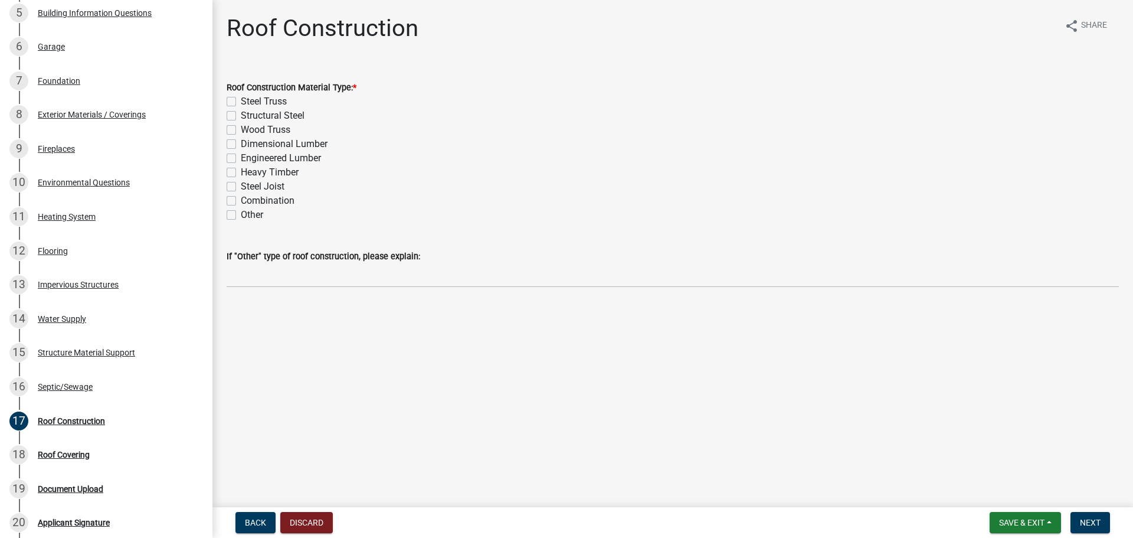
click at [241, 222] on label "Other" at bounding box center [252, 215] width 22 height 14
click at [241, 215] on input "Other" at bounding box center [245, 212] width 8 height 8
checkbox input "true"
checkbox input "false"
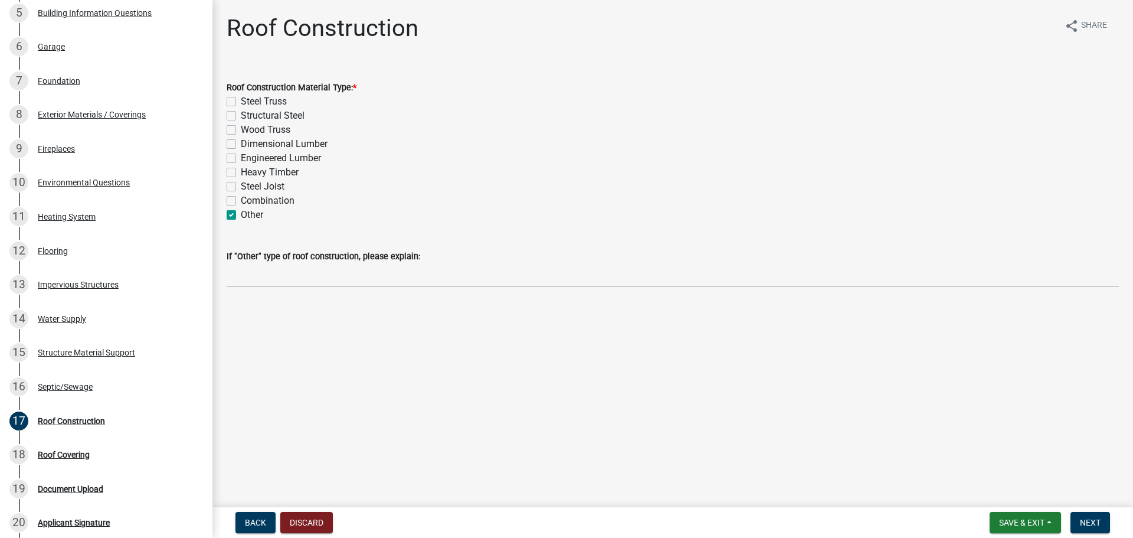
checkbox input "false"
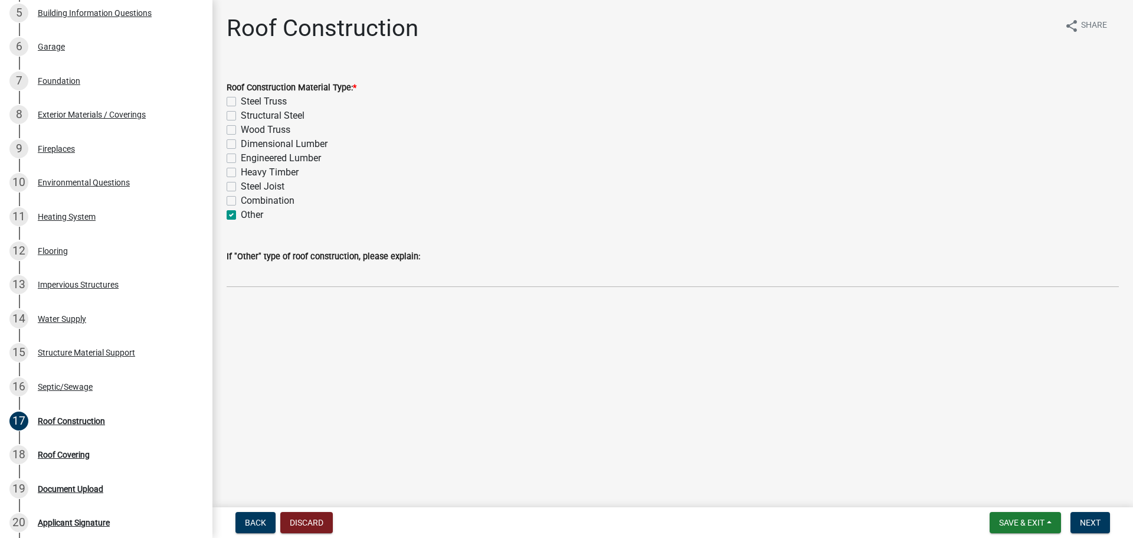
checkbox input "false"
checkbox input "true"
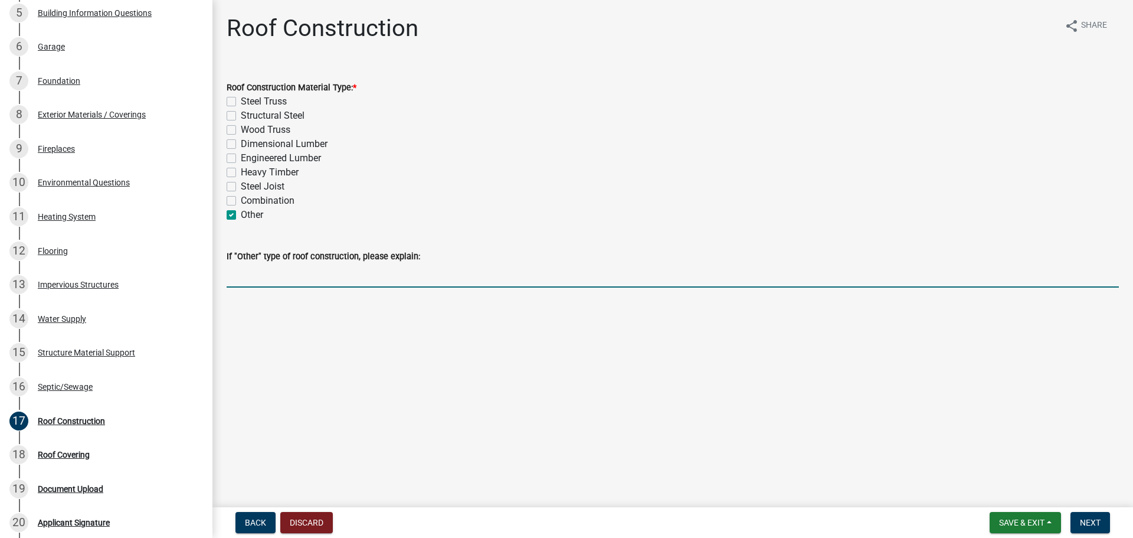
click at [272, 287] on input "If "Other" type of roof construction, please explain:" at bounding box center [673, 275] width 893 height 24
type input "T"
type input "Steel pipe"
click at [1085, 528] on button "Next" at bounding box center [1091, 522] width 40 height 21
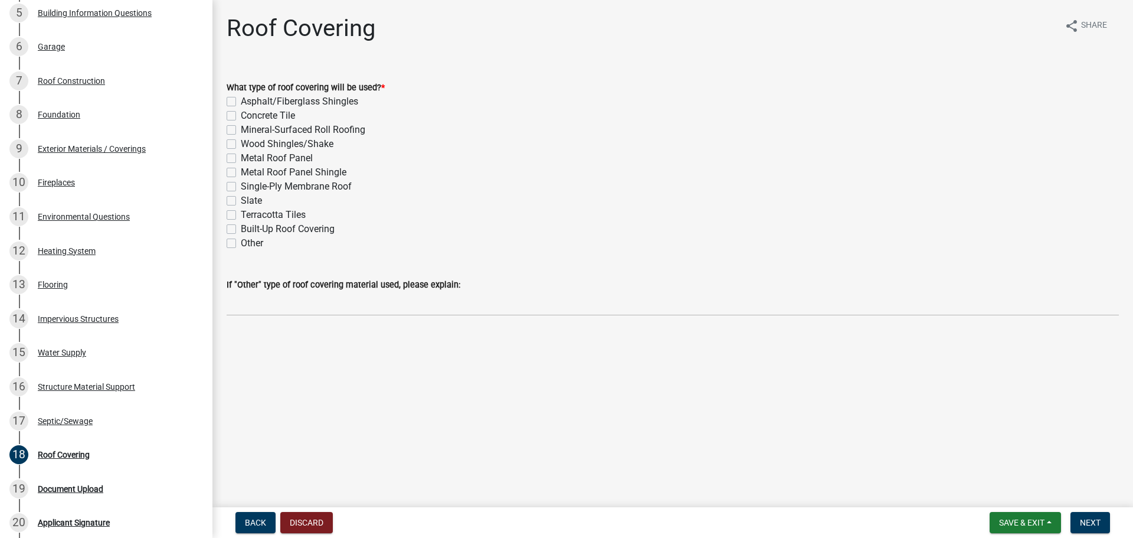
click at [248, 250] on label "Other" at bounding box center [252, 243] width 22 height 14
click at [248, 244] on input "Other" at bounding box center [245, 240] width 8 height 8
checkbox input "true"
checkbox input "false"
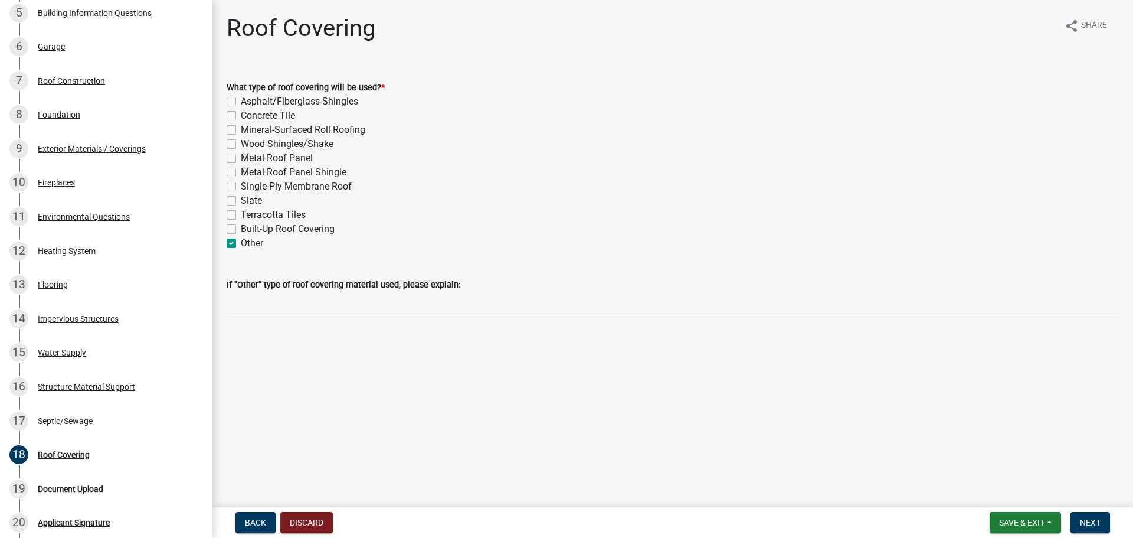
checkbox input "false"
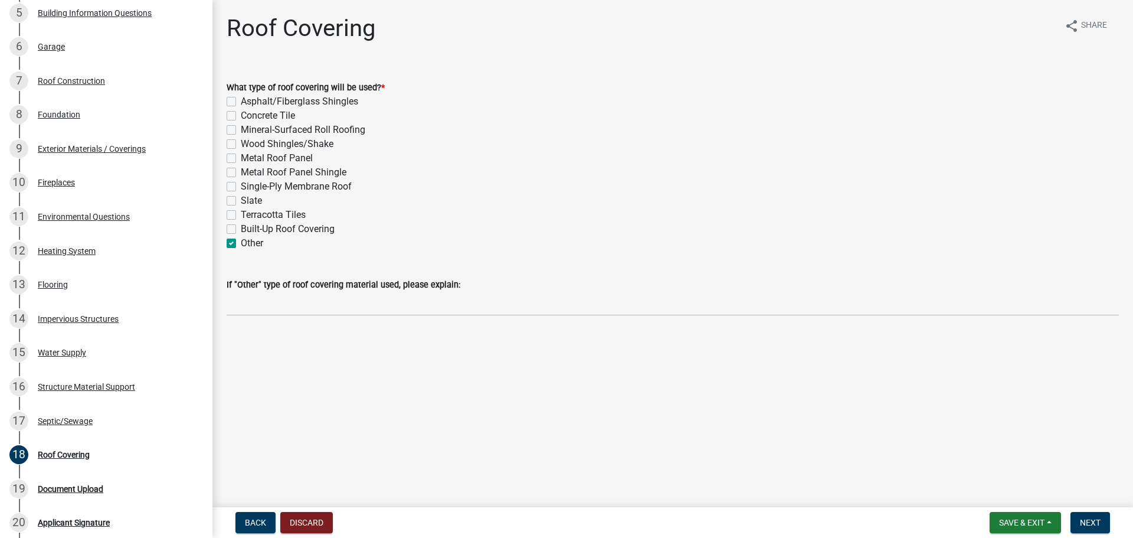
checkbox input "false"
checkbox input "true"
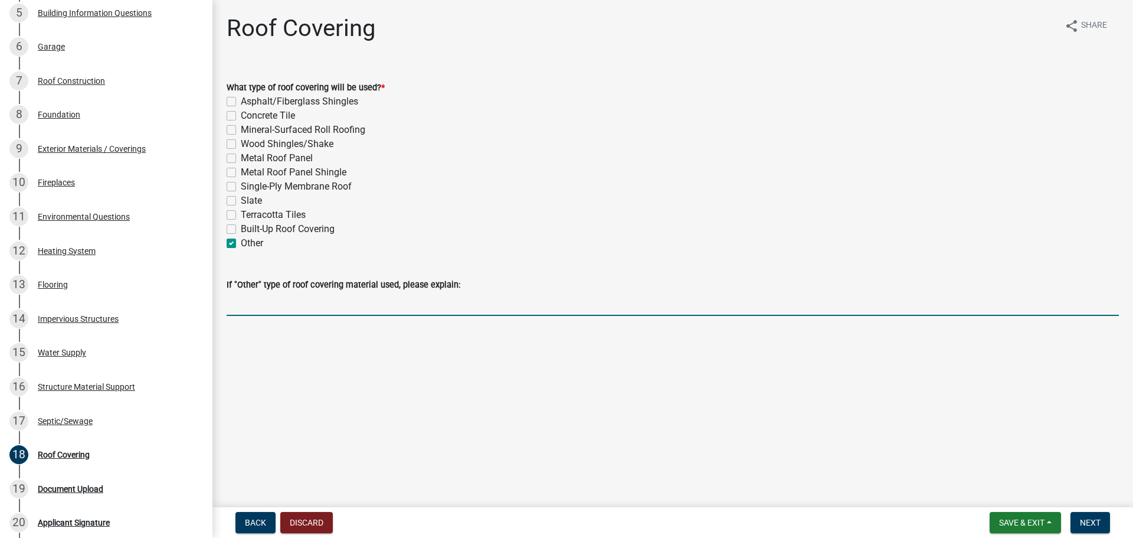
click at [291, 316] on input "If "Other" type of roof covering material used, please explain:" at bounding box center [673, 304] width 893 height 24
type input "Vinyl Tarp"
click at [1090, 530] on button "Next" at bounding box center [1091, 522] width 40 height 21
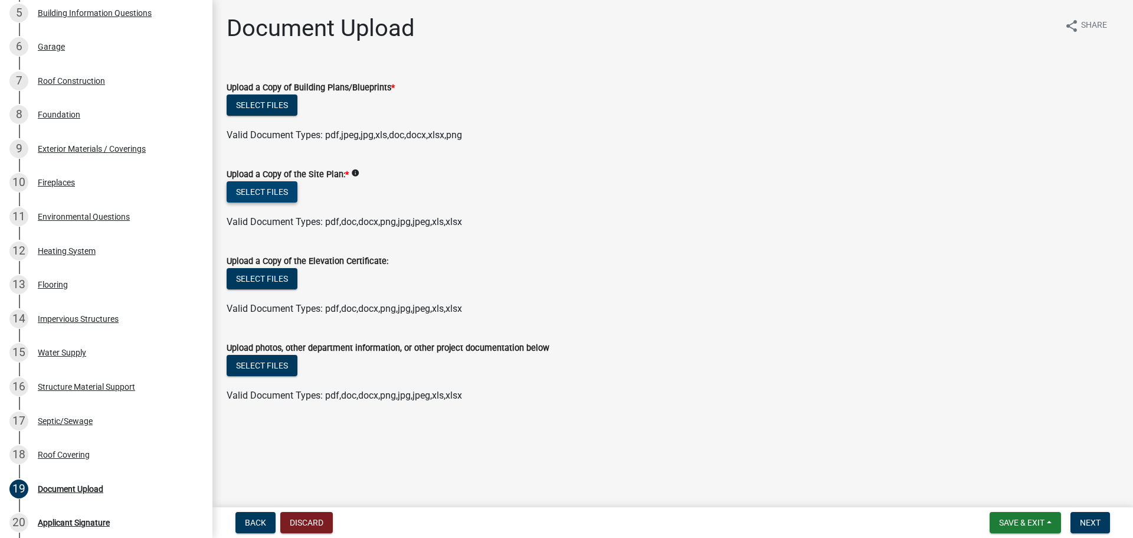
click at [277, 202] on button "Select files" at bounding box center [262, 191] width 71 height 21
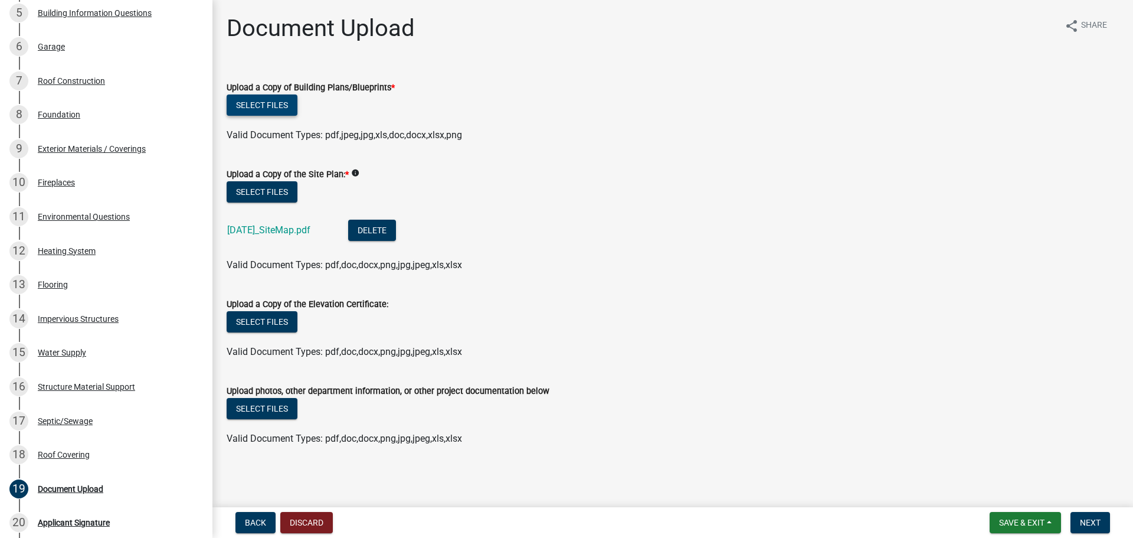
click at [274, 116] on button "Select files" at bounding box center [262, 104] width 71 height 21
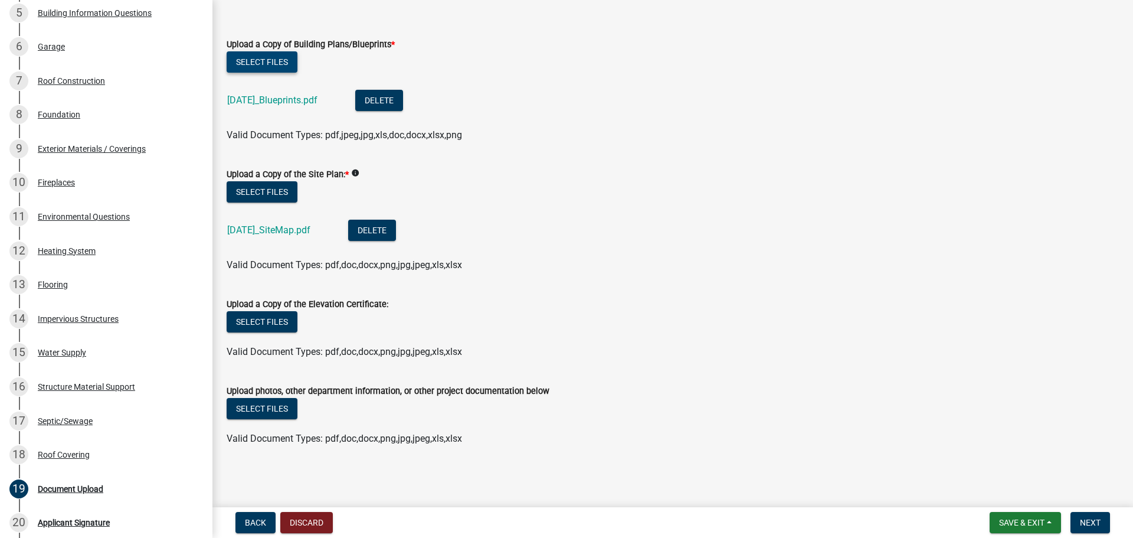
scroll to position [107, 0]
click at [1084, 523] on span "Next" at bounding box center [1090, 522] width 21 height 9
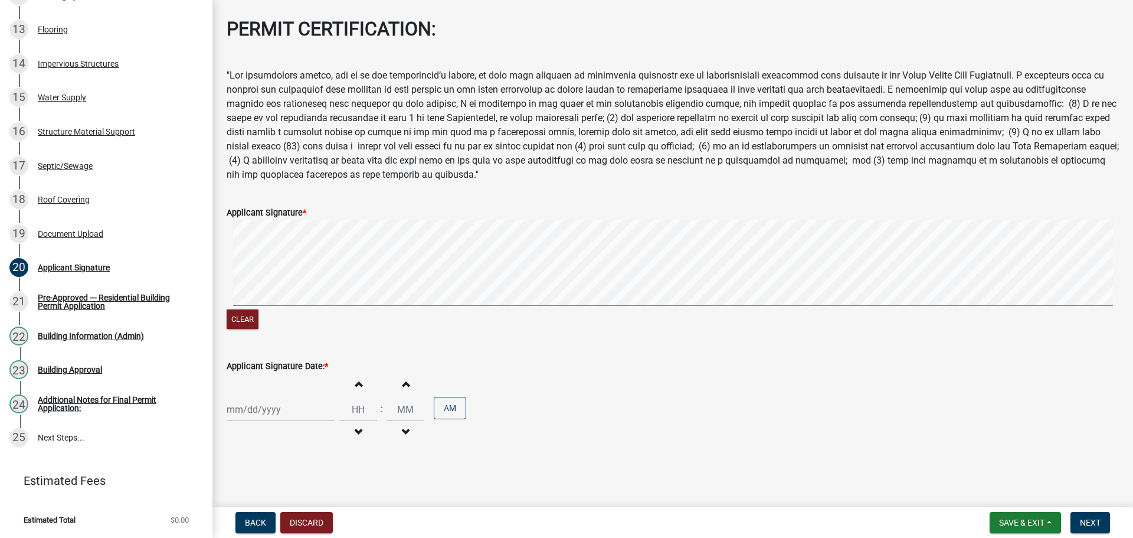
scroll to position [117, 0]
click at [266, 397] on div at bounding box center [281, 409] width 108 height 24
select select "8"
select select "2025"
click at [303, 331] on div "21" at bounding box center [295, 340] width 19 height 19
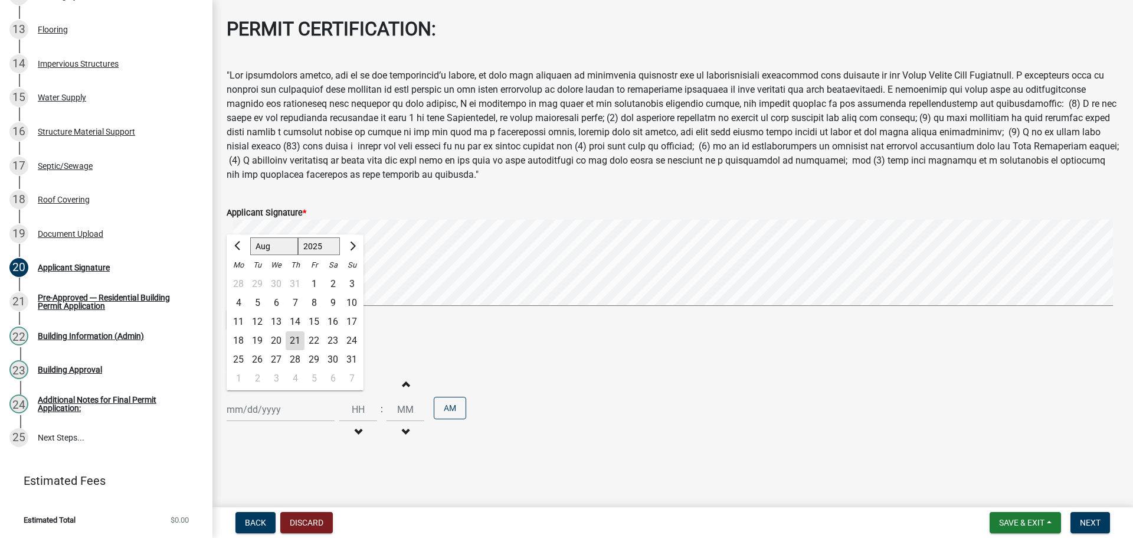
type input "[DATE]"
click at [1090, 518] on span "Next" at bounding box center [1090, 522] width 21 height 9
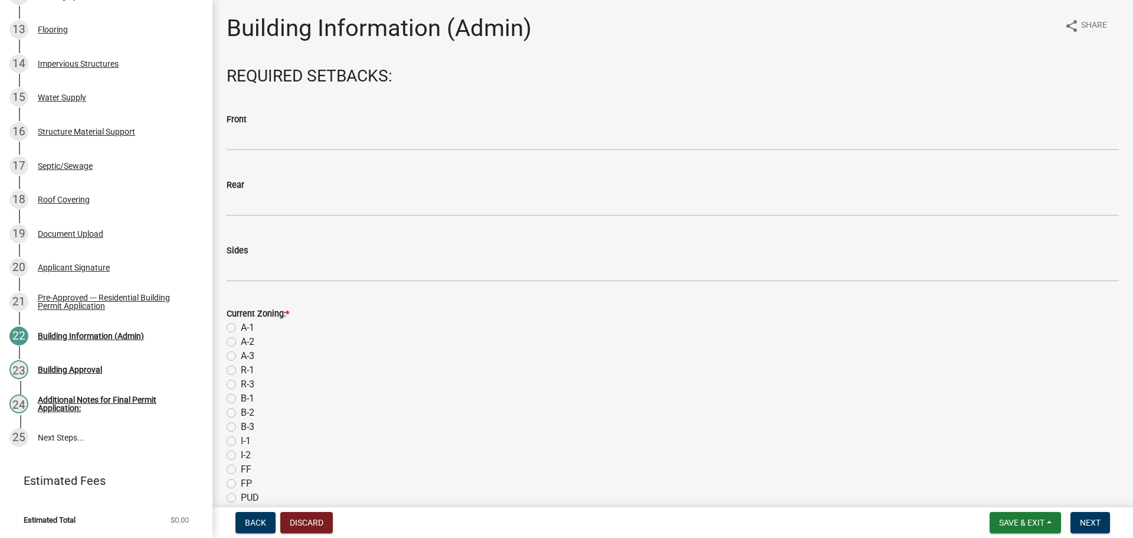
scroll to position [617, 0]
drag, startPoint x: 235, startPoint y: 385, endPoint x: 258, endPoint y: 385, distance: 23.0
click at [241, 349] on label "A-2" at bounding box center [248, 342] width 14 height 14
click at [241, 342] on input "A-2" at bounding box center [245, 339] width 8 height 8
radio input "true"
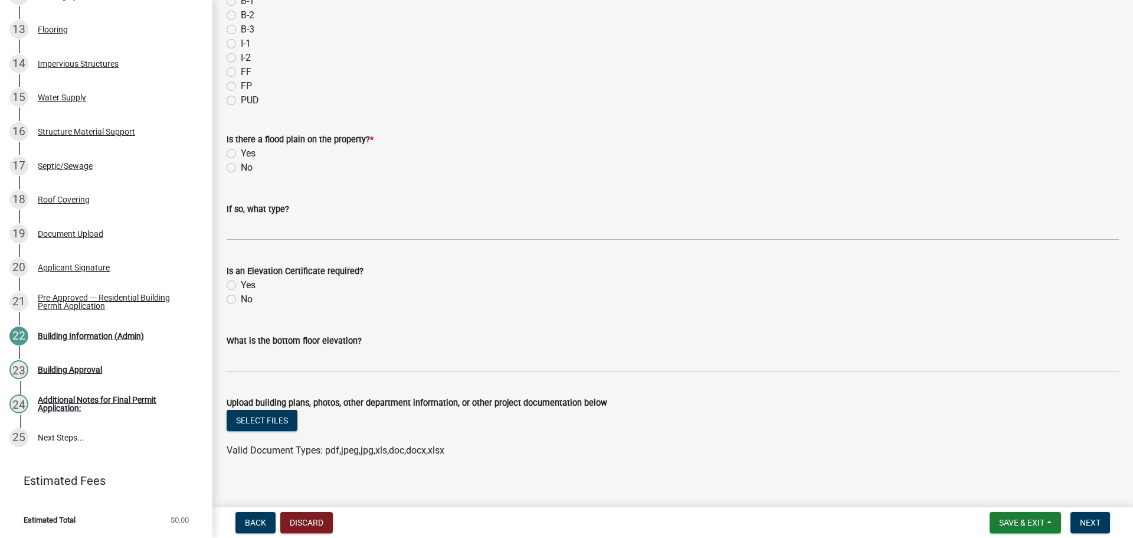
scroll to position [413, 0]
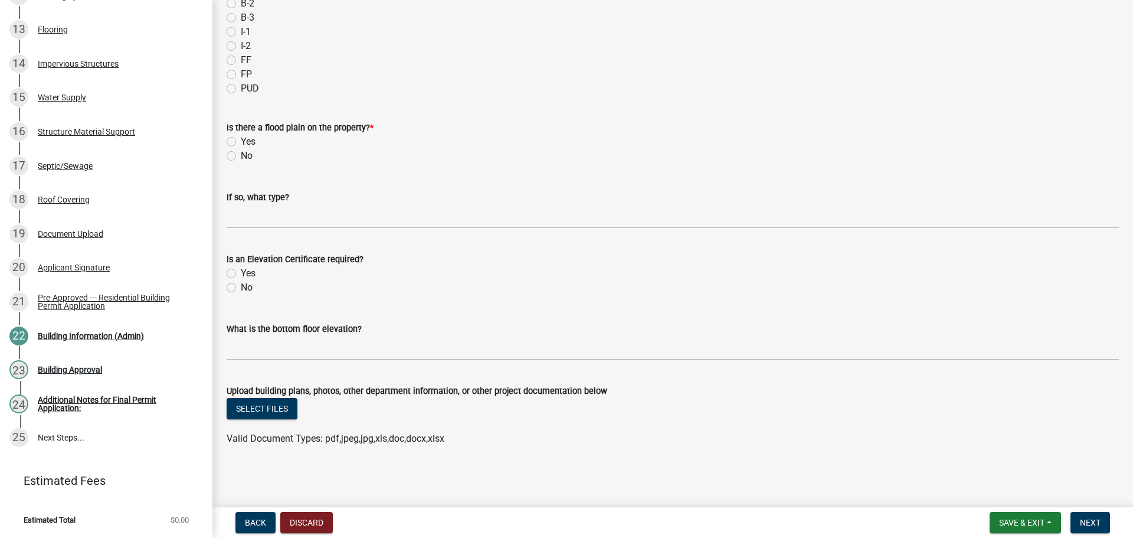
click at [241, 163] on label "No" at bounding box center [247, 156] width 12 height 14
click at [241, 156] on input "No" at bounding box center [245, 153] width 8 height 8
radio input "true"
click at [1073, 517] on button "Next" at bounding box center [1091, 522] width 40 height 21
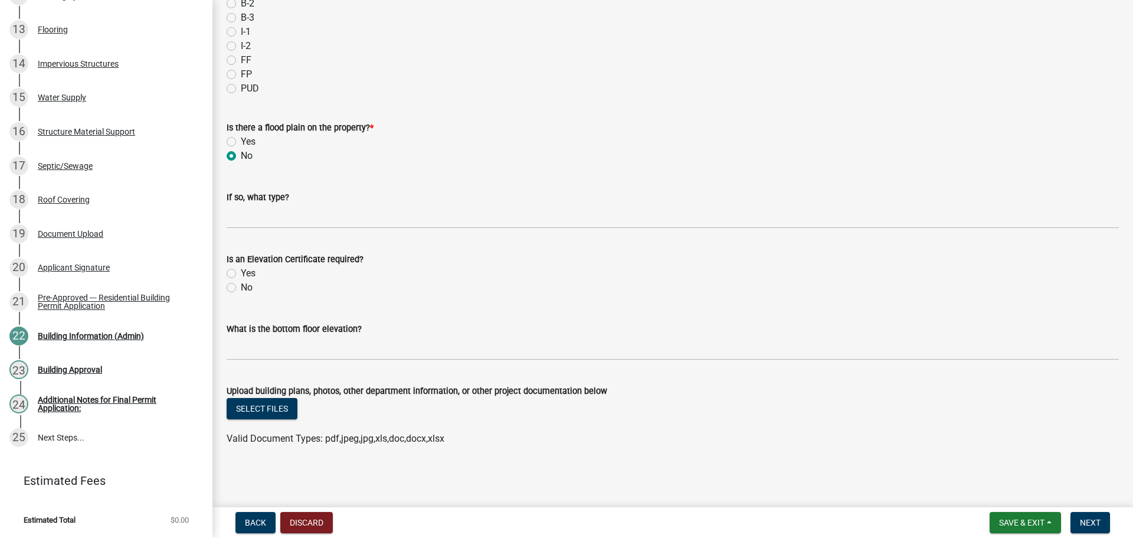
scroll to position [0, 0]
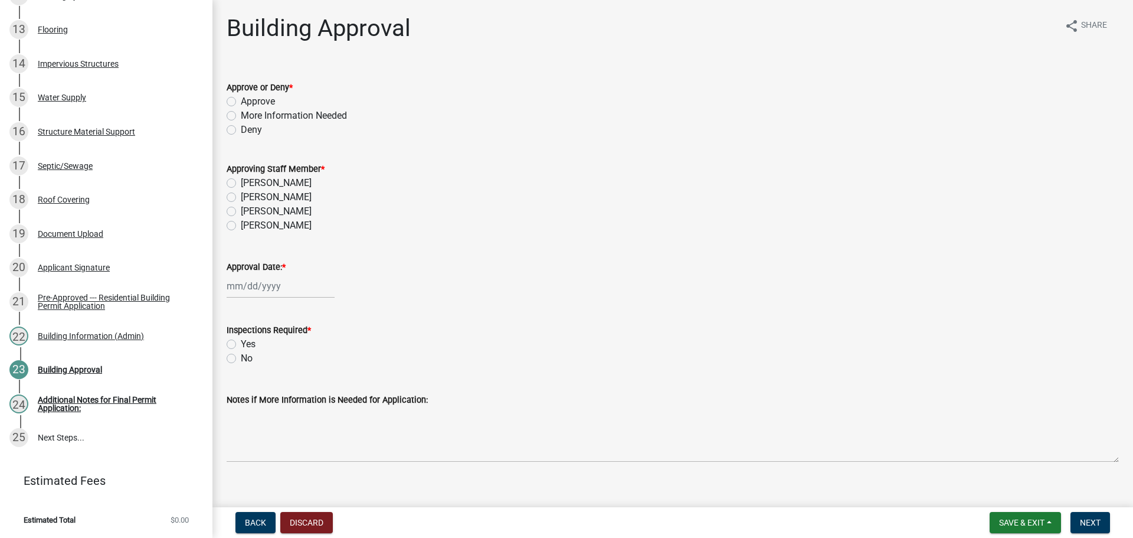
click at [261, 109] on label "Approve" at bounding box center [258, 101] width 34 height 14
click at [249, 102] on input "Approve" at bounding box center [245, 98] width 8 height 8
radio input "true"
click at [266, 204] on label "[PERSON_NAME]" at bounding box center [276, 197] width 71 height 14
click at [249, 198] on input "[PERSON_NAME]" at bounding box center [245, 194] width 8 height 8
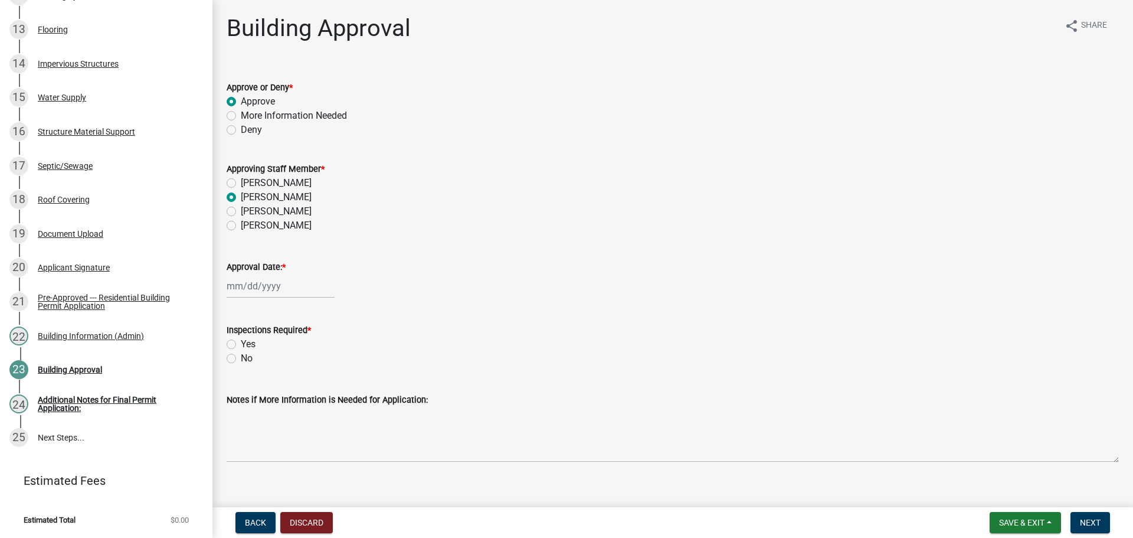
radio input "true"
click at [279, 298] on div at bounding box center [281, 286] width 108 height 24
select select "8"
select select "2025"
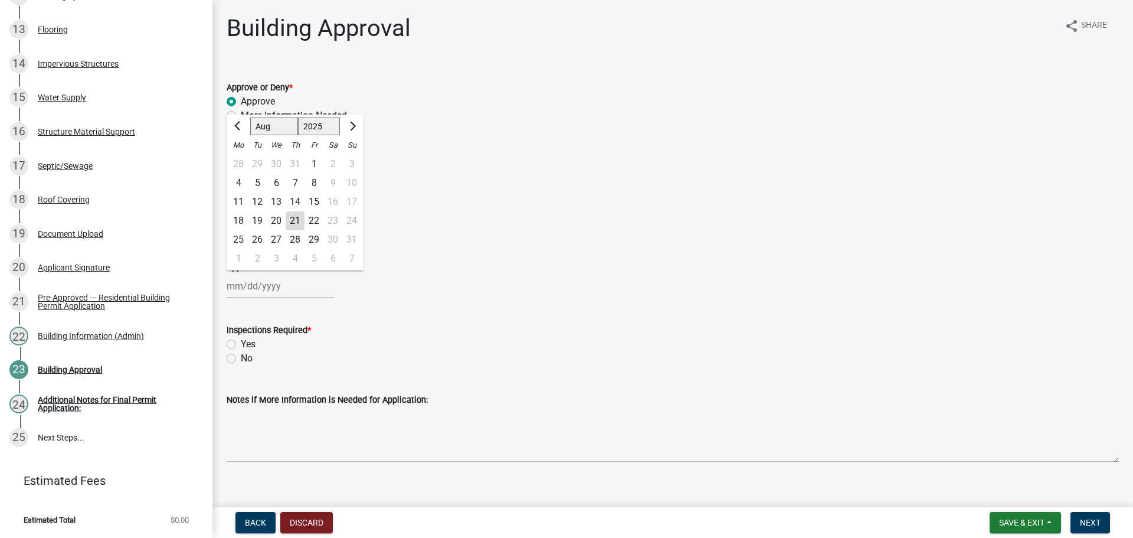
click at [300, 230] on div "21" at bounding box center [295, 220] width 19 height 19
type input "[DATE]"
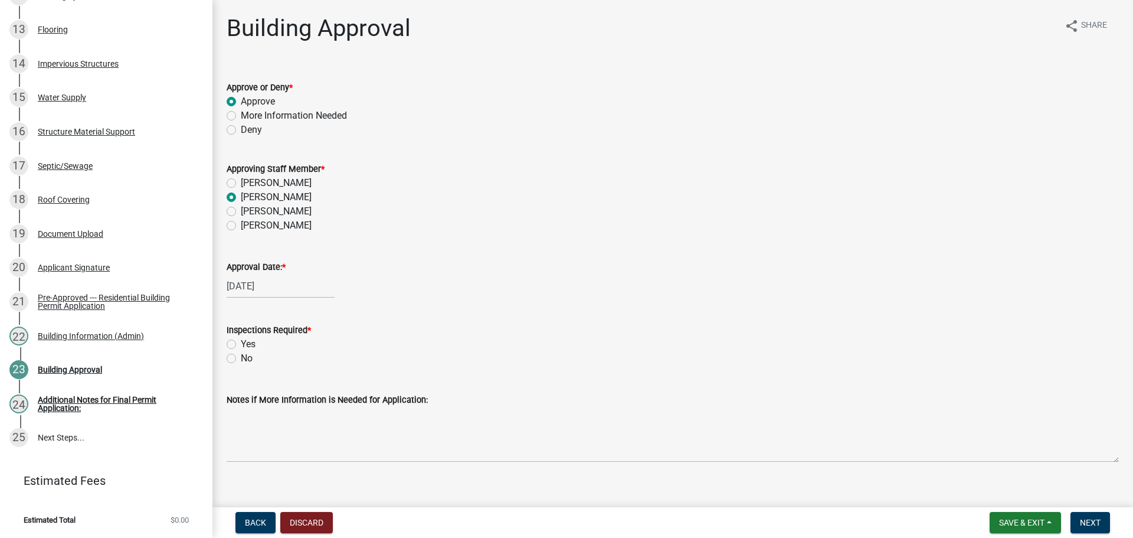
click at [241, 351] on label "Yes" at bounding box center [248, 344] width 15 height 14
click at [241, 345] on input "Yes" at bounding box center [245, 341] width 8 height 8
radio input "true"
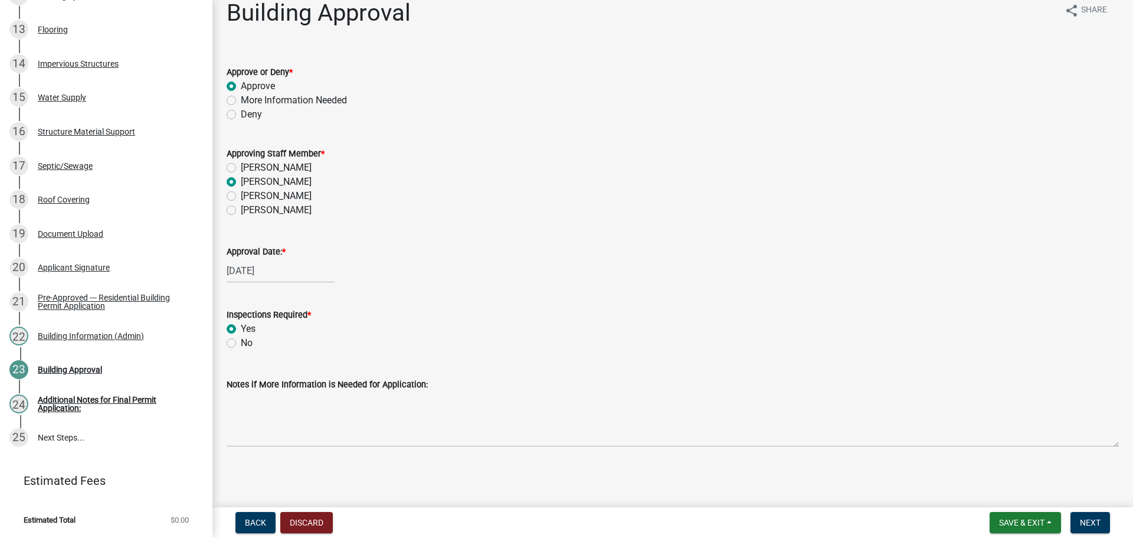
scroll to position [76, 0]
click at [1092, 518] on span "Next" at bounding box center [1090, 522] width 21 height 9
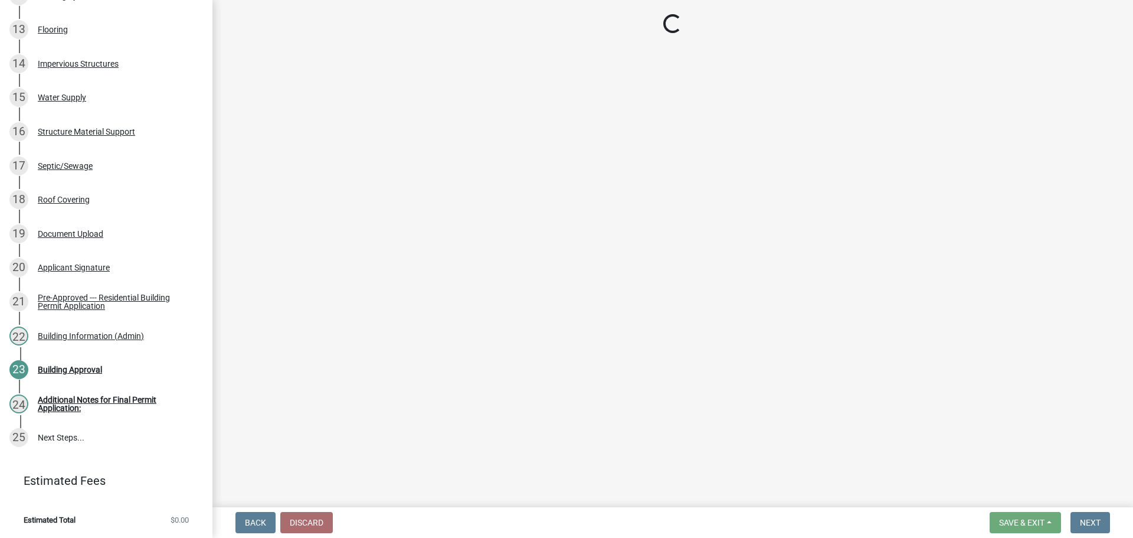
scroll to position [808, 0]
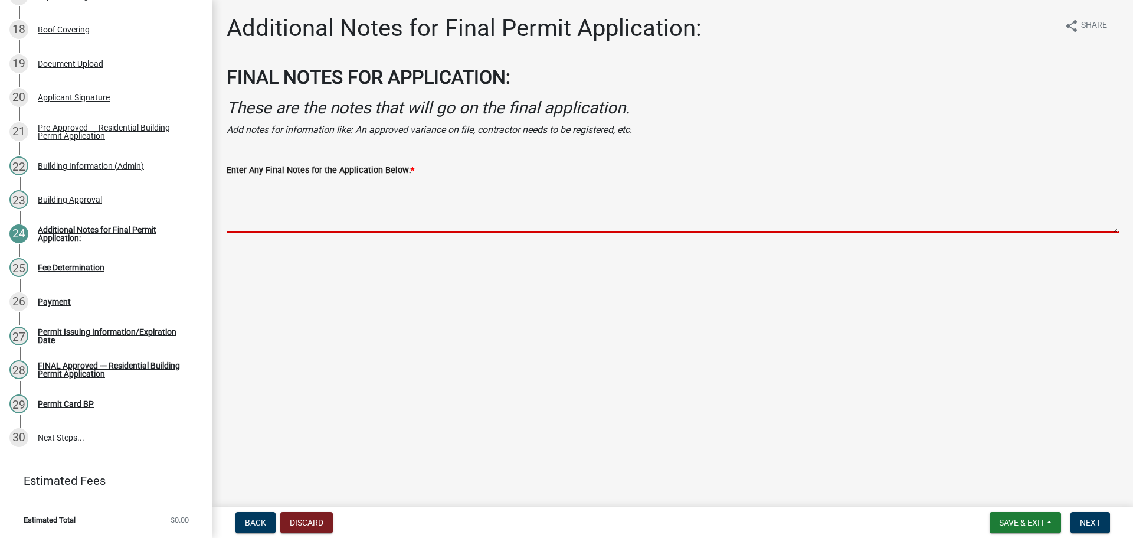
click at [280, 233] on textarea "Enter Any Final Notes for the Application Below: *" at bounding box center [673, 204] width 893 height 55
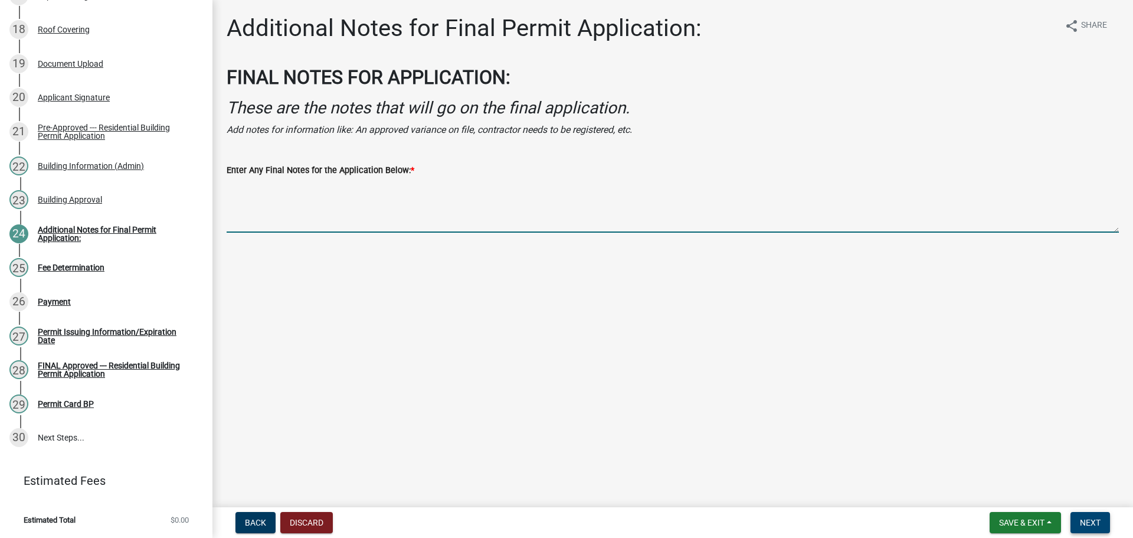
click at [1102, 526] on button "Next" at bounding box center [1091, 522] width 40 height 21
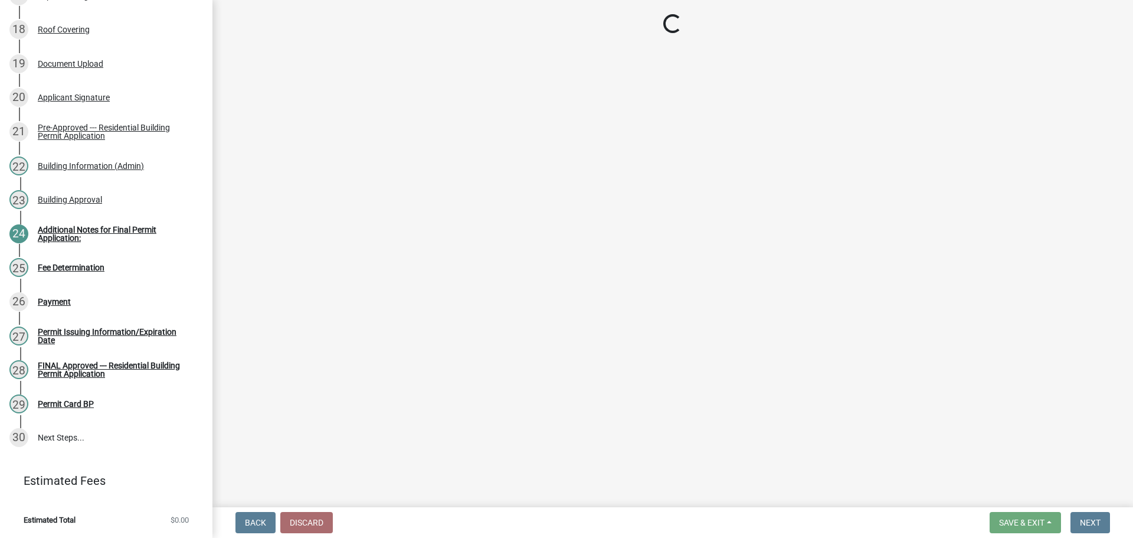
scroll to position [923, 0]
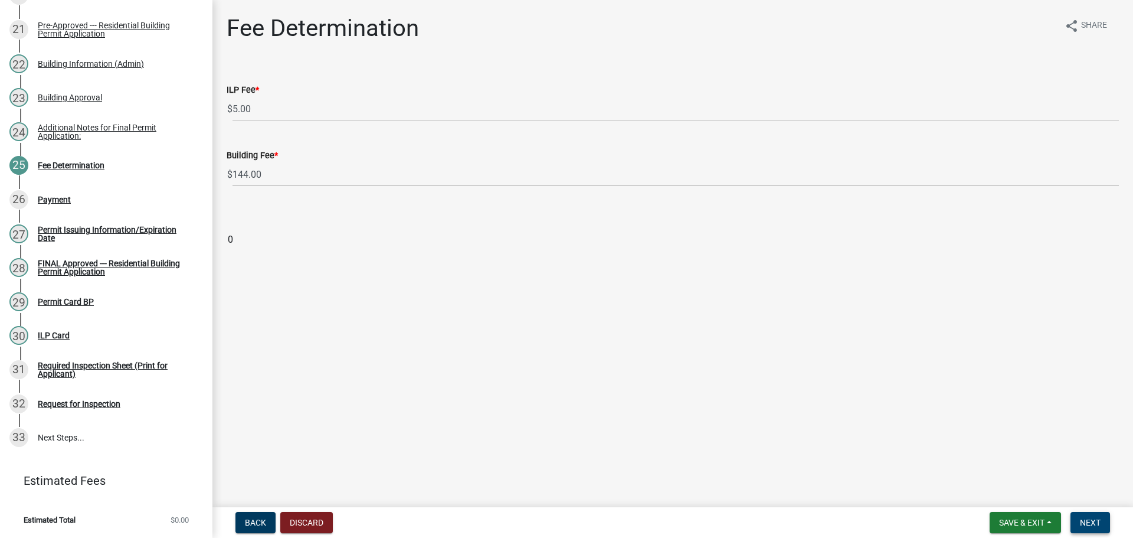
click at [1096, 522] on span "Next" at bounding box center [1090, 522] width 21 height 9
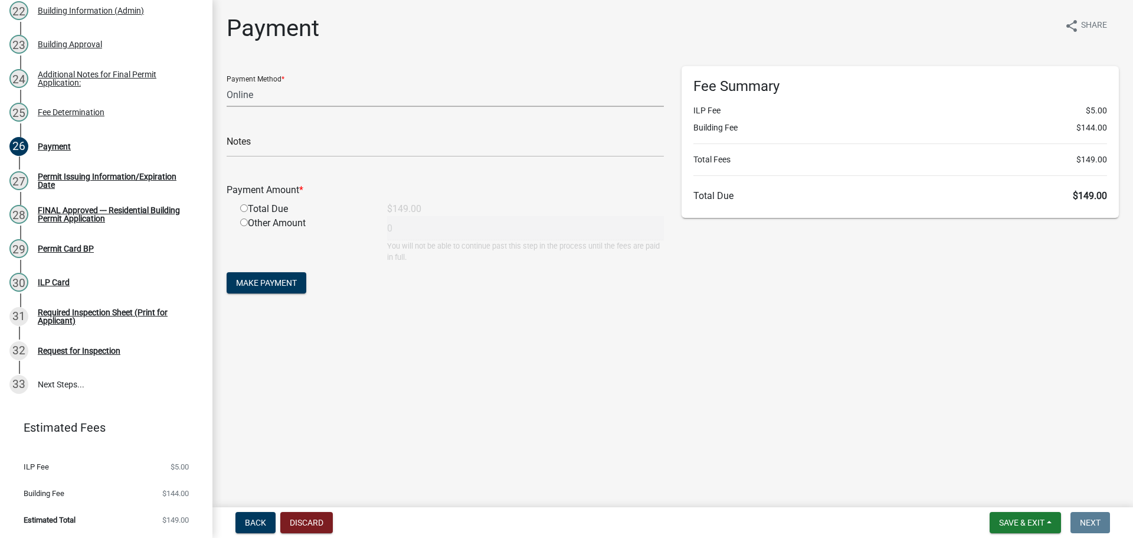
click at [273, 107] on select "Credit Card POS Check Cash Online" at bounding box center [445, 95] width 437 height 24
select select "2: 1"
click at [228, 93] on select "Credit Card POS Check Cash Online" at bounding box center [445, 95] width 437 height 24
click at [260, 216] on div "Total Due" at bounding box center [304, 209] width 147 height 14
click at [237, 216] on div "Total Due" at bounding box center [304, 209] width 147 height 14
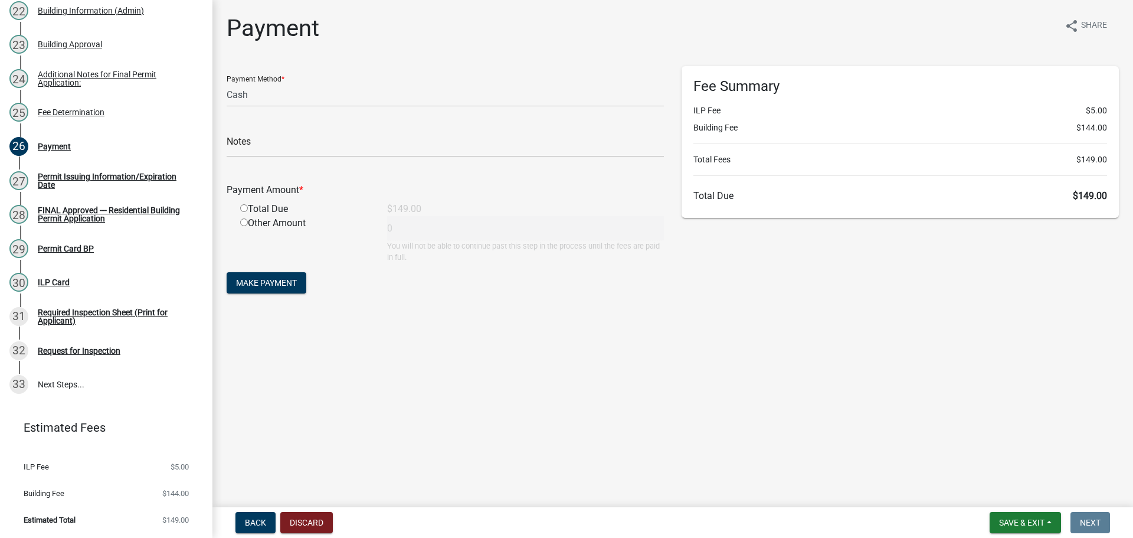
click at [247, 212] on input "radio" at bounding box center [244, 208] width 8 height 8
radio input "true"
type input "149"
click at [283, 287] on span "Make Payment" at bounding box center [266, 282] width 61 height 9
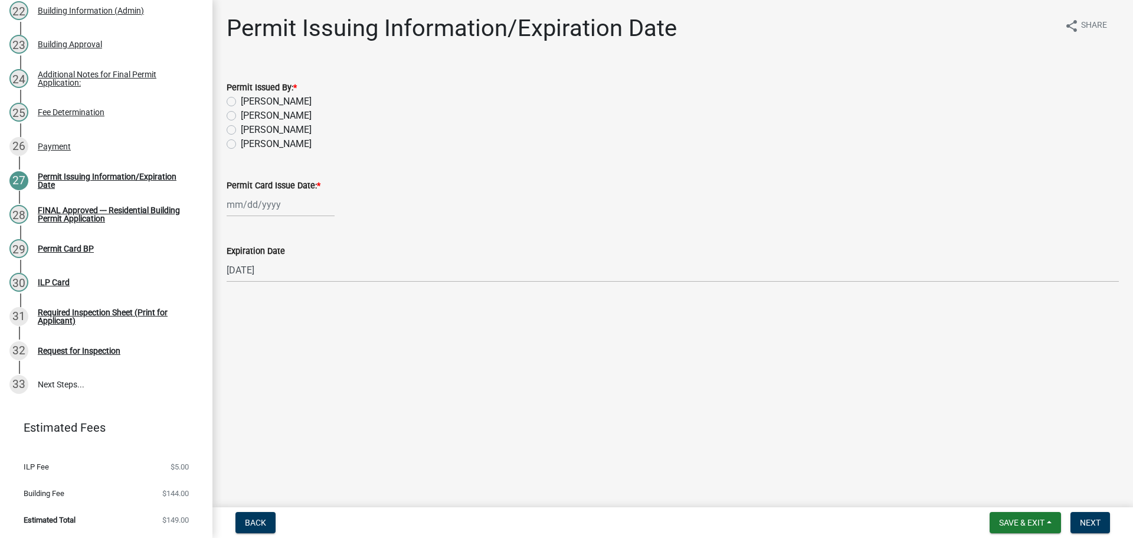
click at [280, 123] on label "[PERSON_NAME]" at bounding box center [276, 116] width 71 height 14
click at [249, 116] on input "[PERSON_NAME]" at bounding box center [245, 113] width 8 height 8
radio input "true"
click at [269, 217] on div at bounding box center [281, 204] width 108 height 24
select select "8"
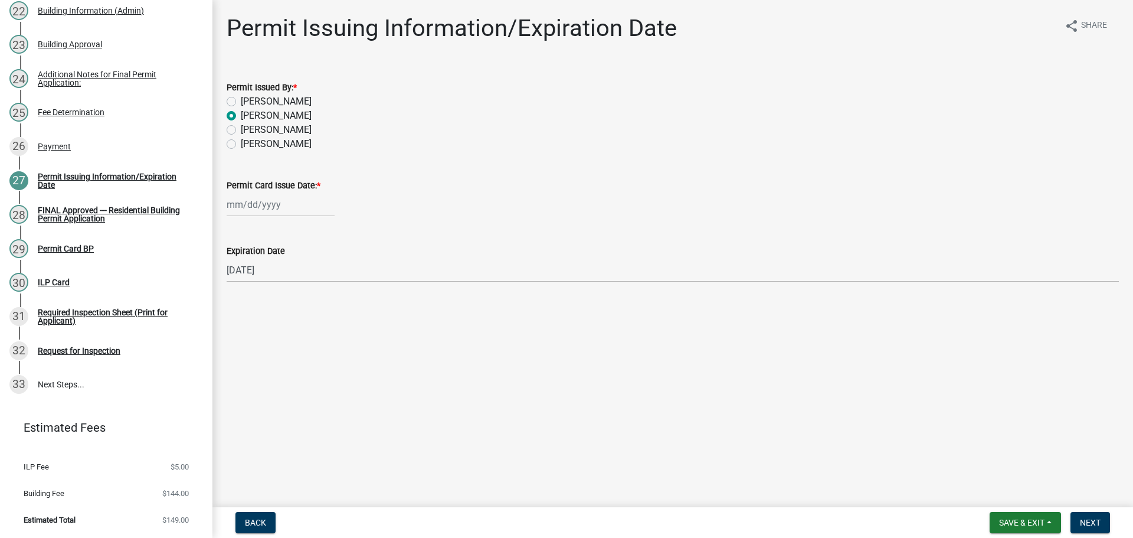
select select "2025"
click at [305, 340] on div "21" at bounding box center [295, 330] width 19 height 19
type input "[DATE]"
click at [1102, 527] on button "Next" at bounding box center [1091, 522] width 40 height 21
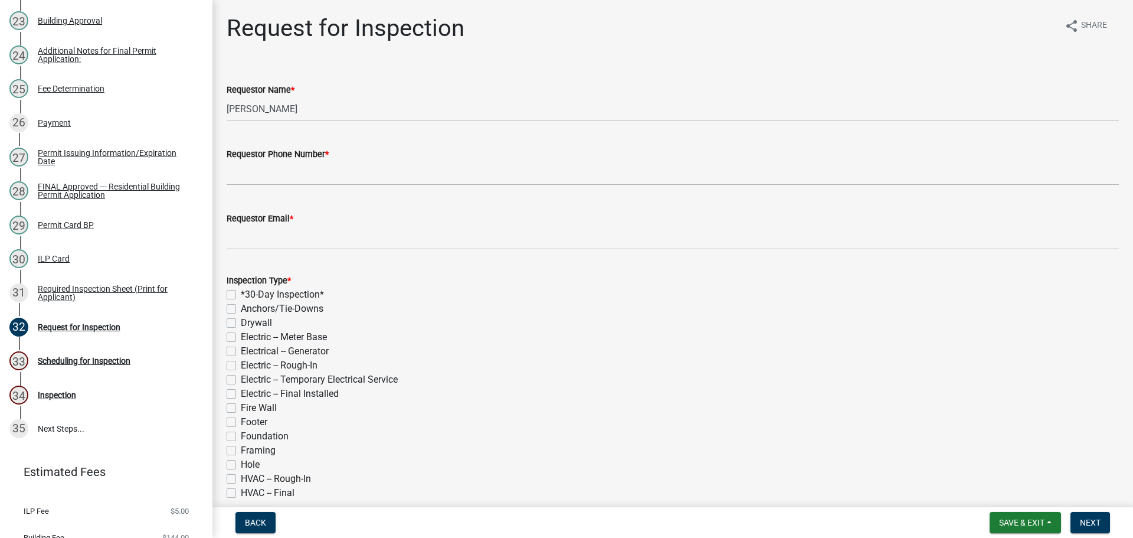
scroll to position [999, 0]
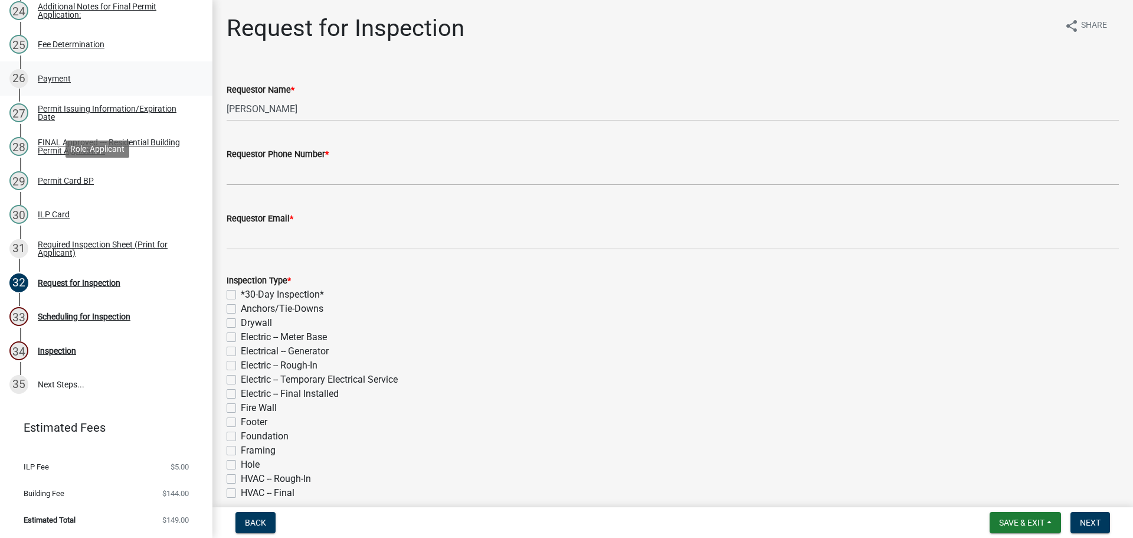
click at [71, 83] on div "Payment" at bounding box center [54, 78] width 33 height 8
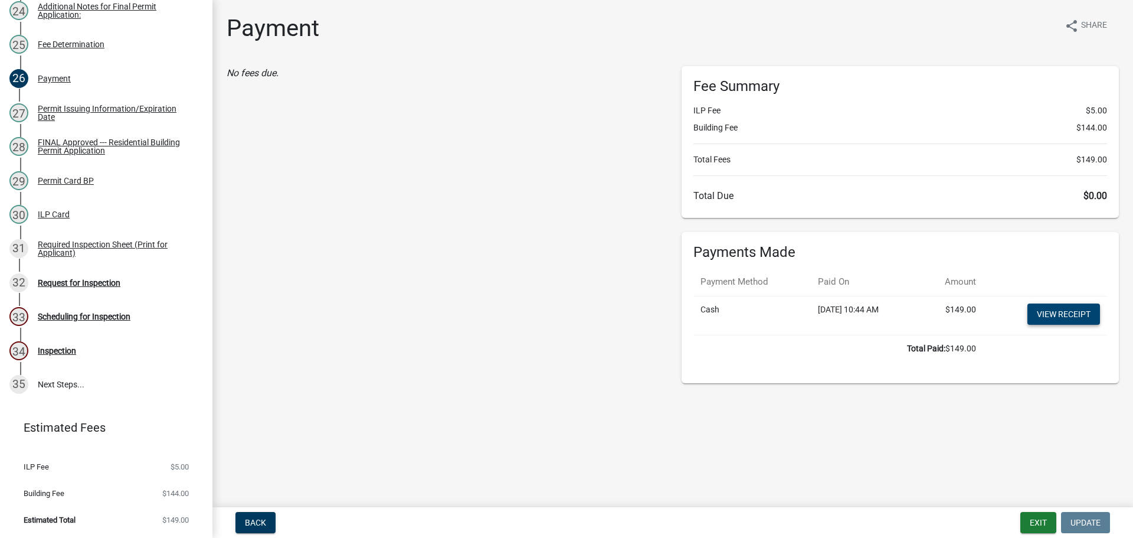
click at [1051, 325] on link "View receipt" at bounding box center [1064, 313] width 73 height 21
click at [104, 156] on div "28 FINAL Approved --- Residential Building Permit Application" at bounding box center [101, 146] width 184 height 19
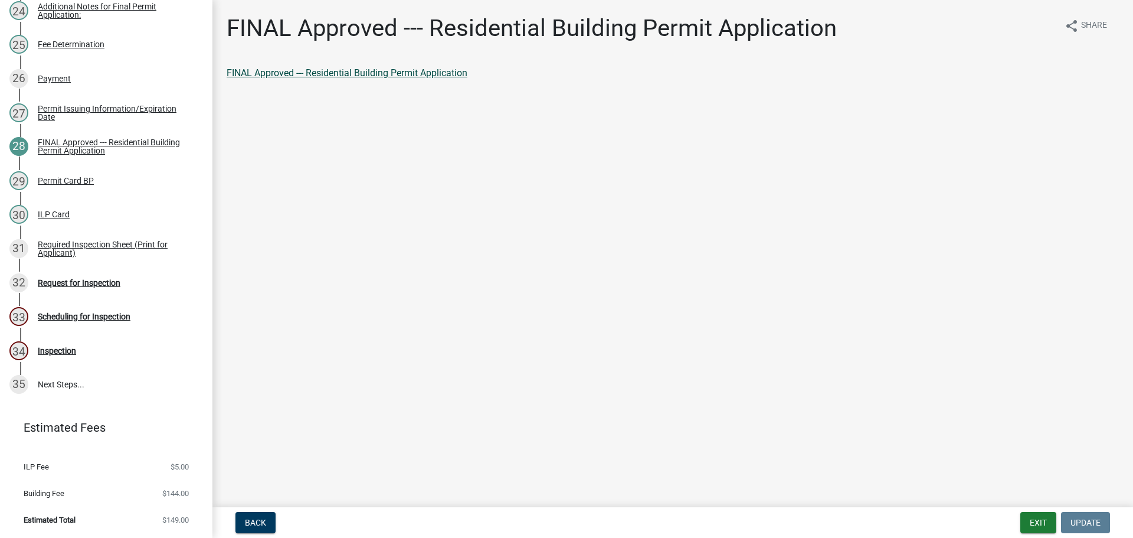
click at [380, 79] on link "FINAL Approved --- Residential Building Permit Application" at bounding box center [347, 72] width 241 height 11
click at [115, 190] on div "29 Permit Card BP" at bounding box center [101, 180] width 184 height 19
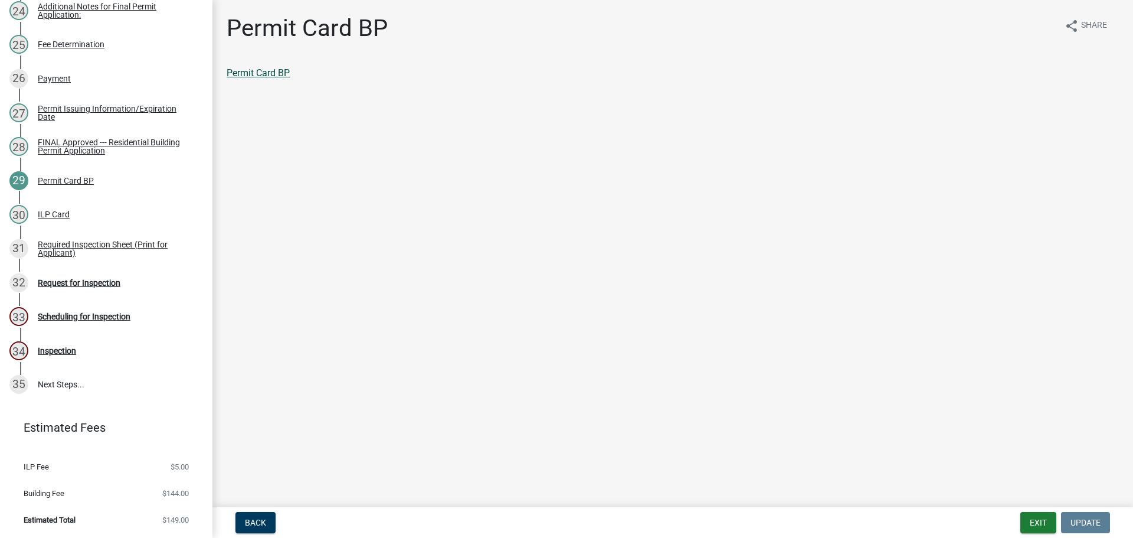
click at [278, 79] on link "Permit Card BP" at bounding box center [258, 72] width 63 height 11
click at [83, 224] on div "30 ILP Card" at bounding box center [101, 214] width 184 height 19
click at [257, 79] on link "ILP Card" at bounding box center [244, 72] width 35 height 11
click at [112, 287] on div "Request for Inspection" at bounding box center [79, 283] width 83 height 8
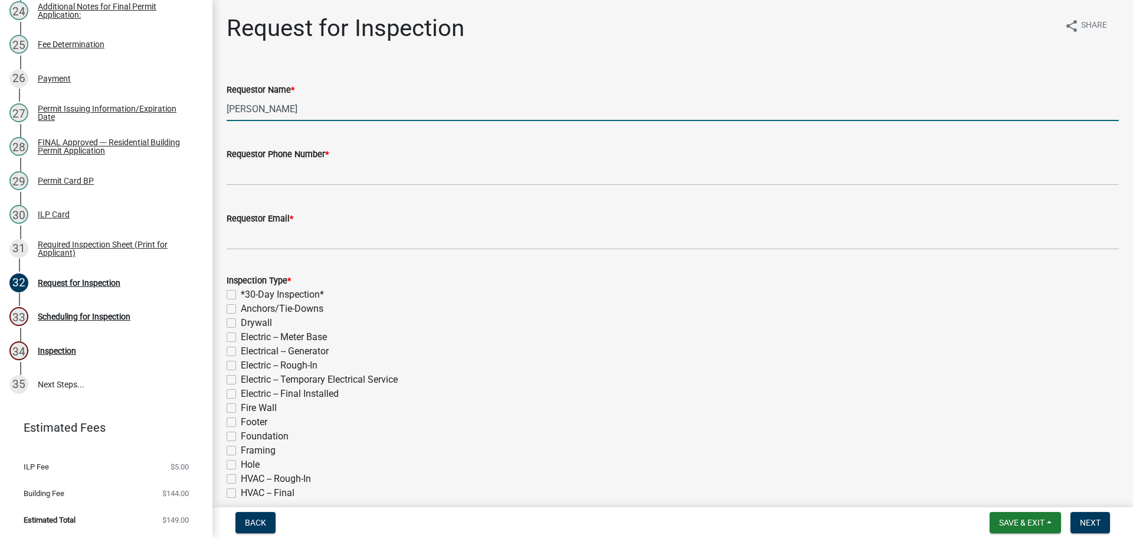
click at [331, 121] on input "[PERSON_NAME]" at bounding box center [673, 109] width 893 height 24
type input "[PERSON_NAME]"
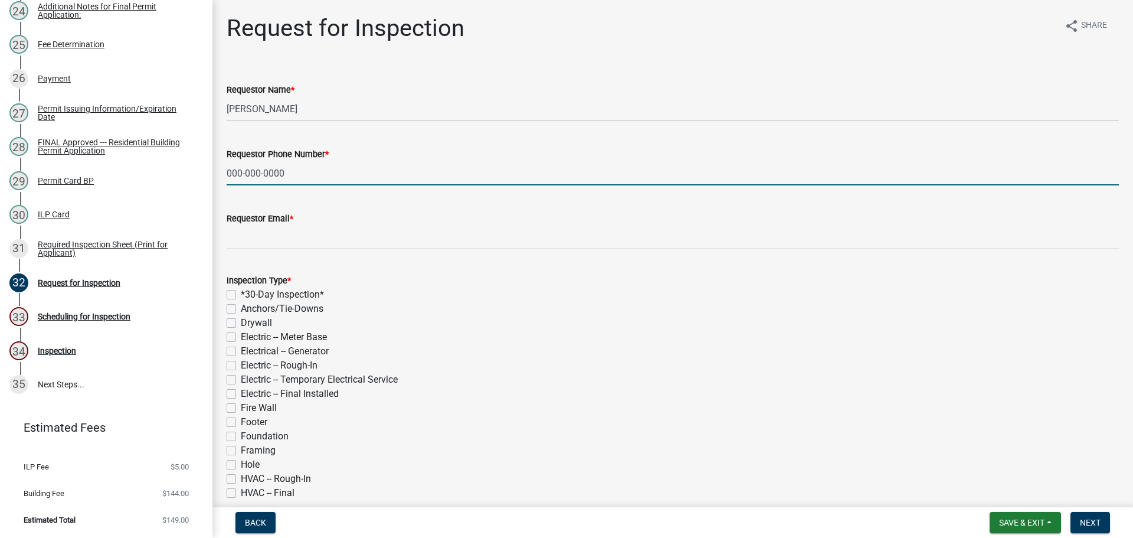
type input "000-000-0000"
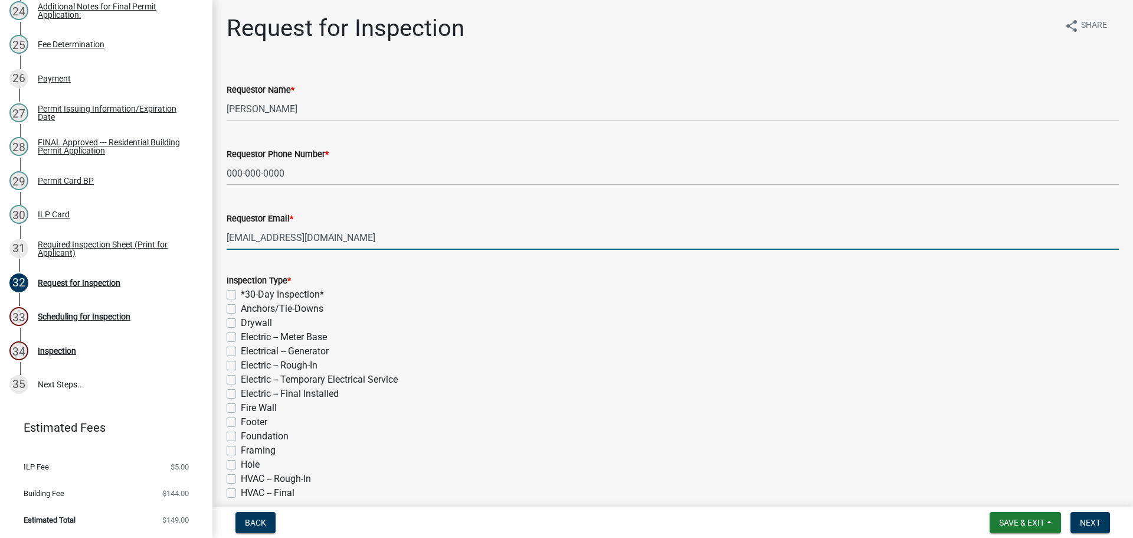
type input "[EMAIL_ADDRESS][DOMAIN_NAME]"
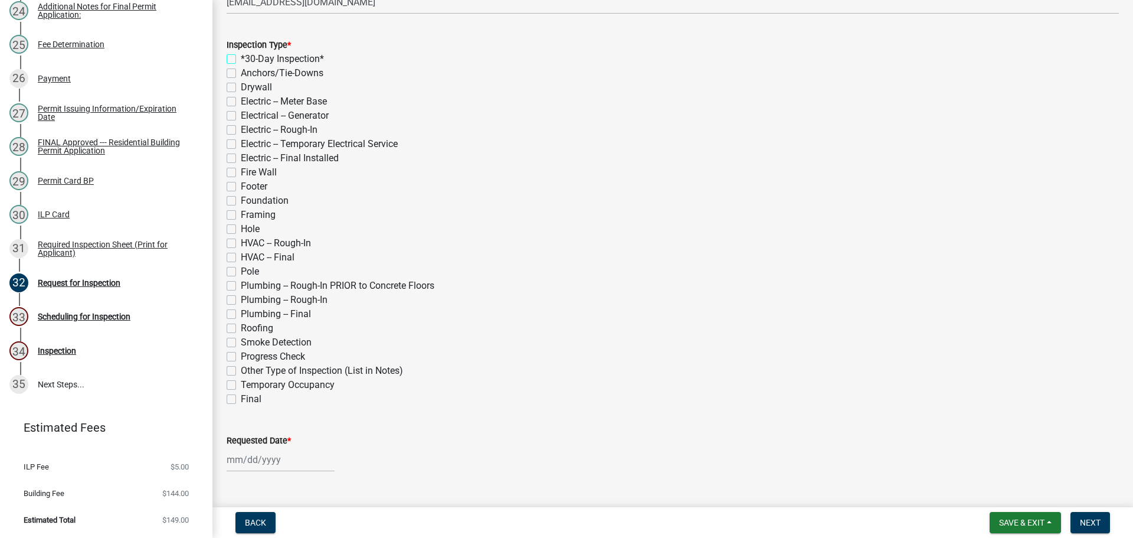
scroll to position [236, 0]
click at [241, 66] on label "*30-Day Inspection*" at bounding box center [282, 58] width 83 height 14
click at [241, 59] on input "*30-Day Inspection*" at bounding box center [245, 55] width 8 height 8
checkbox input "true"
checkbox input "false"
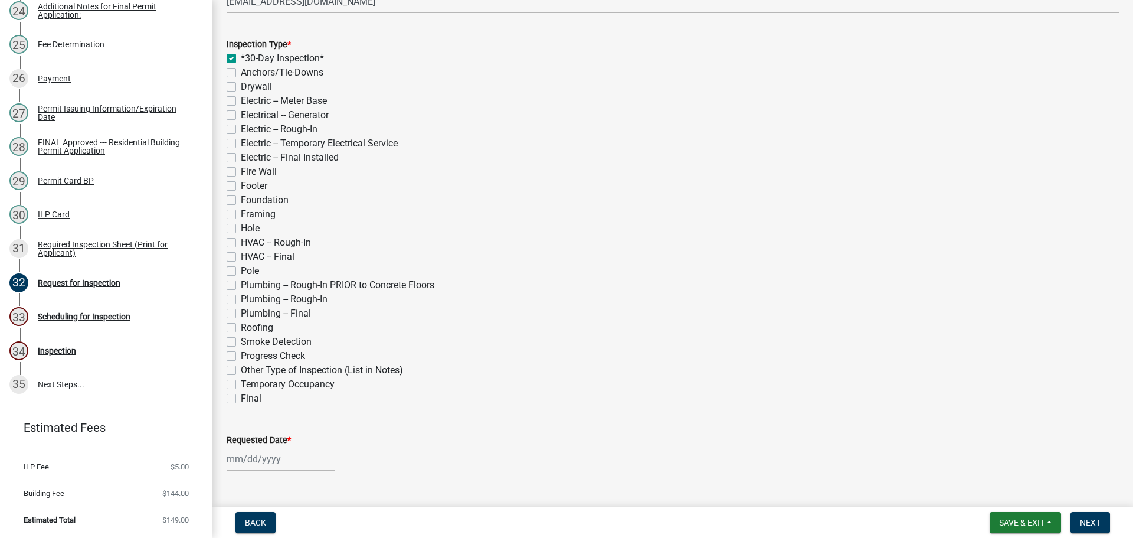
checkbox input "false"
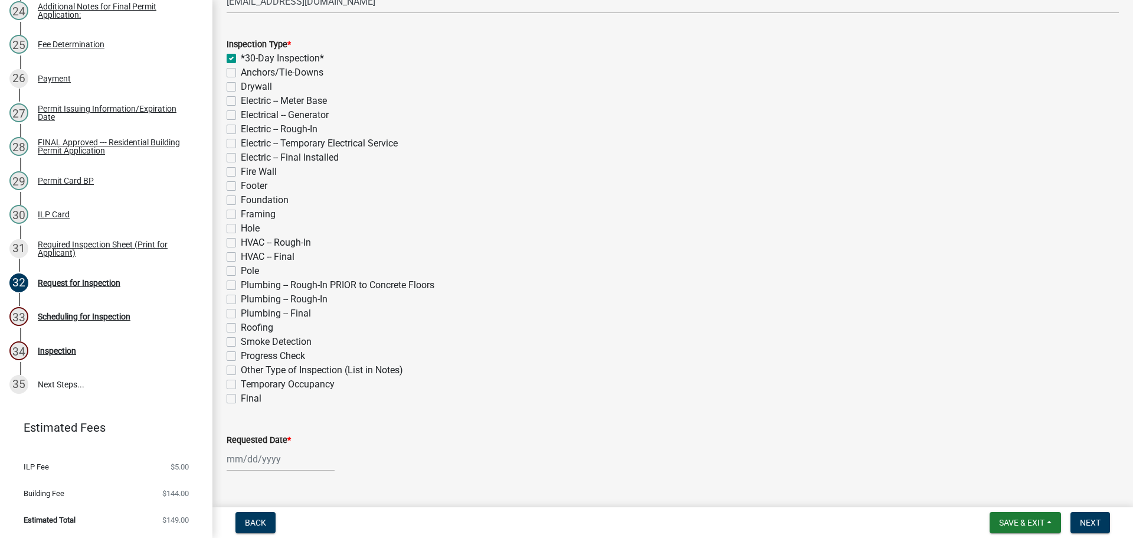
checkbox input "false"
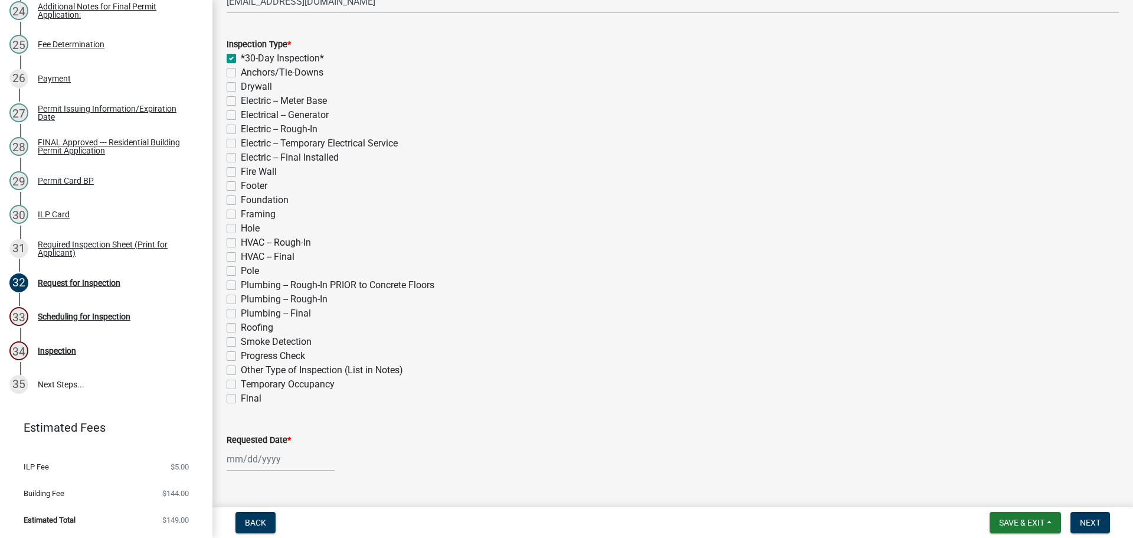
checkbox input "false"
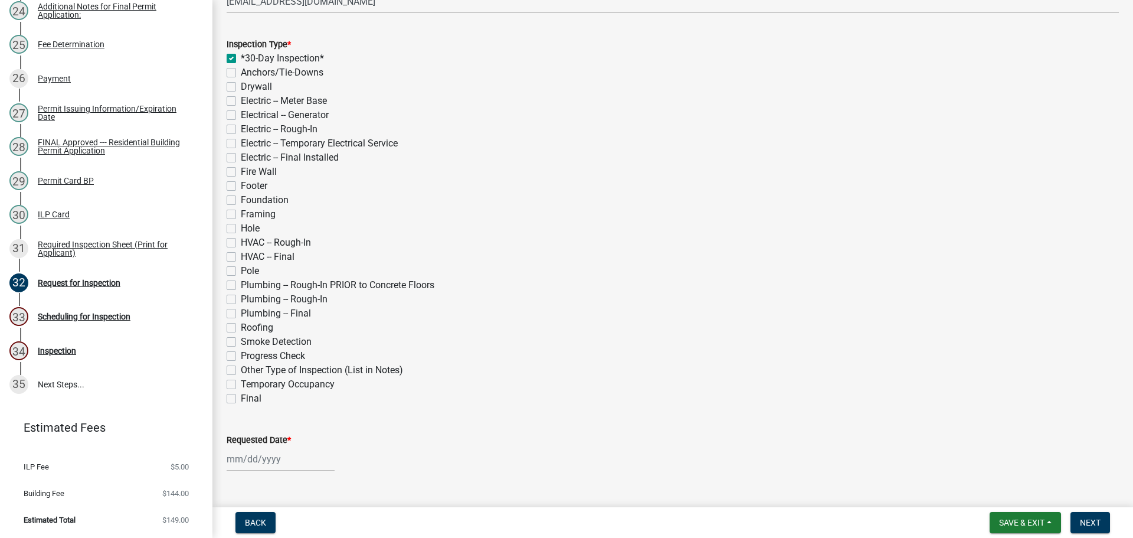
checkbox input "false"
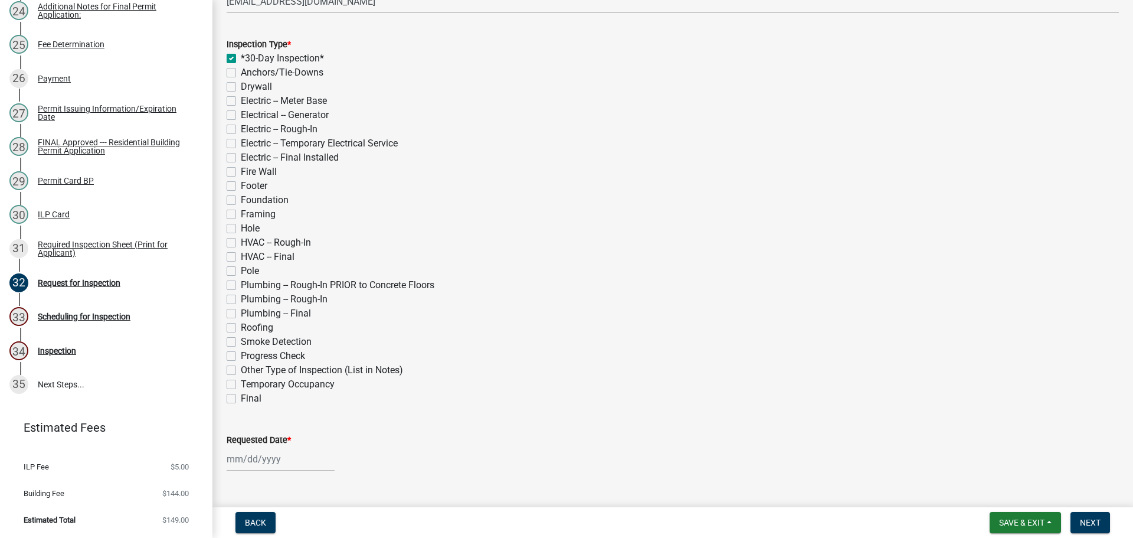
checkbox input "false"
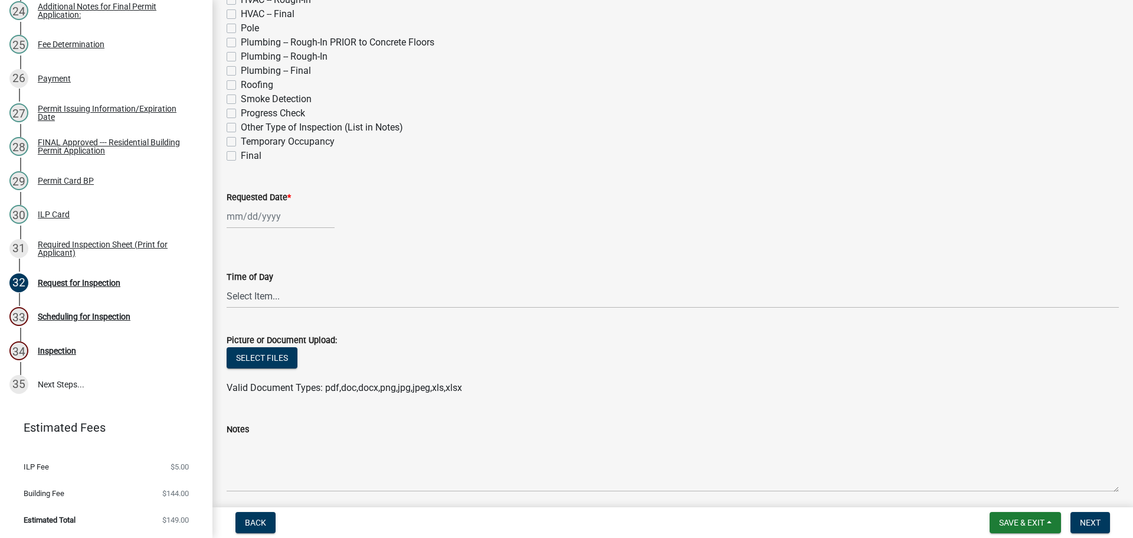
scroll to position [590, 0]
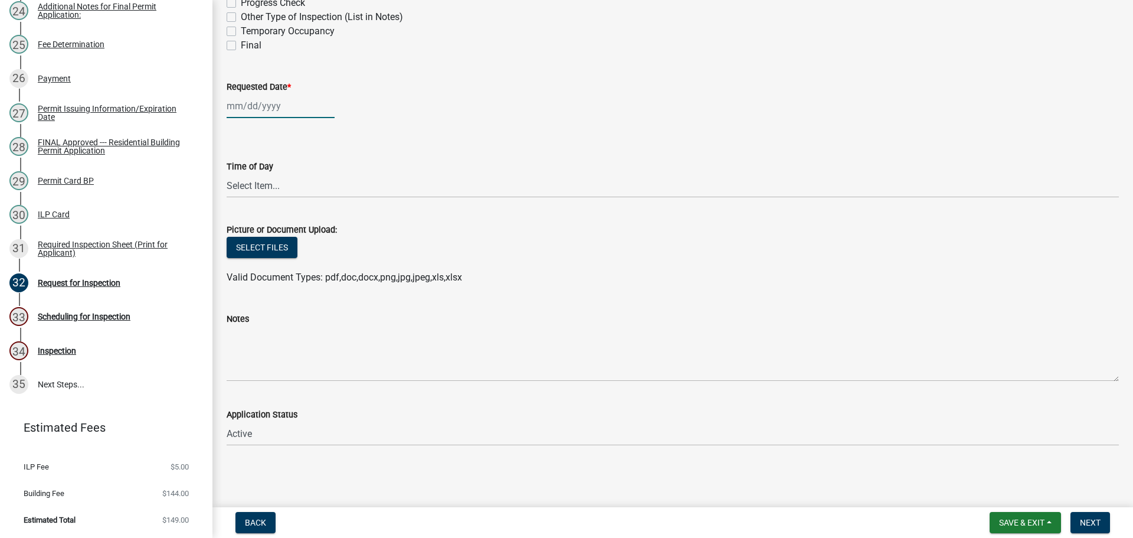
click at [269, 118] on div at bounding box center [281, 106] width 108 height 24
select select "8"
select select "2025"
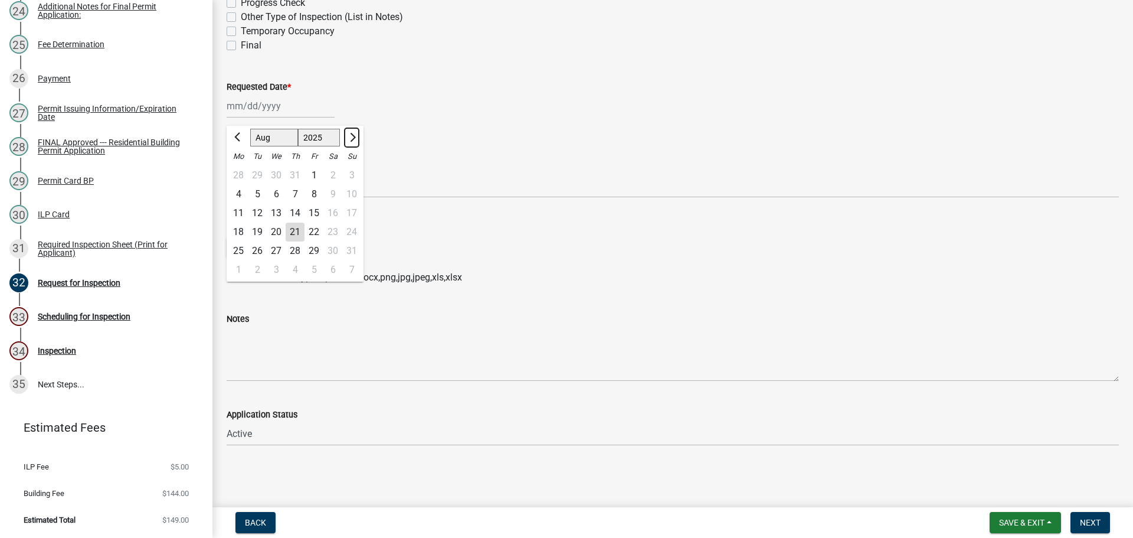
click at [356, 142] on span "Next month" at bounding box center [351, 137] width 9 height 9
click at [245, 241] on div "22" at bounding box center [238, 232] width 19 height 19
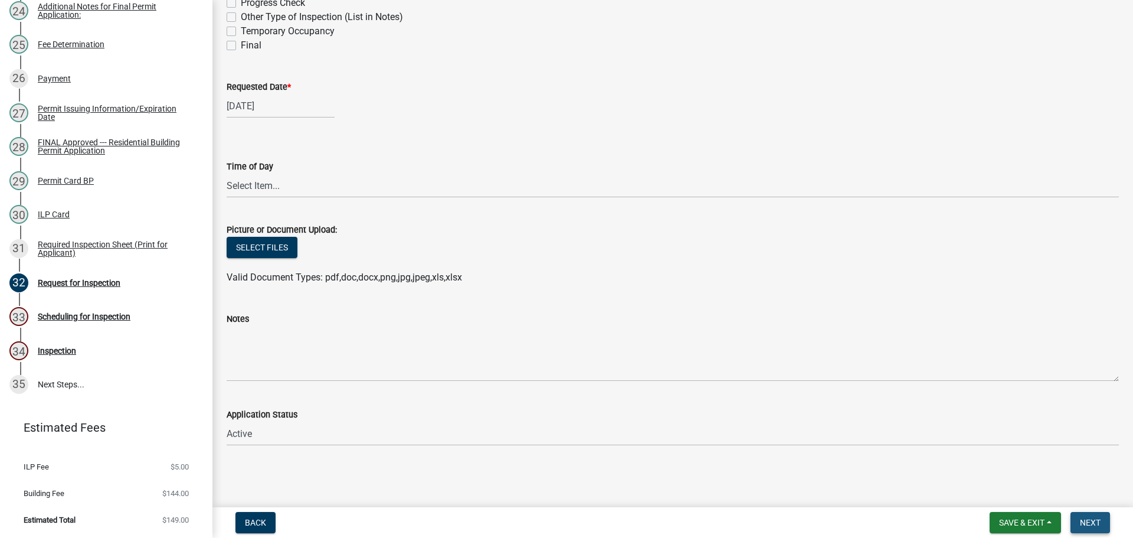
click at [1097, 527] on button "Next" at bounding box center [1091, 522] width 40 height 21
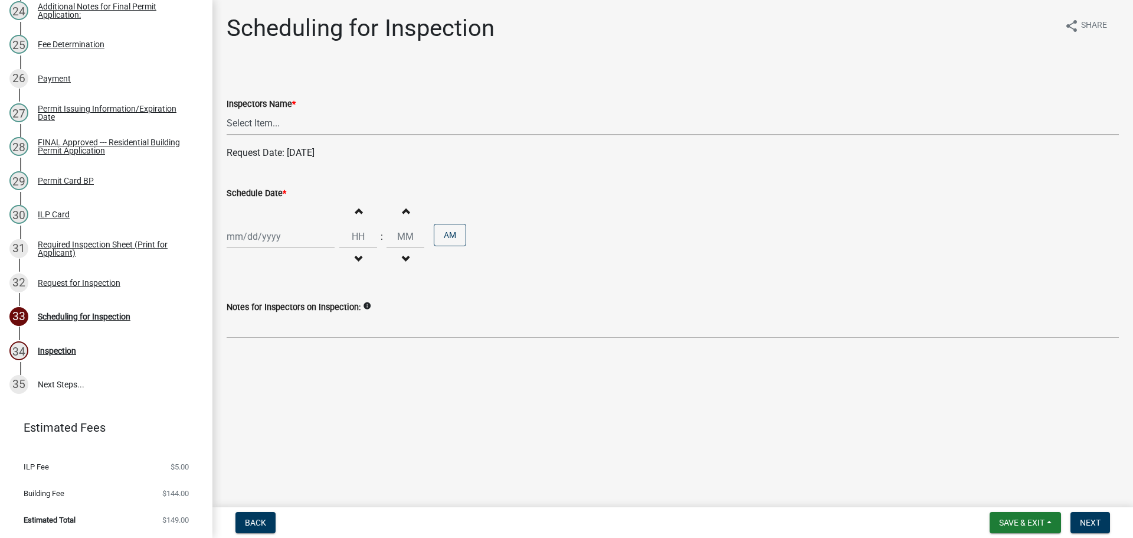
click at [290, 129] on select "Select Item... bmthomas ([PERSON_NAME]) croser ([PERSON_NAME]) [PERSON_NAME] ([…" at bounding box center [673, 123] width 893 height 24
click at [228, 125] on select "Select Item... bmthomas ([PERSON_NAME]) croser ([PERSON_NAME]) [PERSON_NAME] ([…" at bounding box center [673, 123] width 893 height 24
click at [264, 249] on div at bounding box center [281, 236] width 108 height 24
click at [356, 276] on span "Next month" at bounding box center [351, 271] width 9 height 9
click at [240, 375] on div "22" at bounding box center [238, 366] width 19 height 19
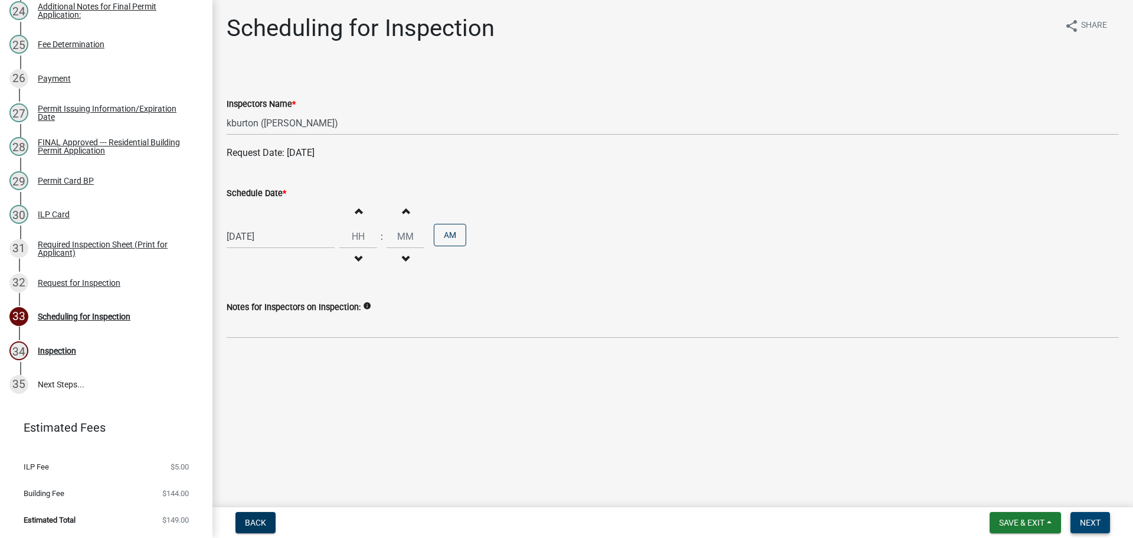
click at [1109, 521] on button "Next" at bounding box center [1091, 522] width 40 height 21
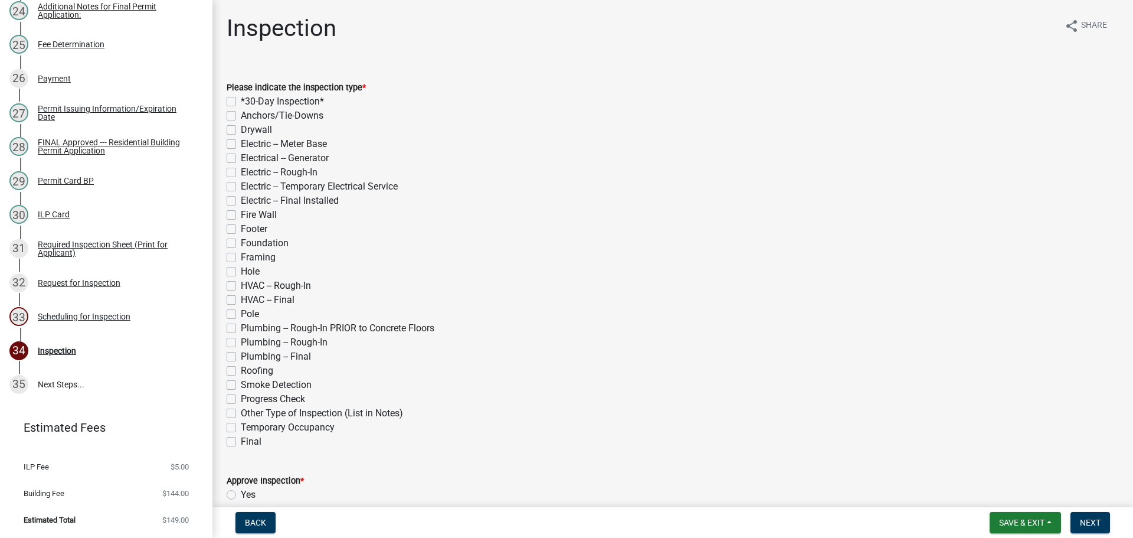
click at [586, 208] on div "Electric -- Final Installed" at bounding box center [673, 201] width 893 height 14
click at [1034, 518] on span "Save & Exit" at bounding box center [1021, 522] width 45 height 9
click at [988, 492] on button "Save & Exit" at bounding box center [1014, 489] width 94 height 28
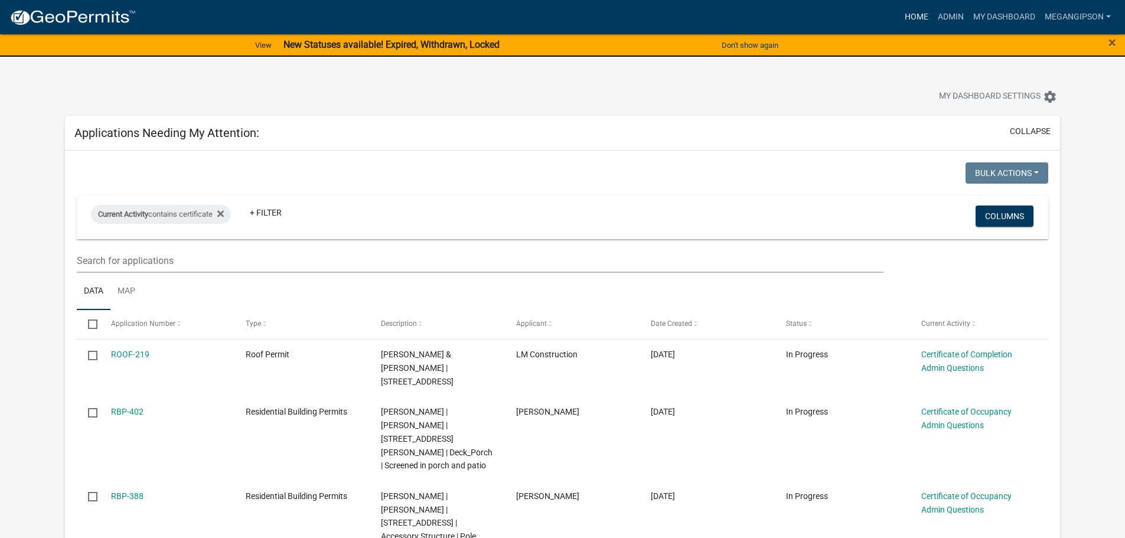
click at [900, 18] on link "Home" at bounding box center [916, 17] width 33 height 22
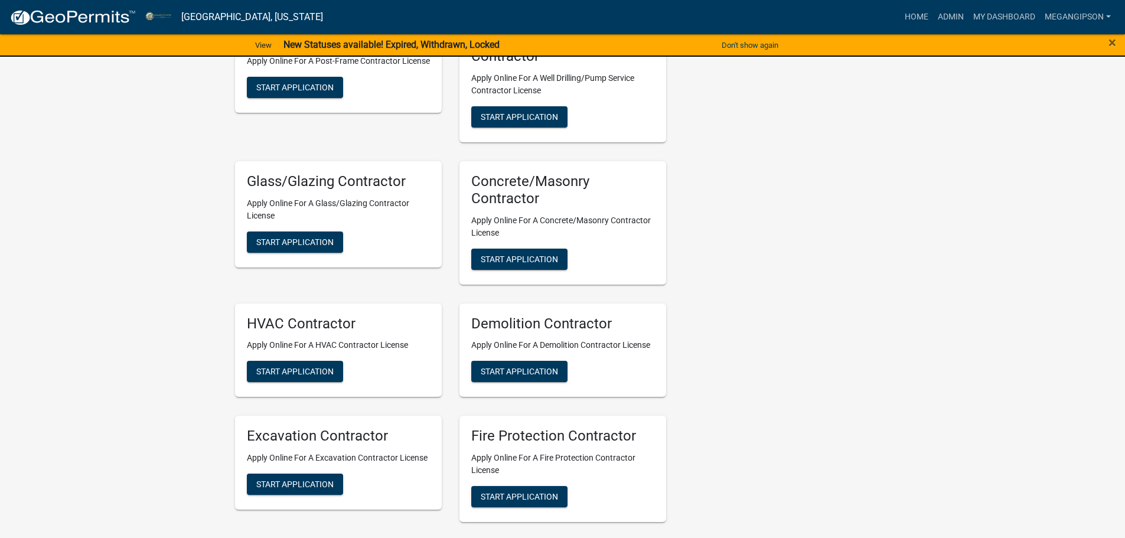
scroll to position [3011, 0]
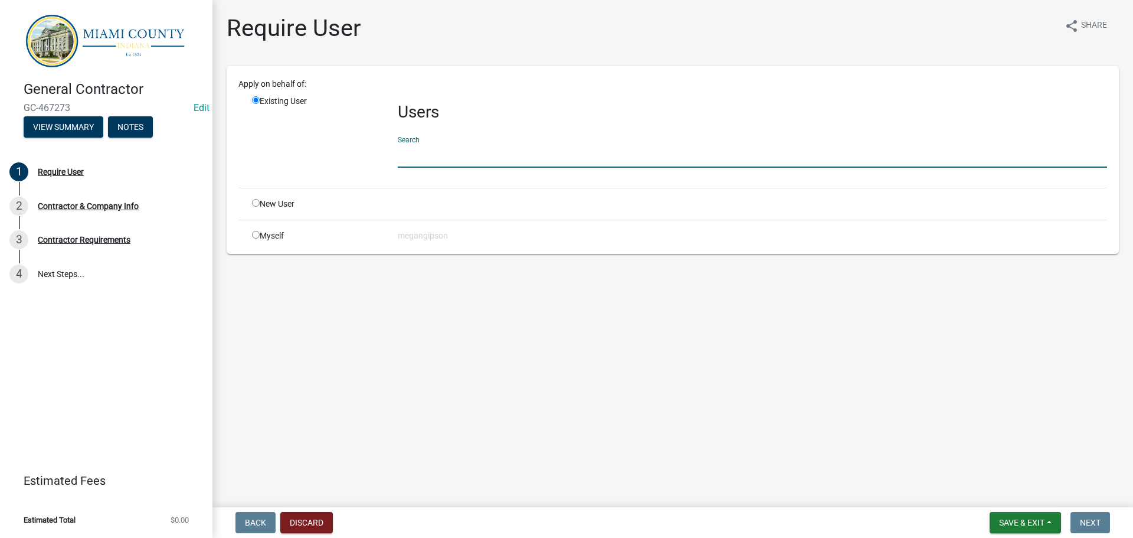
click at [502, 168] on input "text" at bounding box center [753, 155] width 710 height 24
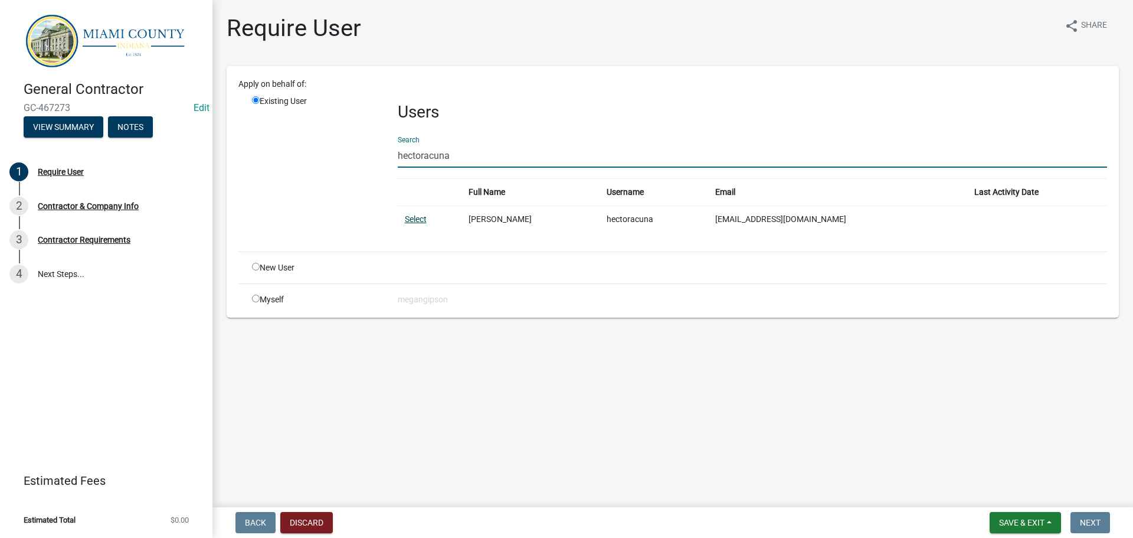
type input "hectoracuna"
drag, startPoint x: 426, startPoint y: 244, endPoint x: 532, endPoint y: 270, distance: 108.7
click at [426, 224] on link "Select" at bounding box center [416, 218] width 22 height 9
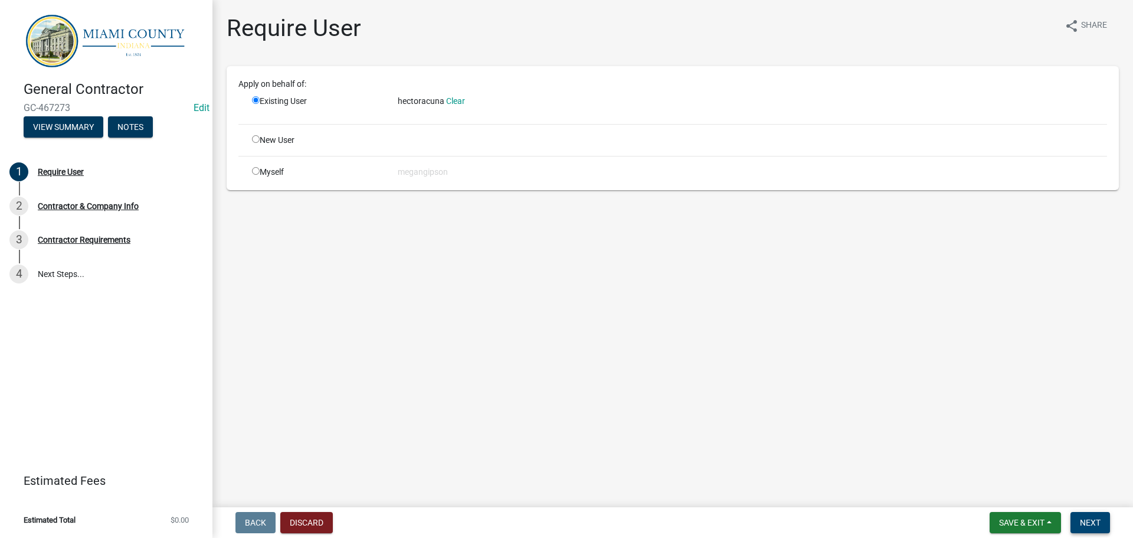
click at [1081, 519] on span "Next" at bounding box center [1090, 522] width 21 height 9
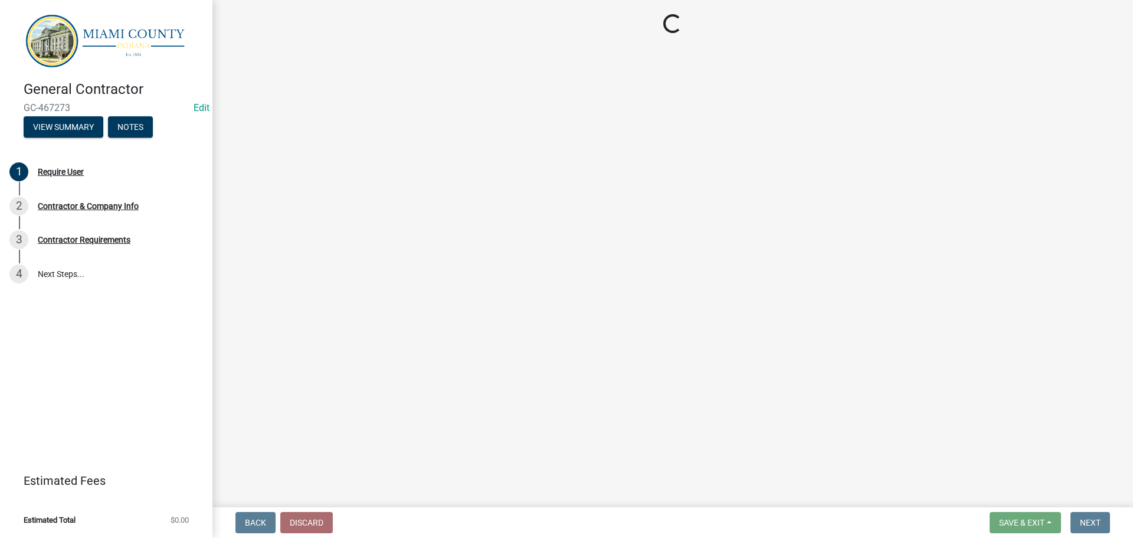
select select "IN"
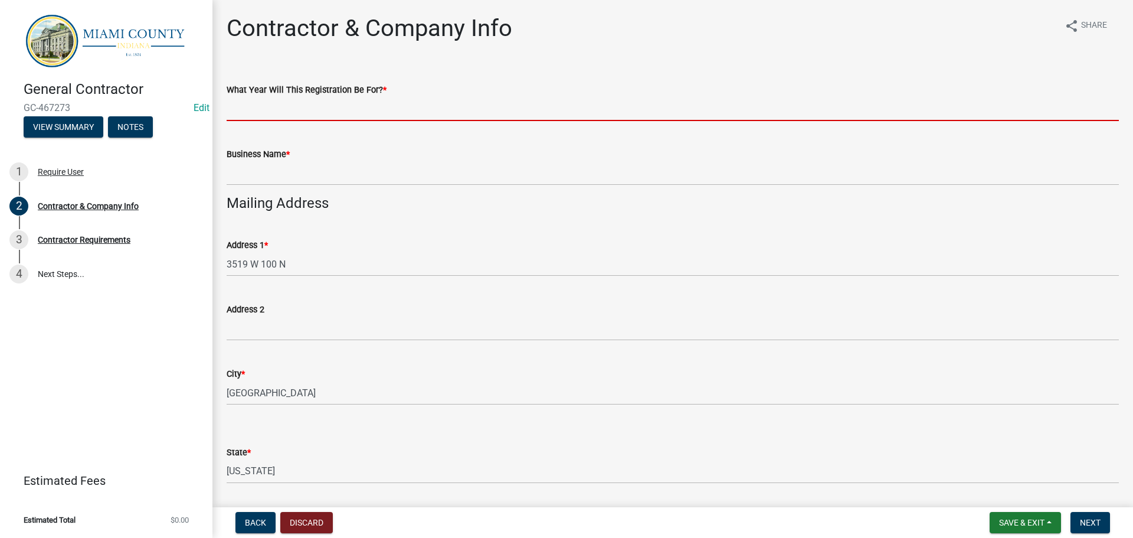
click at [386, 120] on input "What Year Will This Registration Be For? *" at bounding box center [673, 109] width 893 height 24
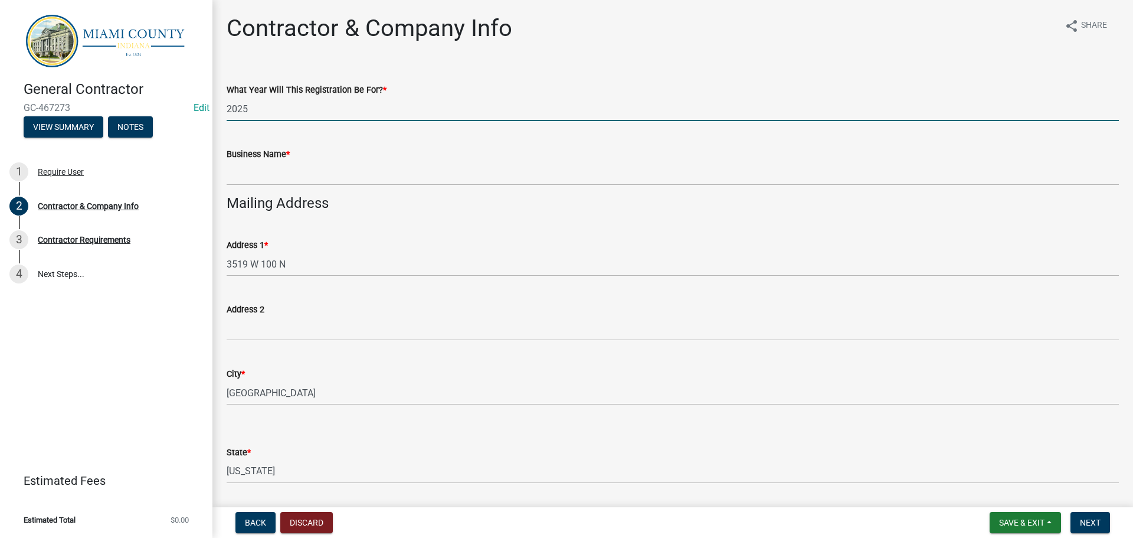
type input "2025"
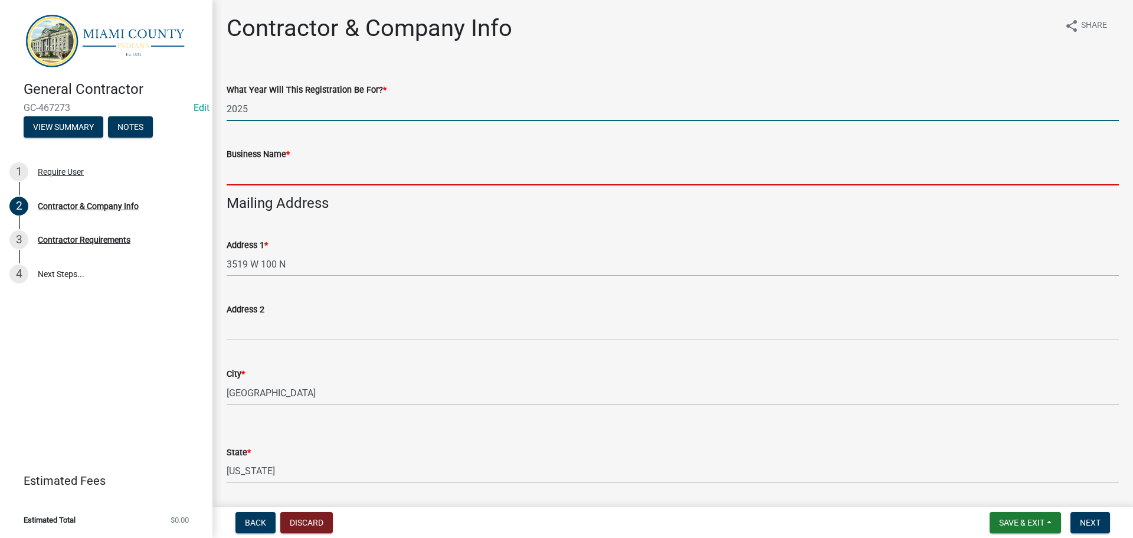
click at [285, 185] on input "Business Name *" at bounding box center [673, 173] width 893 height 24
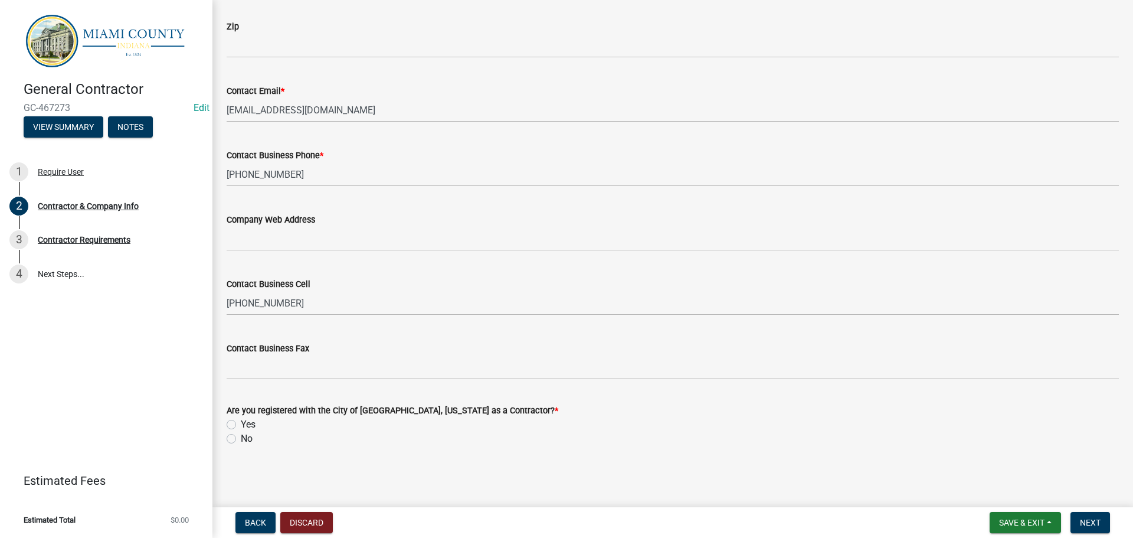
scroll to position [945, 0]
type input "A2Z Enterprise LLC"
click at [241, 437] on label "No" at bounding box center [247, 439] width 12 height 14
click at [241, 437] on input "No" at bounding box center [245, 436] width 8 height 8
radio input "true"
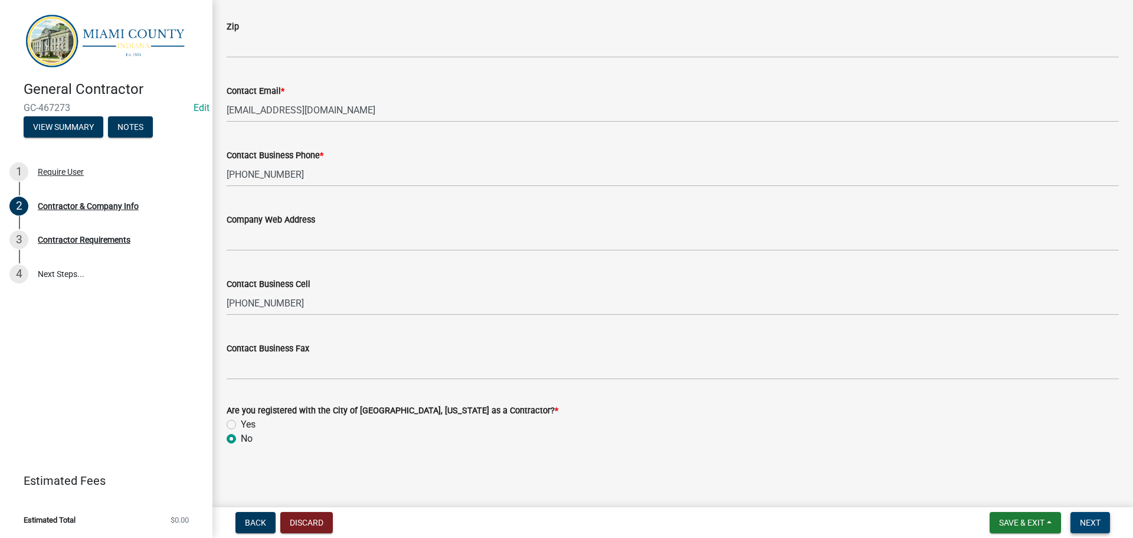
click at [1080, 518] on span "Next" at bounding box center [1090, 522] width 21 height 9
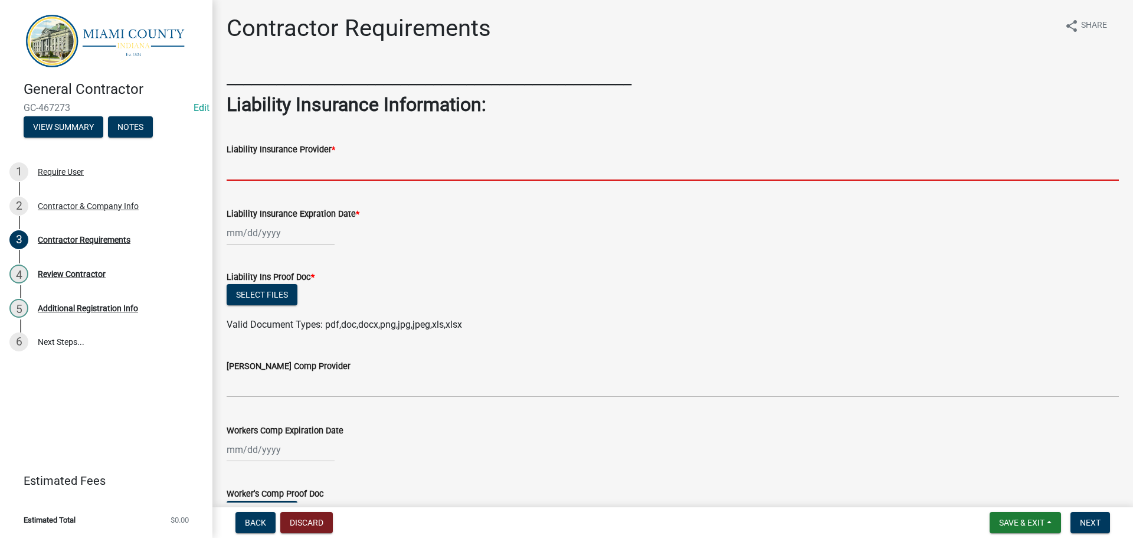
click at [280, 181] on input "Liability Insurance Provider *" at bounding box center [673, 168] width 893 height 24
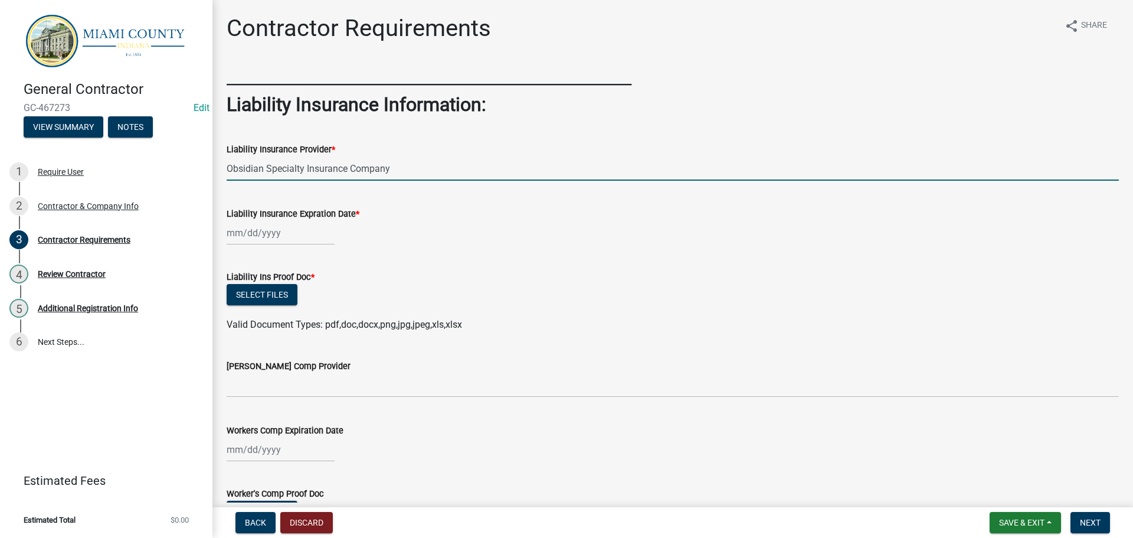
type input "Obsidian Specialty Insurance Company"
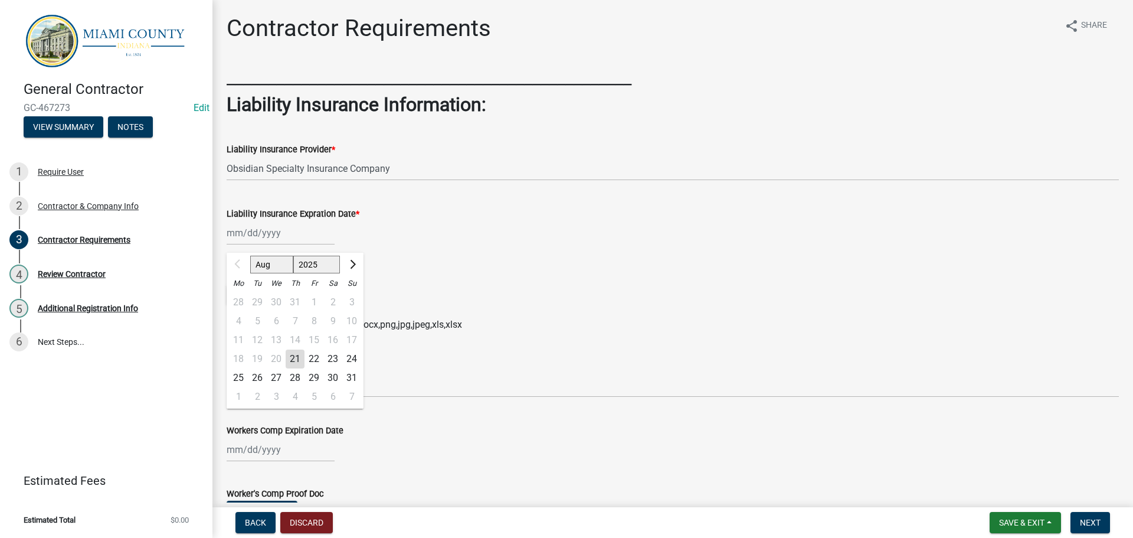
click at [546, 245] on div "Aug Sep Oct Nov Dec 2025 2026 2027 2028 2029 2030 2031 2032 2033 2034 2035 2036…" at bounding box center [673, 233] width 893 height 24
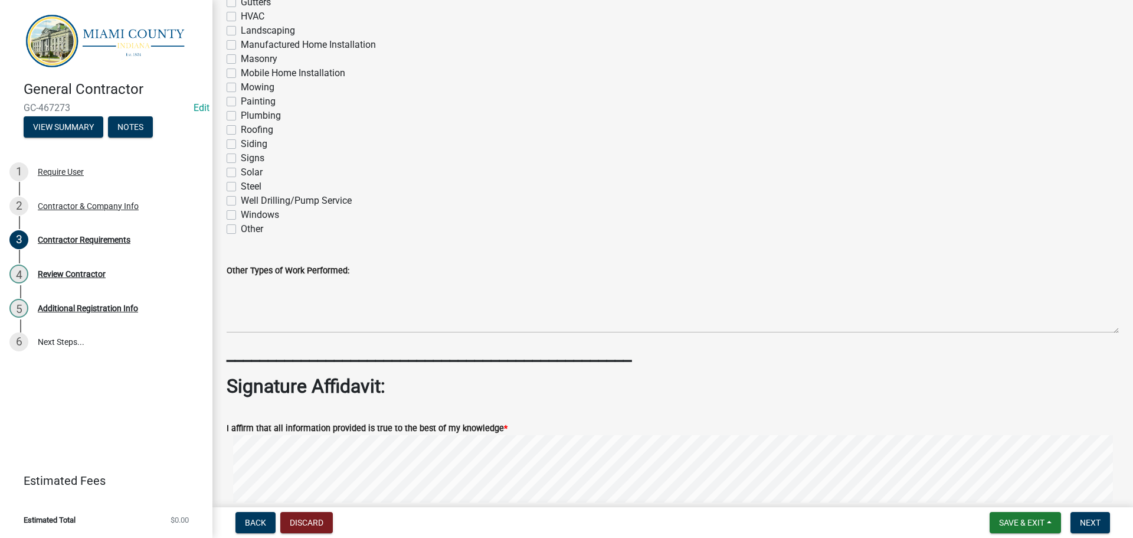
scroll to position [944, 0]
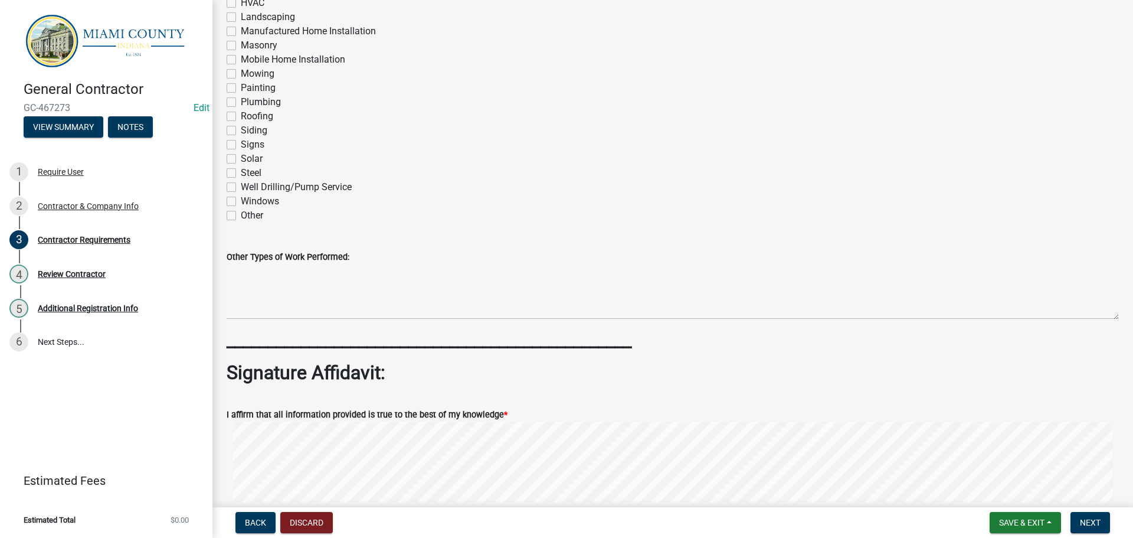
click at [241, 123] on label "Roofing" at bounding box center [257, 116] width 32 height 14
click at [241, 117] on input "Roofing" at bounding box center [245, 113] width 8 height 8
checkbox input "true"
checkbox input "false"
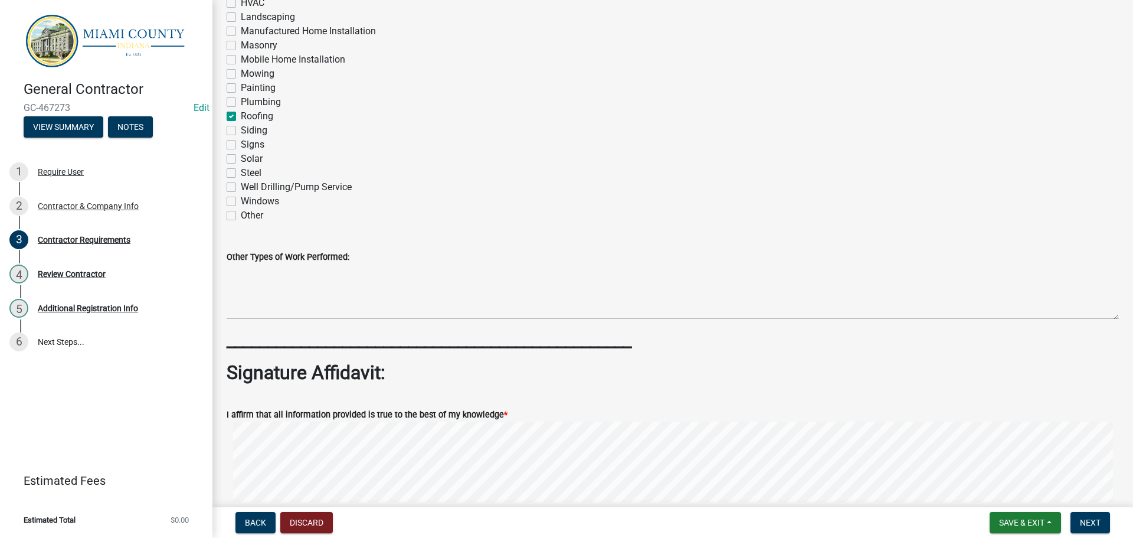
checkbox input "false"
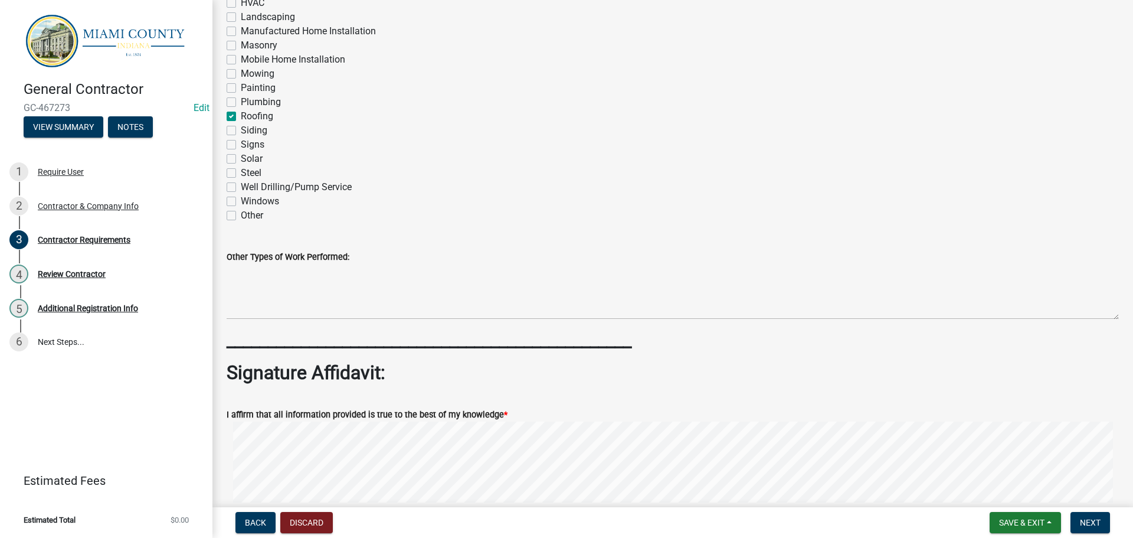
checkbox input "false"
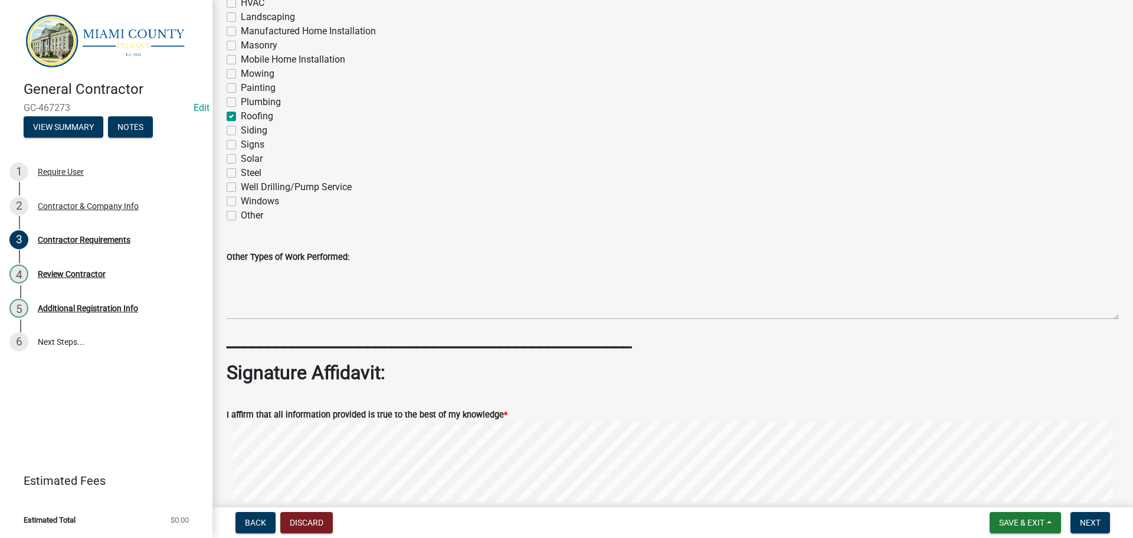
checkbox input "false"
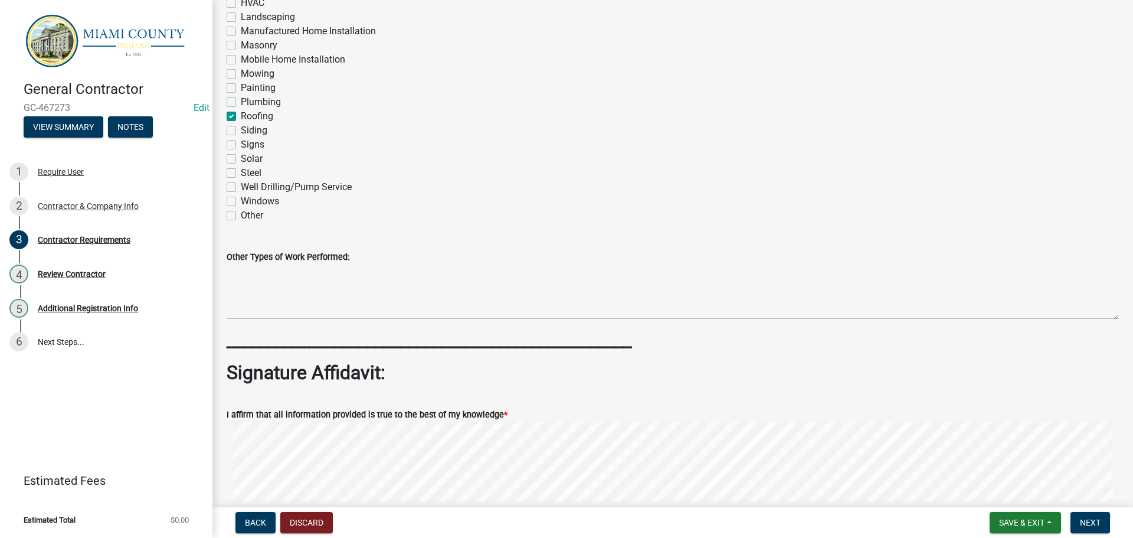
checkbox input "false"
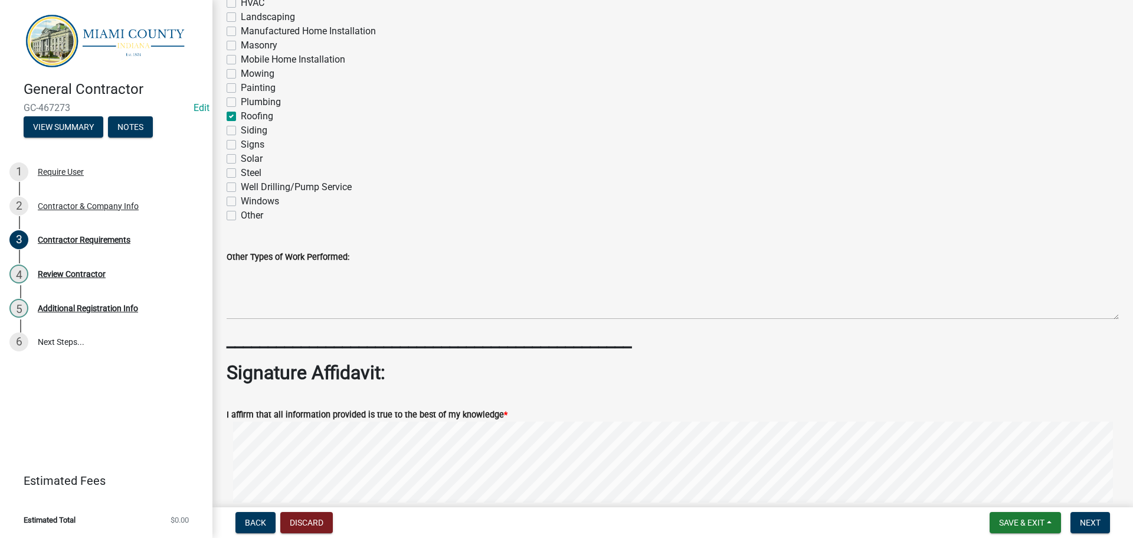
checkbox input "false"
checkbox input "true"
checkbox input "false"
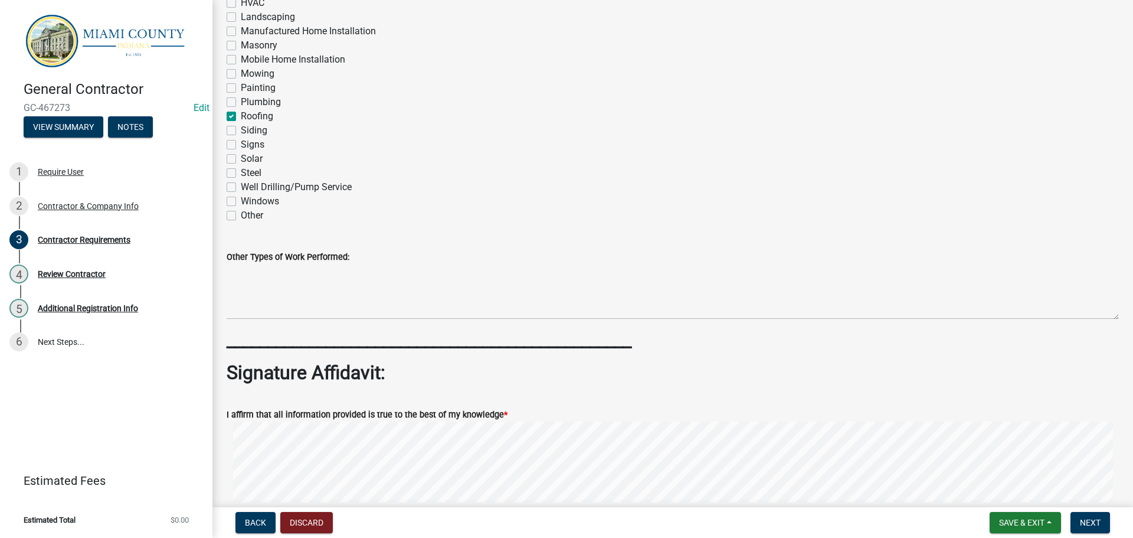
checkbox input "false"
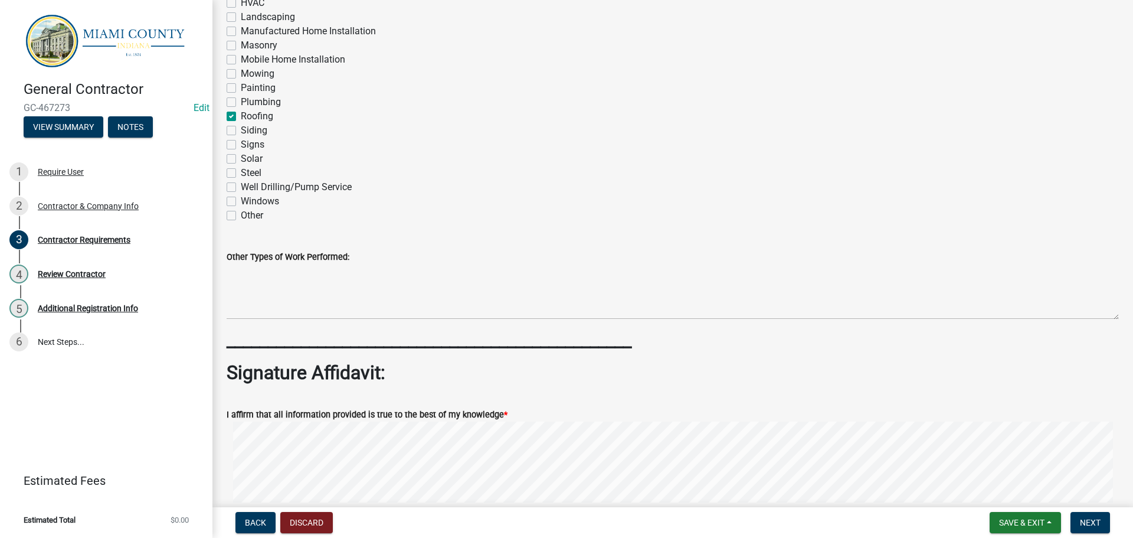
checkbox input "false"
click at [239, 138] on div "Siding" at bounding box center [673, 130] width 893 height 14
click at [241, 138] on label "Siding" at bounding box center [254, 130] width 27 height 14
click at [241, 131] on input "Siding" at bounding box center [245, 127] width 8 height 8
checkbox input "true"
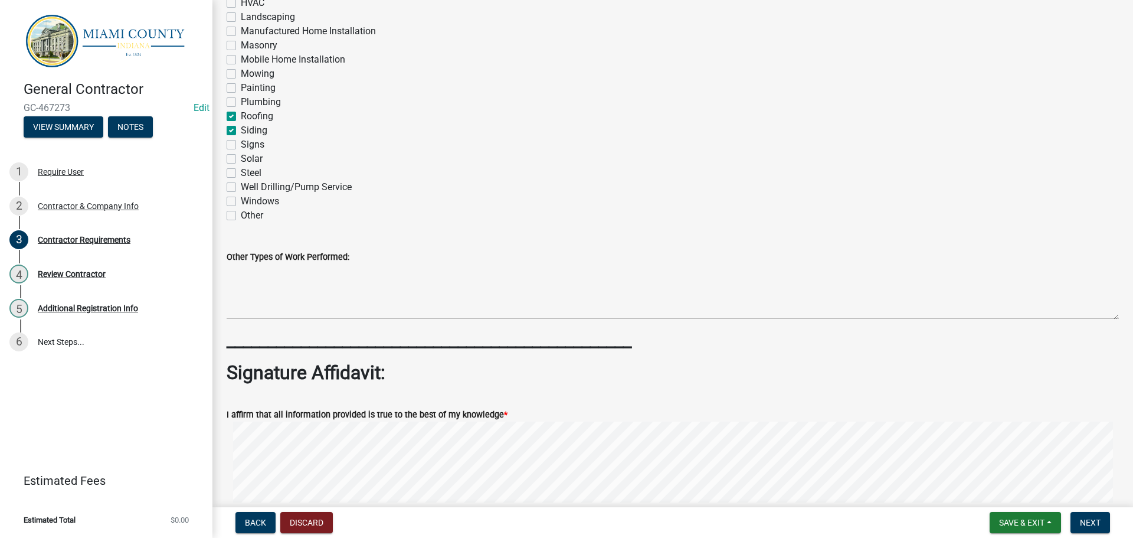
checkbox input "false"
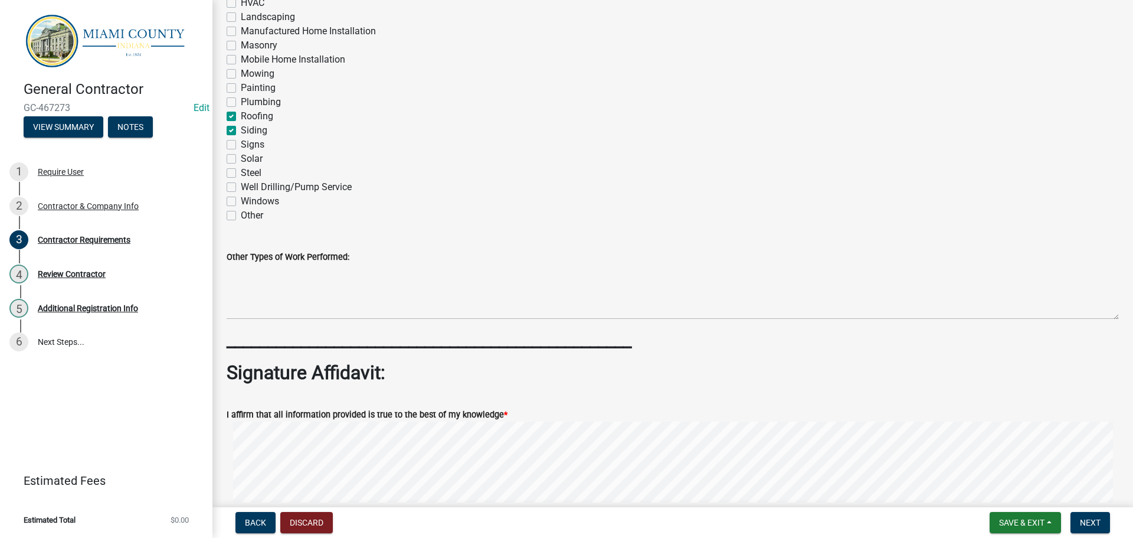
checkbox input "false"
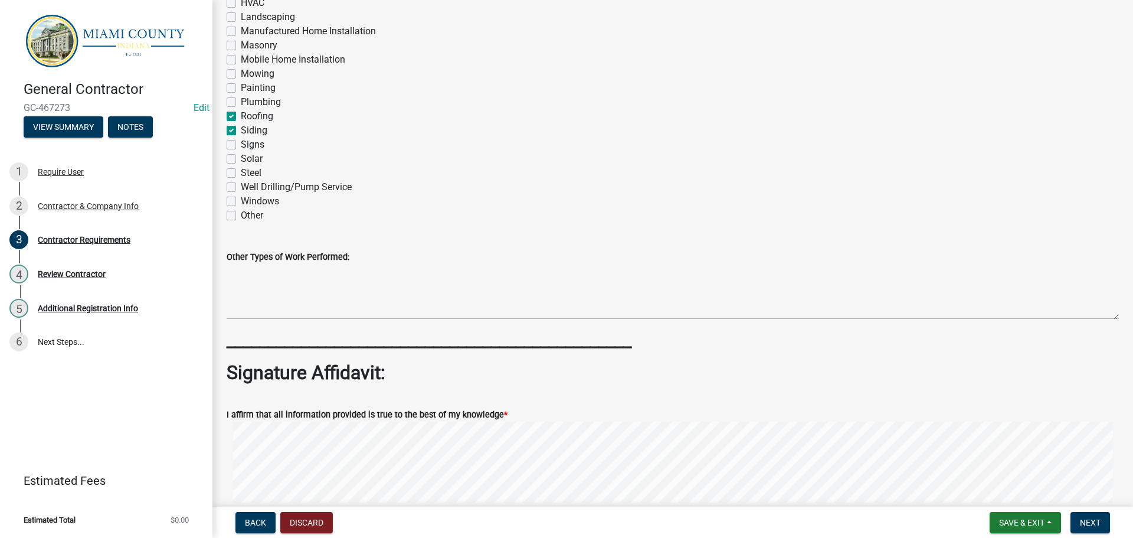
checkbox input "false"
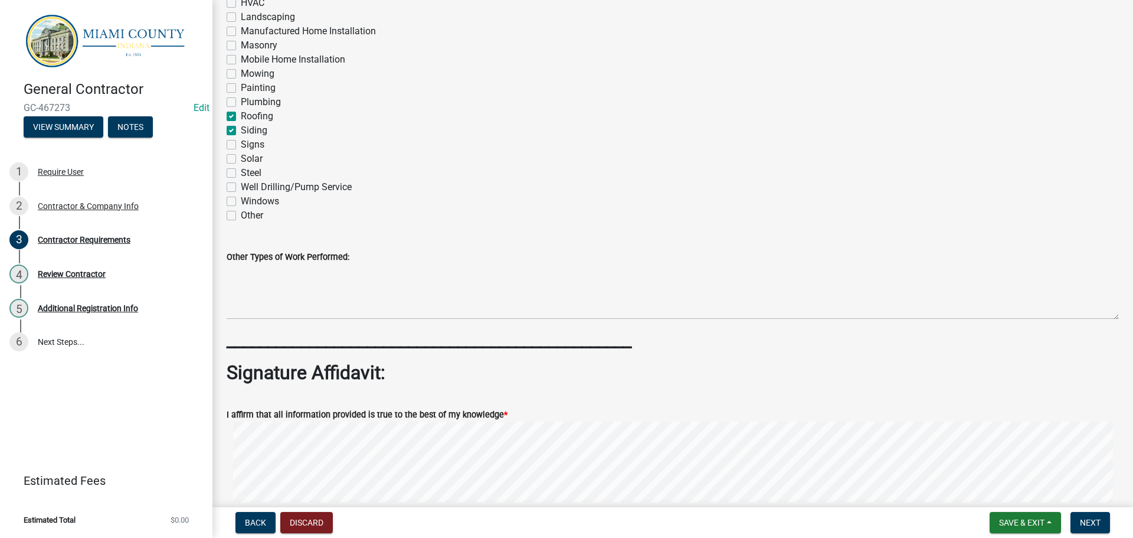
checkbox input "false"
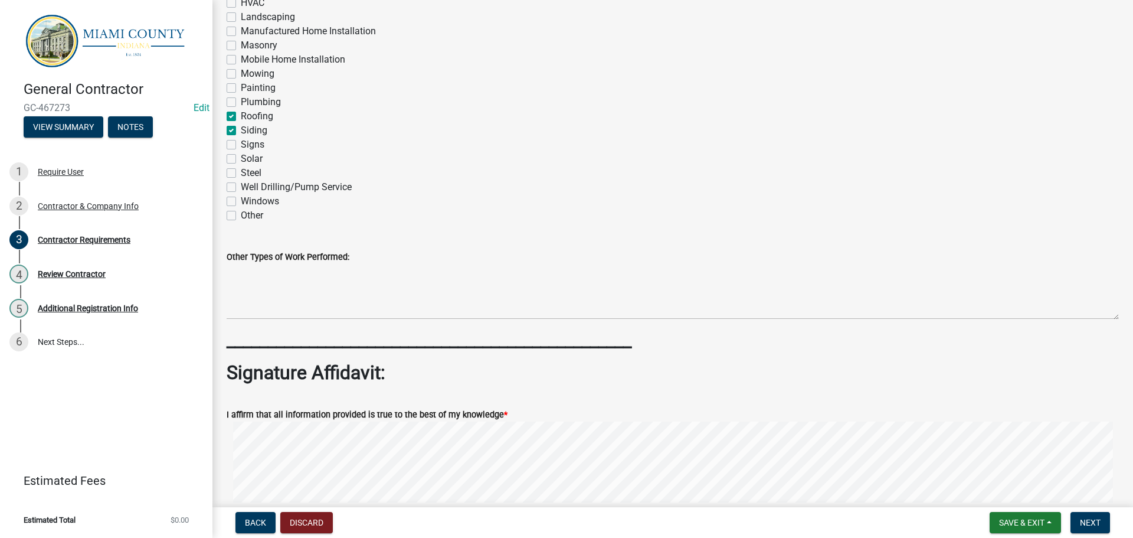
checkbox input "false"
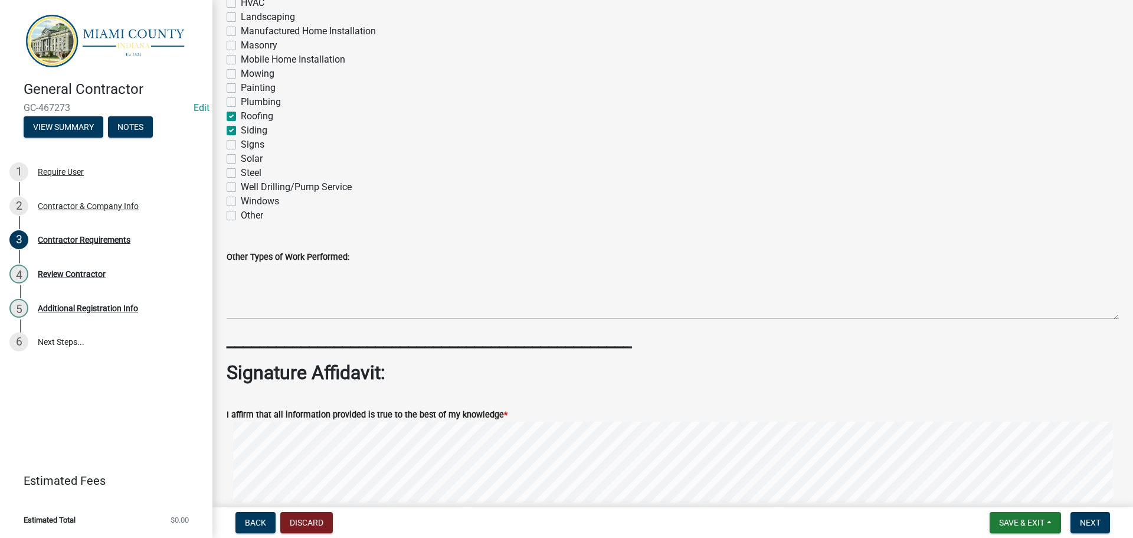
checkbox input "true"
checkbox input "false"
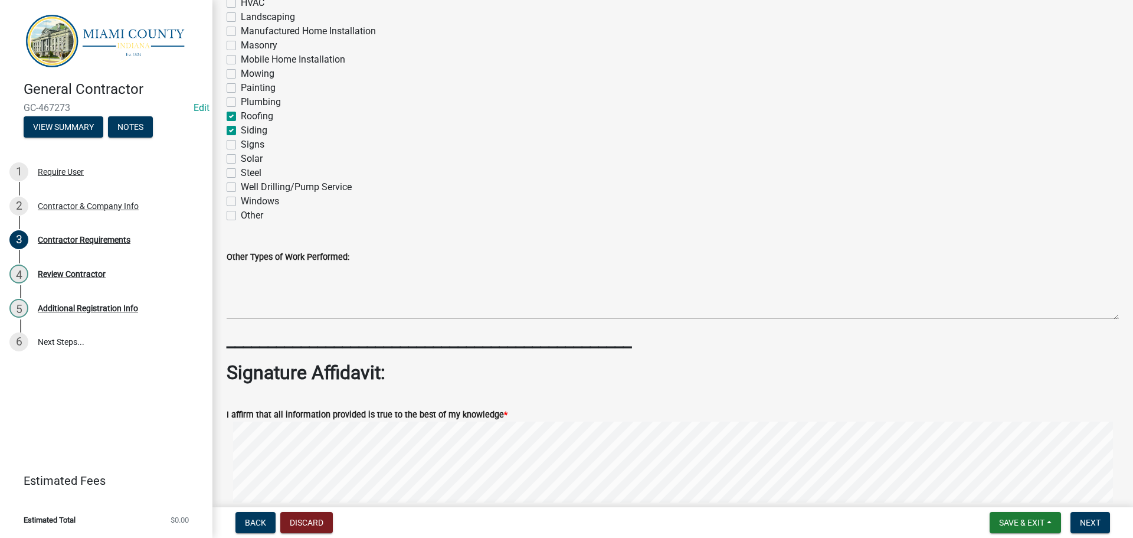
checkbox input "false"
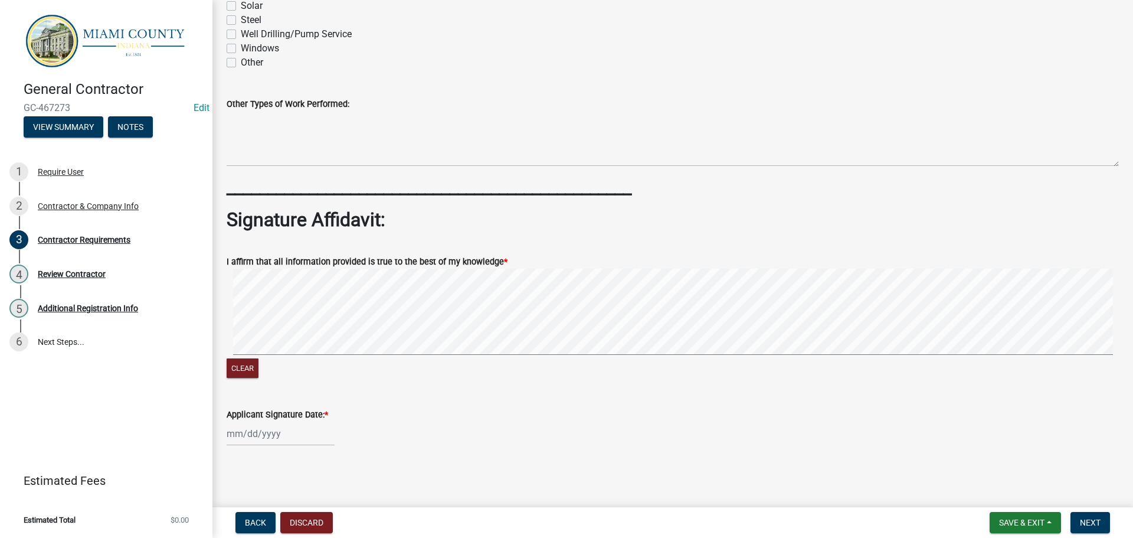
scroll to position [1281, 0]
click at [259, 342] on signature-pad at bounding box center [673, 314] width 893 height 90
click at [305, 360] on div "Clear" at bounding box center [673, 325] width 893 height 112
click at [370, 347] on div "Clear" at bounding box center [673, 325] width 893 height 112
click at [277, 421] on div at bounding box center [281, 433] width 108 height 24
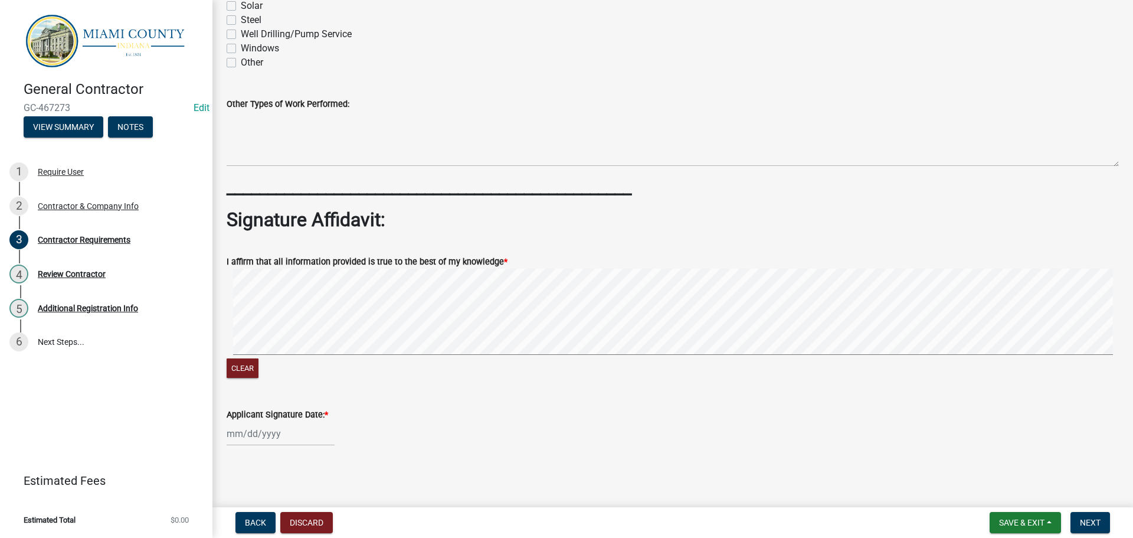
select select "8"
select select "2025"
click at [304, 362] on div "21" at bounding box center [295, 368] width 19 height 19
type input "[DATE]"
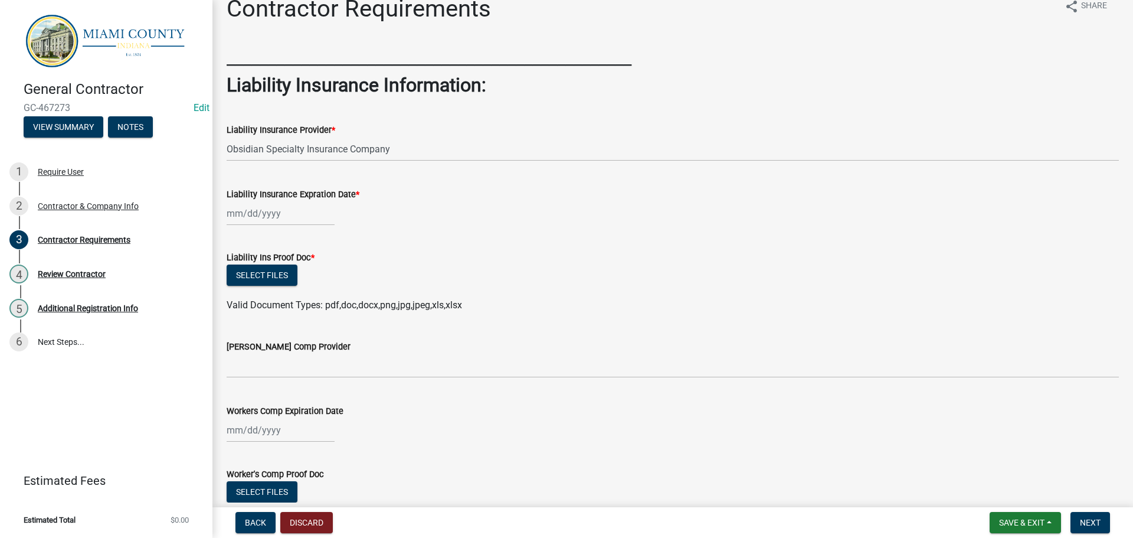
scroll to position [0, 0]
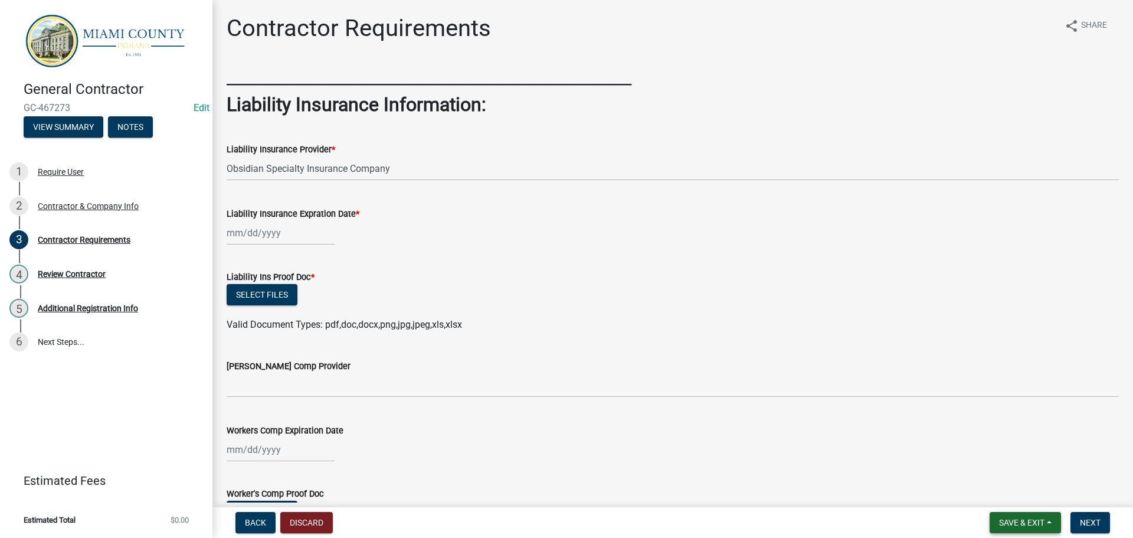
click at [1023, 521] on span "Save & Exit" at bounding box center [1021, 522] width 45 height 9
click at [988, 459] on button "Save" at bounding box center [1014, 460] width 94 height 28
click at [257, 245] on div at bounding box center [281, 233] width 108 height 24
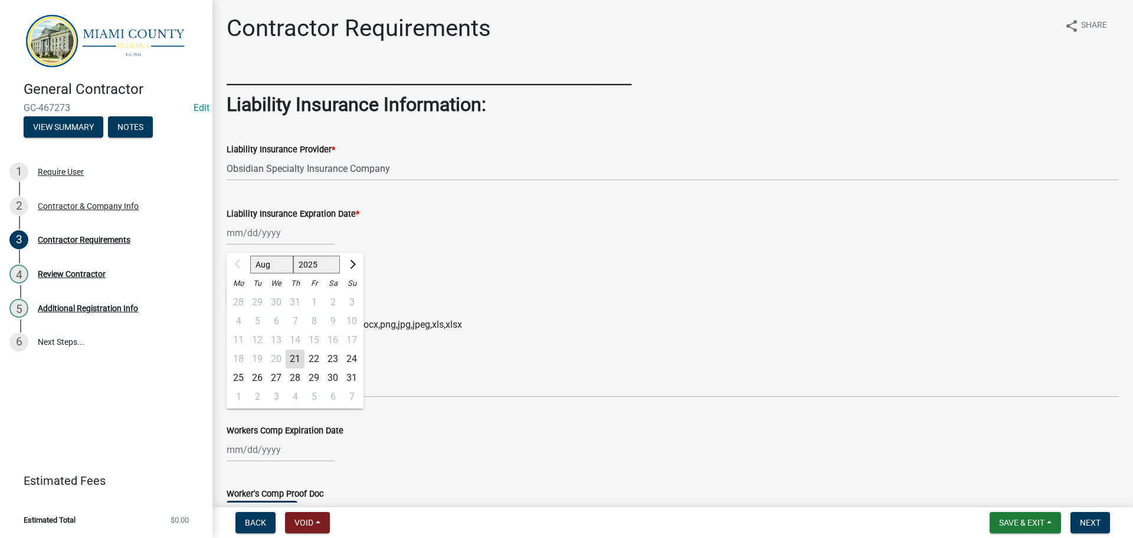
click at [596, 221] on div "Liability Insurance Expration Date *" at bounding box center [673, 214] width 893 height 14
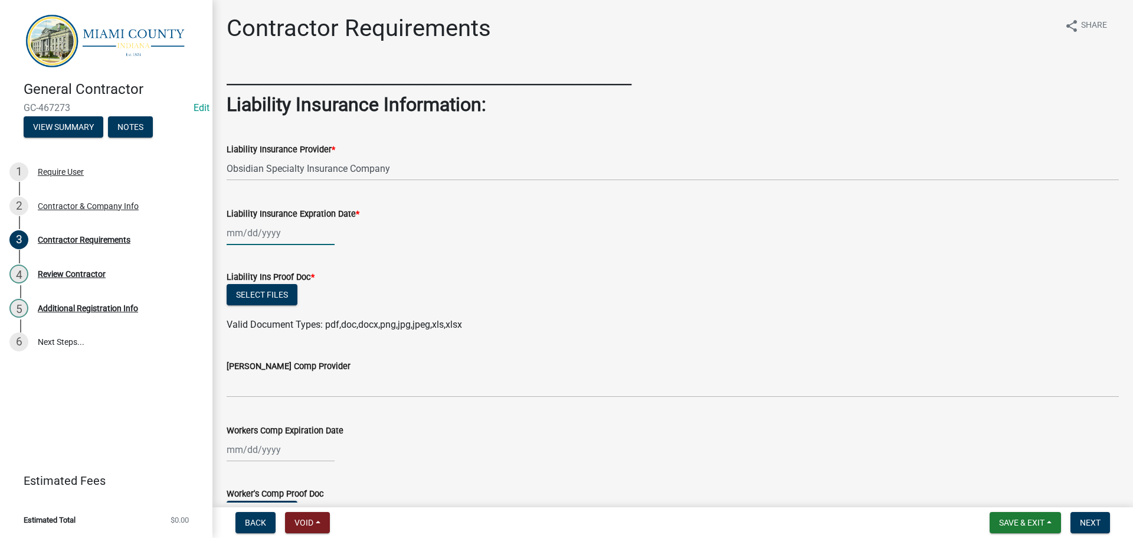
click at [276, 245] on div at bounding box center [281, 233] width 108 height 24
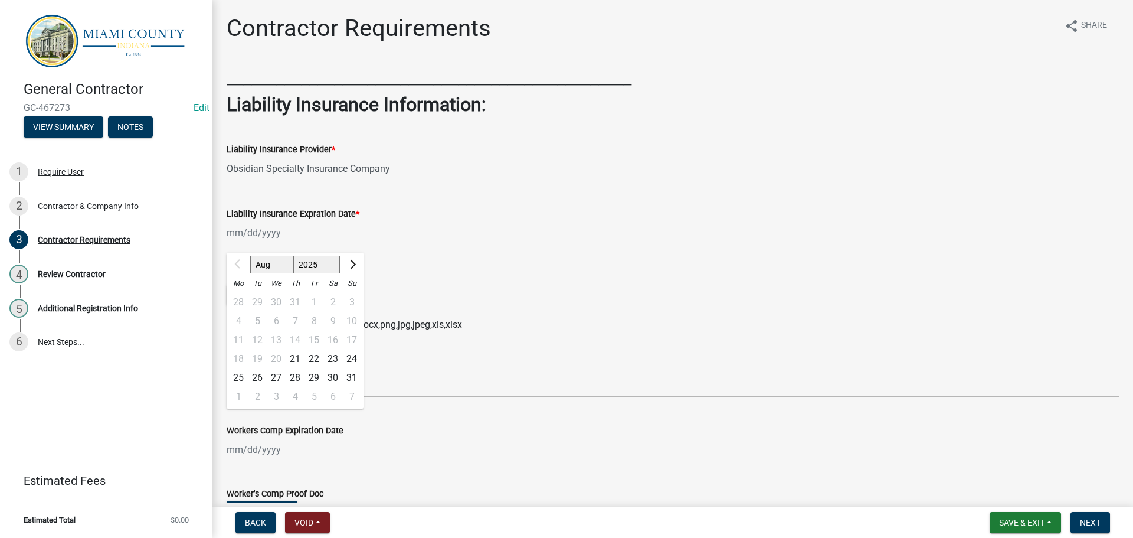
click at [522, 284] on div "Liability Ins Proof Doc *" at bounding box center [673, 277] width 893 height 14
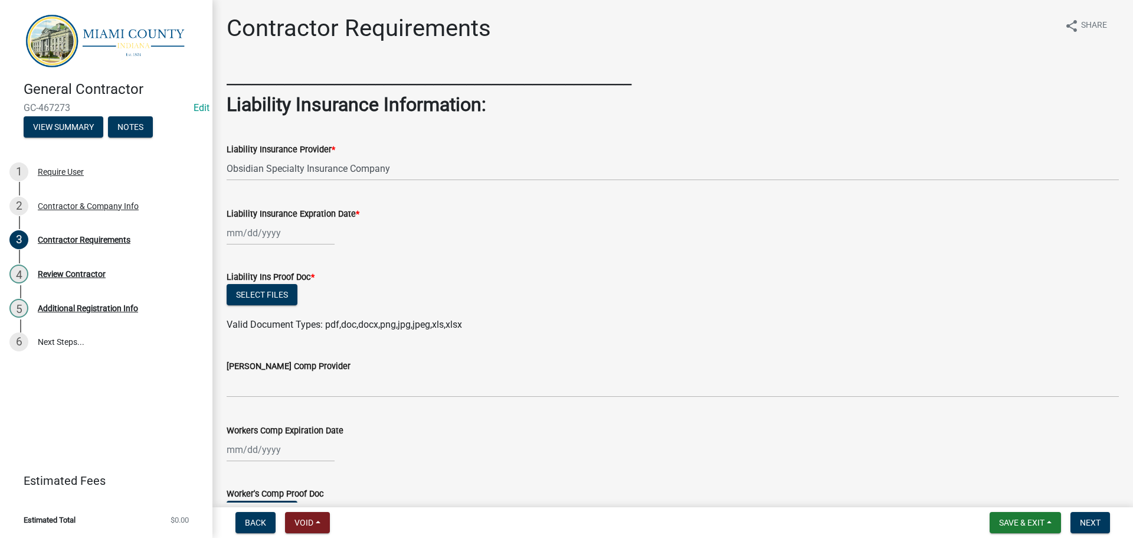
click at [439, 284] on div "Liability Ins Proof Doc *" at bounding box center [673, 277] width 893 height 14
click at [259, 245] on div at bounding box center [281, 233] width 108 height 24
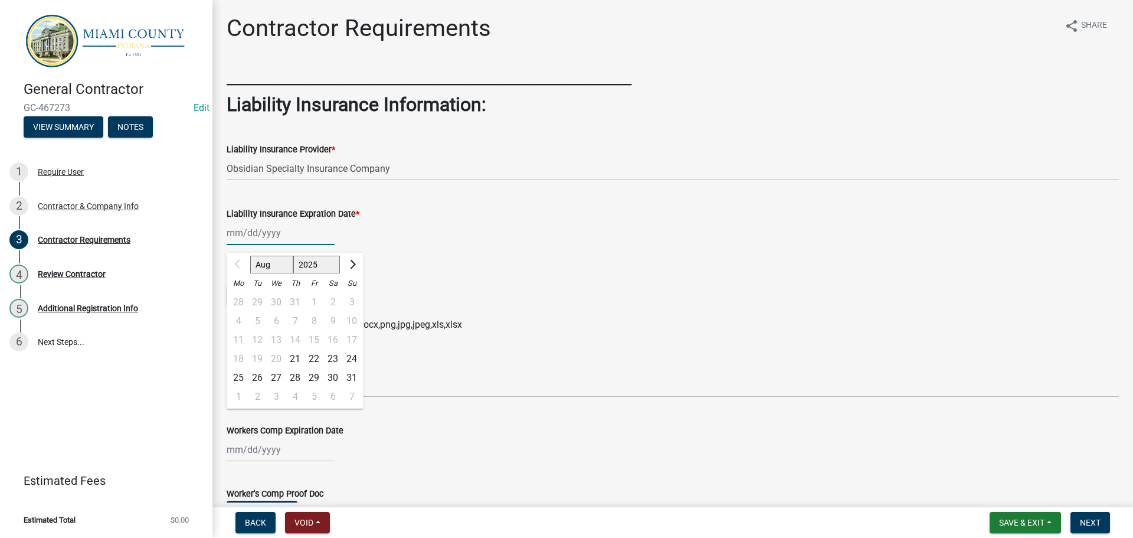
click at [324, 273] on select "2025 2026 2027 2028 2029 2030 2031 2032 2033 2034 2035 2036 2037 2038 2039 2040…" at bounding box center [316, 265] width 47 height 18
select select "2026"
click at [303, 273] on select "2025 2026 2027 2028 2029 2030 2031 2032 2033 2034 2035 2036 2037 2038 2039 2040…" at bounding box center [316, 265] width 47 height 18
click at [284, 273] on select "Jan Feb Mar Apr May Jun Jul Aug Sep Oct Nov Dec" at bounding box center [274, 265] width 48 height 18
select select "3"
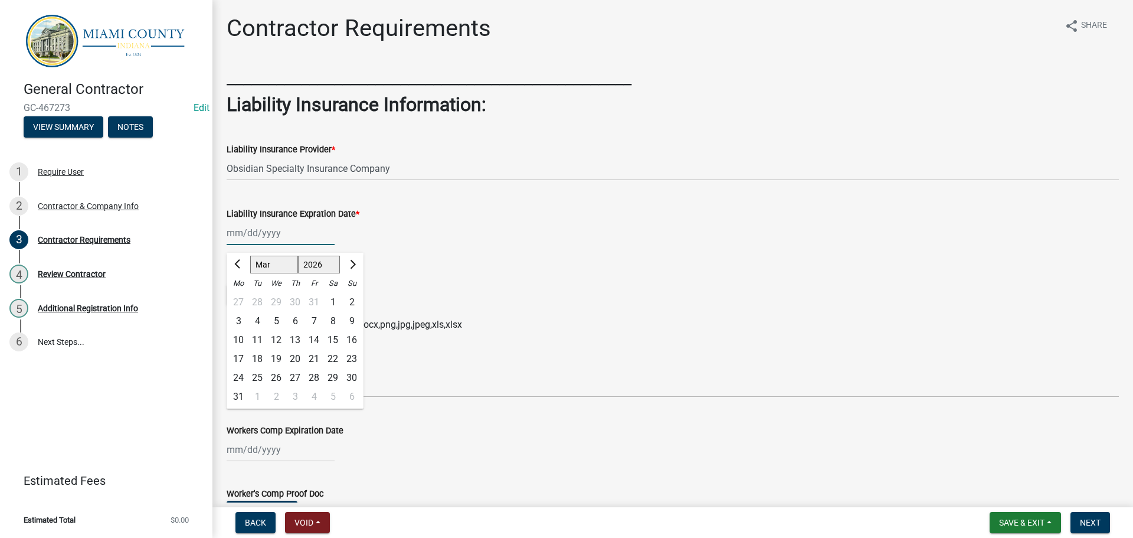
click at [255, 273] on select "Jan Feb Mar Apr May Jun Jul Aug Sep Oct Nov Dec" at bounding box center [274, 265] width 48 height 18
click at [479, 284] on div "Liability Ins Proof Doc *" at bounding box center [673, 277] width 893 height 14
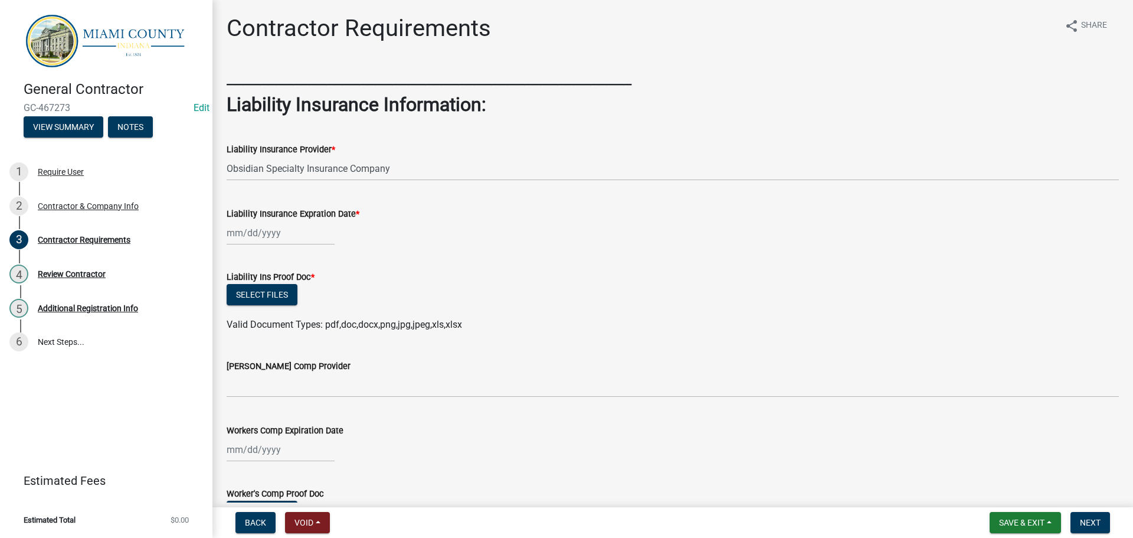
click at [274, 245] on div at bounding box center [281, 233] width 108 height 24
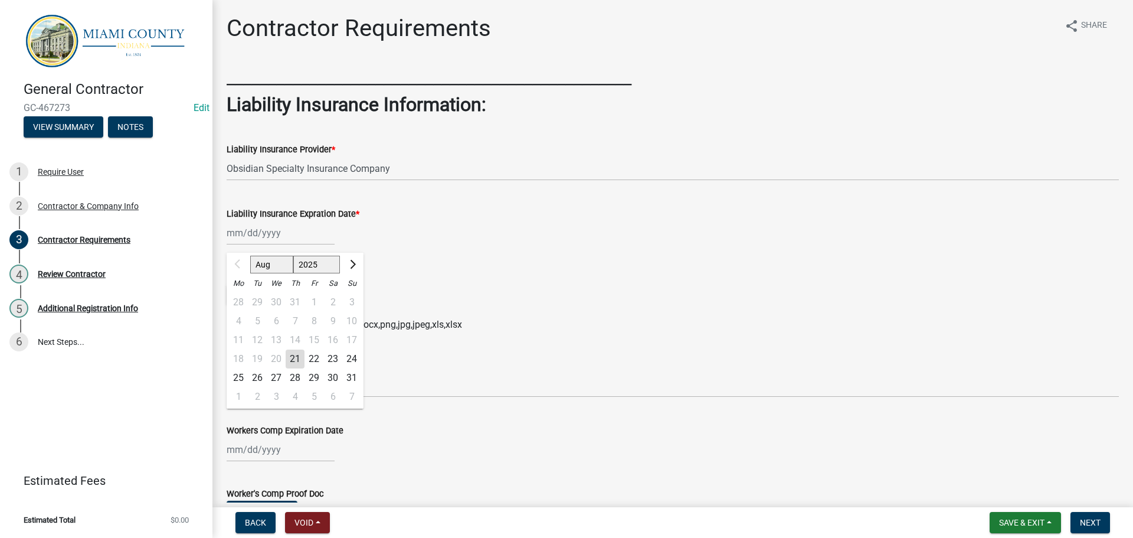
click at [287, 273] on select "Aug Sep Oct Nov Dec" at bounding box center [271, 265] width 43 height 18
click at [326, 274] on div "Aug Sep Oct Nov Dec 2025 2026 2027 2028 2029 2030 2031 2032 2033 2034 2035 2036…" at bounding box center [295, 263] width 137 height 21
click at [324, 273] on select "2025 2026 2027 2028 2029 2030 2031 2032 2033 2034 2035 2036 2037 2038 2039 2040…" at bounding box center [316, 265] width 47 height 18
select select "2026"
click at [303, 273] on select "2025 2026 2027 2028 2029 2030 2031 2032 2033 2034 2035 2036 2037 2038 2039 2040…" at bounding box center [316, 265] width 47 height 18
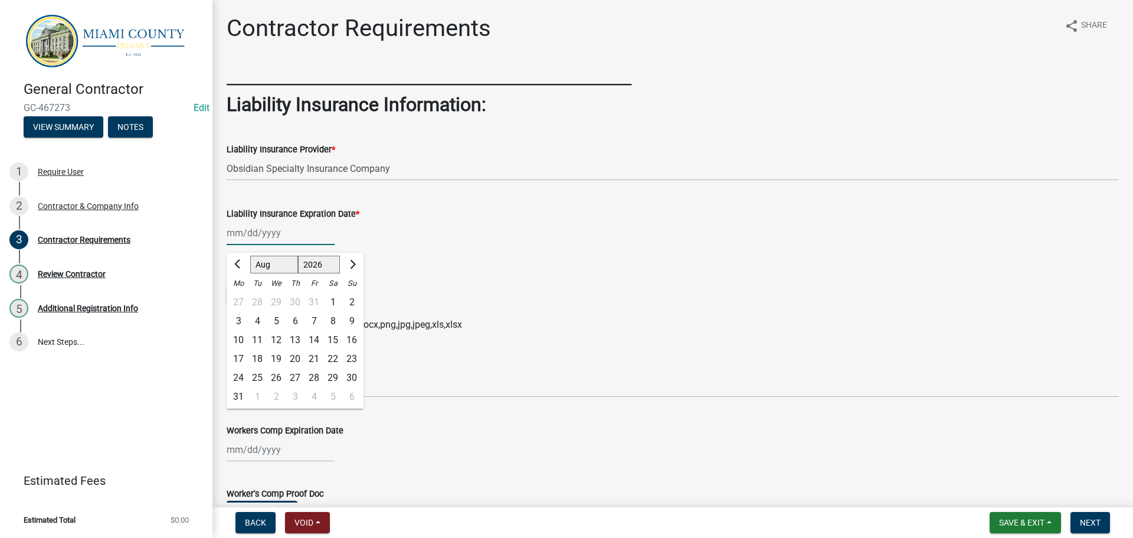
click at [281, 273] on select "Jan Feb Mar Apr May Jun Jul Aug Sep Oct Nov Dec" at bounding box center [274, 265] width 48 height 18
select select "3"
click at [255, 273] on select "Jan Feb Mar Apr May Jun Jul Aug Sep Oct Nov Dec" at bounding box center [274, 265] width 48 height 18
click at [342, 387] on div "28" at bounding box center [332, 377] width 19 height 19
type input "03/28/2026"
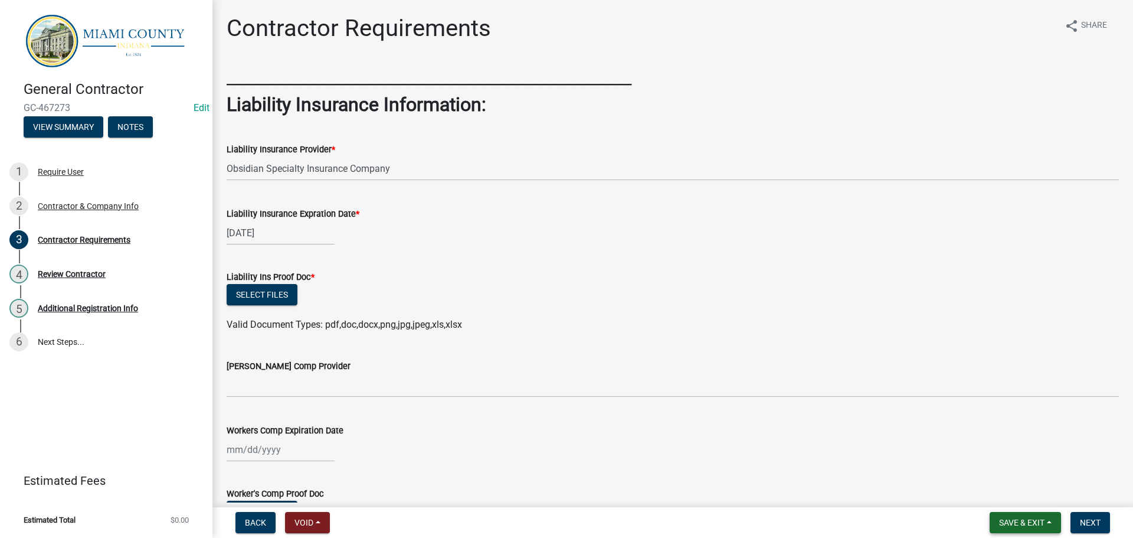
click at [1011, 512] on button "Save & Exit" at bounding box center [1025, 522] width 71 height 21
click at [991, 457] on button "Save" at bounding box center [1014, 460] width 94 height 28
click at [521, 332] on div "Valid Document Types: pdf,doc,docx,png,jpg,jpeg,xls,xlsx" at bounding box center [673, 325] width 910 height 14
click at [1021, 526] on span "Save & Exit" at bounding box center [1021, 522] width 45 height 9
click at [998, 451] on button "Save" at bounding box center [1014, 460] width 94 height 28
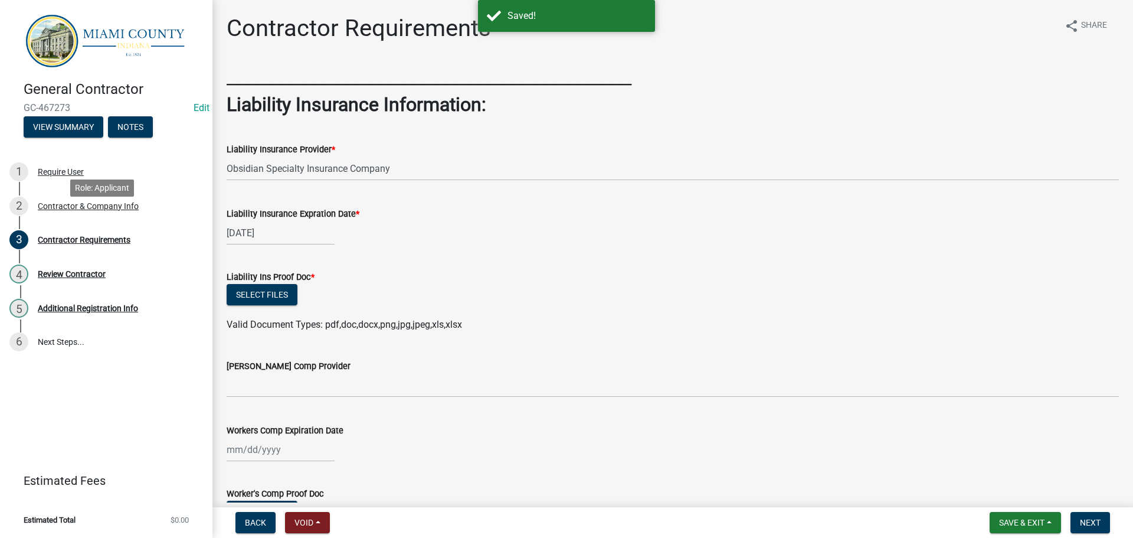
click at [90, 210] on div "Contractor & Company Info" at bounding box center [88, 206] width 101 height 8
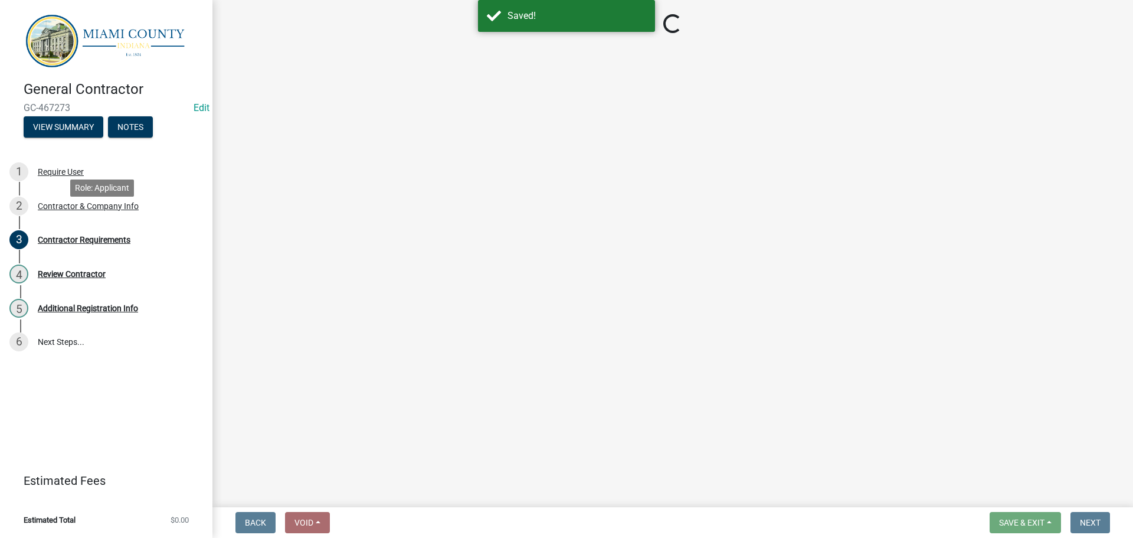
select select "IN"
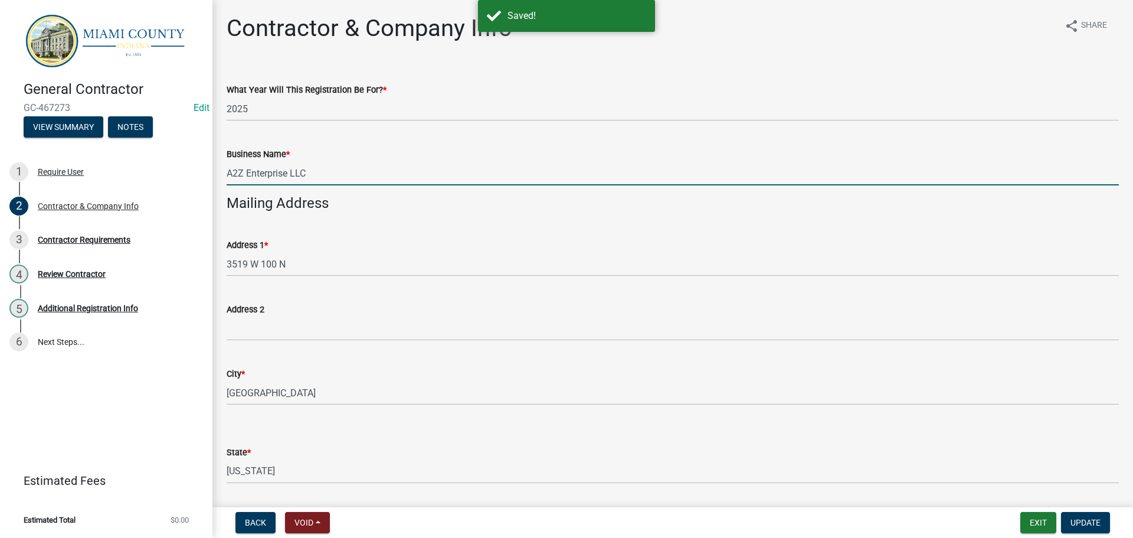
drag, startPoint x: 340, startPoint y: 193, endPoint x: 251, endPoint y: 194, distance: 88.5
click at [251, 185] on input "A2Z Enterprise LLC" at bounding box center [673, 173] width 893 height 24
type input "A2Z Roofing & Siding LLC"
click at [1083, 514] on button "Update" at bounding box center [1085, 522] width 49 height 21
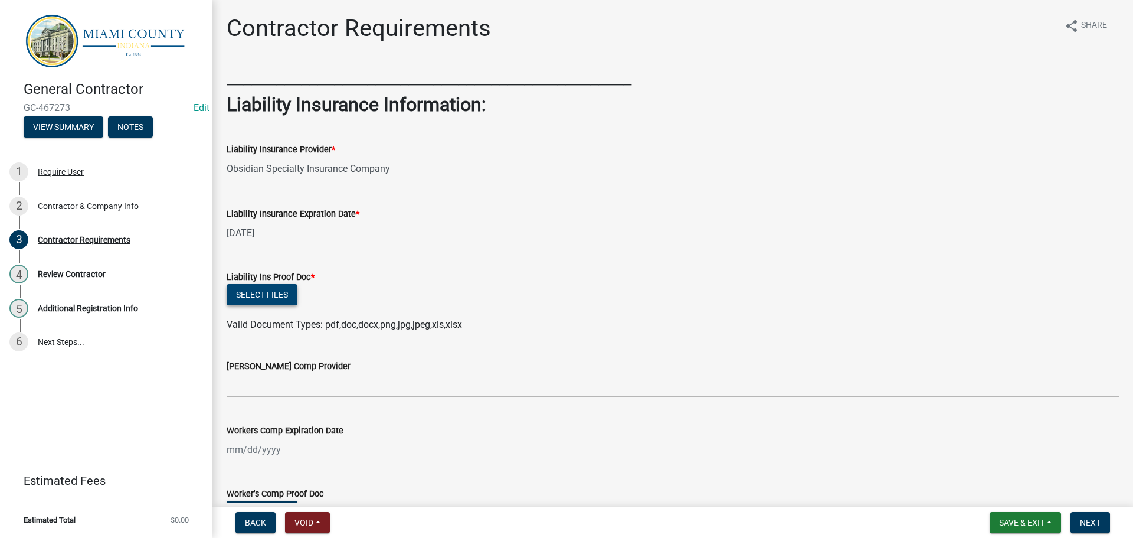
click at [254, 305] on button "Select files" at bounding box center [262, 294] width 71 height 21
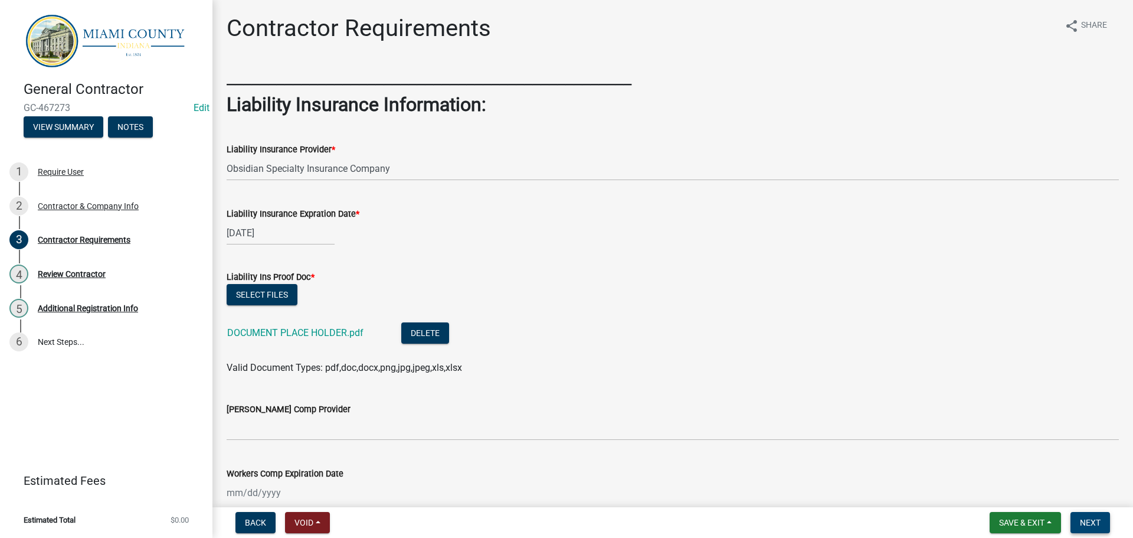
click at [1084, 521] on span "Next" at bounding box center [1090, 522] width 21 height 9
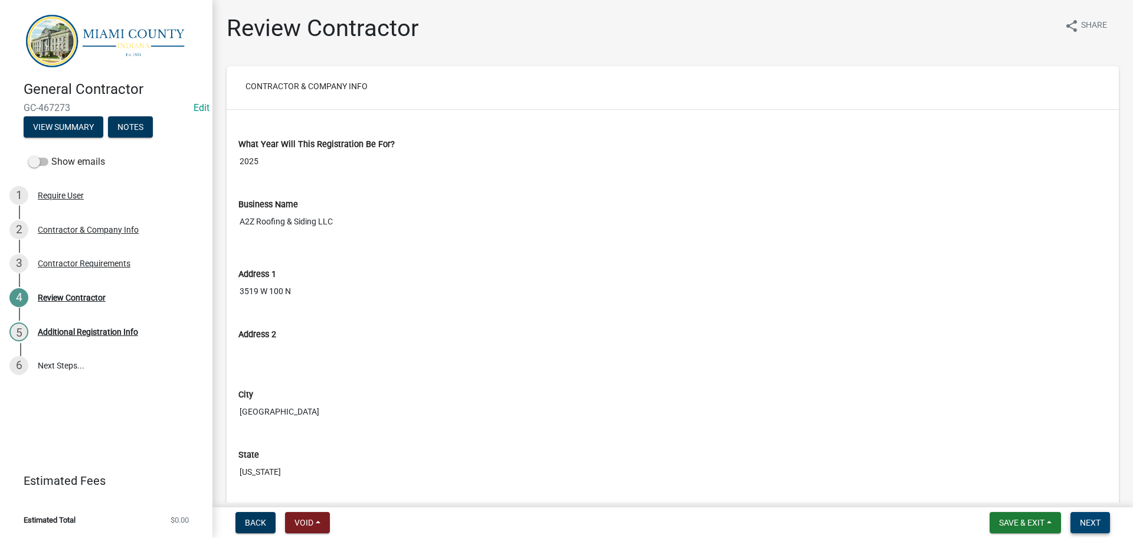
click at [1080, 532] on button "Next" at bounding box center [1091, 522] width 40 height 21
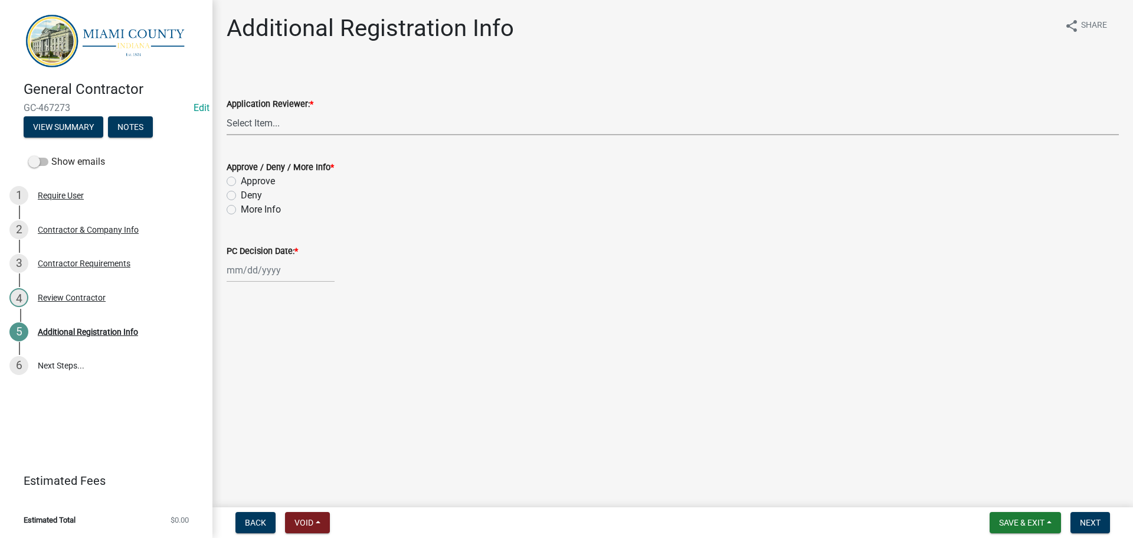
click at [285, 135] on select "Select Item... Corey Roser Megan Gipson Brooklyn Thomas Kenny Burton" at bounding box center [673, 123] width 893 height 24
click at [228, 125] on select "Select Item... Corey Roser Megan Gipson Brooklyn Thomas Kenny Burton" at bounding box center [673, 123] width 893 height 24
select select "e2ef9a48-81b8-4339-b851-402fdb5abe3d"
click at [263, 188] on label "Approve" at bounding box center [258, 181] width 34 height 14
click at [249, 182] on input "Approve" at bounding box center [245, 178] width 8 height 8
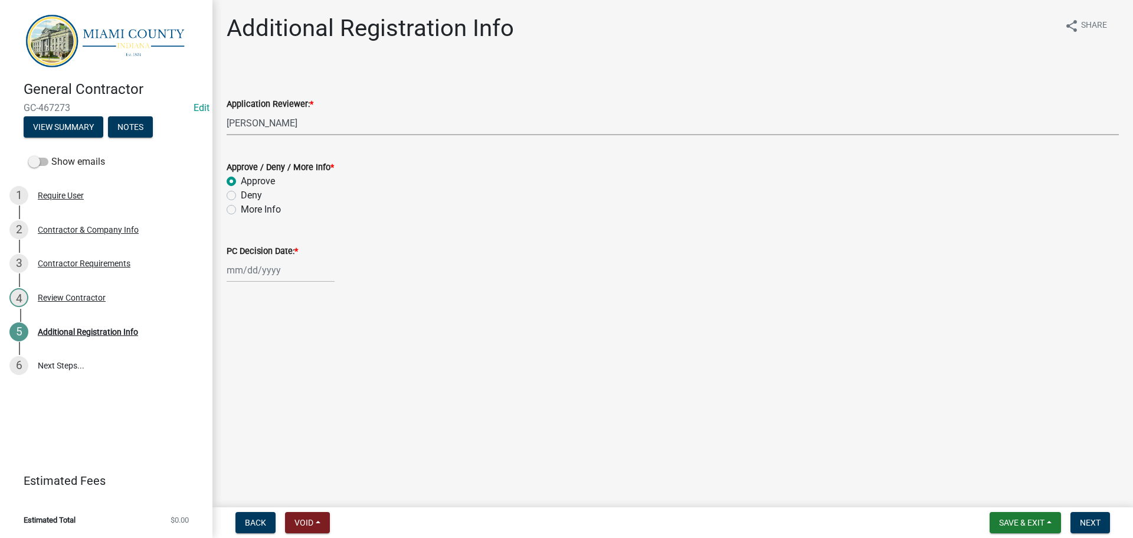
radio input "true"
click at [267, 282] on div at bounding box center [281, 270] width 108 height 24
select select "8"
select select "2025"
click at [305, 406] on div "21" at bounding box center [295, 396] width 19 height 19
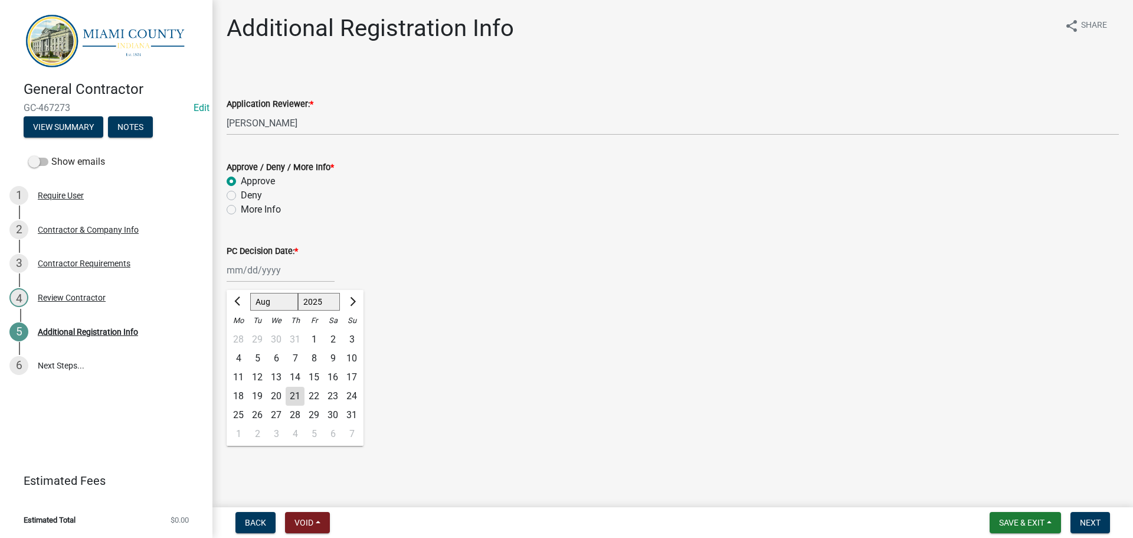
type input "[DATE]"
click at [1081, 521] on span "Next" at bounding box center [1090, 522] width 21 height 9
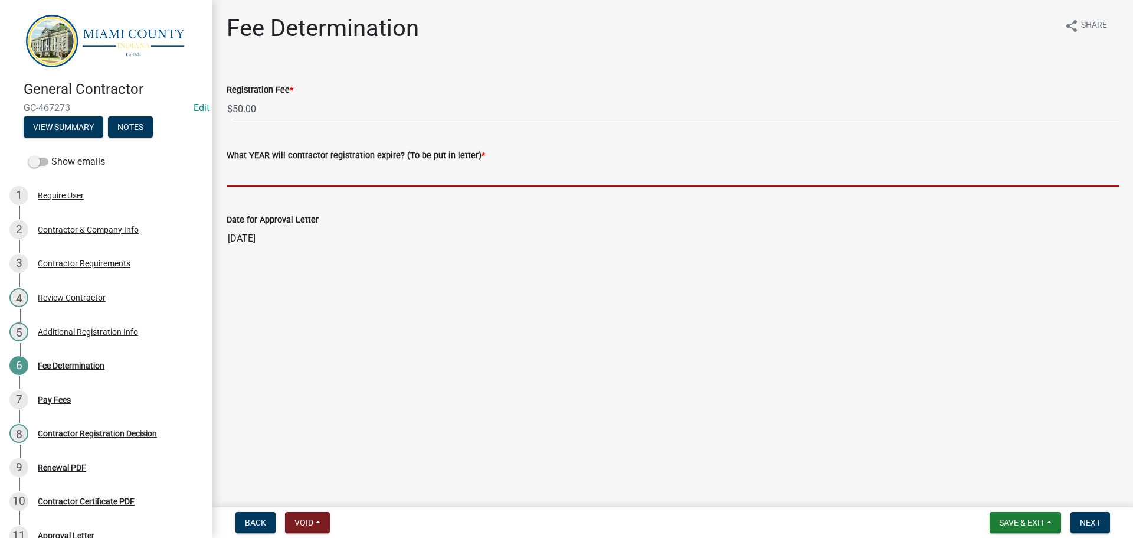
click at [323, 187] on input "What YEAR will contractor registration expire? (To be put in letter) *" at bounding box center [673, 174] width 893 height 24
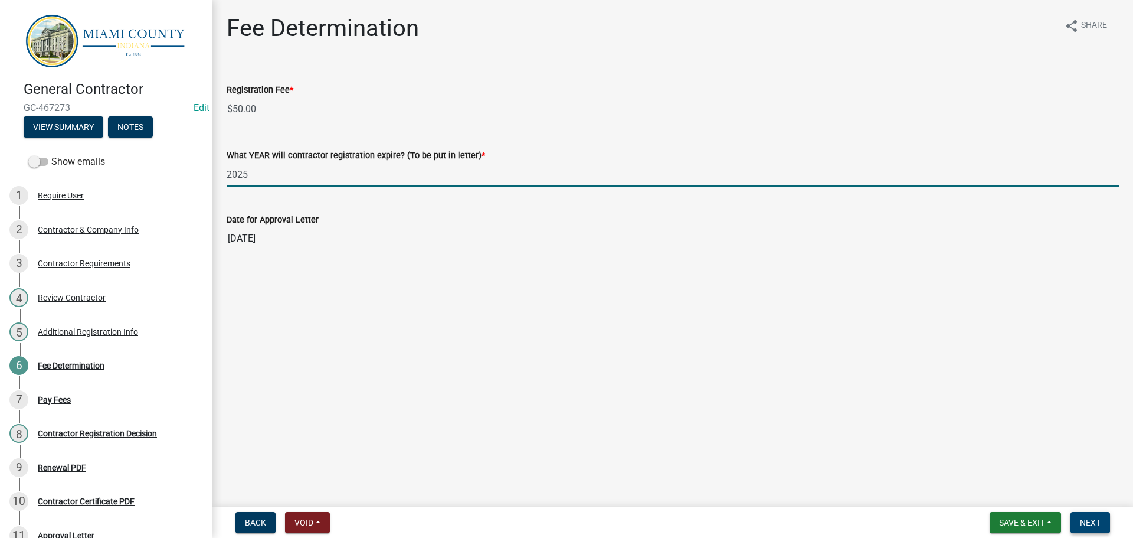
type input "2025"
click at [1095, 518] on span "Next" at bounding box center [1090, 522] width 21 height 9
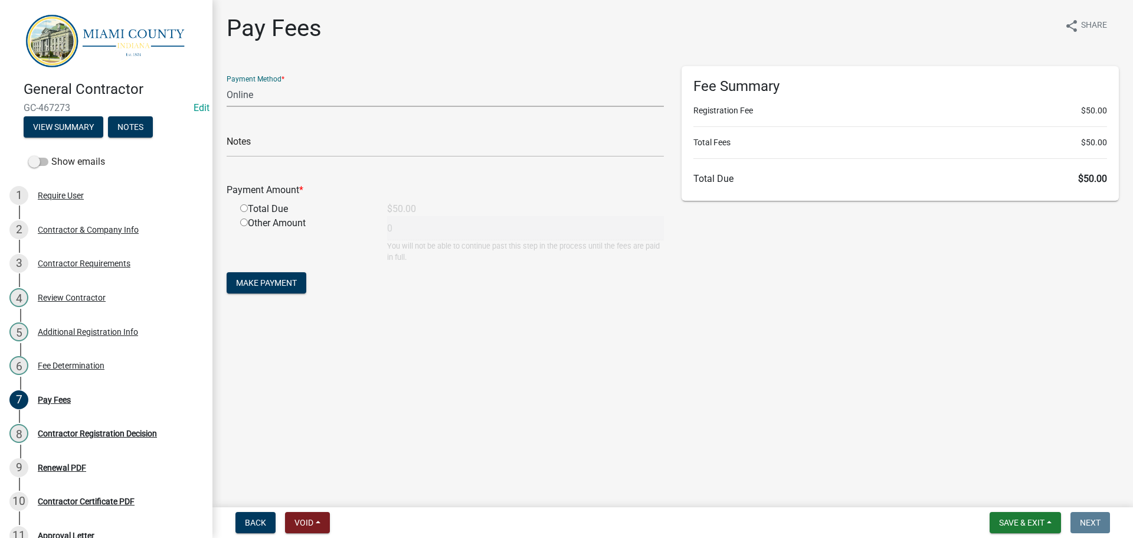
click at [262, 93] on select "Credit Card POS Check Cash Online" at bounding box center [445, 95] width 437 height 24
click at [260, 96] on select "Credit Card POS Check Cash Online" at bounding box center [445, 95] width 437 height 24
click at [79, 133] on button "View Summary" at bounding box center [64, 126] width 80 height 21
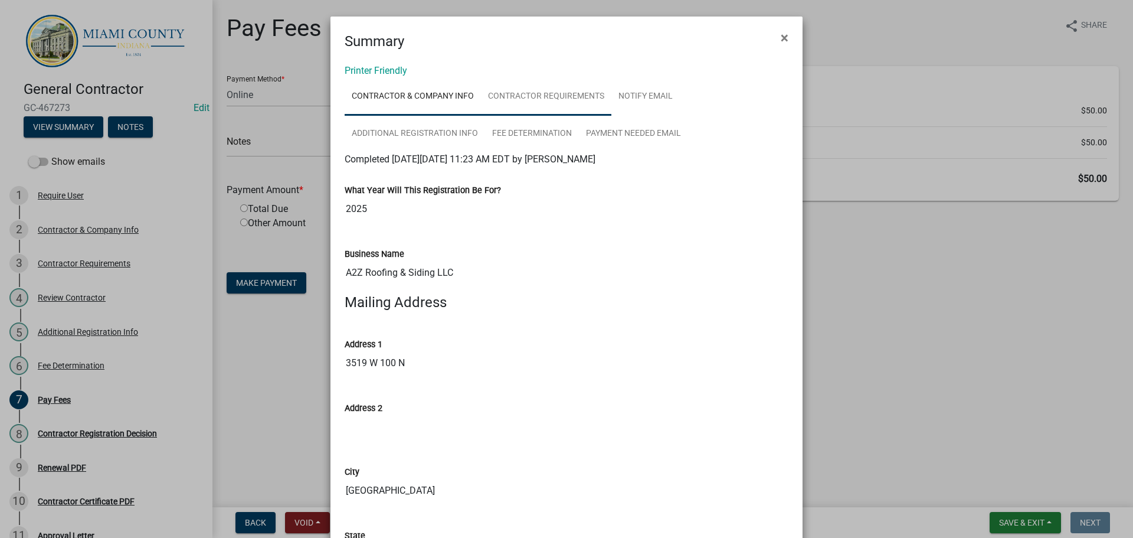
drag, startPoint x: 602, startPoint y: 109, endPoint x: 589, endPoint y: 124, distance: 20.1
click at [602, 109] on link "Contractor Requirements" at bounding box center [546, 97] width 130 height 38
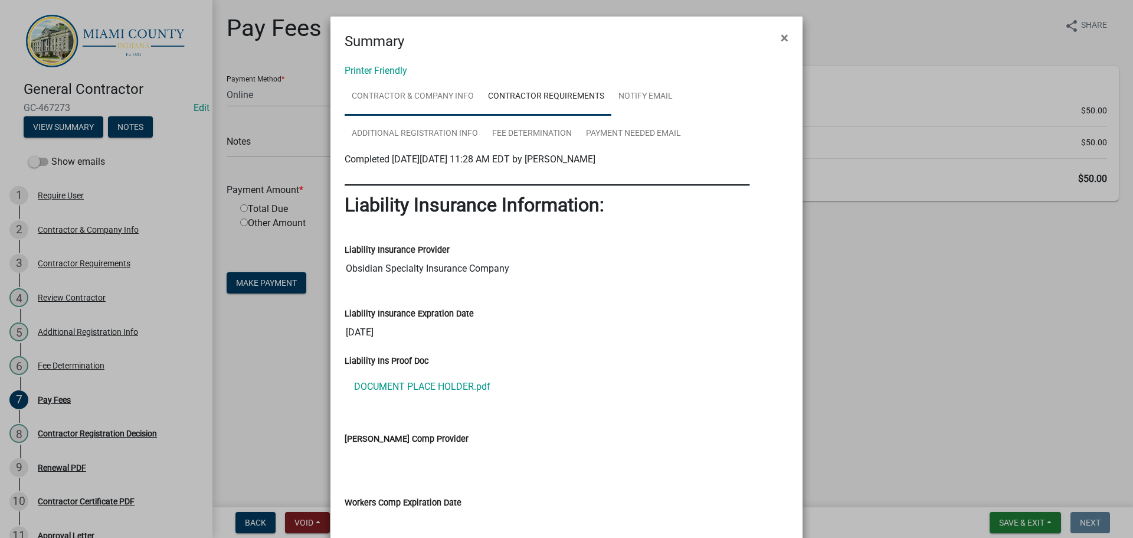
click at [455, 101] on link "Contractor & Company Info" at bounding box center [413, 97] width 136 height 38
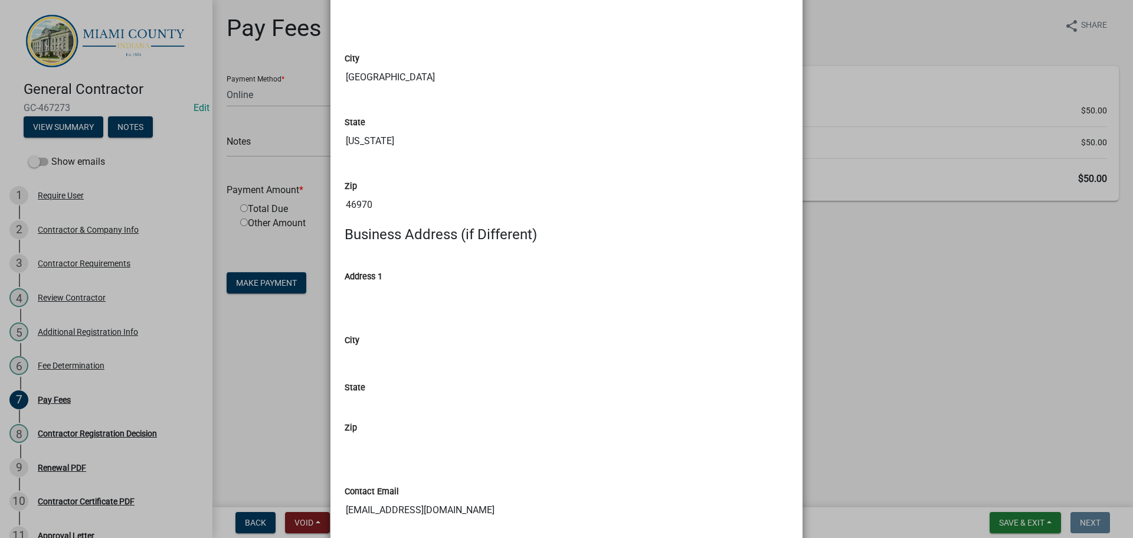
scroll to position [236, 0]
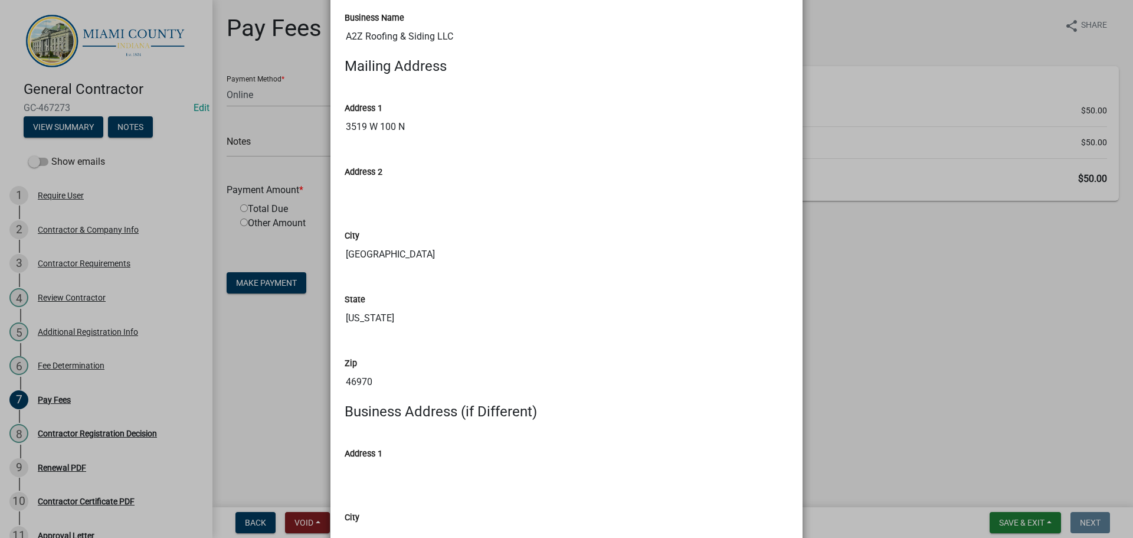
click at [857, 308] on ngb-modal-window "Summary × Printer Friendly Contractor & Company Info Contractor Requirements No…" at bounding box center [566, 269] width 1133 height 538
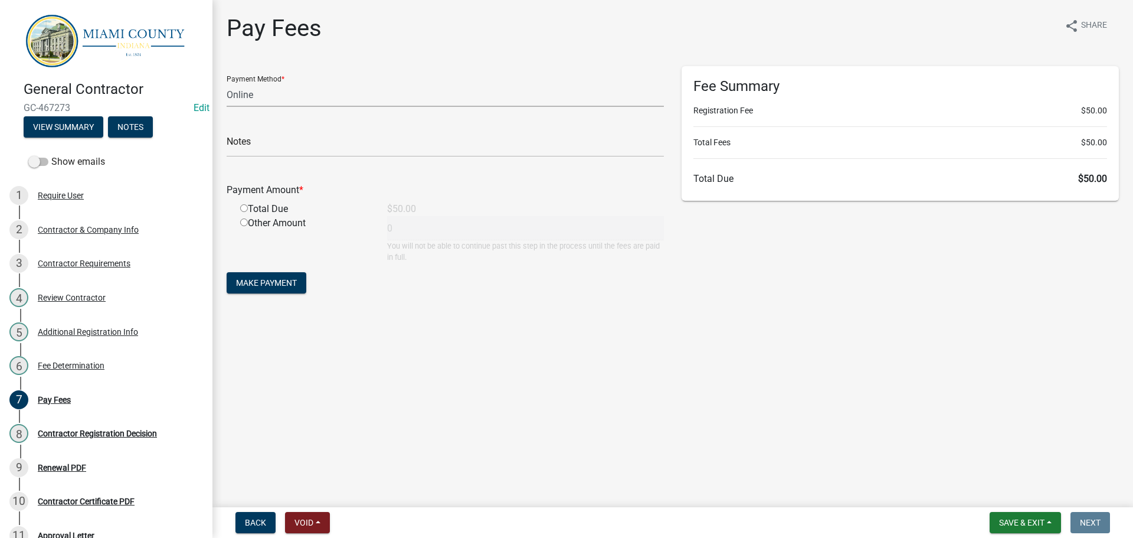
click at [259, 107] on select "Credit Card POS Check Cash Online" at bounding box center [445, 95] width 437 height 24
select select "0: 2"
click at [228, 93] on select "Credit Card POS Check Cash Online" at bounding box center [445, 95] width 437 height 24
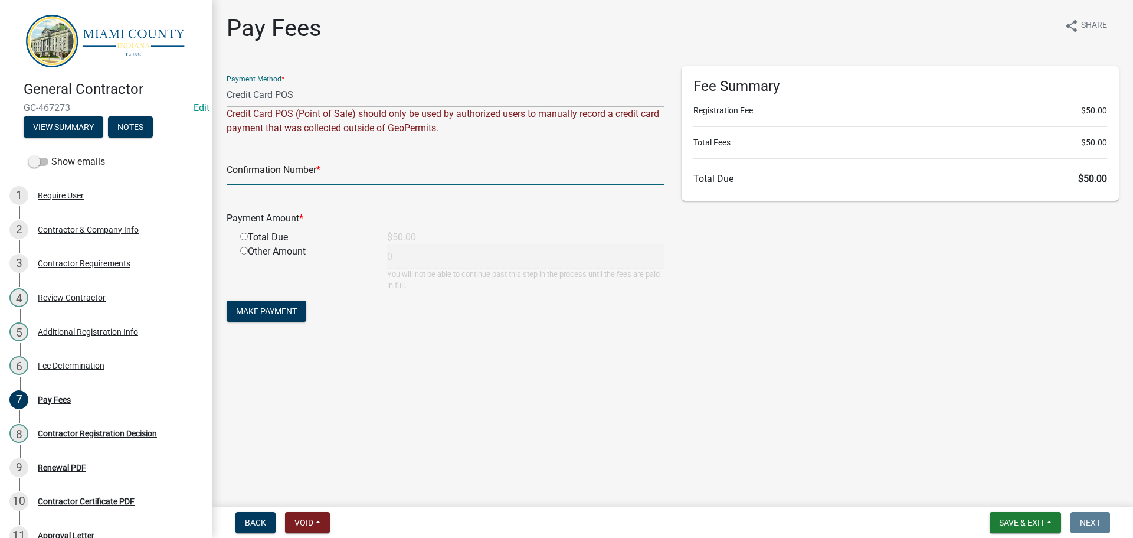
click at [358, 185] on input "text" at bounding box center [445, 173] width 437 height 24
type input "14855222"
click at [248, 240] on input "radio" at bounding box center [244, 237] width 8 height 8
radio input "true"
type input "50"
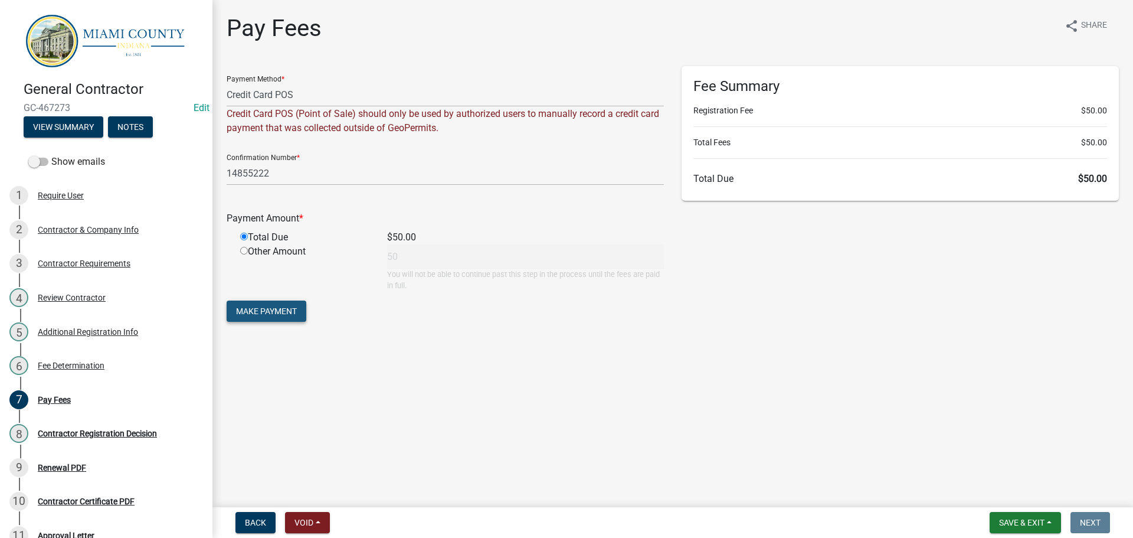
click at [276, 316] on span "Make Payment" at bounding box center [266, 310] width 61 height 9
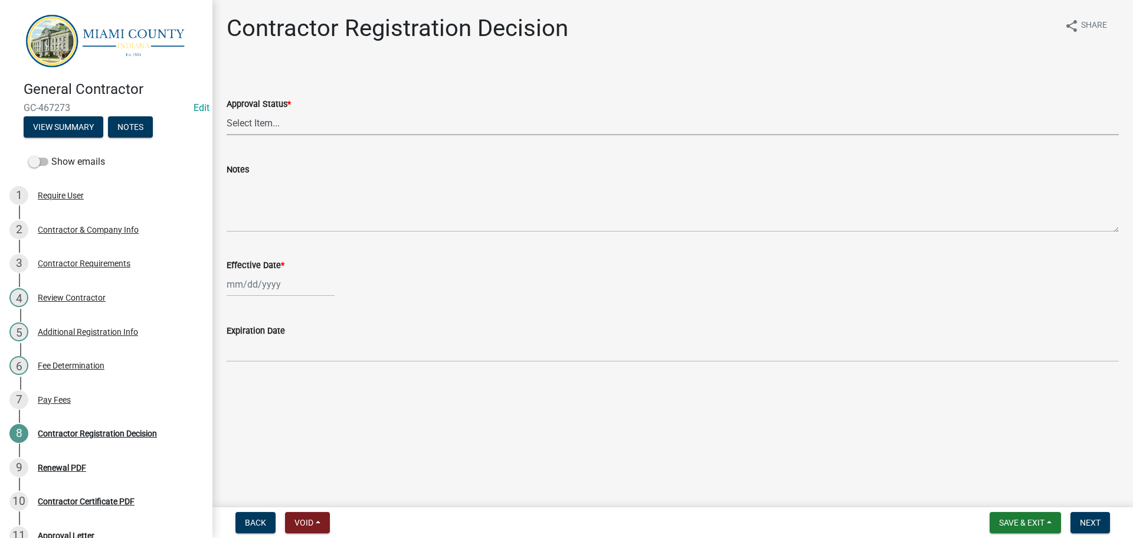
click at [266, 130] on select "Select Item... Approved Denied" at bounding box center [673, 123] width 893 height 24
click at [228, 125] on select "Select Item... Approved Denied" at bounding box center [673, 123] width 893 height 24
select select "e66596de-f7bb-4a7a-88ab-0b4a0e3da709"
click at [259, 296] on div at bounding box center [281, 284] width 108 height 24
select select "8"
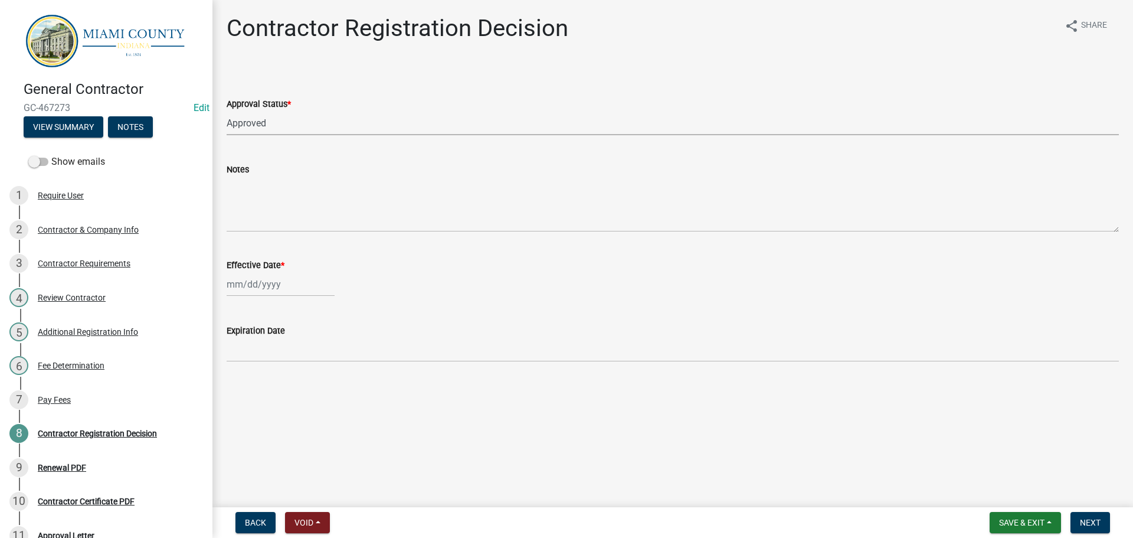
select select "2025"
click at [305, 228] on div "21" at bounding box center [295, 219] width 19 height 19
type input "[DATE]"
click at [1100, 515] on button "Next" at bounding box center [1091, 522] width 40 height 21
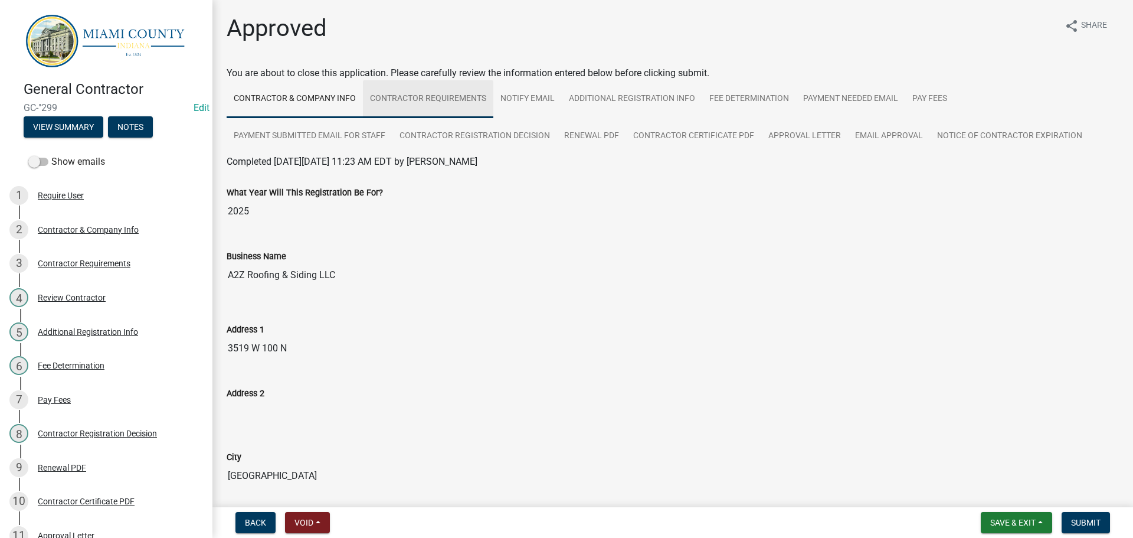
click at [486, 109] on link "Contractor Requirements" at bounding box center [428, 99] width 130 height 38
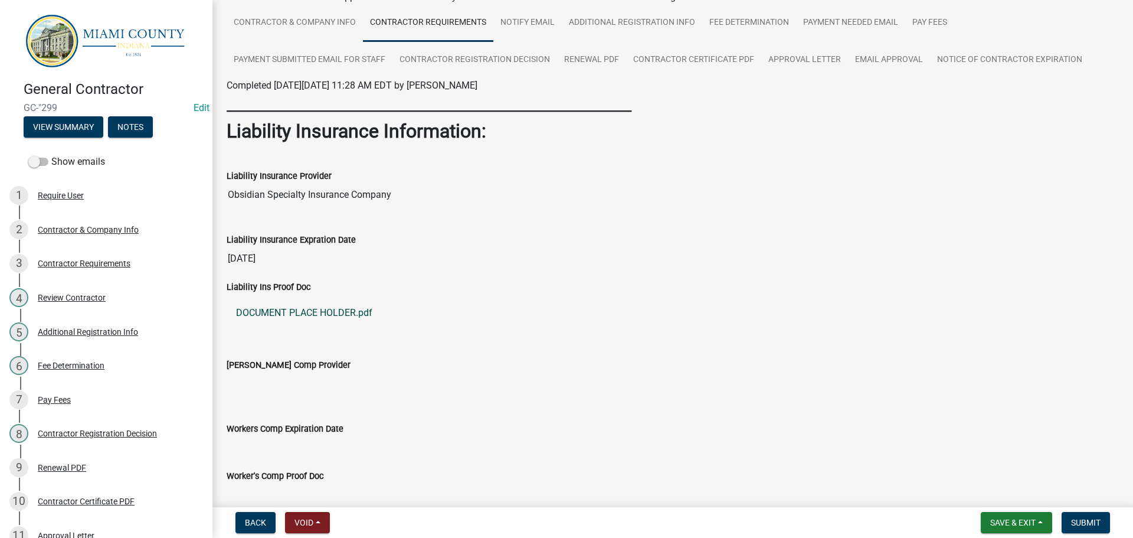
scroll to position [177, 0]
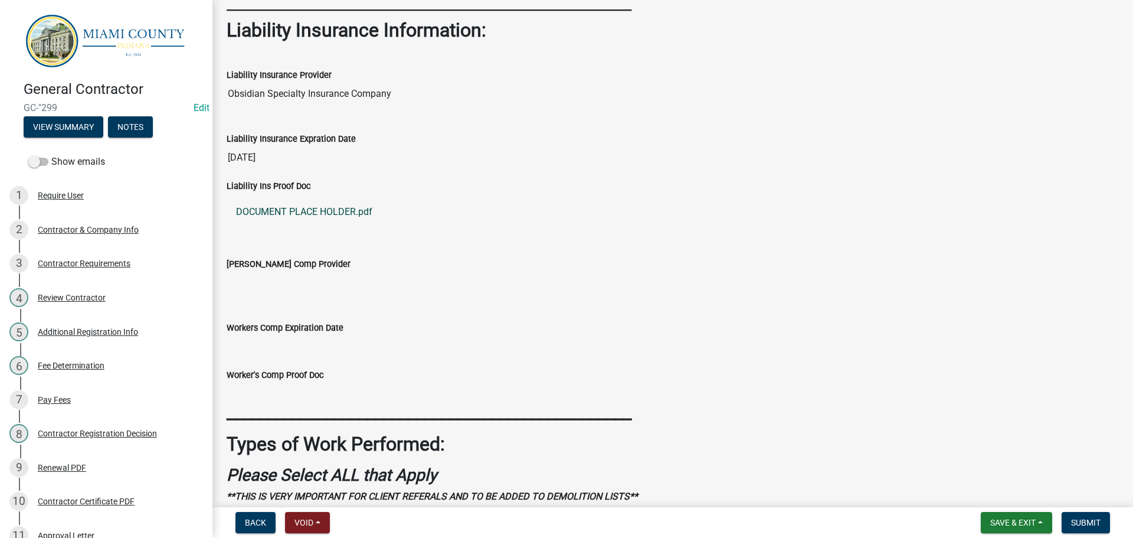
click at [346, 226] on link "DOCUMENT PLACE HOLDER.pdf" at bounding box center [673, 212] width 893 height 28
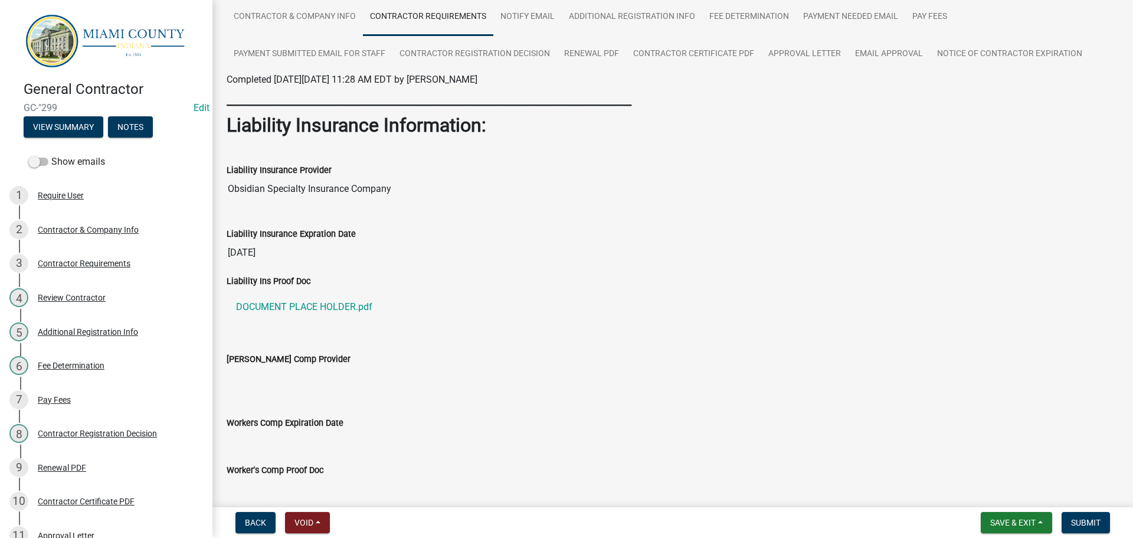
scroll to position [0, 0]
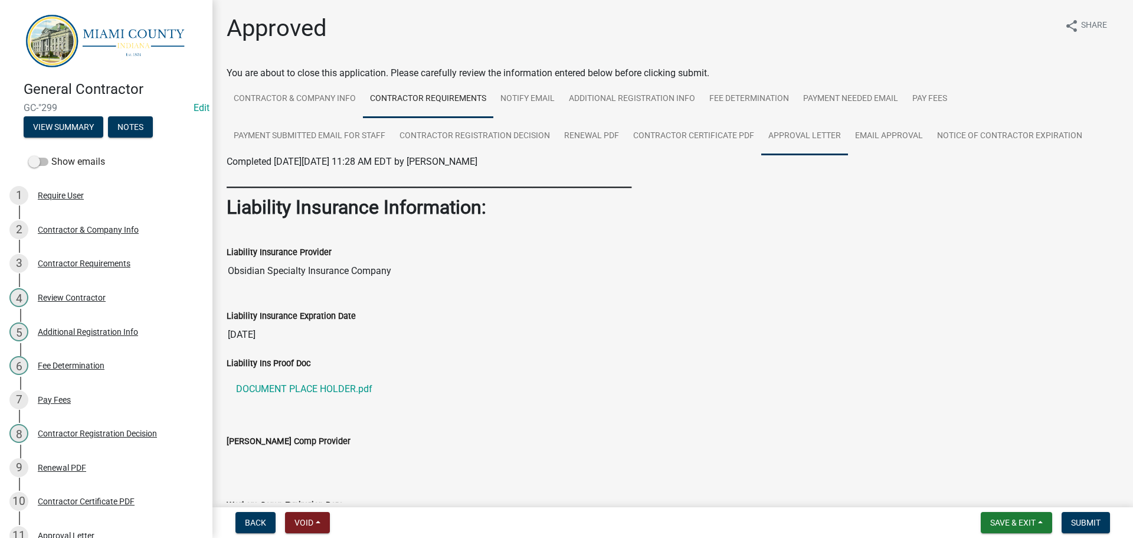
click at [848, 151] on link "Approval Letter" at bounding box center [804, 136] width 87 height 38
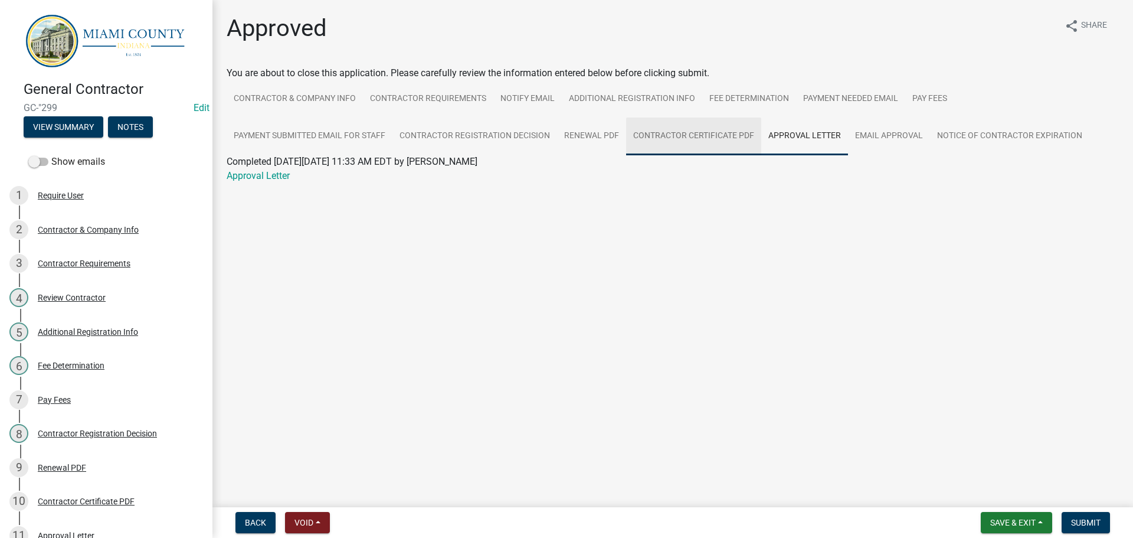
click at [754, 153] on link "Contractor Certificate PDF" at bounding box center [693, 136] width 135 height 38
click at [311, 181] on link "Contractor Certificate PDF" at bounding box center [281, 175] width 108 height 11
click at [955, 100] on link "Pay Fees" at bounding box center [930, 99] width 49 height 38
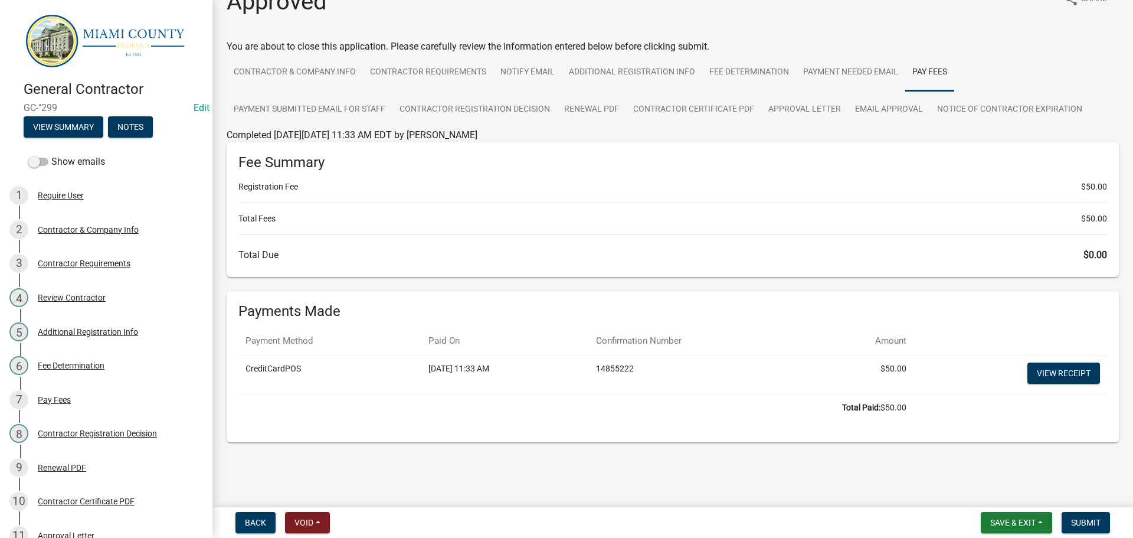
scroll to position [129, 0]
click at [1057, 362] on link "View receipt" at bounding box center [1064, 372] width 73 height 21
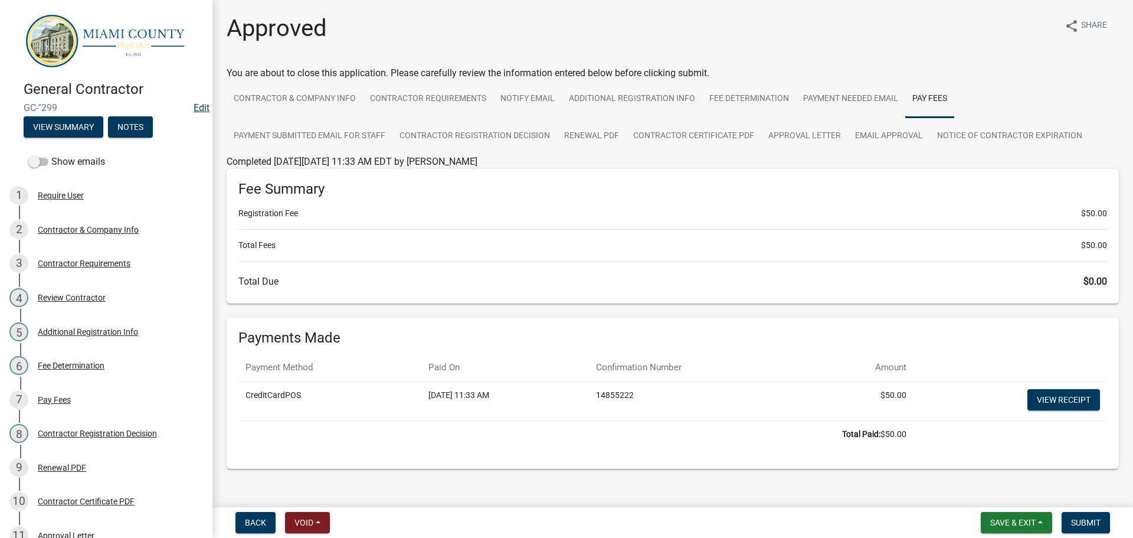
click at [194, 107] on link "Edit" at bounding box center [202, 107] width 16 height 11
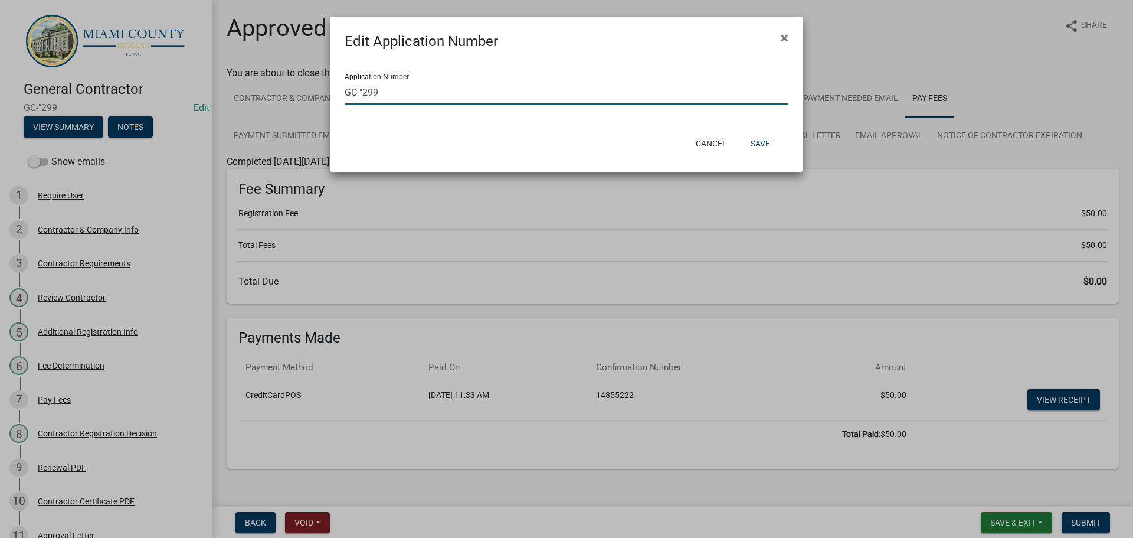
click at [367, 97] on input "GC-"299" at bounding box center [567, 92] width 444 height 24
type input "GC-299"
click at [754, 153] on button "Save" at bounding box center [760, 143] width 38 height 21
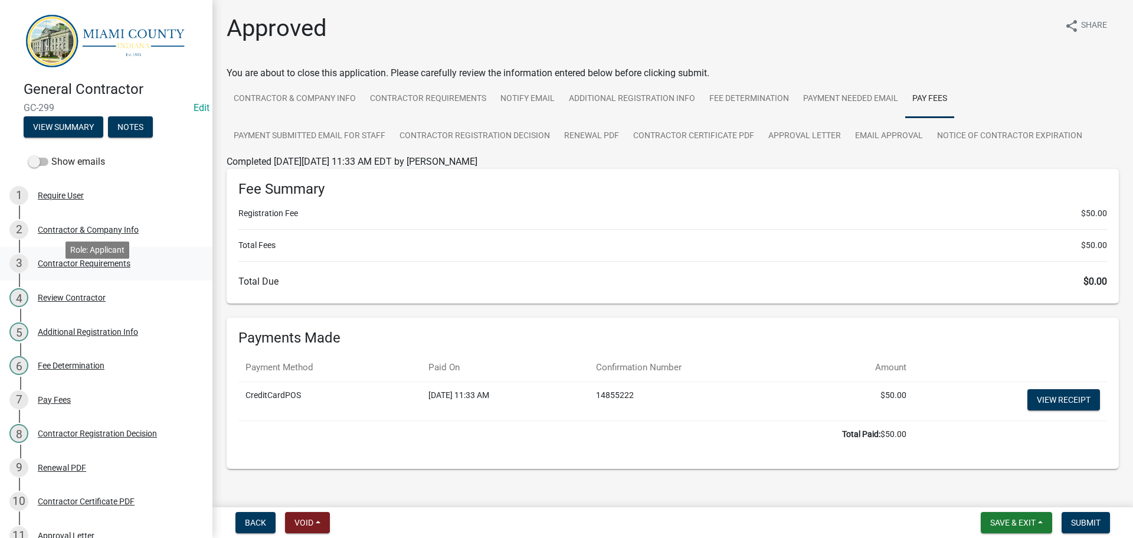
click at [119, 267] on div "Contractor Requirements" at bounding box center [84, 263] width 93 height 8
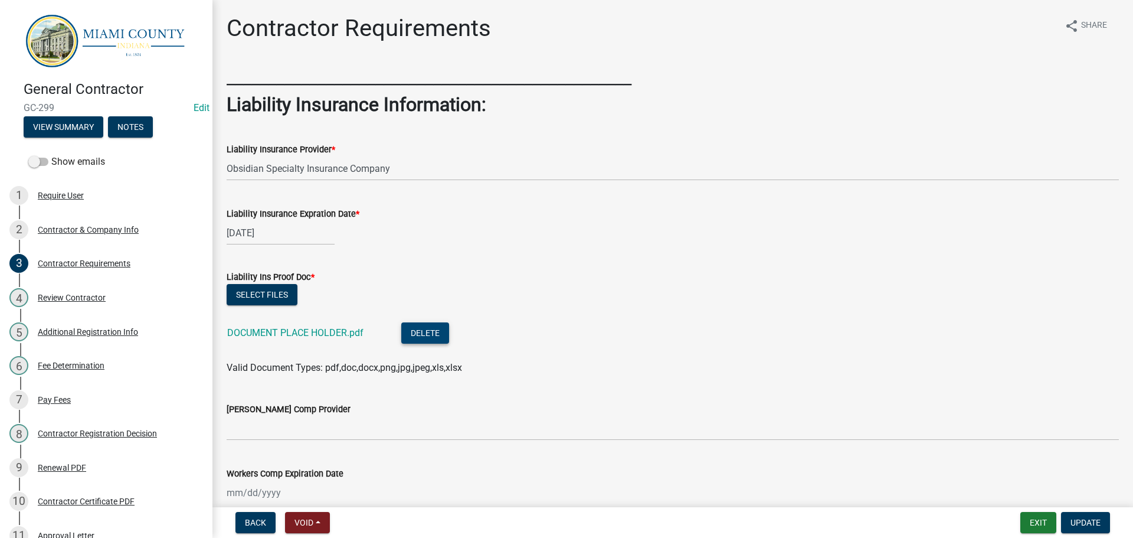
click at [449, 344] on button "Delete" at bounding box center [425, 332] width 48 height 21
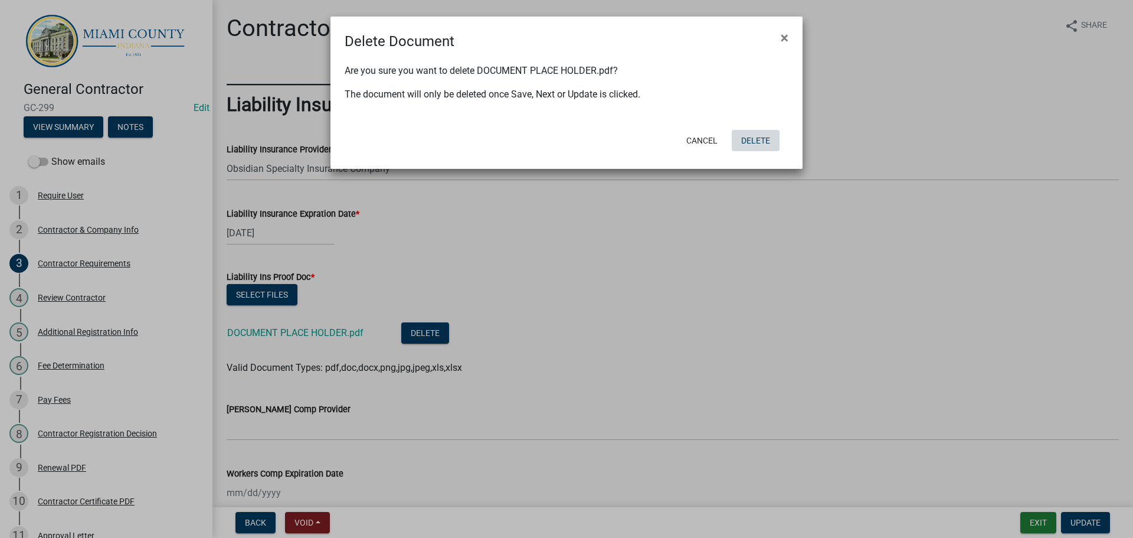
click at [740, 151] on button "Delete" at bounding box center [756, 140] width 48 height 21
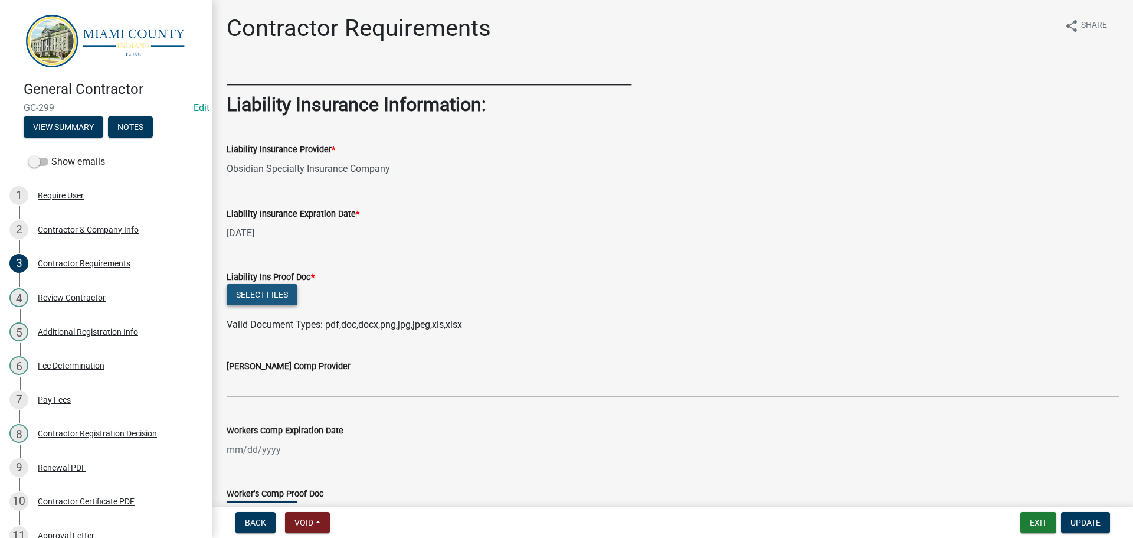
click at [270, 305] on button "Select files" at bounding box center [262, 294] width 71 height 21
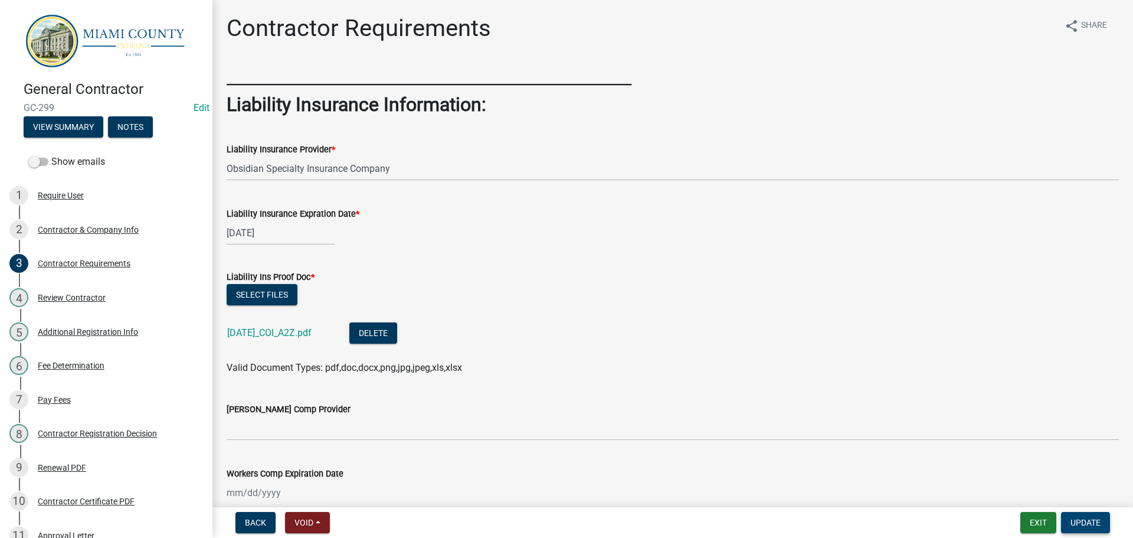
click at [1079, 521] on span "Update" at bounding box center [1086, 522] width 30 height 9
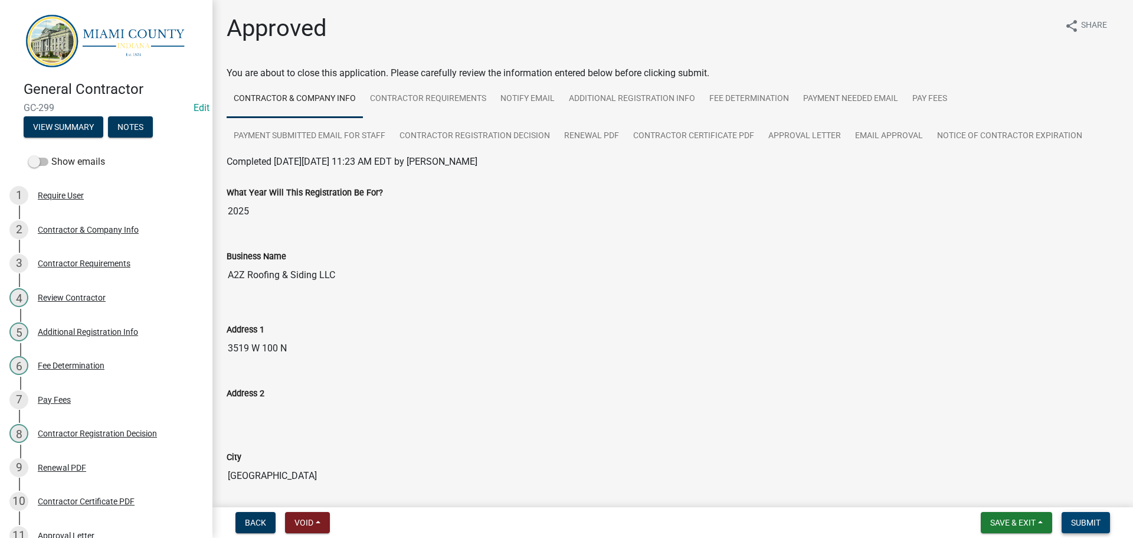
click at [1097, 524] on span "Submit" at bounding box center [1086, 522] width 30 height 9
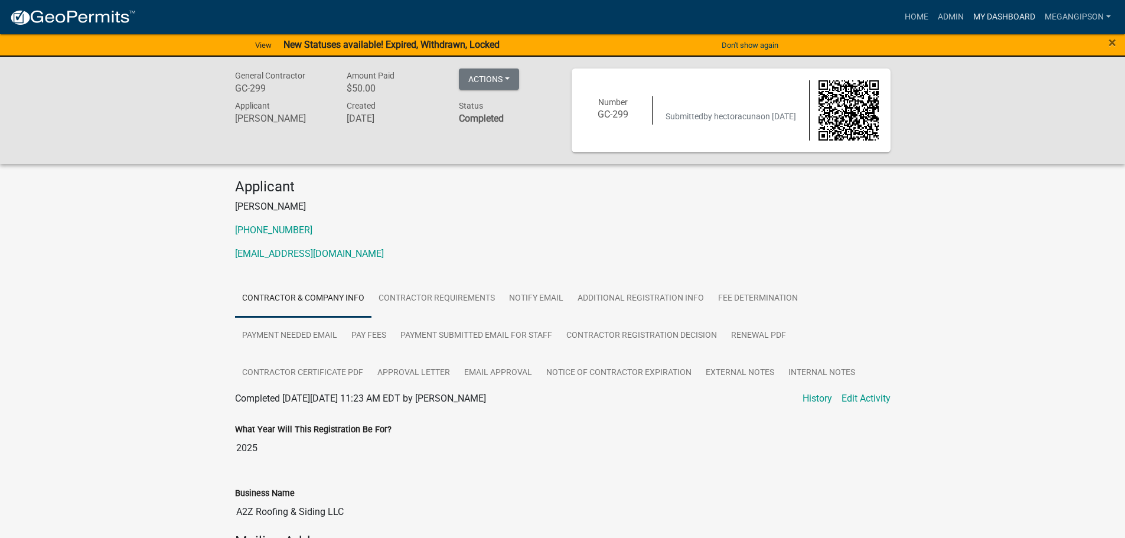
click at [983, 15] on link "My Dashboard" at bounding box center [1003, 17] width 71 height 22
